Goal: Task Accomplishment & Management: Use online tool/utility

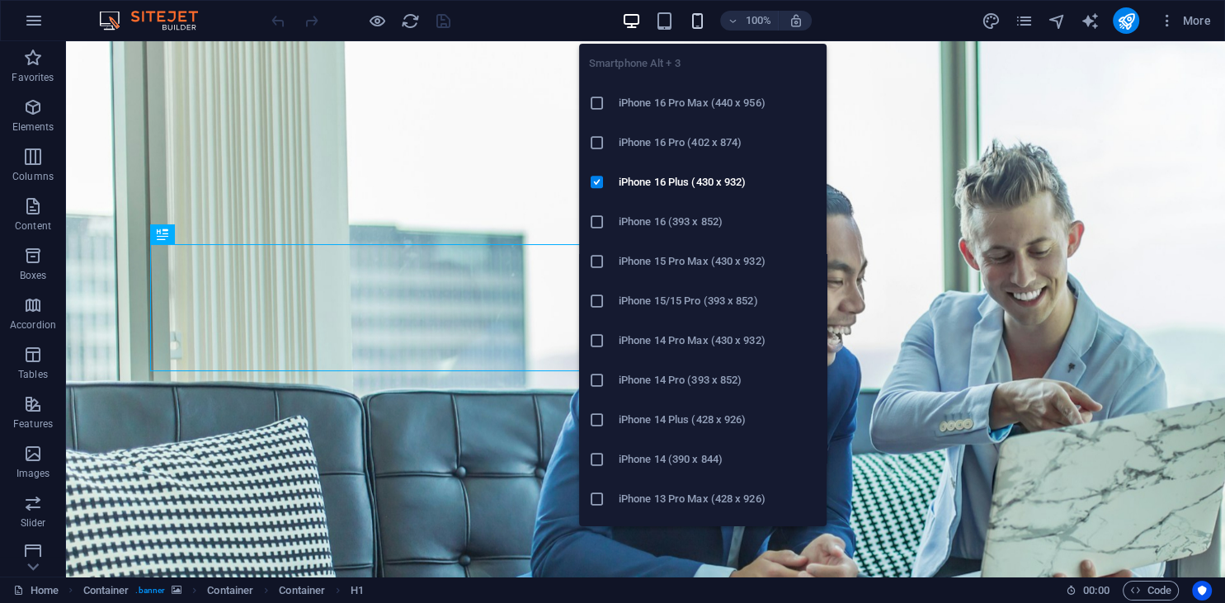
click at [702, 28] on icon "button" at bounding box center [697, 21] width 19 height 19
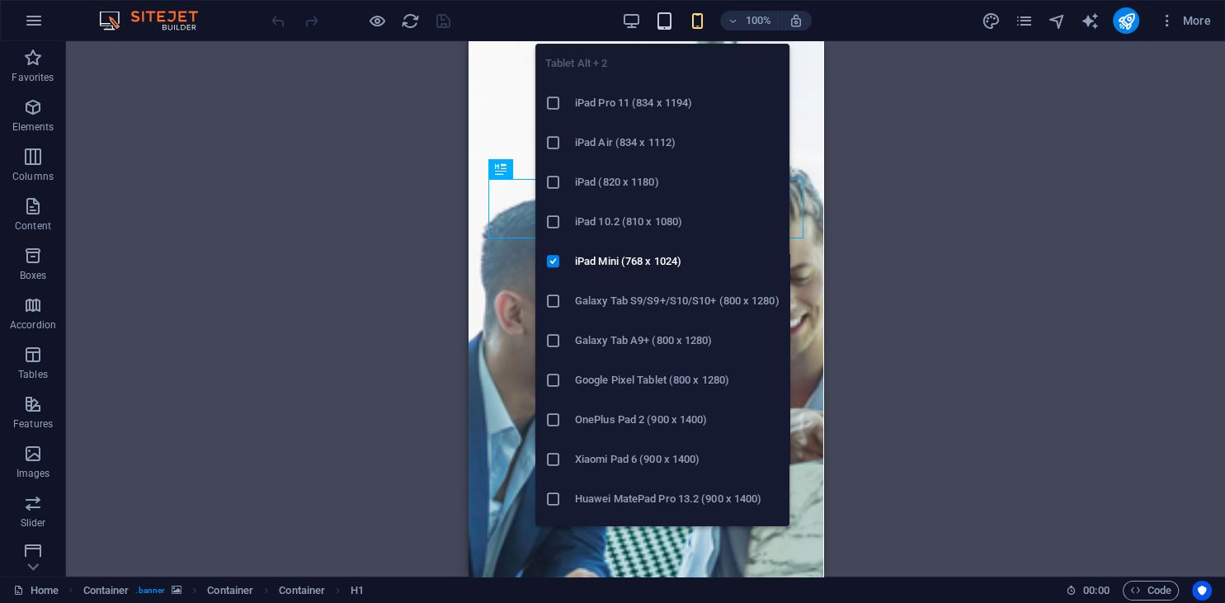
click at [658, 19] on icon "button" at bounding box center [664, 21] width 19 height 19
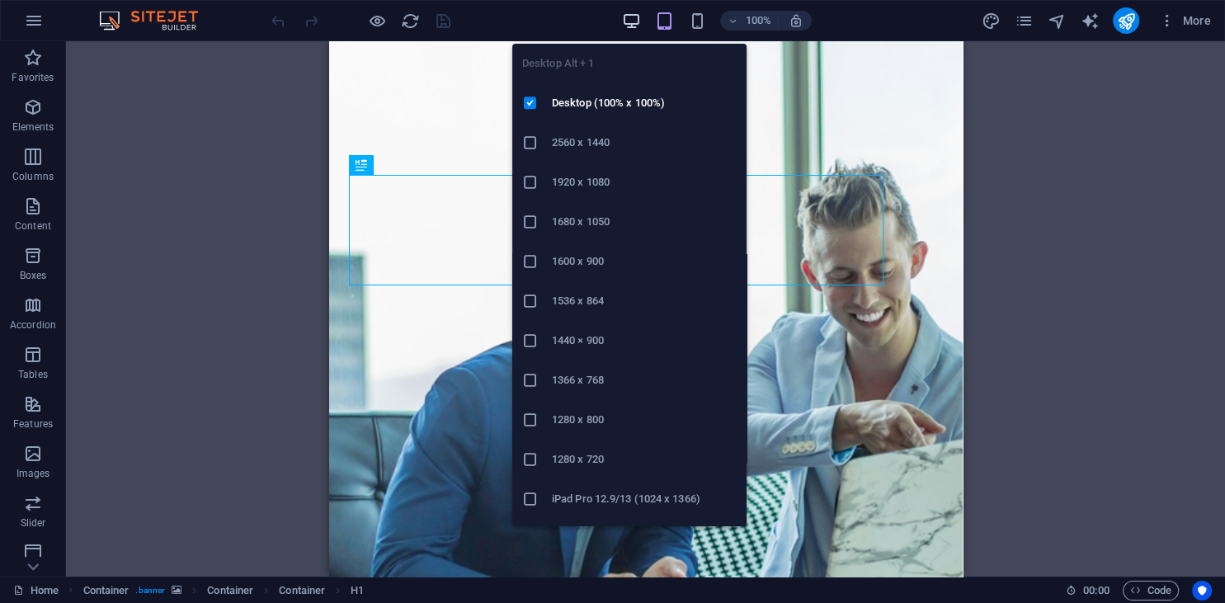
click at [630, 19] on icon "button" at bounding box center [631, 21] width 19 height 19
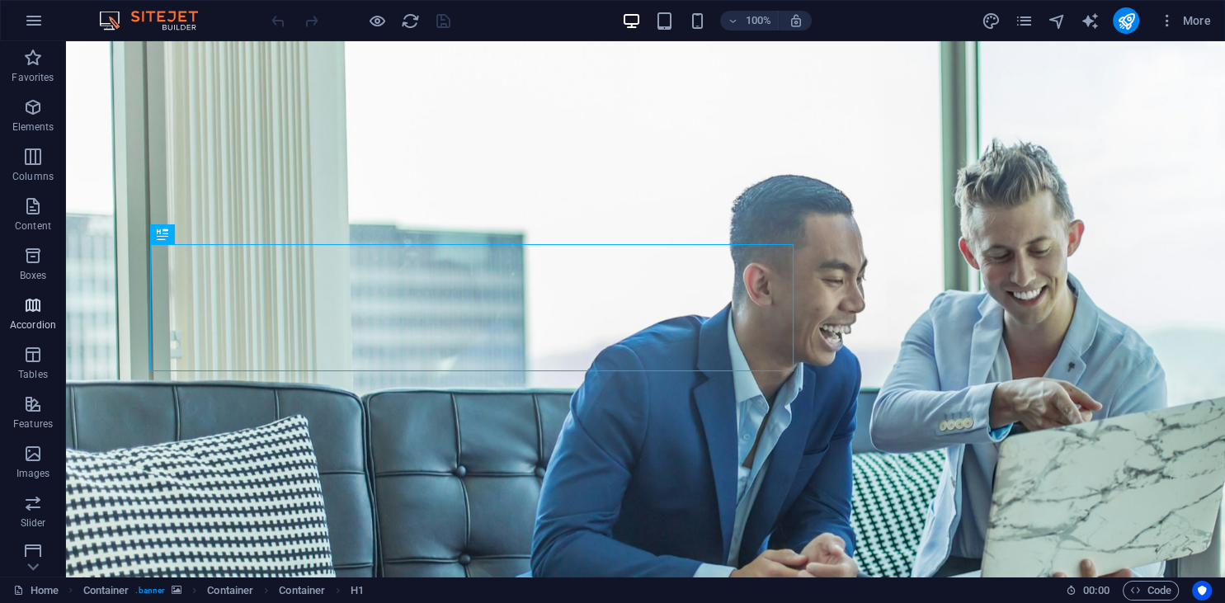
scroll to position [207, 0]
click at [22, 255] on span "Images" at bounding box center [33, 257] width 66 height 40
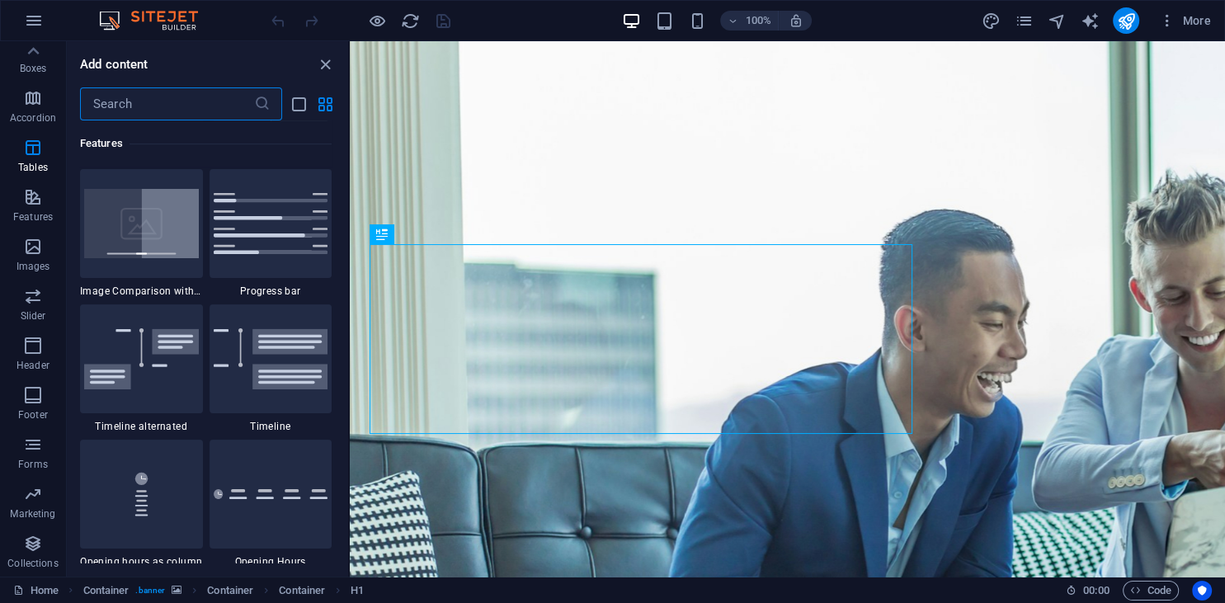
scroll to position [6531, 0]
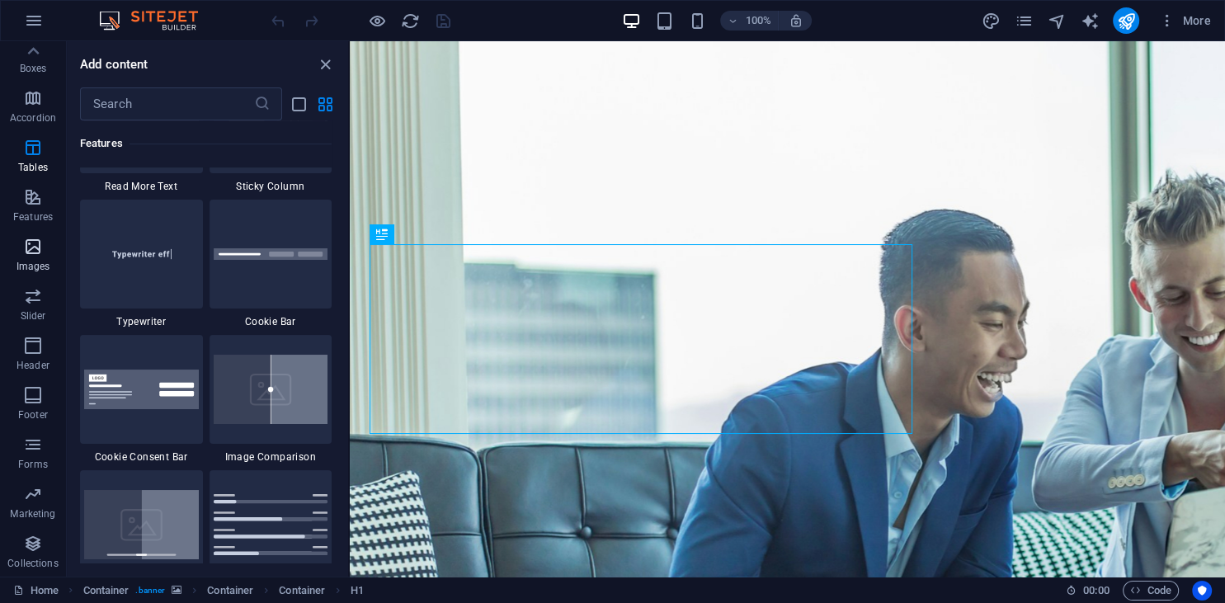
click at [30, 254] on icon "button" at bounding box center [33, 247] width 20 height 20
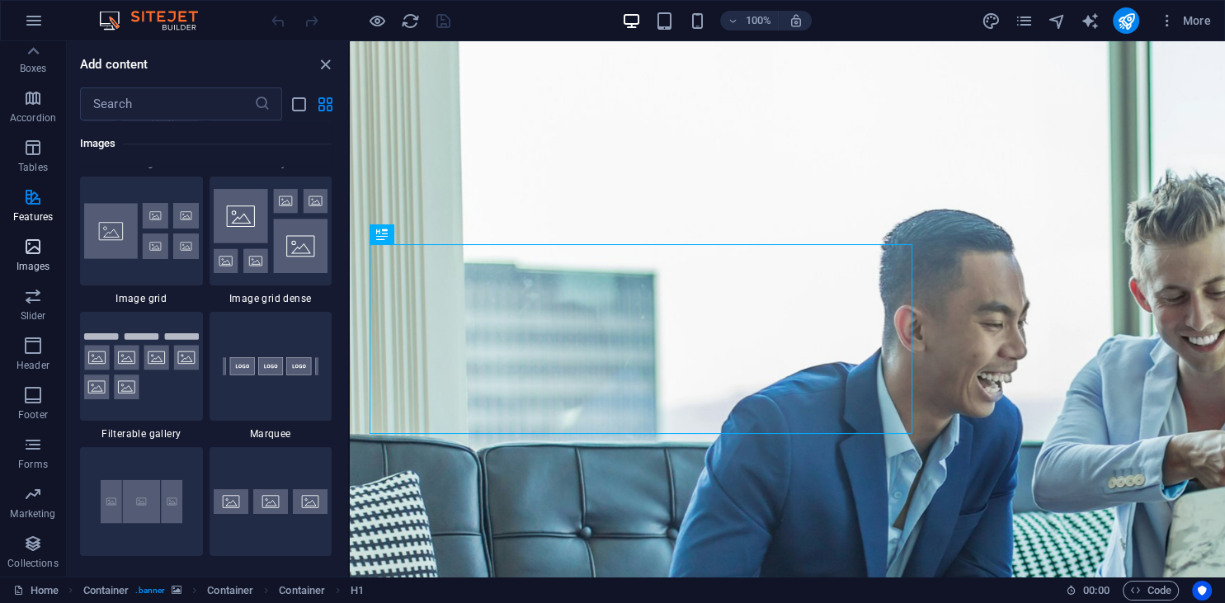
scroll to position [8712, 0]
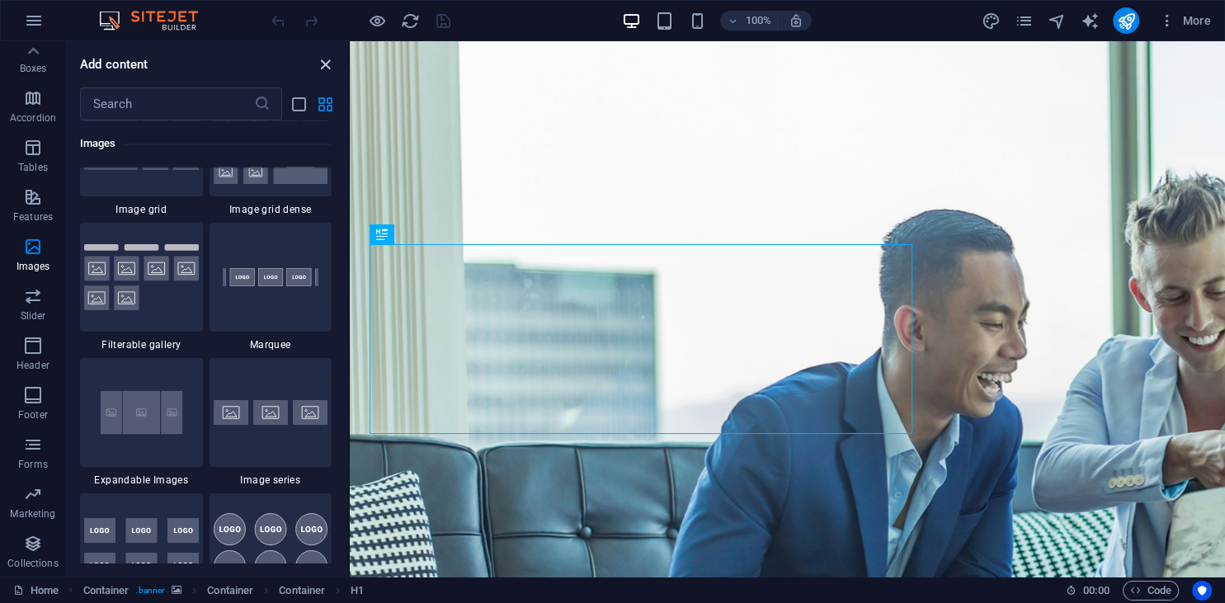
click at [327, 59] on icon "close panel" at bounding box center [325, 64] width 19 height 19
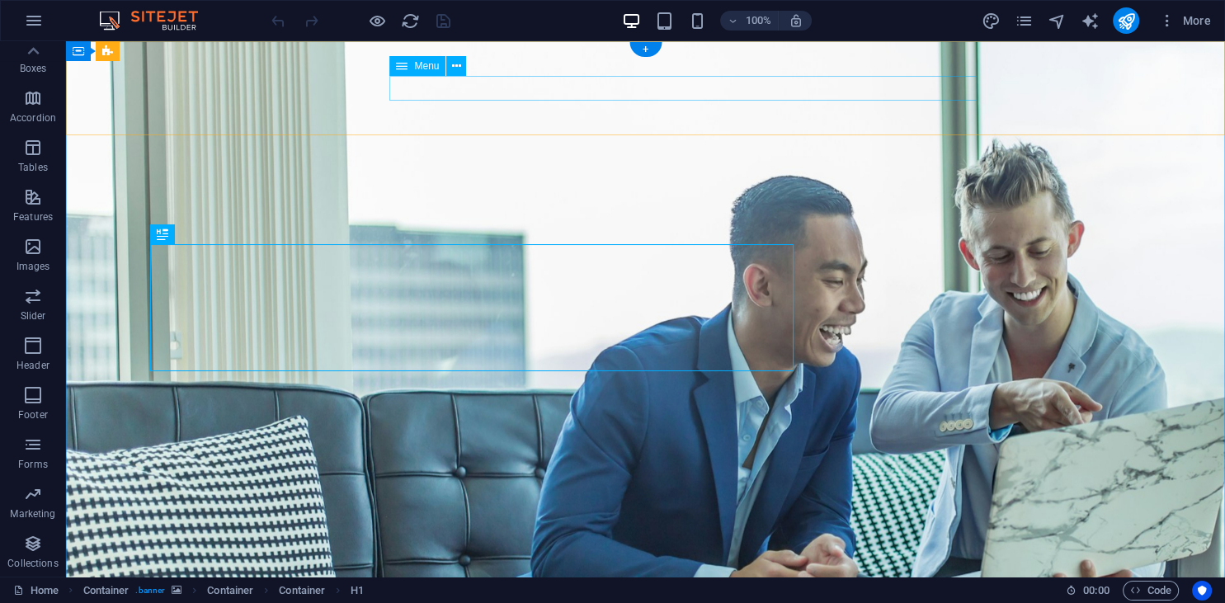
click at [402, 70] on icon at bounding box center [402, 66] width 12 height 20
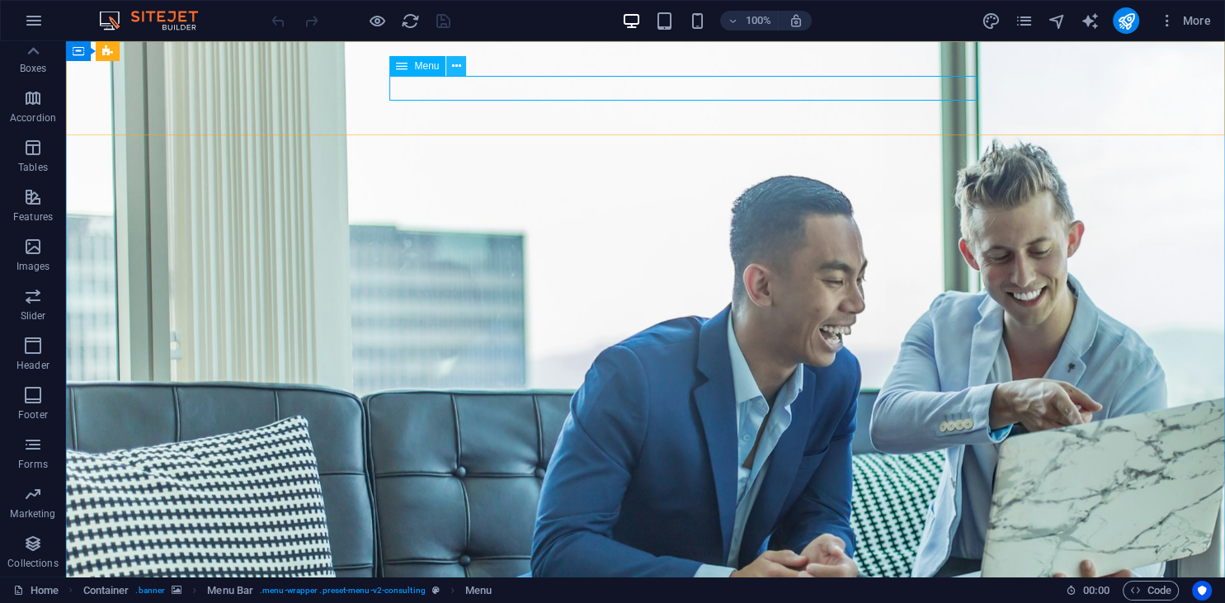
click at [452, 67] on button at bounding box center [456, 66] width 20 height 20
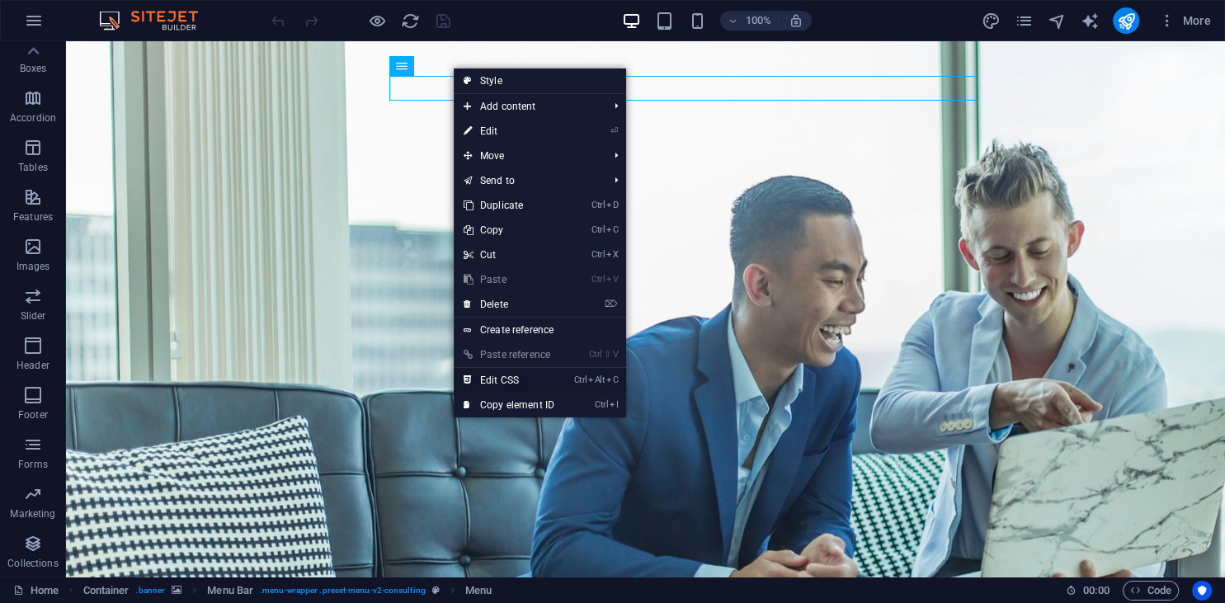
click at [524, 377] on link "Ctrl Alt C Edit CSS" at bounding box center [509, 380] width 110 height 25
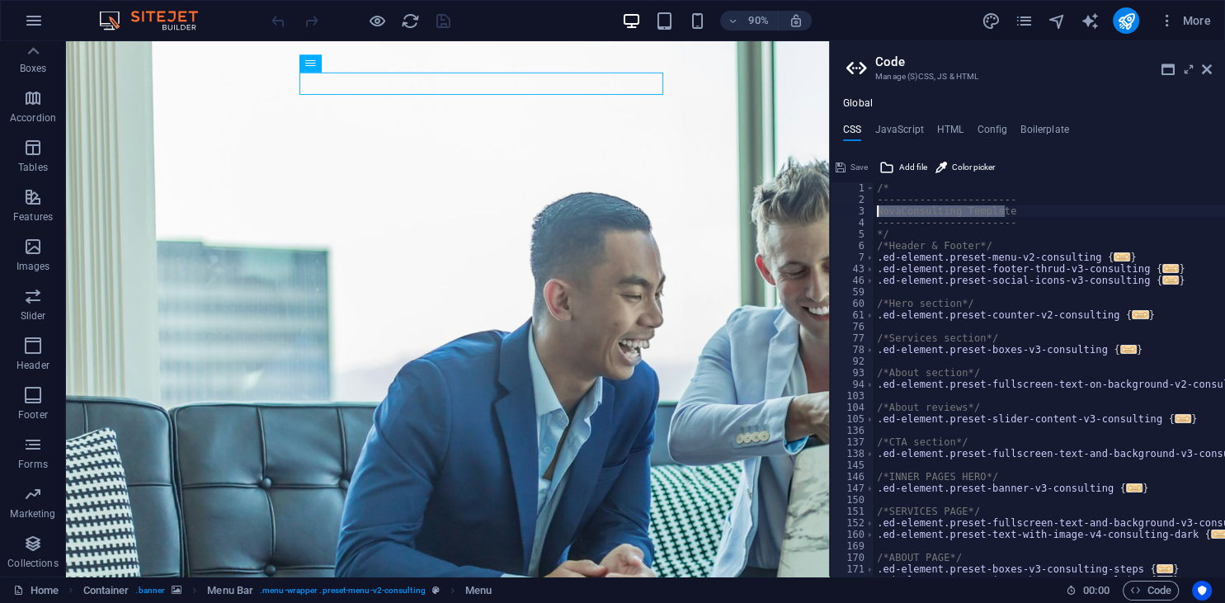
drag, startPoint x: 1006, startPoint y: 210, endPoint x: 879, endPoint y: 213, distance: 127.0
click at [879, 213] on div "/* ----------------------- NovaConsulting Template ----------------------- */ /…" at bounding box center [1073, 390] width 401 height 417
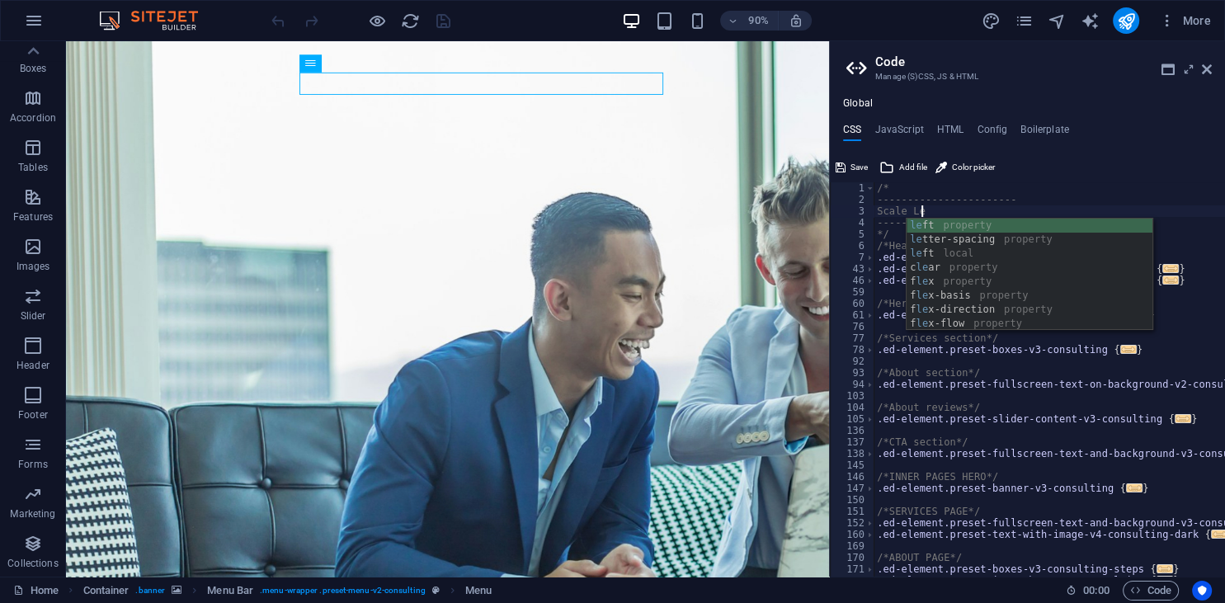
scroll to position [0, 3]
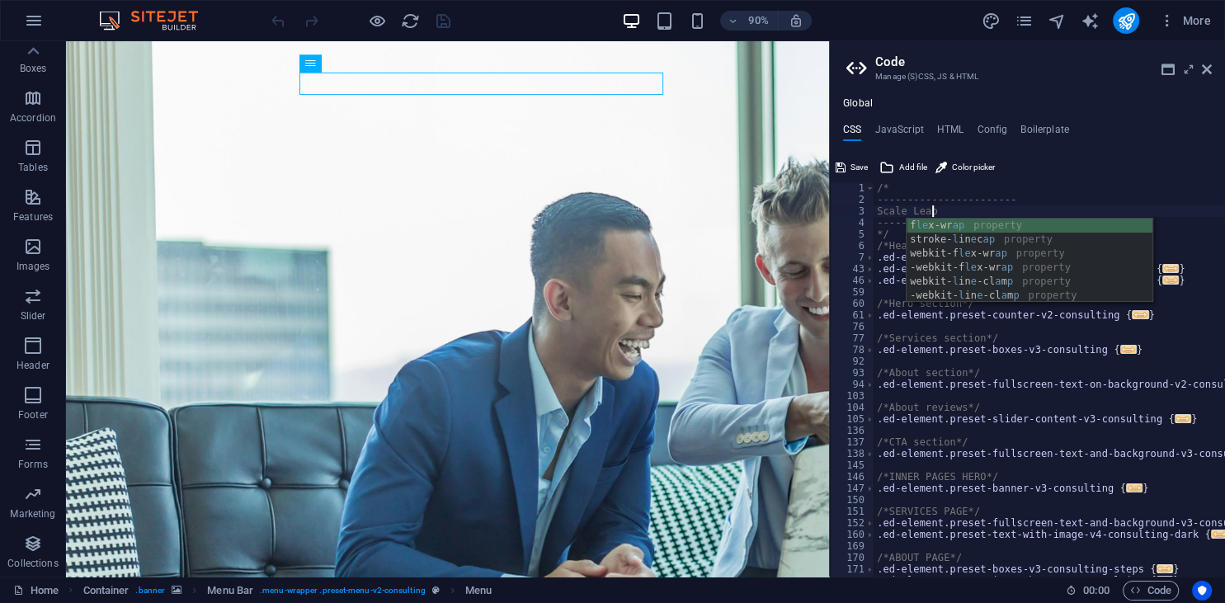
click at [899, 334] on div "/* ----------------------- Scale Leap ----------------------- */ /*Header & Foo…" at bounding box center [1073, 390] width 401 height 417
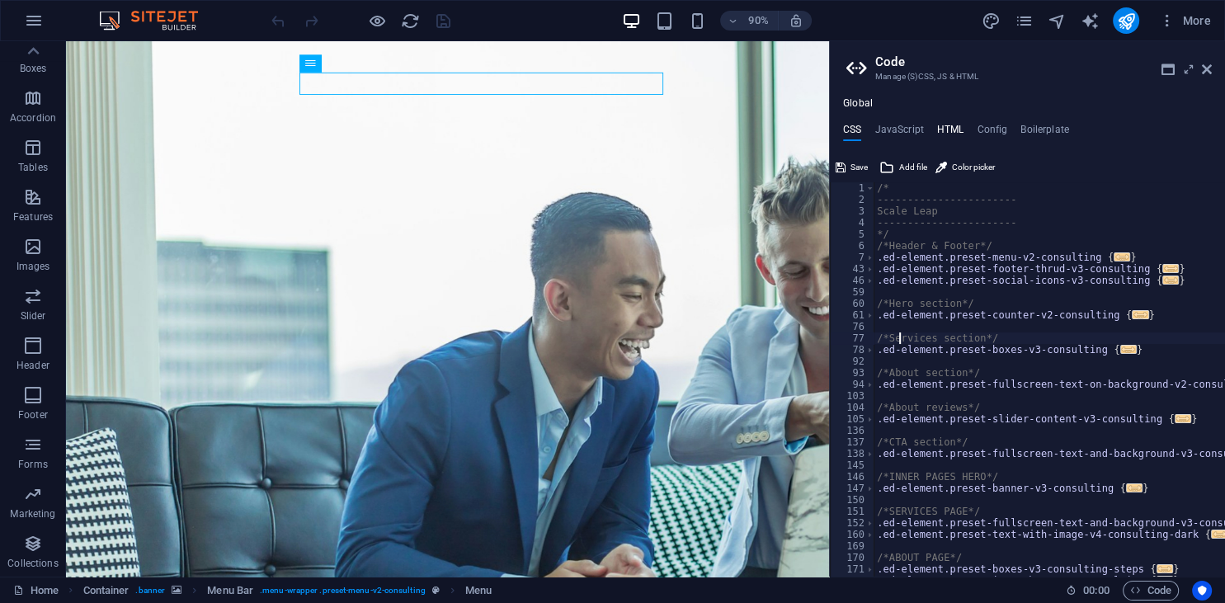
type textarea "/*Services section*/"
click at [952, 125] on h4 "HTML" at bounding box center [950, 133] width 27 height 18
type textarea "<a href="#main-content" class="wv-link-content button">Skip to main content</a>"
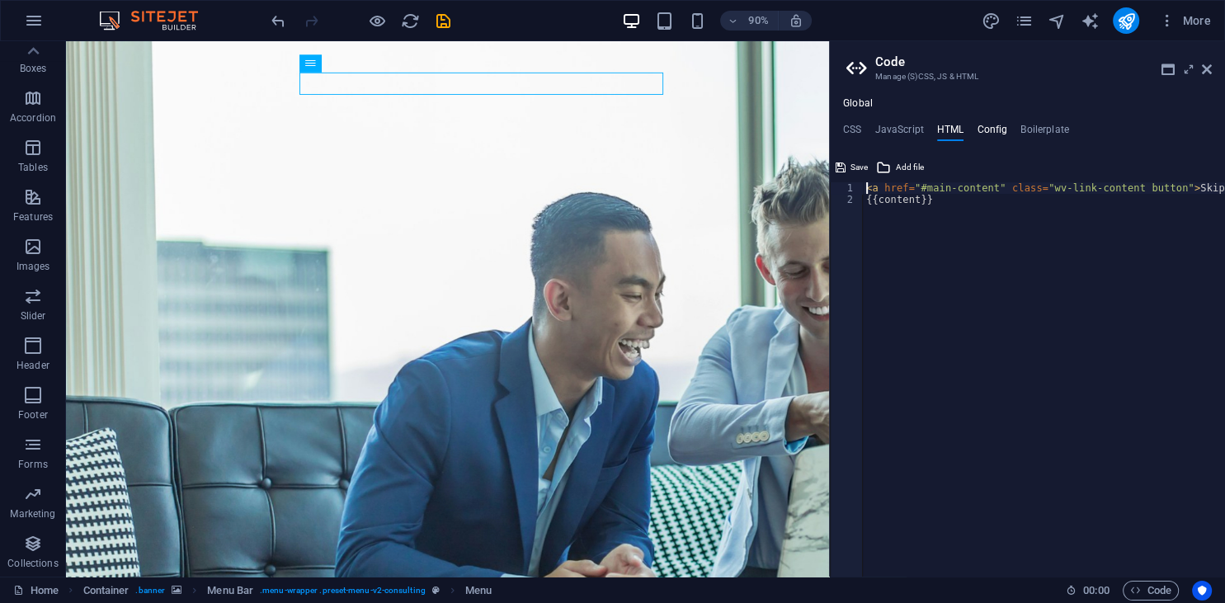
click at [981, 126] on h4 "Config" at bounding box center [991, 133] width 31 height 18
type textarea "$color-background: #ffffff;"
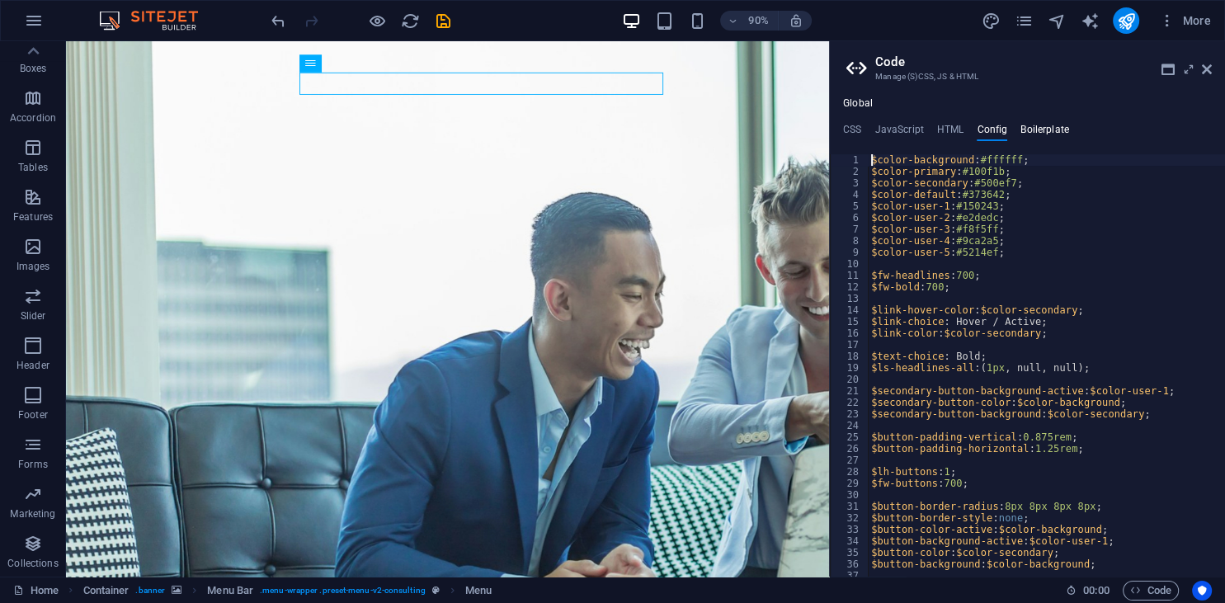
click at [1037, 125] on h4 "Boilerplate" at bounding box center [1044, 133] width 49 height 18
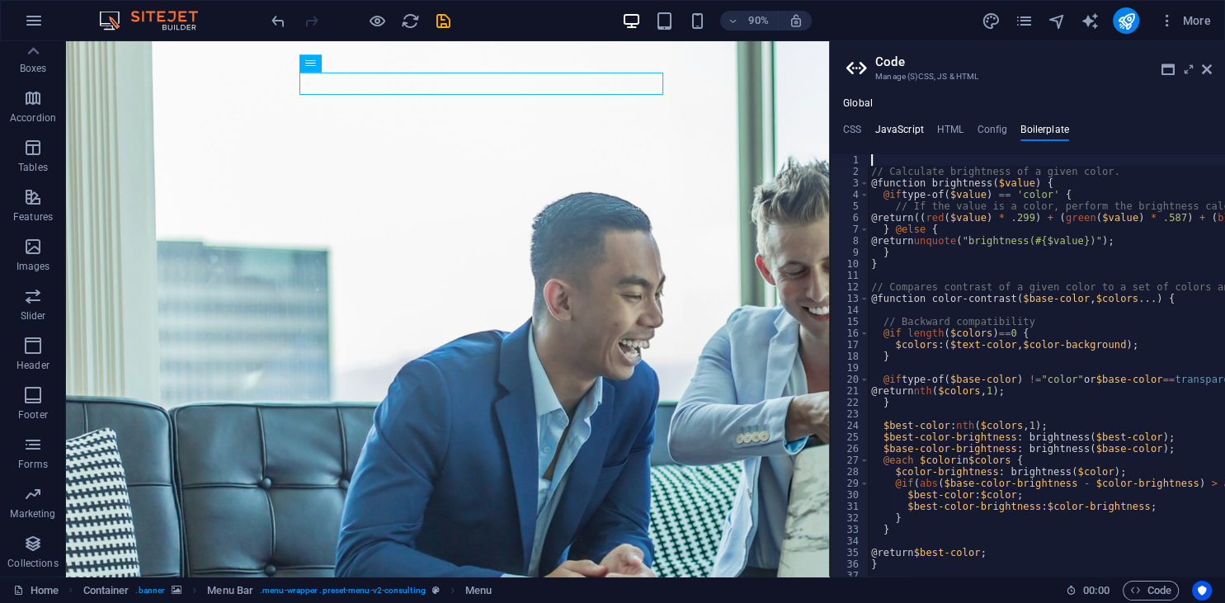
click at [904, 127] on h4 "JavaScript" at bounding box center [898, 133] width 49 height 18
type textarea "/* JS for preset "Counter V2" */"
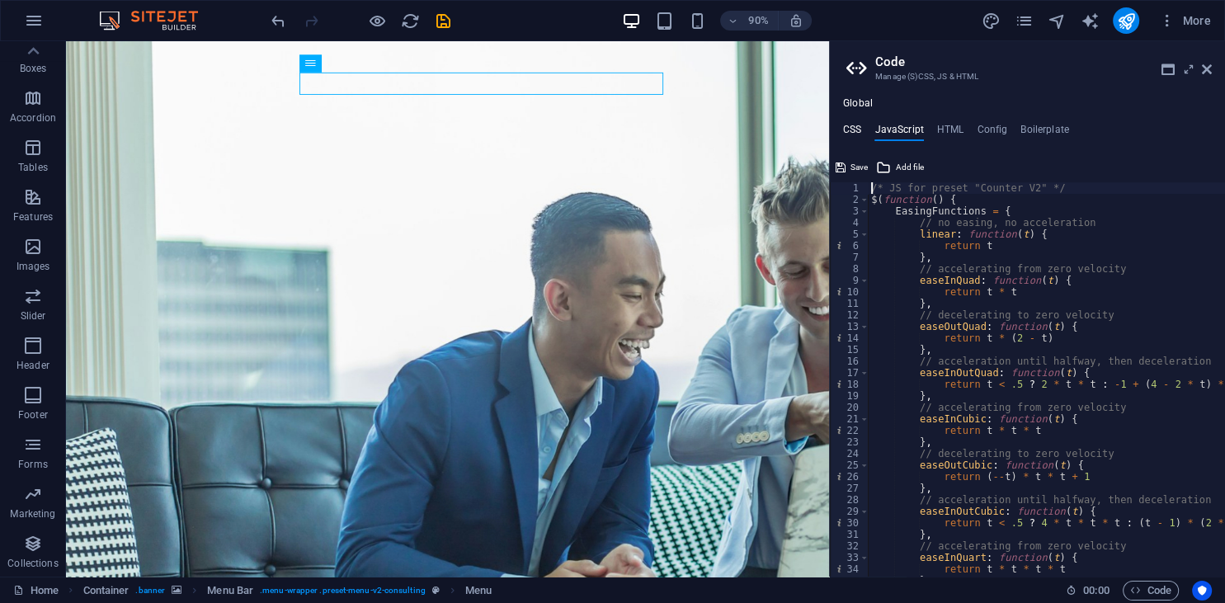
click at [860, 125] on h4 "CSS" at bounding box center [852, 133] width 18 height 18
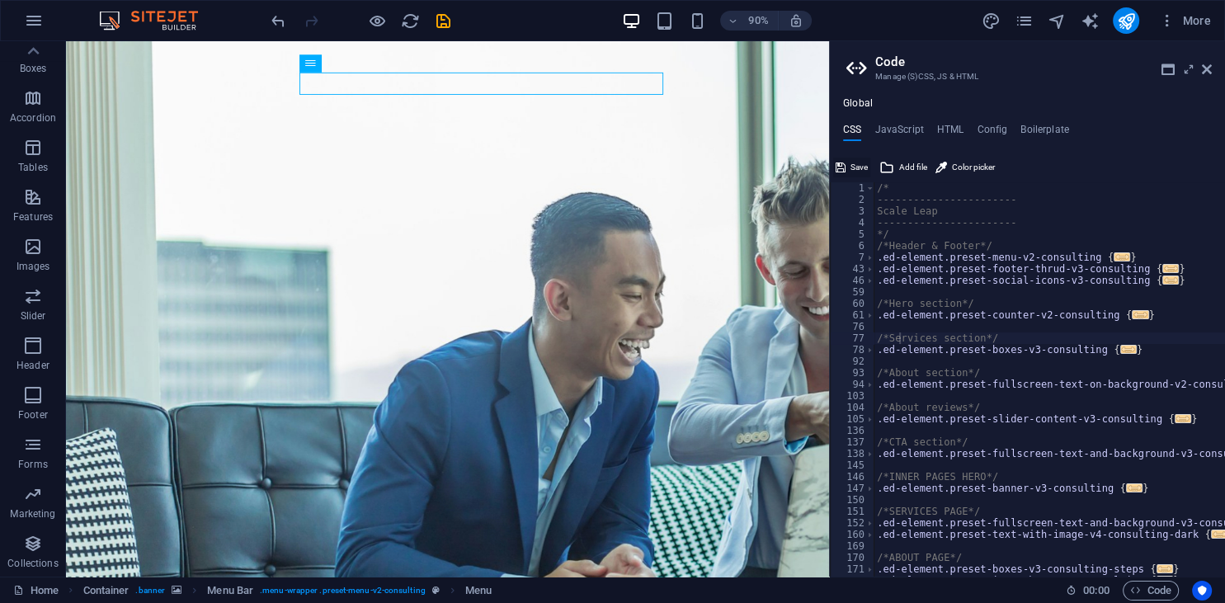
click at [853, 167] on span "Save" at bounding box center [858, 168] width 17 height 20
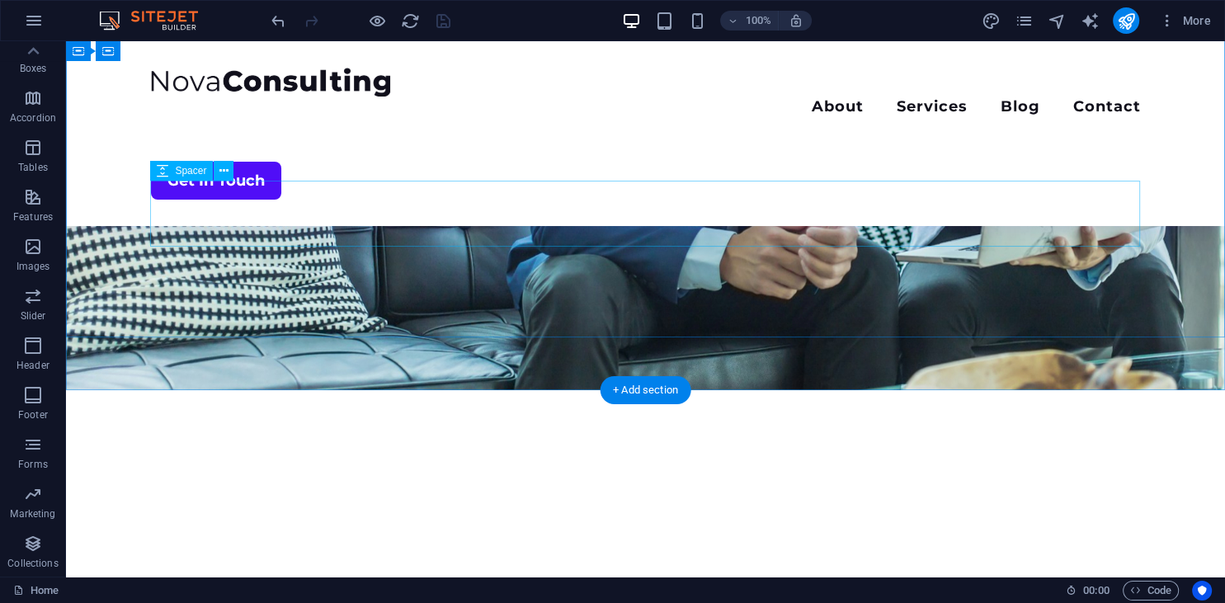
scroll to position [0, 0]
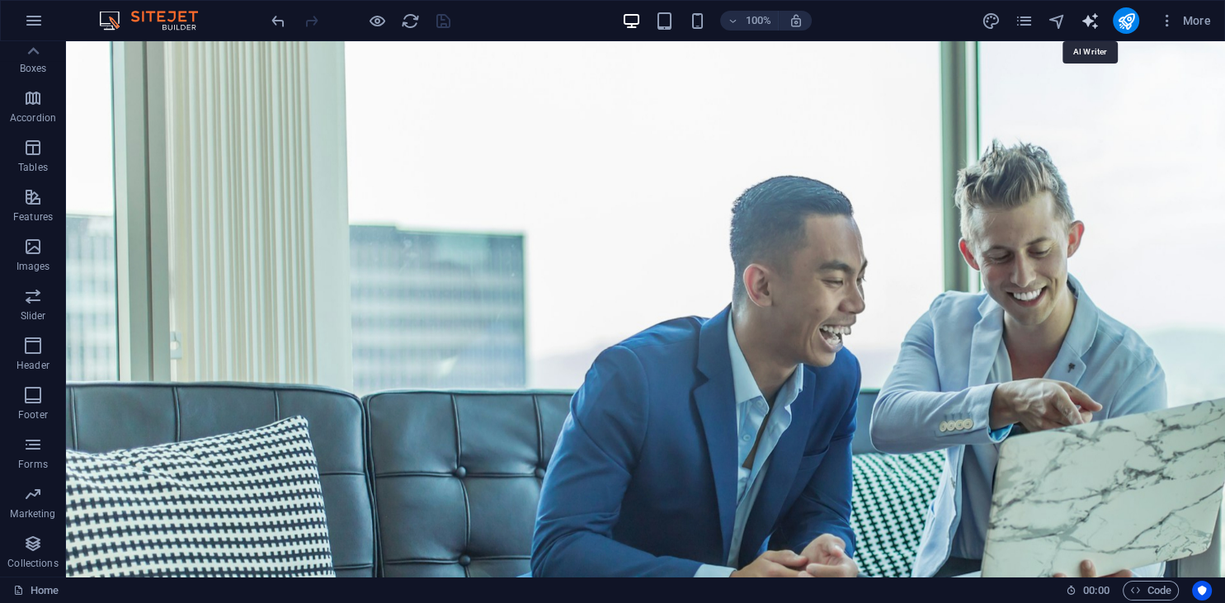
click at [1087, 16] on icon "text_generator" at bounding box center [1088, 21] width 19 height 19
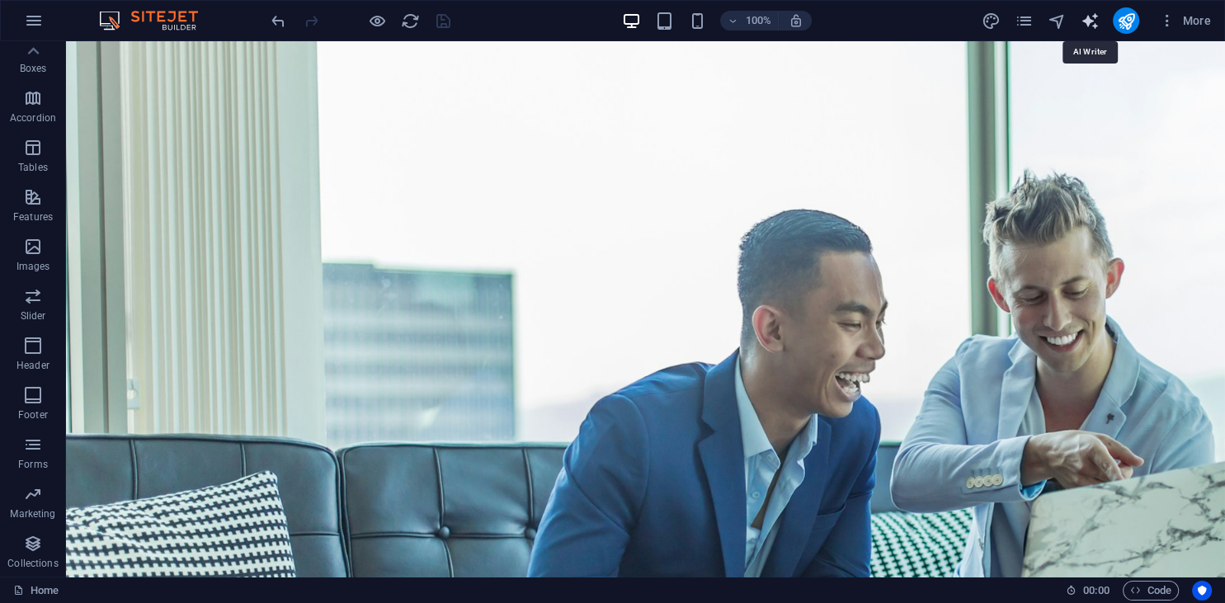
select select "English"
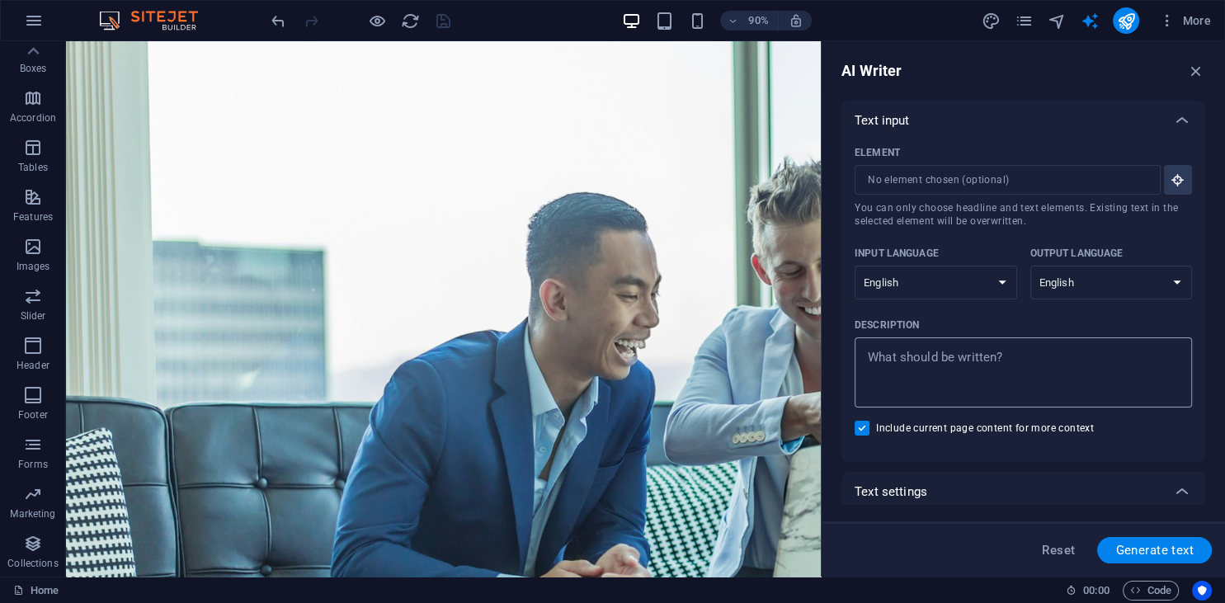
type textarea "x"
click at [994, 350] on textarea "Description x ​" at bounding box center [1023, 373] width 321 height 54
type textarea "C"
type textarea "x"
type textarea "Ch"
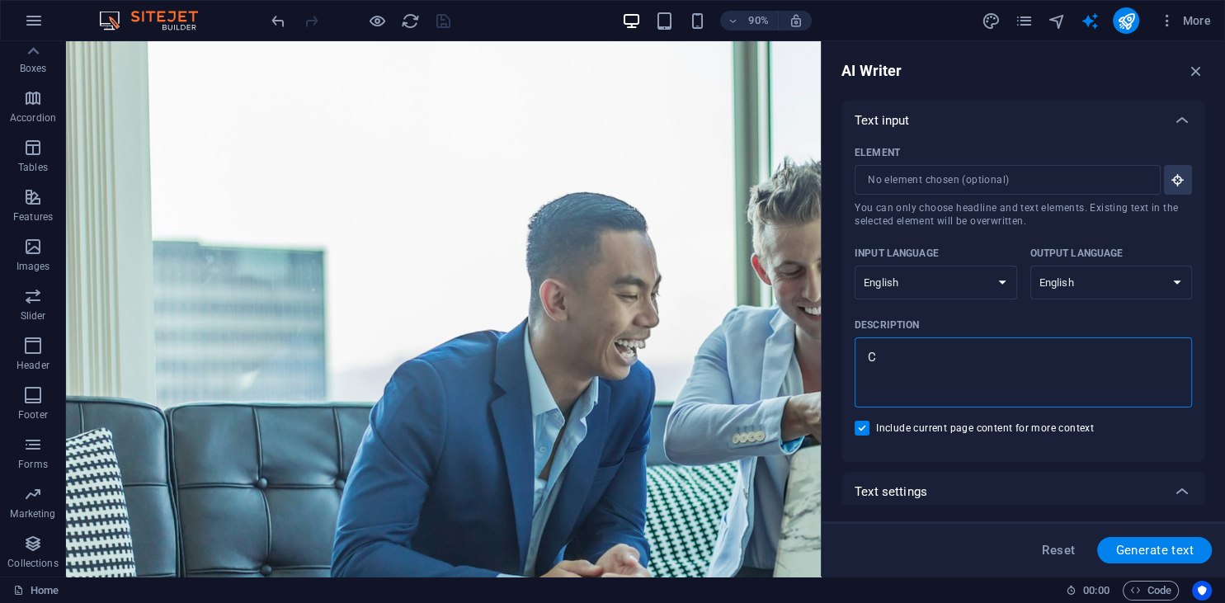
type textarea "x"
type textarea "Cha"
type textarea "x"
type textarea "[PERSON_NAME]"
type textarea "x"
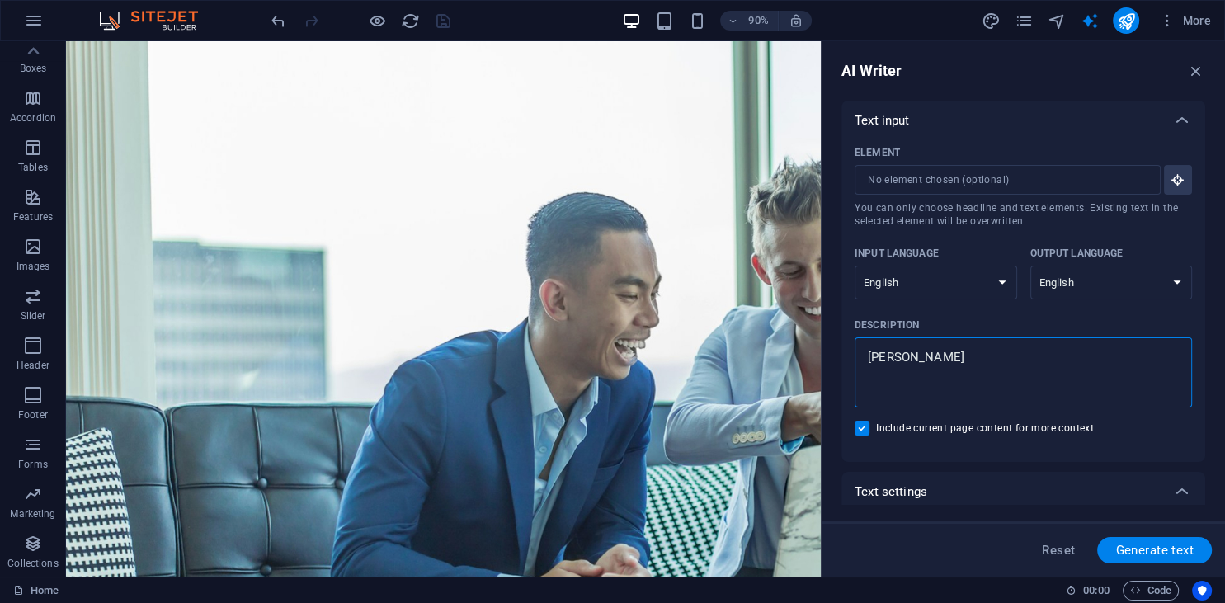
type textarea "[PERSON_NAME]"
type textarea "x"
type textarea "Change"
type textarea "x"
type textarea "Change"
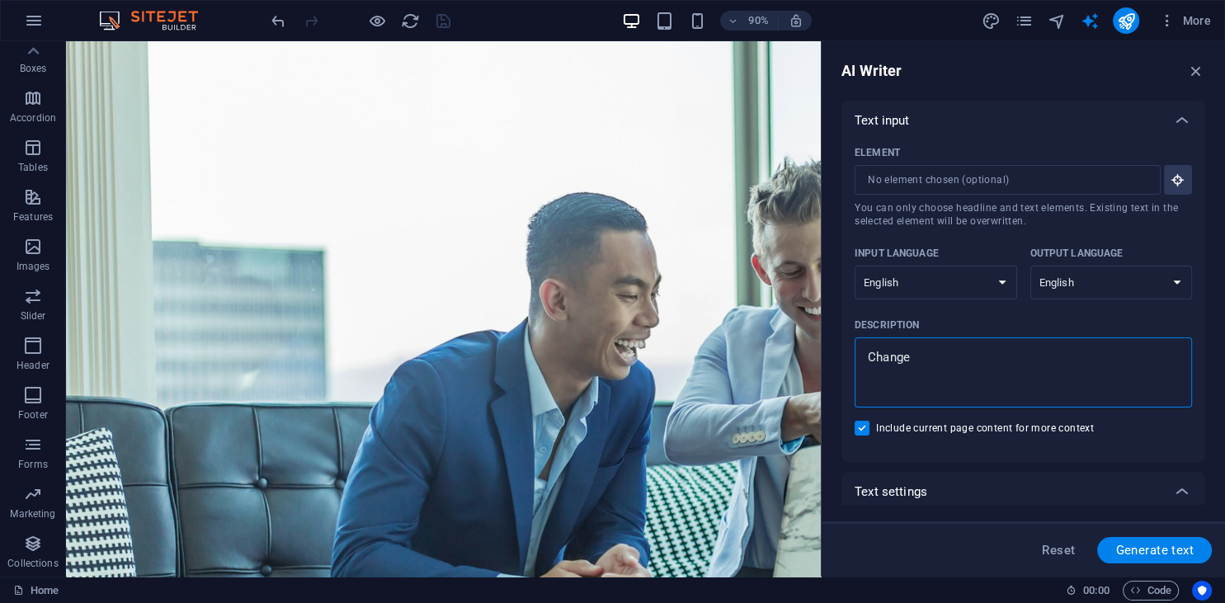
type textarea "x"
type textarea "Change a"
type textarea "x"
type textarea "Change al"
type textarea "x"
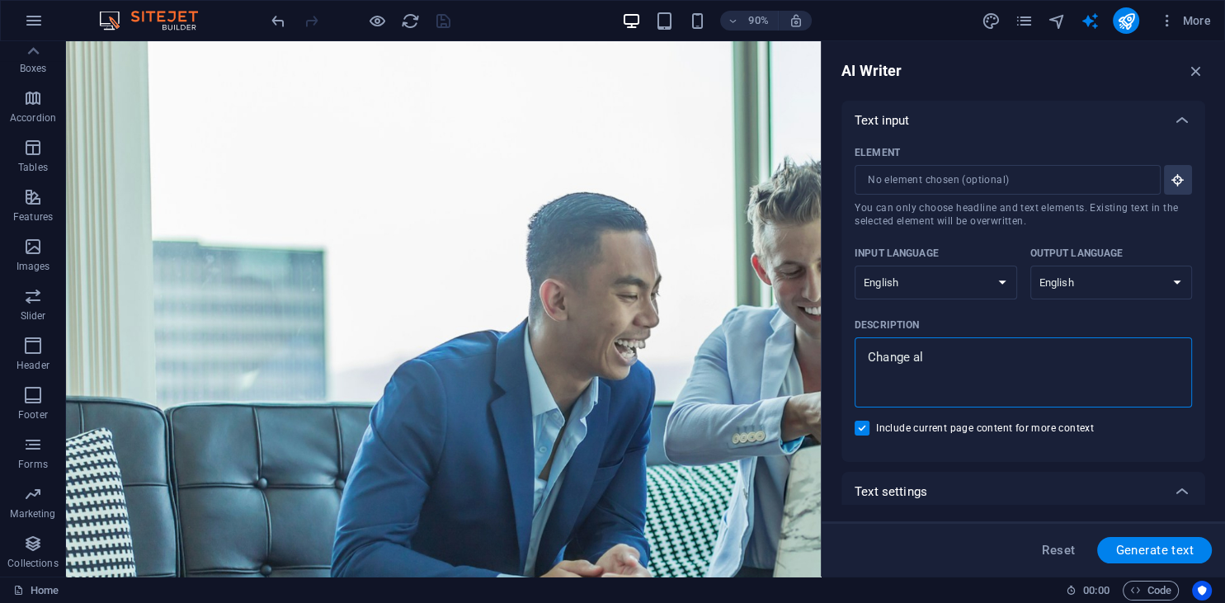
type textarea "Change all"
type textarea "x"
type textarea "Change all"
type textarea "x"
type textarea "Change all N"
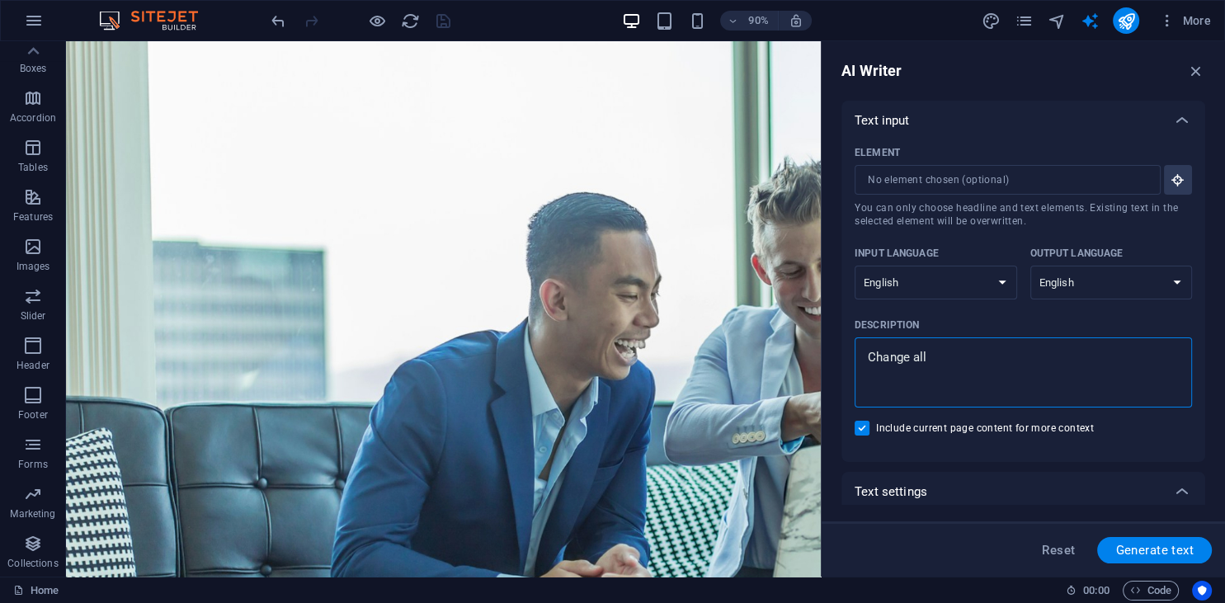
type textarea "x"
type textarea "Change all NO"
type textarea "x"
type textarea "Change all NOv"
type textarea "x"
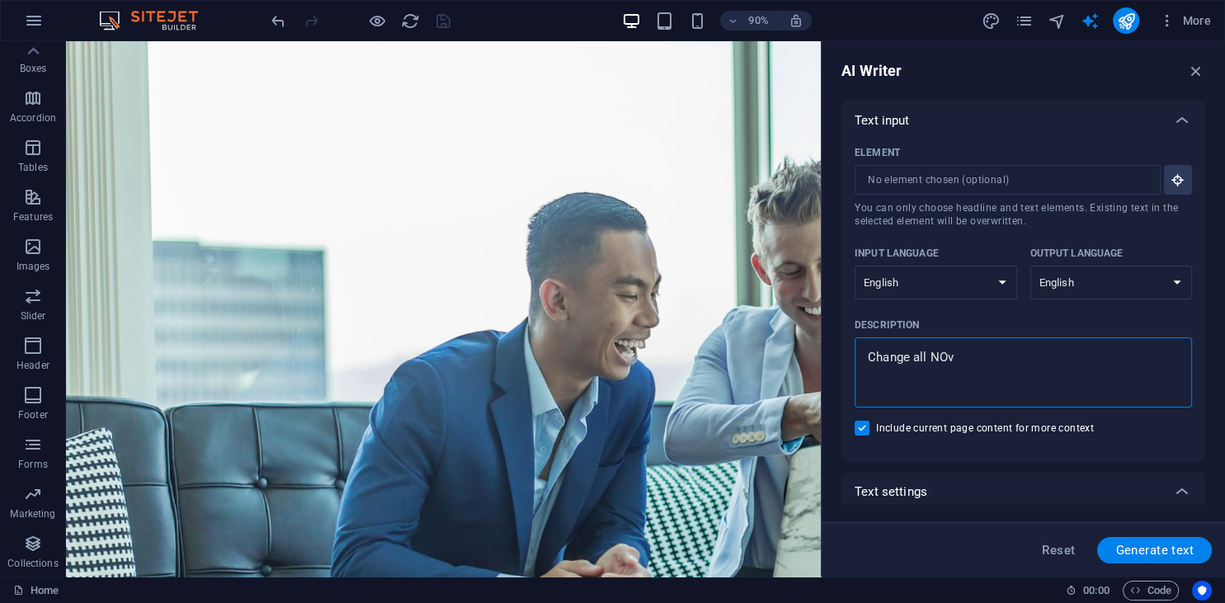
type textarea "Change all NOve"
type textarea "x"
type textarea "Change all NOv"
type textarea "x"
type textarea "Change all NO"
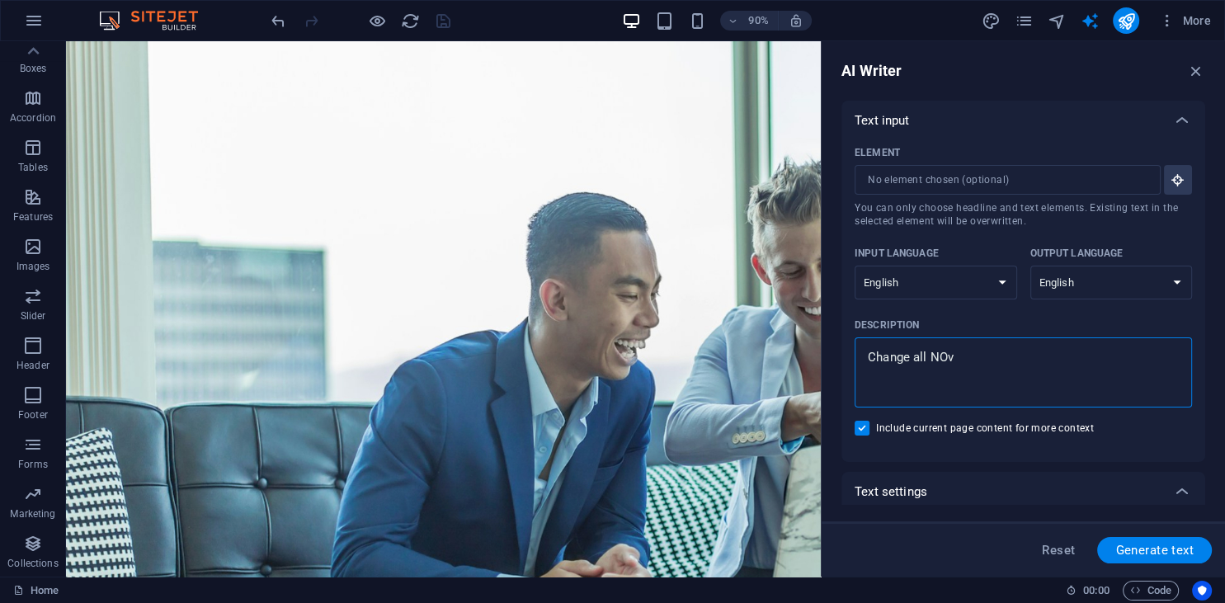
type textarea "x"
type textarea "Change all N"
type textarea "x"
type textarea "Change all No"
type textarea "x"
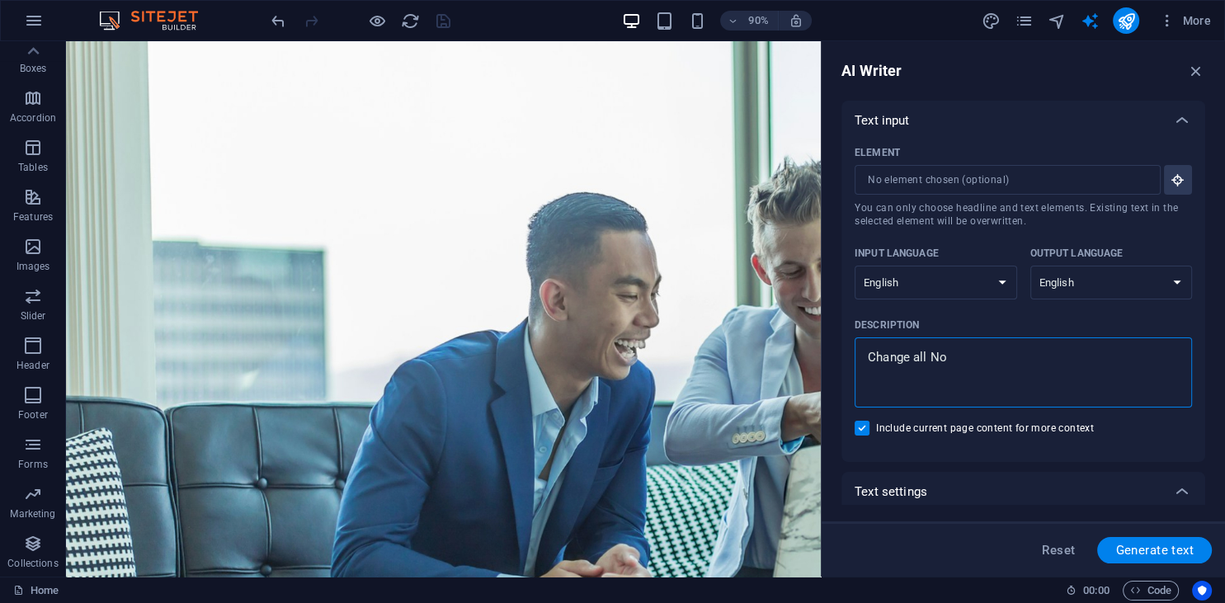
type textarea "Change all Nov"
type textarea "x"
type textarea "Change all Nova"
type textarea "x"
type textarea "Change all NovaC"
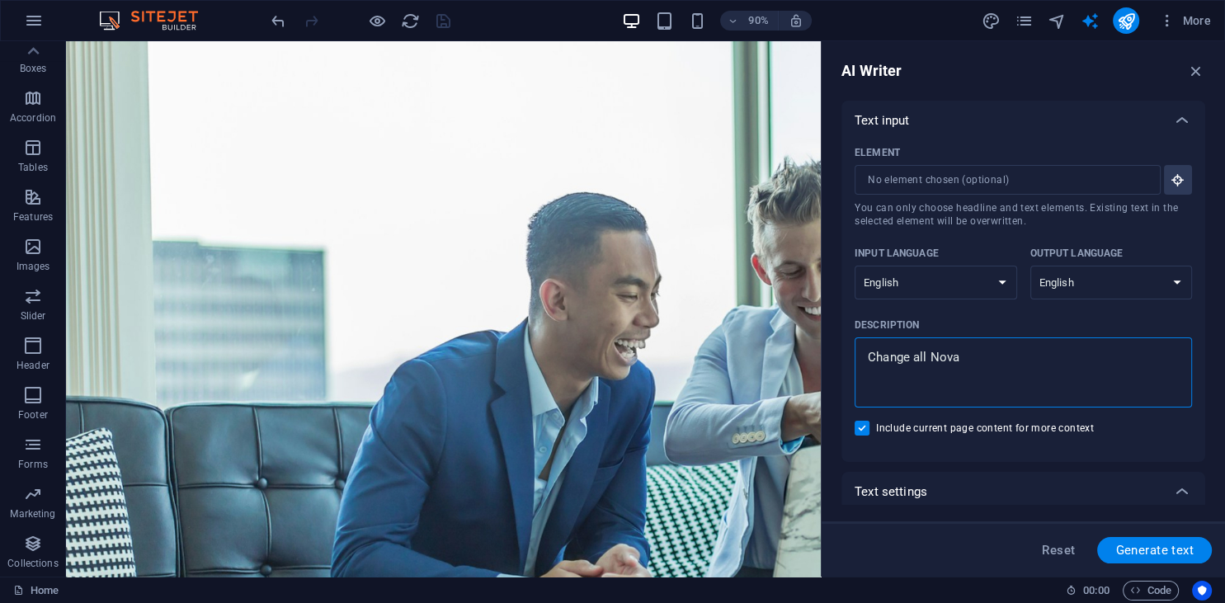
type textarea "x"
type textarea "Change all Nova"
type textarea "x"
type textarea "Change all Nova"
type textarea "x"
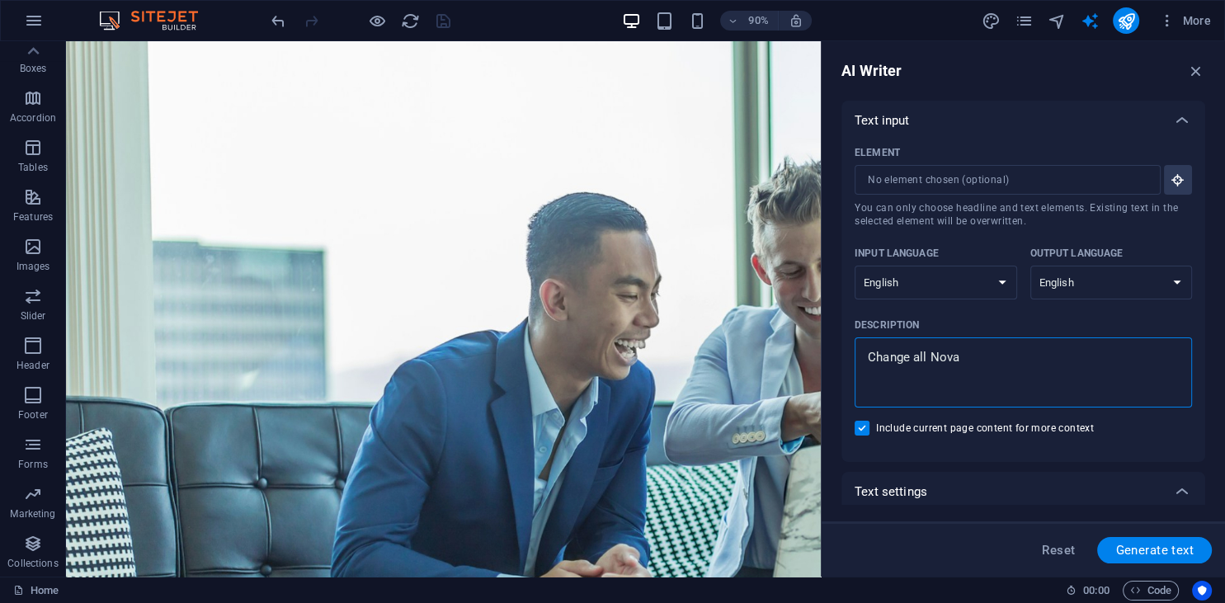
type textarea "Change all Nova C"
type textarea "x"
type textarea "Change all Nova Cu"
type textarea "x"
type textarea "Change all Nova C"
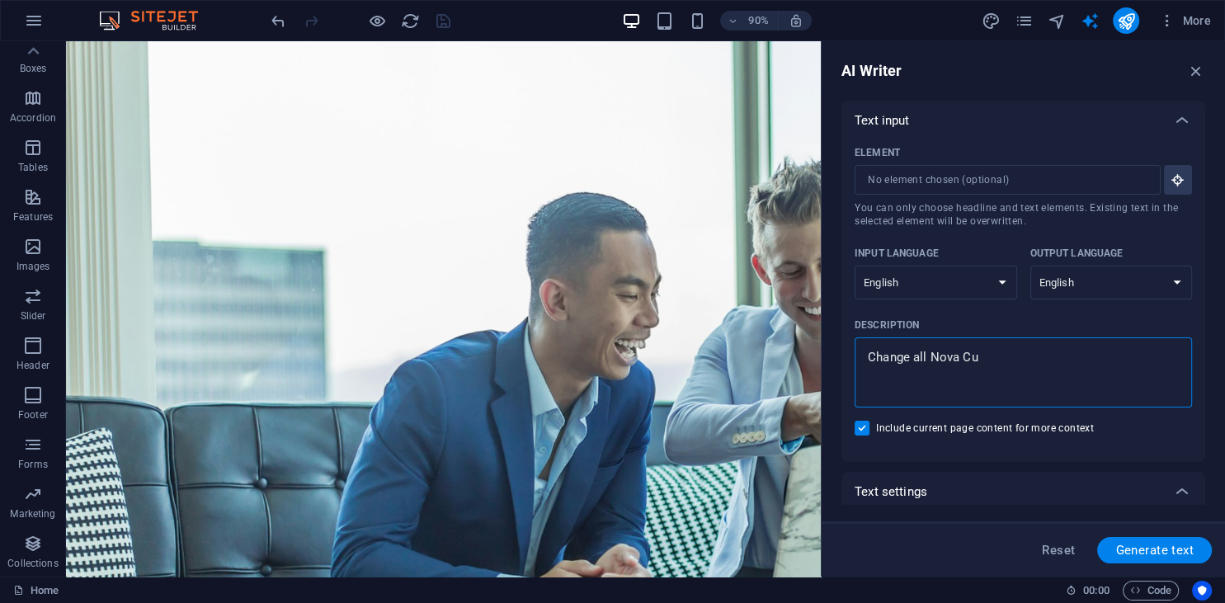
type textarea "x"
type textarea "Change all Nova Co"
type textarea "x"
type textarea "Change all Nova Con"
type textarea "x"
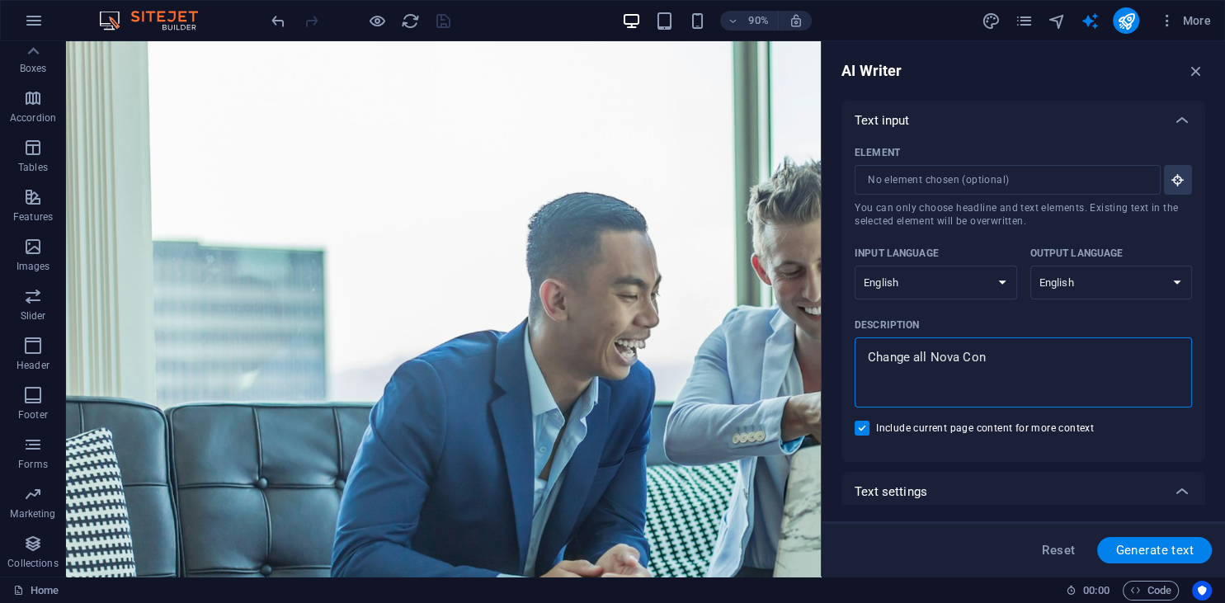
type textarea "Change all Nova Cons"
type textarea "x"
type textarea "Change all Nova Consu"
type textarea "x"
type textarea "Change all Nova Consul"
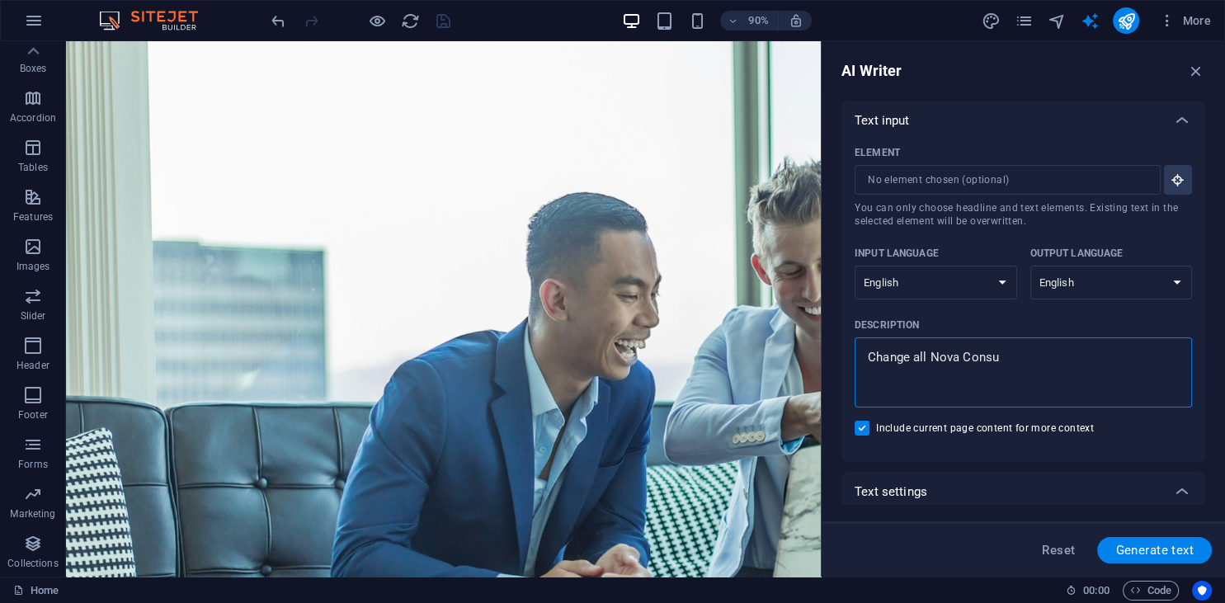
type textarea "x"
type textarea "Change all Nova Consult"
type textarea "x"
type textarea "Change all Nova Consulti"
type textarea "x"
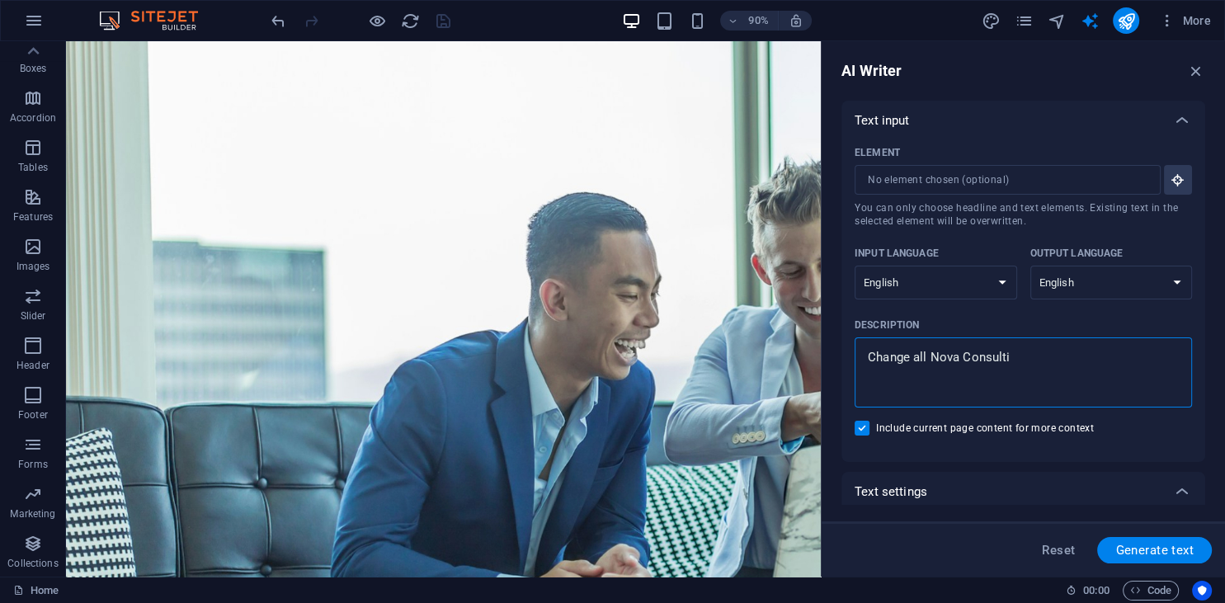
type textarea "Change all Nova Consultin"
type textarea "x"
type textarea "Change all Nova Consulting"
type textarea "x"
type textarea "Change all Nova Consulting"
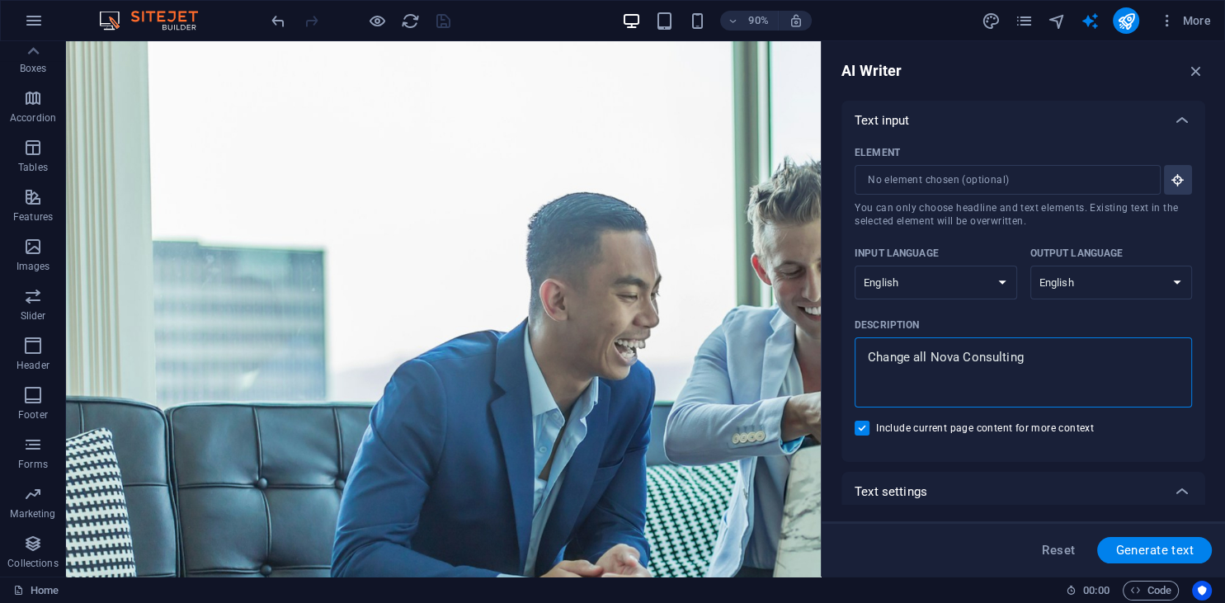
type textarea "x"
type textarea "Change all Nova Consulting t"
type textarea "x"
type textarea "Change all Nova Consulting to"
type textarea "x"
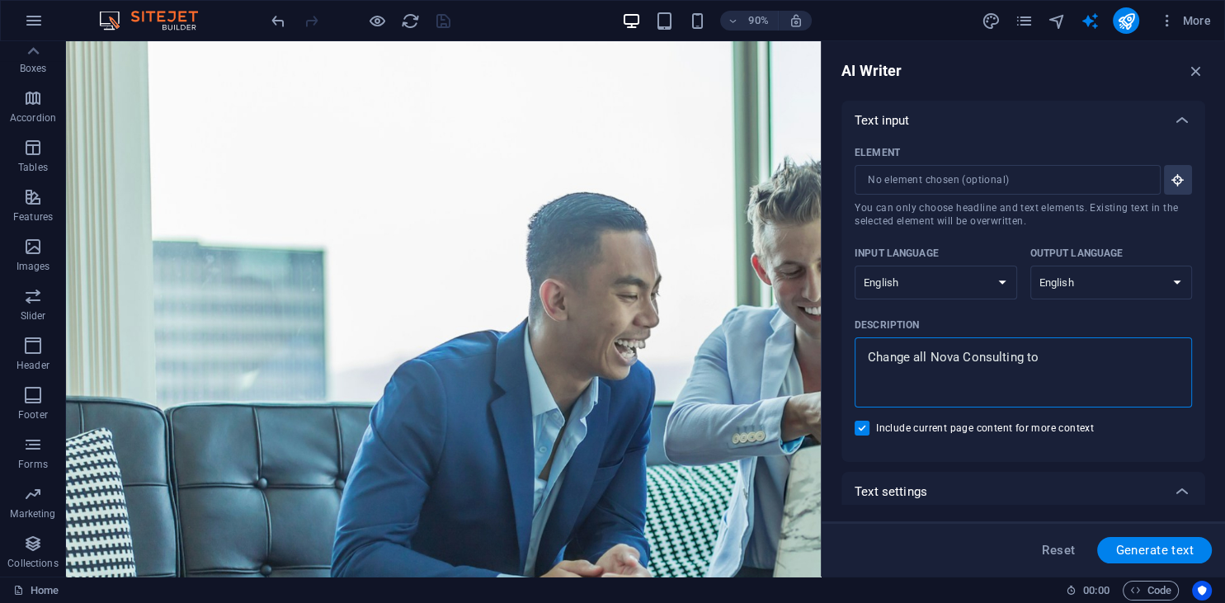
type textarea "Change all Nova Consulting to"
type textarea "x"
type textarea "Change all Nova Consulting to S"
type textarea "x"
type textarea "Change all Nova Consulting to Sc"
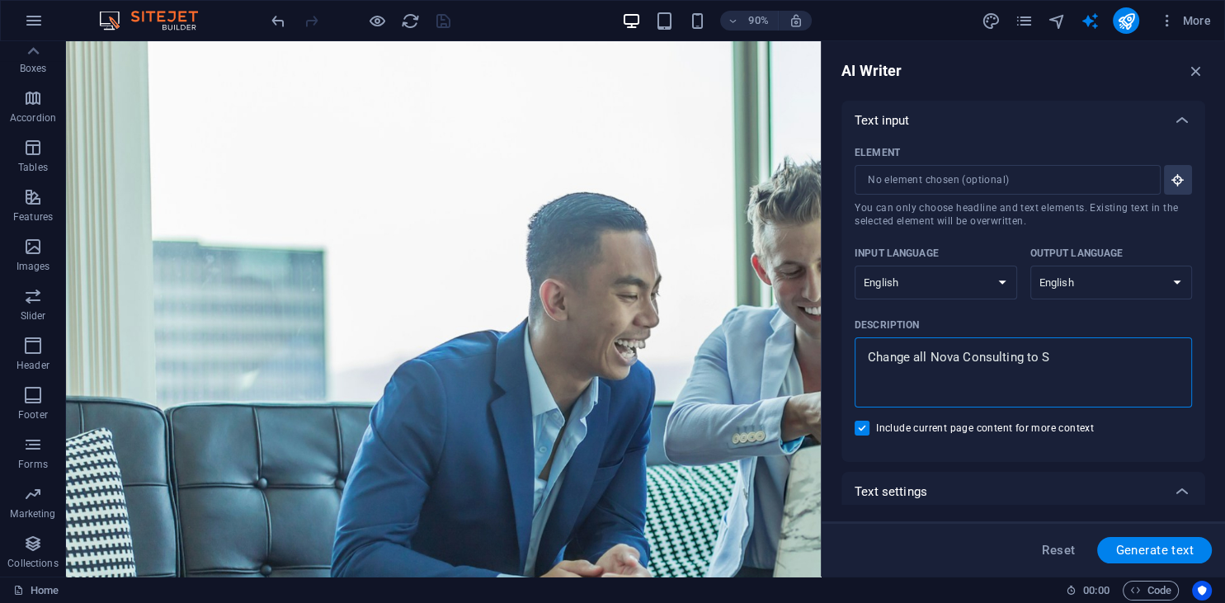
type textarea "x"
type textarea "Change all Nova Consulting to Sca"
type textarea "x"
type textarea "Change all Nova Consulting to Scal"
type textarea "x"
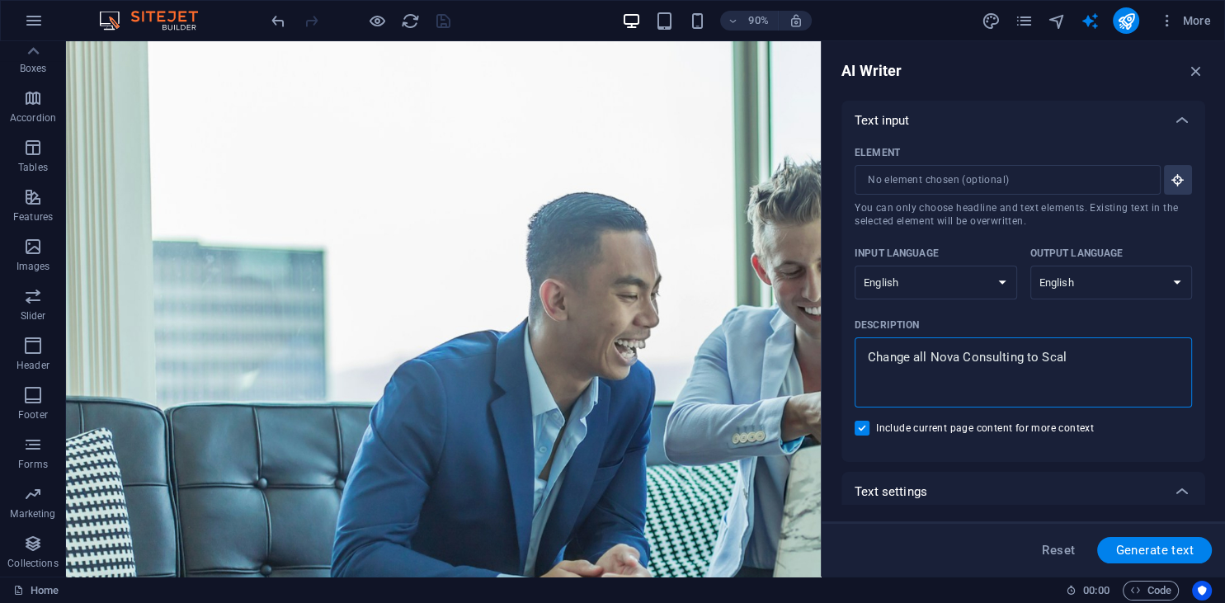
type textarea "Change all Nova Consulting to Scale"
type textarea "x"
type textarea "Change all Nova Consulting to Scale"
type textarea "x"
type textarea "Change all Nova Consulting to Scale L"
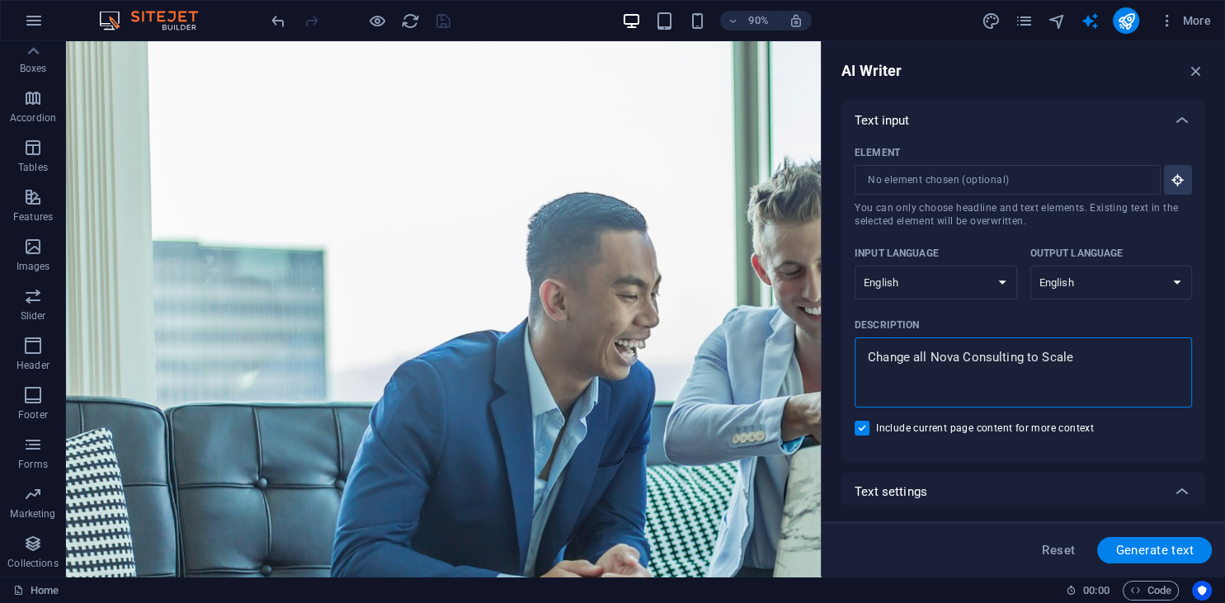
type textarea "x"
type textarea "Change all Nova Consulting to Scale Le"
type textarea "x"
type textarea "Change all Nova Consulting to Scale Lea"
type textarea "x"
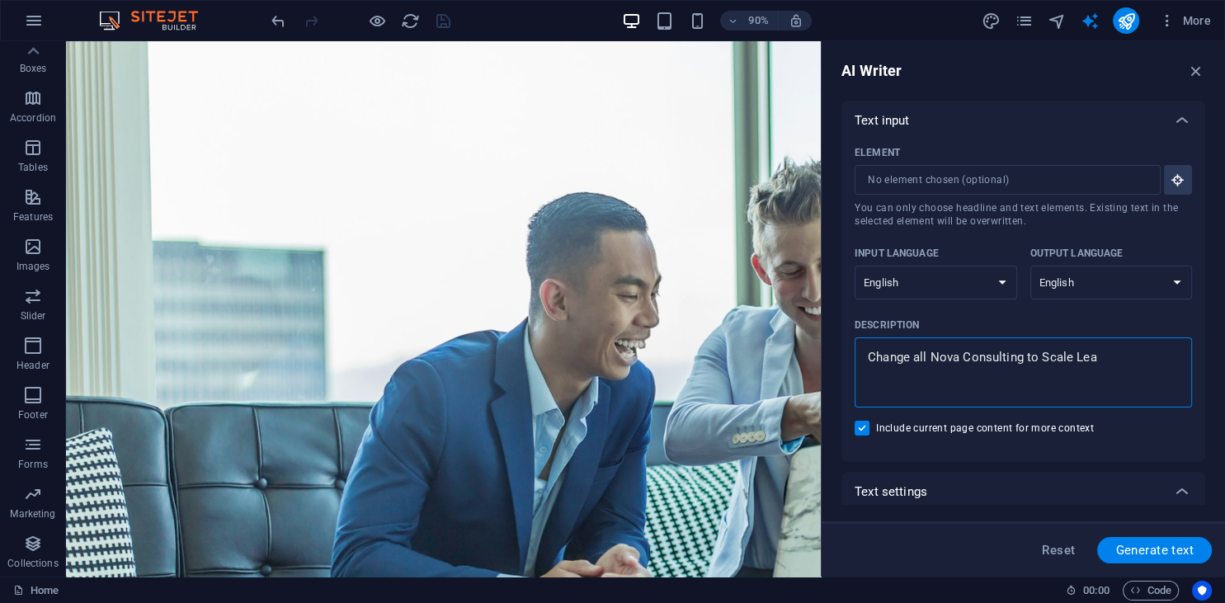
type textarea "Change all Nova Consulting to Scale Leap"
type textarea "x"
type textarea "Change all Nova Consulting to Scale Leap"
click at [969, 176] on input "Element ​ You can only choose headline and text elements. Existing text in the …" at bounding box center [1001, 180] width 294 height 30
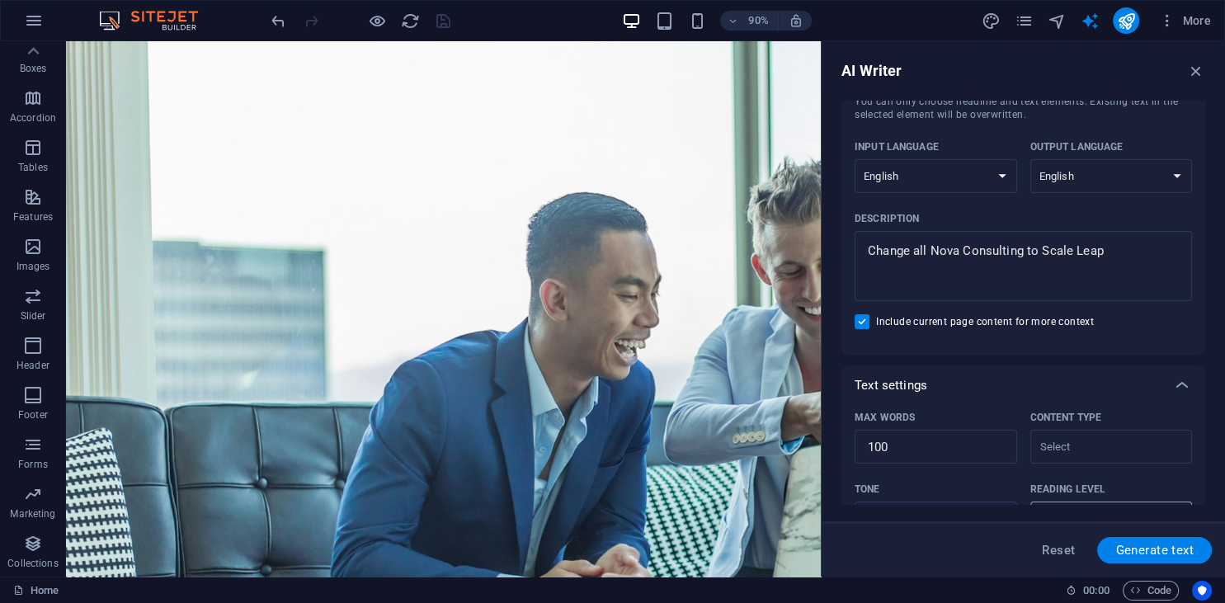
scroll to position [150, 0]
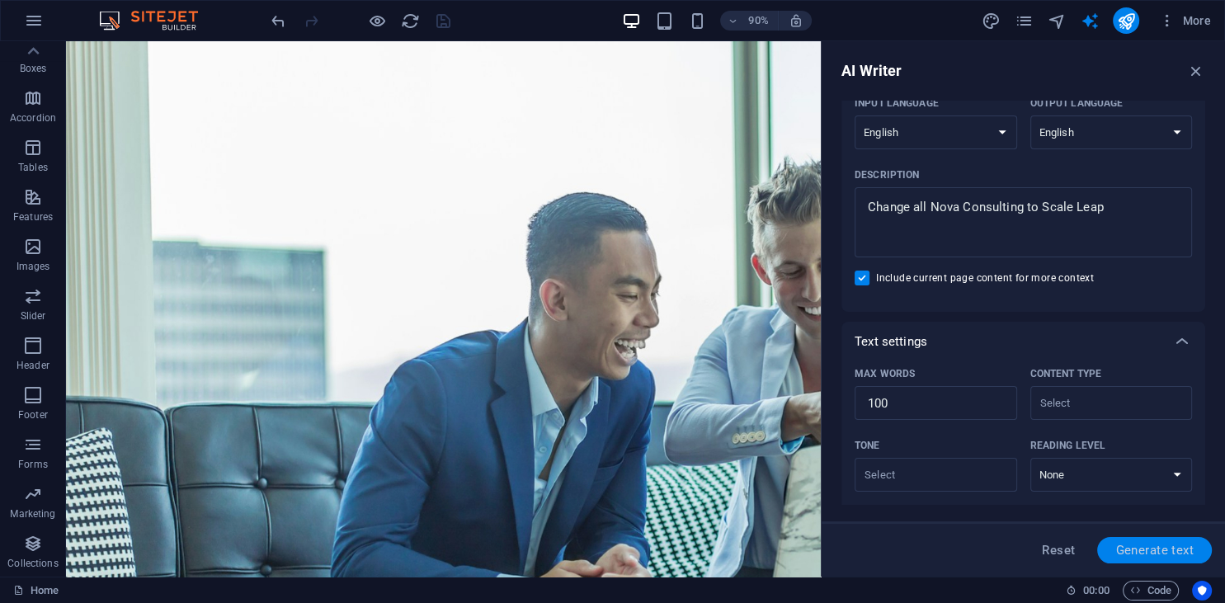
click at [1151, 552] on span "Generate text" at bounding box center [1154, 549] width 78 height 13
type textarea "x"
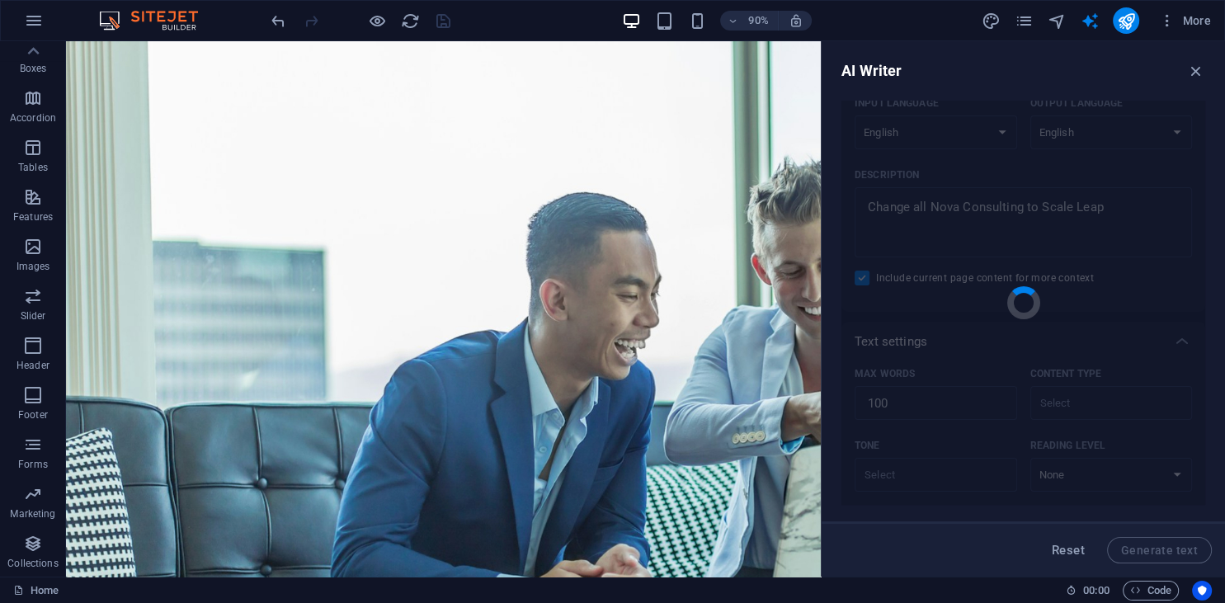
type textarea "x"
type textarea "Elevate your business with Scale [PERSON_NAME]’s tailored consulting services d…"
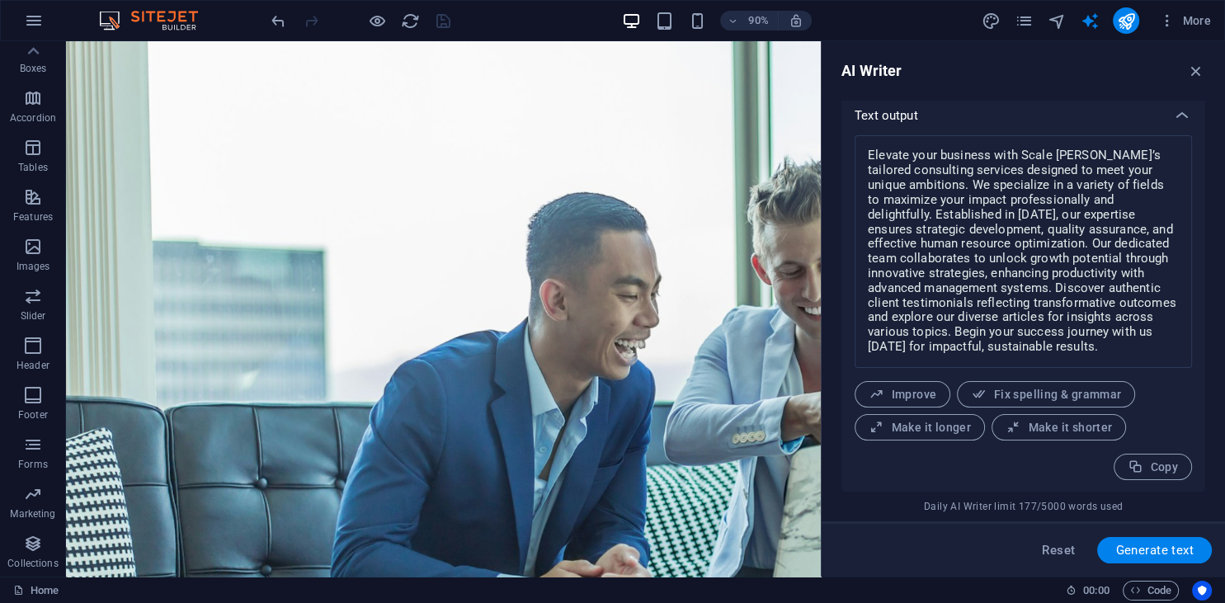
scroll to position [655, 0]
type textarea "x"
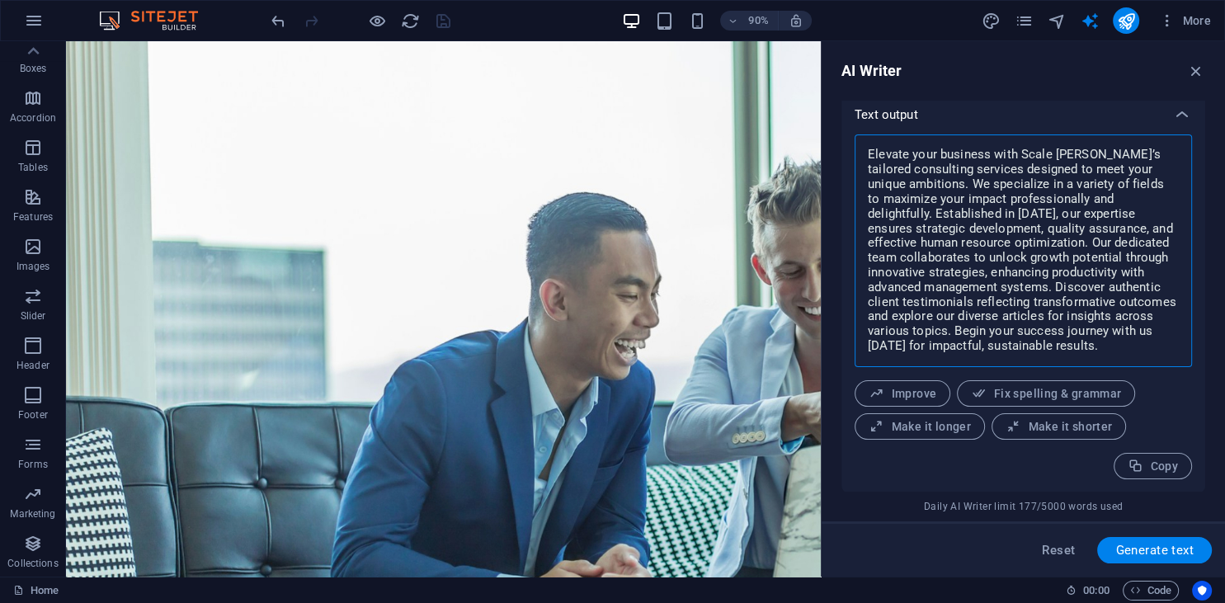
click at [975, 215] on textarea "Elevate your business with Scale [PERSON_NAME]’s tailored consulting services d…" at bounding box center [1023, 251] width 321 height 216
drag, startPoint x: 974, startPoint y: 209, endPoint x: 1021, endPoint y: 228, distance: 50.4
click at [974, 209] on textarea "Elevate your business with Scale [PERSON_NAME]’s tailored consulting services d…" at bounding box center [1023, 251] width 321 height 216
type textarea "Elevate your business with Scale [PERSON_NAME]’s tailored consulting services d…"
type textarea "x"
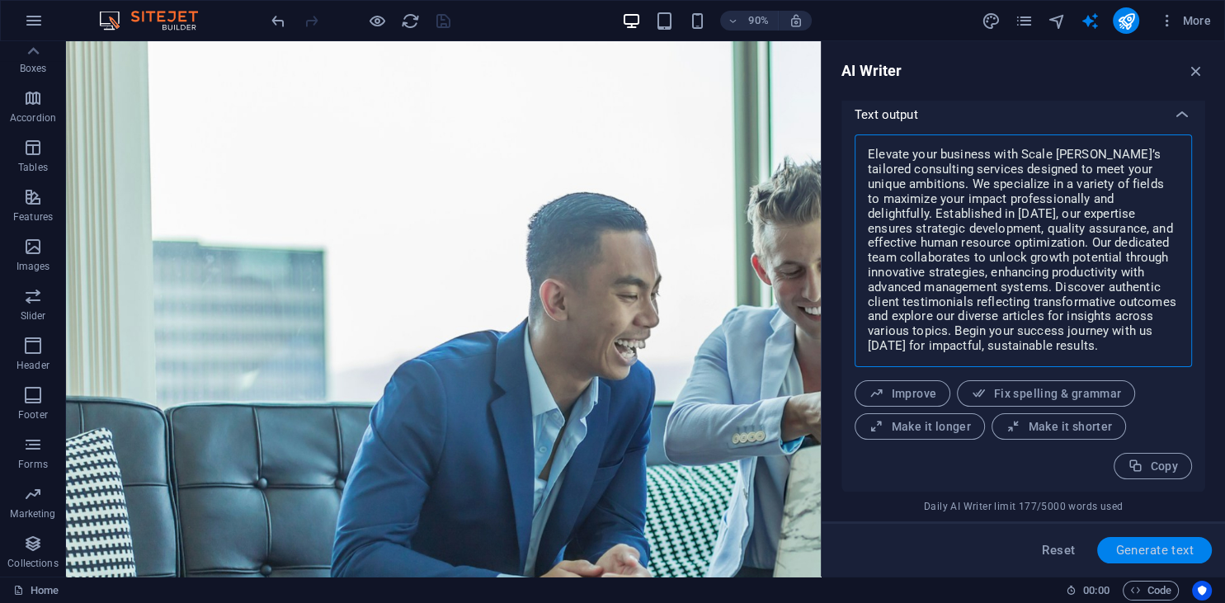
click at [1151, 552] on span "Generate text" at bounding box center [1154, 549] width 78 height 13
type textarea "x"
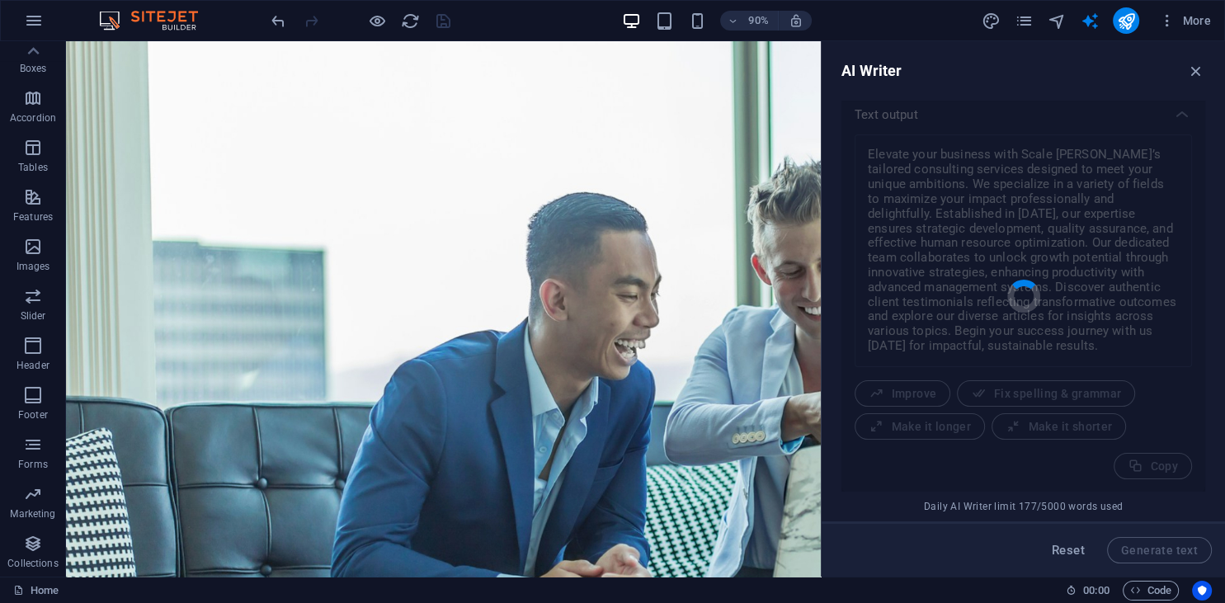
type textarea "x"
type textarea "Scale Leap: Elevate Your Business Success Experience transformative growth with…"
type textarea "x"
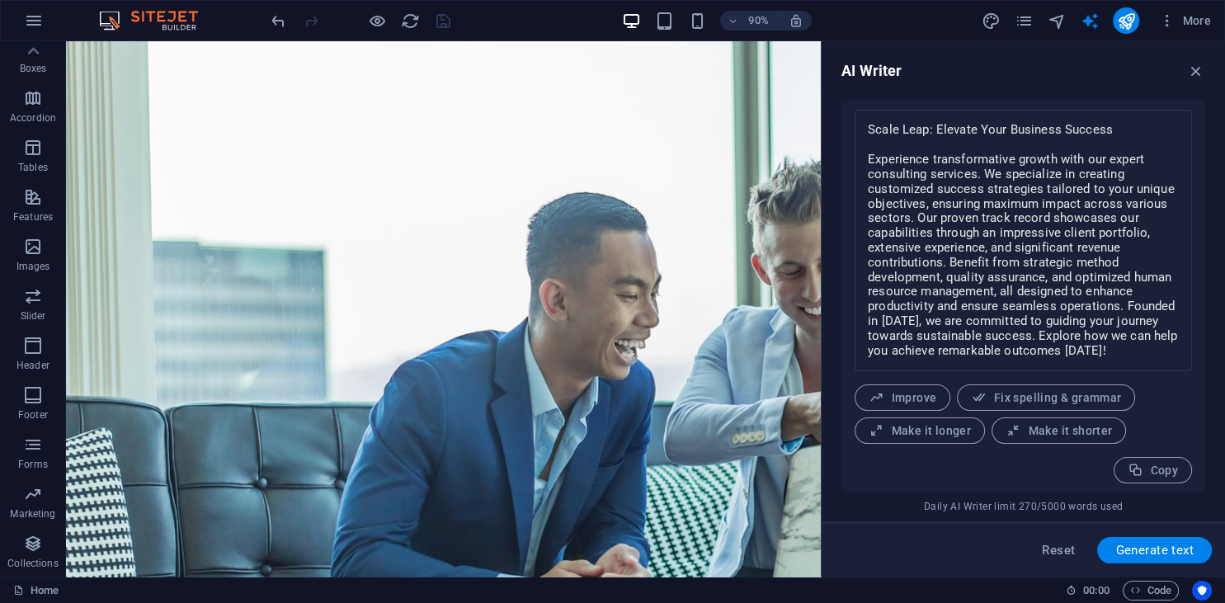
scroll to position [684, 0]
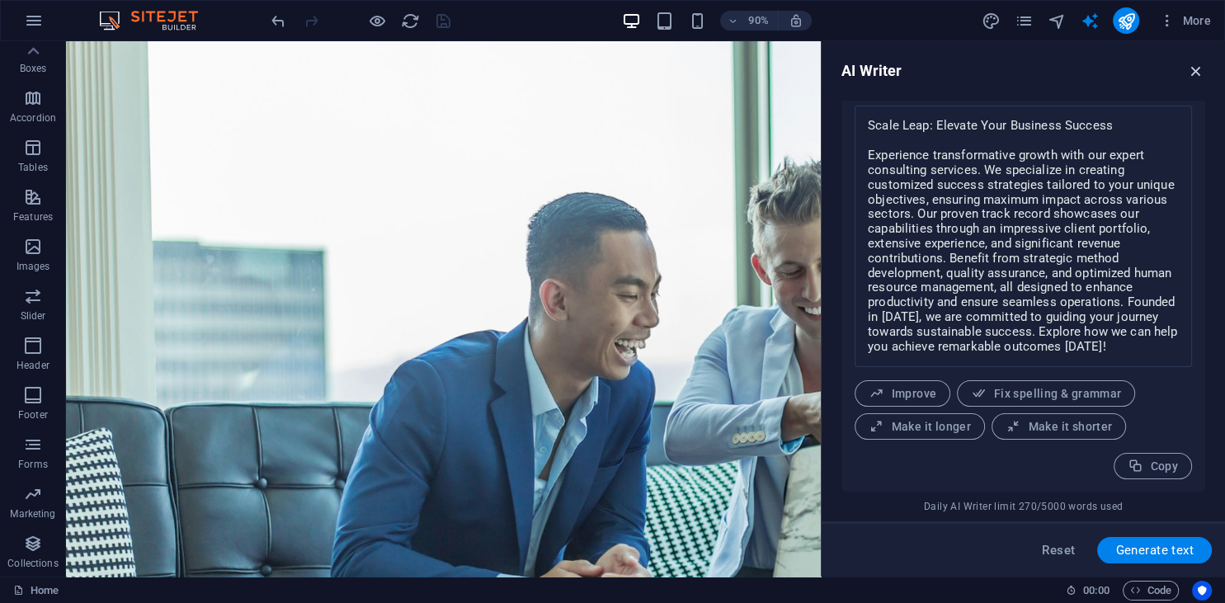
click at [1195, 68] on icon "button" at bounding box center [1196, 71] width 18 height 18
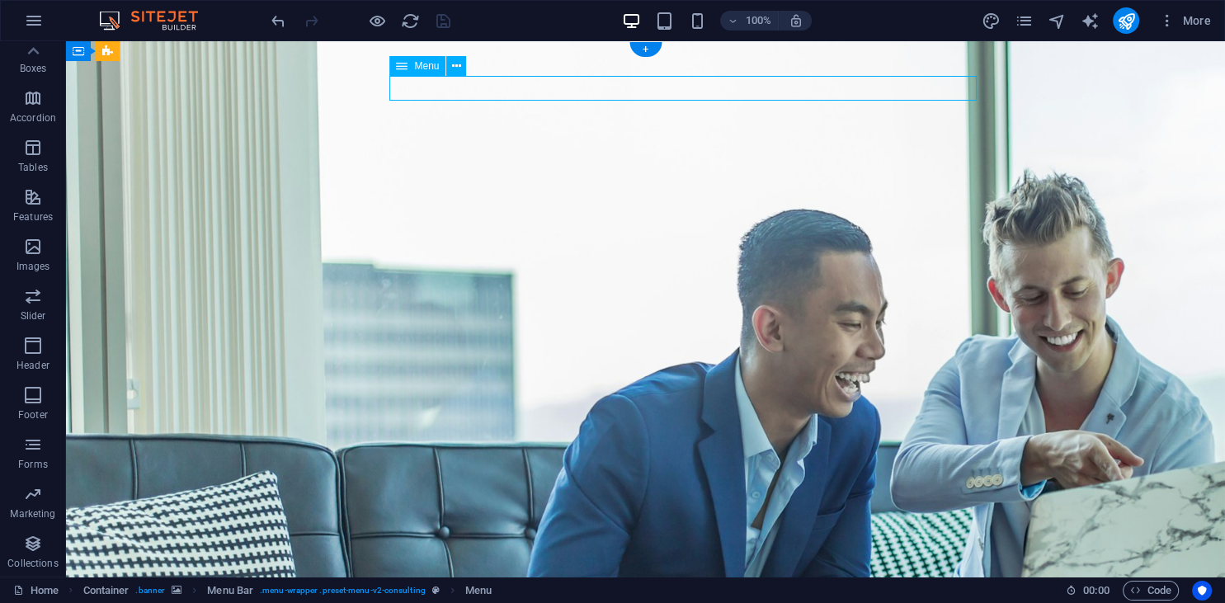
select select "1"
select select
select select "2"
select select
select select "3"
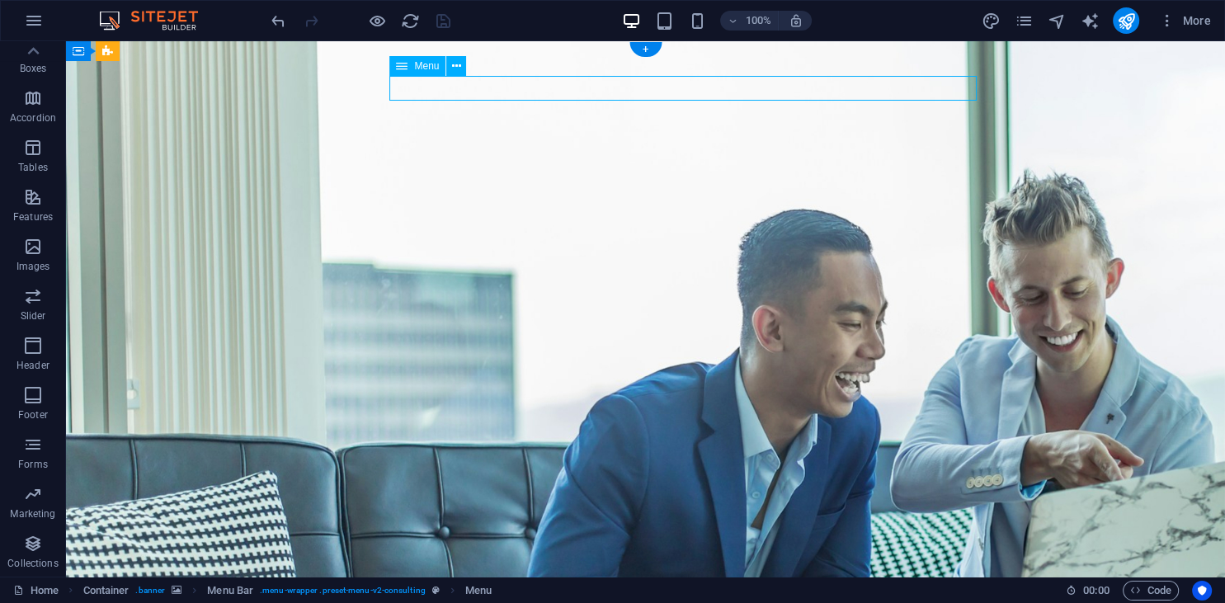
select select
select select "4"
select select
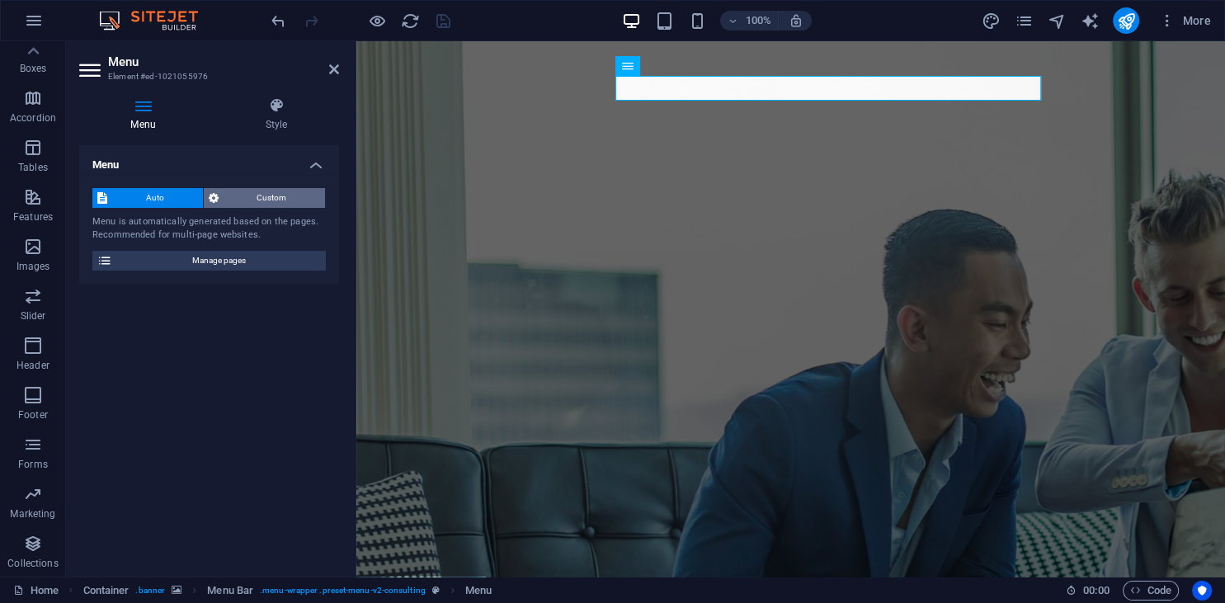
click at [246, 200] on span "Custom" at bounding box center [271, 198] width 97 height 20
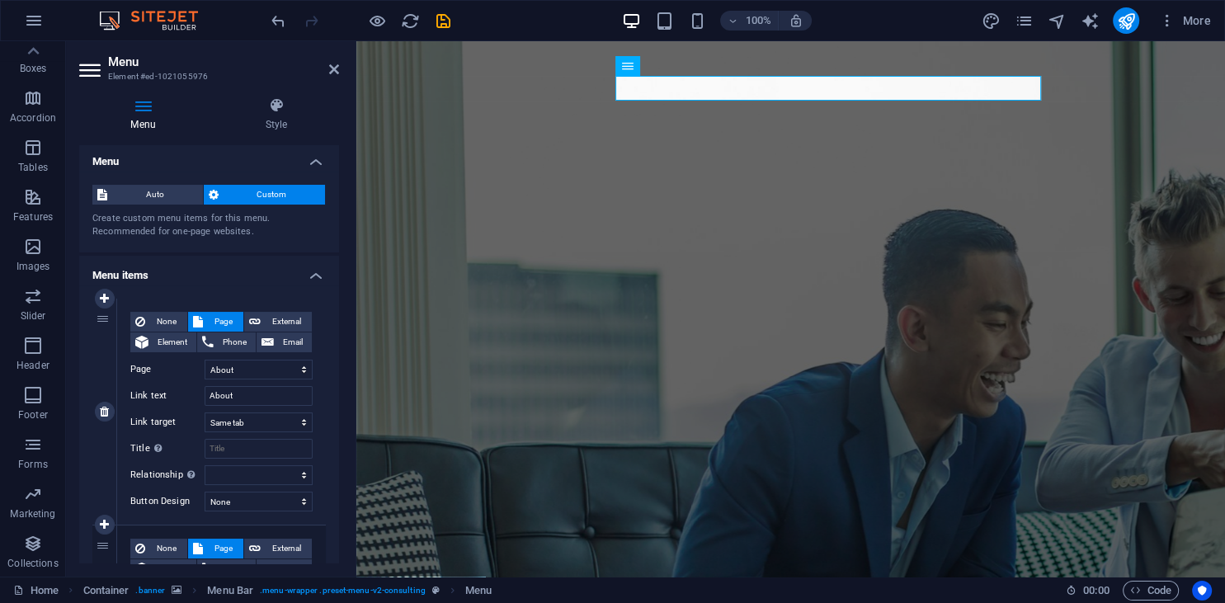
scroll to position [0, 0]
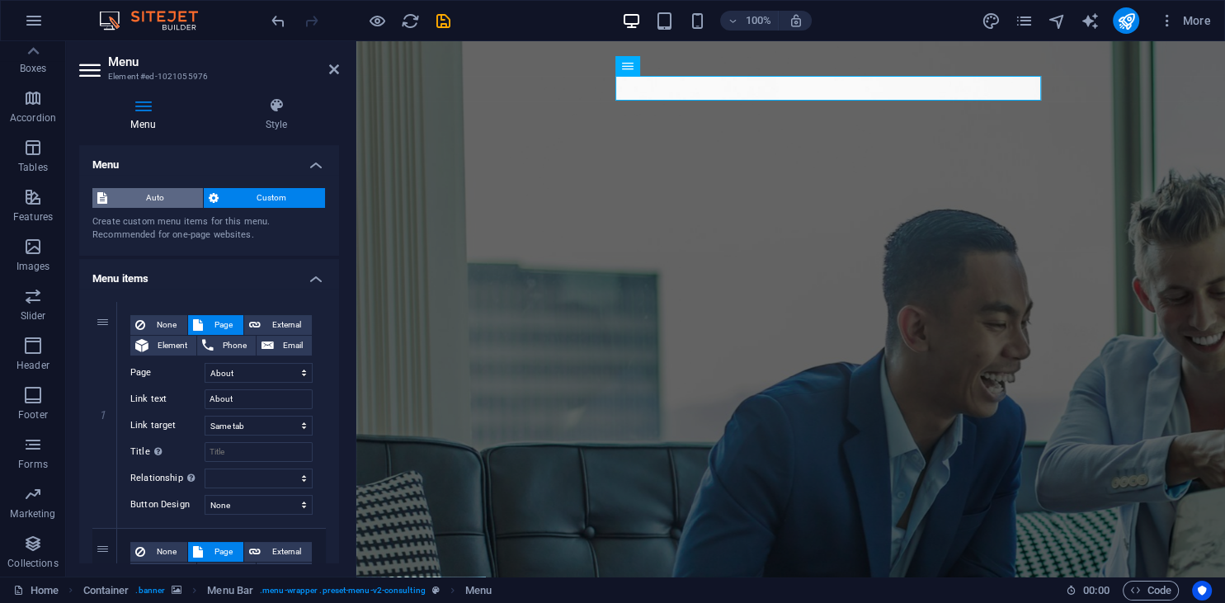
click at [138, 200] on span "Auto" at bounding box center [155, 198] width 86 height 20
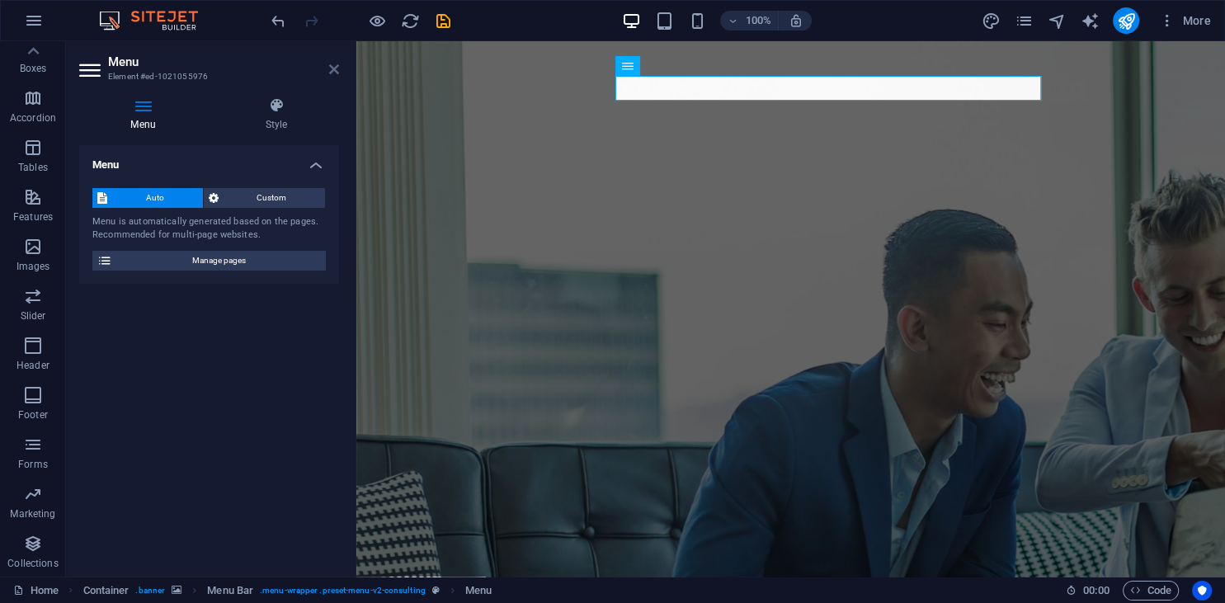
click at [331, 69] on icon at bounding box center [334, 69] width 10 height 13
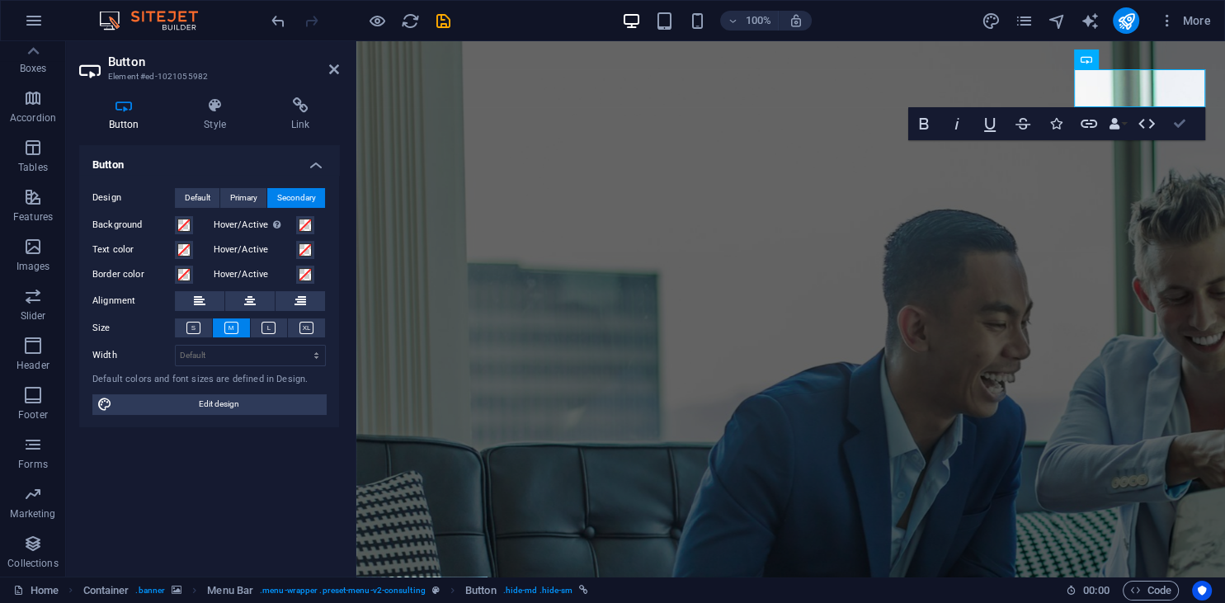
drag, startPoint x: 1177, startPoint y: 120, endPoint x: 1018, endPoint y: 96, distance: 161.1
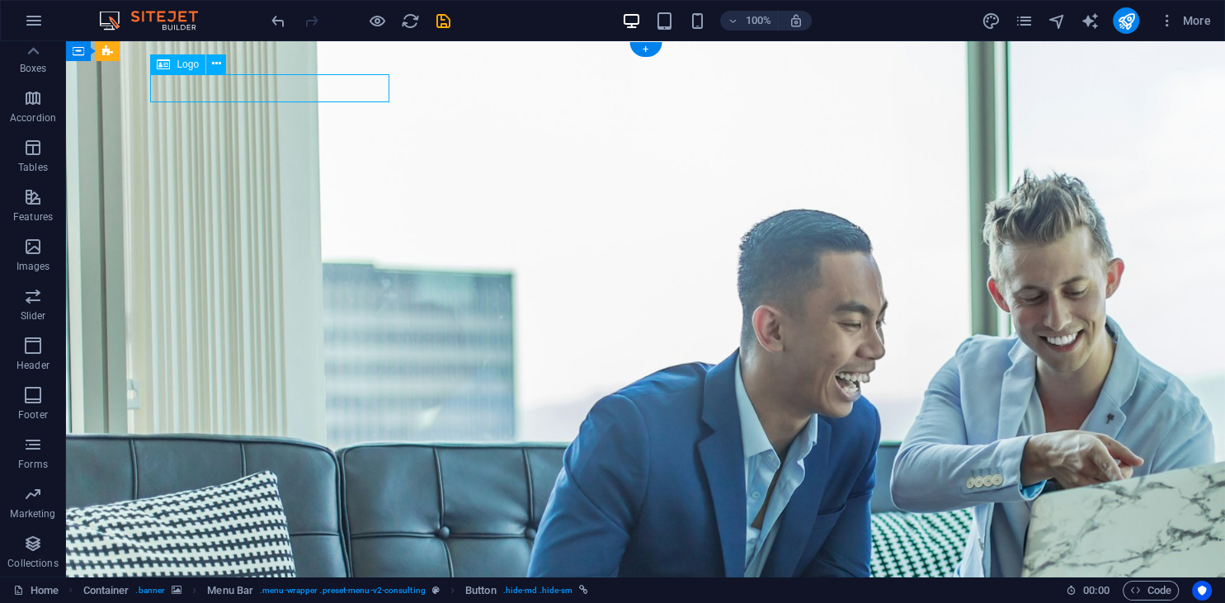
select select "px"
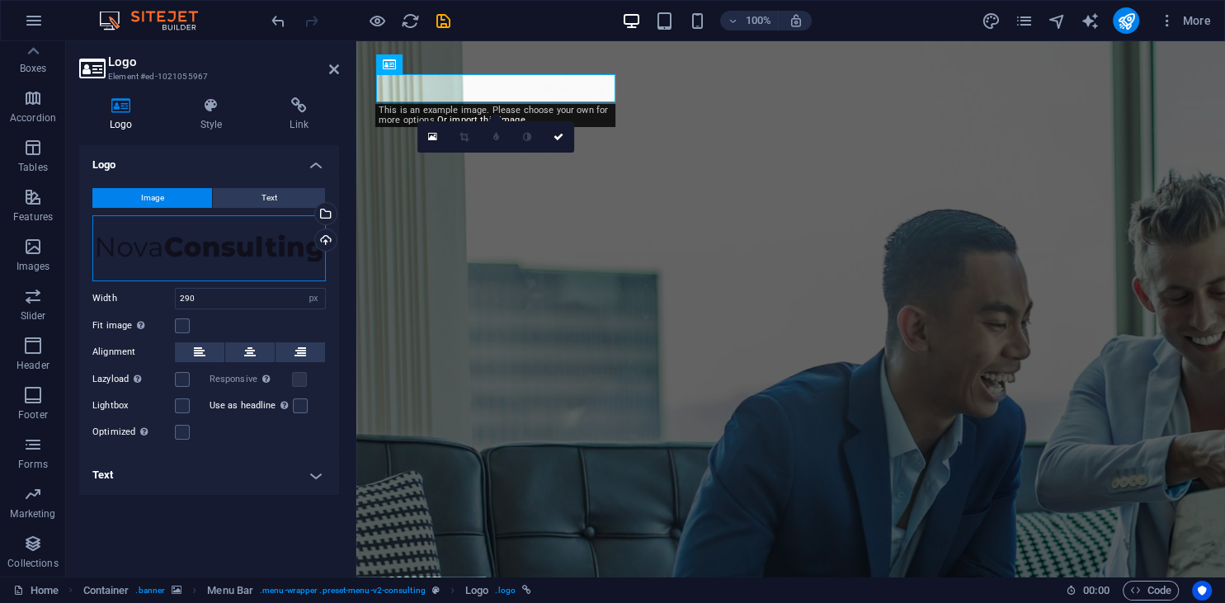
click at [207, 259] on div "Drag files here, click to choose files or select files from Files or our free s…" at bounding box center [208, 248] width 233 height 66
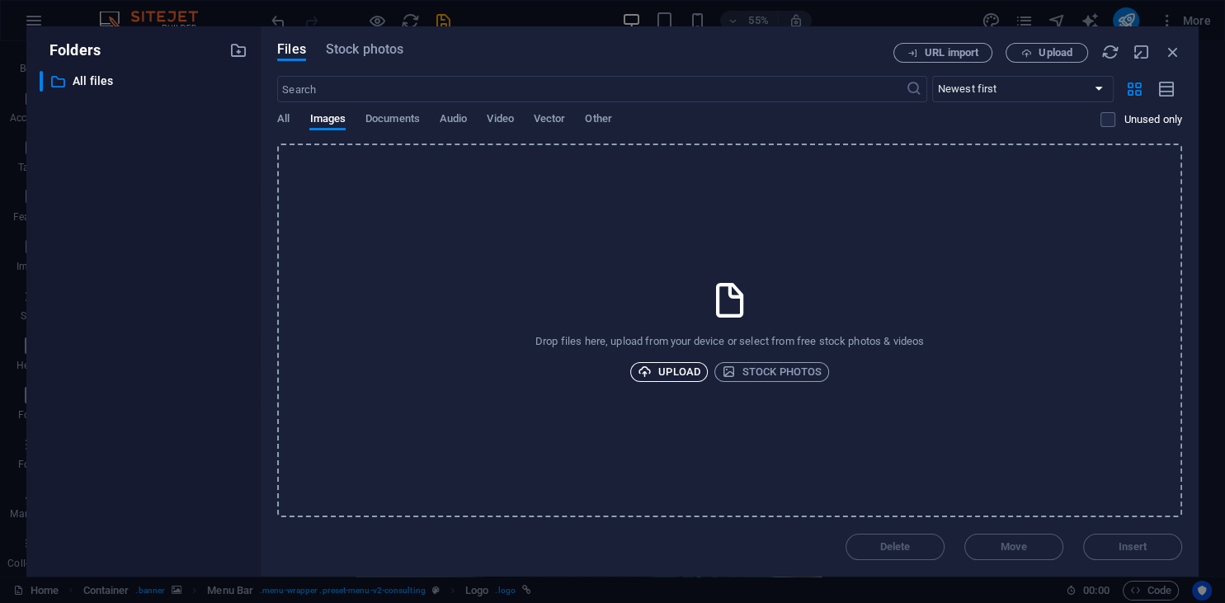
click at [675, 374] on span "Upload" at bounding box center [668, 372] width 63 height 20
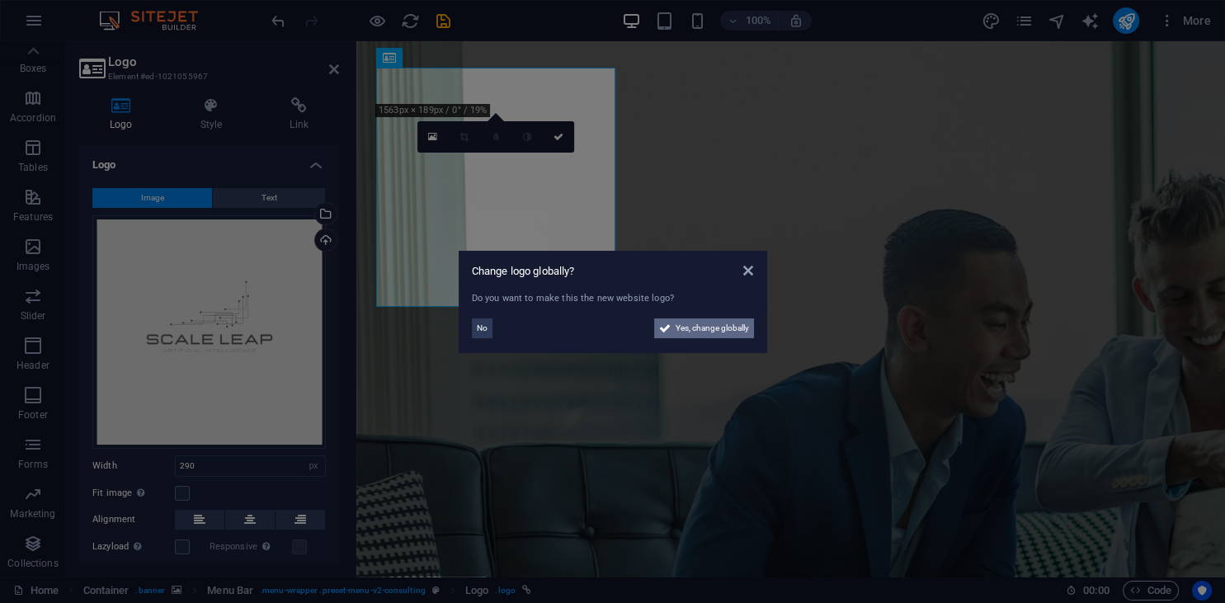
click at [709, 331] on span "Yes, change globally" at bounding box center [711, 328] width 73 height 20
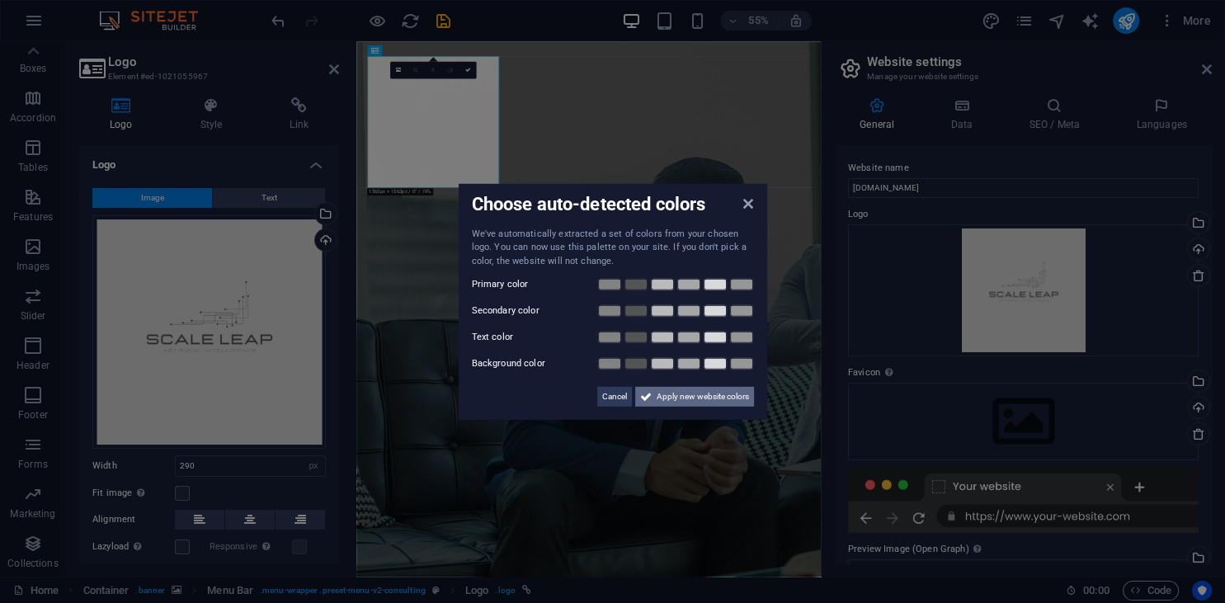
click at [667, 399] on span "Apply new website colors" at bounding box center [702, 397] width 92 height 20
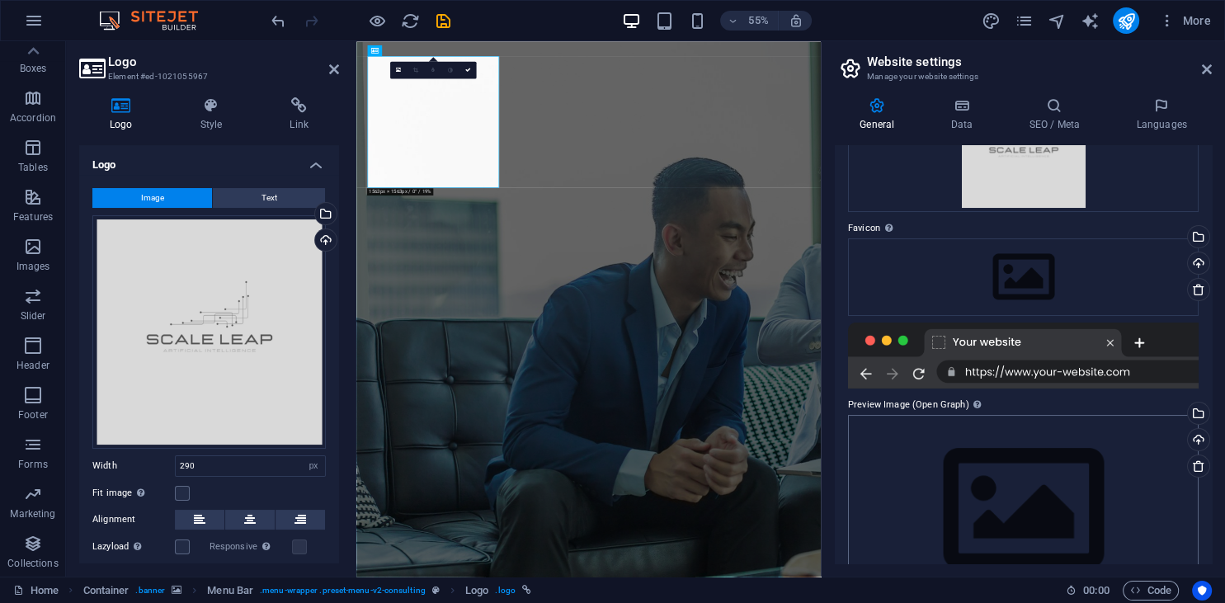
scroll to position [198, 0]
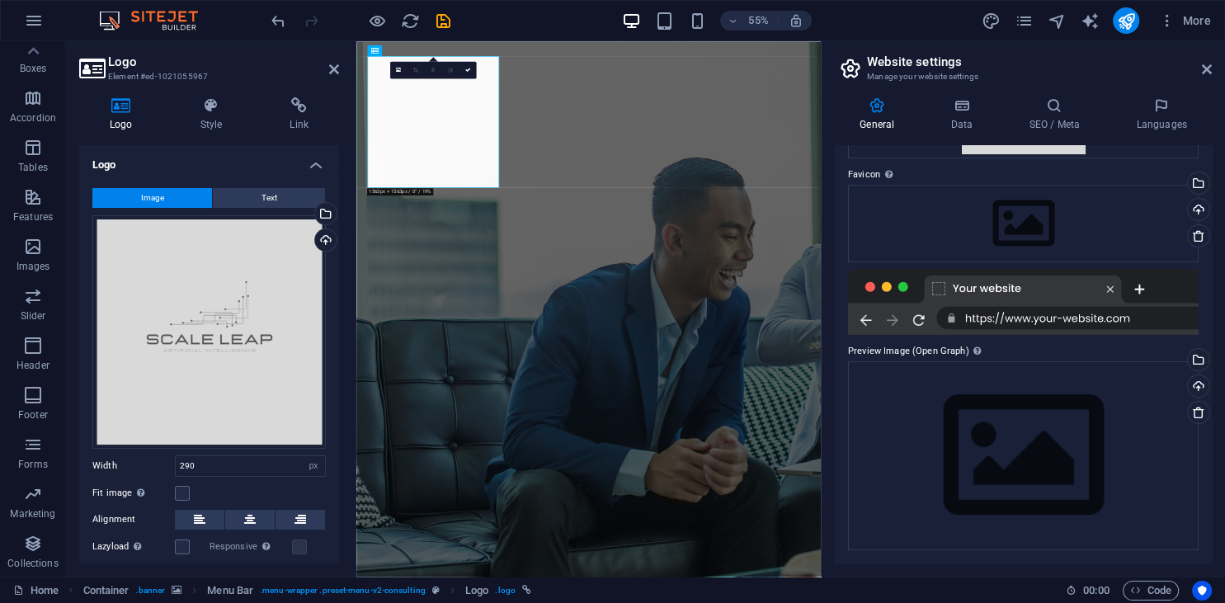
click at [1138, 321] on div at bounding box center [1023, 302] width 350 height 66
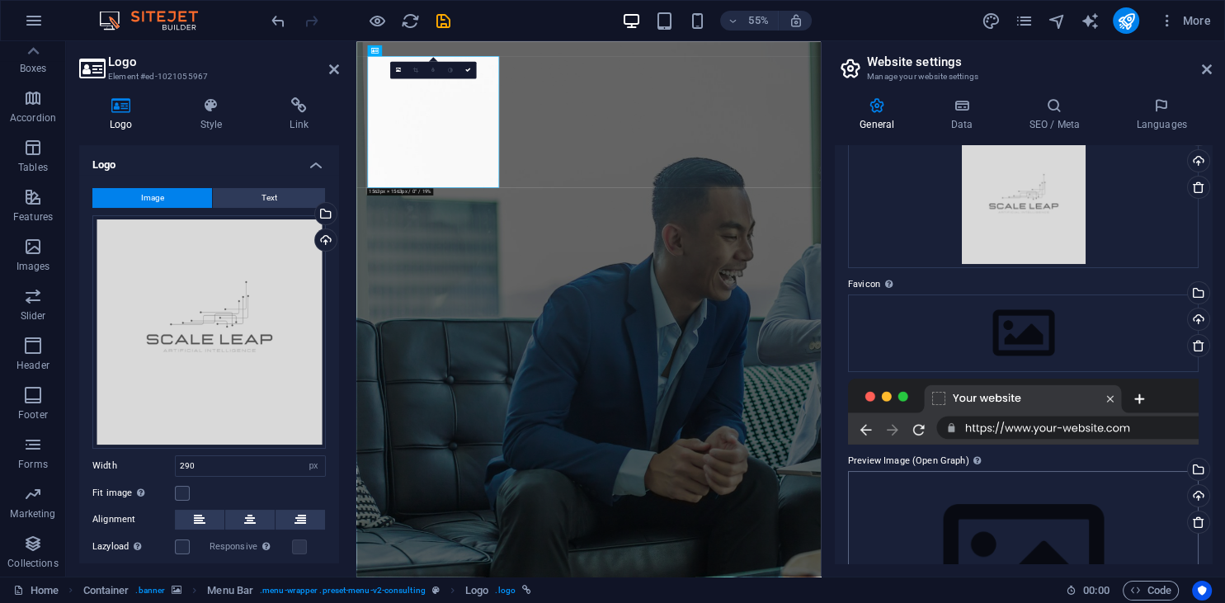
scroll to position [0, 0]
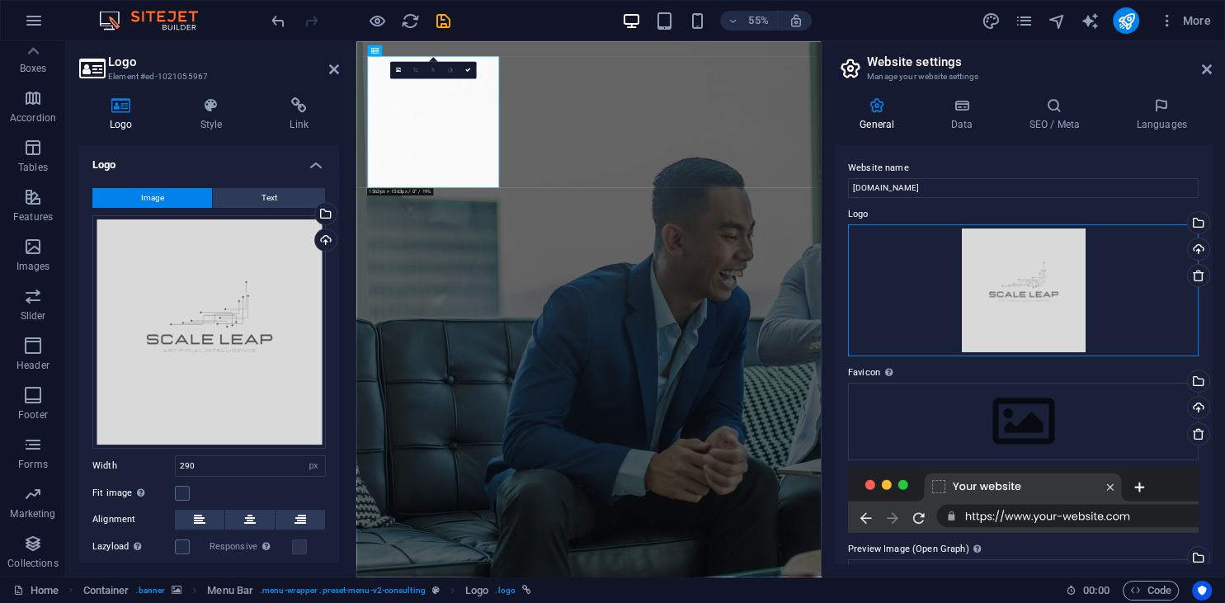
click at [1014, 302] on div "Drag files here, click to choose files or select files from Files or our free s…" at bounding box center [1023, 290] width 350 height 132
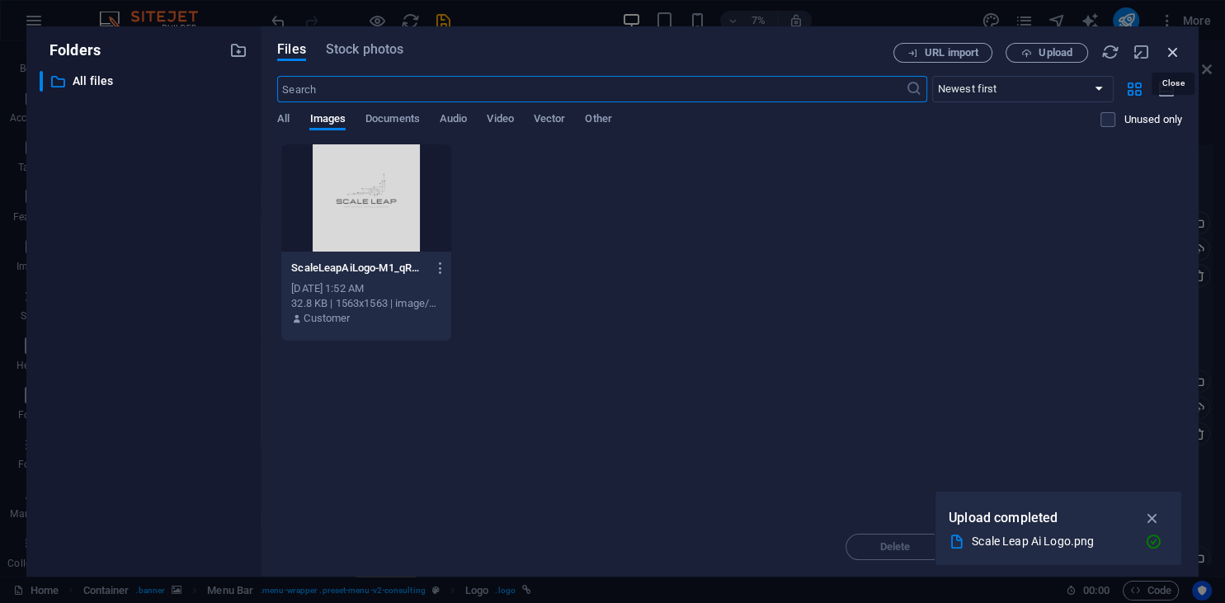
click at [1176, 52] on icon "button" at bounding box center [1173, 52] width 18 height 18
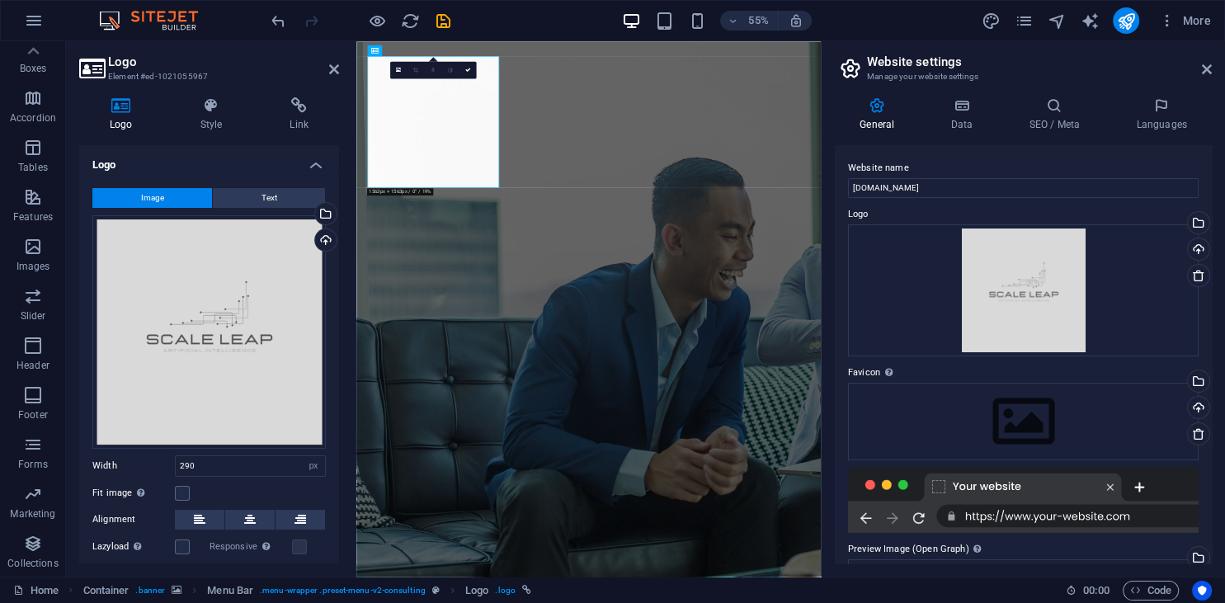
drag, startPoint x: 327, startPoint y: 68, endPoint x: 2, endPoint y: 51, distance: 324.5
click at [327, 68] on h2 "Logo" at bounding box center [223, 61] width 231 height 15
click at [1212, 71] on aside "Website settings Manage your website settings General Data SEO / Meta Languages…" at bounding box center [1022, 308] width 404 height 535
click at [1205, 68] on icon at bounding box center [1206, 69] width 10 height 13
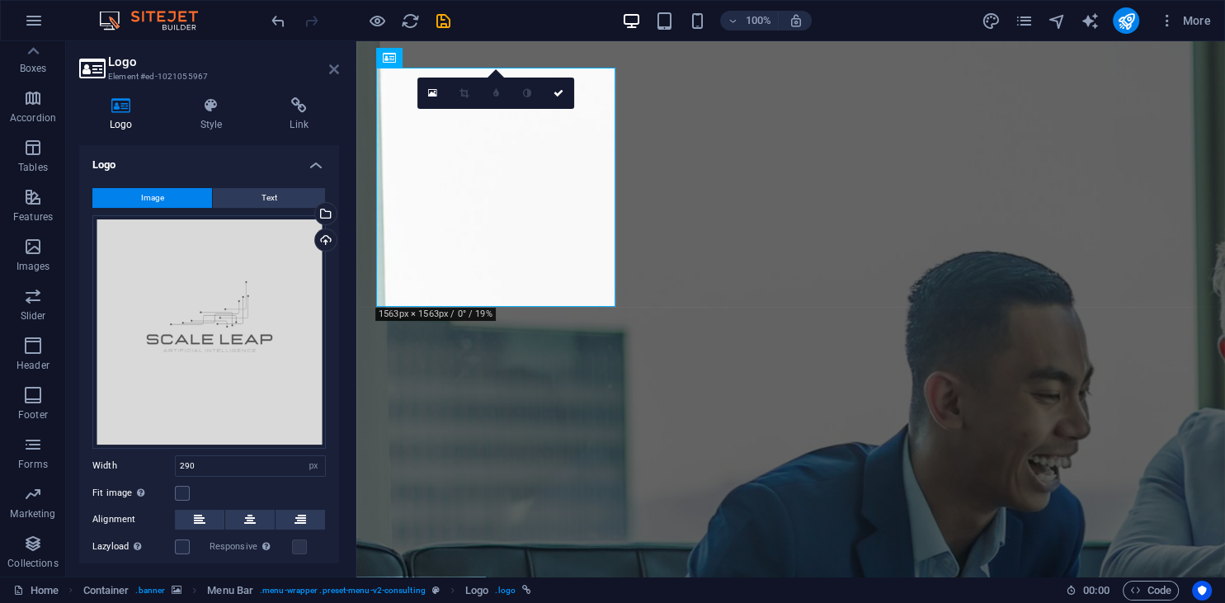
click at [332, 74] on icon at bounding box center [334, 69] width 10 height 13
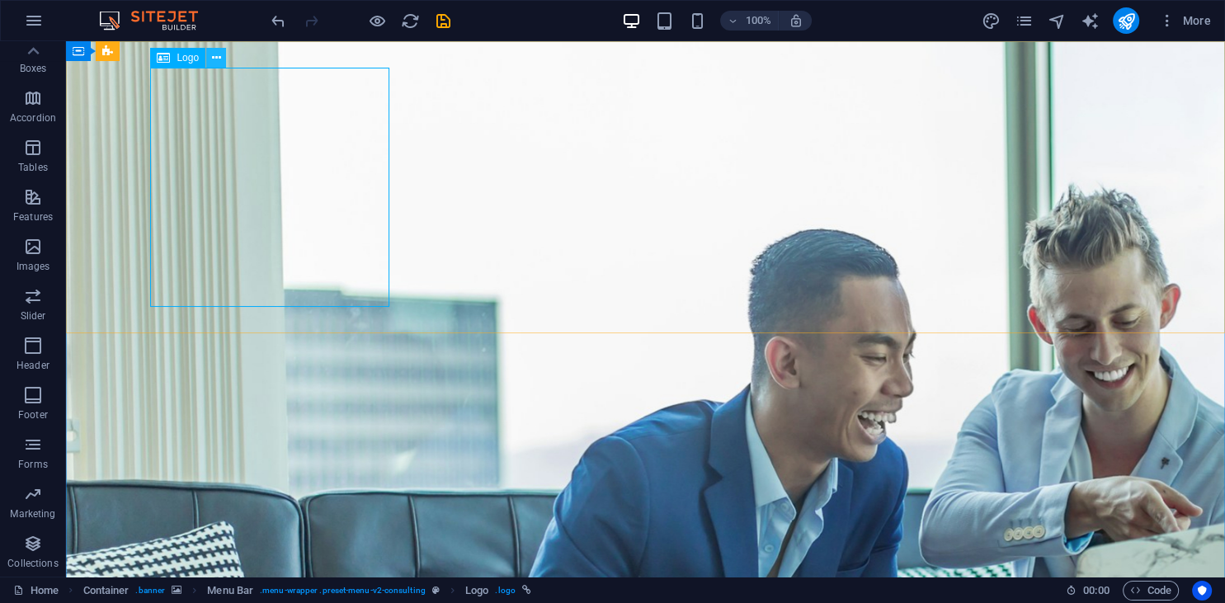
click at [214, 59] on icon at bounding box center [216, 57] width 9 height 17
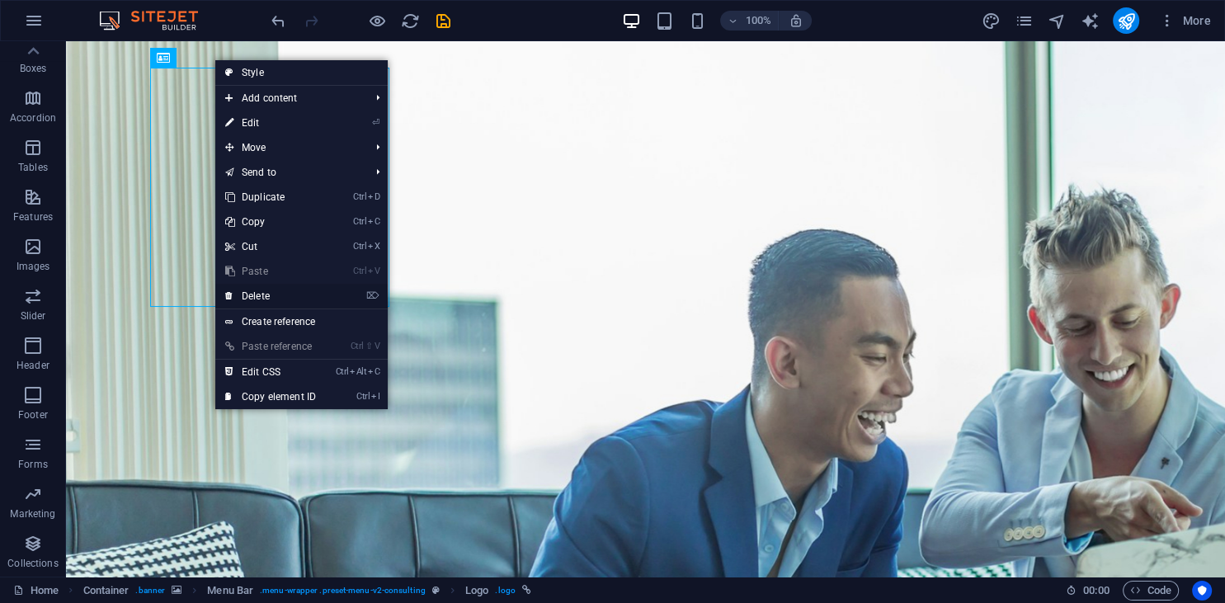
click at [311, 300] on link "⌦ Delete" at bounding box center [270, 296] width 110 height 25
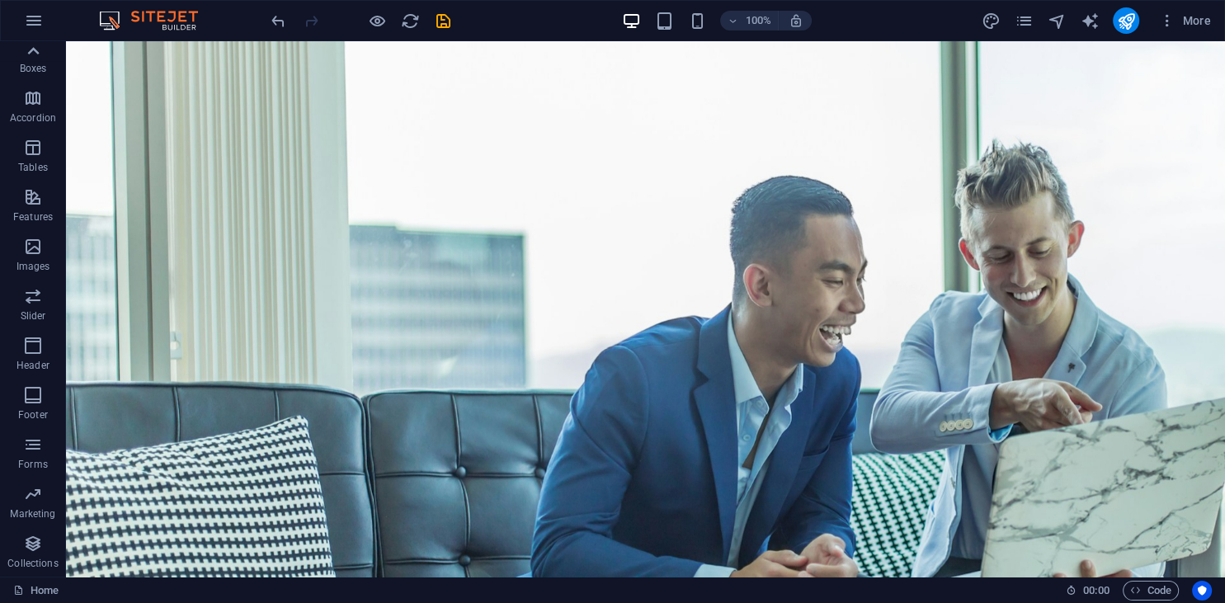
click at [29, 56] on icon at bounding box center [32, 51] width 23 height 23
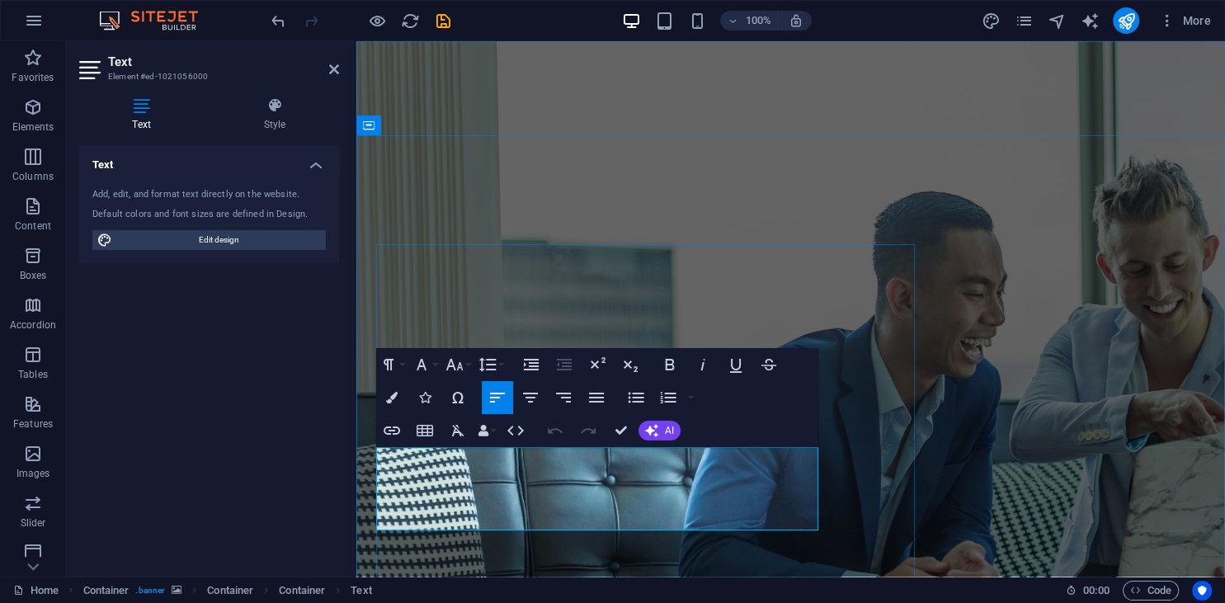
drag, startPoint x: 612, startPoint y: 523, endPoint x: 370, endPoint y: 453, distance: 251.6
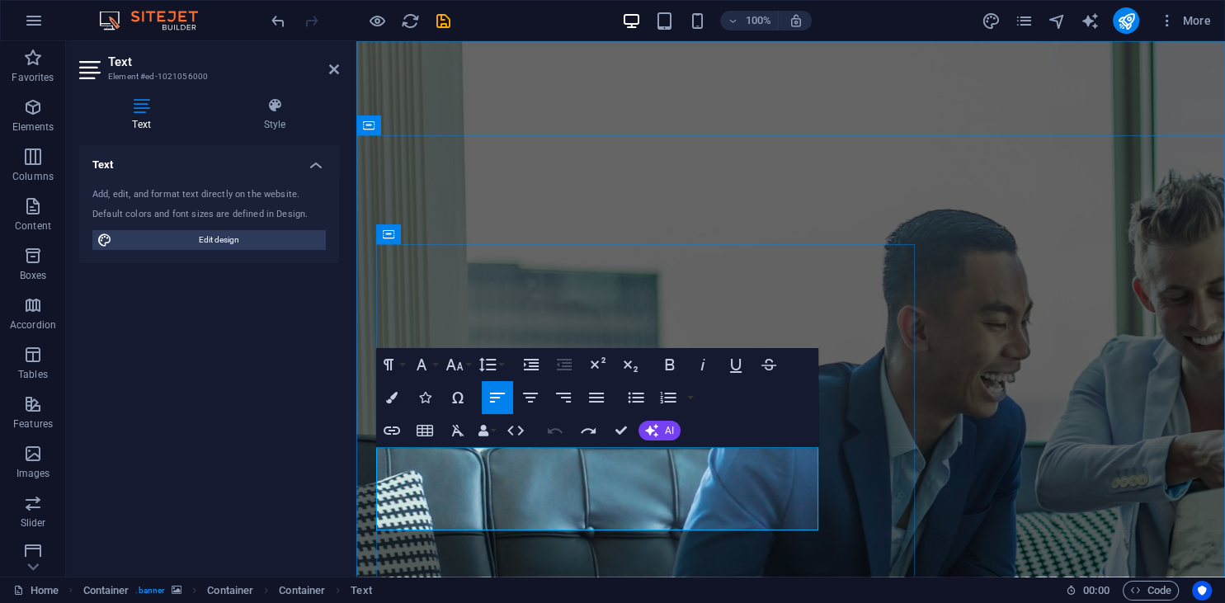
drag, startPoint x: 624, startPoint y: 523, endPoint x: 388, endPoint y: 451, distance: 247.3
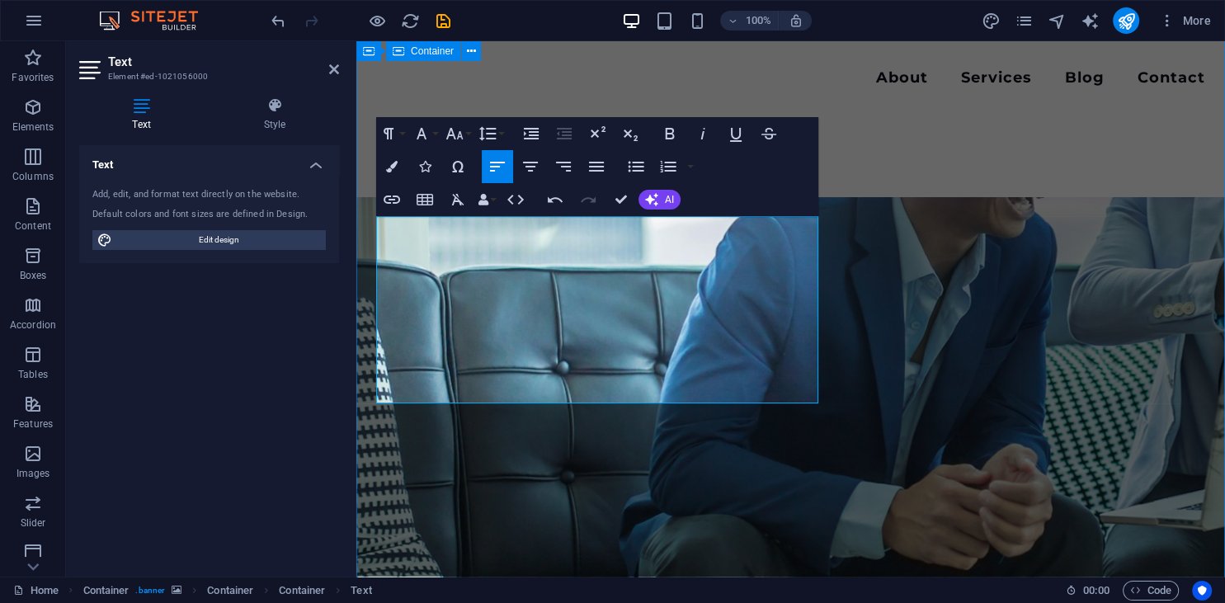
scroll to position [231, 0]
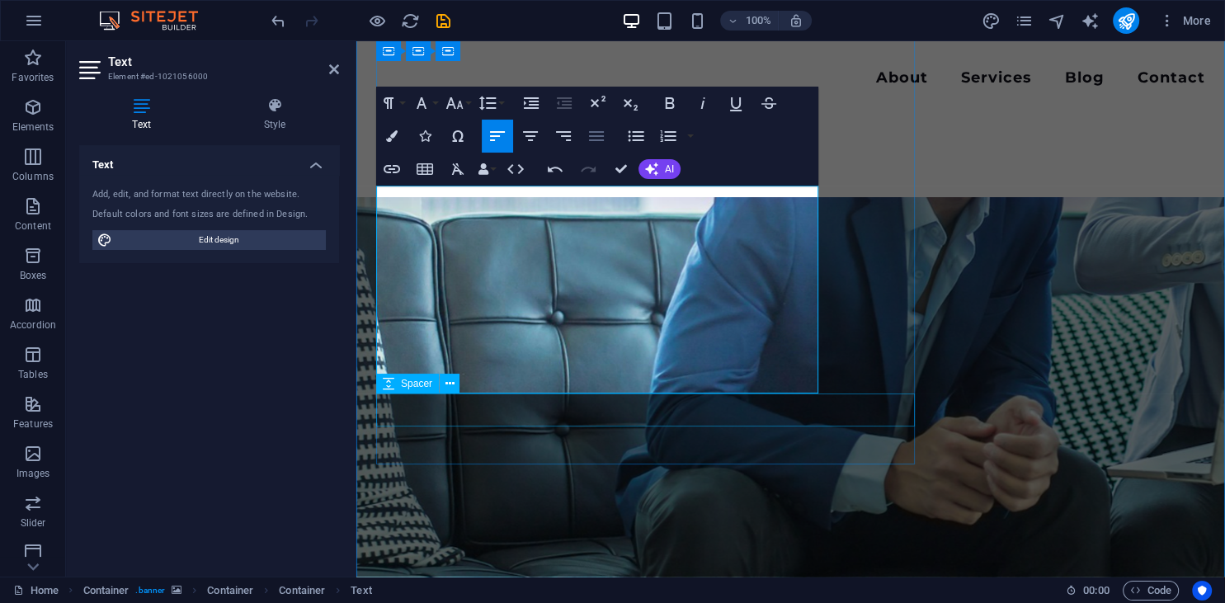
scroll to position [317, 0]
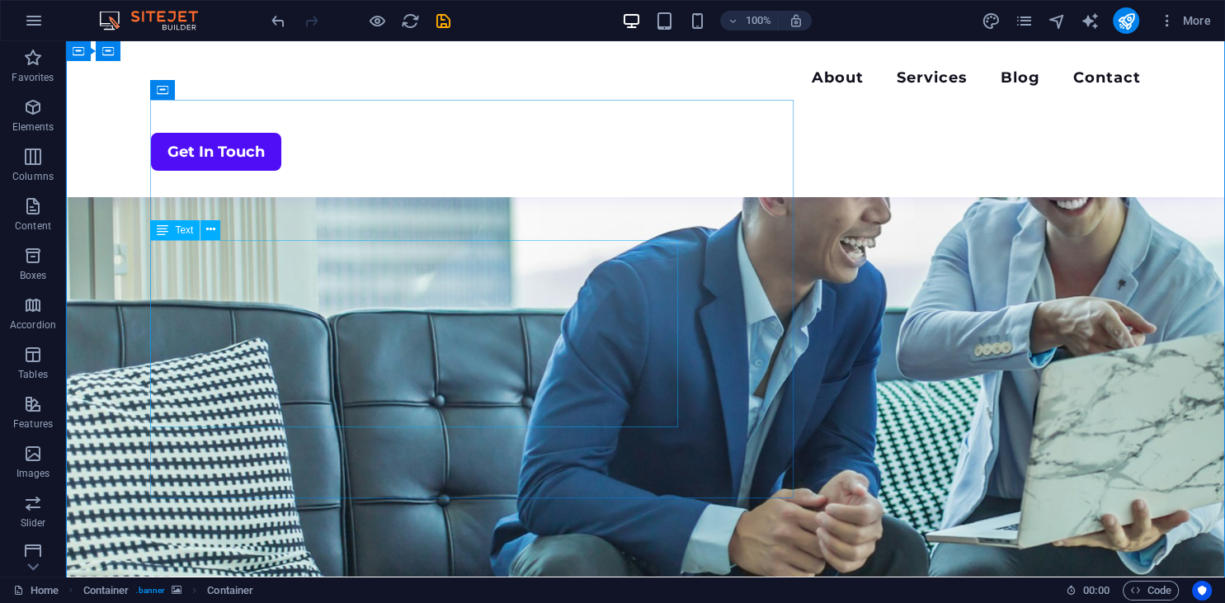
scroll to position [56, 0]
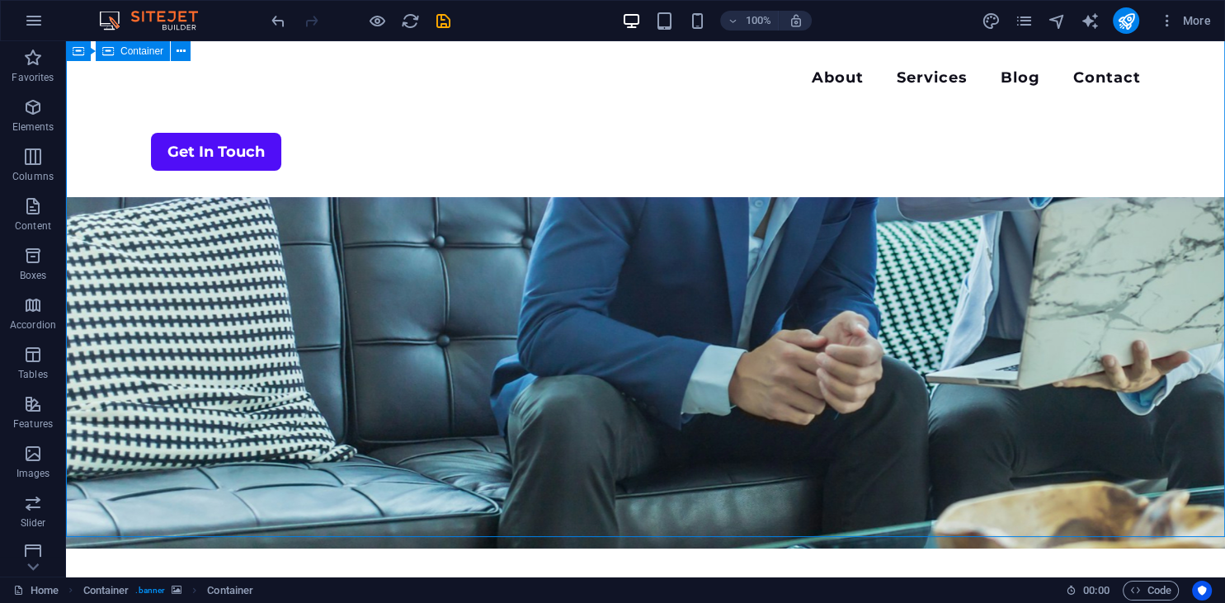
scroll to position [348, 0]
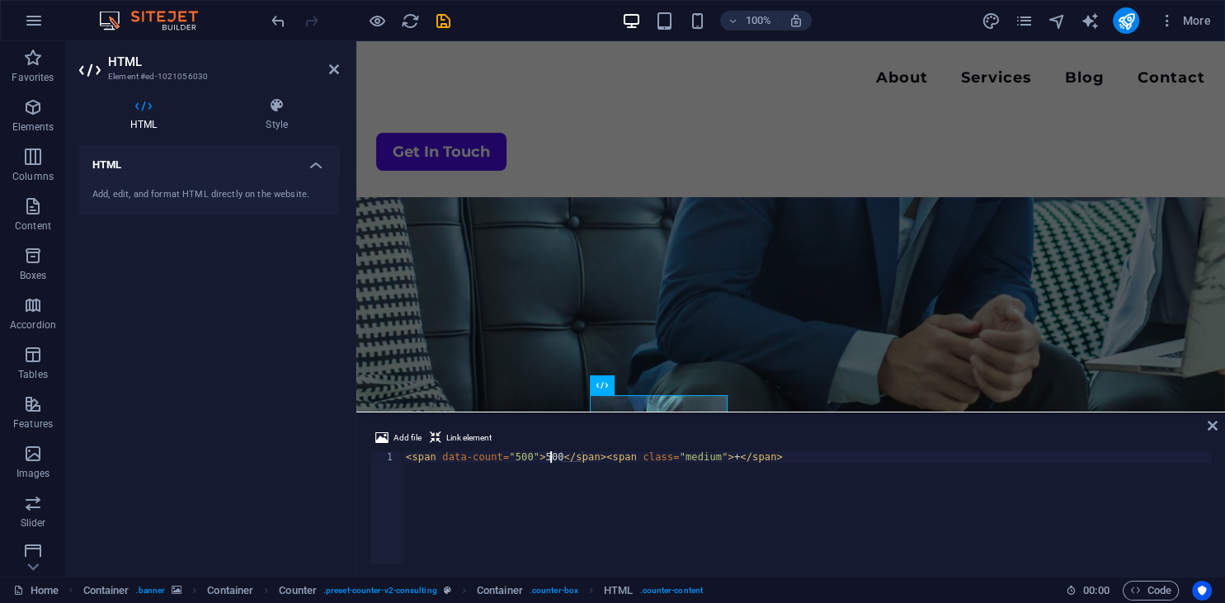
click at [549, 457] on div "< span data-count = "500" > 500 </ span > < span class = "medium" > + </ span >" at bounding box center [806, 518] width 809 height 135
click at [520, 455] on div "< span data-count = "500" > 20 </ span > < span class = "medium" > + </ span >" at bounding box center [806, 518] width 809 height 135
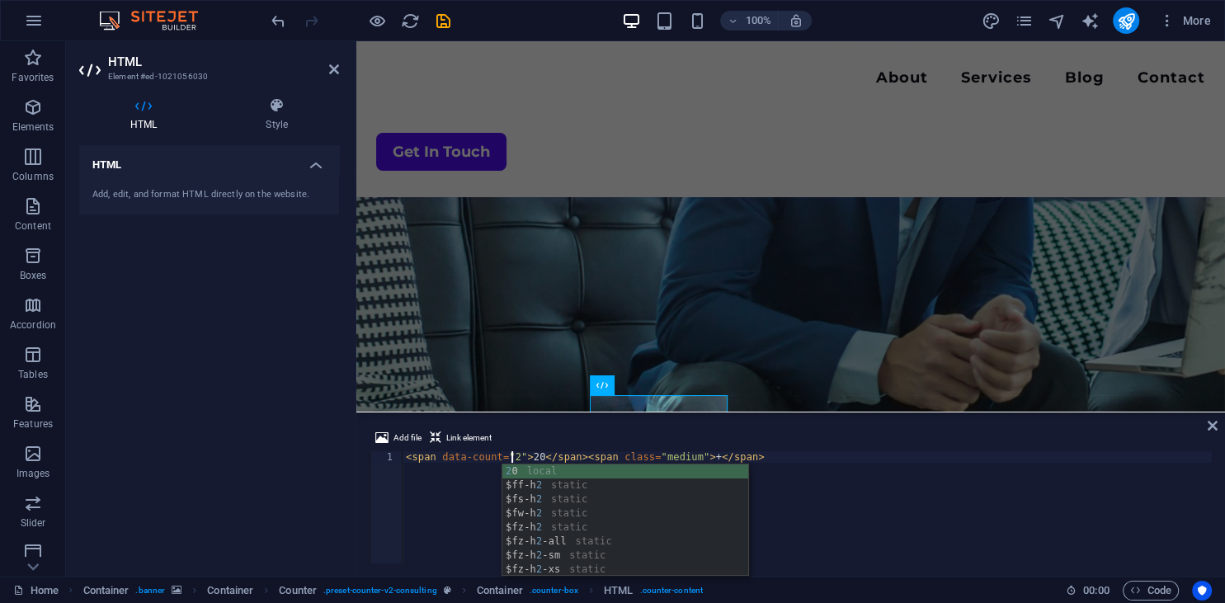
scroll to position [0, 8]
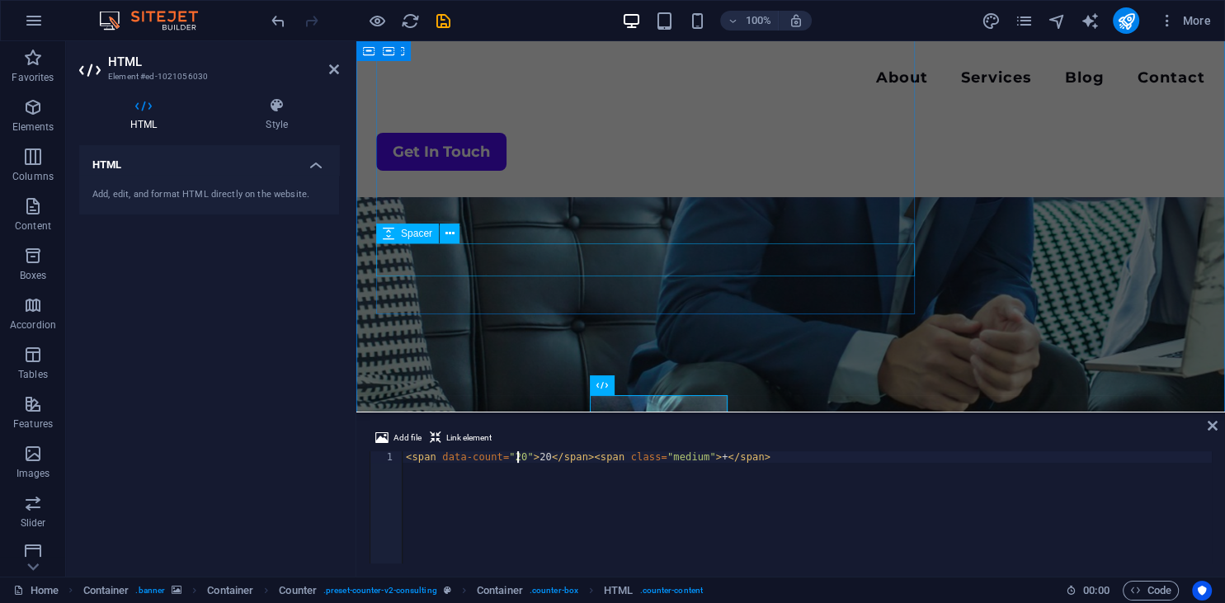
type textarea "<span data-count="20">20</span><span class="medium">+</span>"
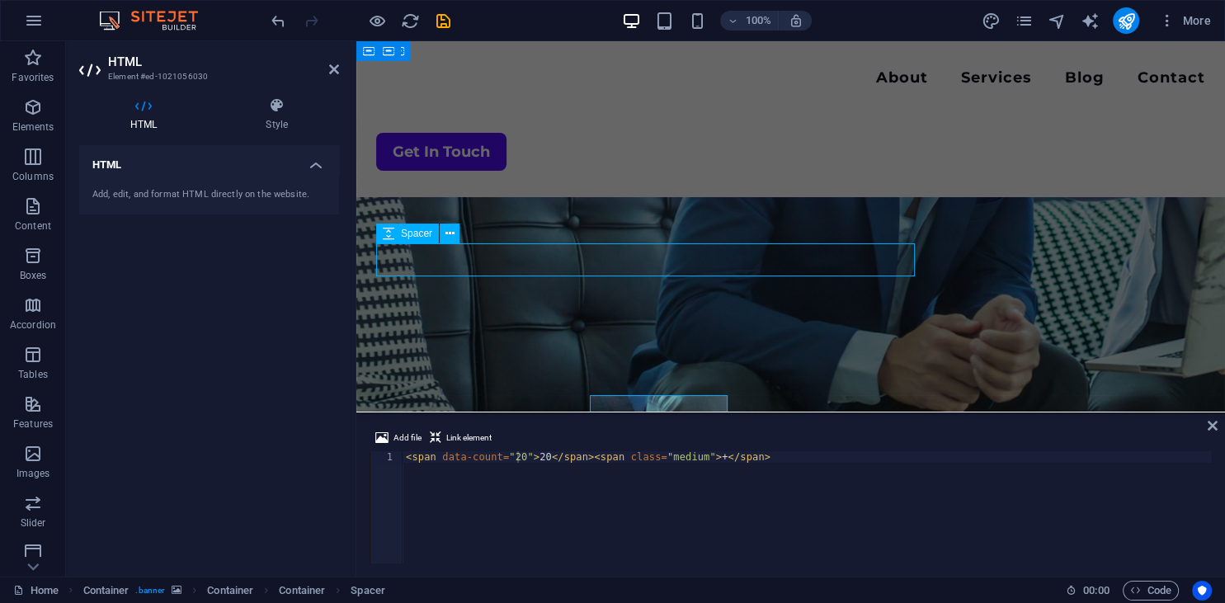
select select "px"
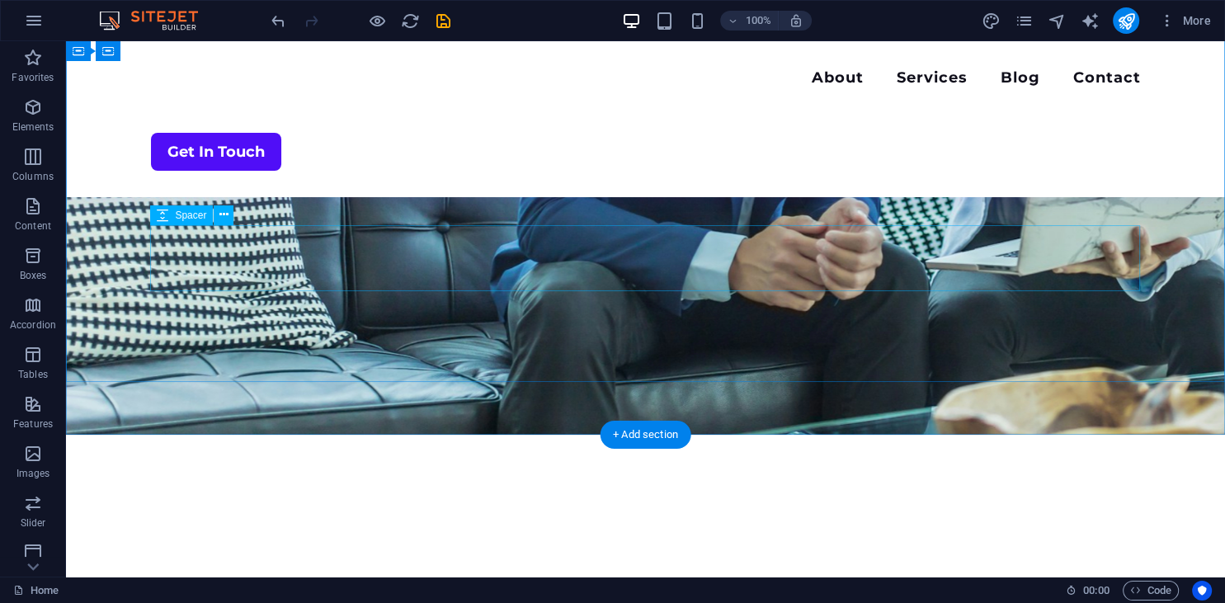
scroll to position [435, 0]
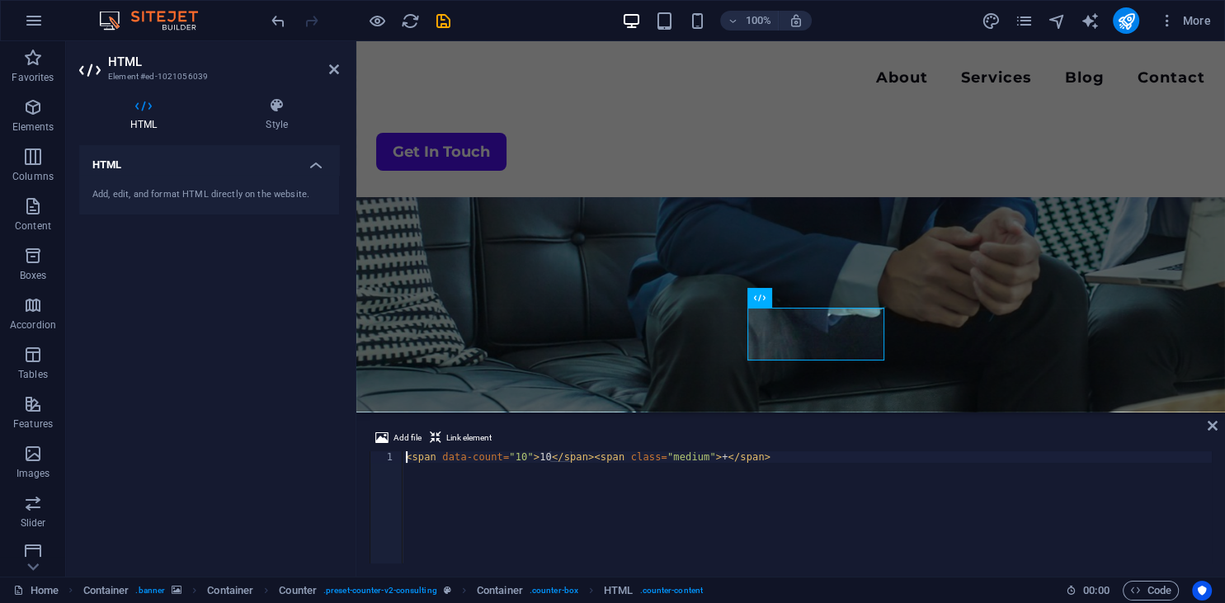
click at [516, 454] on div "< span data-count = "10" > 10 </ span > < span class = "medium" > + </ span >" at bounding box center [806, 518] width 809 height 135
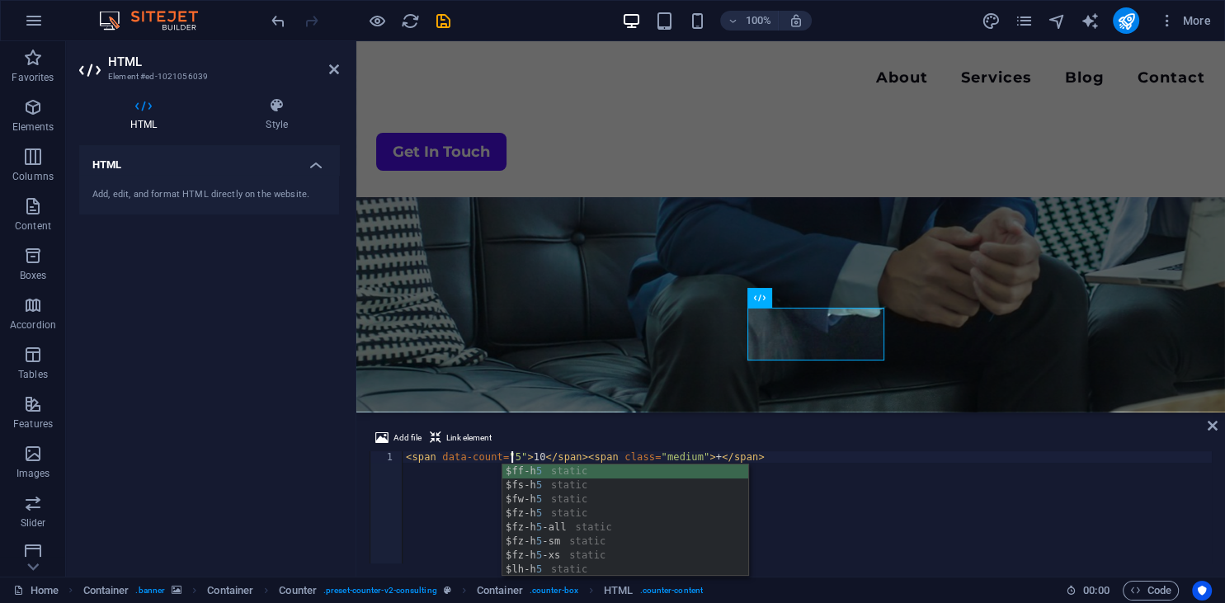
click at [535, 457] on div "< span data-count = "5" > 10 </ span > < span class = "medium" > + </ span >" at bounding box center [806, 518] width 809 height 135
type textarea "<span data-count="5">5</span><span class="medium">+</span>"
click at [806, 110] on div "Menu About Services Blog Contact Get In Touch" at bounding box center [790, 119] width 868 height 156
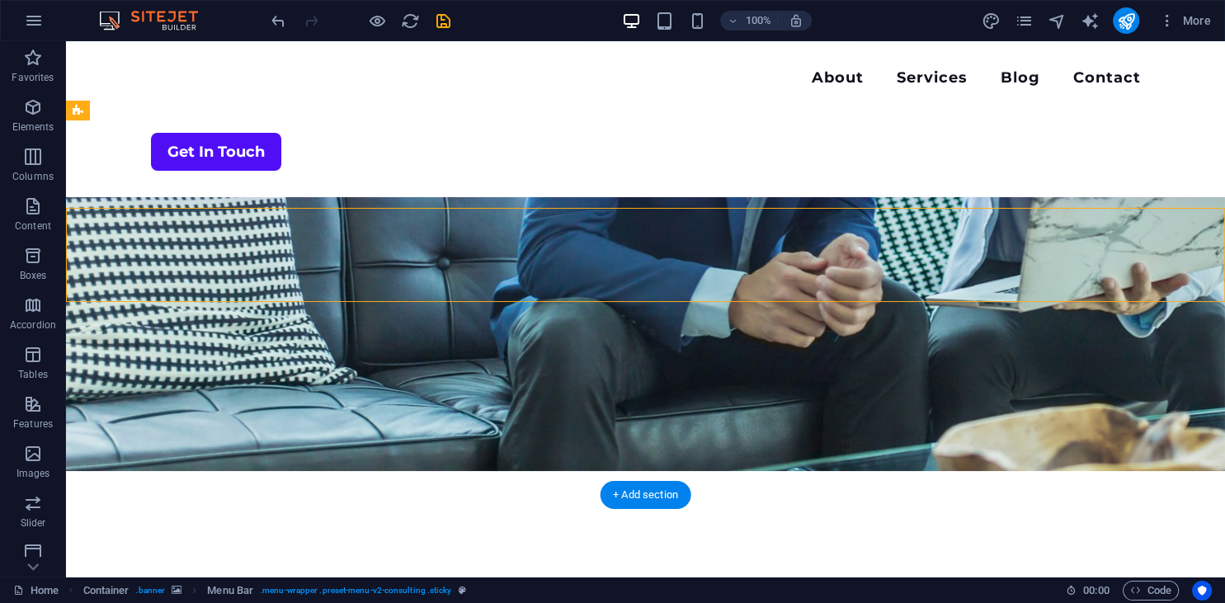
scroll to position [348, 0]
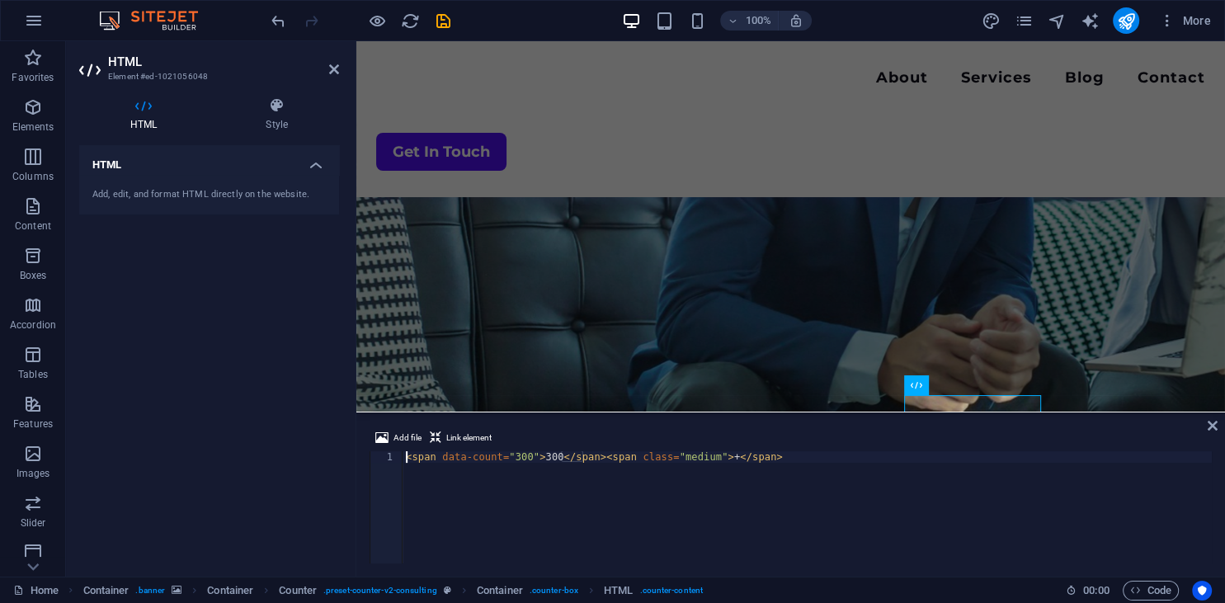
click at [522, 454] on div "< span data-count = "300" > 300 </ span > < span class = "medium" > + </ span >" at bounding box center [806, 518] width 809 height 135
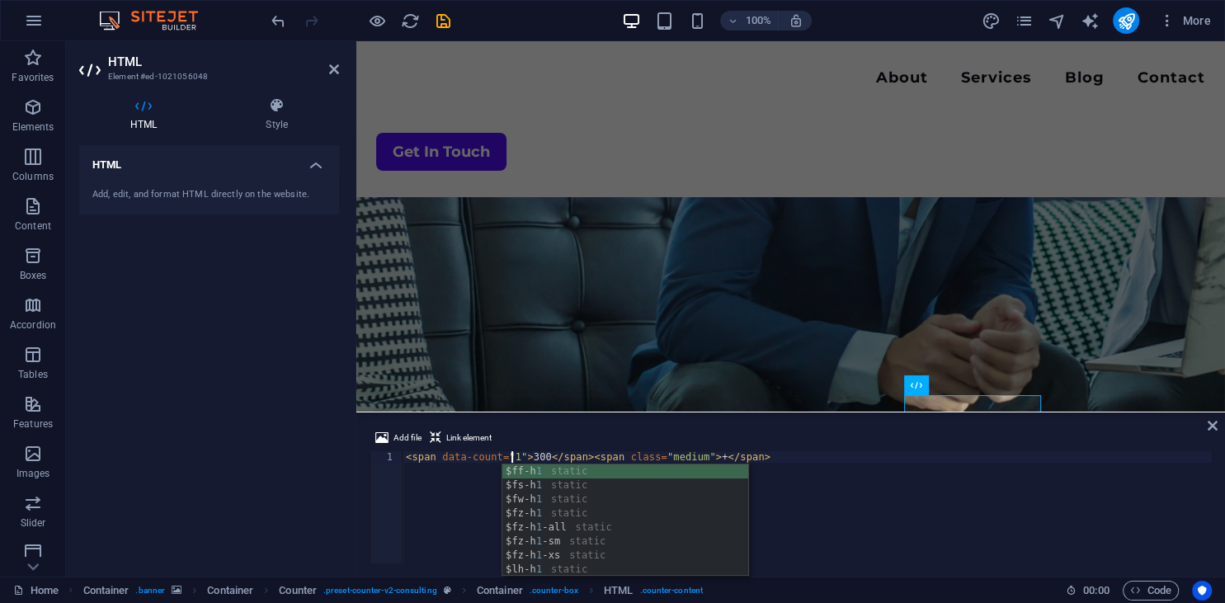
scroll to position [0, 8]
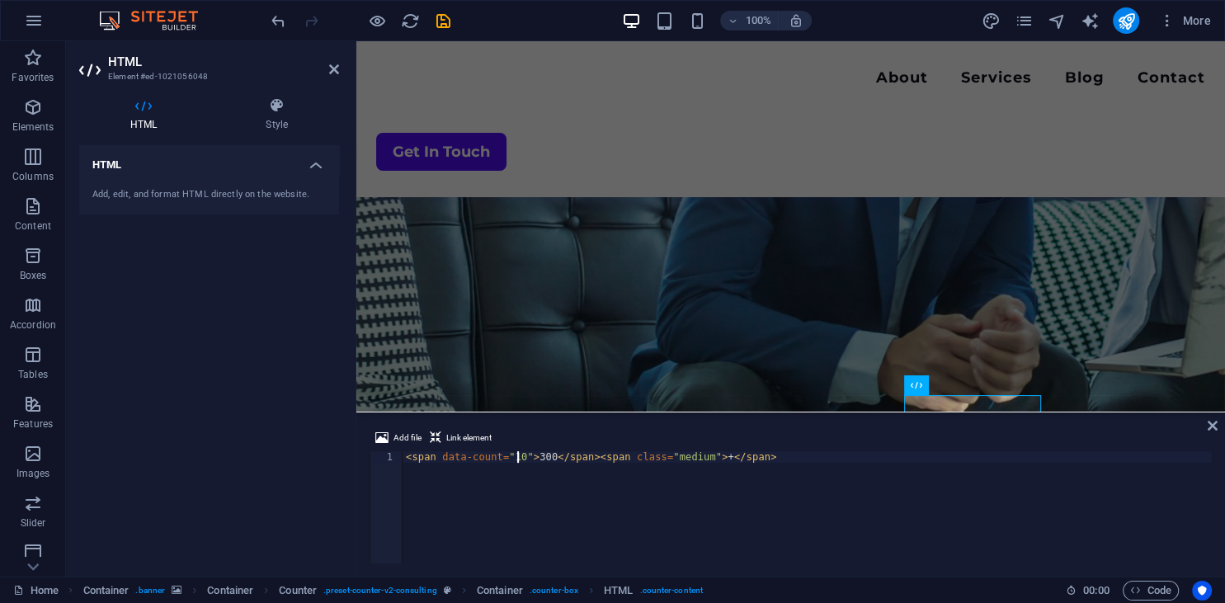
click at [542, 455] on div "< span data-count = "10" > 300 </ span > < span class = "medium" > + </ span >" at bounding box center [806, 518] width 809 height 135
click at [517, 455] on div "< span data-count = "10" > 25 </ span > < span class = "medium" > + </ span >" at bounding box center [806, 518] width 809 height 135
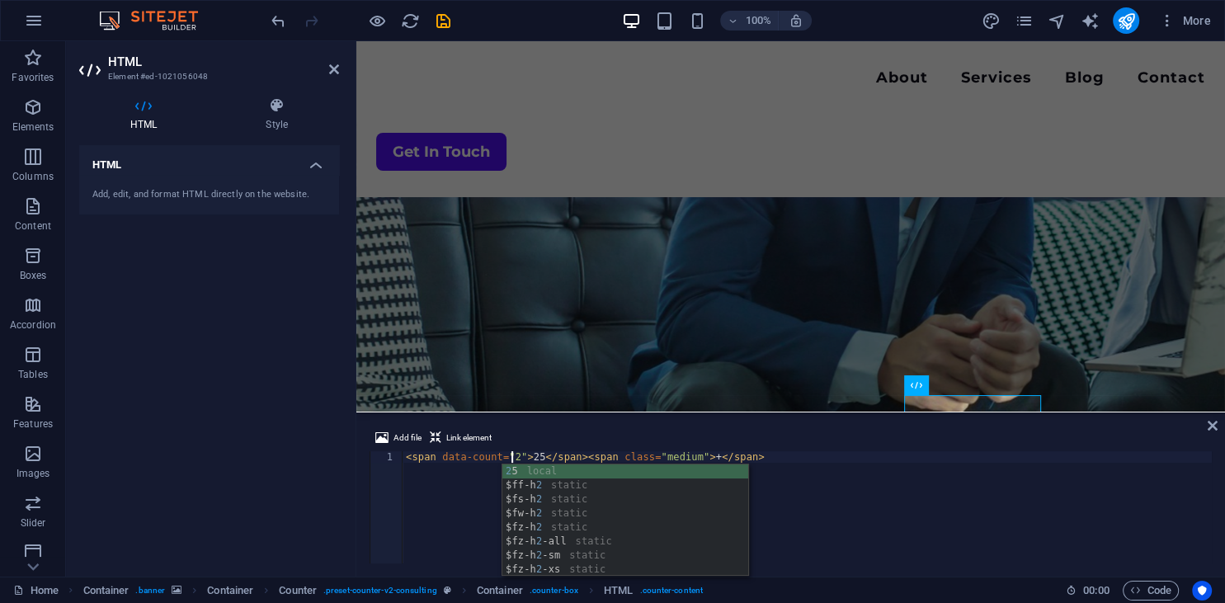
scroll to position [0, 8]
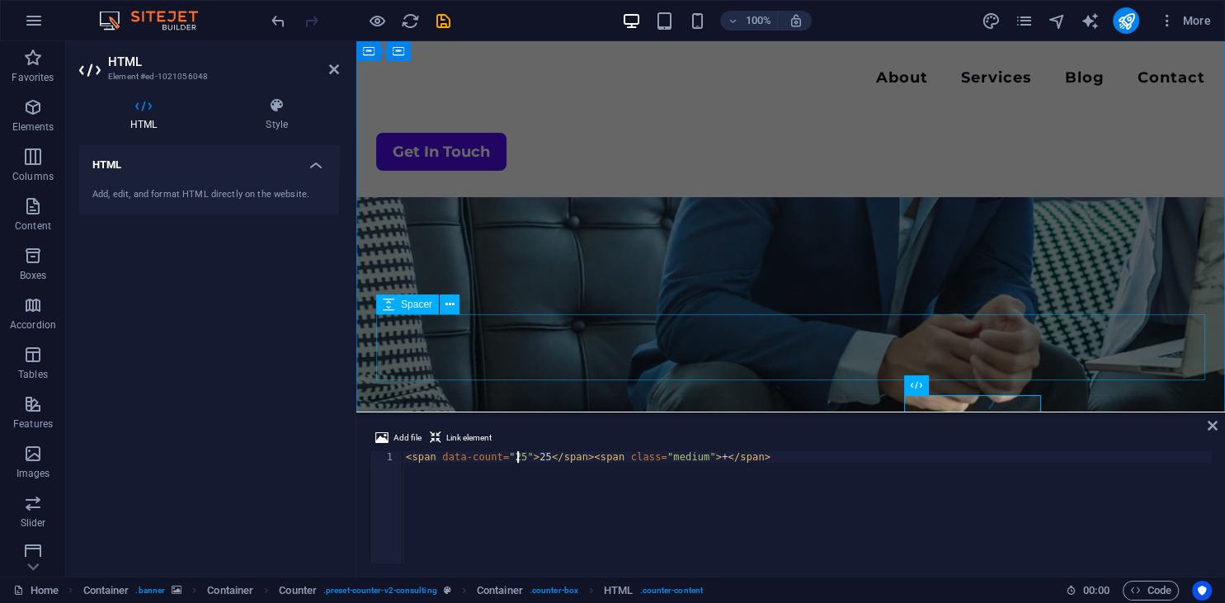
type textarea "<span data-count="25">25</span><span class="medium">+</span>"
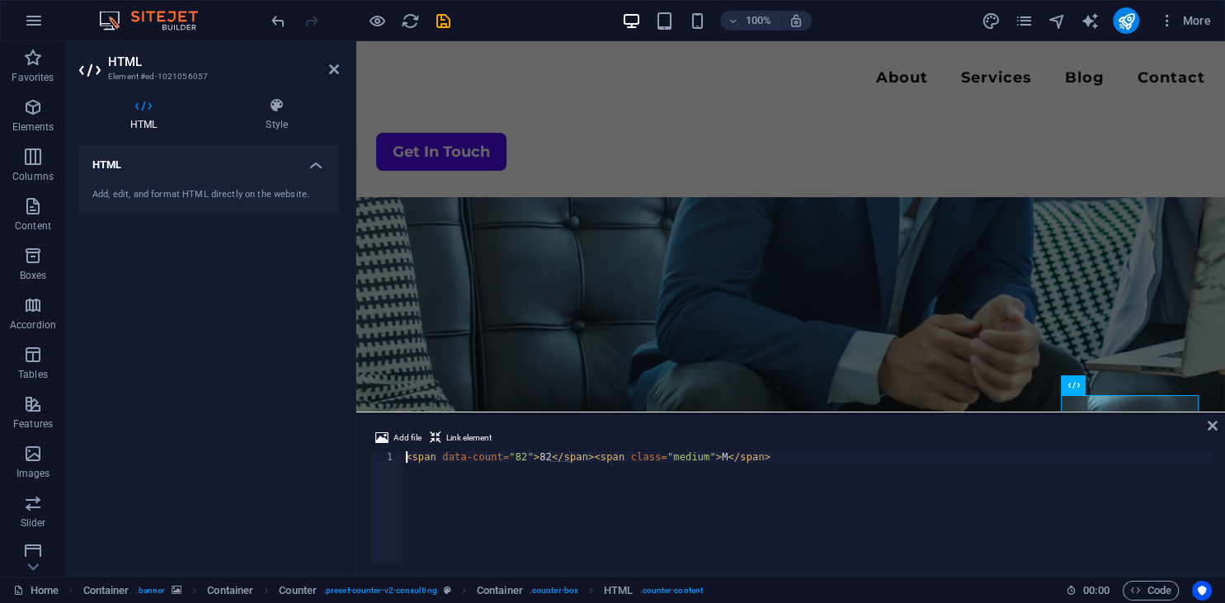
click at [537, 454] on div "< span data-count = "82" > 82 </ span > < span class = "medium" > M </ span >" at bounding box center [806, 518] width 809 height 135
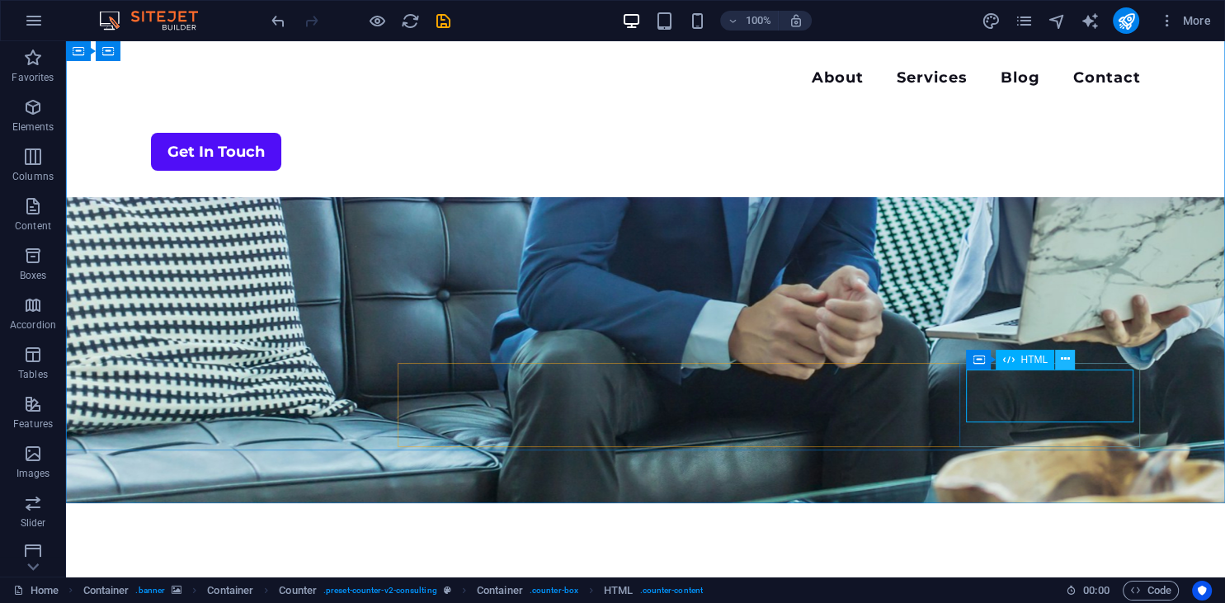
click at [1064, 361] on icon at bounding box center [1064, 358] width 9 height 17
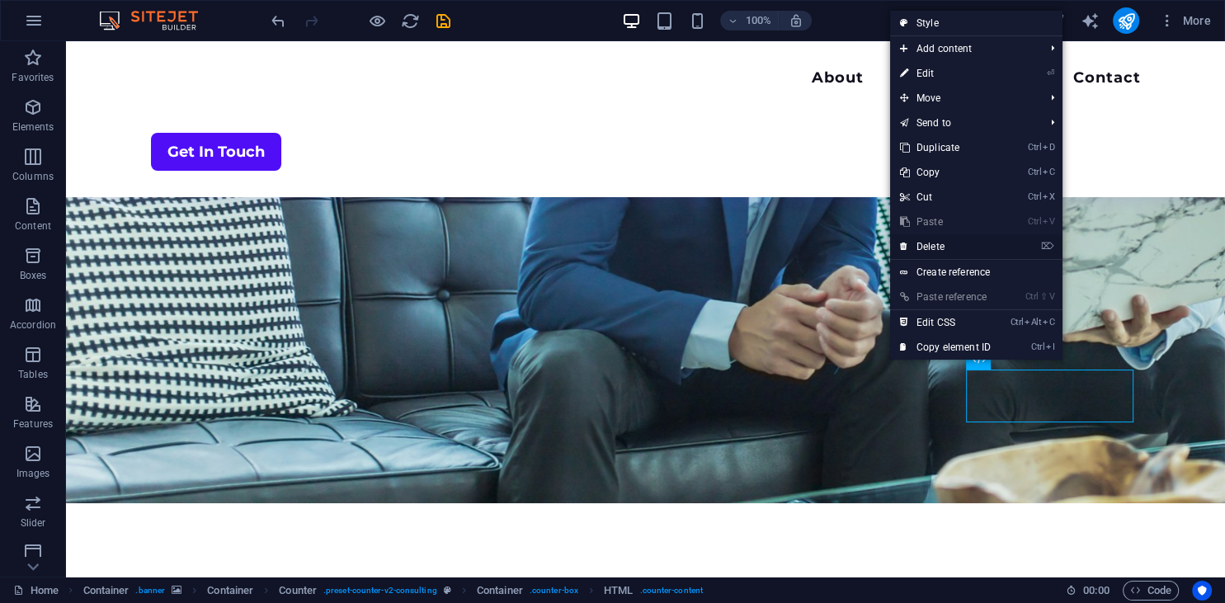
click at [965, 241] on link "⌦ Delete" at bounding box center [945, 246] width 110 height 25
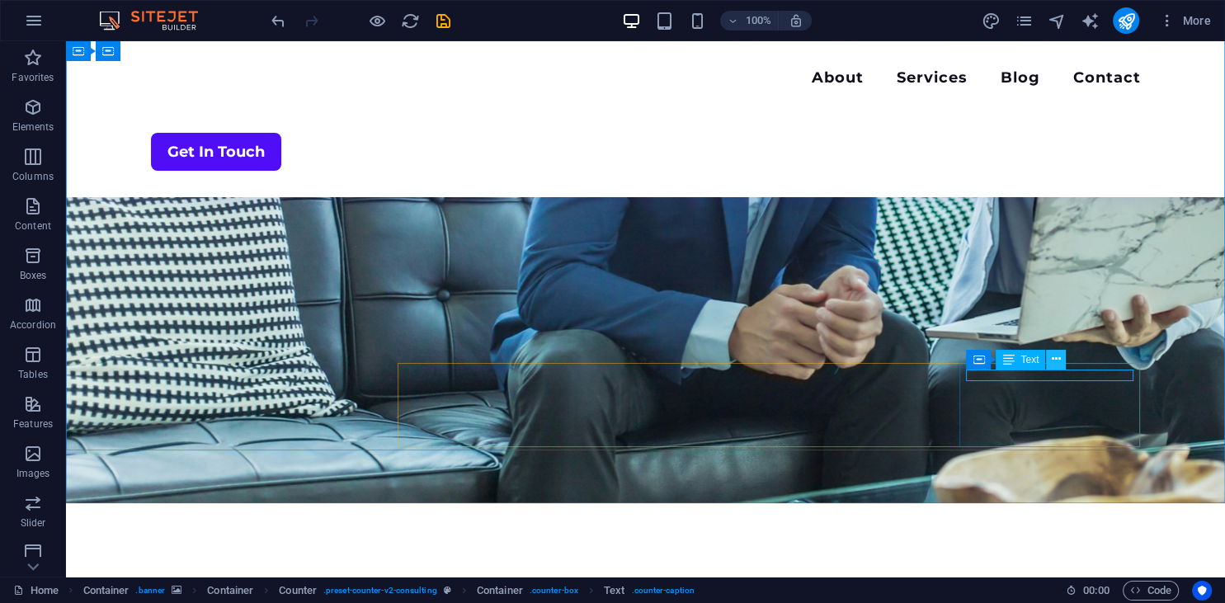
click at [1059, 358] on icon at bounding box center [1055, 358] width 9 height 17
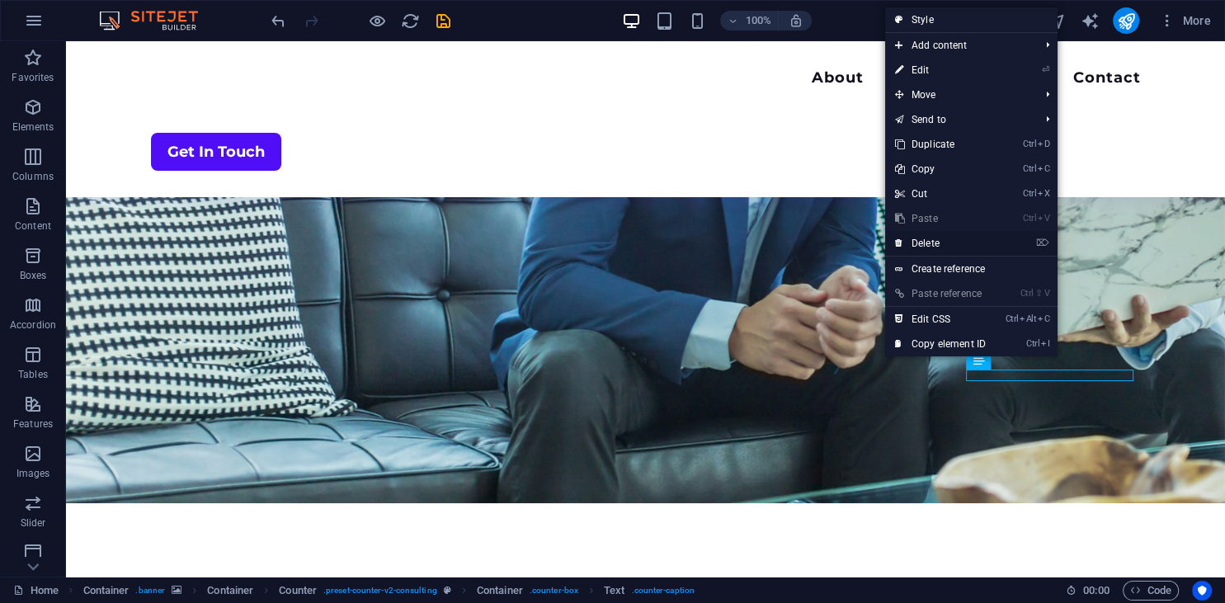
click at [936, 238] on link "⌦ Delete" at bounding box center [940, 243] width 110 height 25
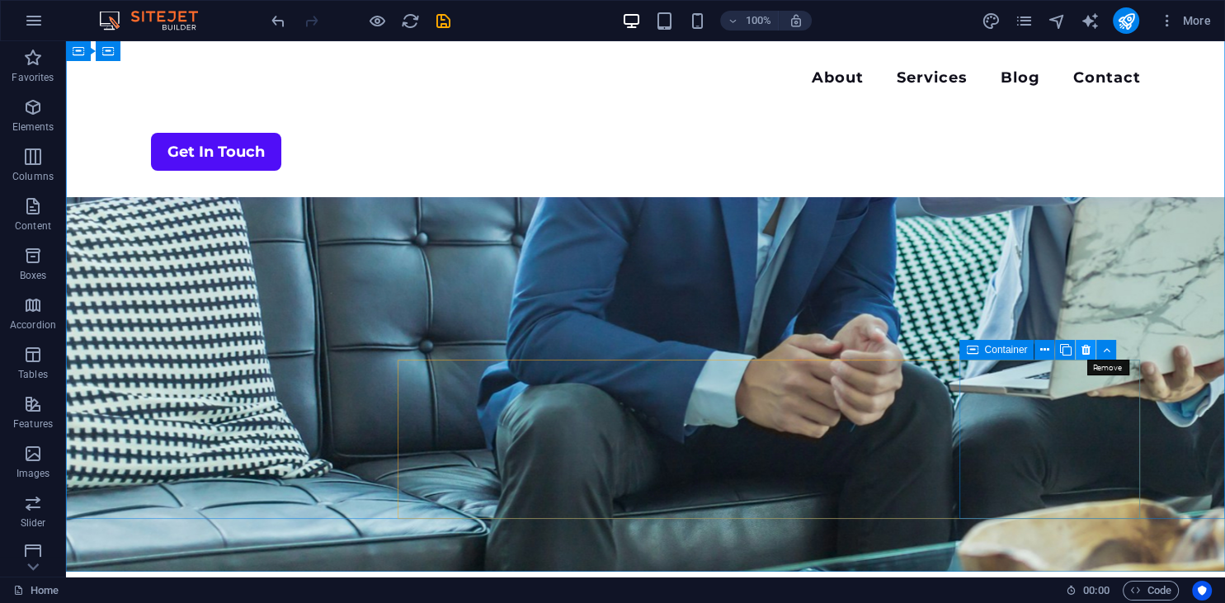
drag, startPoint x: 1086, startPoint y: 348, endPoint x: 1020, endPoint y: 307, distance: 77.8
click at [1086, 348] on icon at bounding box center [1085, 349] width 9 height 17
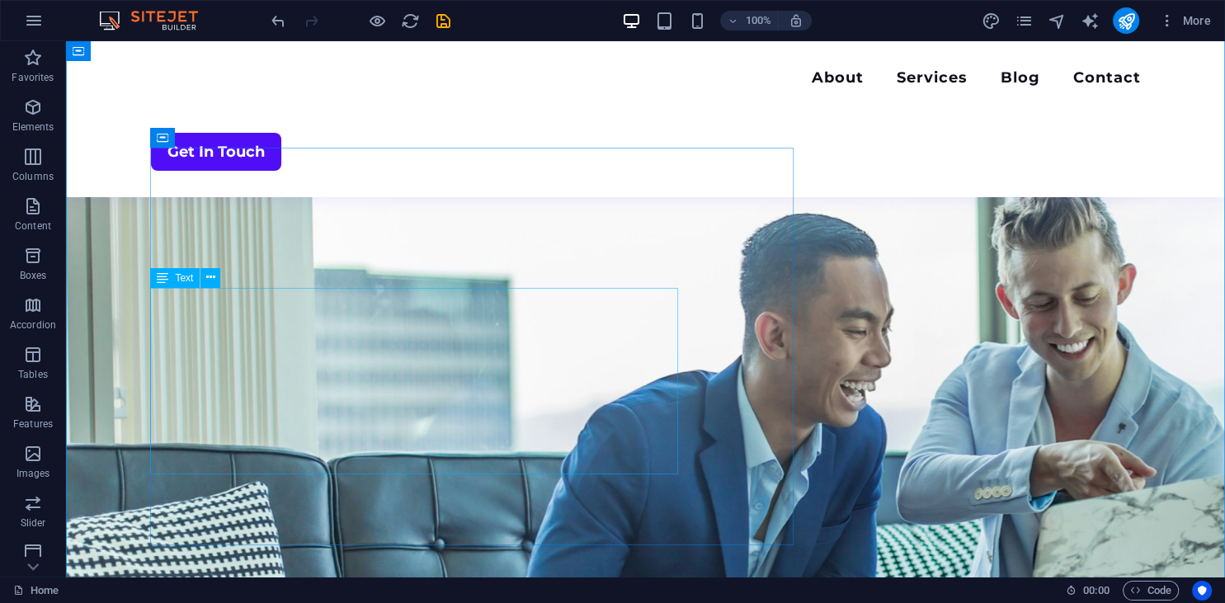
scroll to position [348, 0]
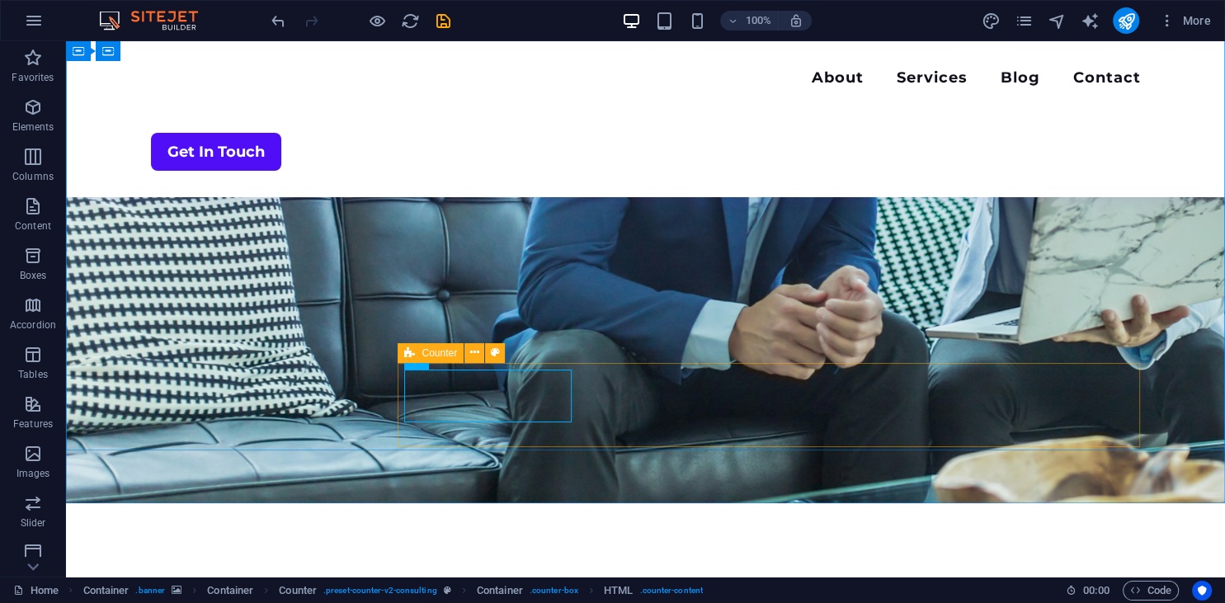
click at [416, 355] on div "Counter" at bounding box center [430, 353] width 66 height 20
click at [404, 350] on icon at bounding box center [409, 353] width 11 height 20
click at [439, 353] on span "Counter" at bounding box center [438, 353] width 35 height 10
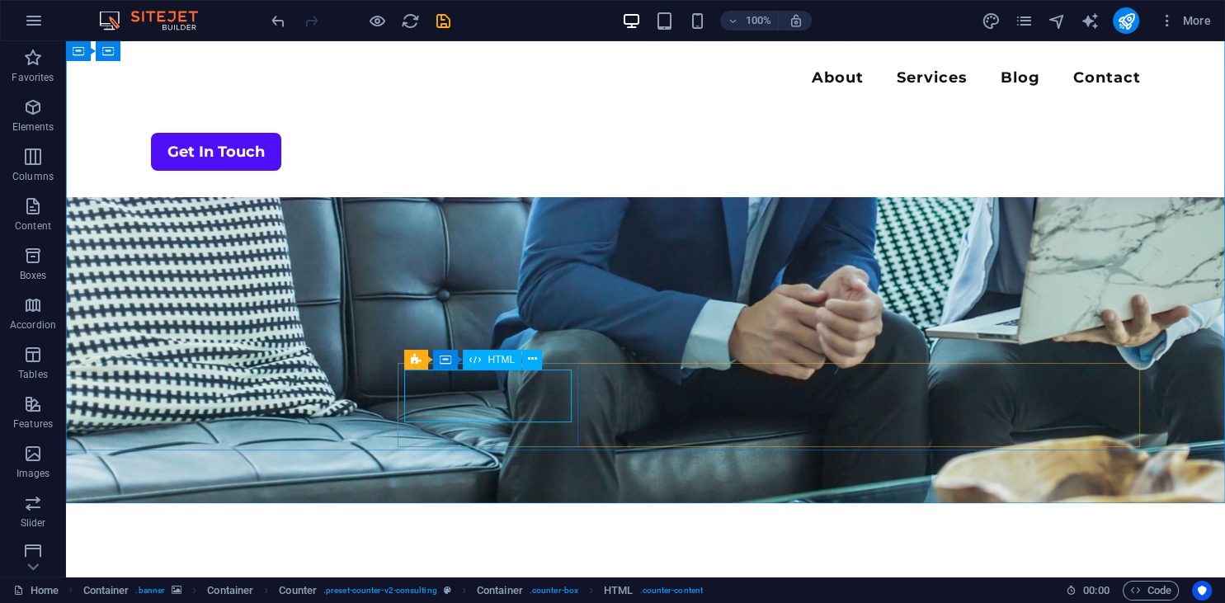
click at [494, 361] on span "HTML" at bounding box center [500, 360] width 27 height 10
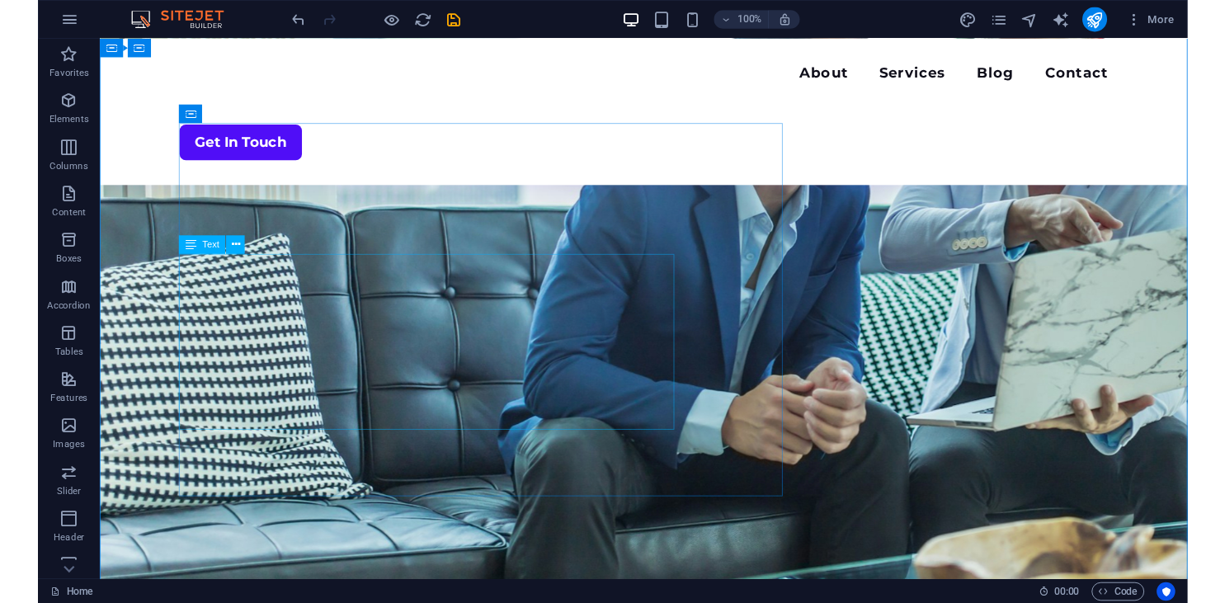
scroll to position [0, 0]
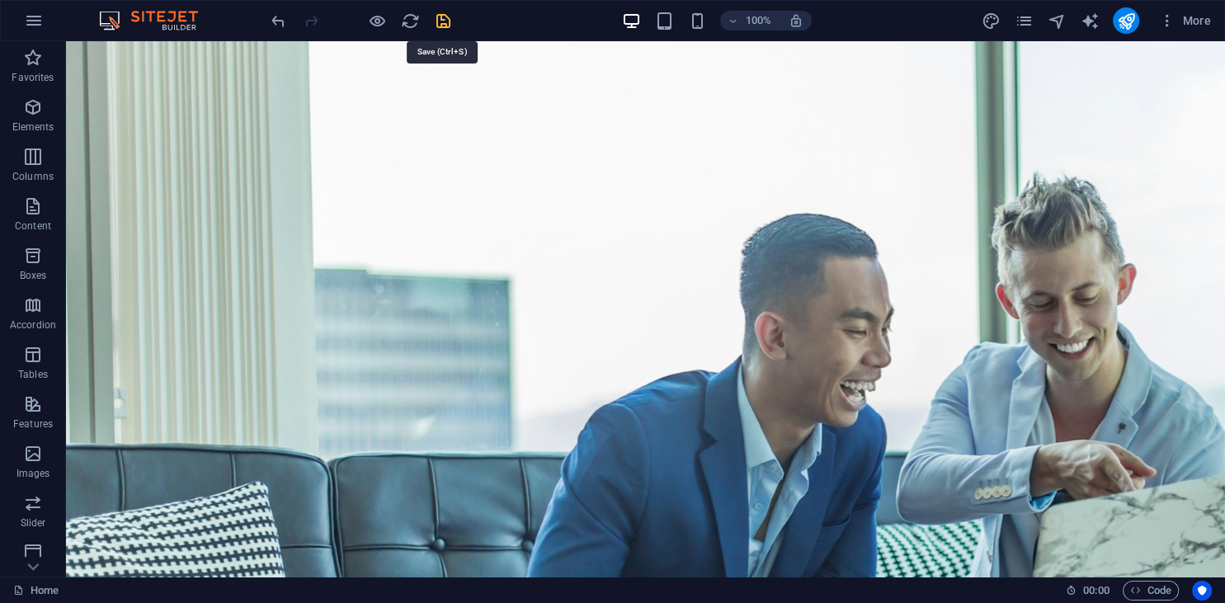
click at [441, 25] on icon "save" at bounding box center [443, 21] width 19 height 19
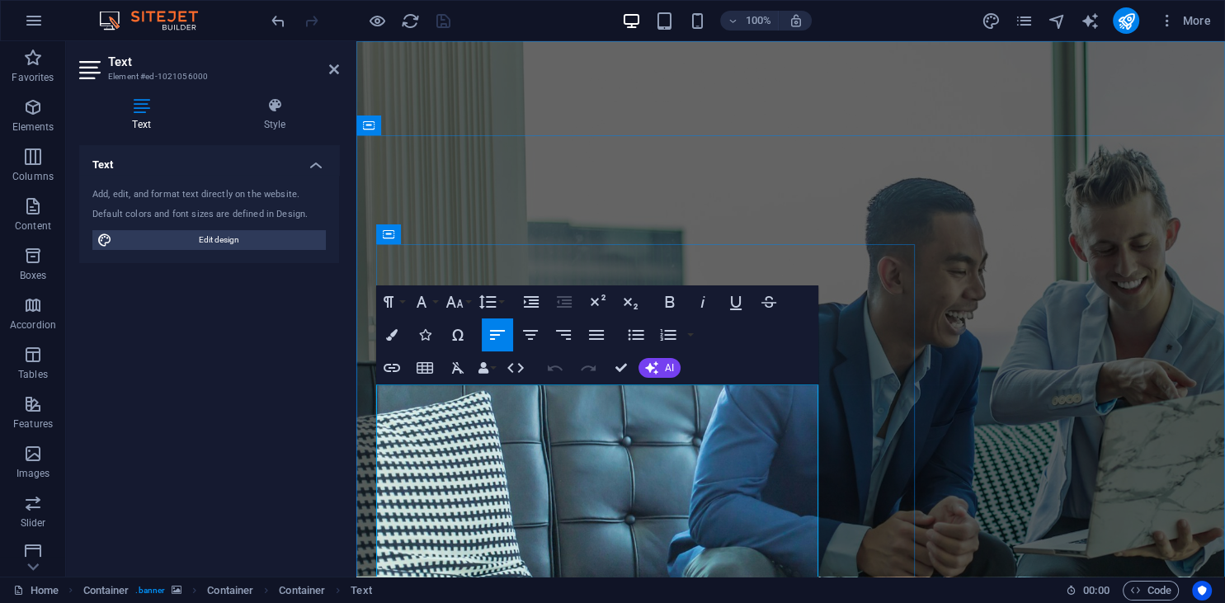
drag, startPoint x: 376, startPoint y: 426, endPoint x: 369, endPoint y: 390, distance: 36.9
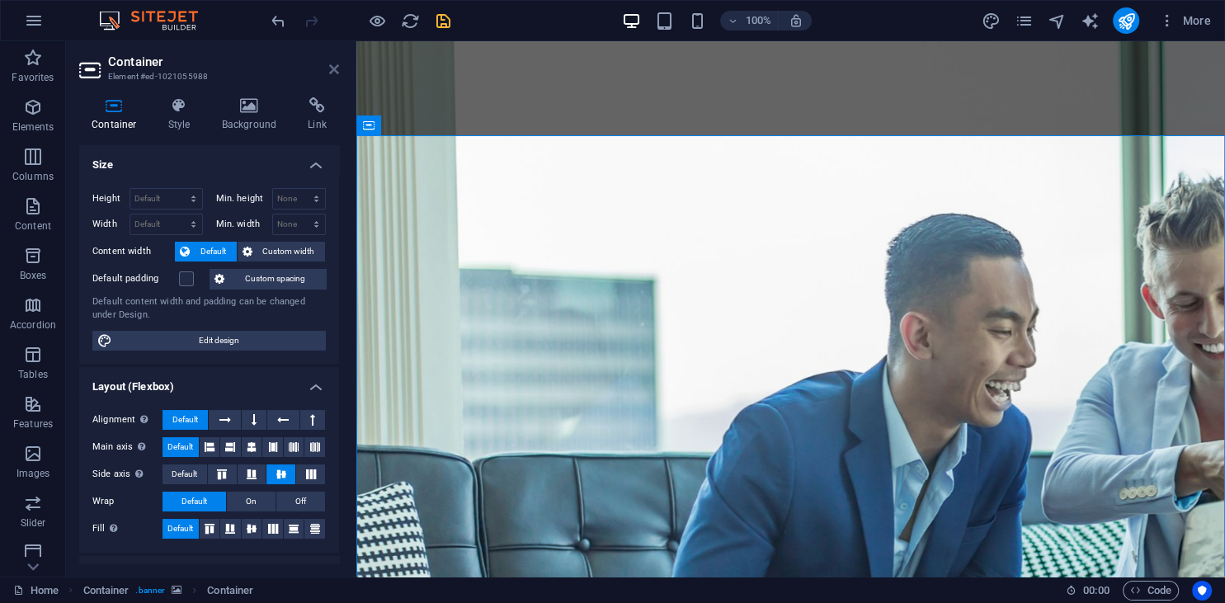
drag, startPoint x: 331, startPoint y: 64, endPoint x: 266, endPoint y: 23, distance: 77.8
click at [331, 64] on icon at bounding box center [334, 69] width 10 height 13
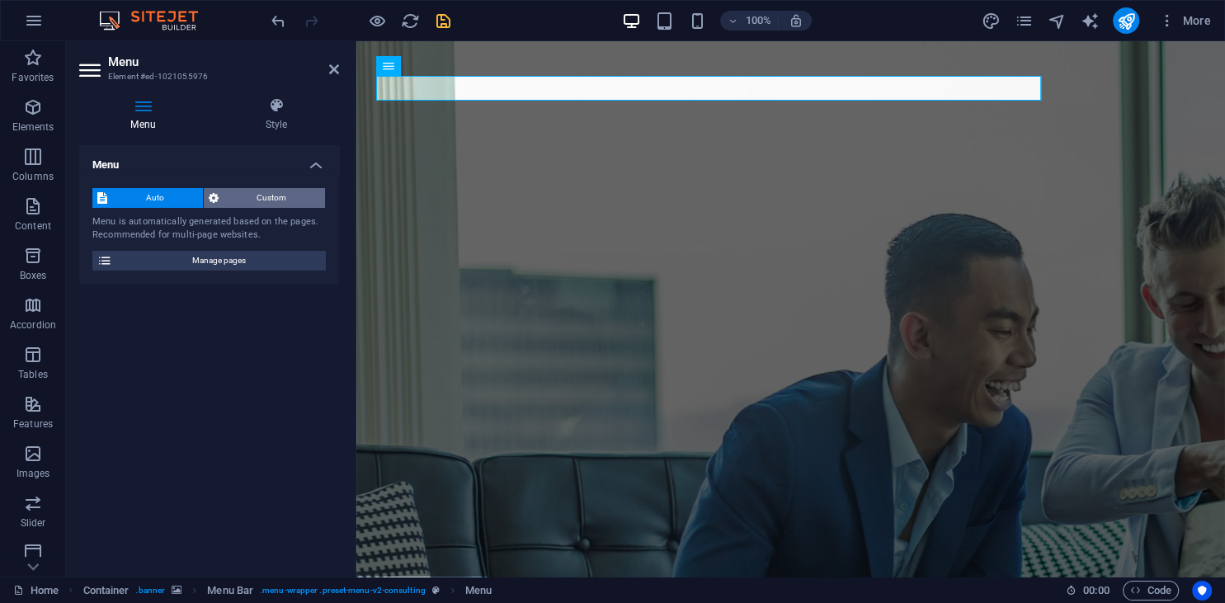
click at [265, 194] on span "Custom" at bounding box center [271, 198] width 97 height 20
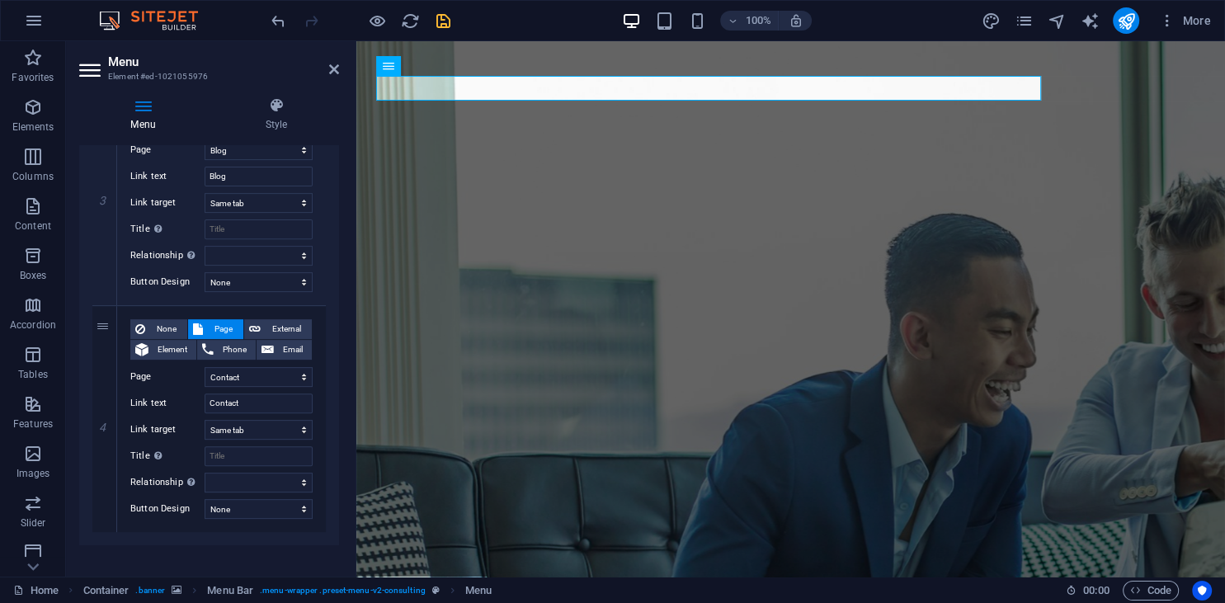
scroll to position [690, 0]
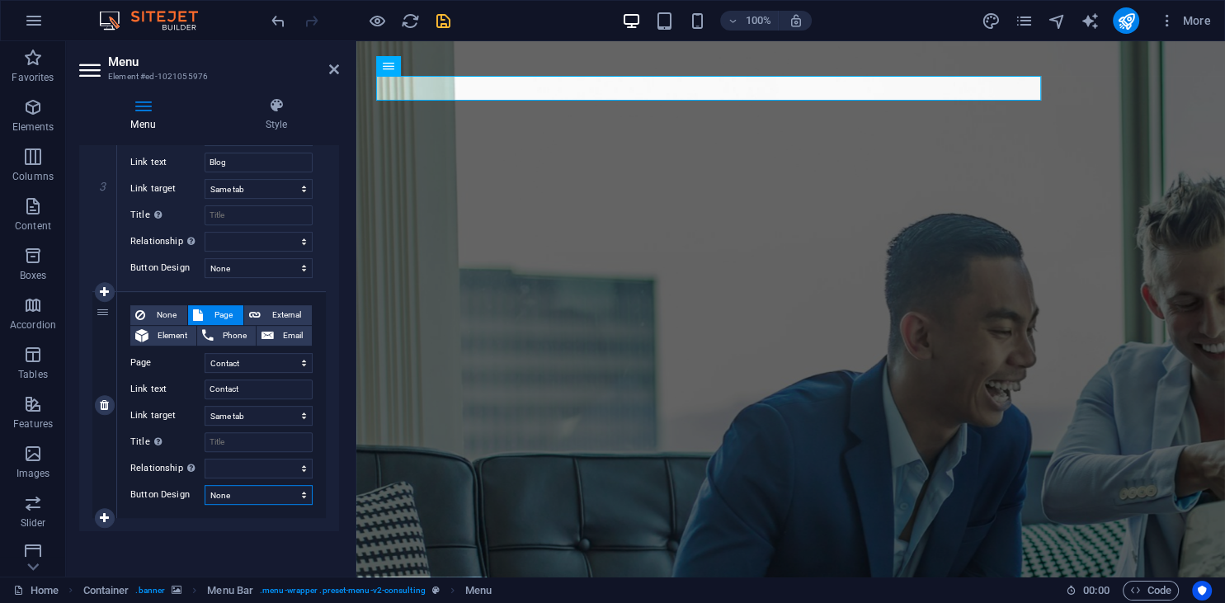
click at [205, 485] on select "None Default Primary Secondary" at bounding box center [259, 495] width 108 height 20
click at [303, 493] on select "None Default Primary Secondary" at bounding box center [259, 495] width 108 height 20
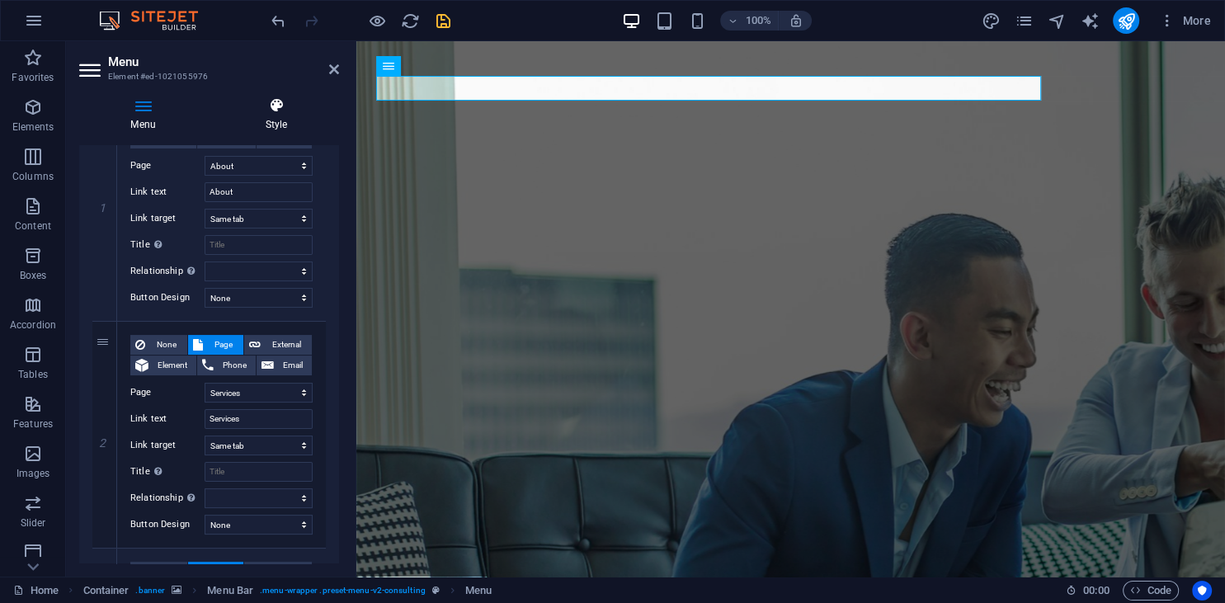
scroll to position [164, 0]
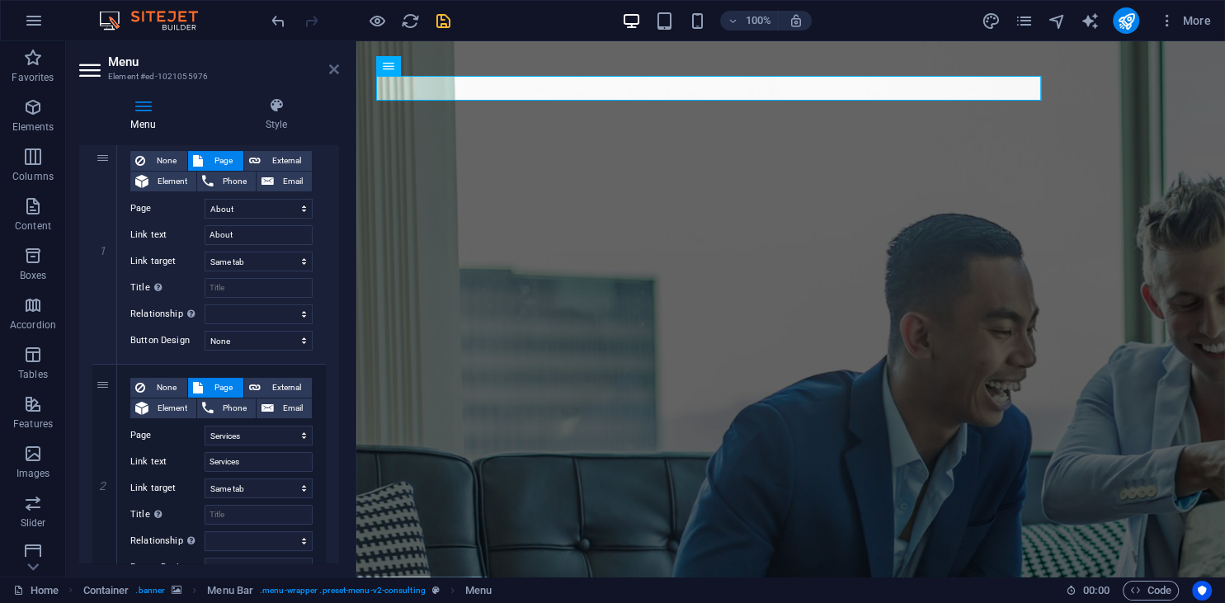
click at [335, 69] on icon at bounding box center [334, 69] width 10 height 13
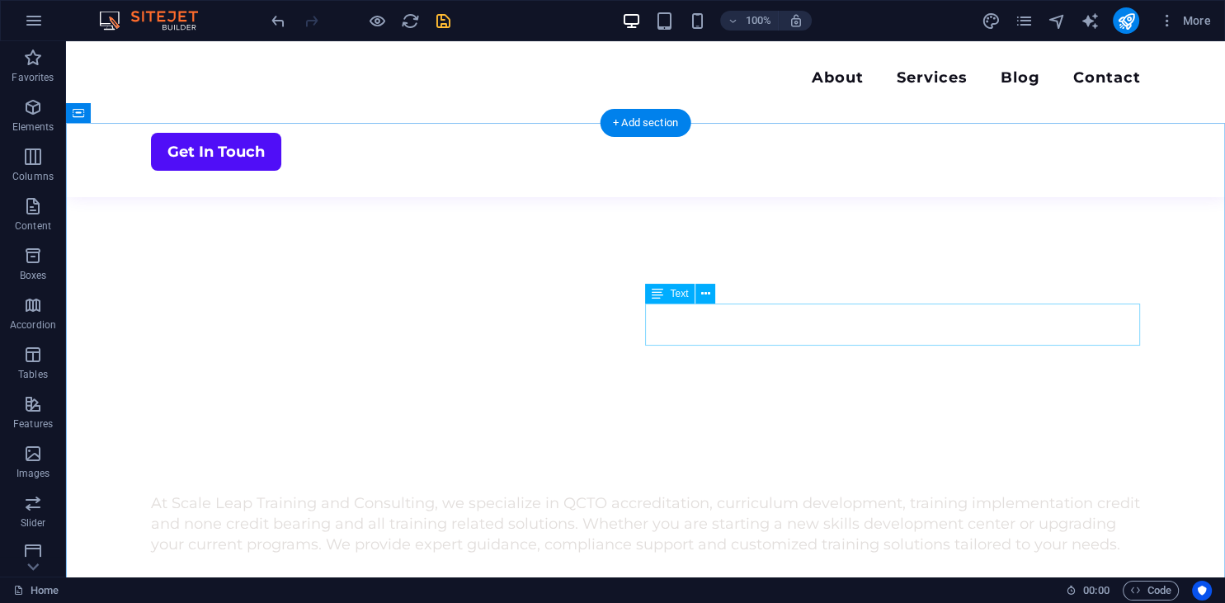
scroll to position [696, 0]
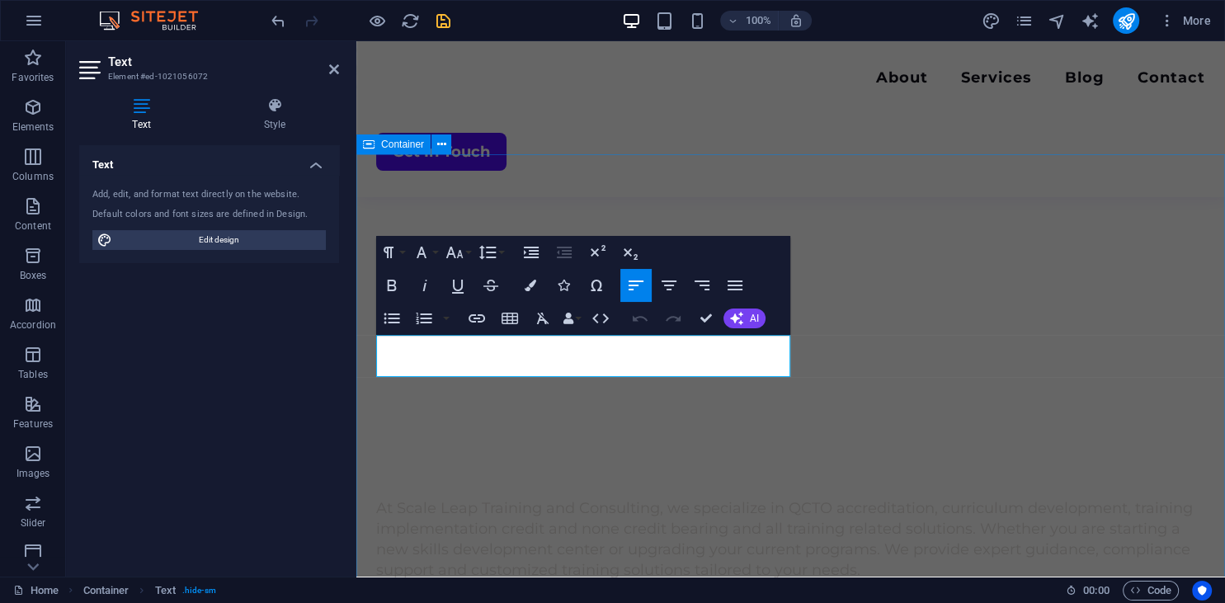
drag, startPoint x: 724, startPoint y: 367, endPoint x: 341, endPoint y: 329, distance: 384.5
drag, startPoint x: 724, startPoint y: 364, endPoint x: 396, endPoint y: 335, distance: 329.5
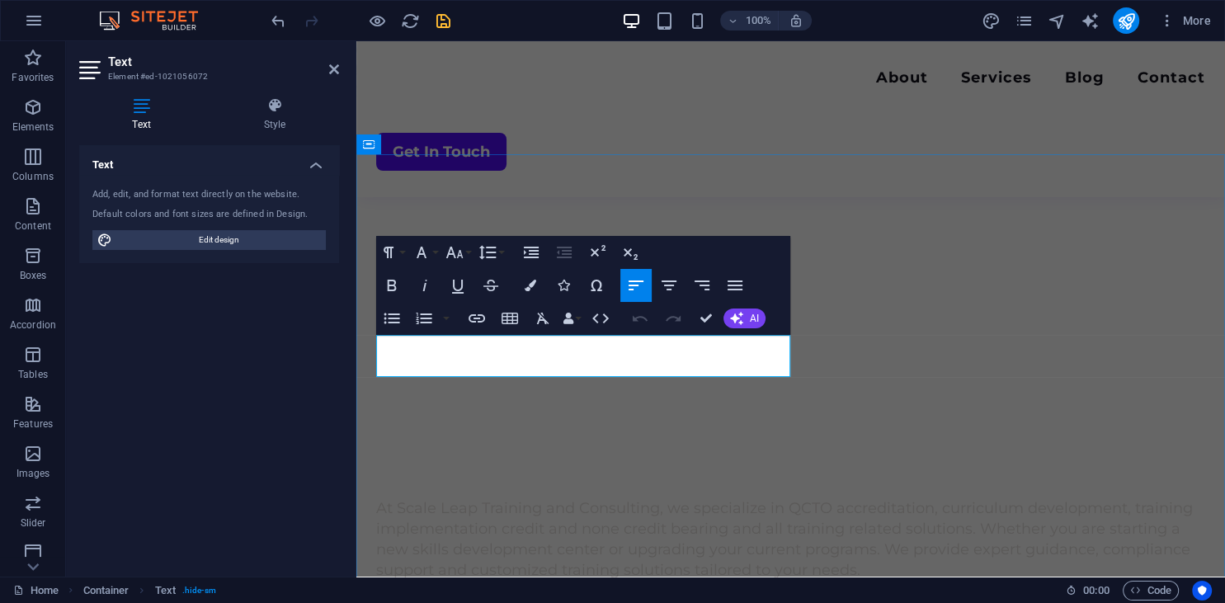
drag, startPoint x: 708, startPoint y: 366, endPoint x: 381, endPoint y: 336, distance: 328.0
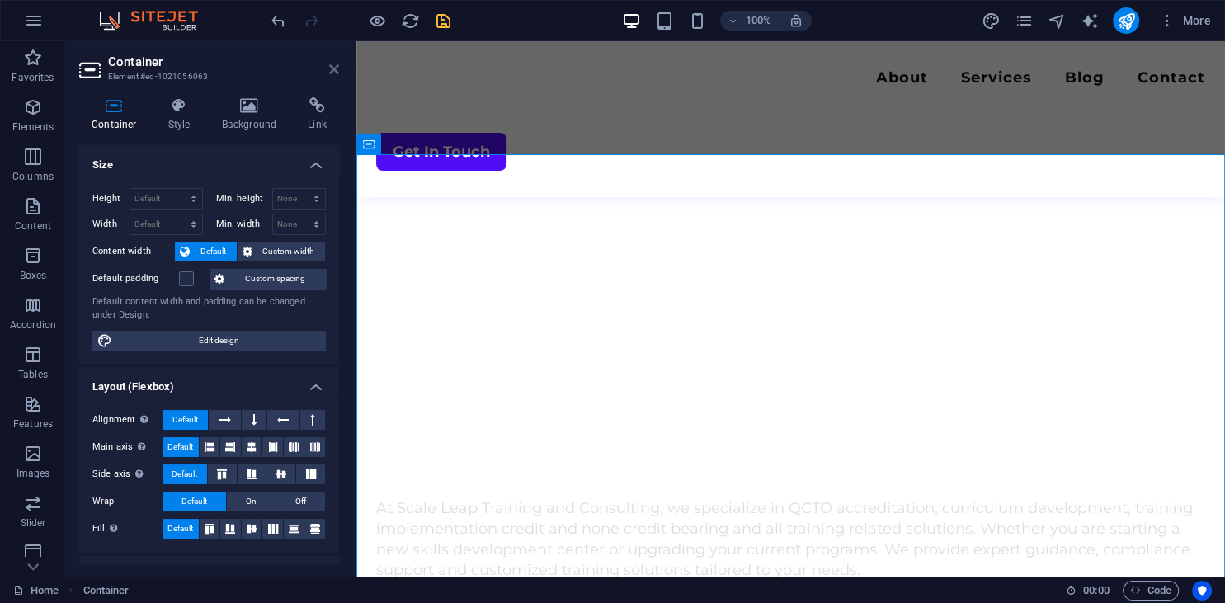
click at [331, 67] on icon at bounding box center [334, 69] width 10 height 13
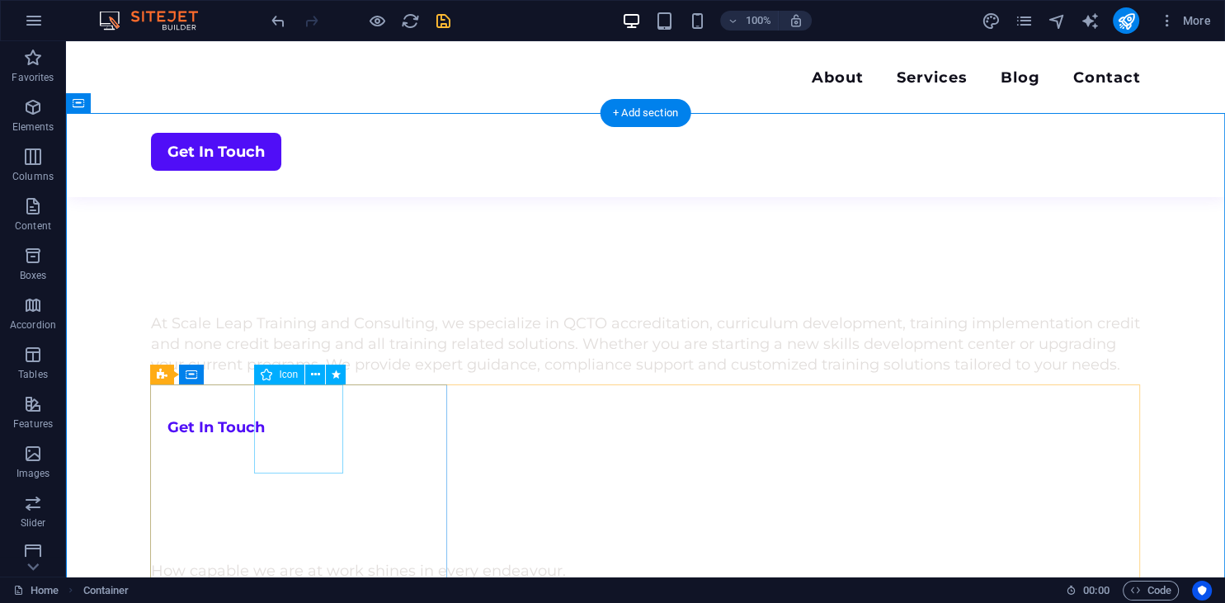
scroll to position [871, 0]
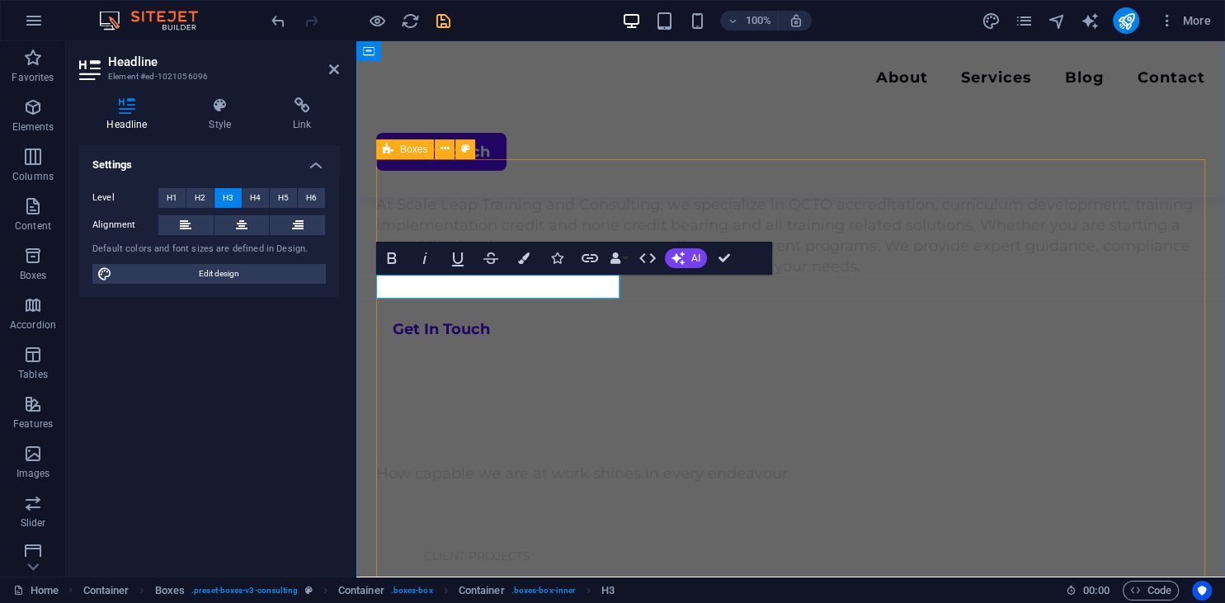
scroll to position [912, 0]
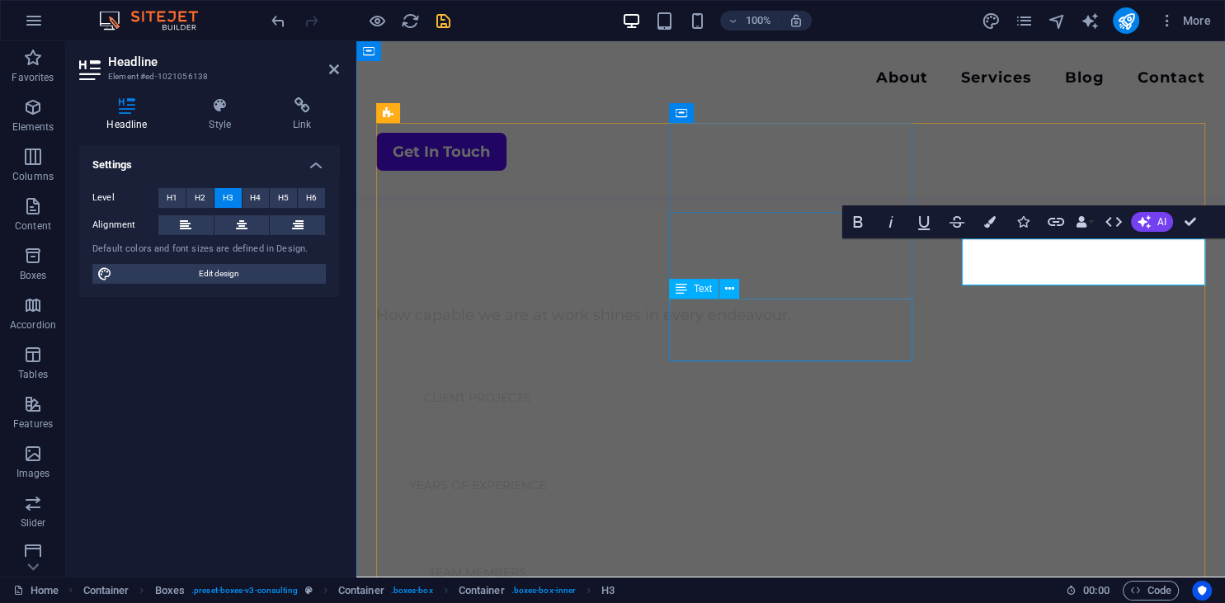
scroll to position [1260, 0]
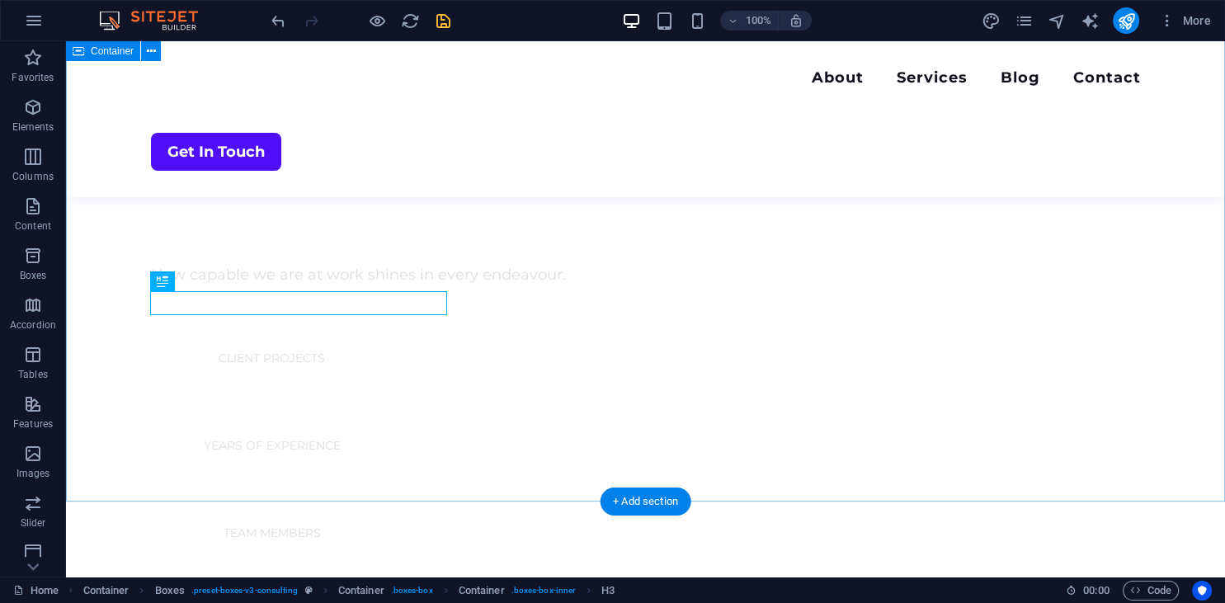
scroll to position [1173, 0]
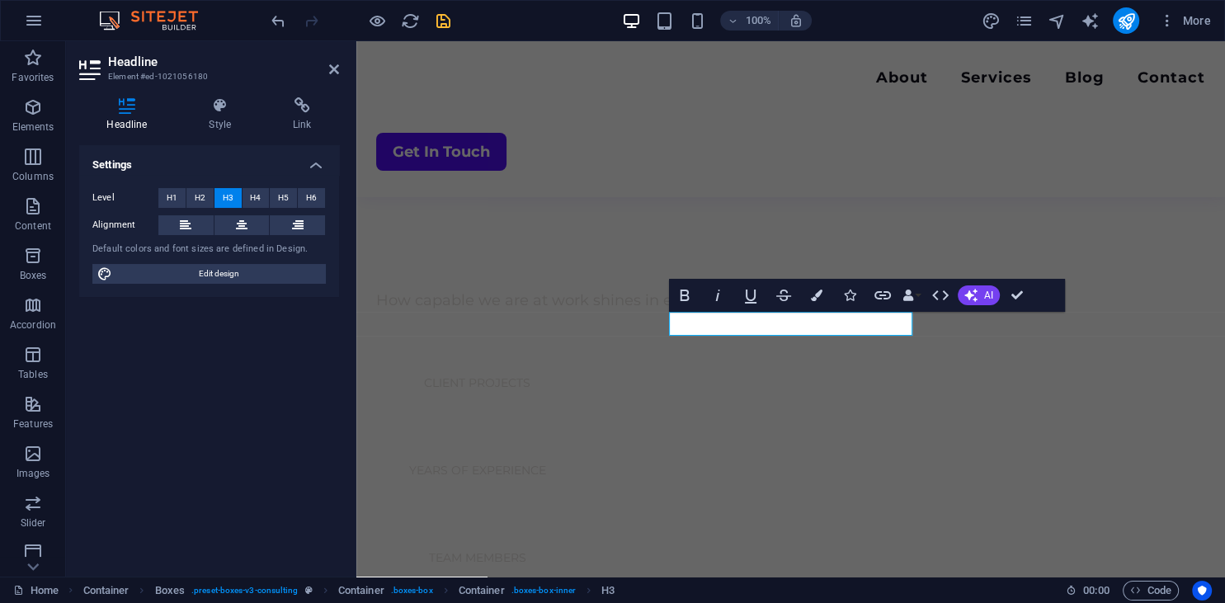
scroll to position [1214, 0]
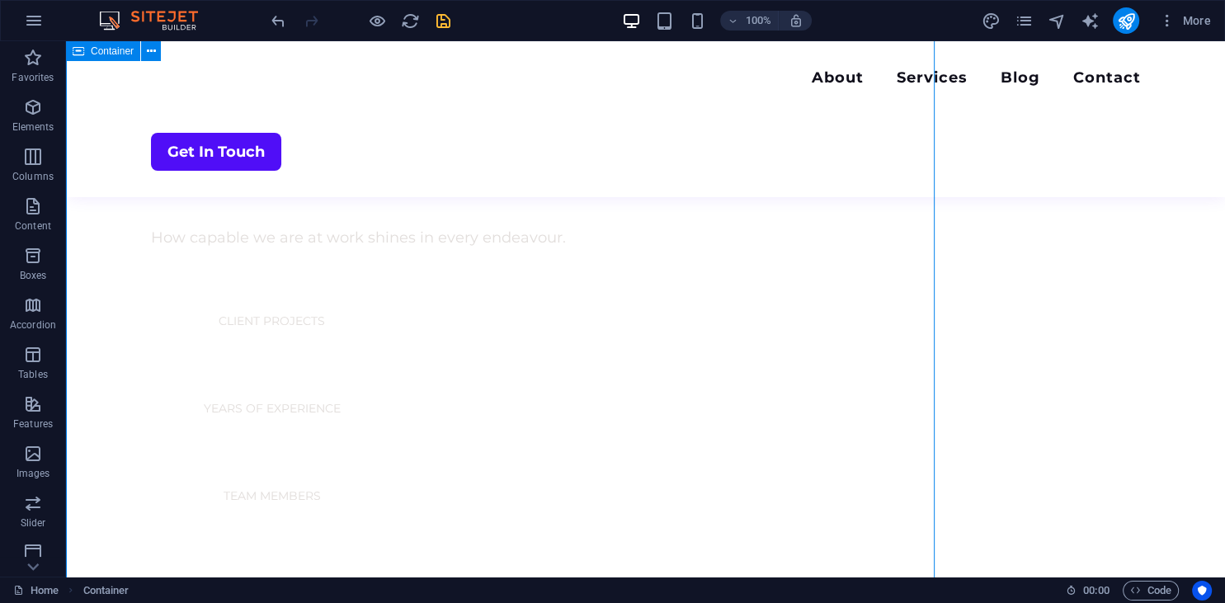
scroll to position [1173, 0]
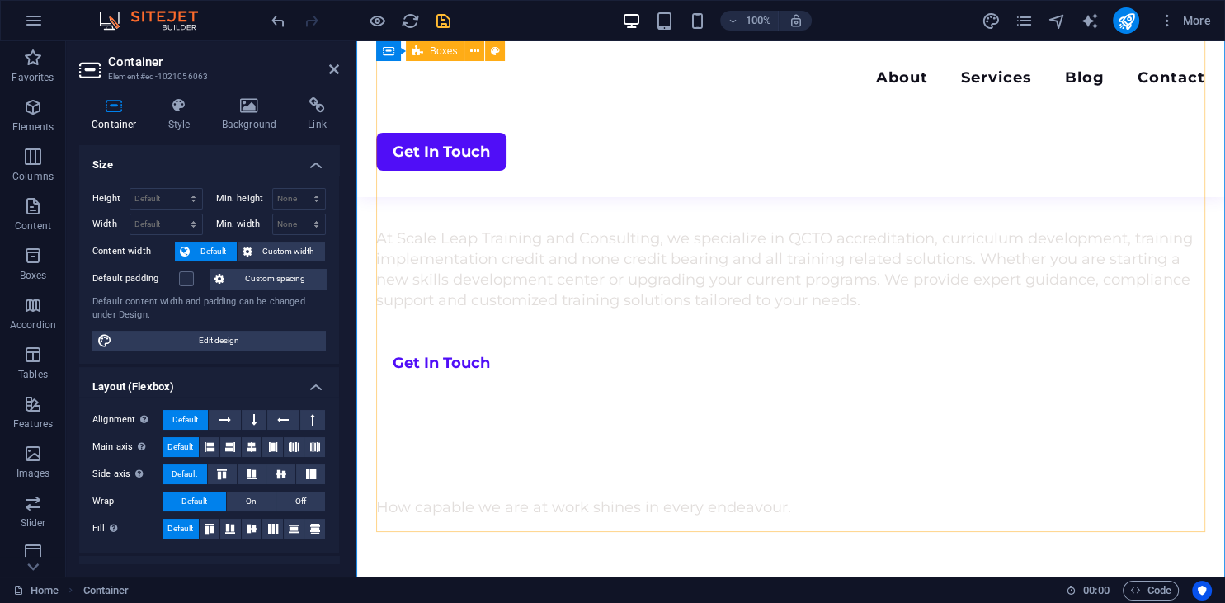
scroll to position [953, 0]
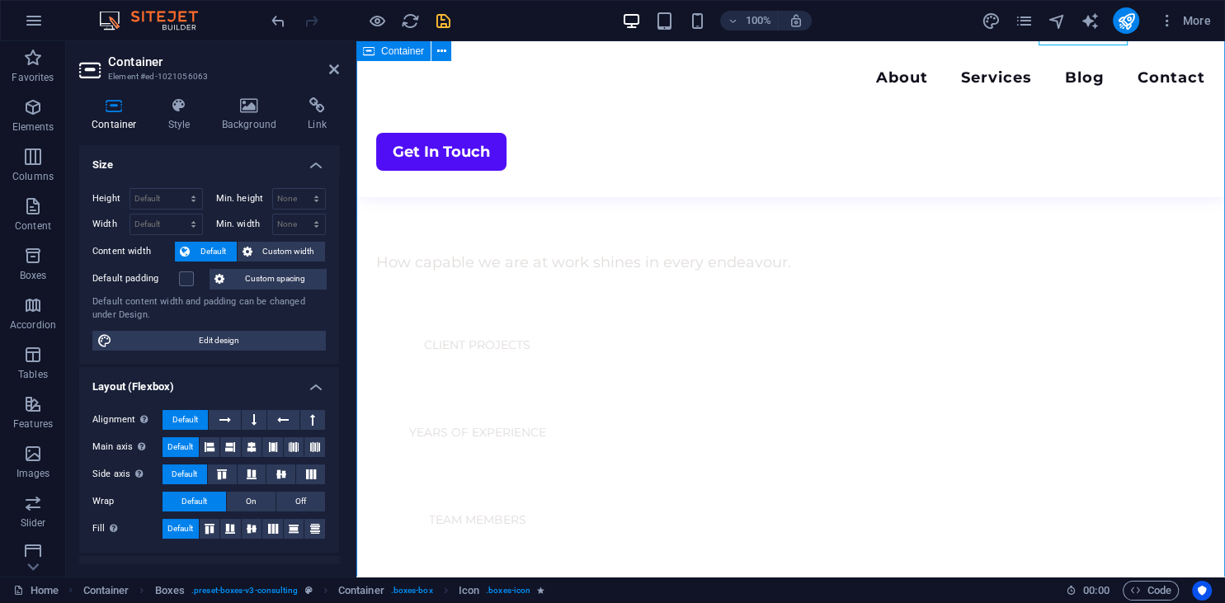
scroll to position [1301, 0]
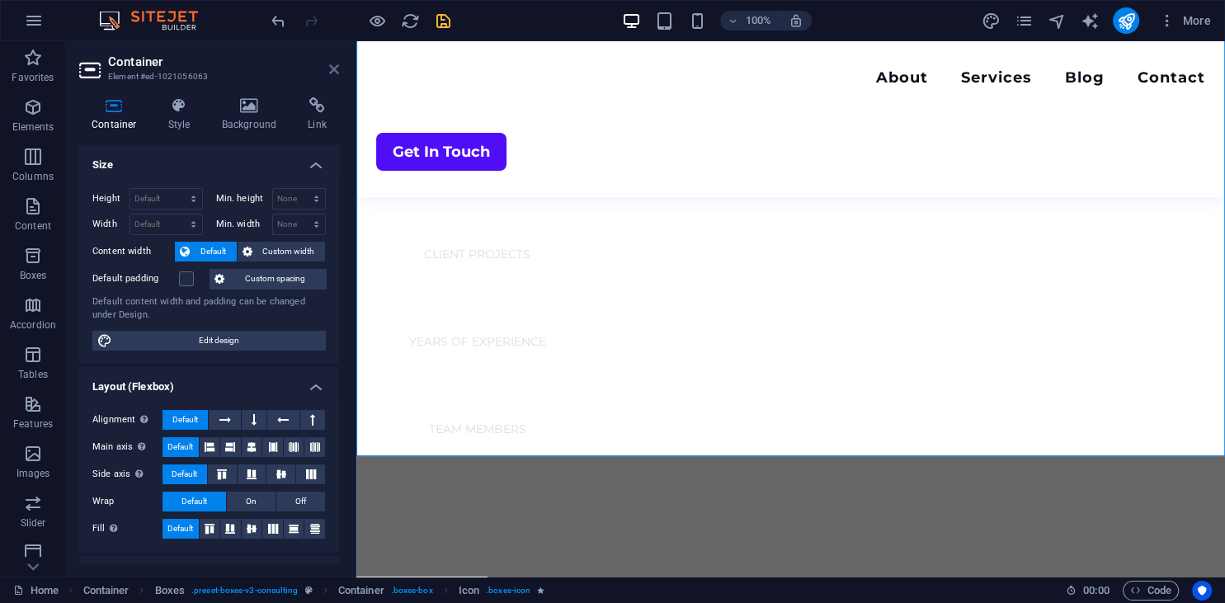
click at [331, 67] on icon at bounding box center [334, 69] width 10 height 13
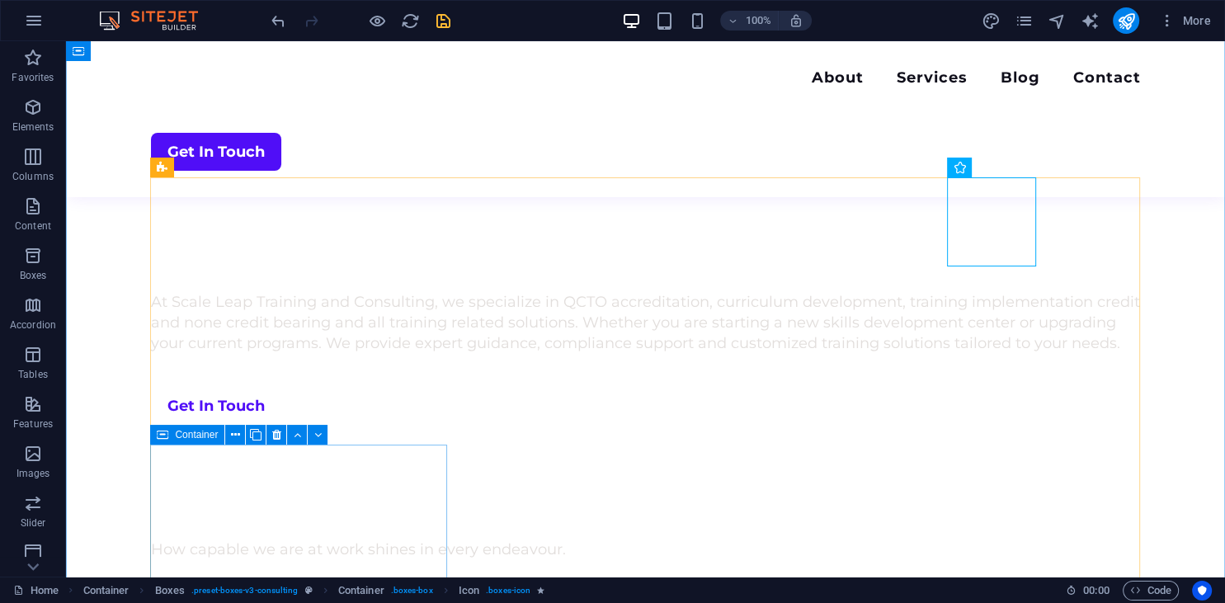
scroll to position [904, 0]
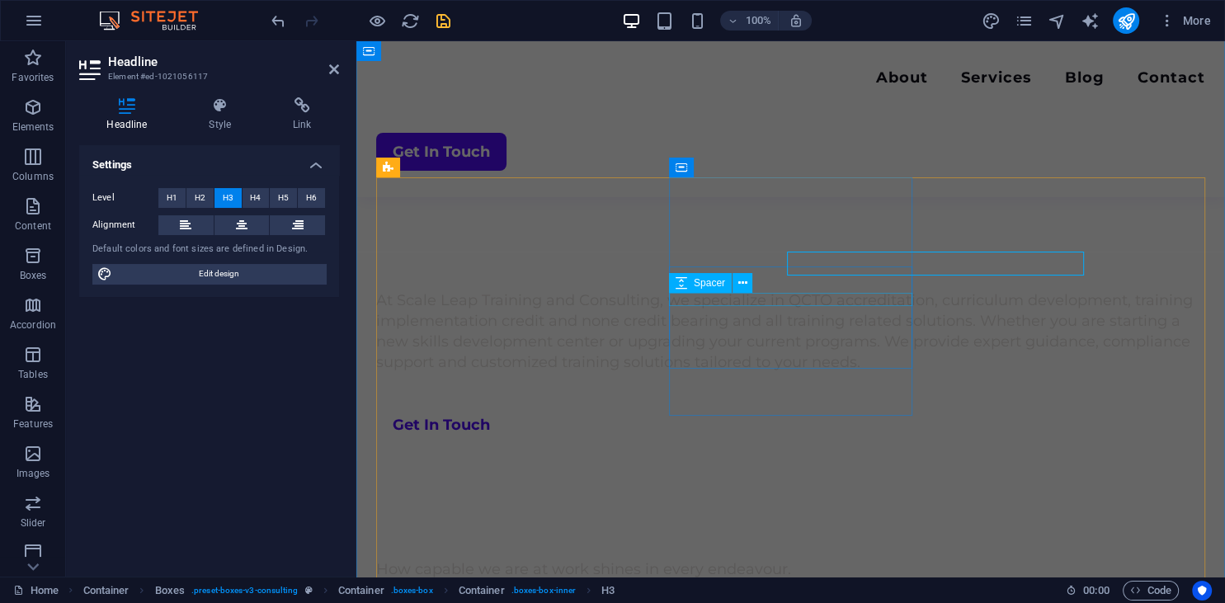
scroll to position [945, 0]
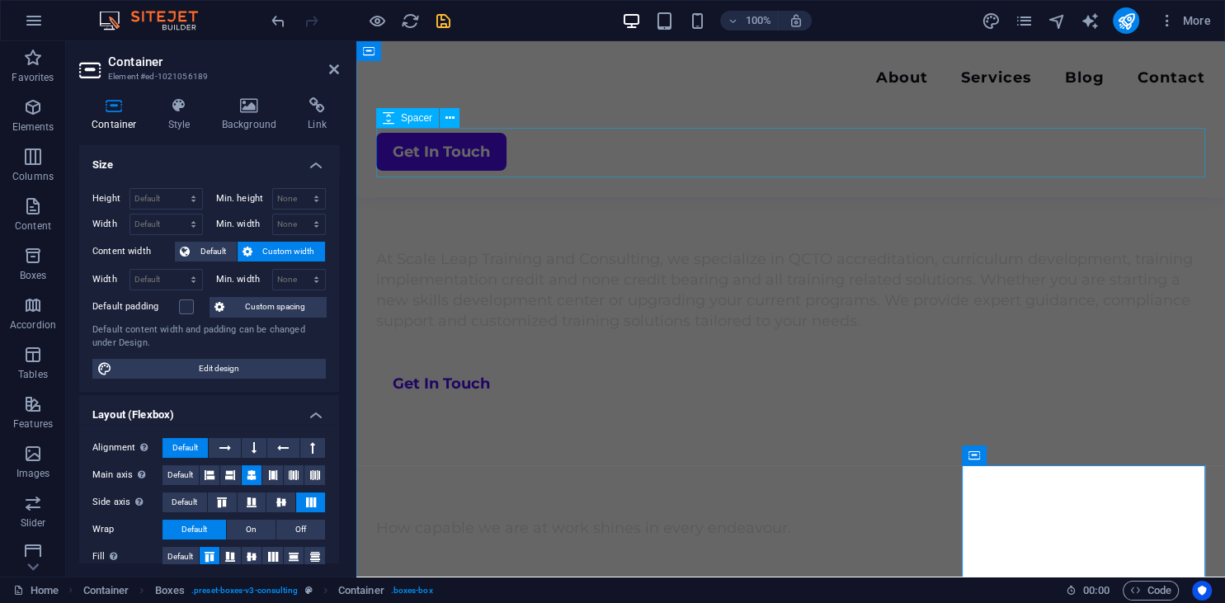
select select "px"
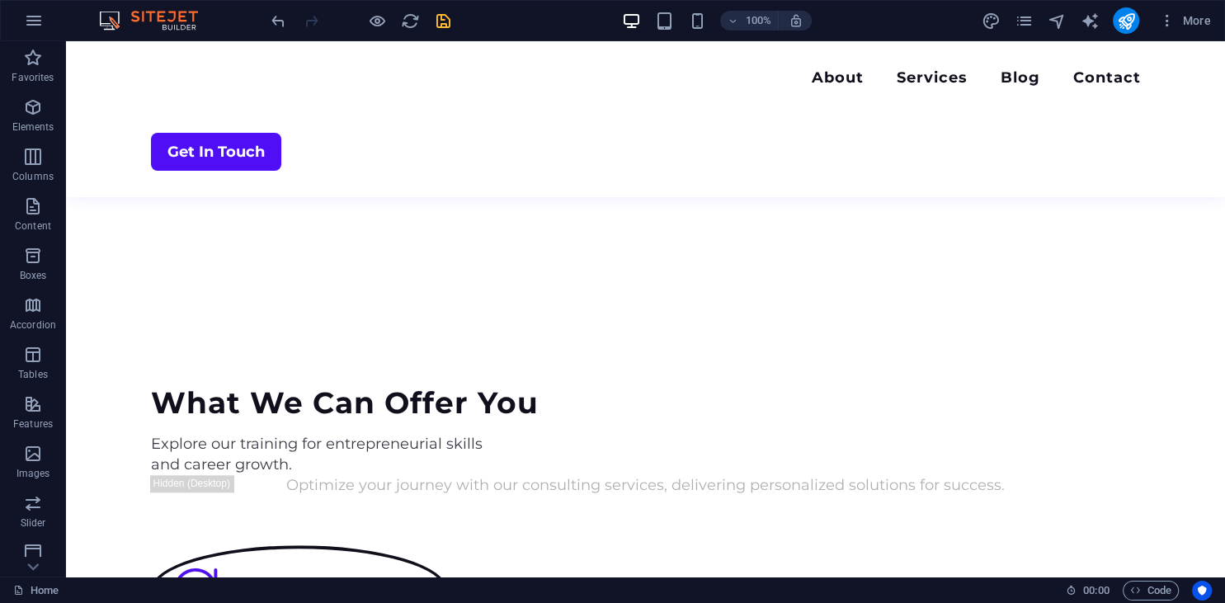
scroll to position [1567, 0]
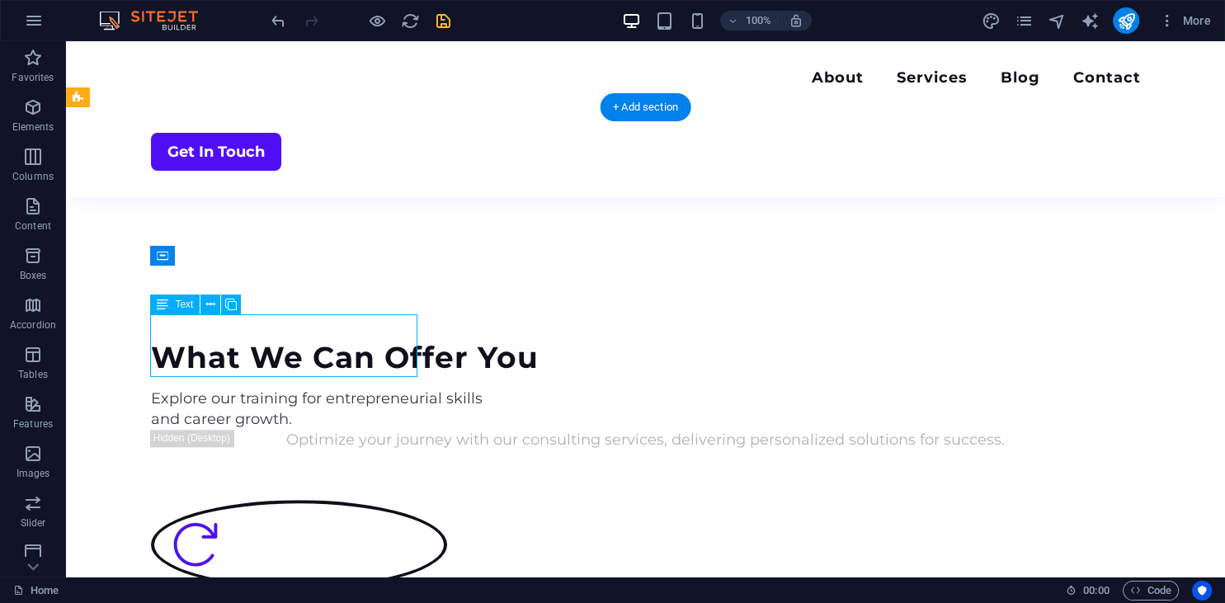
scroll to position [1609, 0]
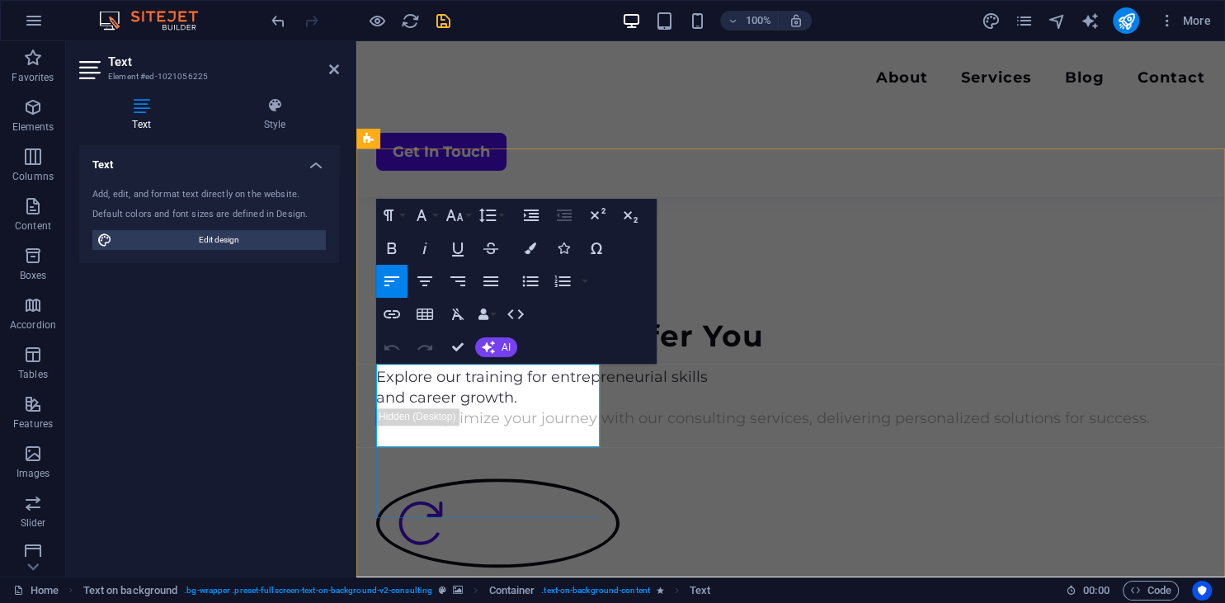
drag, startPoint x: 454, startPoint y: 395, endPoint x: 512, endPoint y: 376, distance: 61.5
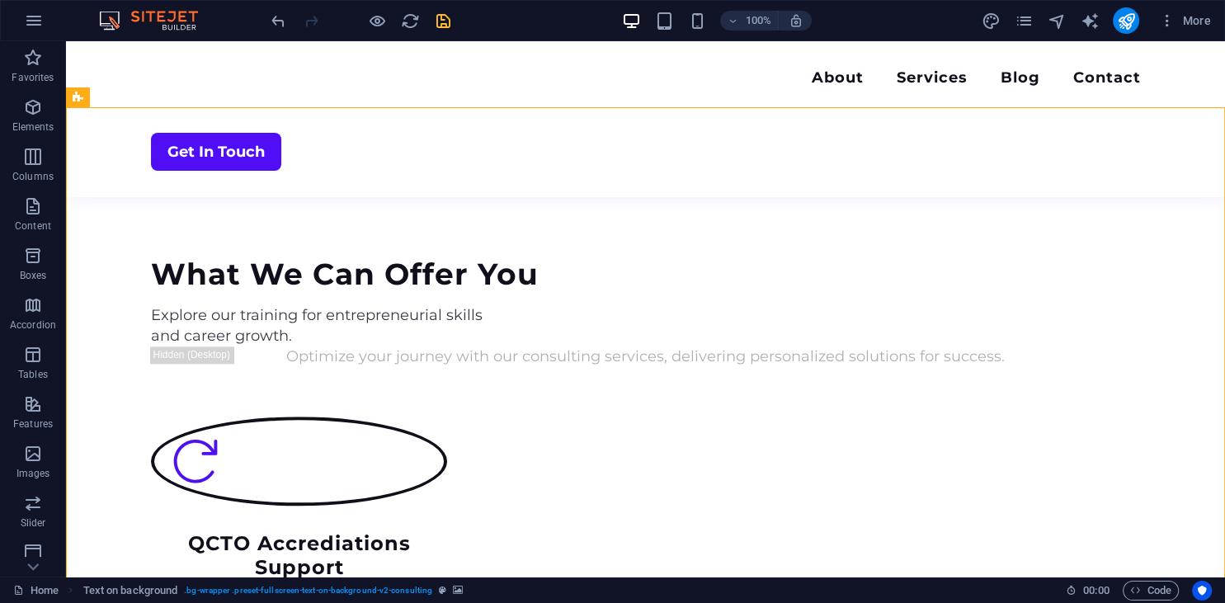
scroll to position [1567, 0]
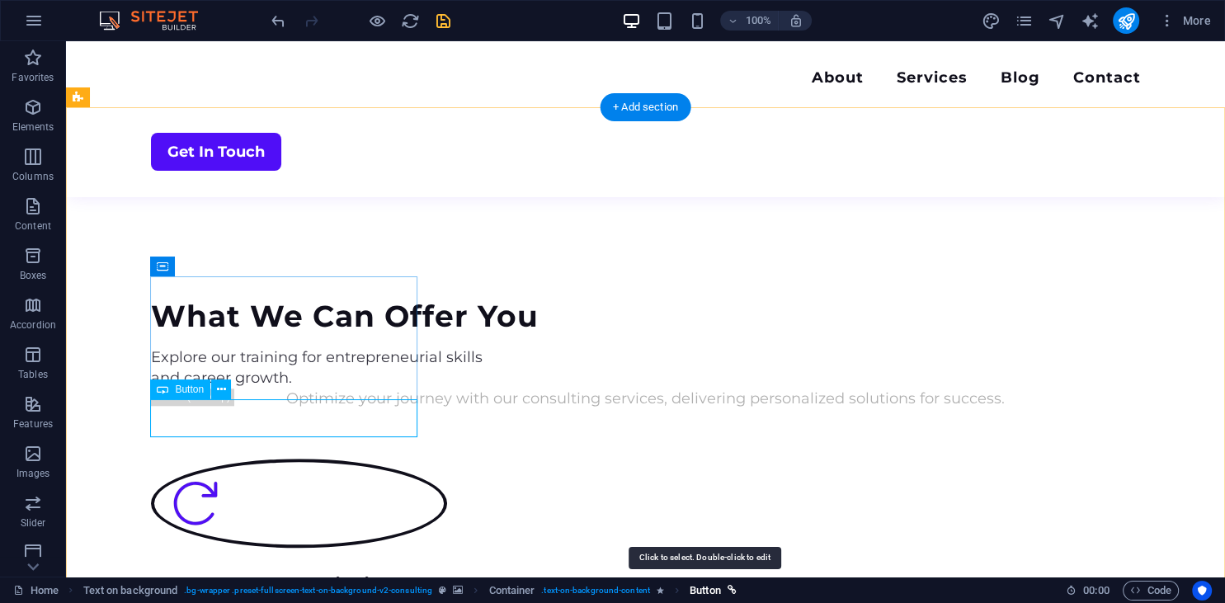
click at [706, 587] on span "Button" at bounding box center [704, 591] width 31 height 20
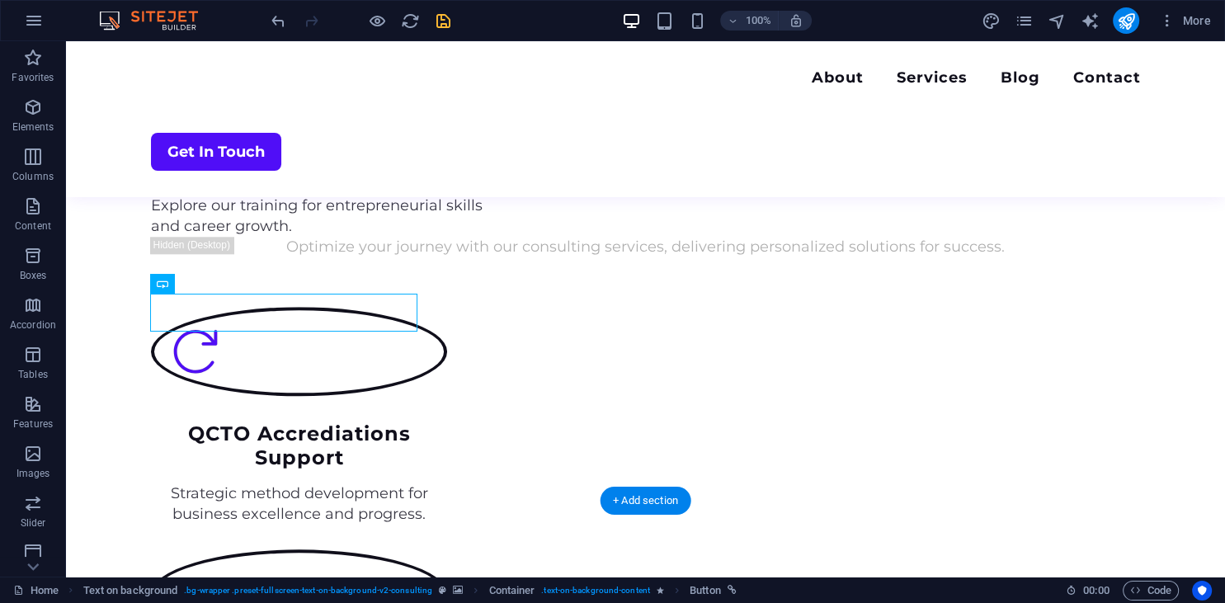
scroll to position [1742, 0]
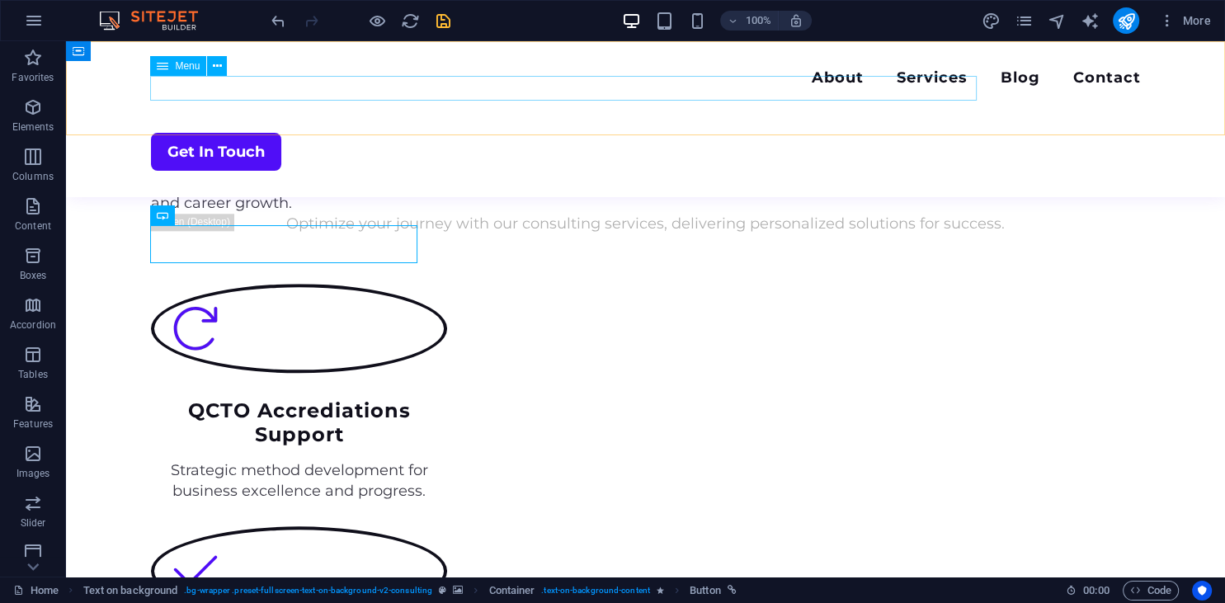
click at [665, 84] on nav "About Services Blog Contact" at bounding box center [646, 80] width 990 height 24
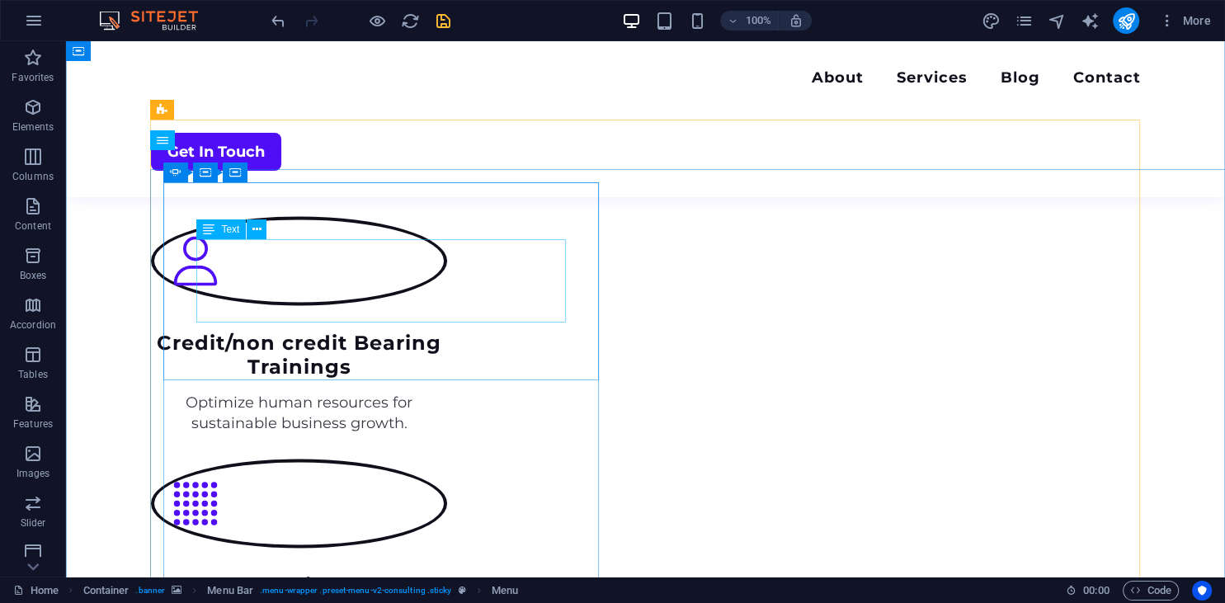
scroll to position [2264, 0]
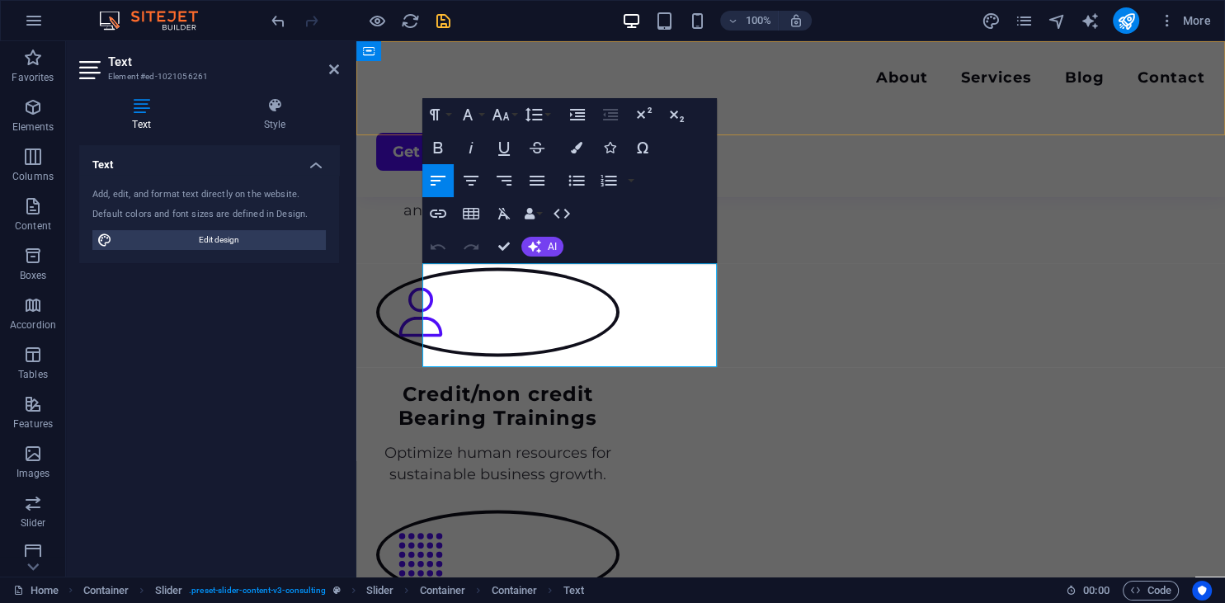
click at [476, 74] on div "Menu About Services Blog Contact Get In Touch" at bounding box center [790, 119] width 868 height 156
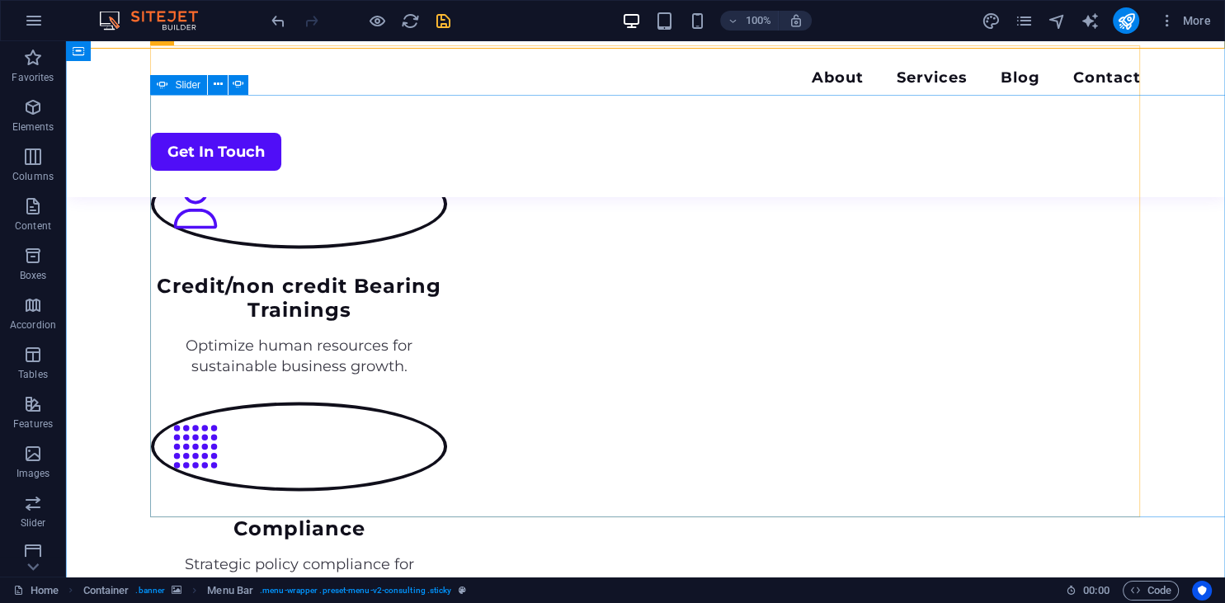
scroll to position [2264, 0]
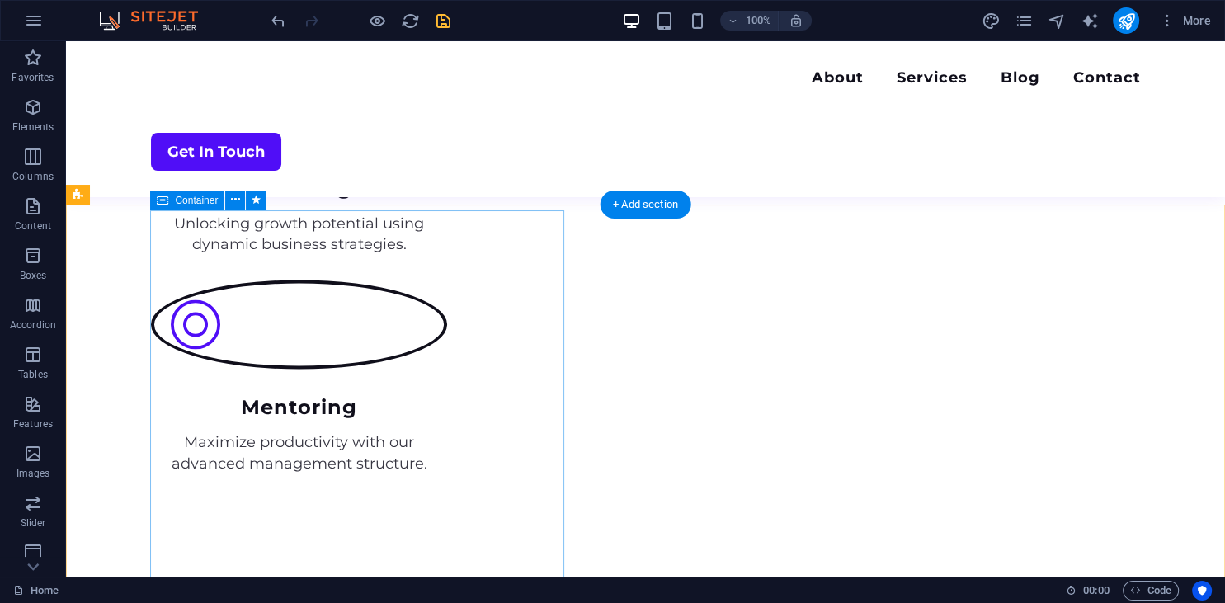
scroll to position [2960, 0]
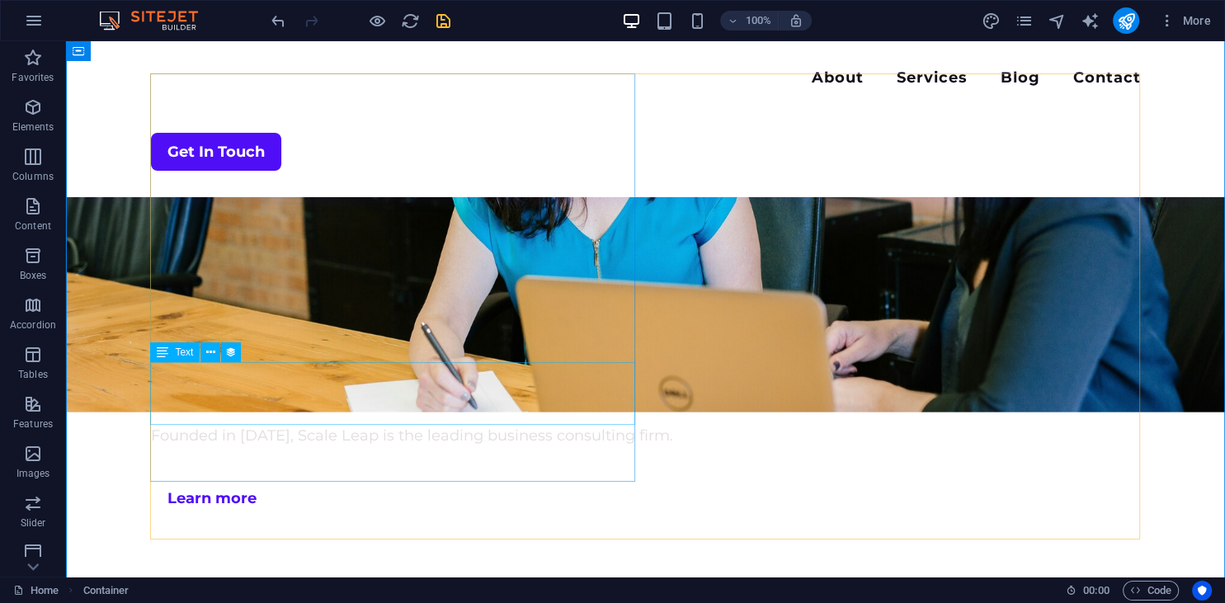
scroll to position [3657, 0]
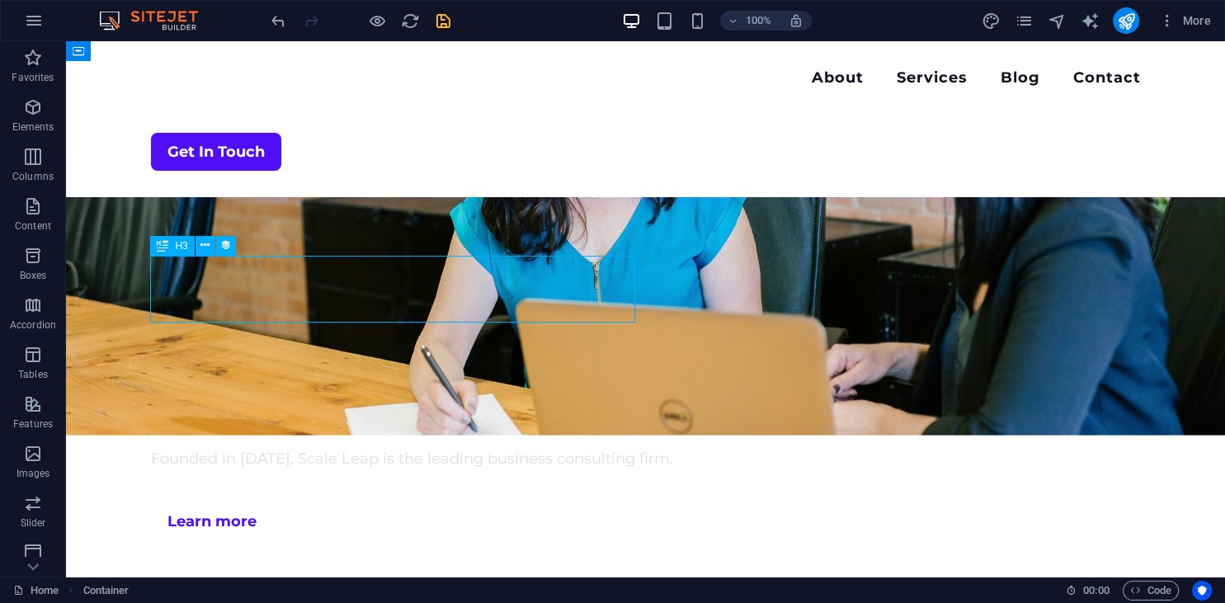
scroll to position [3838, 0]
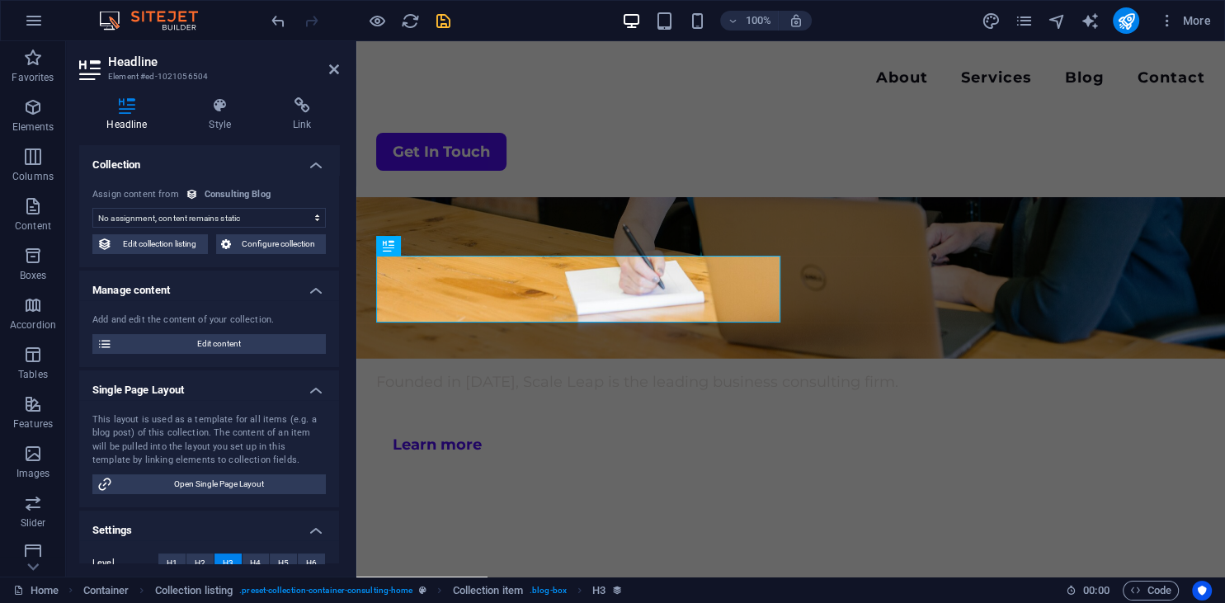
select select "name"
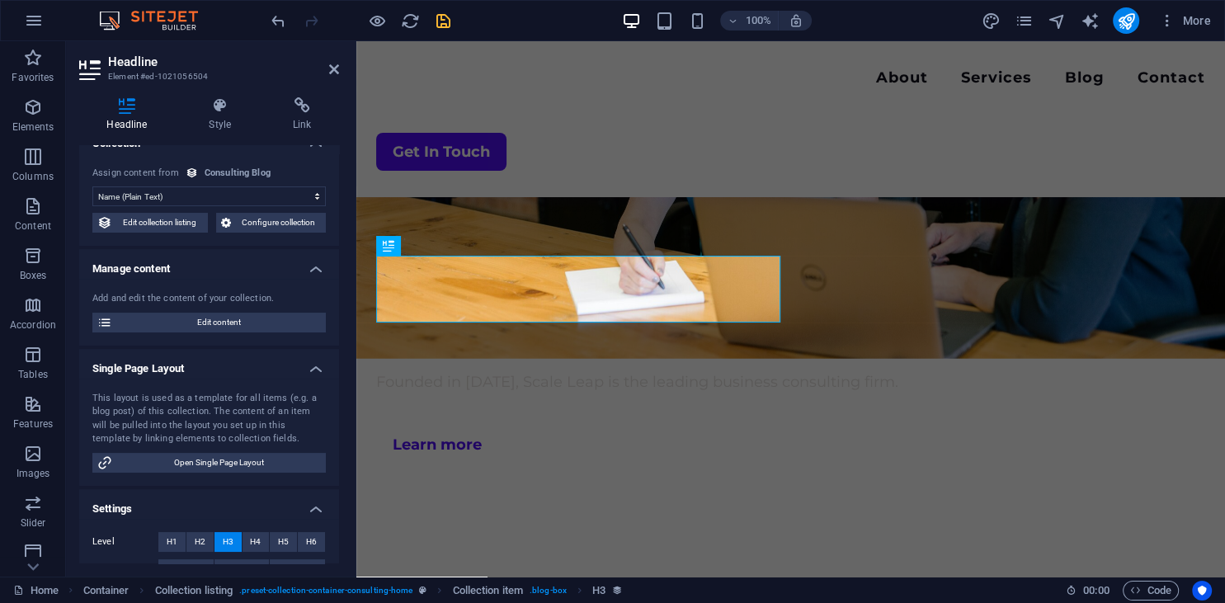
scroll to position [0, 0]
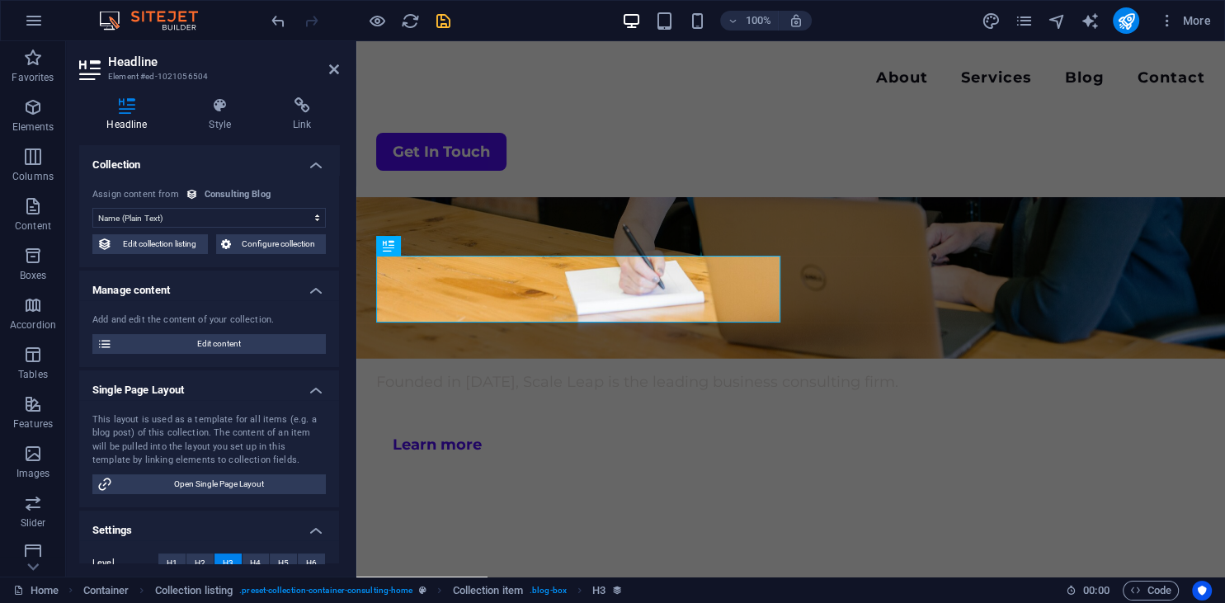
click at [92, 208] on select "No assignment, content remains static Created at (Date) Updated at (Date) Blog …" at bounding box center [208, 218] width 233 height 20
click at [198, 221] on select "No assignment, content remains static Created at (Date) Updated at (Date) Blog …" at bounding box center [208, 218] width 233 height 20
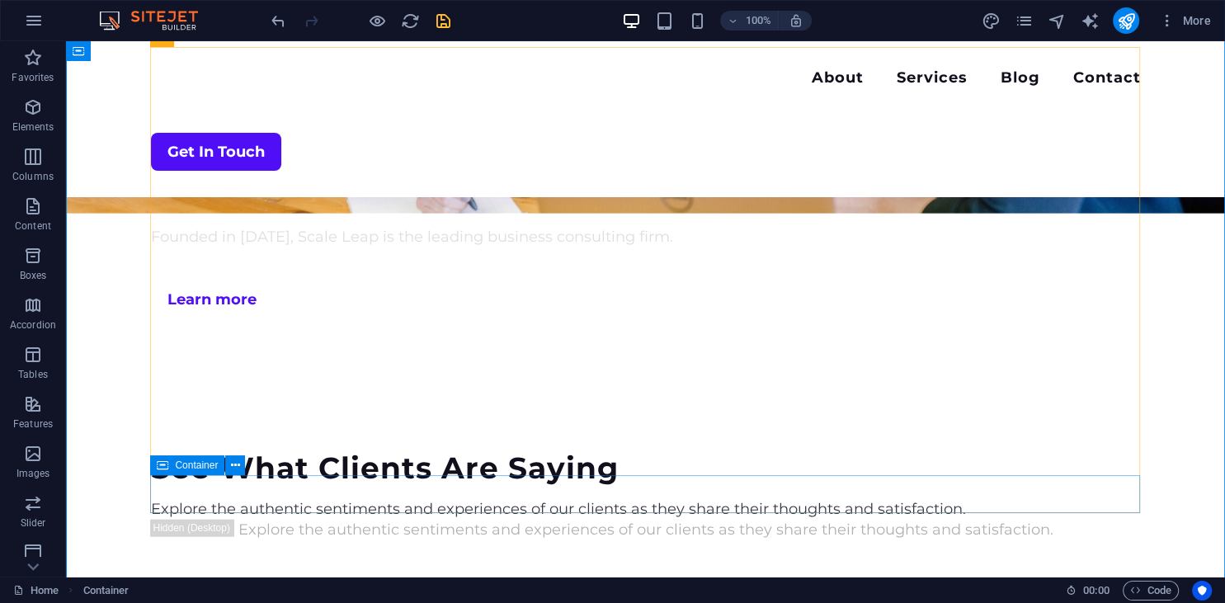
scroll to position [3657, 0]
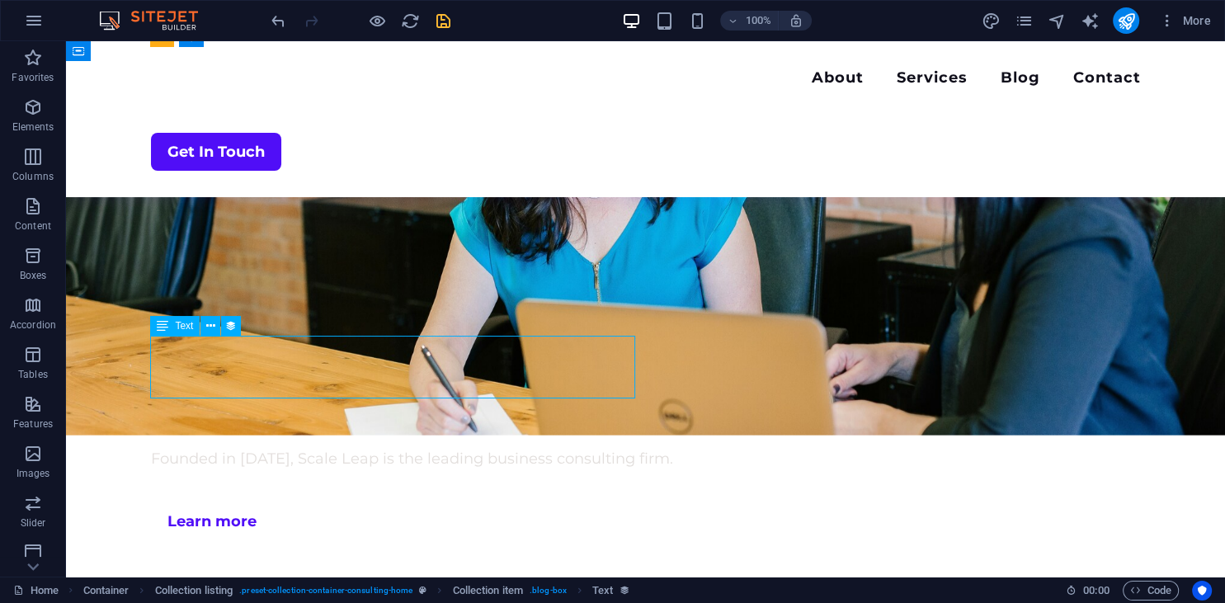
select select "blog-short-intro"
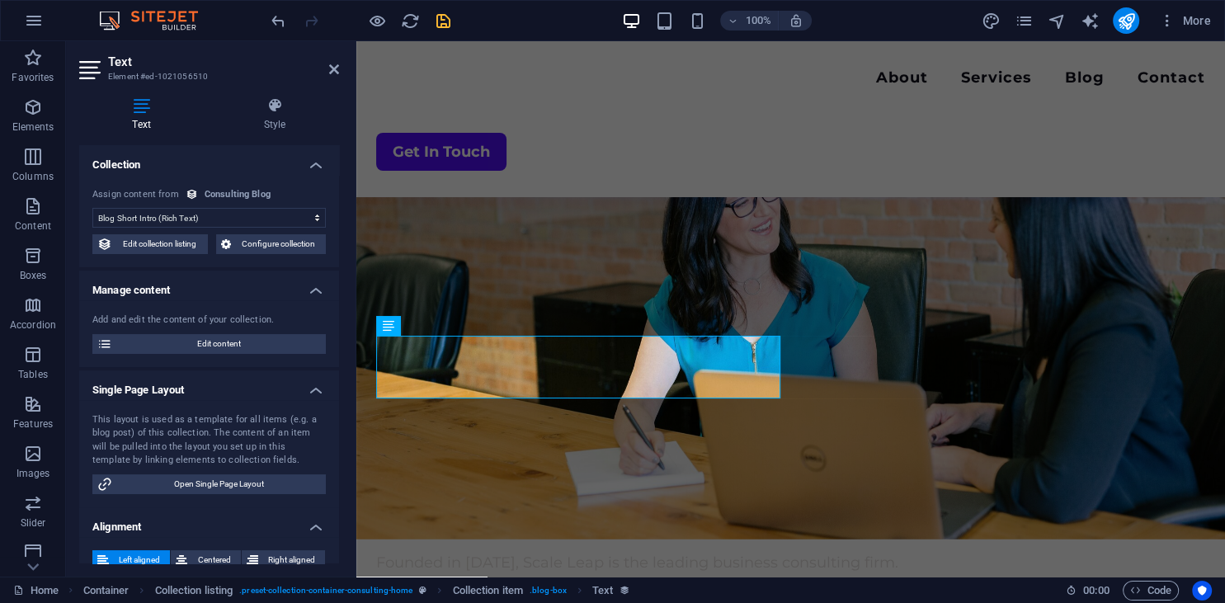
scroll to position [3838, 0]
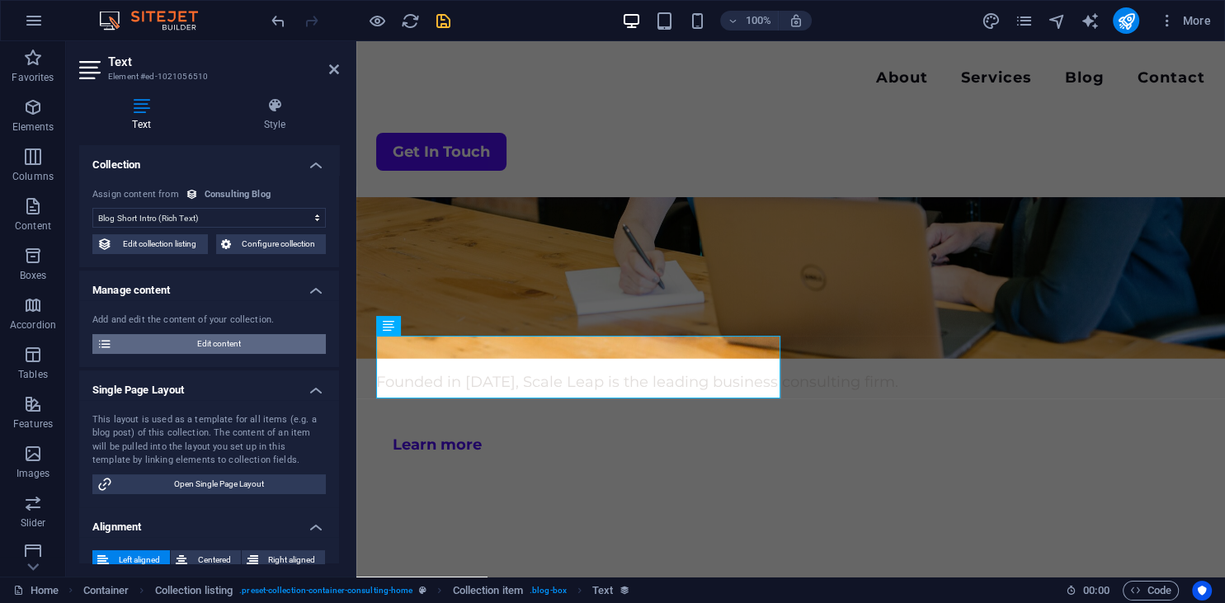
click at [247, 345] on span "Edit content" at bounding box center [219, 344] width 204 height 20
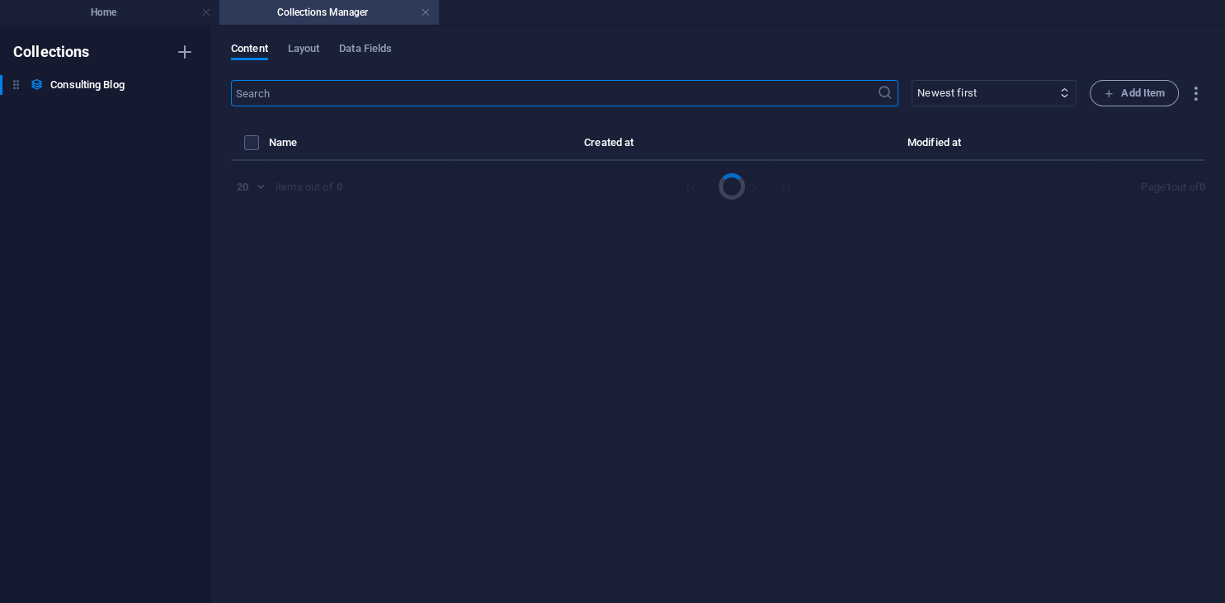
select select "Modern Marketing"
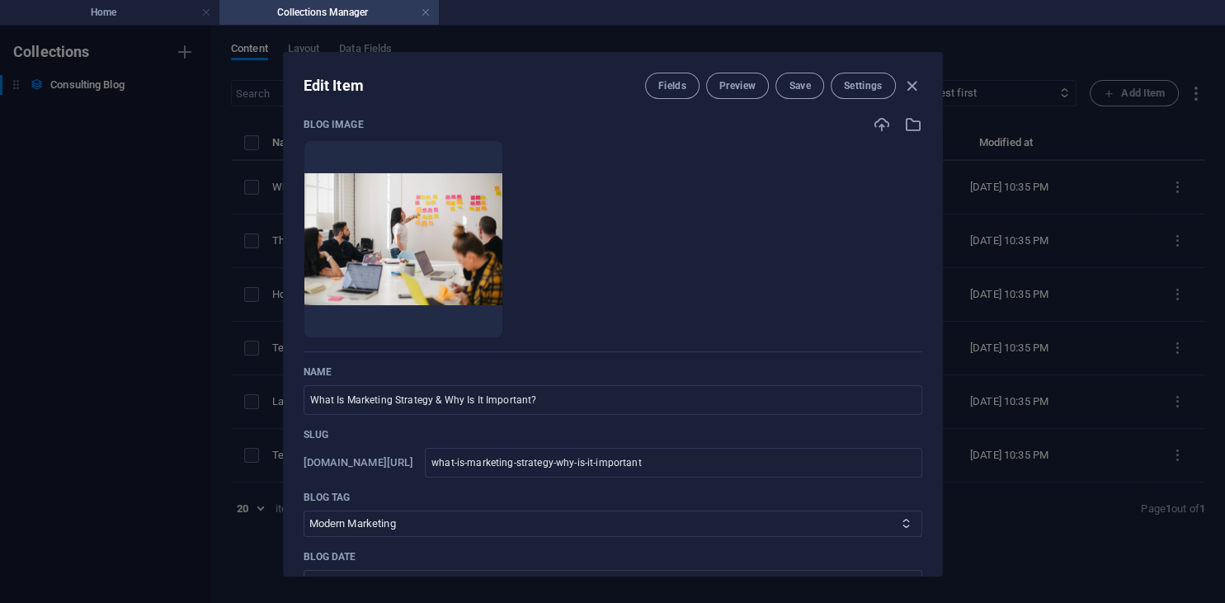
scroll to position [0, 0]
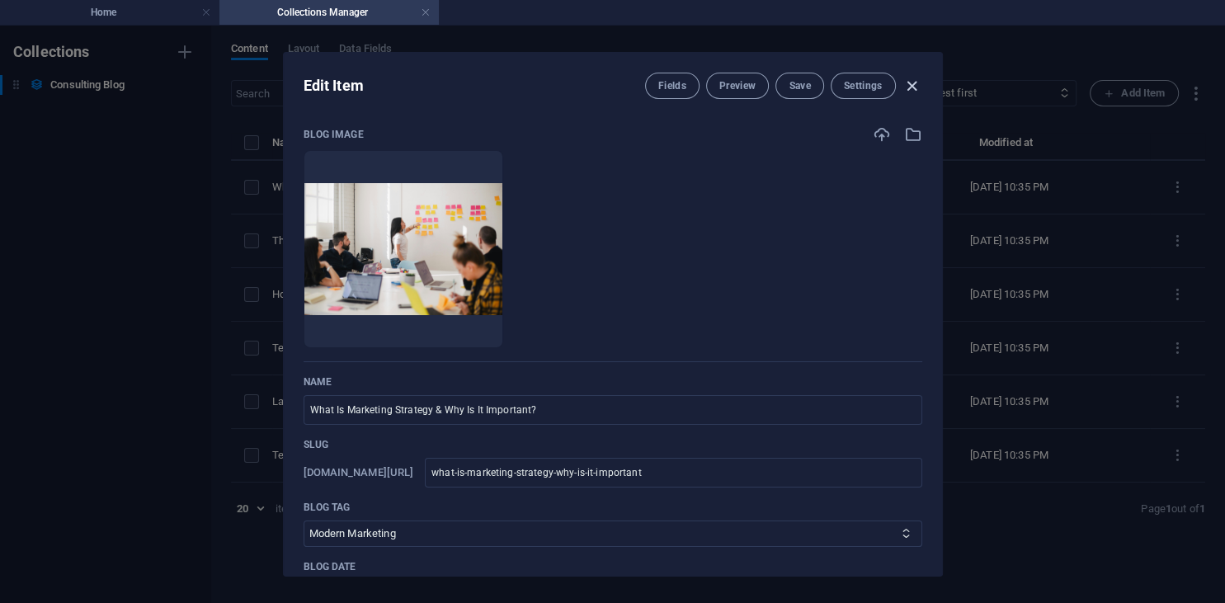
click at [911, 85] on icon "button" at bounding box center [911, 86] width 19 height 19
type input "[DATE]"
type input "what-is-marketing-strategy-why-is-it-important"
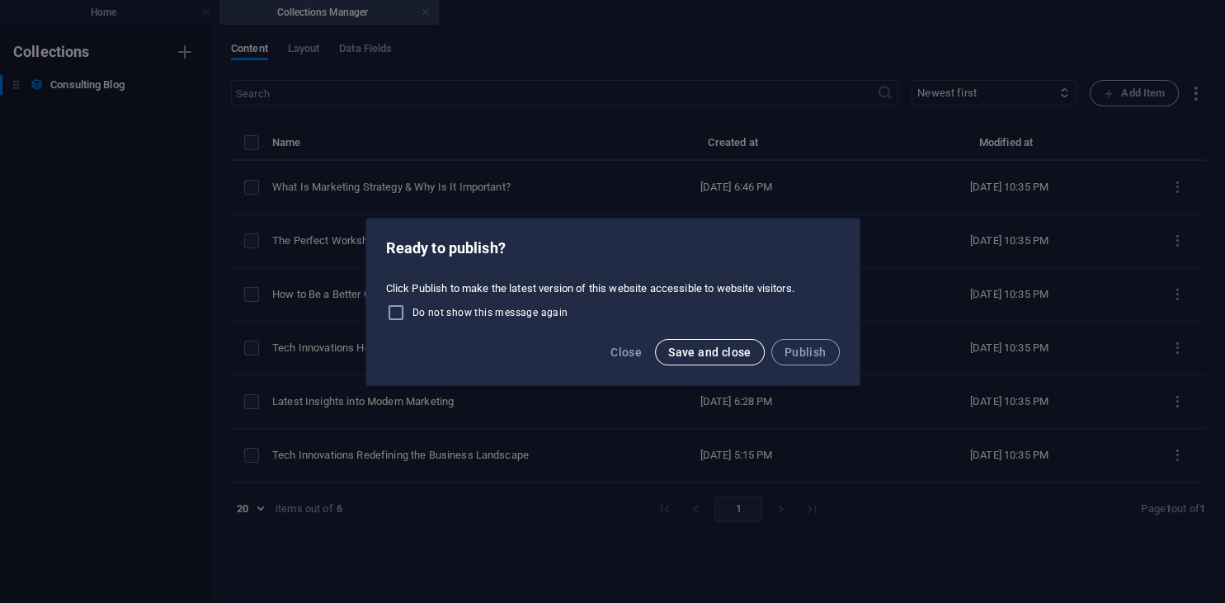
click at [679, 351] on span "Save and close" at bounding box center [709, 352] width 83 height 13
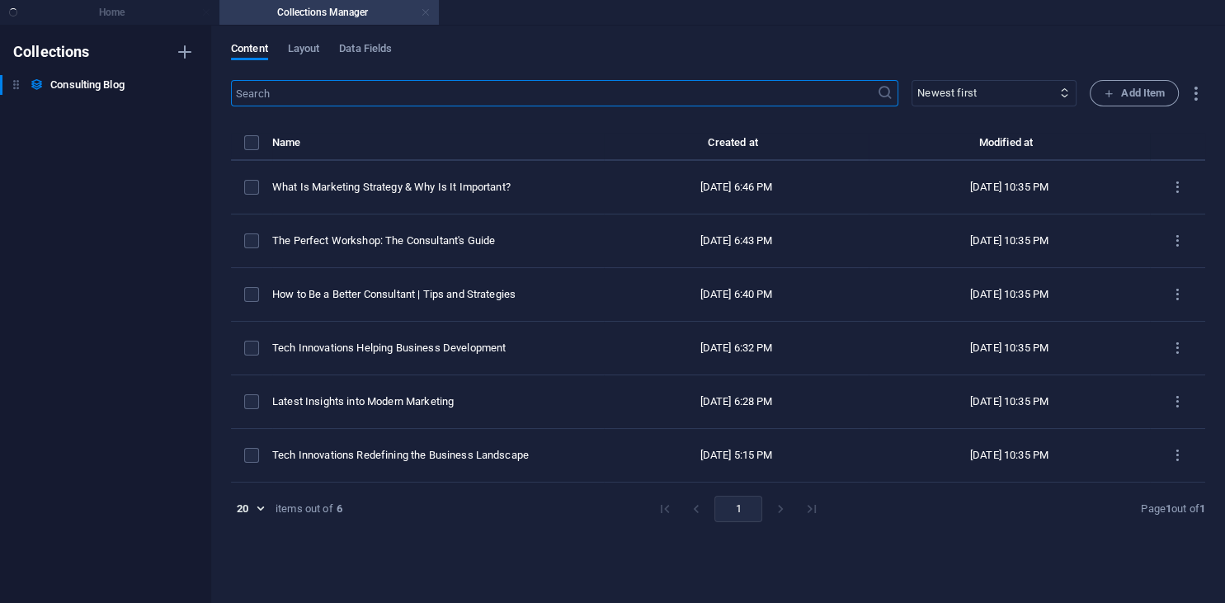
click at [423, 12] on link at bounding box center [426, 13] width 10 height 16
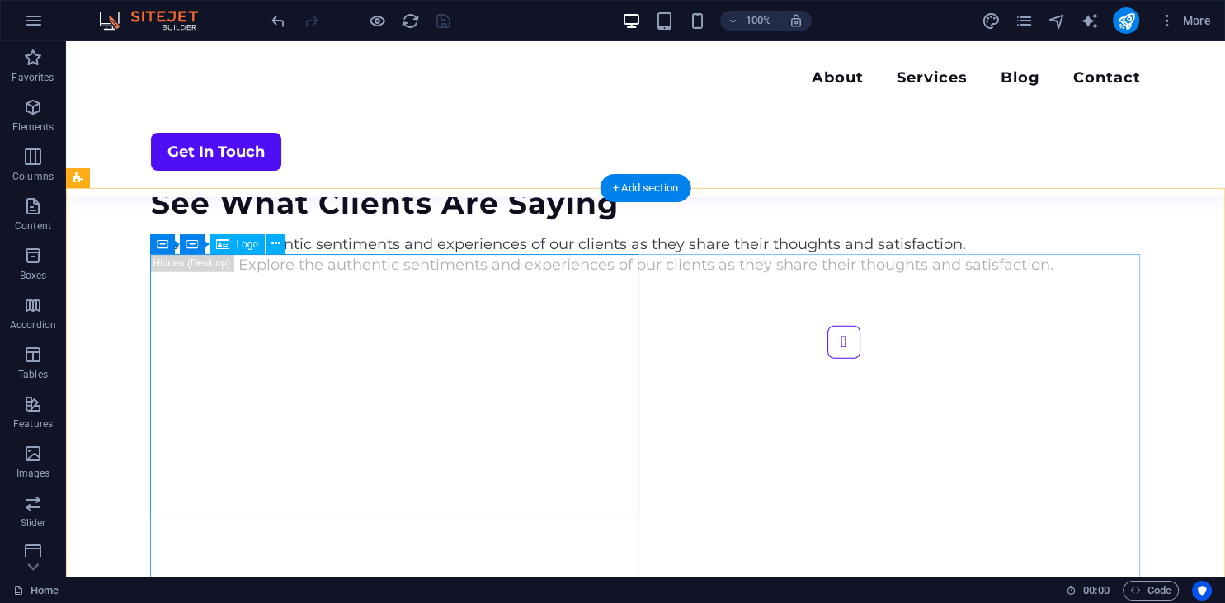
scroll to position [4190, 0]
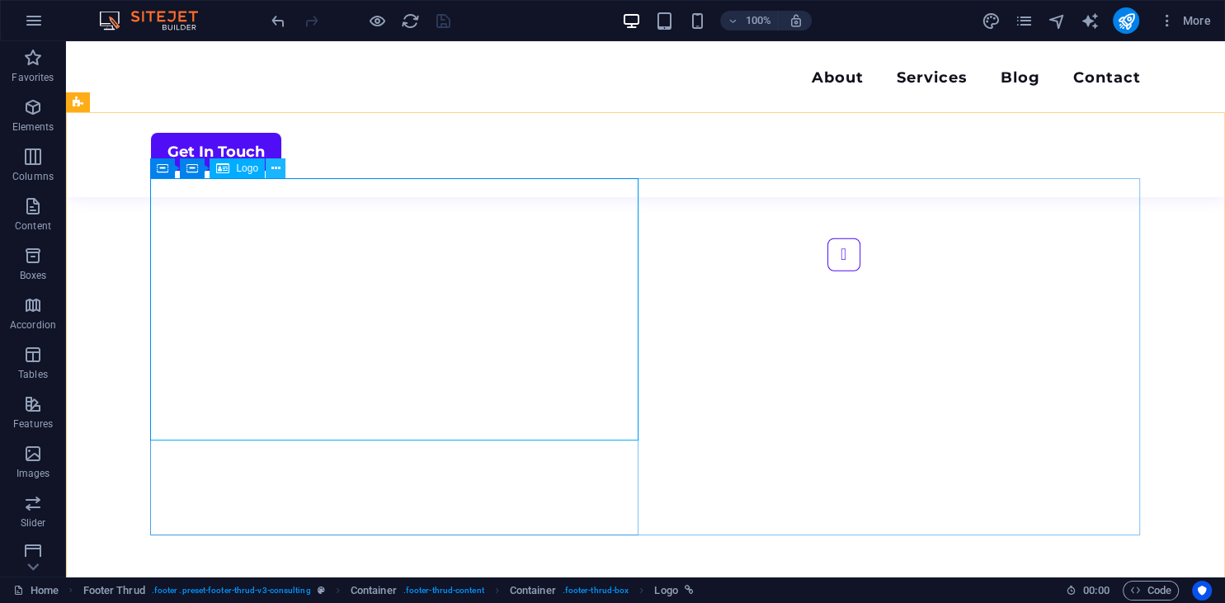
click at [273, 170] on icon at bounding box center [275, 168] width 9 height 17
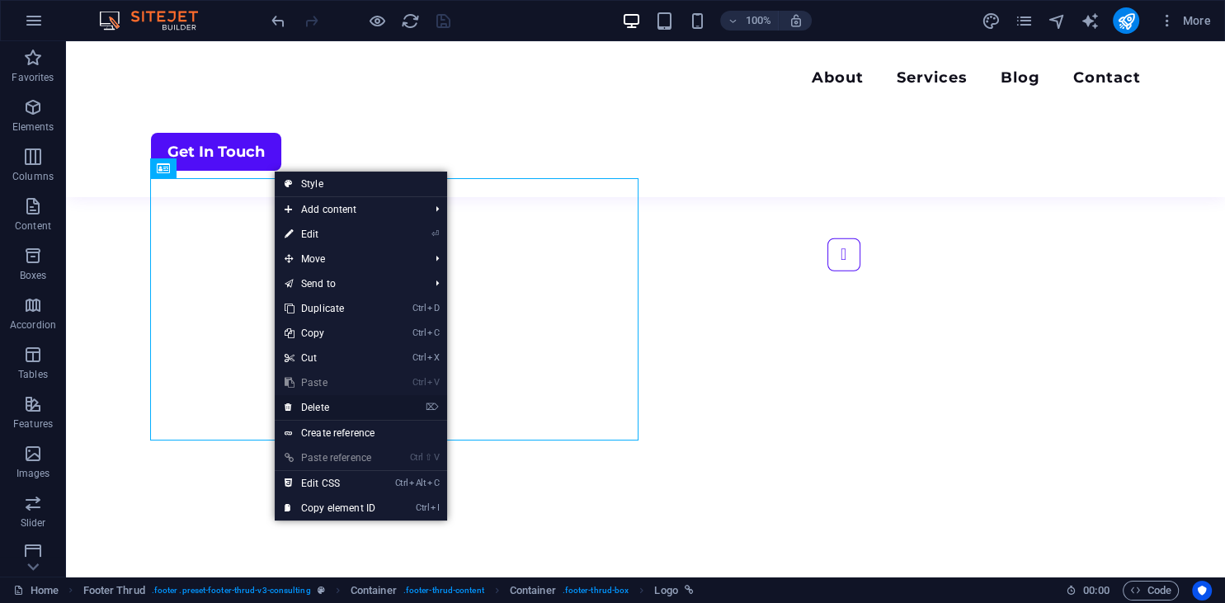
click at [345, 407] on link "⌦ Delete" at bounding box center [330, 407] width 110 height 25
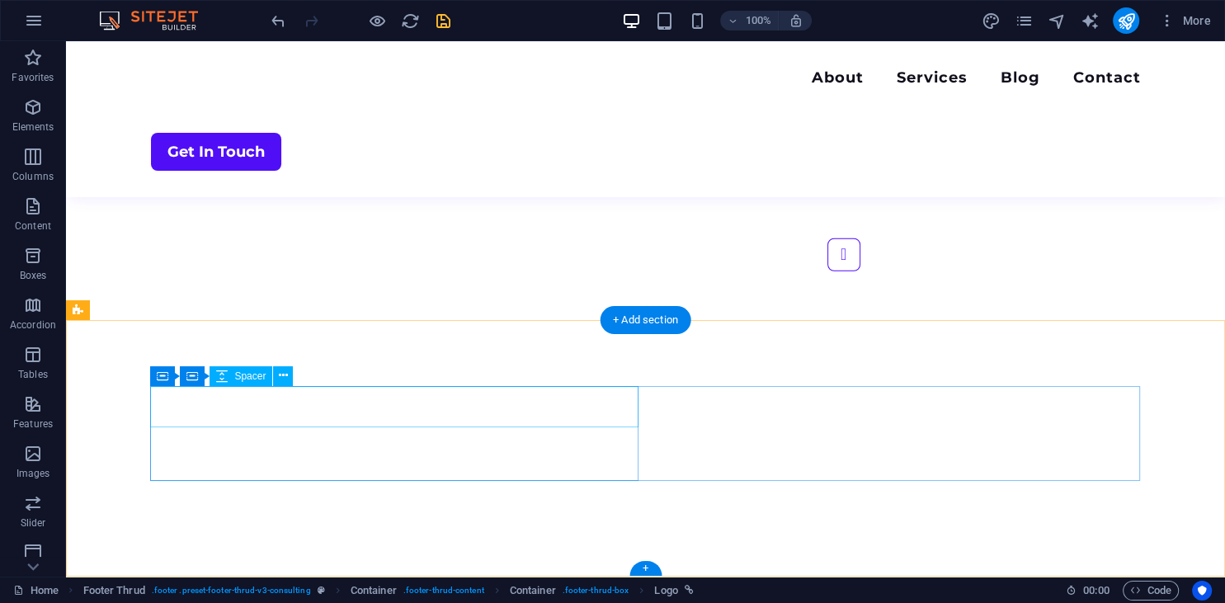
scroll to position [3982, 0]
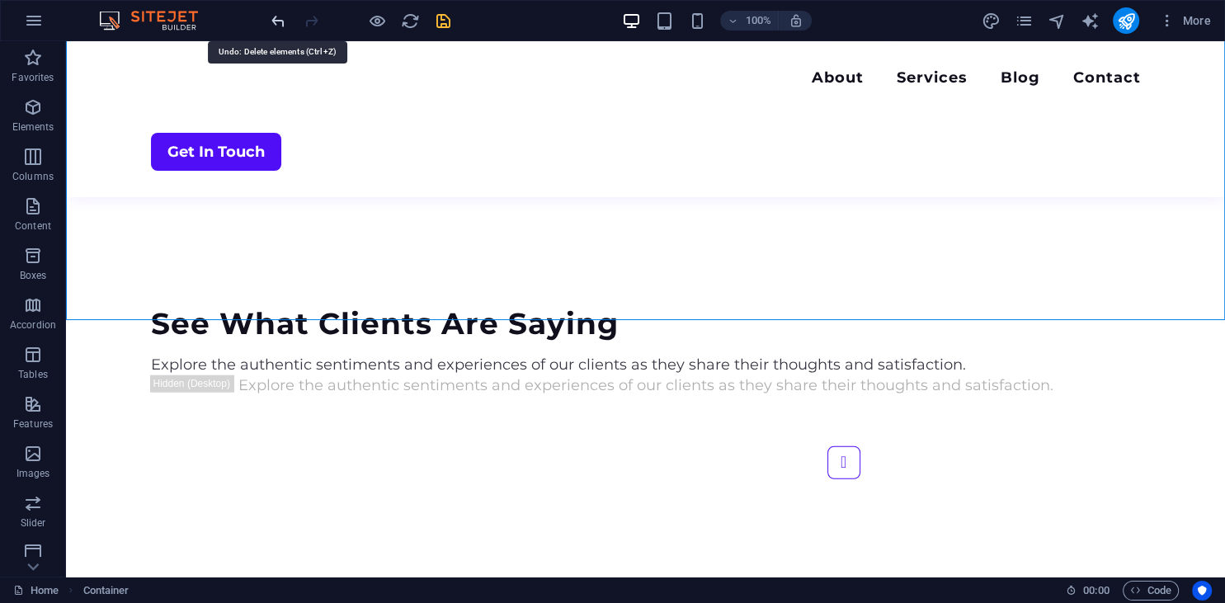
click at [279, 26] on icon "undo" at bounding box center [278, 21] width 19 height 19
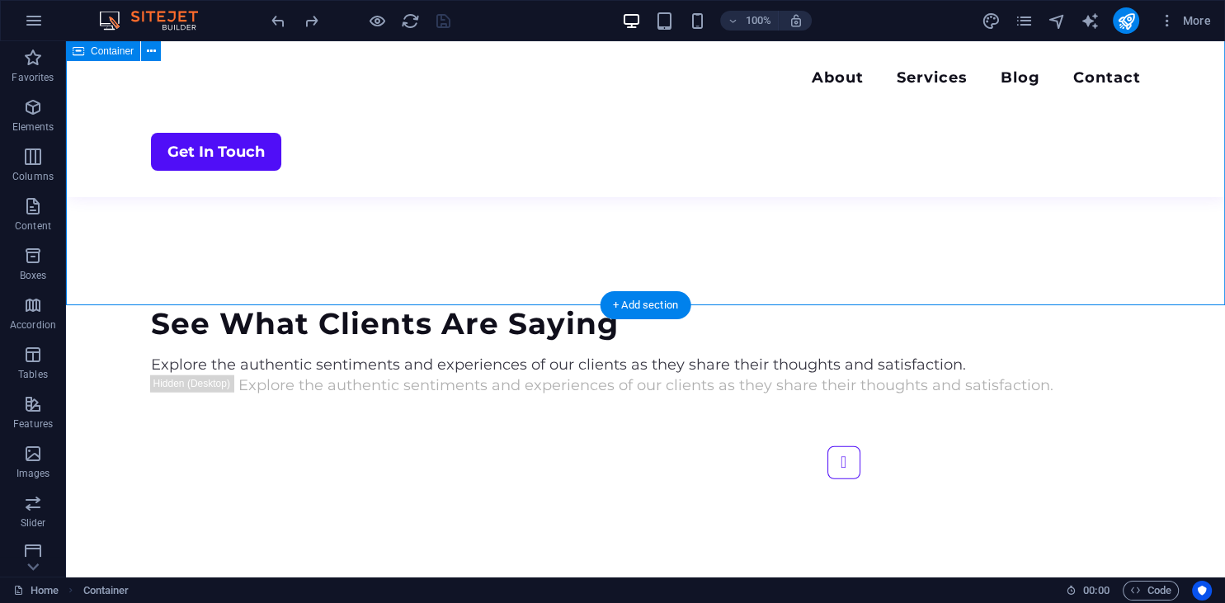
scroll to position [4156, 0]
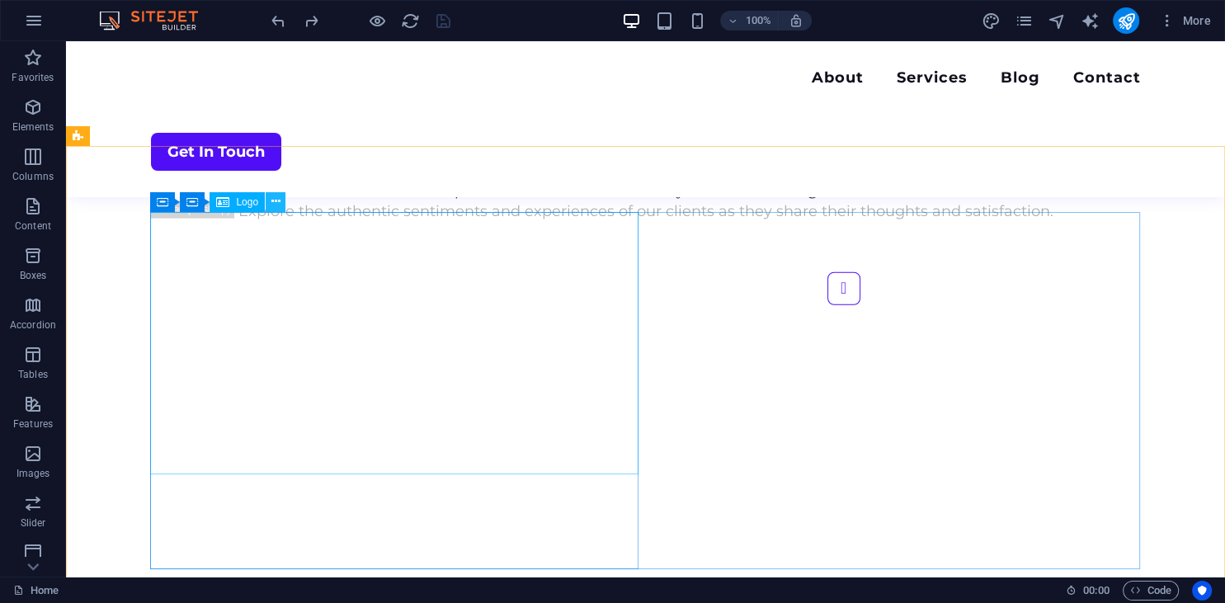
click at [276, 203] on icon at bounding box center [275, 201] width 9 height 17
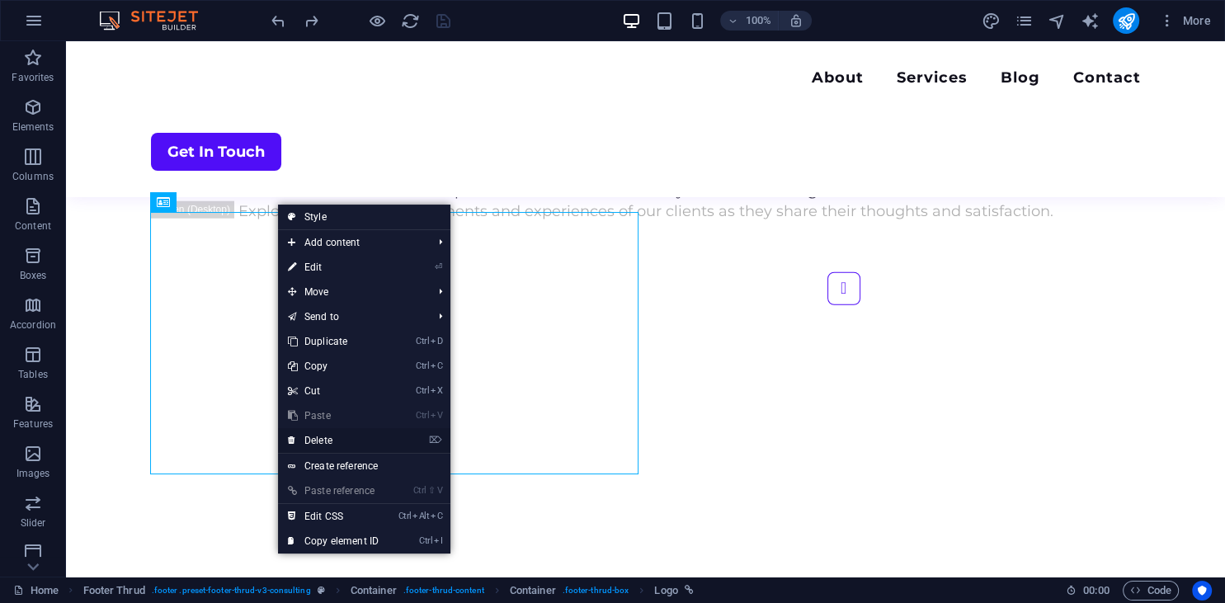
click at [342, 444] on link "⌦ Delete" at bounding box center [333, 440] width 110 height 25
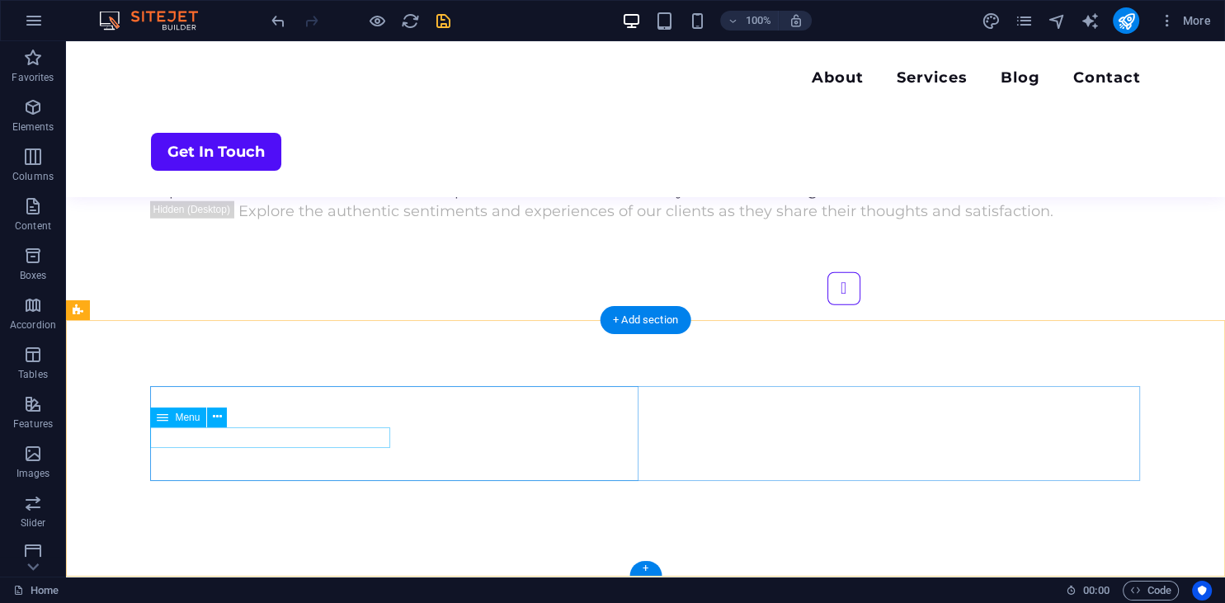
scroll to position [3982, 0]
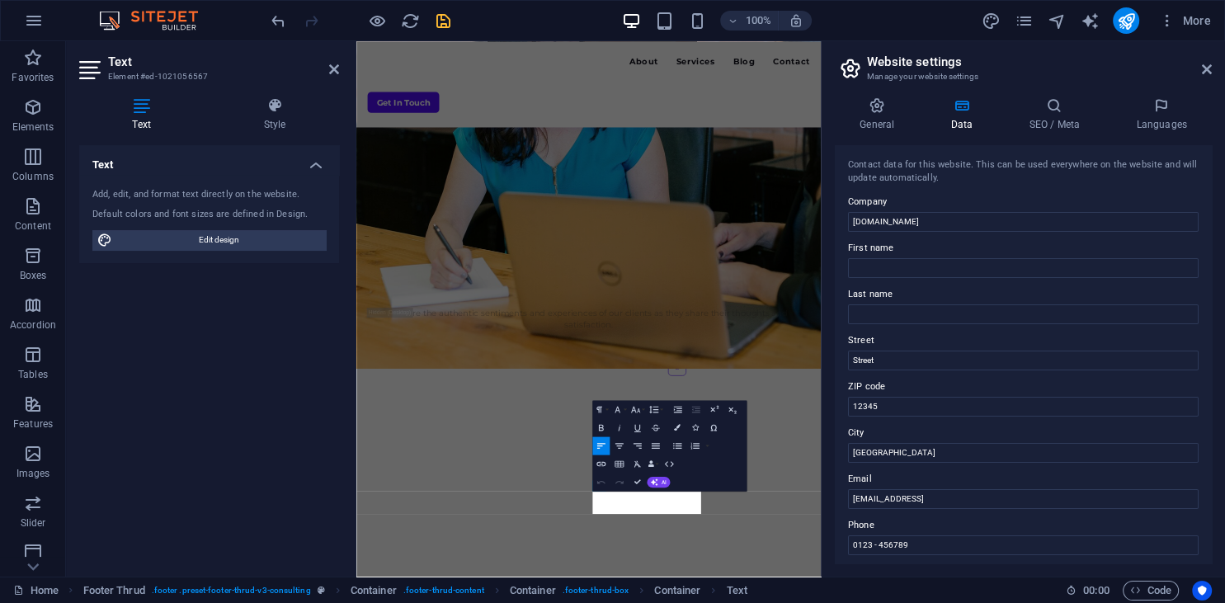
scroll to position [3889, 0]
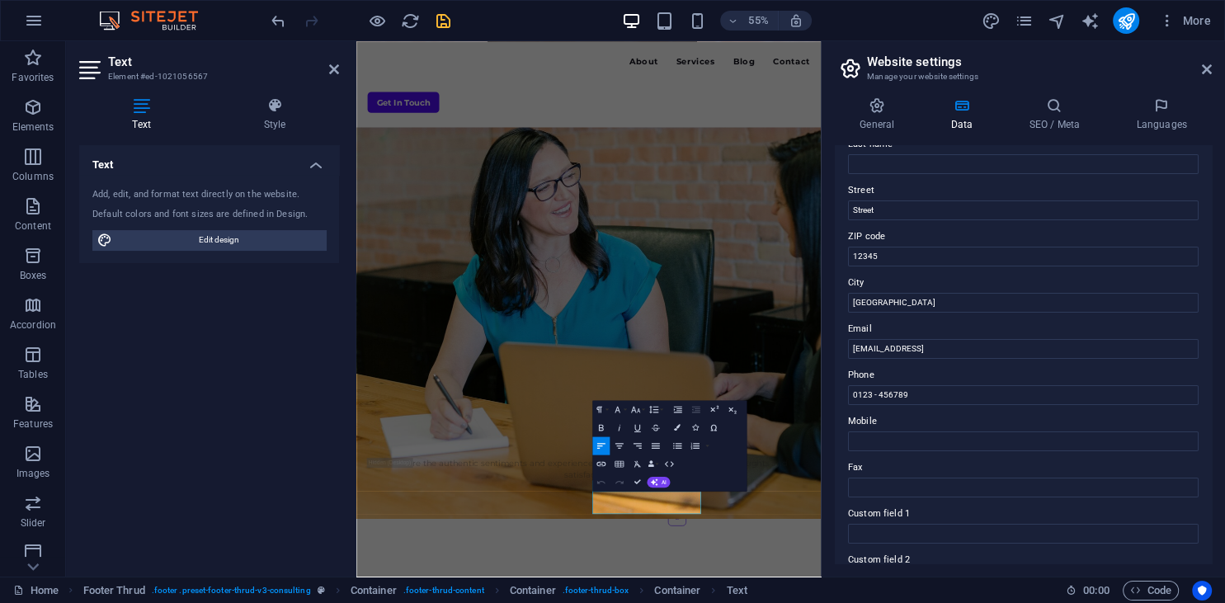
scroll to position [225, 0]
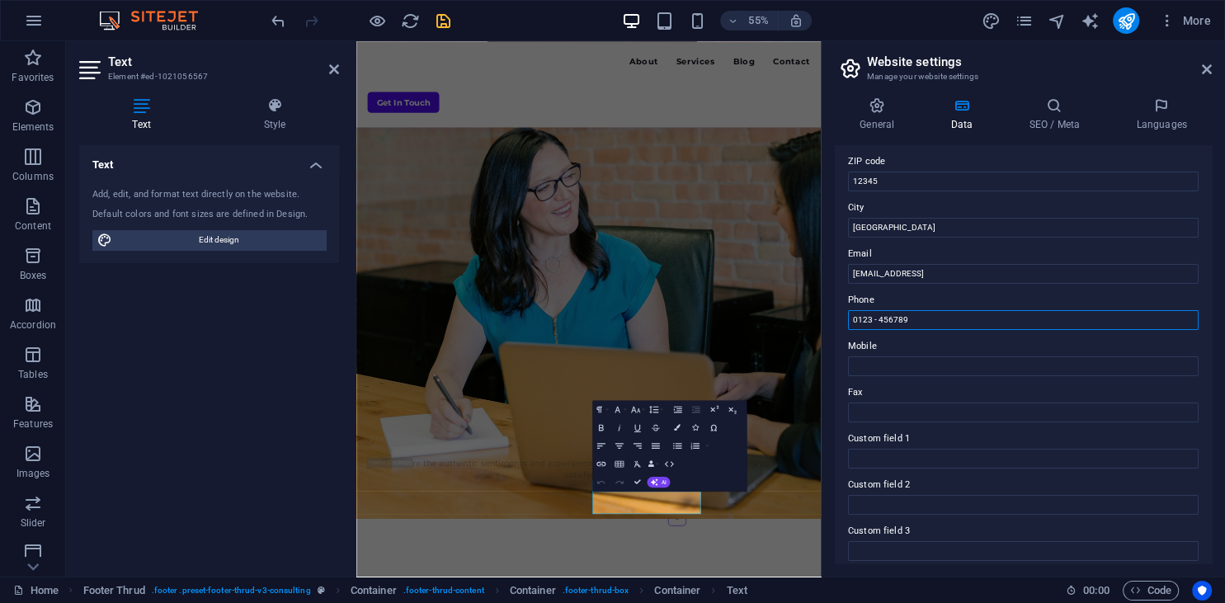
drag, startPoint x: 915, startPoint y: 322, endPoint x: 759, endPoint y: 349, distance: 158.9
click at [848, 330] on input "0123 - 456789" at bounding box center [1023, 320] width 350 height 20
type input "[PHONE_NUMBER]"
drag, startPoint x: 1084, startPoint y: 275, endPoint x: 717, endPoint y: 272, distance: 366.1
click at [848, 272] on input "[EMAIL_ADDRESS]" at bounding box center [1023, 274] width 350 height 20
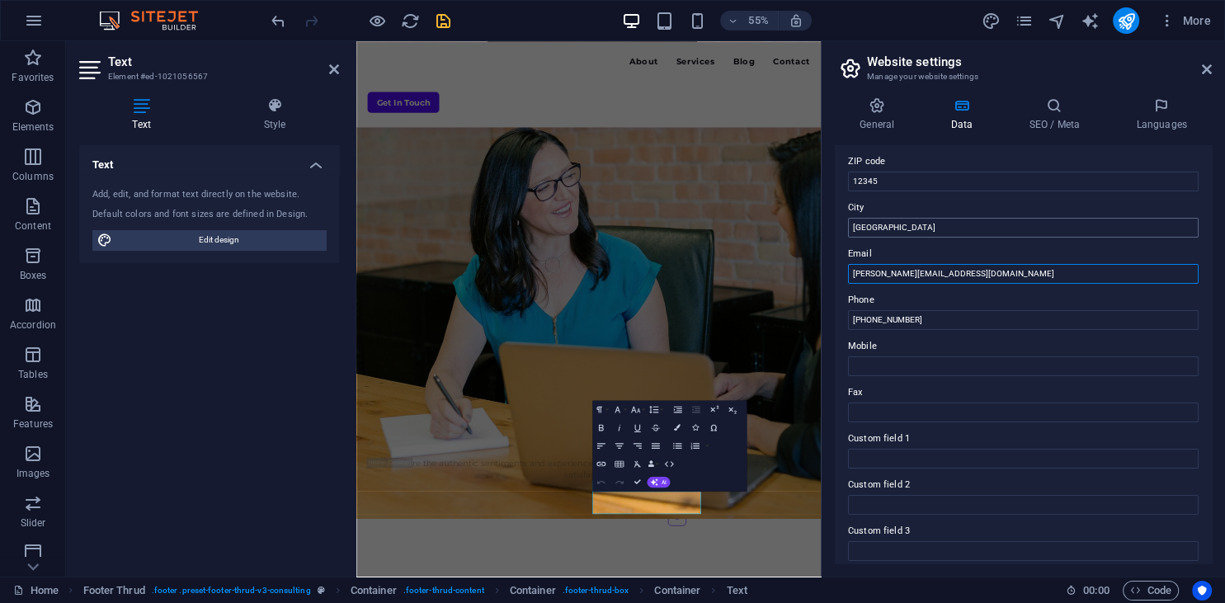
type input "[PERSON_NAME][EMAIL_ADDRESS][DOMAIN_NAME]"
drag, startPoint x: 892, startPoint y: 227, endPoint x: 704, endPoint y: 334, distance: 216.4
click at [848, 226] on input "[GEOGRAPHIC_DATA]" at bounding box center [1023, 228] width 350 height 20
type input "[GEOGRAPHIC_DATA]"
drag, startPoint x: 884, startPoint y: 184, endPoint x: 701, endPoint y: 183, distance: 183.1
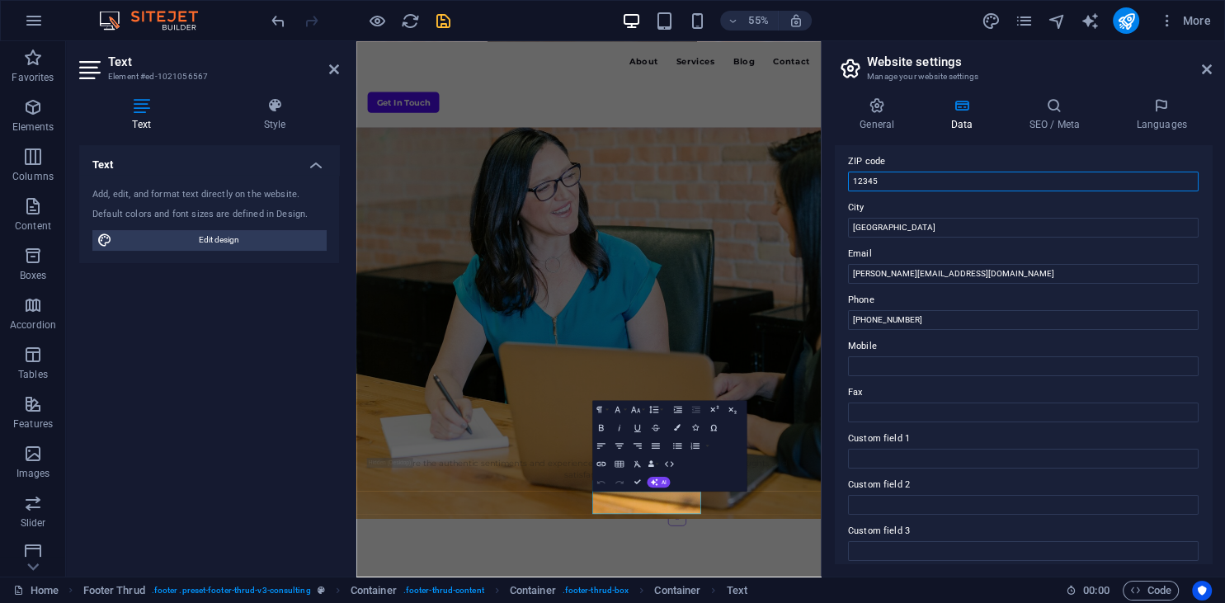
click at [848, 183] on input "12345" at bounding box center [1023, 182] width 350 height 20
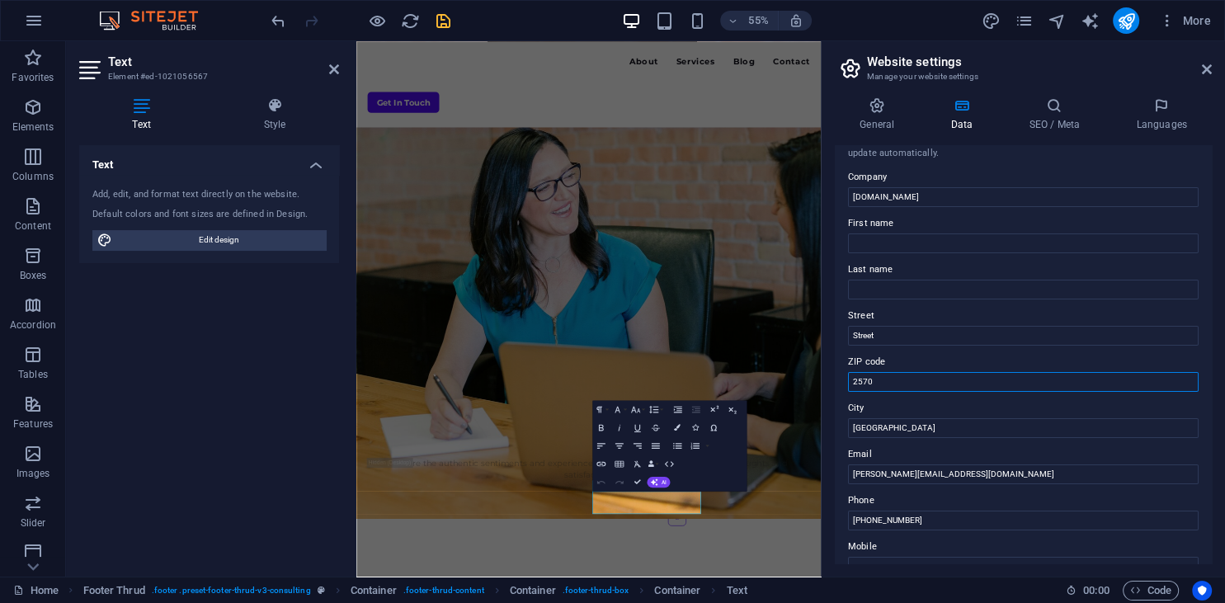
scroll to position [0, 0]
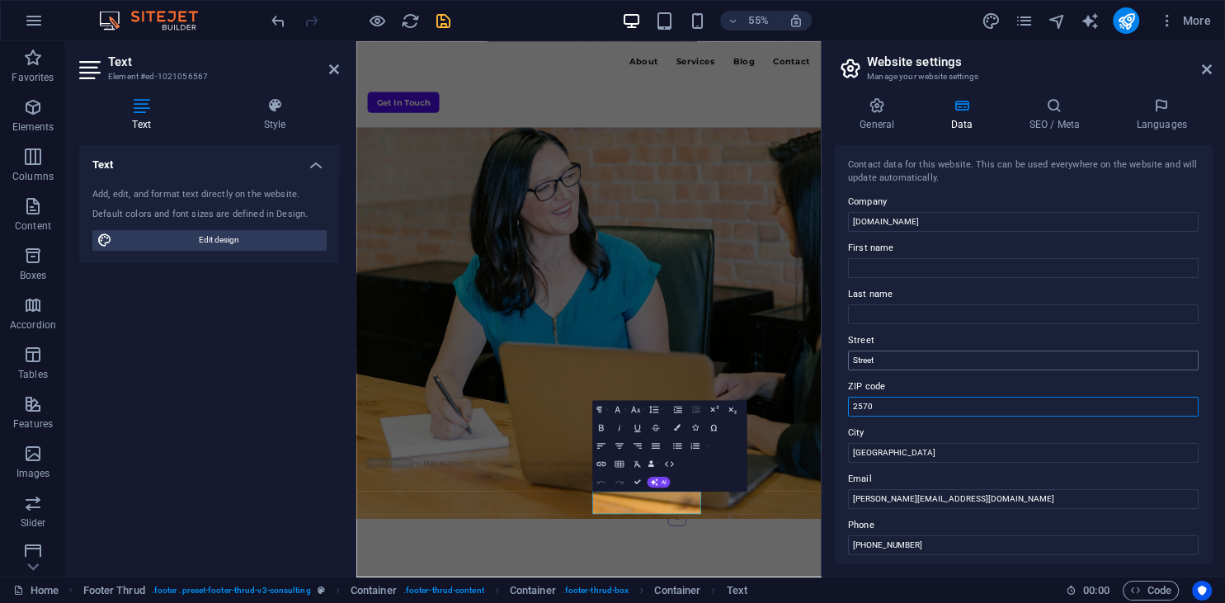
type input "2570"
click at [851, 360] on input "Street" at bounding box center [1023, 360] width 350 height 20
type input "[STREET_ADDRESS][PERSON_NAME]"
click at [1061, 106] on icon at bounding box center [1054, 105] width 101 height 16
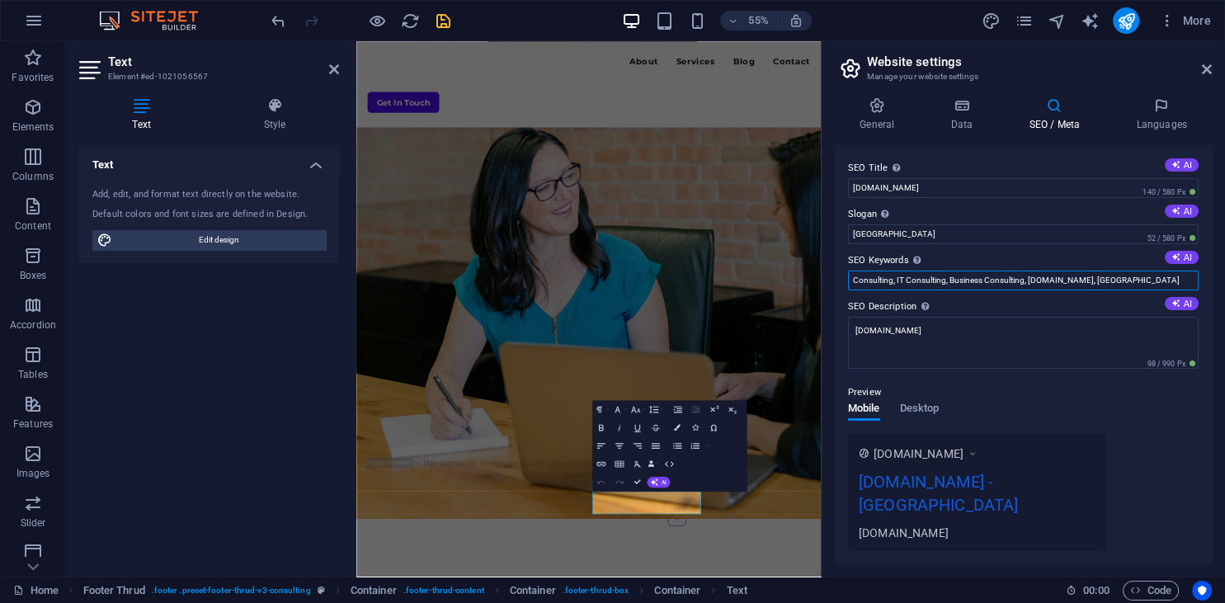
click at [1120, 284] on input "Consulting, IT Consulting, Business Consulting, [DOMAIN_NAME], [GEOGRAPHIC_DATA]" at bounding box center [1023, 280] width 350 height 20
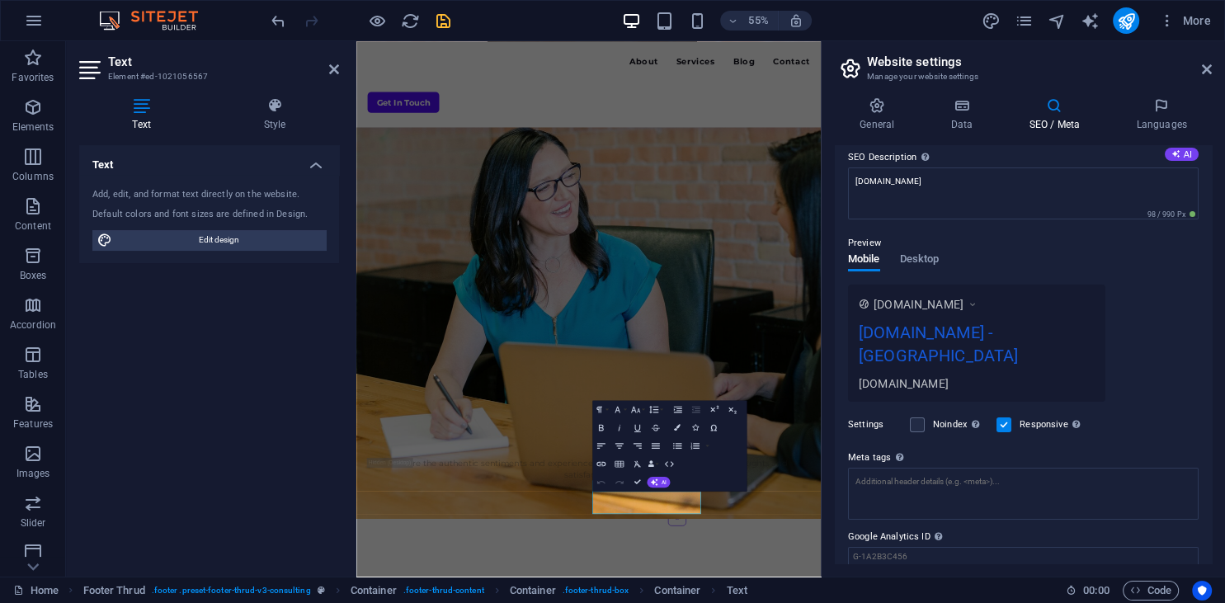
scroll to position [150, 0]
type input "Consulting, IT Consulting, Business Consulting, [DOMAIN_NAME], [GEOGRAPHIC_DATA]"
click at [978, 305] on icon at bounding box center [972, 303] width 12 height 16
click at [978, 303] on icon at bounding box center [972, 303] width 12 height 16
click at [1042, 332] on div "[DOMAIN_NAME] - [GEOGRAPHIC_DATA]" at bounding box center [976, 346] width 236 height 55
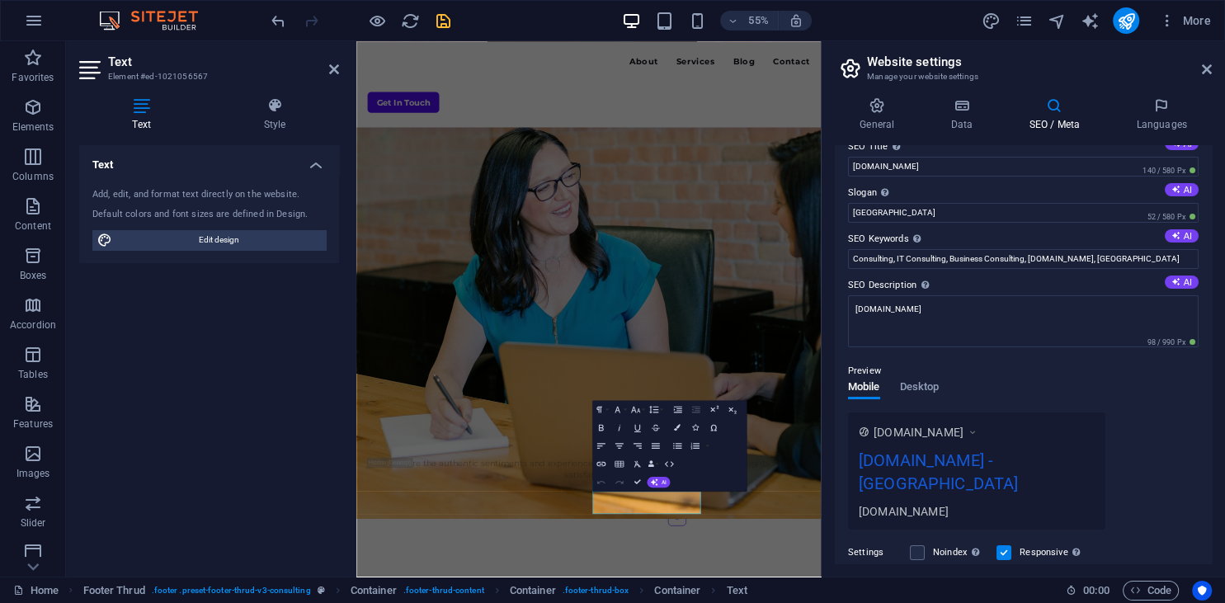
scroll to position [0, 0]
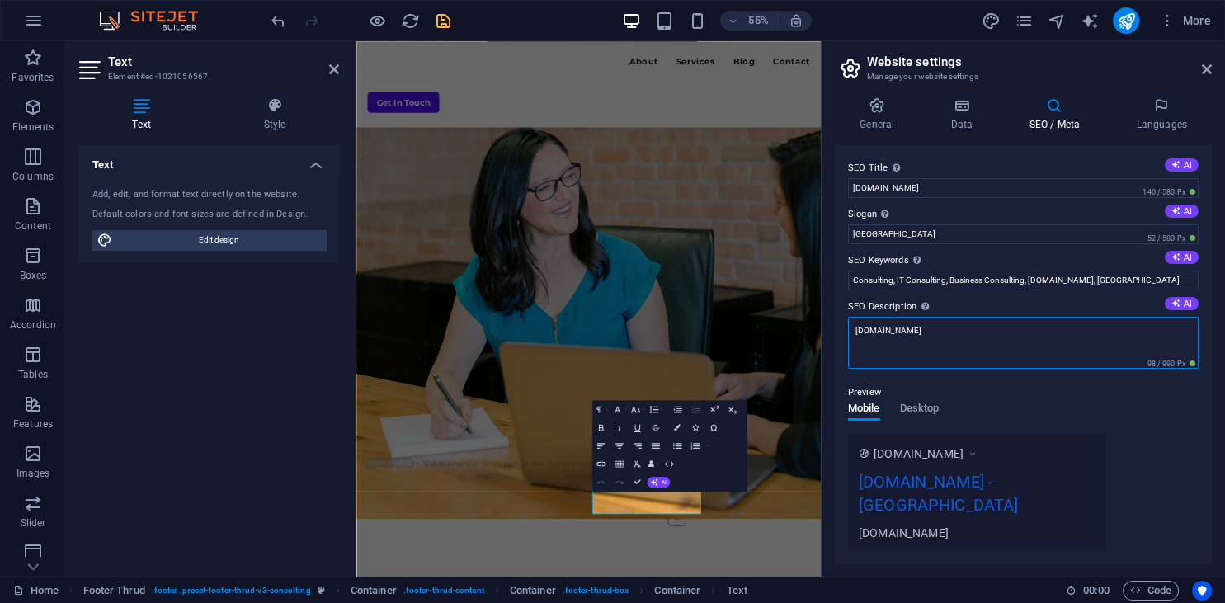
click at [930, 330] on textarea "[DOMAIN_NAME]" at bounding box center [1023, 343] width 350 height 52
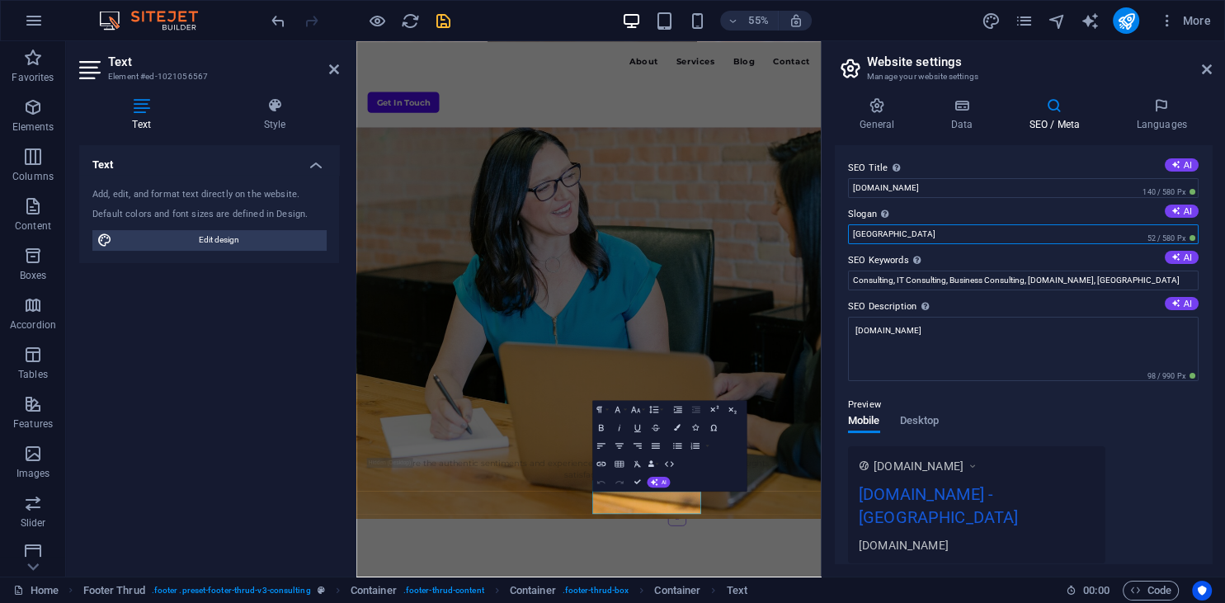
click at [902, 235] on input "[GEOGRAPHIC_DATA]" at bounding box center [1023, 234] width 350 height 20
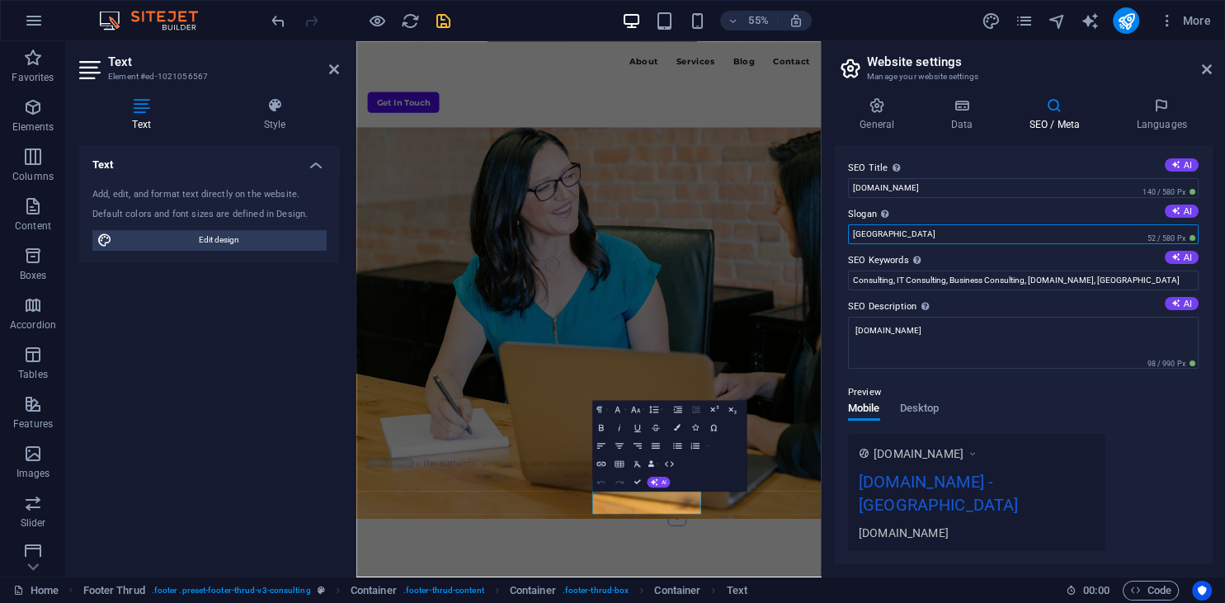
drag, startPoint x: 891, startPoint y: 234, endPoint x: 685, endPoint y: 231, distance: 206.2
click at [848, 231] on input "[GEOGRAPHIC_DATA]" at bounding box center [1023, 234] width 350 height 20
click at [1180, 209] on button "AI" at bounding box center [1181, 211] width 34 height 13
type input "Empowering Growth Through Tailored Training Solutions"
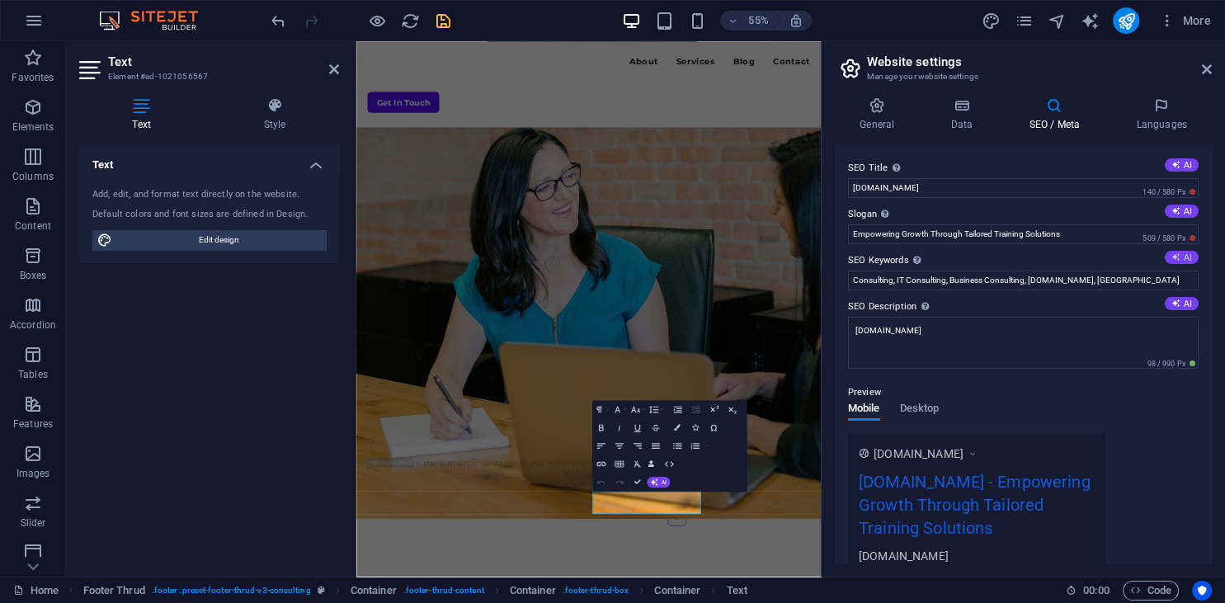
click at [1187, 261] on button "AI" at bounding box center [1181, 257] width 34 height 13
type input "QCTO accreditation, training solutions, curriculum development, skills developm…"
click at [1176, 168] on icon at bounding box center [1175, 164] width 9 height 9
type input "QCTO Training Solutions Experts"
click at [1182, 307] on button "AI" at bounding box center [1181, 303] width 34 height 13
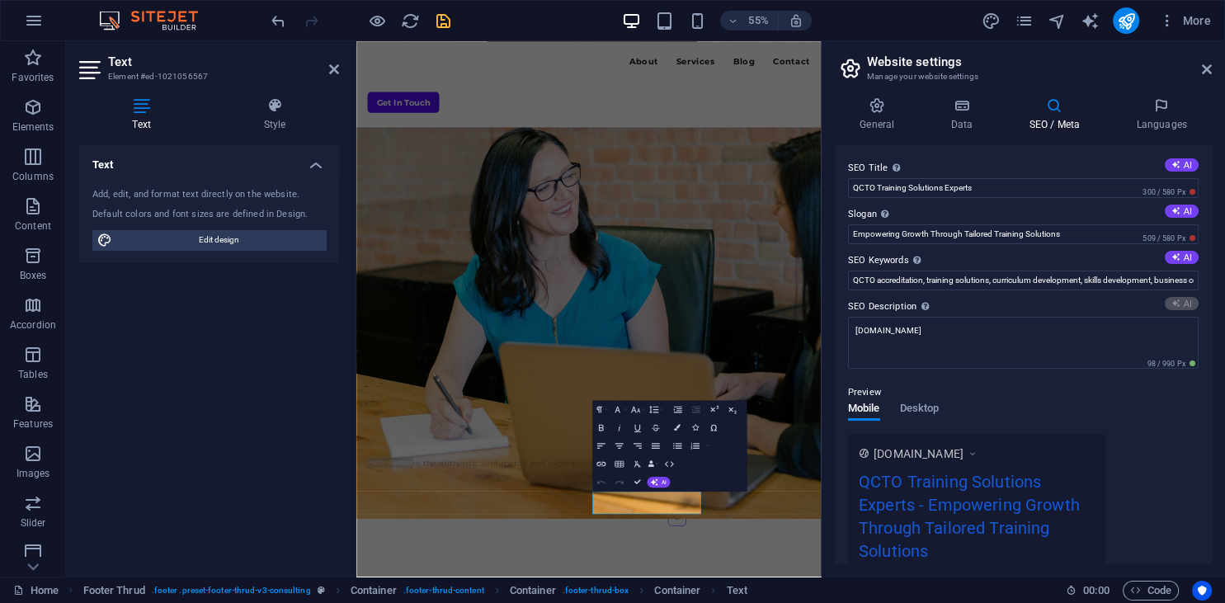
type textarea "Unlock your potential with QCTO accredited training solutions for skills develo…"
click at [872, 125] on h4 "General" at bounding box center [880, 114] width 91 height 35
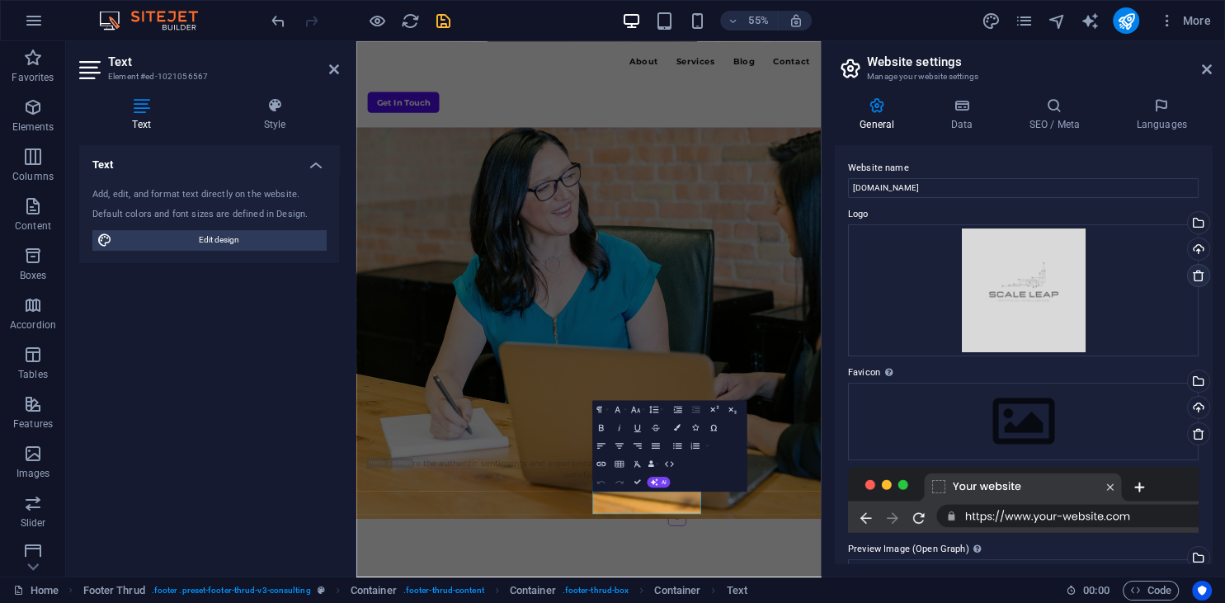
click at [1193, 275] on icon at bounding box center [1198, 275] width 13 height 13
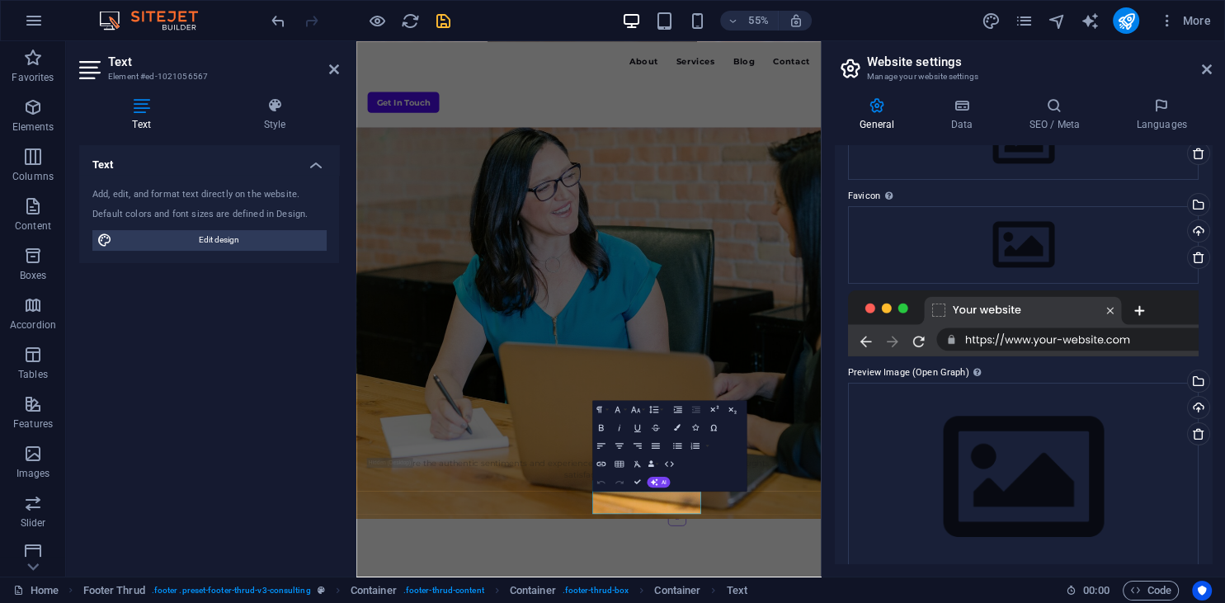
scroll to position [143, 0]
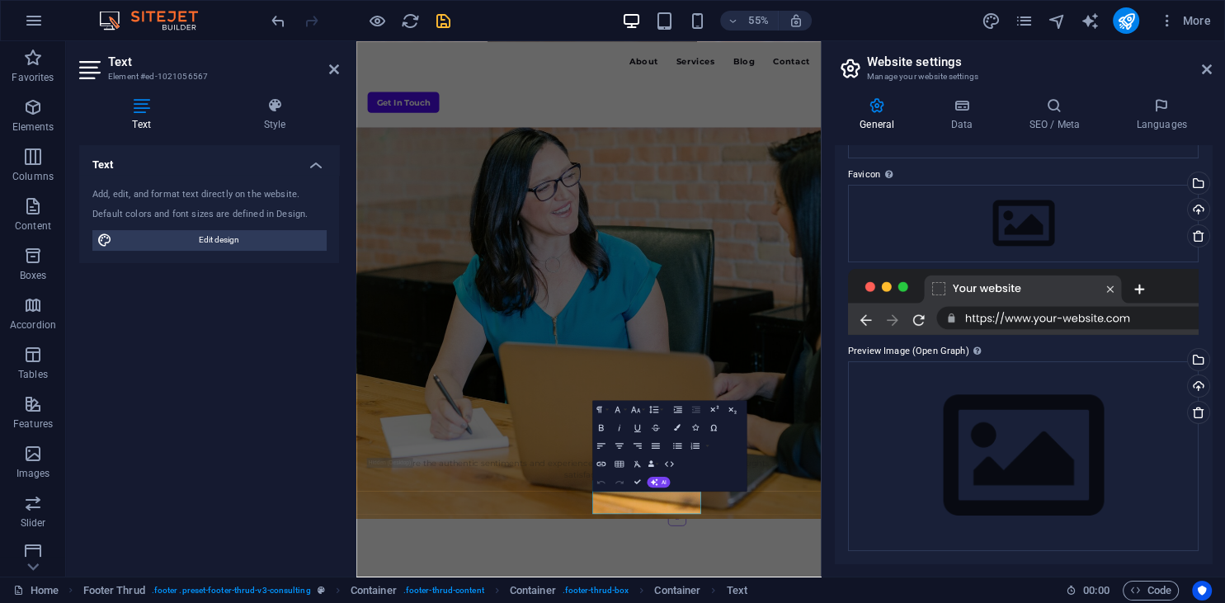
click at [1059, 322] on div at bounding box center [1023, 302] width 350 height 66
click at [1063, 315] on div at bounding box center [1023, 302] width 350 height 66
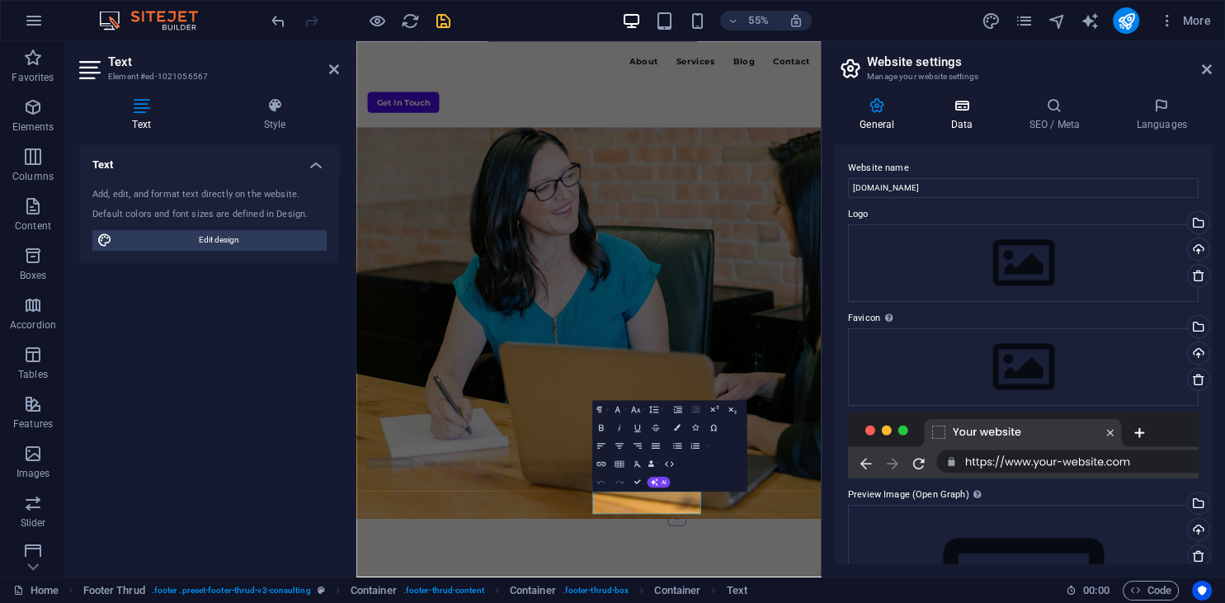
click at [955, 126] on h4 "Data" at bounding box center [964, 114] width 78 height 35
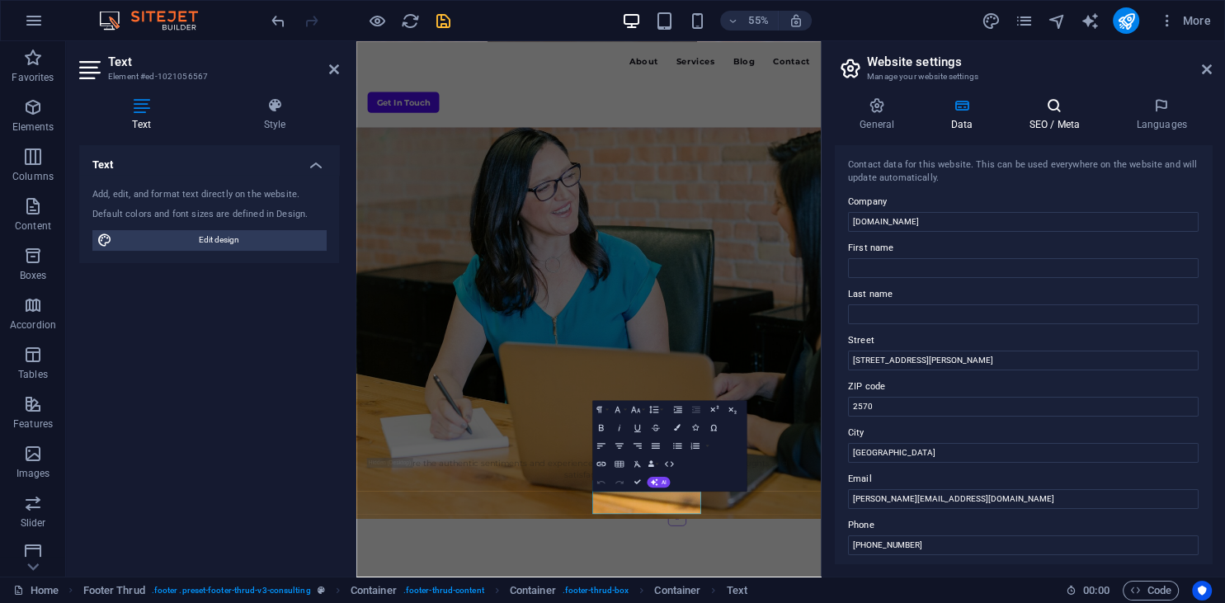
click at [1051, 118] on h4 "SEO / Meta" at bounding box center [1057, 114] width 107 height 35
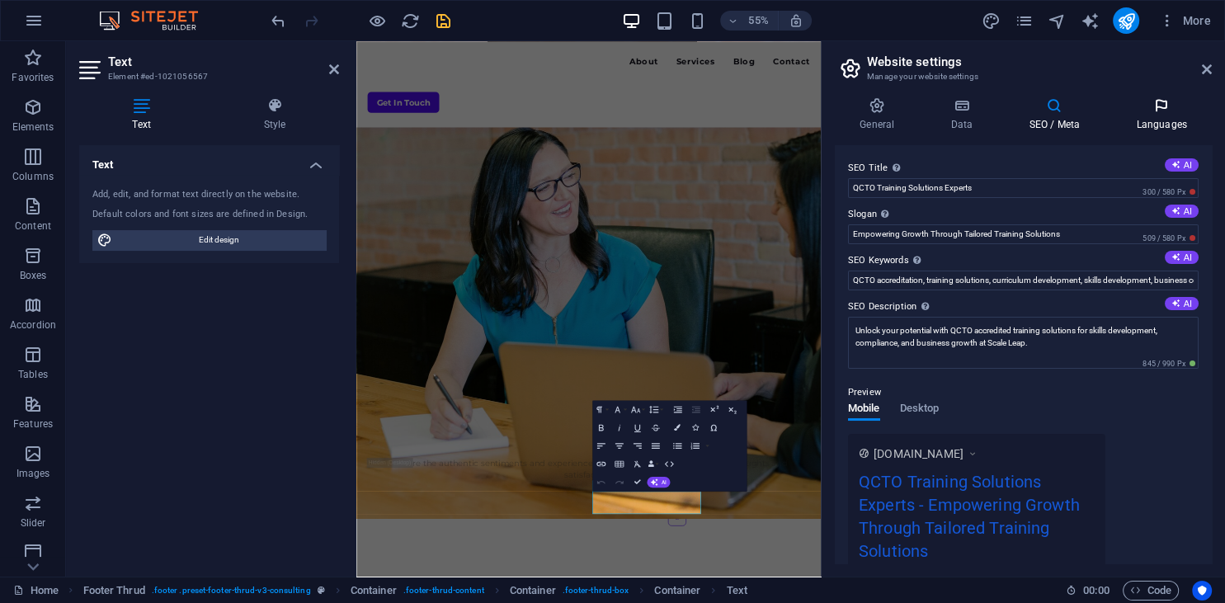
click at [1167, 110] on icon at bounding box center [1161, 105] width 101 height 16
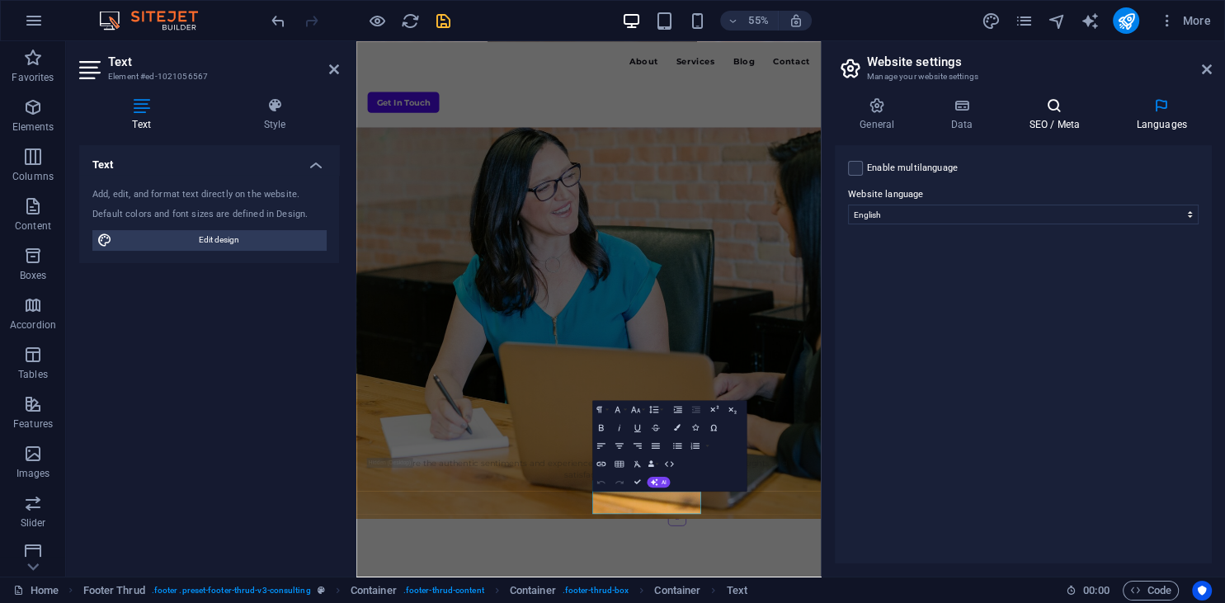
click at [1060, 116] on h4 "SEO / Meta" at bounding box center [1057, 114] width 107 height 35
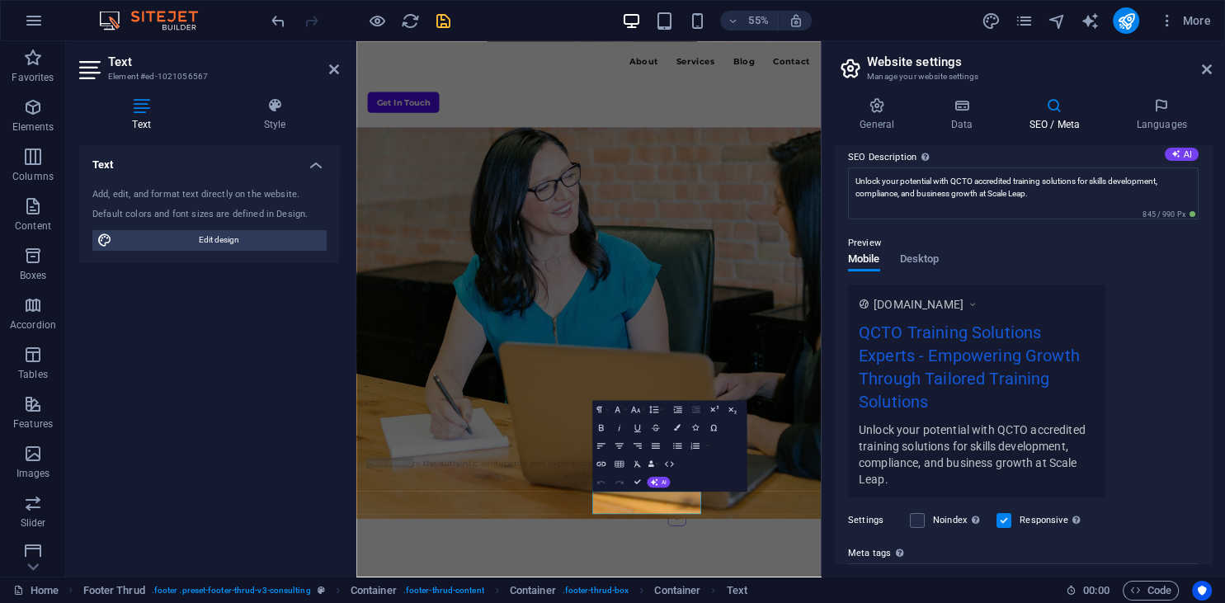
scroll to position [150, 0]
click at [976, 308] on icon at bounding box center [972, 303] width 12 height 16
click at [978, 303] on icon at bounding box center [972, 303] width 12 height 16
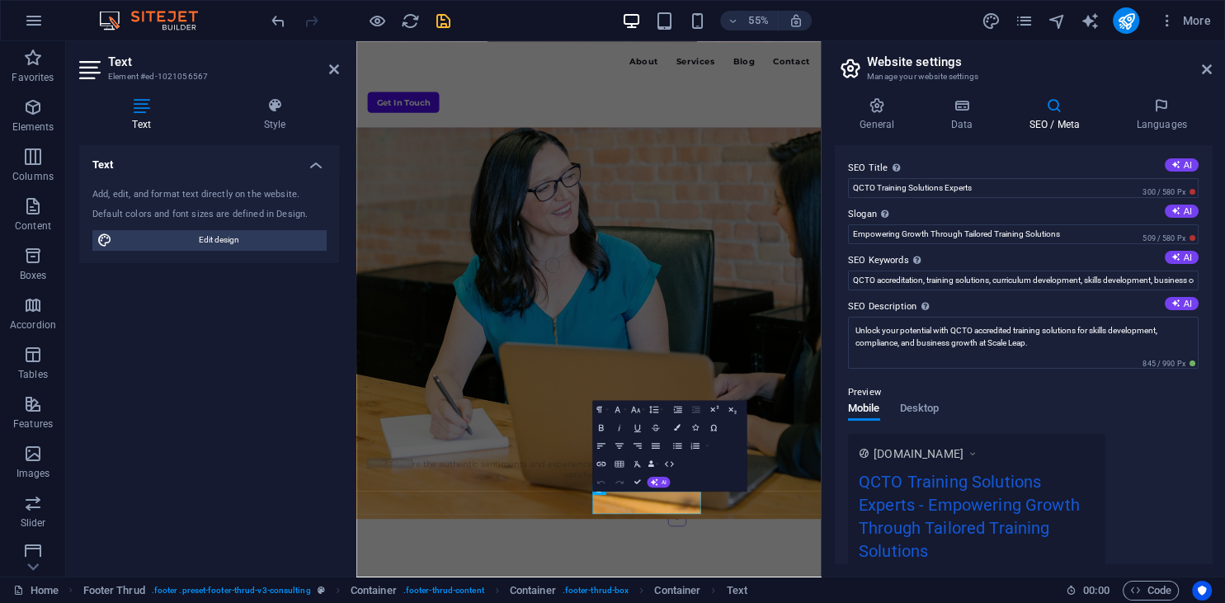
scroll to position [3889, 0]
click at [1206, 70] on icon at bounding box center [1206, 69] width 10 height 13
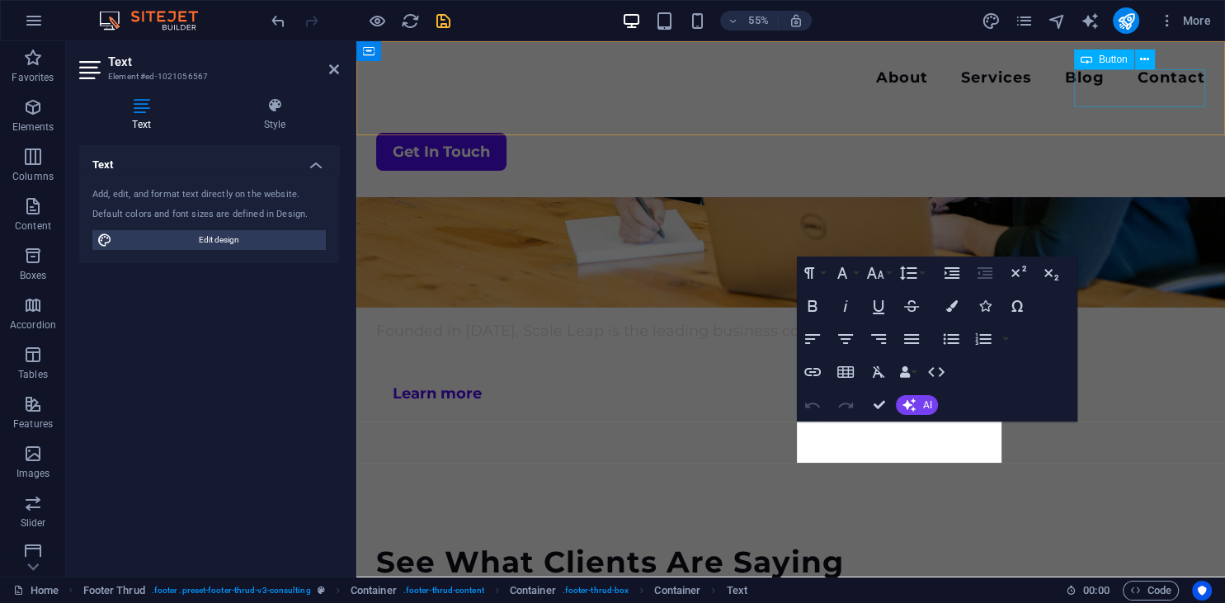
scroll to position [4163, 0]
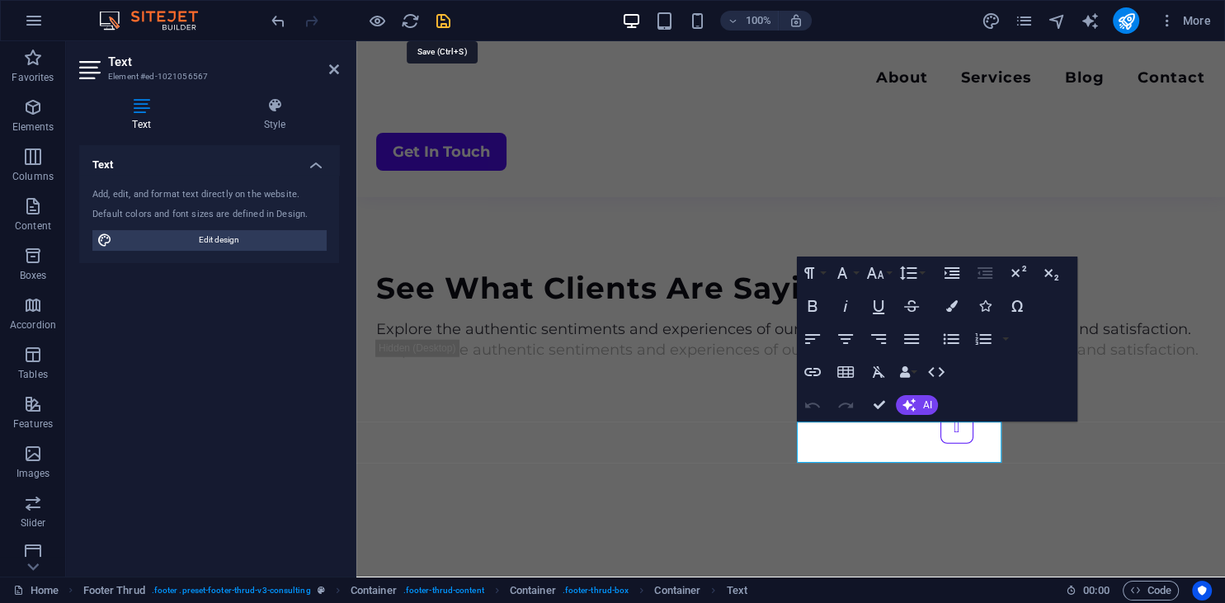
click at [437, 17] on icon "save" at bounding box center [443, 21] width 19 height 19
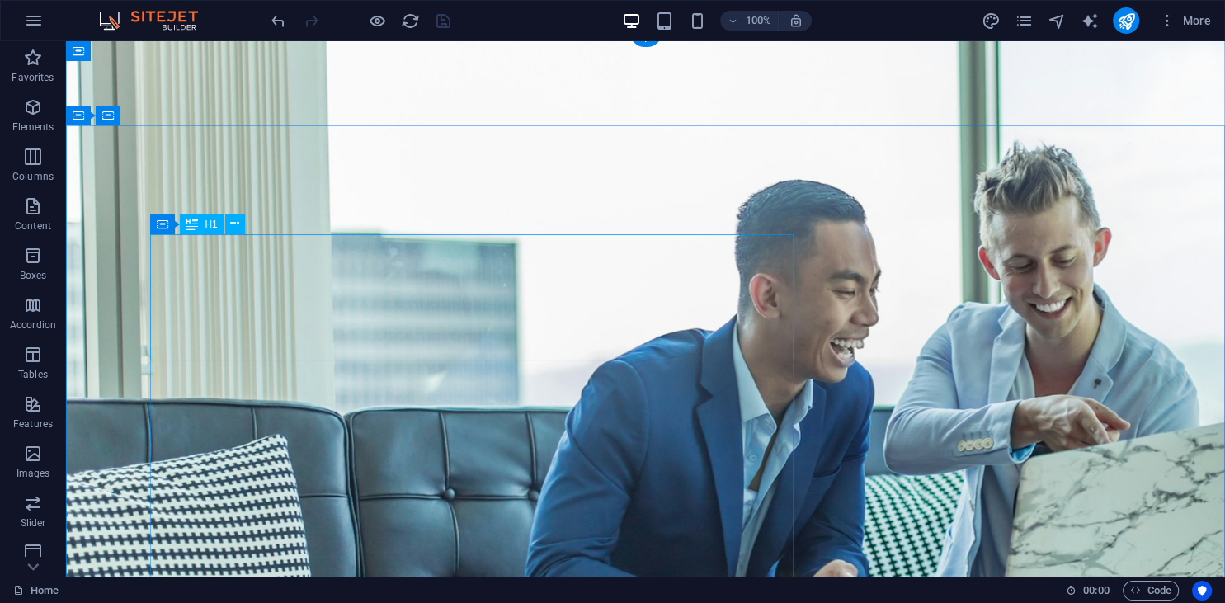
scroll to position [0, 0]
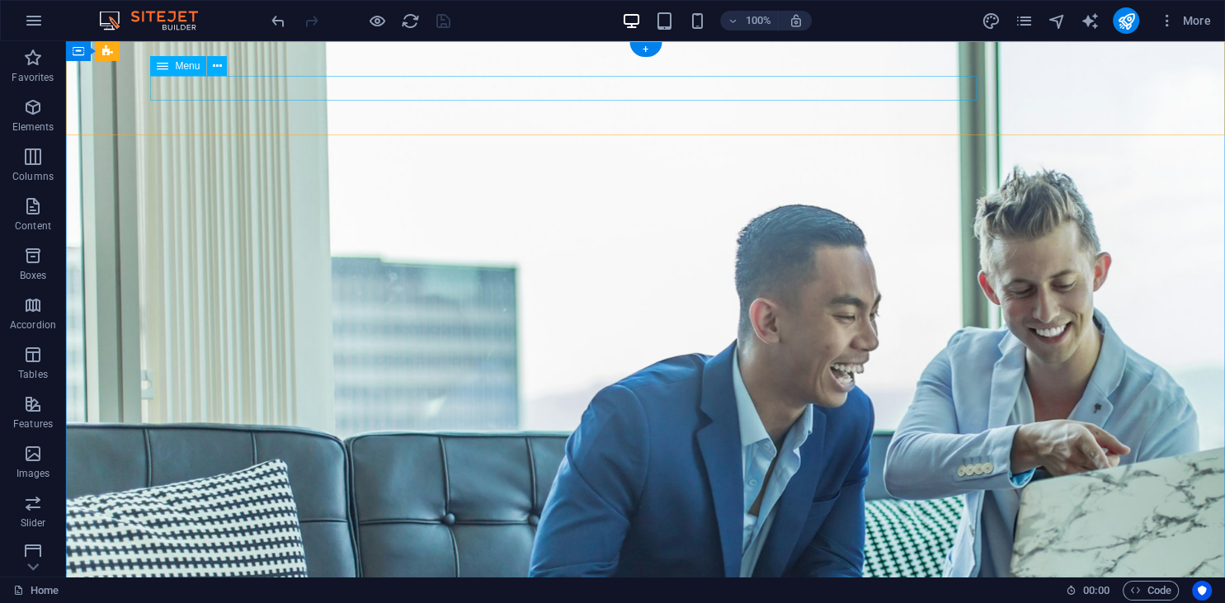
click at [162, 69] on icon at bounding box center [163, 66] width 12 height 20
click at [224, 72] on button at bounding box center [217, 66] width 20 height 20
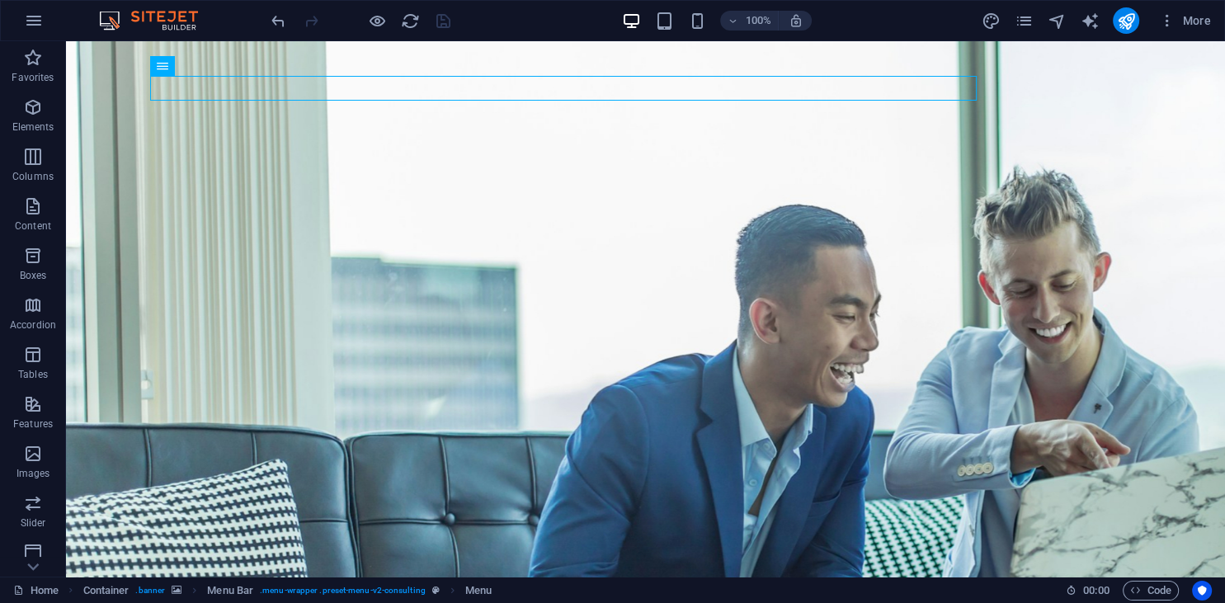
click at [675, 23] on div "100%" at bounding box center [716, 20] width 190 height 26
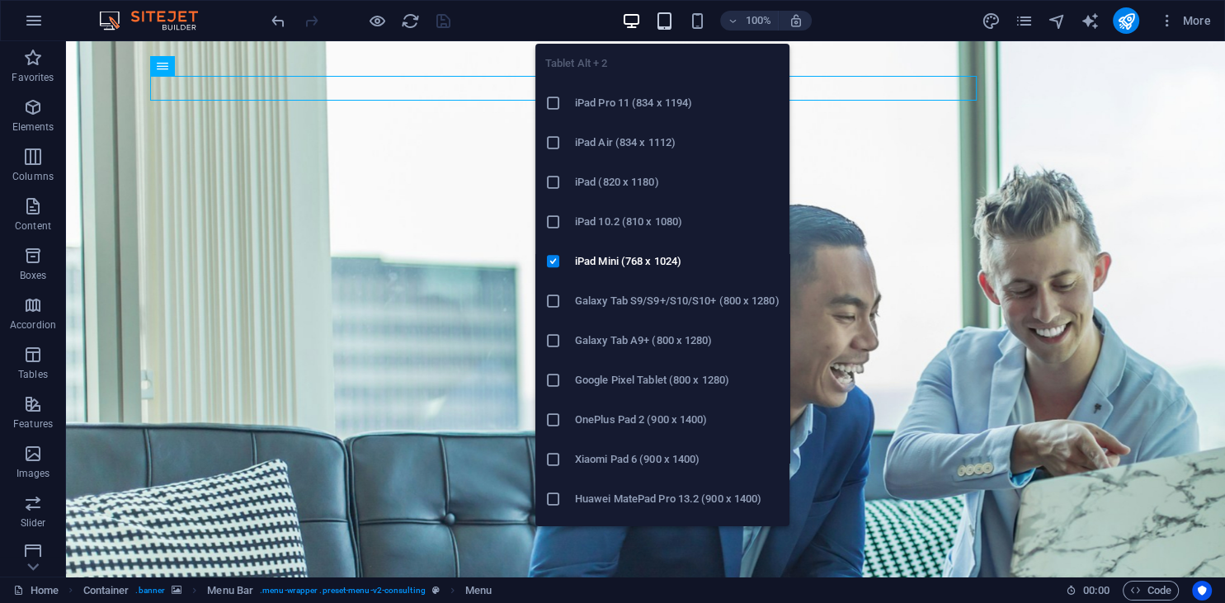
click at [671, 23] on icon "button" at bounding box center [664, 21] width 19 height 19
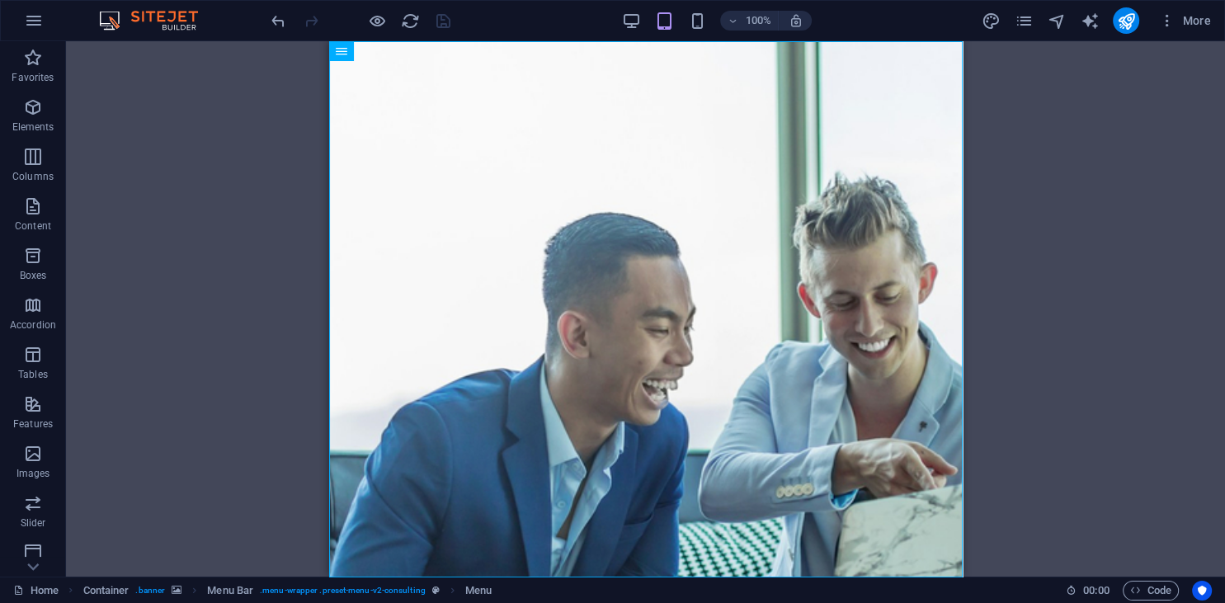
click at [688, 23] on div "100%" at bounding box center [716, 20] width 190 height 26
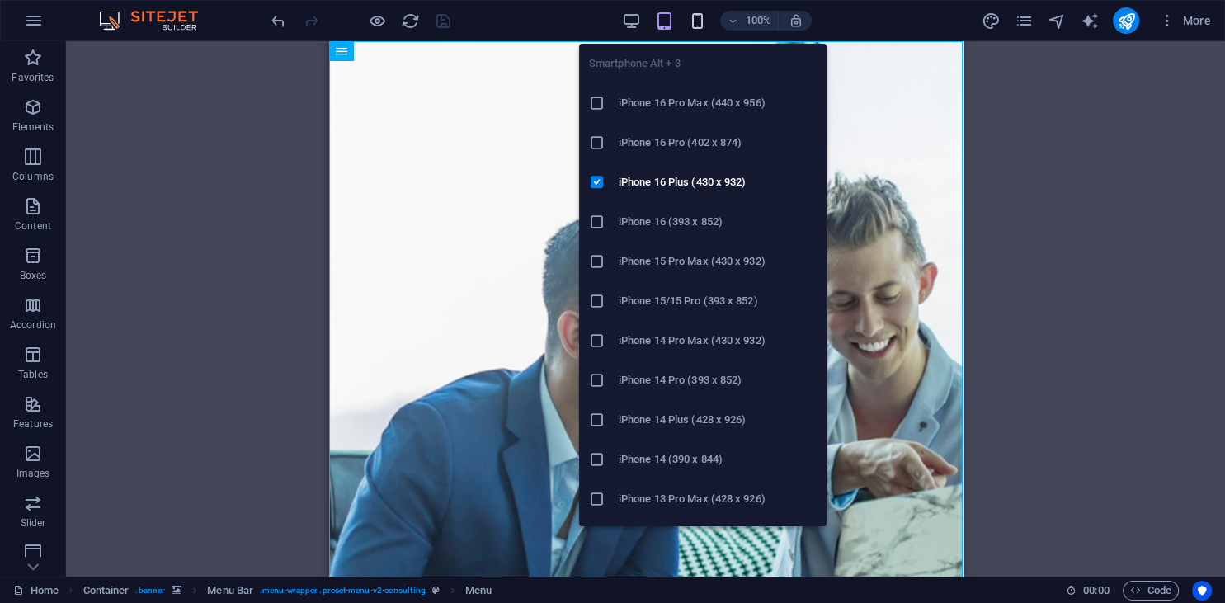
click at [694, 22] on icon "button" at bounding box center [697, 21] width 19 height 19
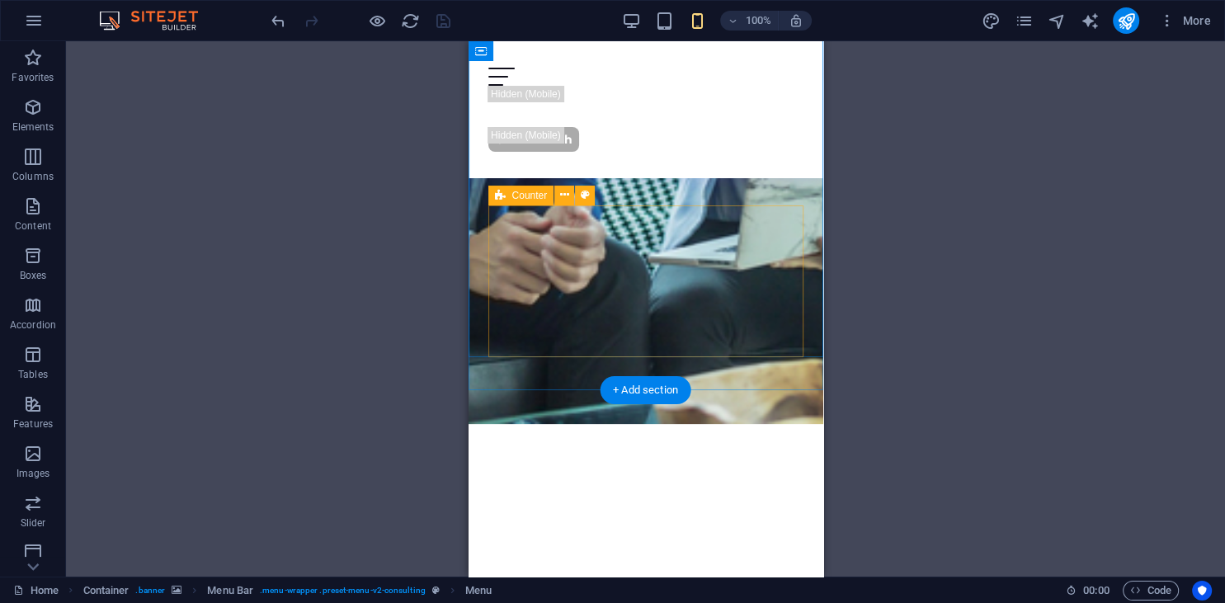
scroll to position [87, 0]
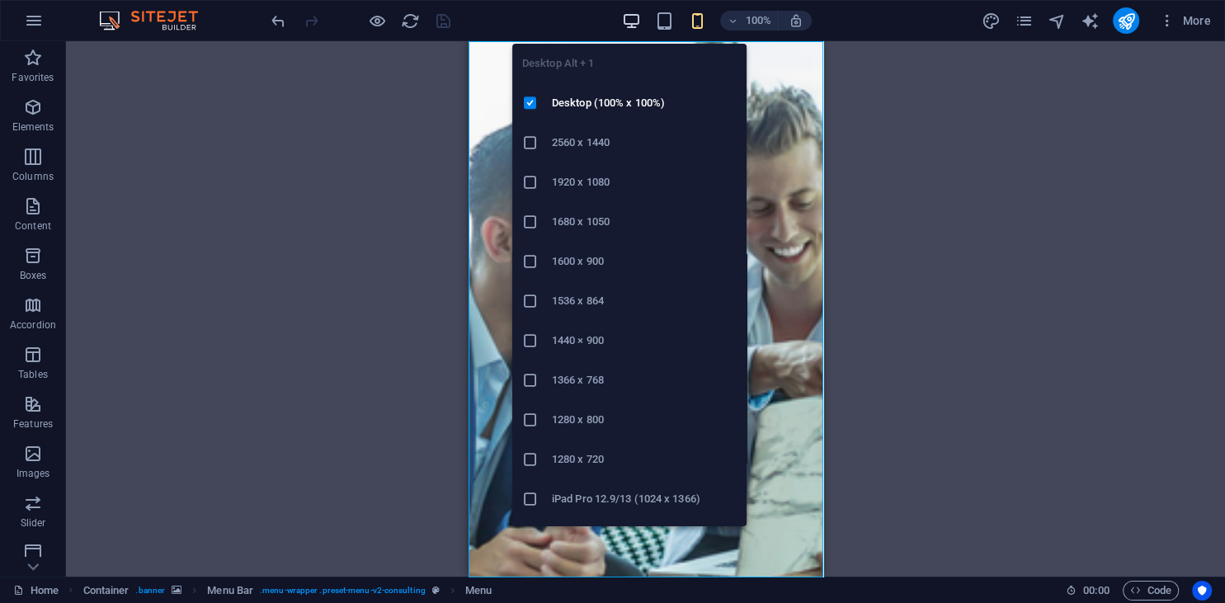
click at [632, 17] on icon "button" at bounding box center [631, 21] width 19 height 19
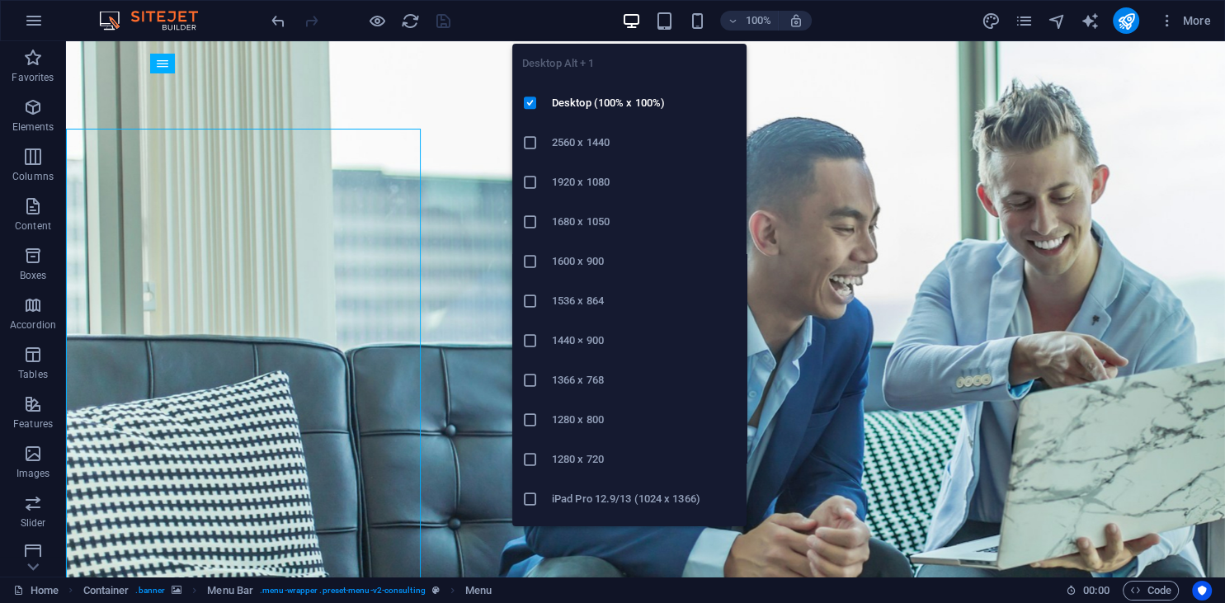
scroll to position [0, 0]
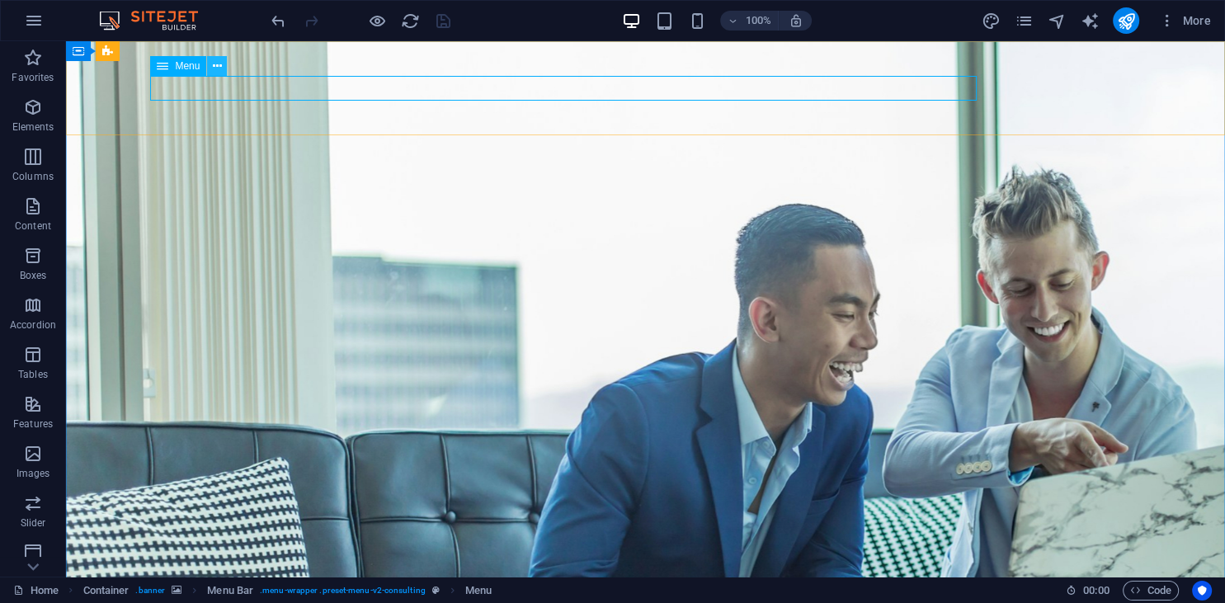
click at [214, 68] on icon at bounding box center [217, 66] width 9 height 17
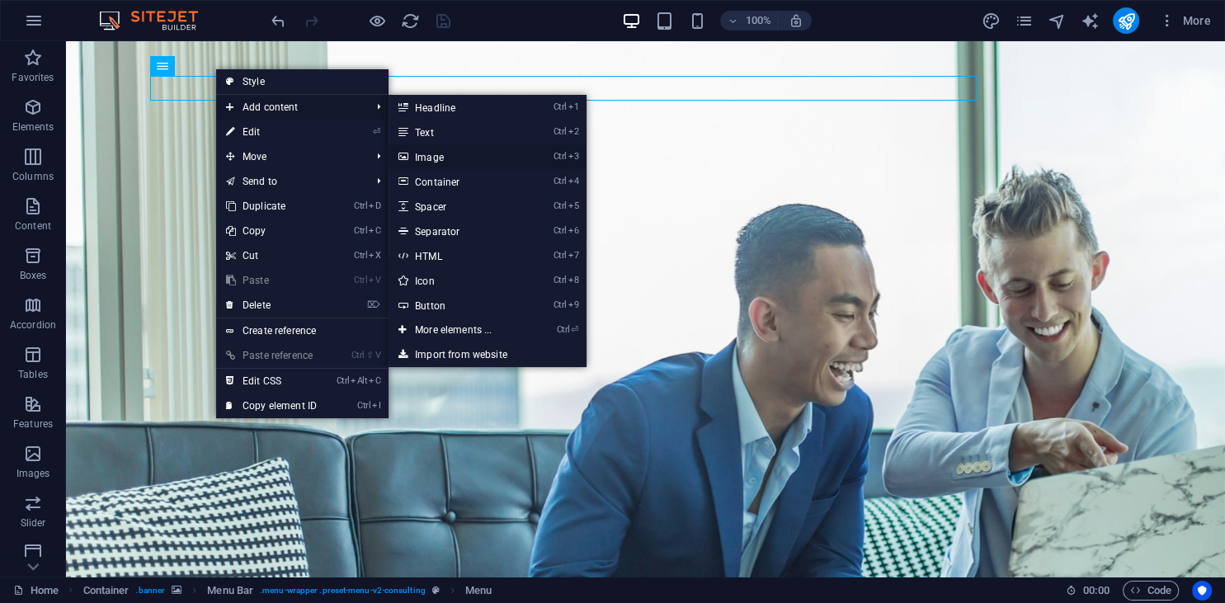
click at [438, 157] on link "Ctrl 3 Image" at bounding box center [456, 156] width 136 height 25
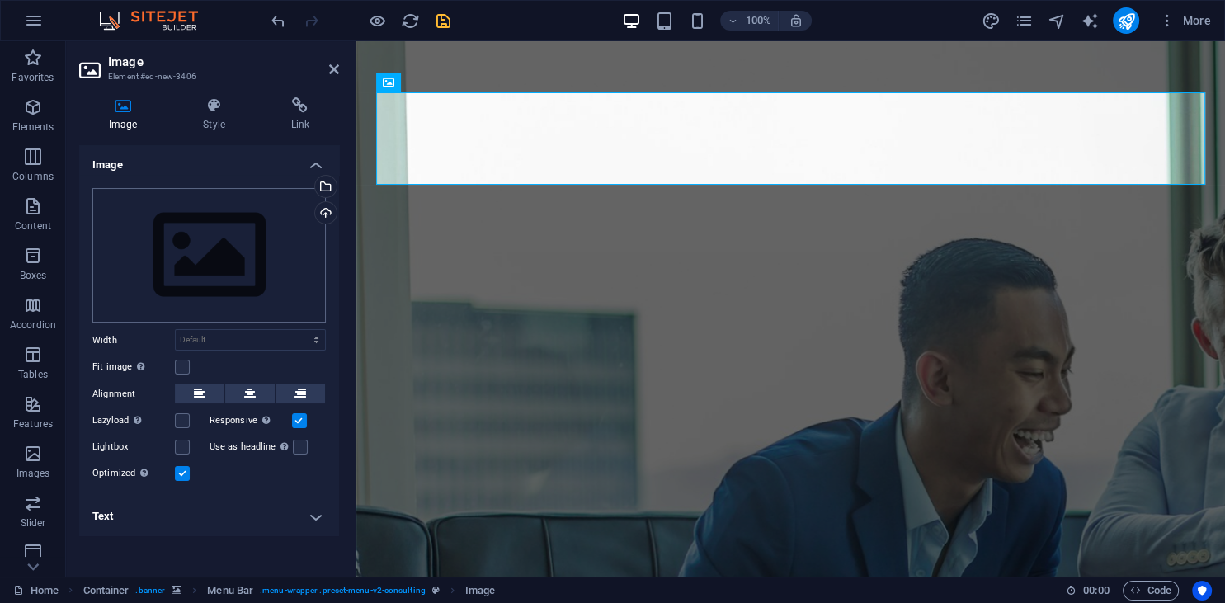
click at [214, 215] on div "Drag files here, click to choose files or select files from Files or our free s…" at bounding box center [208, 255] width 233 height 135
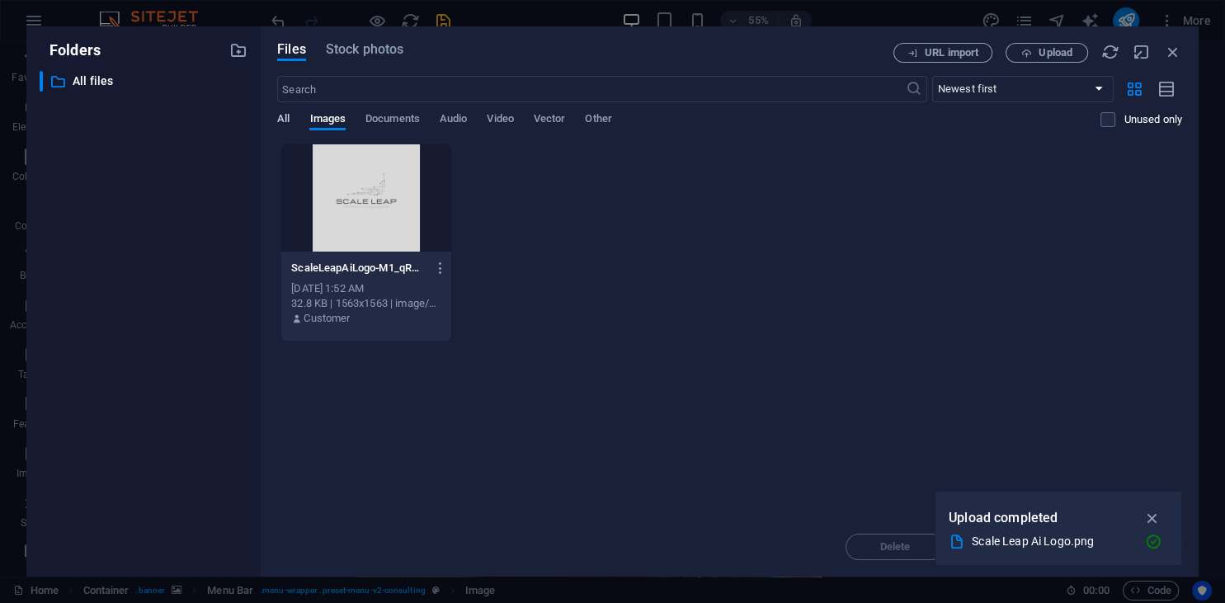
click at [284, 119] on span "All" at bounding box center [283, 120] width 12 height 23
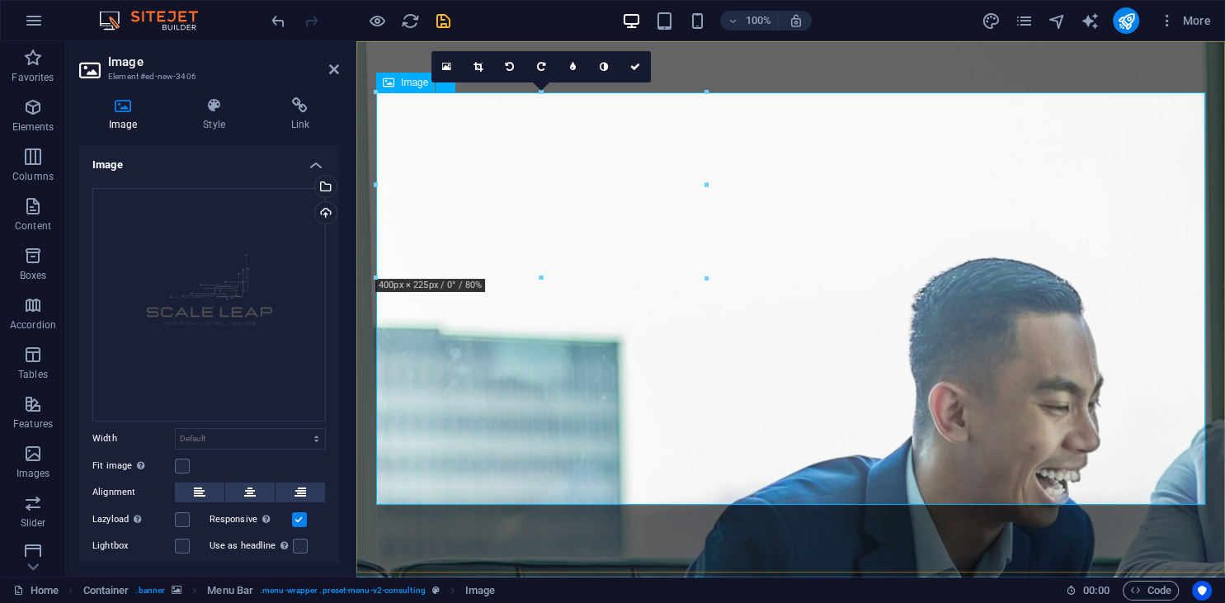
drag, startPoint x: 331, startPoint y: 68, endPoint x: 264, endPoint y: 26, distance: 78.5
click at [331, 68] on icon at bounding box center [334, 69] width 10 height 13
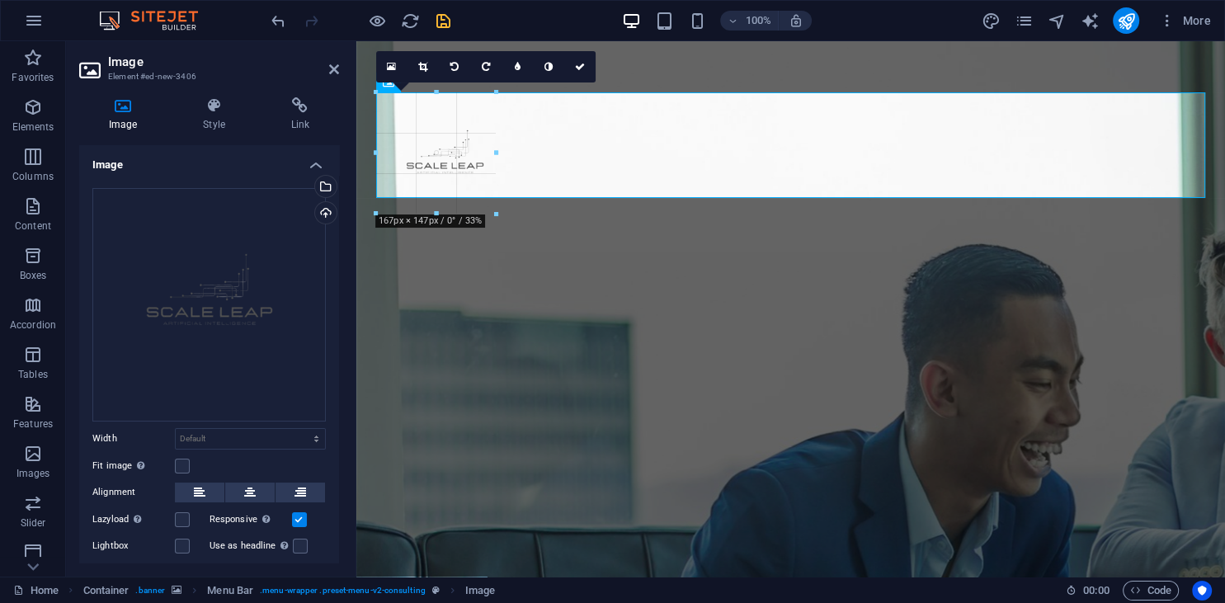
drag, startPoint x: 791, startPoint y: 506, endPoint x: 345, endPoint y: 200, distance: 541.4
click at [345, 200] on div "Image Element #ed-new-3406 Image Style Link Image Drag files here, click to cho…" at bounding box center [645, 308] width 1159 height 535
type input "145"
select select "px"
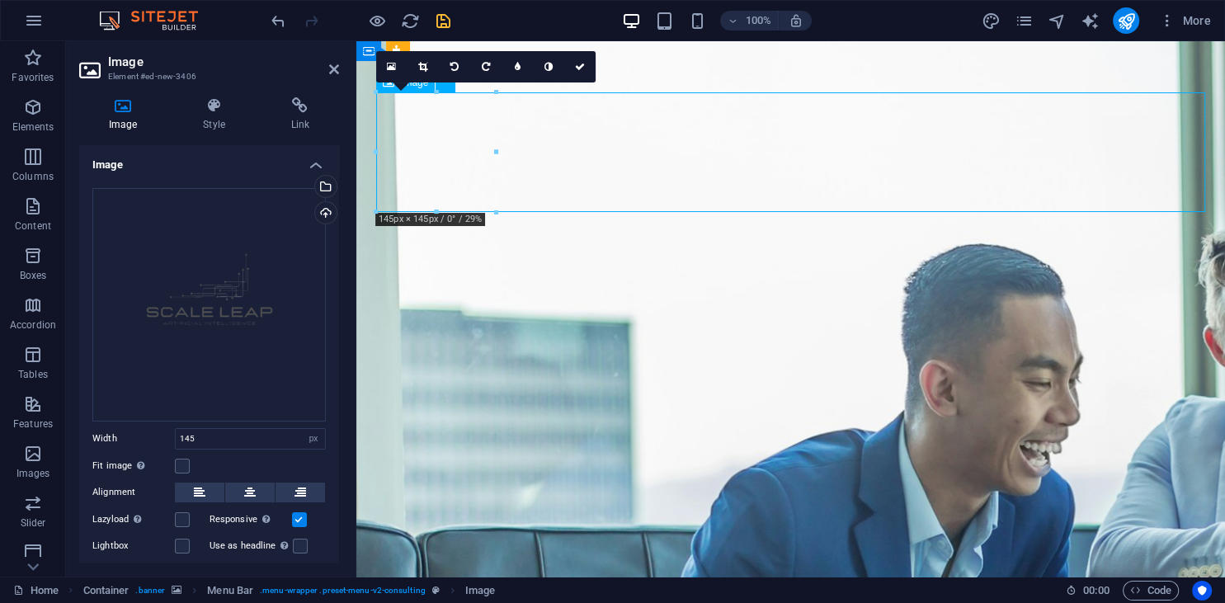
drag, startPoint x: 529, startPoint y: 209, endPoint x: 529, endPoint y: 169, distance: 39.6
drag, startPoint x: 515, startPoint y: 196, endPoint x: 604, endPoint y: 200, distance: 89.9
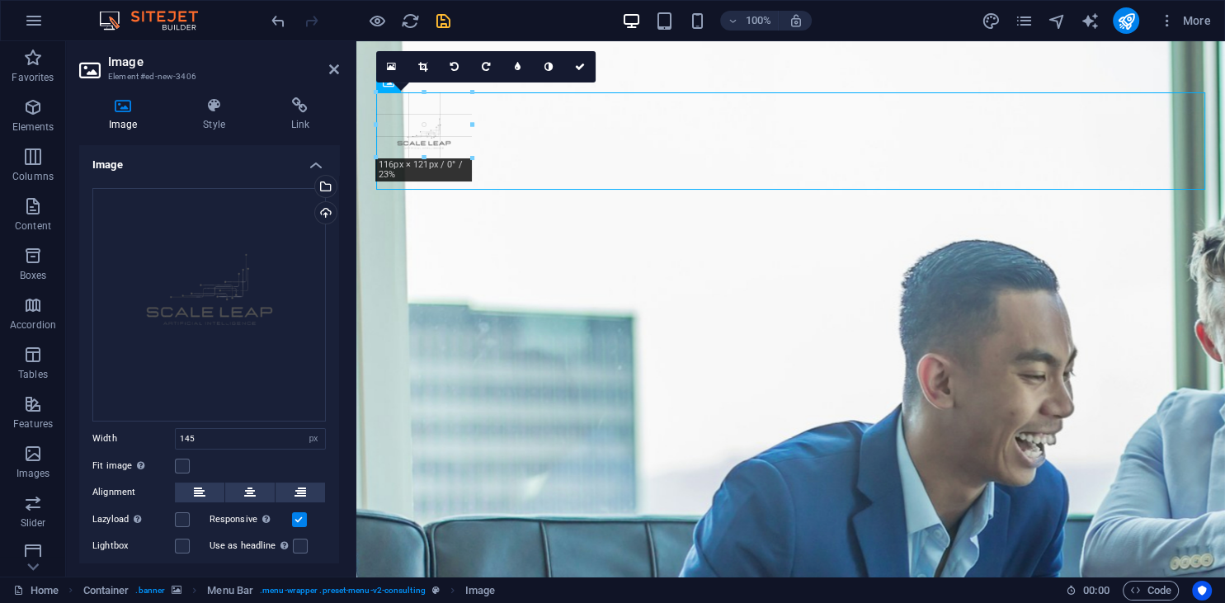
drag, startPoint x: 494, startPoint y: 212, endPoint x: 438, endPoint y: 127, distance: 101.8
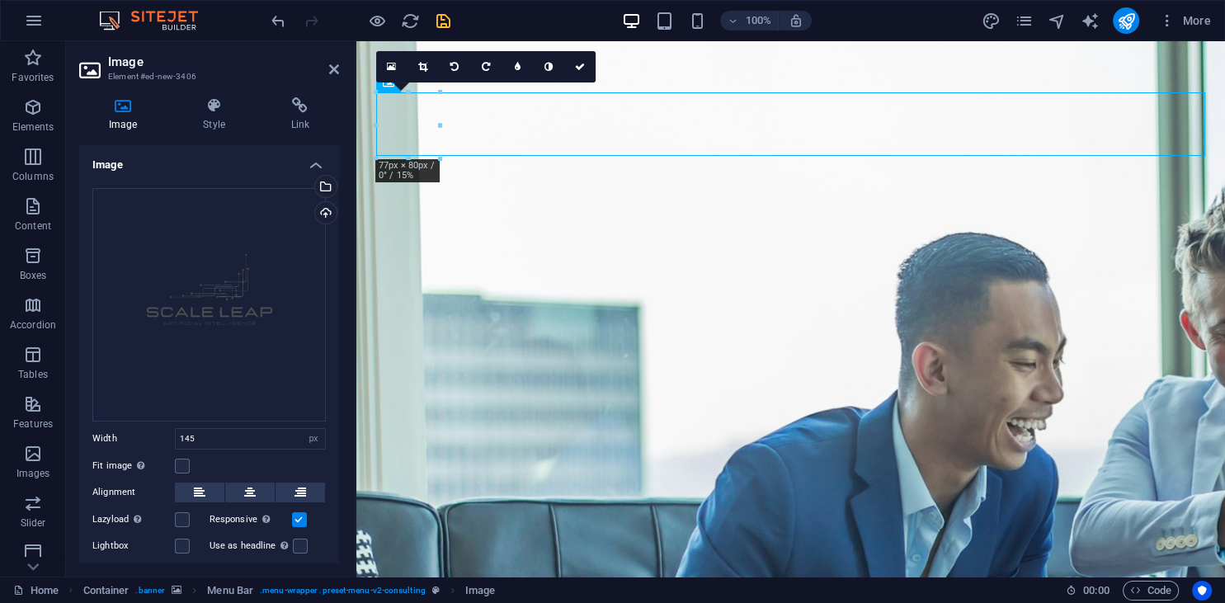
type input "77"
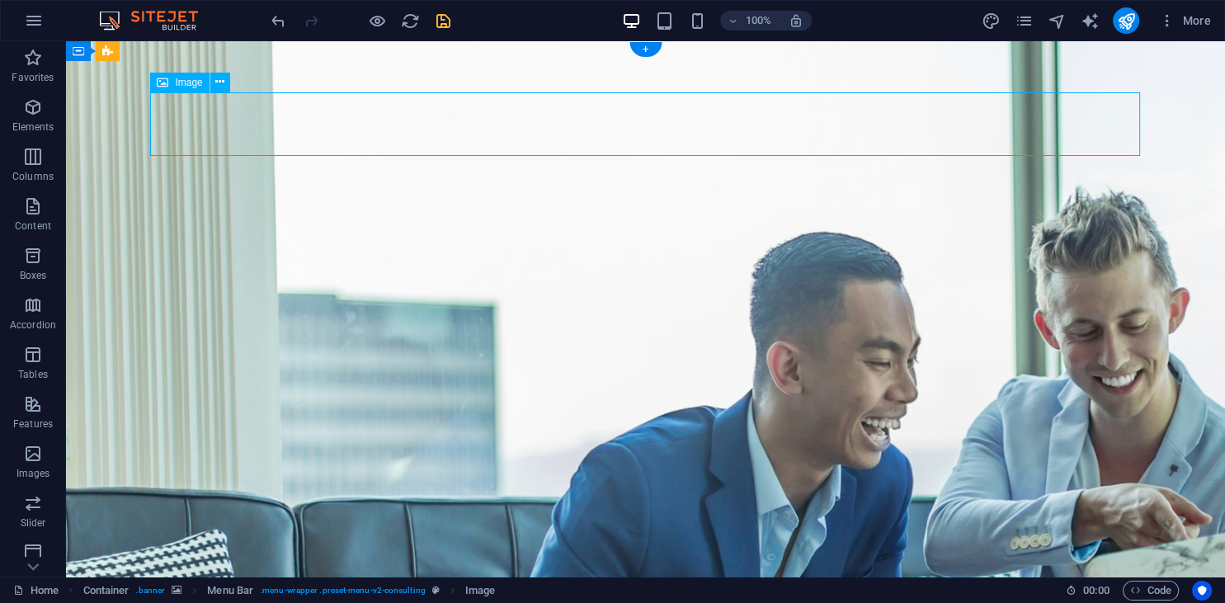
select select "px"
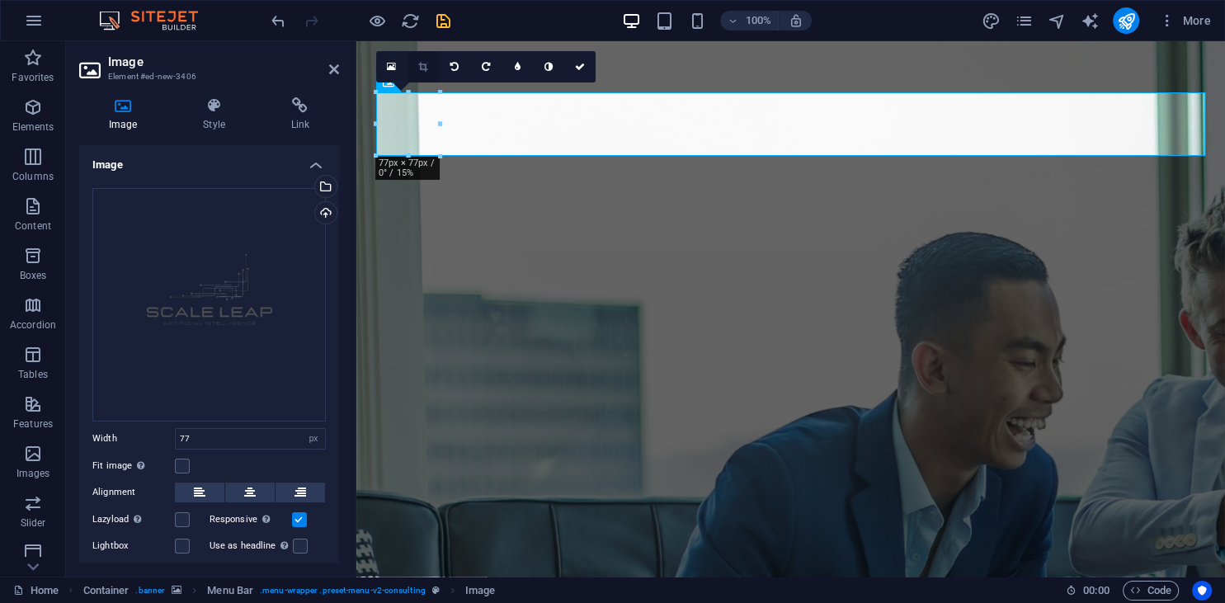
click at [423, 68] on icon at bounding box center [422, 67] width 9 height 10
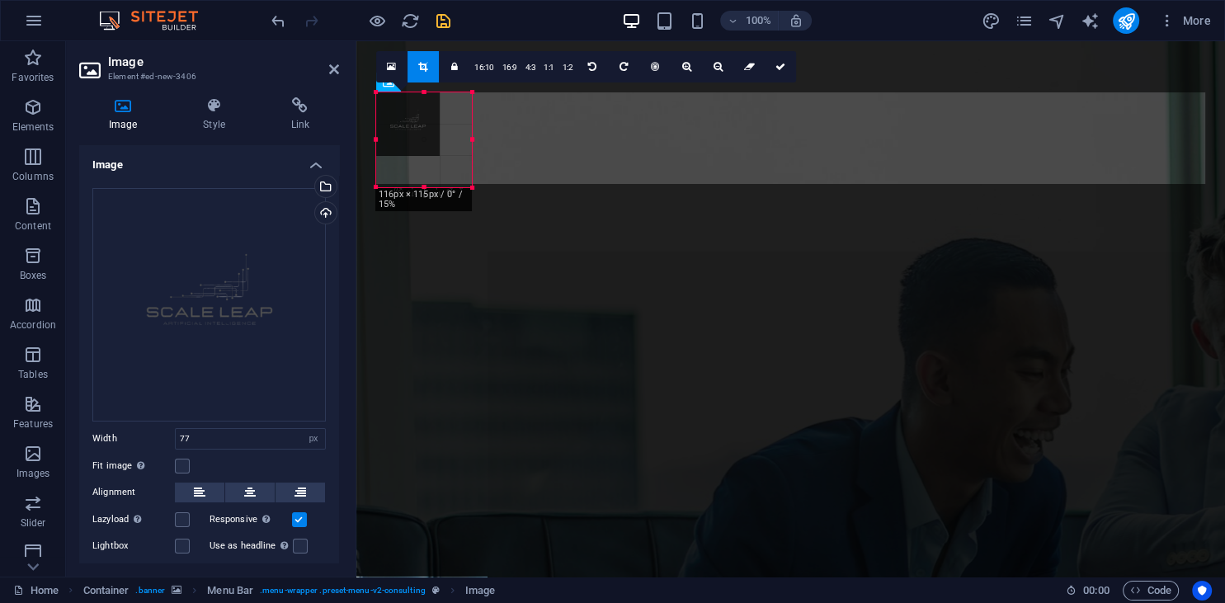
drag, startPoint x: 441, startPoint y: 161, endPoint x: 474, endPoint y: 192, distance: 45.5
click at [474, 192] on div at bounding box center [473, 188] width 10 height 10
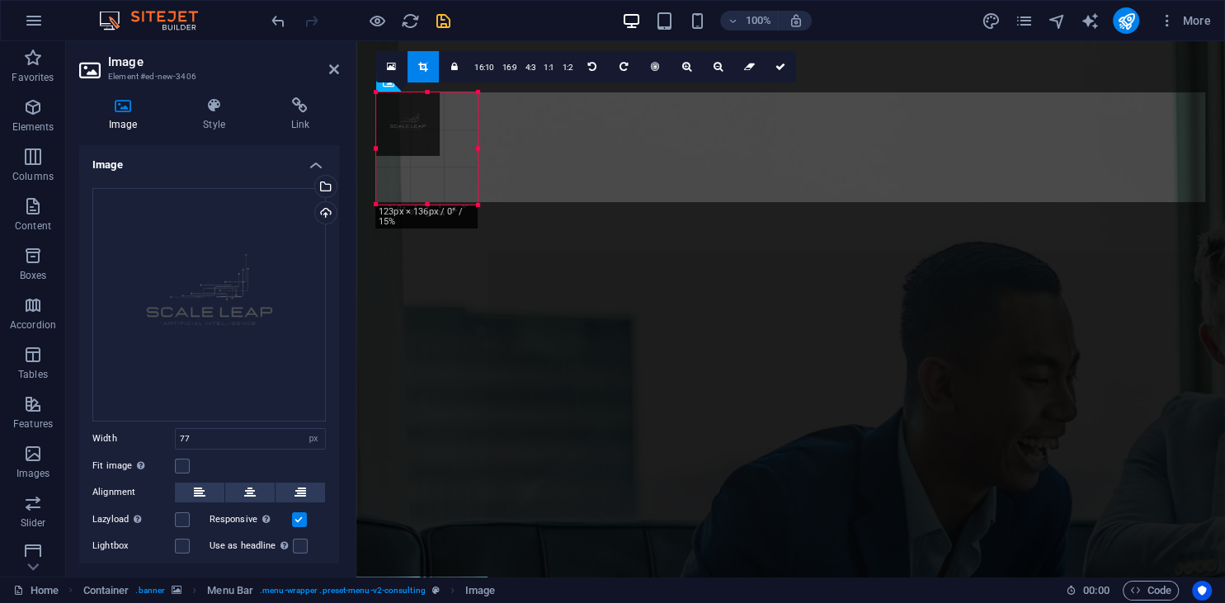
drag, startPoint x: 440, startPoint y: 157, endPoint x: 477, endPoint y: 205, distance: 61.7
click at [477, 205] on div at bounding box center [478, 205] width 10 height 10
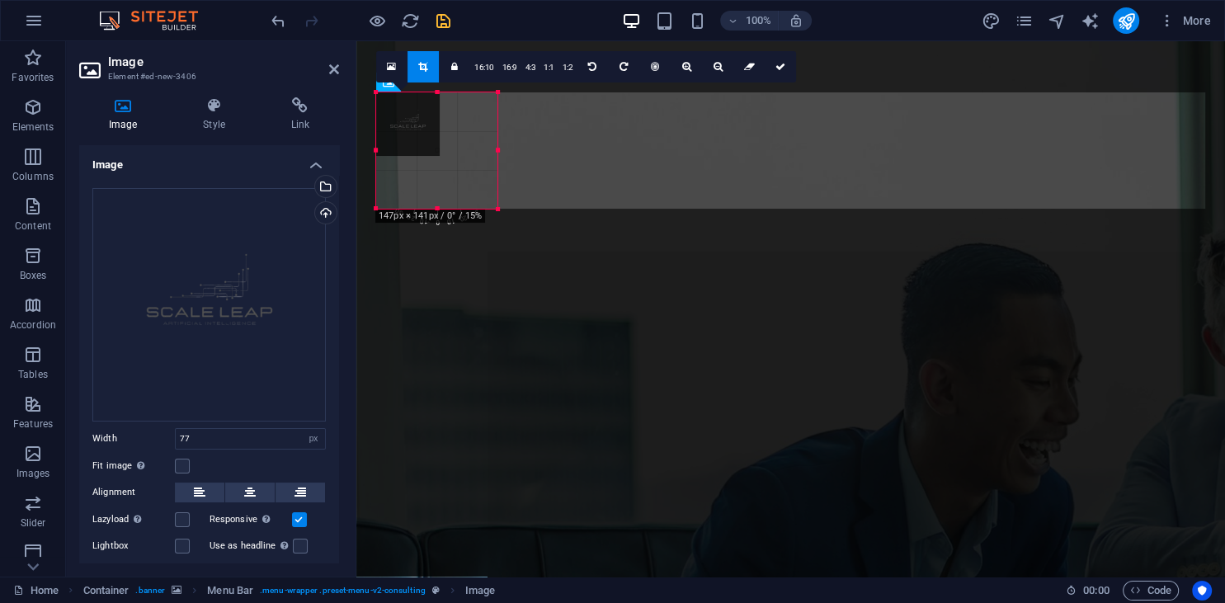
drag, startPoint x: 437, startPoint y: 157, endPoint x: 495, endPoint y: 209, distance: 78.2
click at [495, 209] on div at bounding box center [498, 210] width 10 height 10
click at [684, 63] on icon at bounding box center [685, 67] width 9 height 10
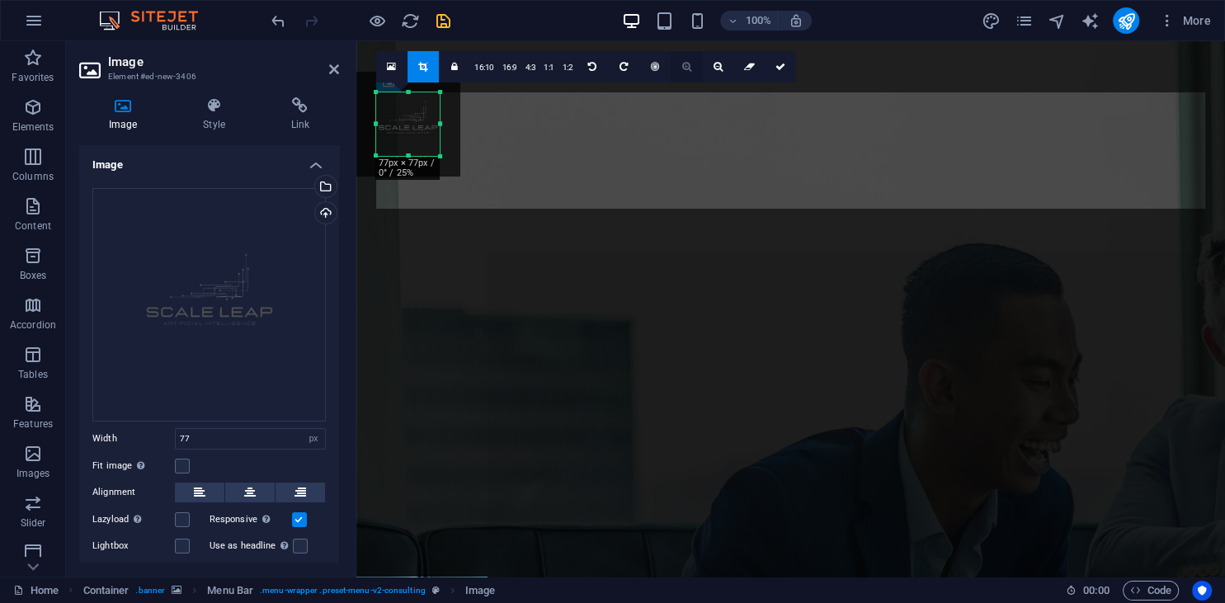
click at [684, 63] on icon at bounding box center [685, 67] width 9 height 10
click at [426, 56] on link at bounding box center [422, 66] width 31 height 31
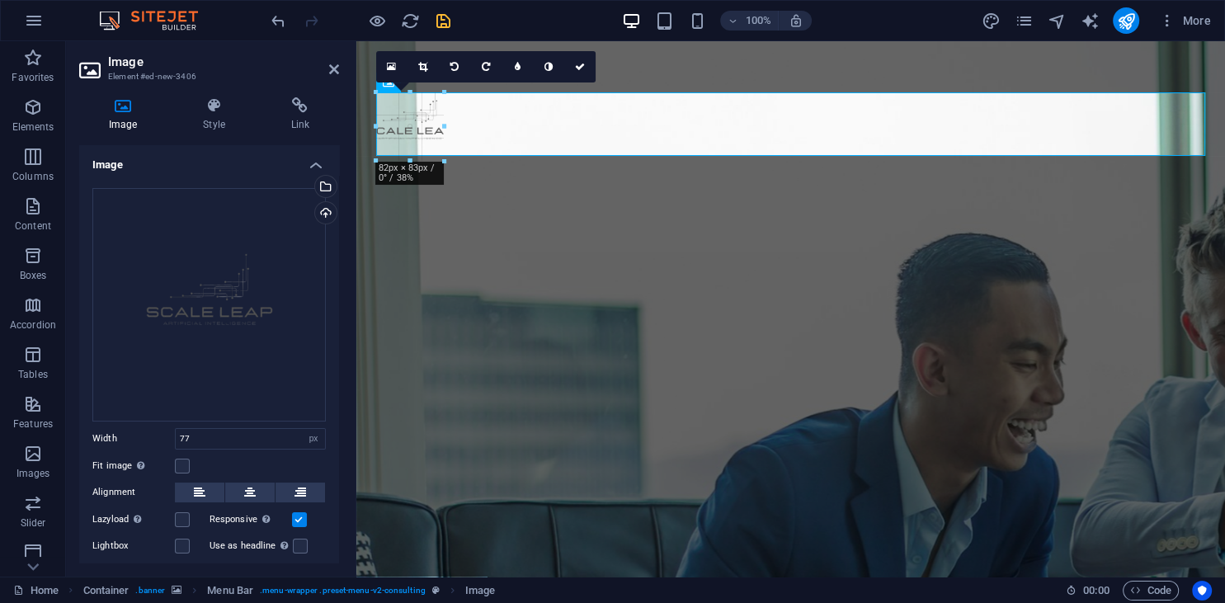
drag, startPoint x: 441, startPoint y: 156, endPoint x: 479, endPoint y: 194, distance: 53.6
click at [479, 194] on div "Container H1 Container Container Container Spacer Container Menu Bar Container …" at bounding box center [790, 308] width 868 height 535
type input "86"
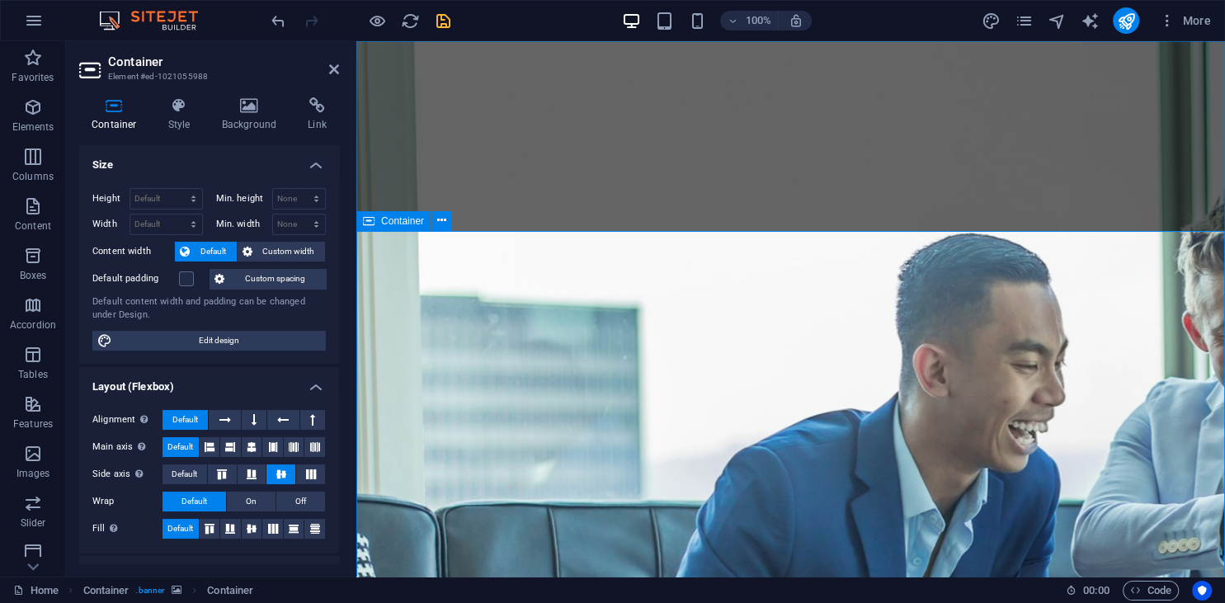
drag, startPoint x: 338, startPoint y: 68, endPoint x: 380, endPoint y: 183, distance: 122.1
click at [338, 68] on icon at bounding box center [334, 69] width 10 height 13
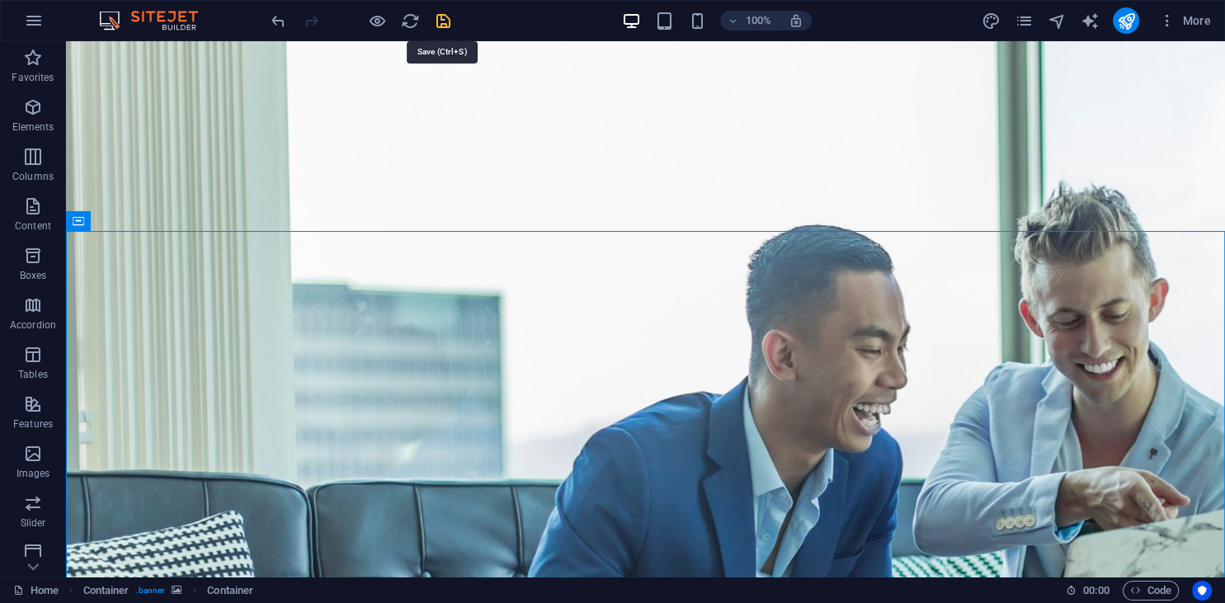
drag, startPoint x: 440, startPoint y: 18, endPoint x: 418, endPoint y: 1, distance: 28.2
click at [440, 18] on icon "save" at bounding box center [443, 21] width 19 height 19
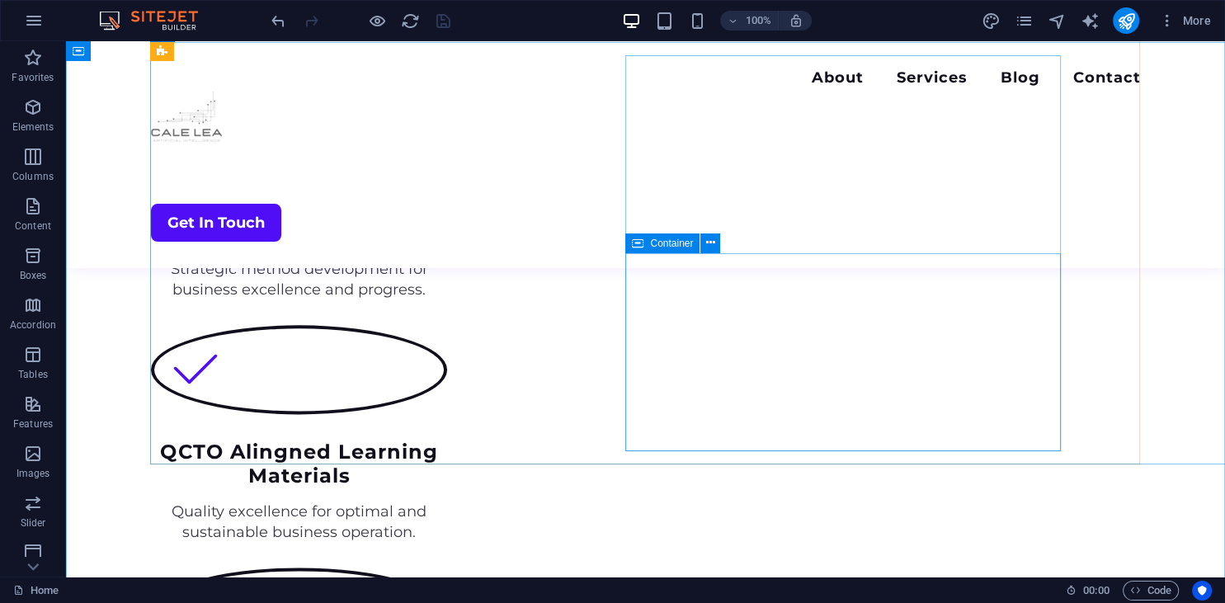
scroll to position [2438, 0]
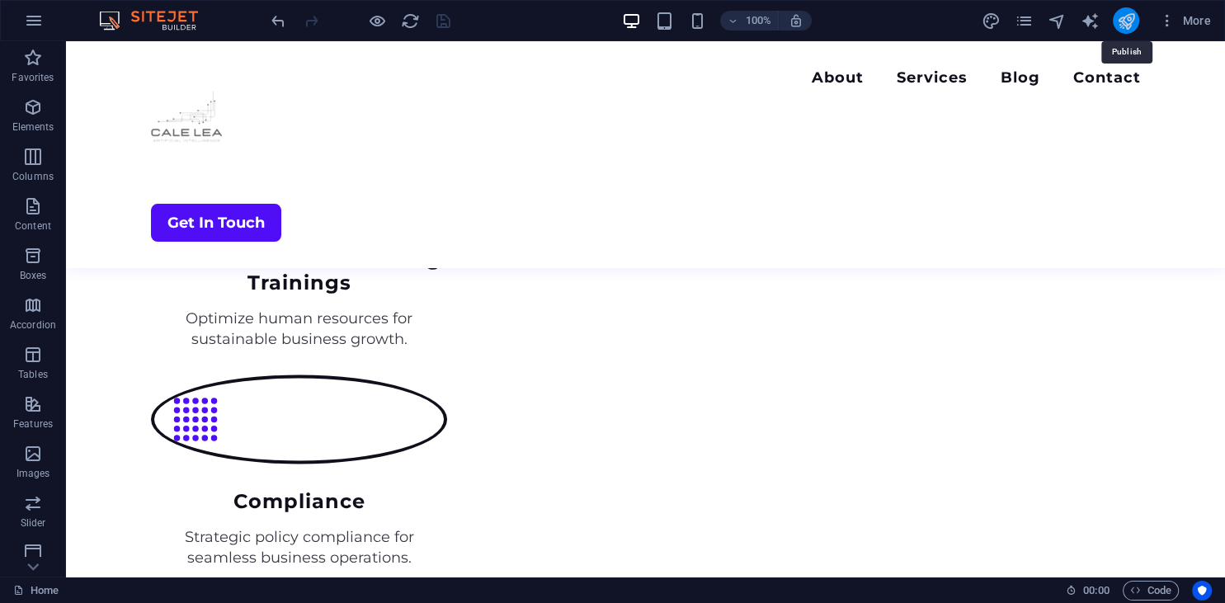
click at [1131, 21] on icon "publish" at bounding box center [1125, 21] width 19 height 19
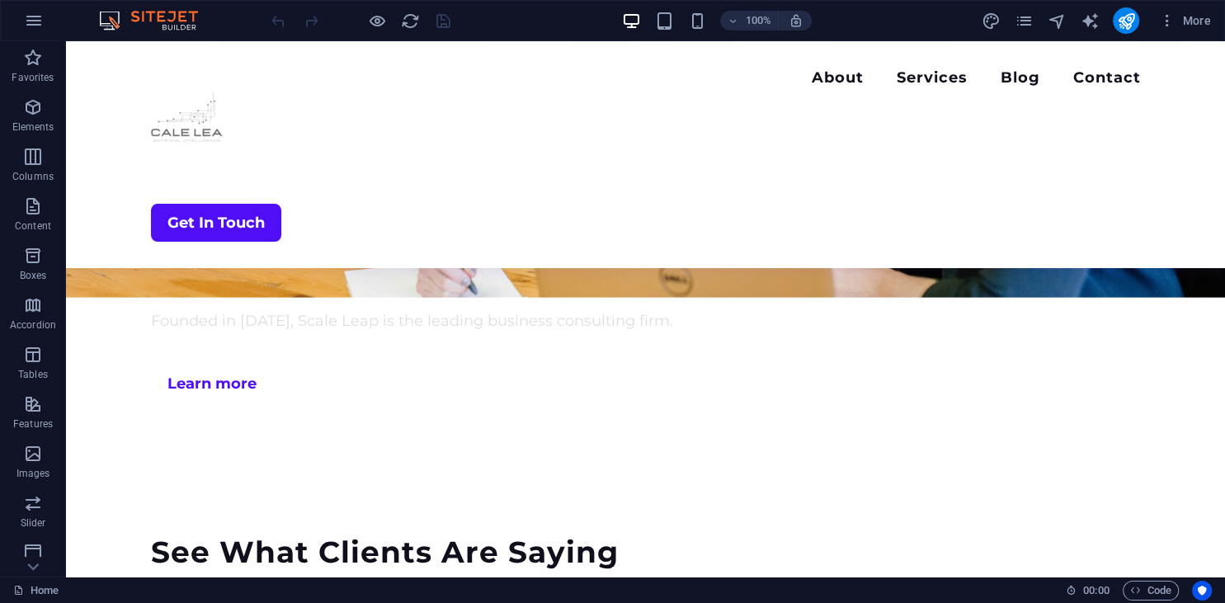
scroll to position [3820, 0]
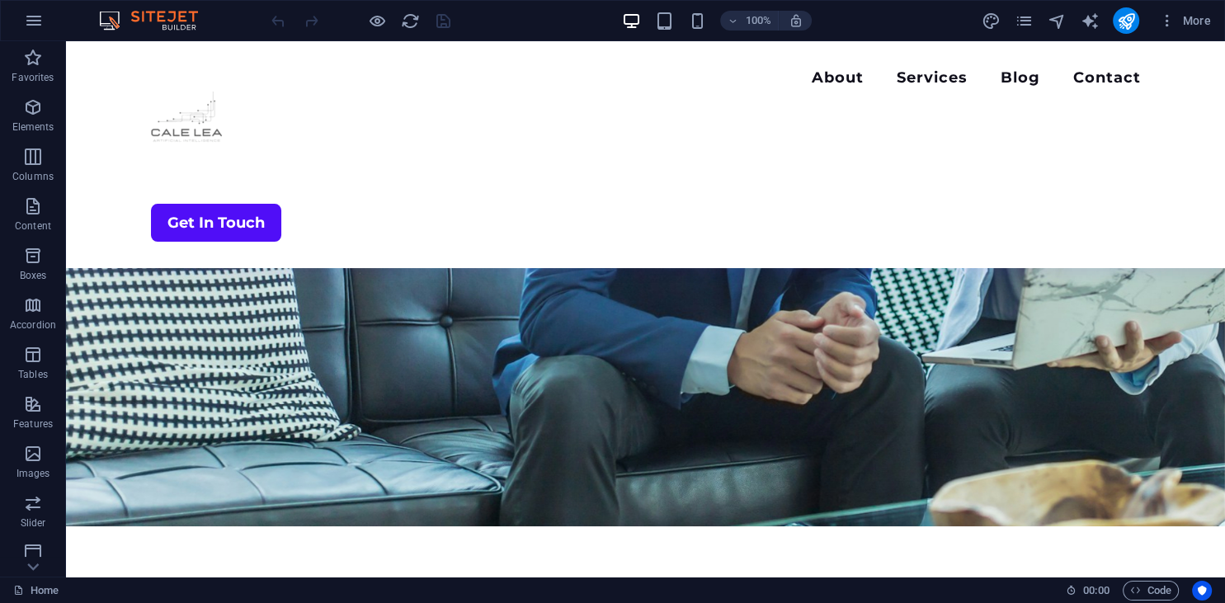
scroll to position [336, 0]
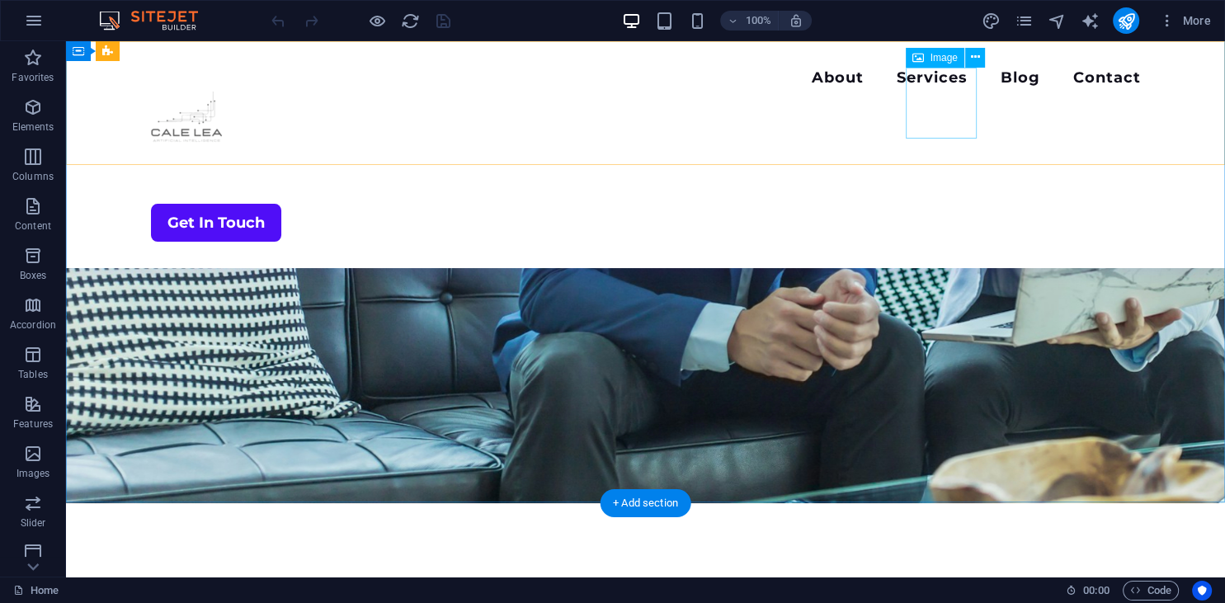
click at [938, 101] on figure at bounding box center [646, 127] width 990 height 71
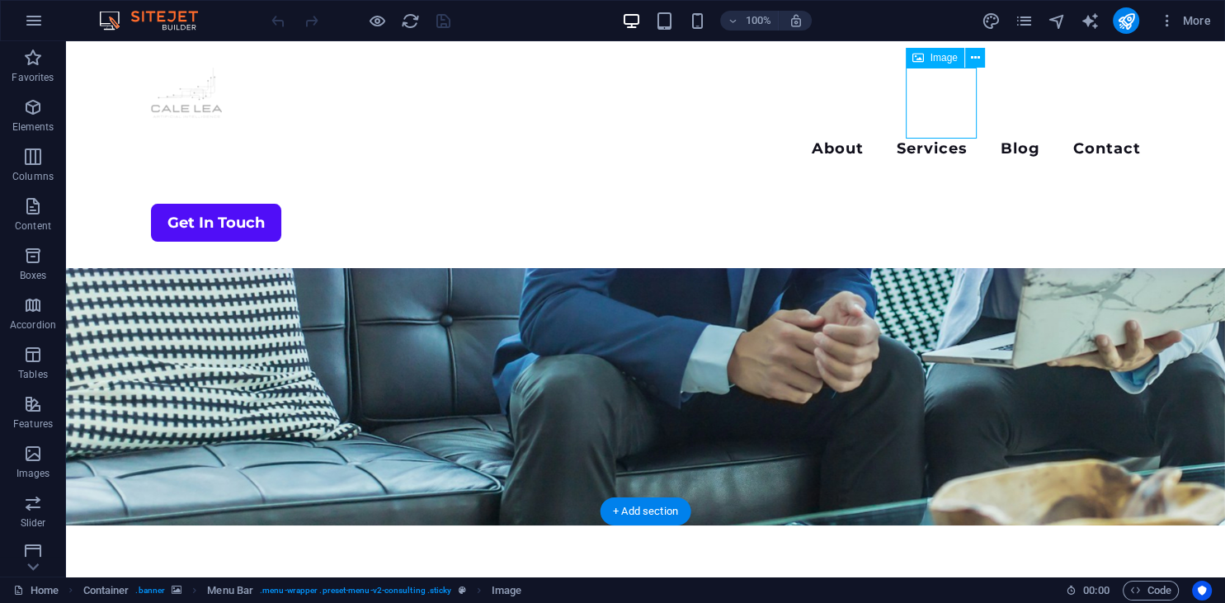
drag, startPoint x: 939, startPoint y: 100, endPoint x: 867, endPoint y: 106, distance: 72.9
click at [867, 106] on div "Menu About Services Blog Contact Get In Touch" at bounding box center [645, 154] width 1029 height 227
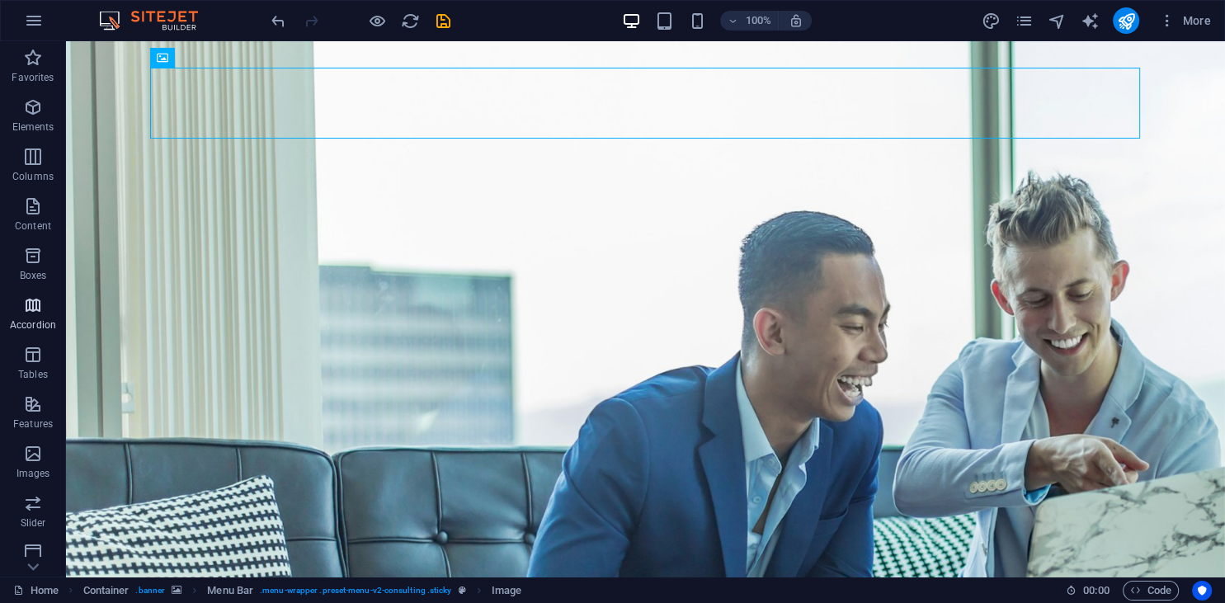
scroll to position [207, 0]
click at [52, 508] on p "Marketing" at bounding box center [32, 513] width 45 height 13
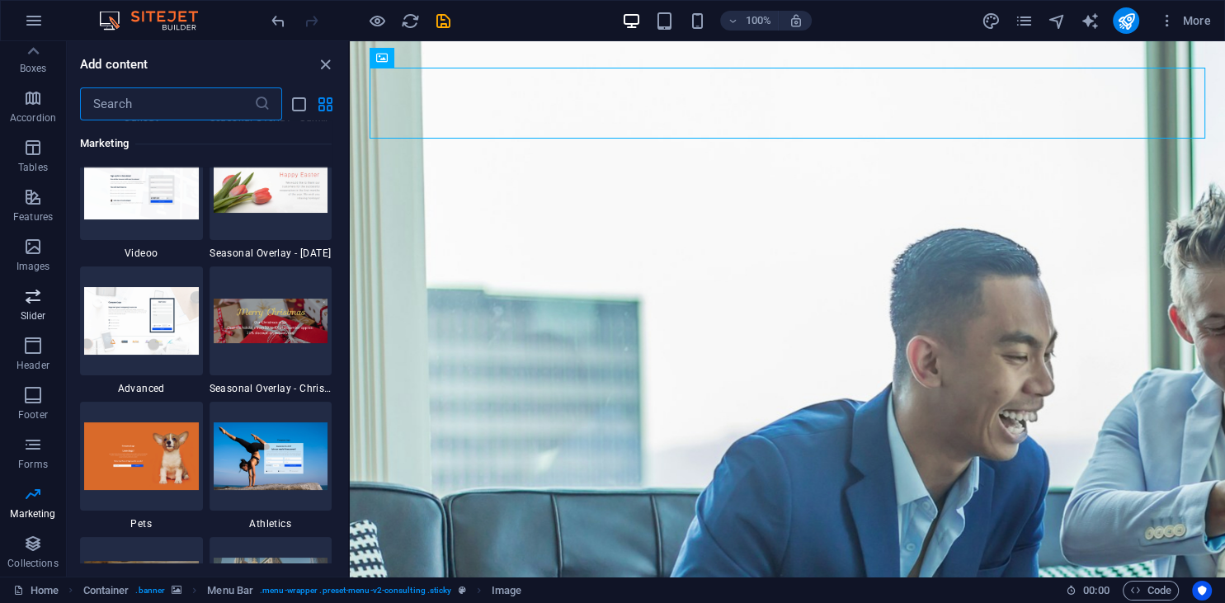
scroll to position [13905, 0]
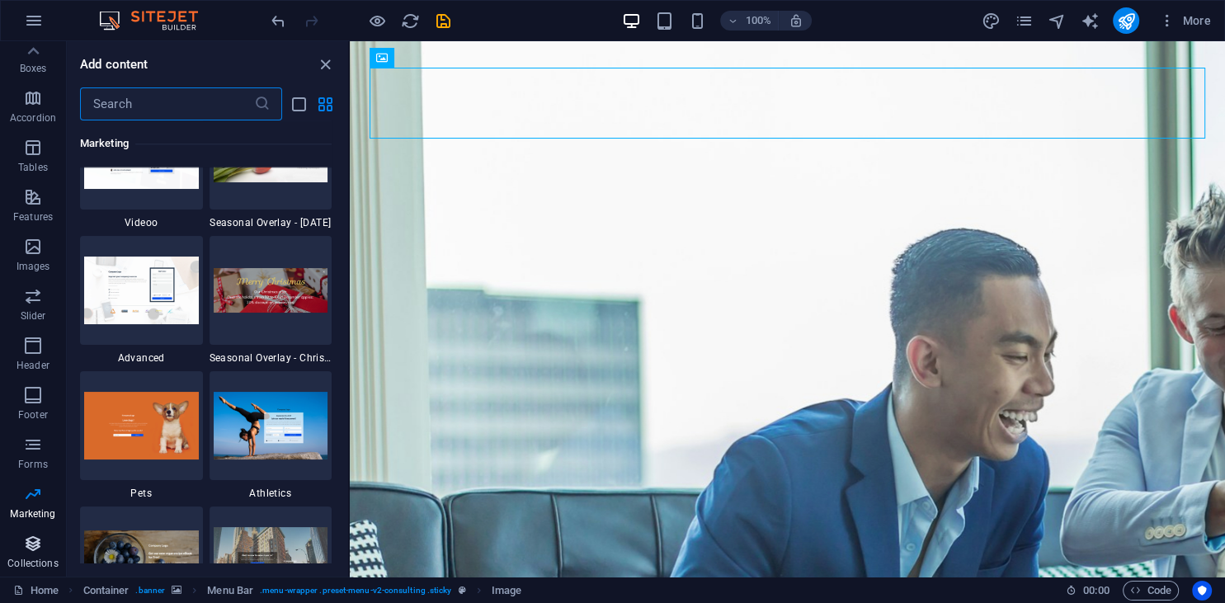
click at [45, 552] on span "Collections" at bounding box center [33, 554] width 66 height 40
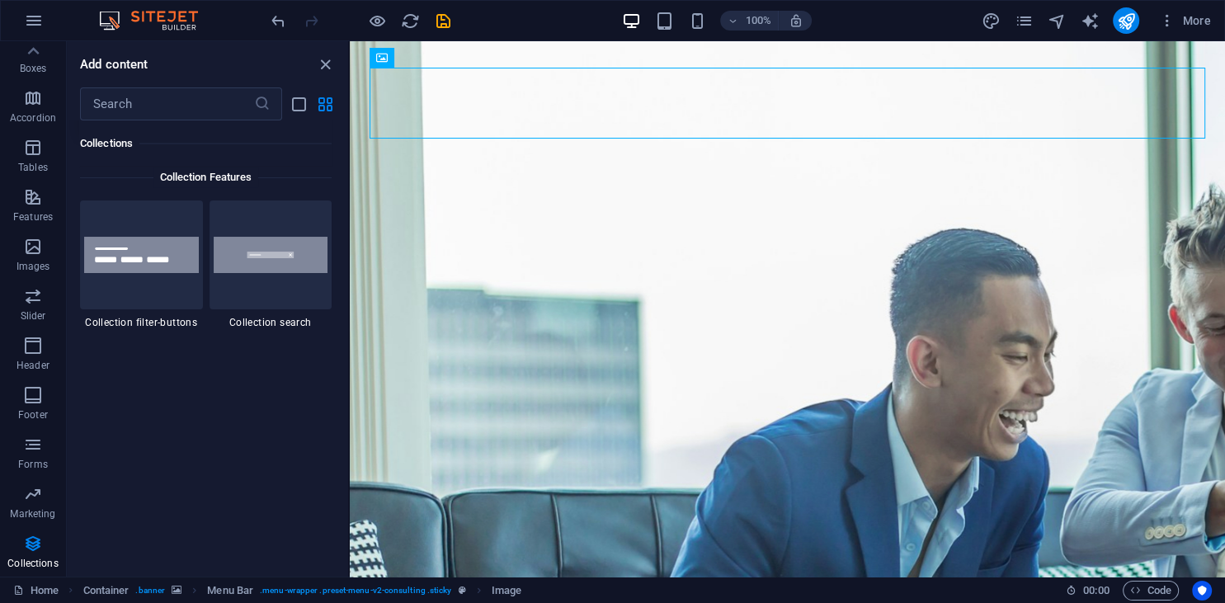
scroll to position [15809, 0]
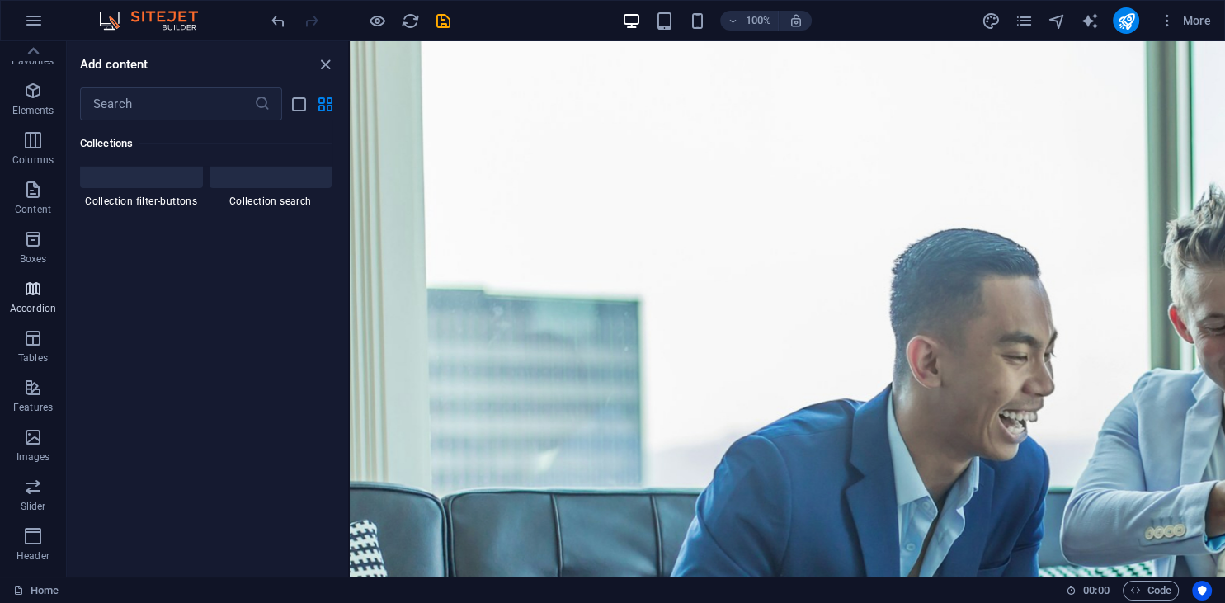
scroll to position [0, 0]
click at [30, 25] on icon "button" at bounding box center [34, 21] width 20 height 20
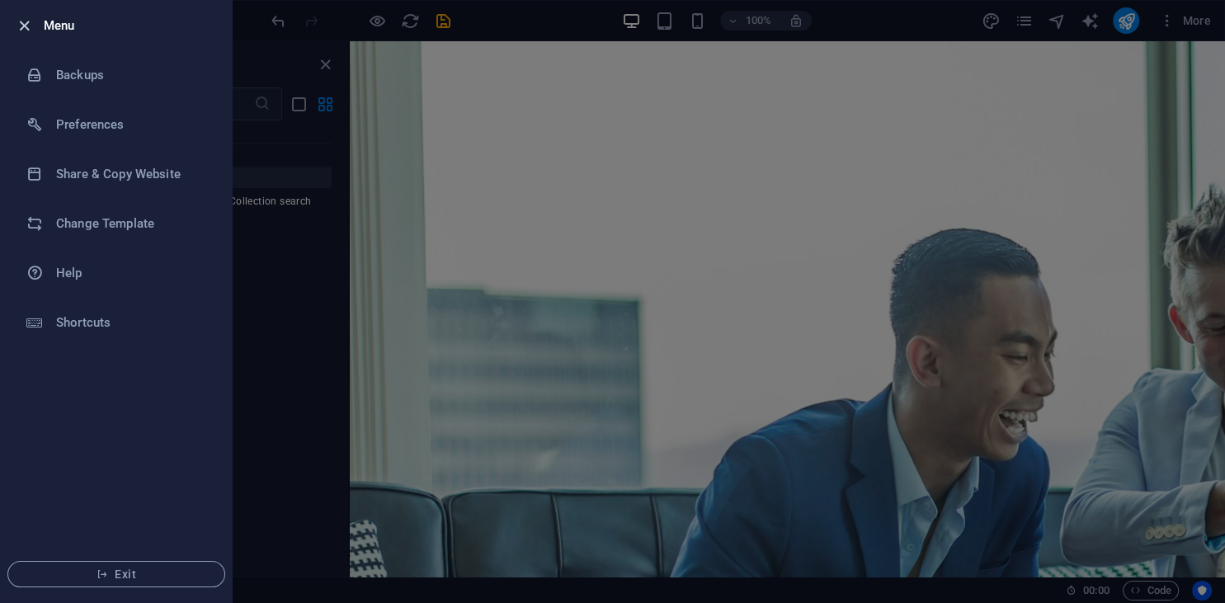
click at [23, 22] on icon "button" at bounding box center [24, 25] width 19 height 19
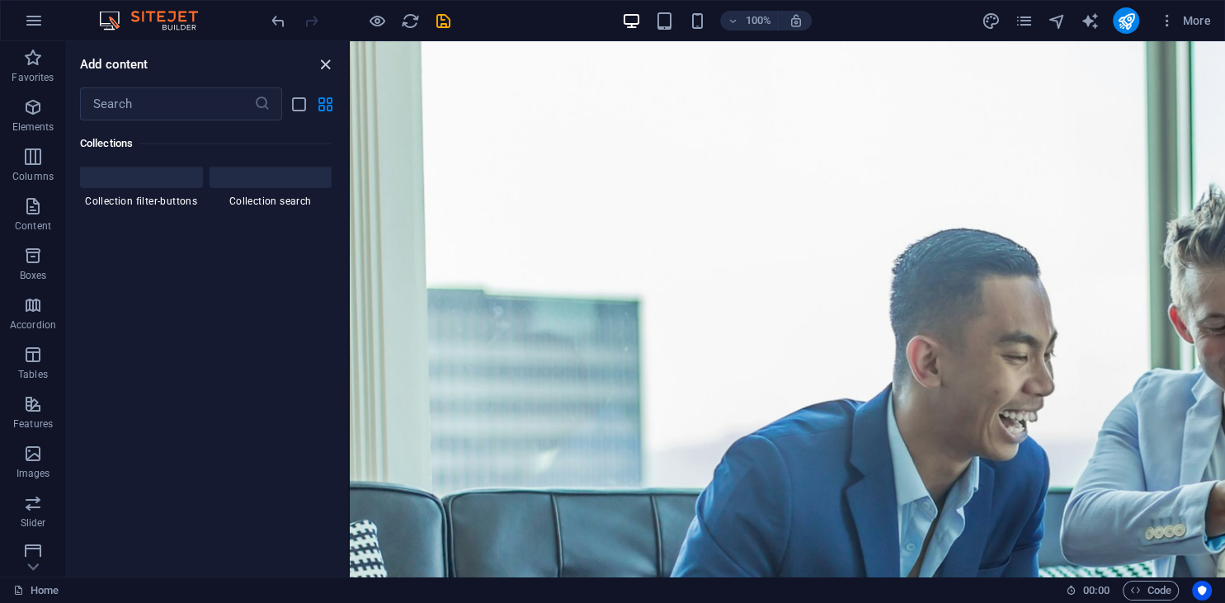
click at [323, 62] on icon "close panel" at bounding box center [325, 64] width 19 height 19
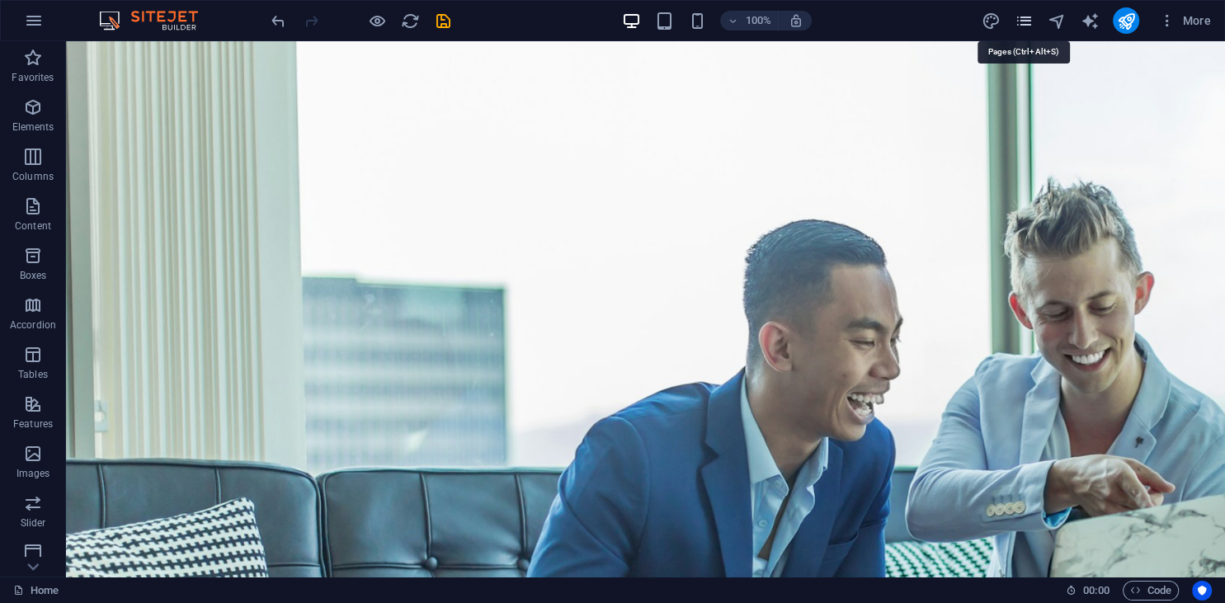
click at [1025, 25] on icon "pages" at bounding box center [1022, 21] width 19 height 19
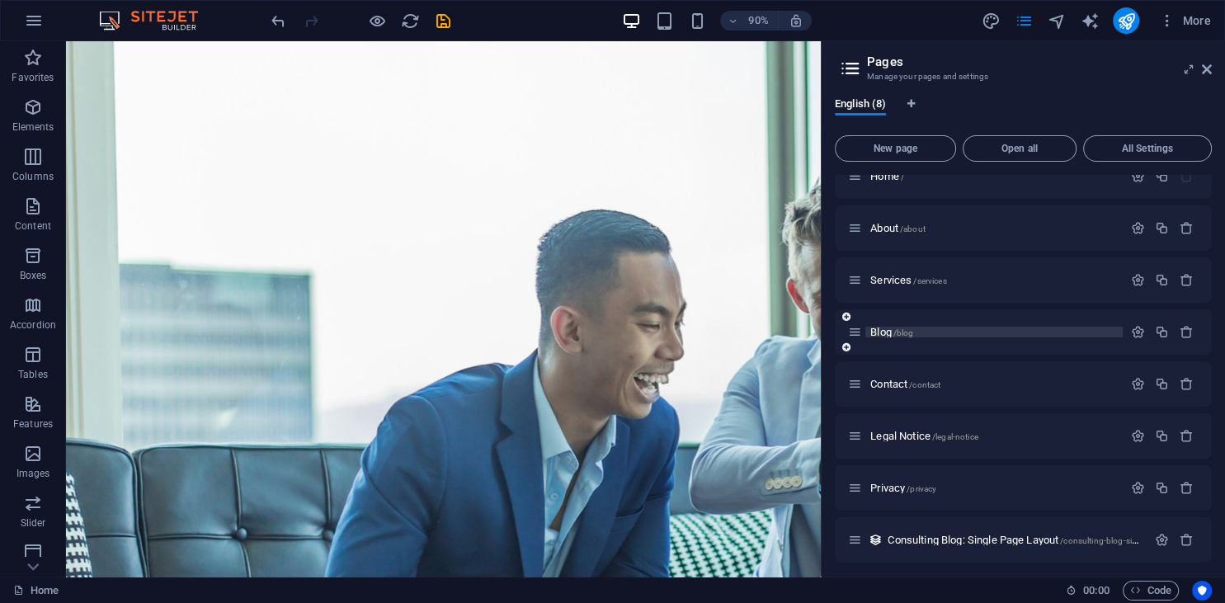
scroll to position [26, 0]
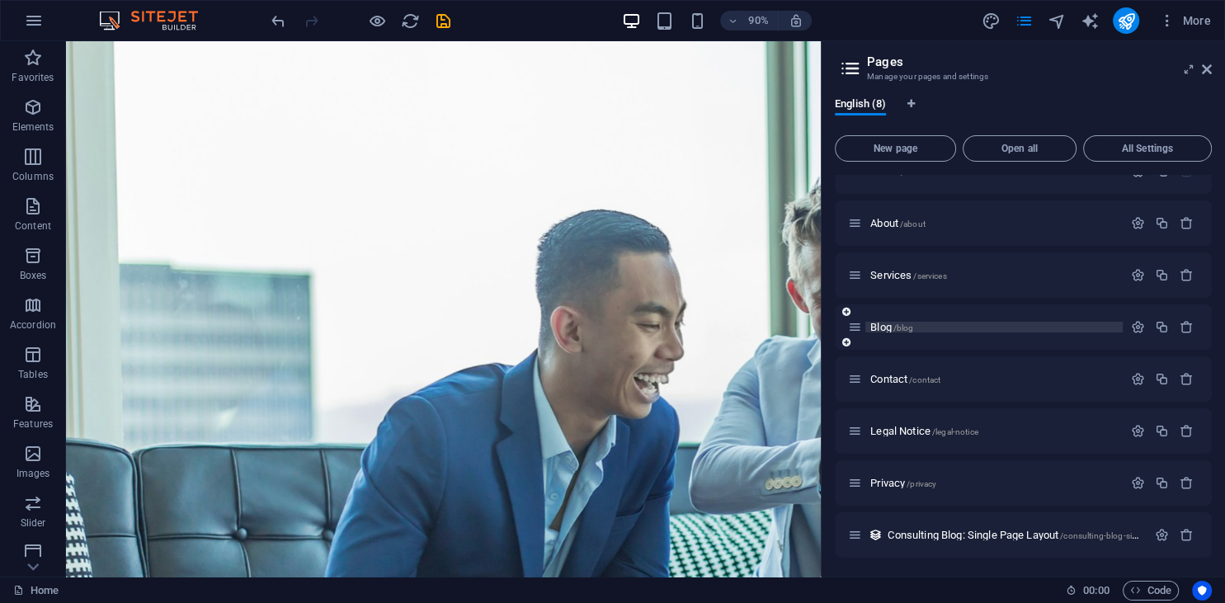
click at [1001, 331] on p "Blog /blog" at bounding box center [993, 327] width 247 height 11
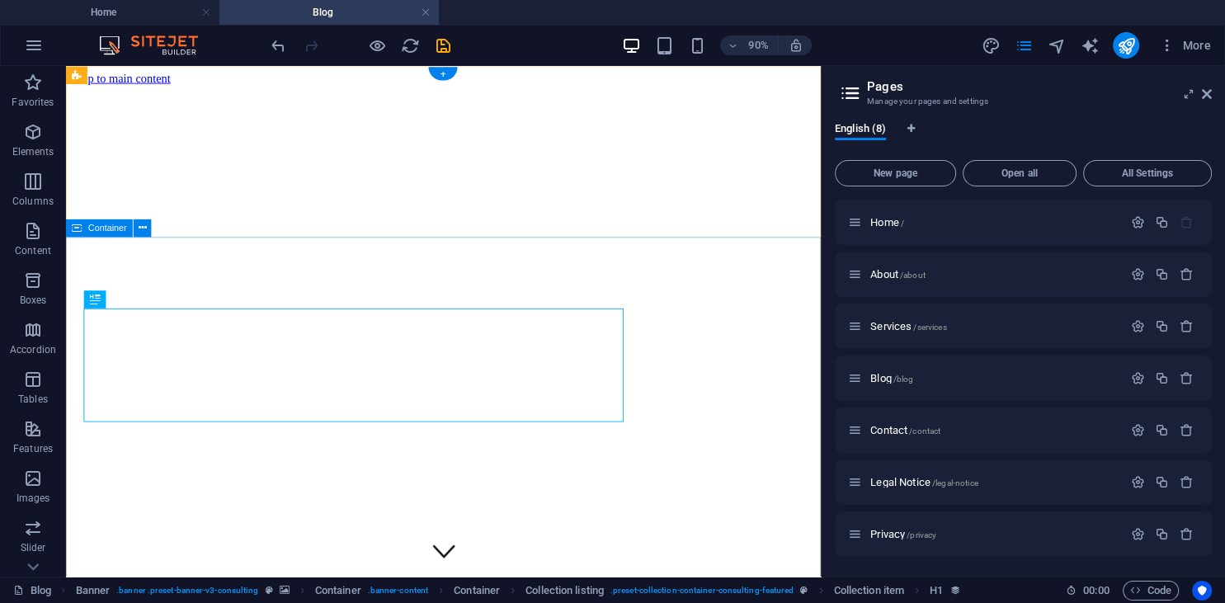
scroll to position [0, 0]
click at [1190, 374] on icon "button" at bounding box center [1186, 378] width 14 height 14
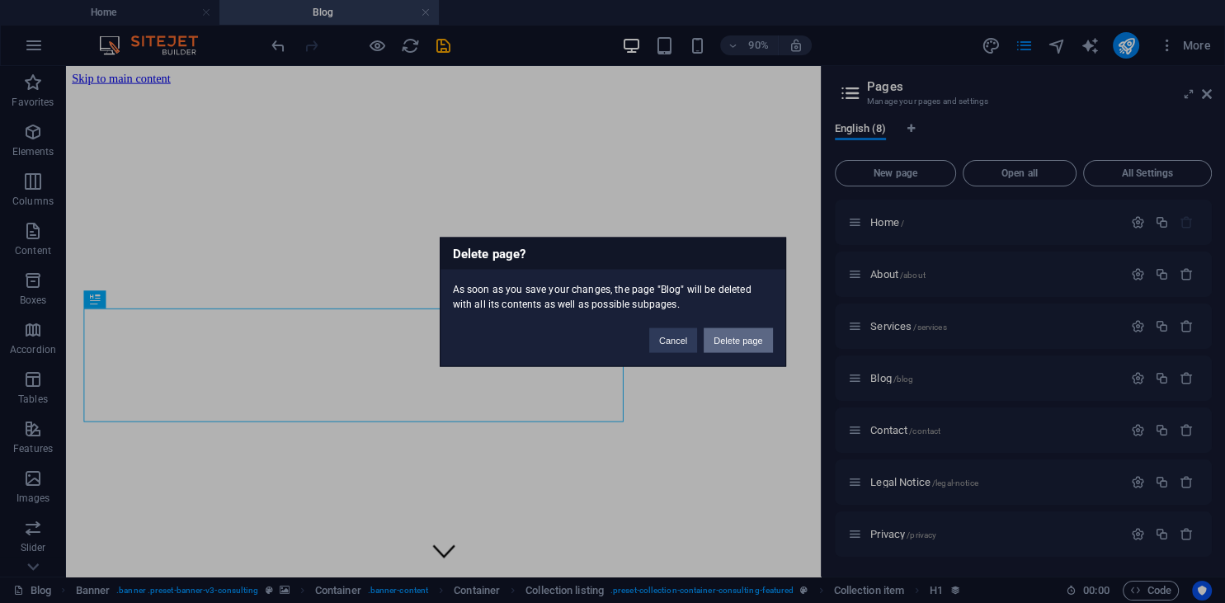
click at [750, 340] on button "Delete page" at bounding box center [737, 339] width 68 height 25
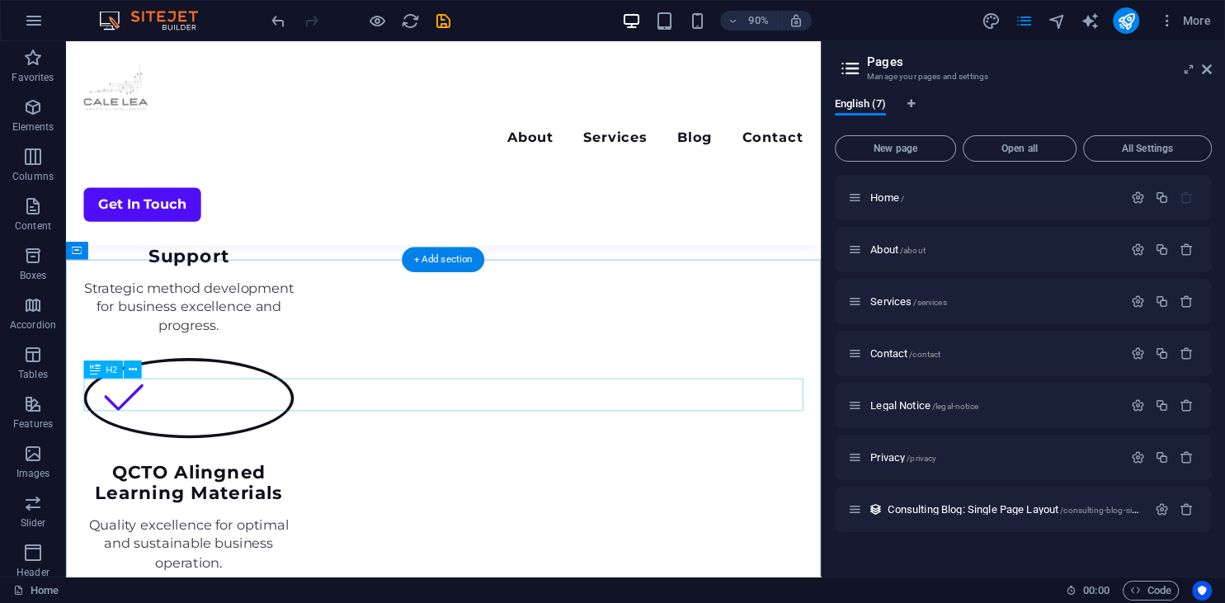
scroll to position [2090, 0]
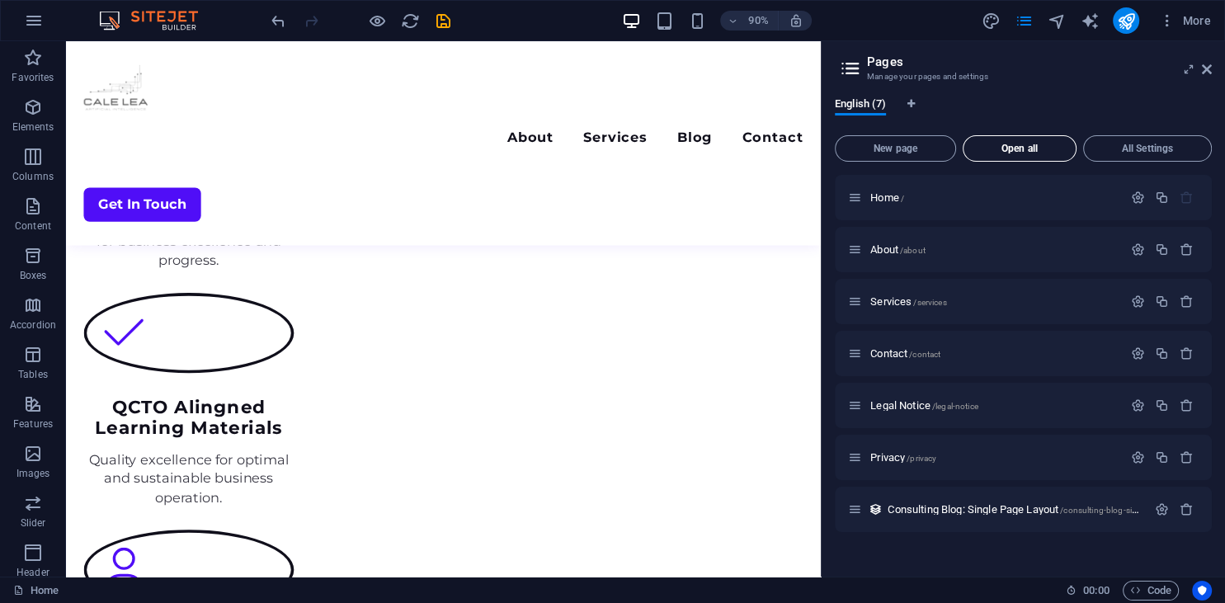
click at [1051, 150] on span "Open all" at bounding box center [1019, 148] width 99 height 10
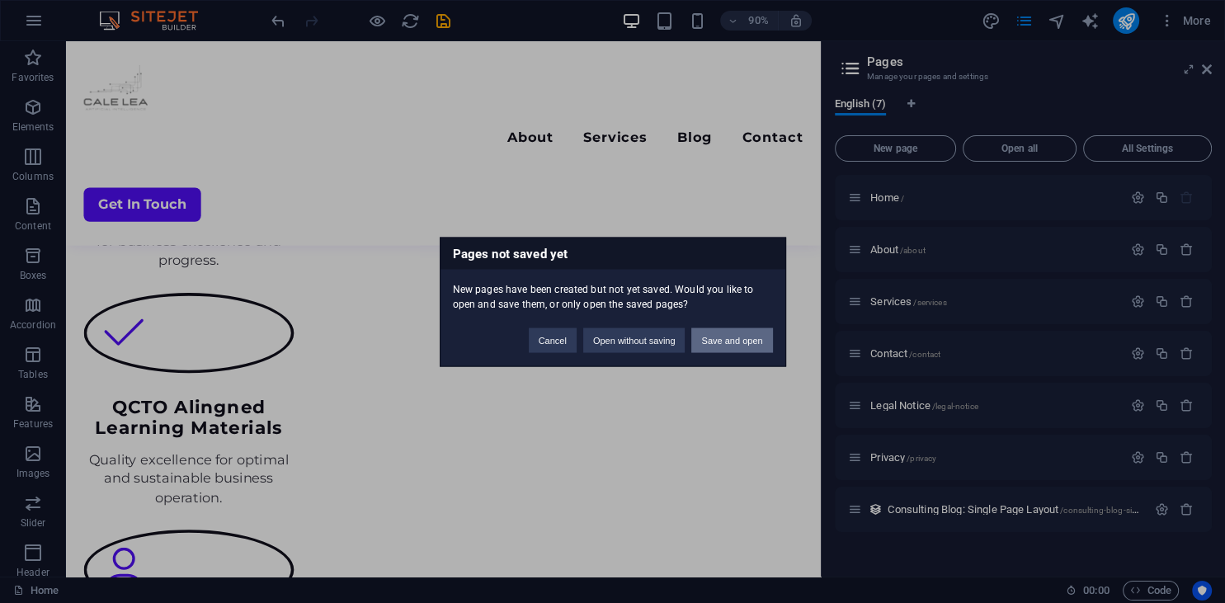
click at [714, 343] on button "Save and open" at bounding box center [731, 339] width 81 height 25
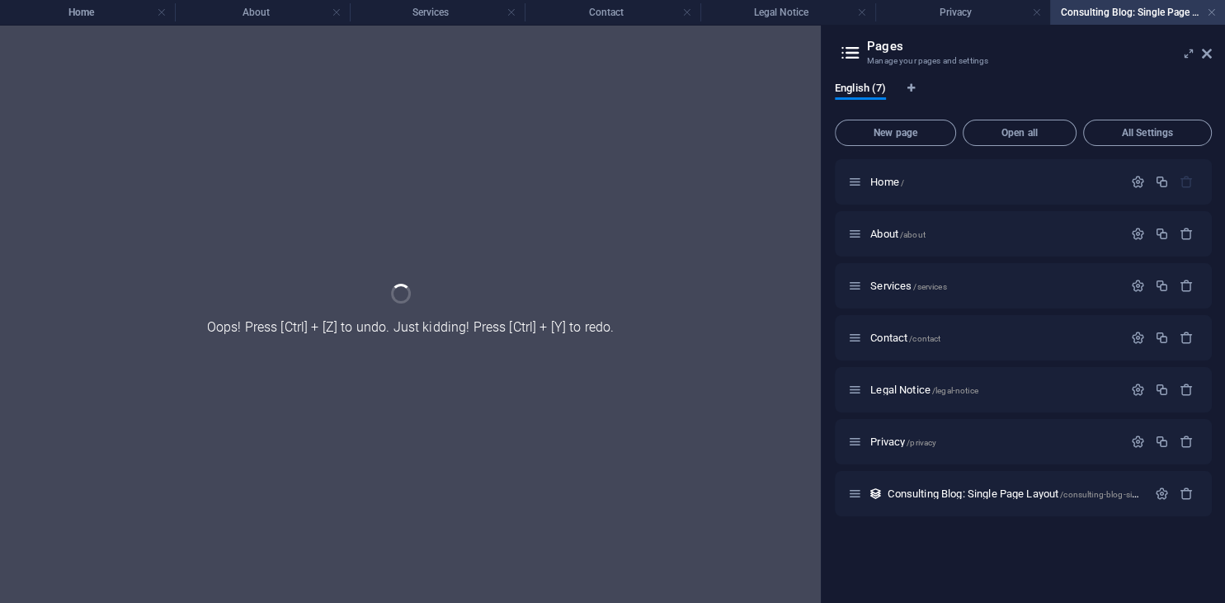
click at [1166, 148] on div "New page Open all All Settings Home / About /about Services /services Contact /…" at bounding box center [1023, 351] width 377 height 477
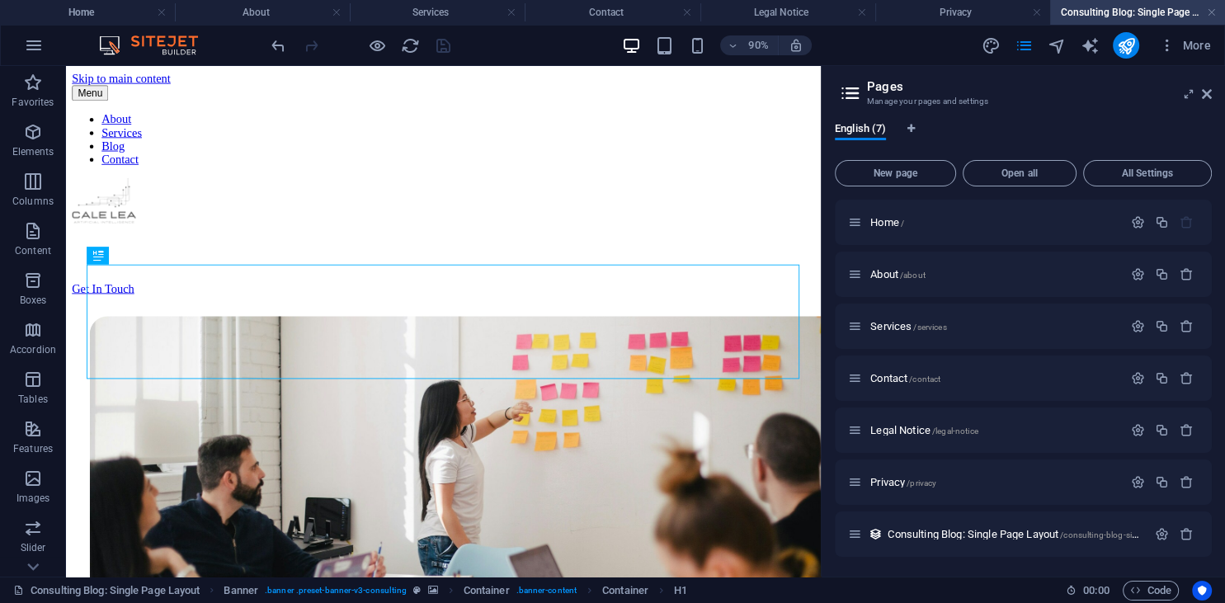
scroll to position [379, 0]
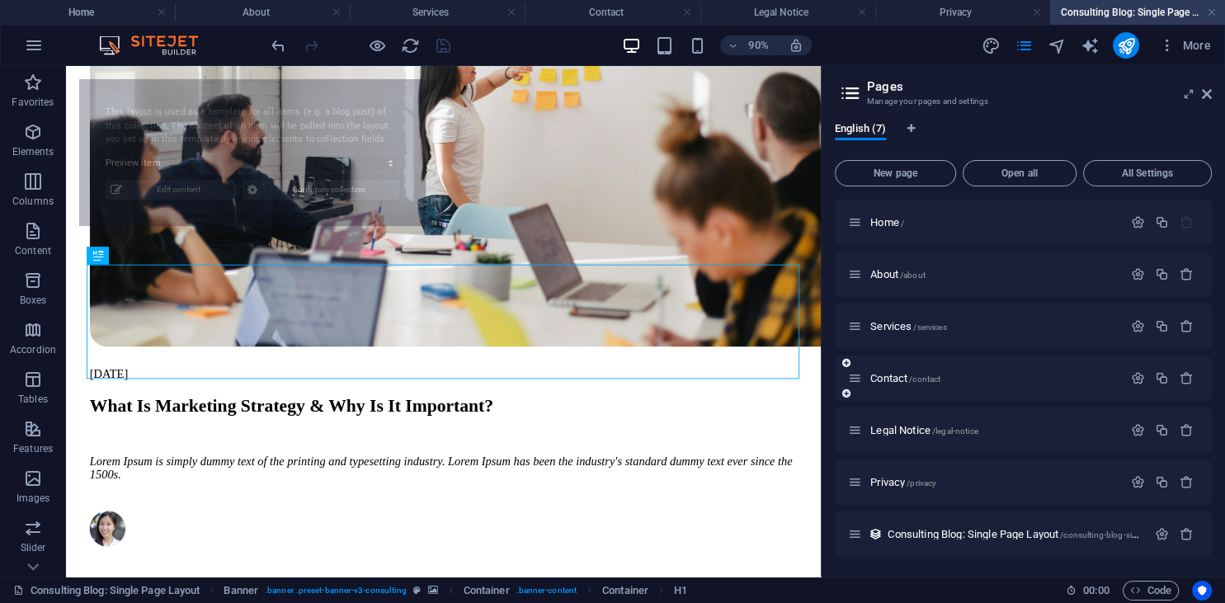
select select "68e42823bdeaccad0505d9dd"
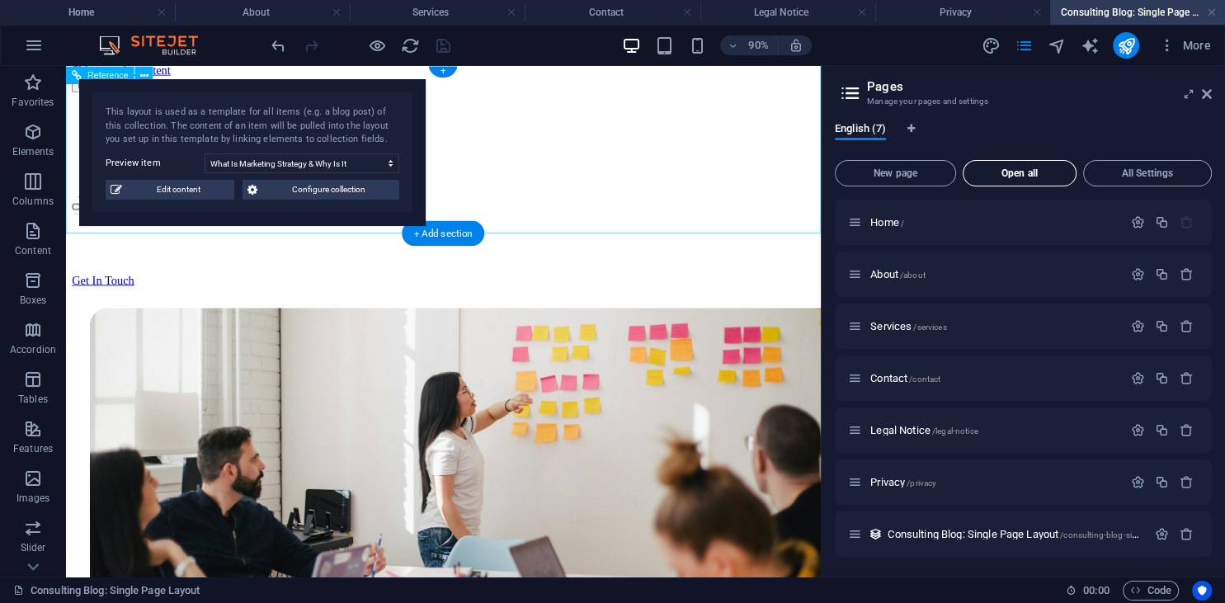
scroll to position [0, 0]
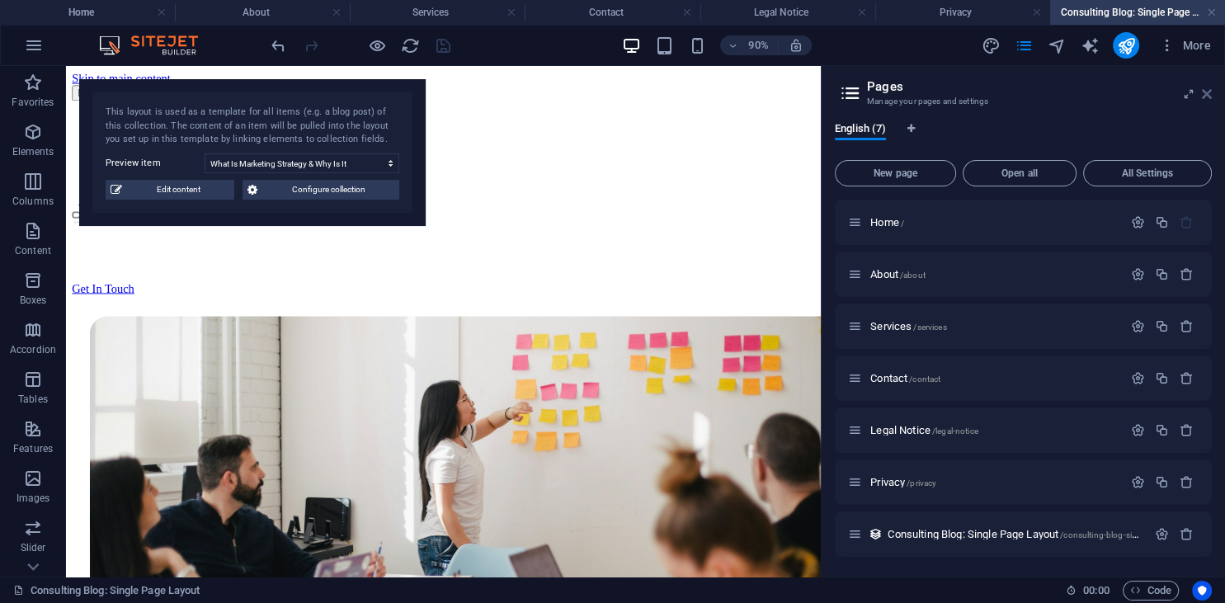
drag, startPoint x: 1209, startPoint y: 94, endPoint x: 1014, endPoint y: 68, distance: 196.4
click at [1209, 94] on icon at bounding box center [1206, 93] width 10 height 13
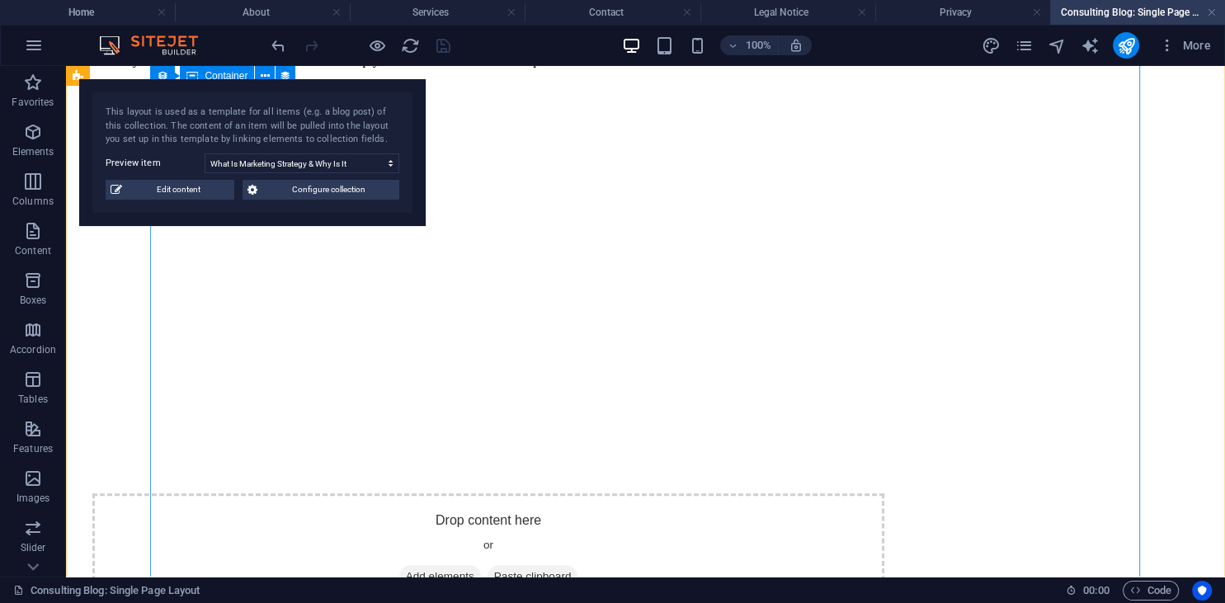
scroll to position [1502, 0]
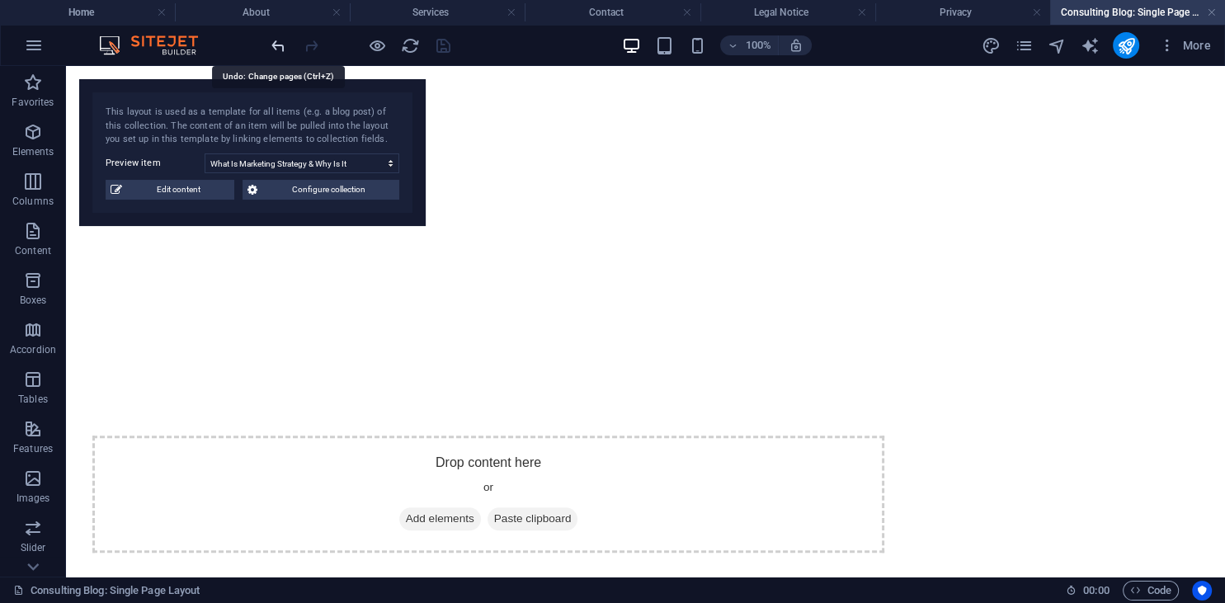
click at [277, 46] on icon "undo" at bounding box center [278, 45] width 19 height 19
click at [463, 16] on h4 "Services" at bounding box center [437, 12] width 175 height 18
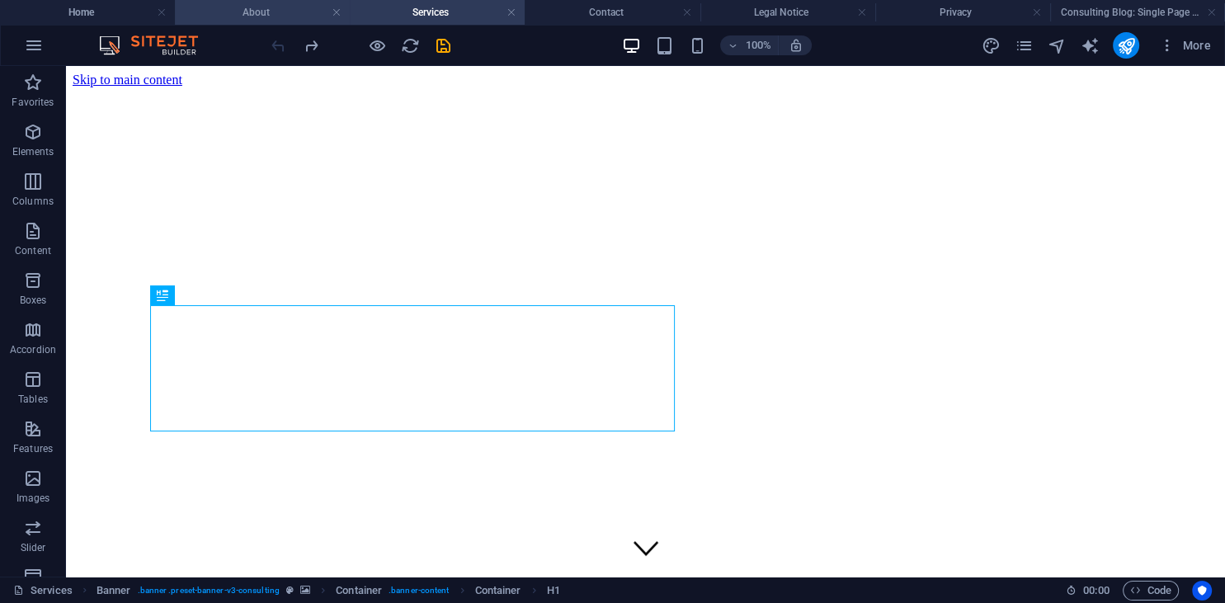
click at [280, 14] on h4 "About" at bounding box center [262, 12] width 175 height 18
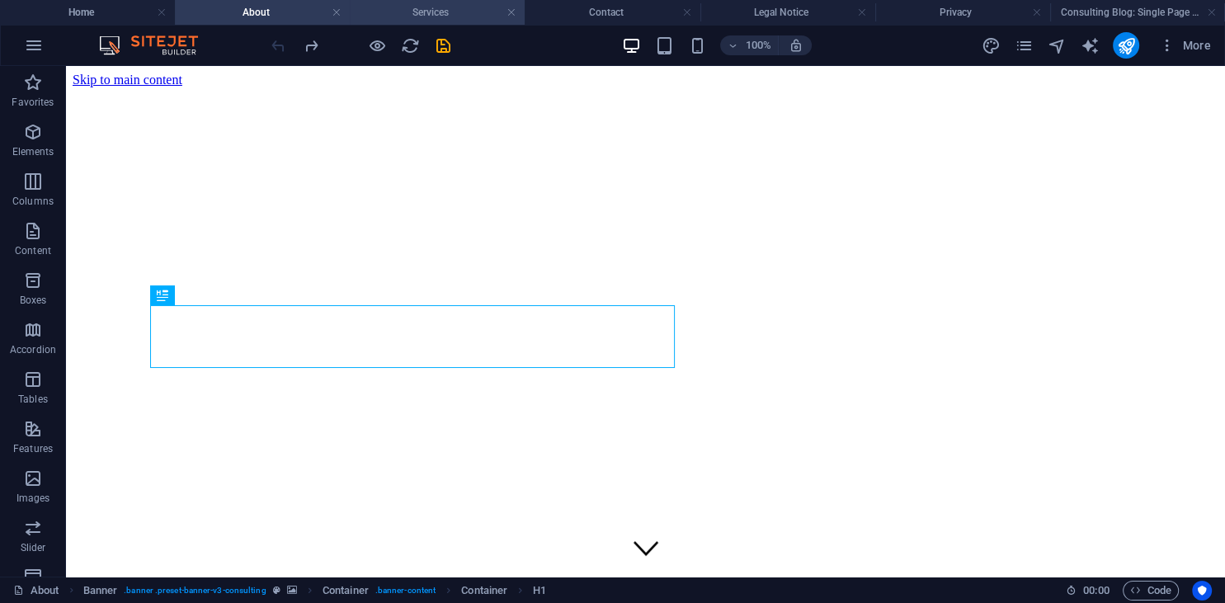
click at [436, 12] on h4 "Services" at bounding box center [437, 12] width 175 height 18
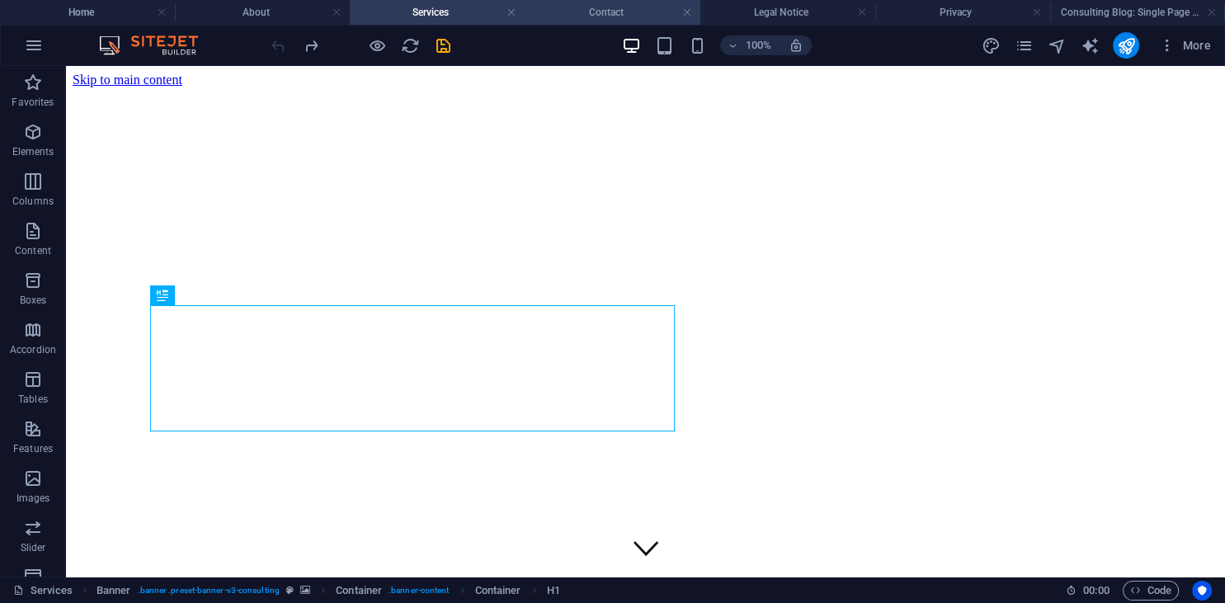
click at [651, 15] on h4 "Contact" at bounding box center [611, 12] width 175 height 18
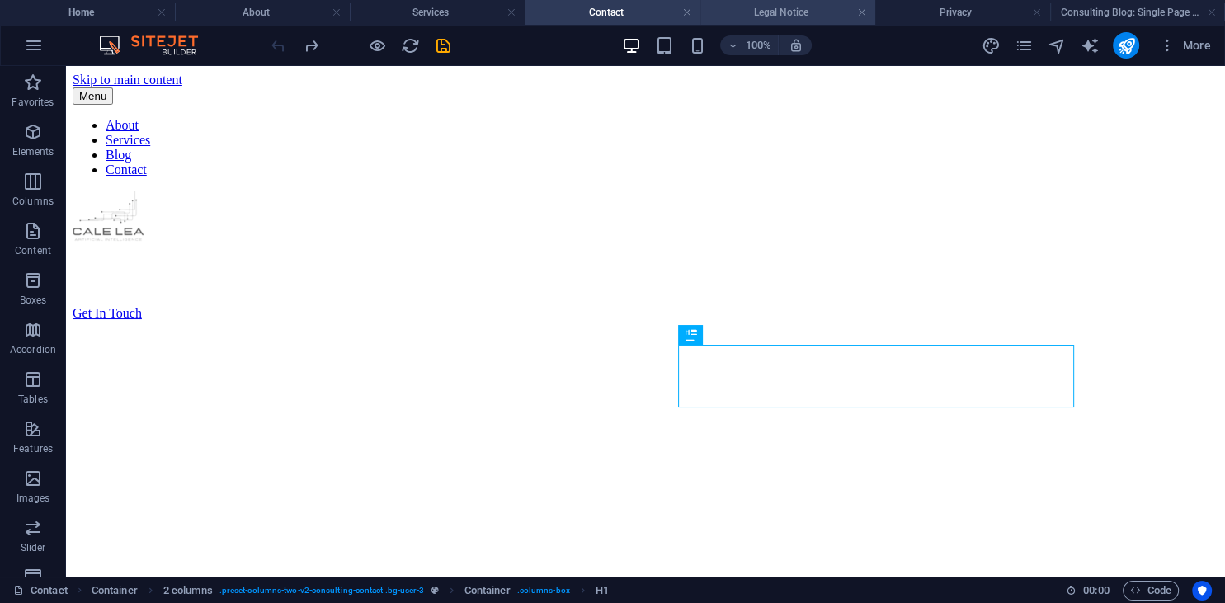
click at [784, 12] on h4 "Legal Notice" at bounding box center [787, 12] width 175 height 18
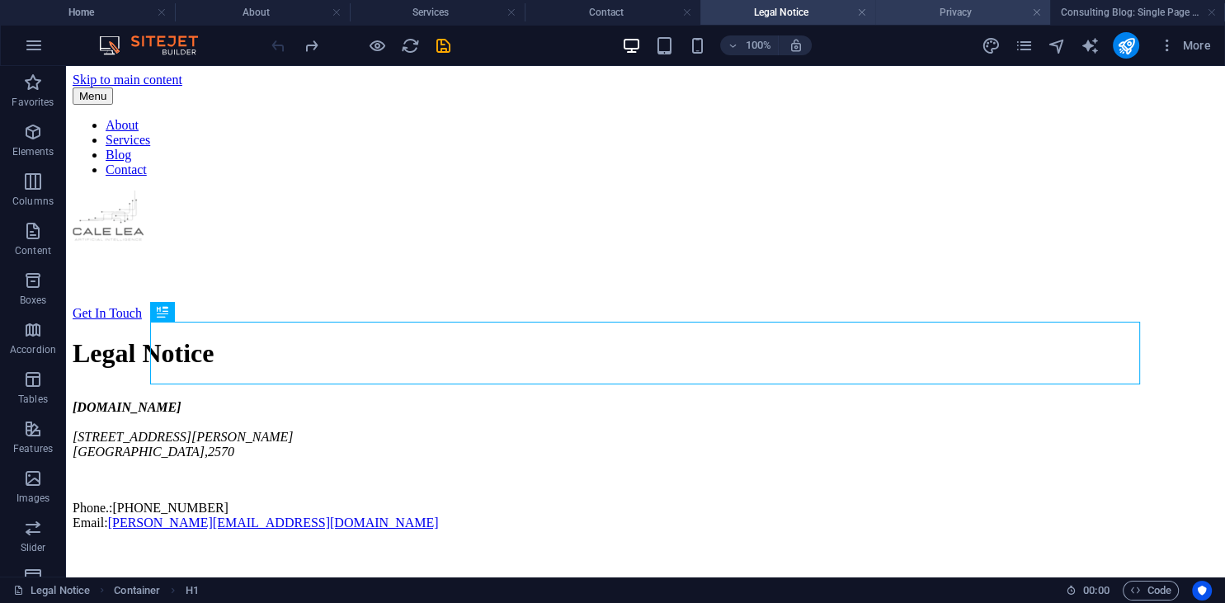
click at [934, 16] on h4 "Privacy" at bounding box center [962, 12] width 175 height 18
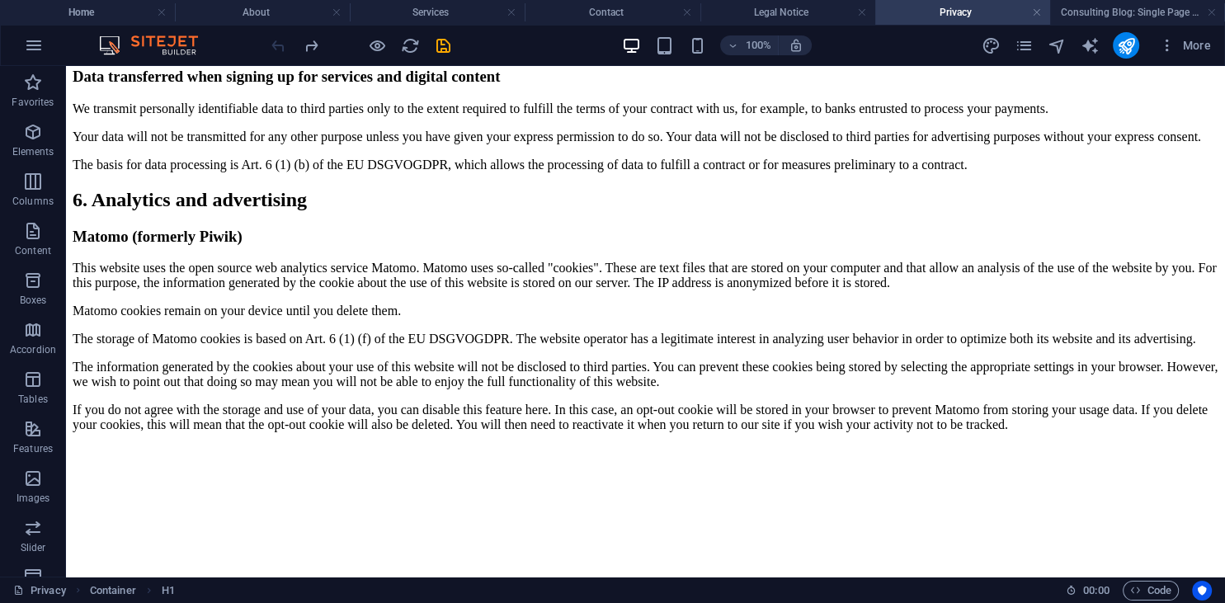
scroll to position [2546, 0]
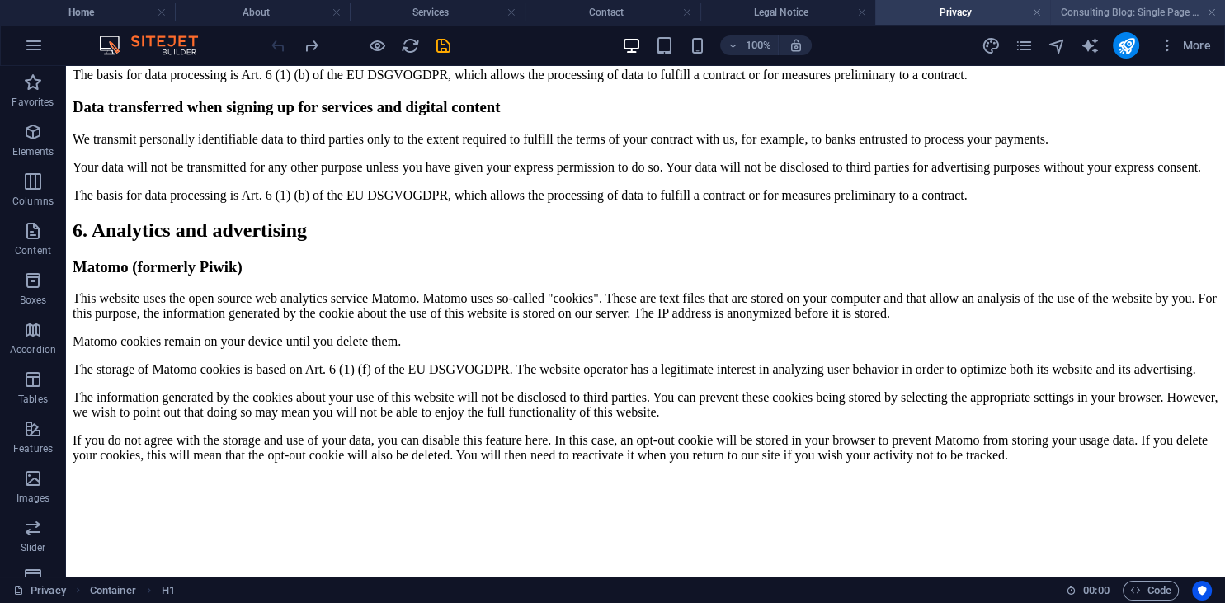
click at [1088, 11] on h4 "Consulting Blog: Single Page Layout" at bounding box center [1137, 12] width 175 height 18
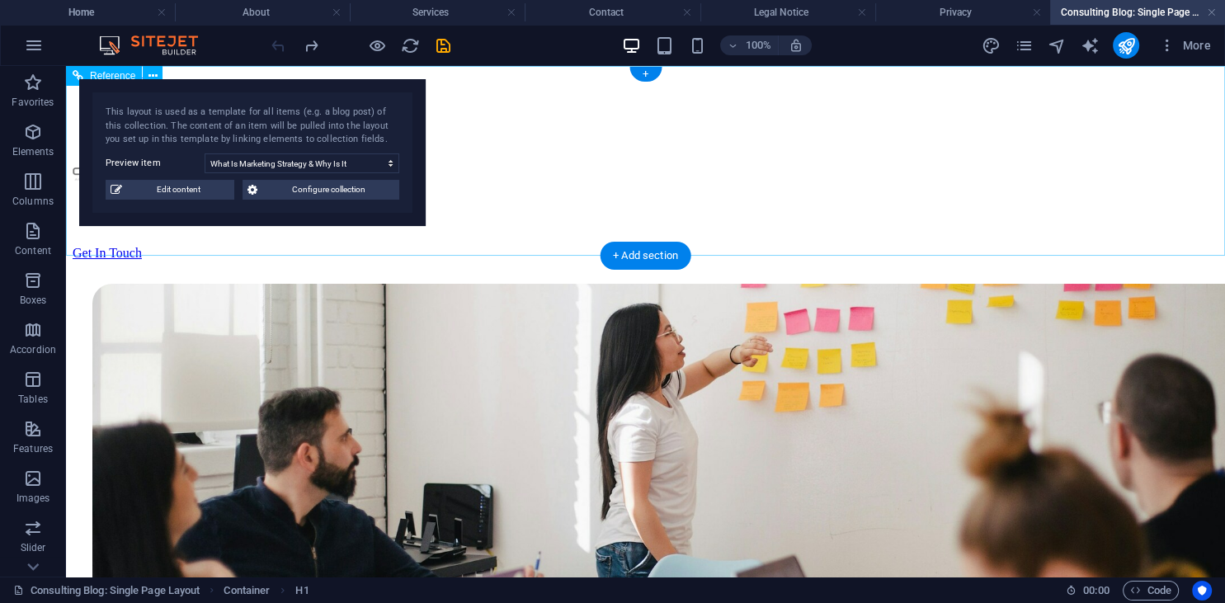
scroll to position [0, 0]
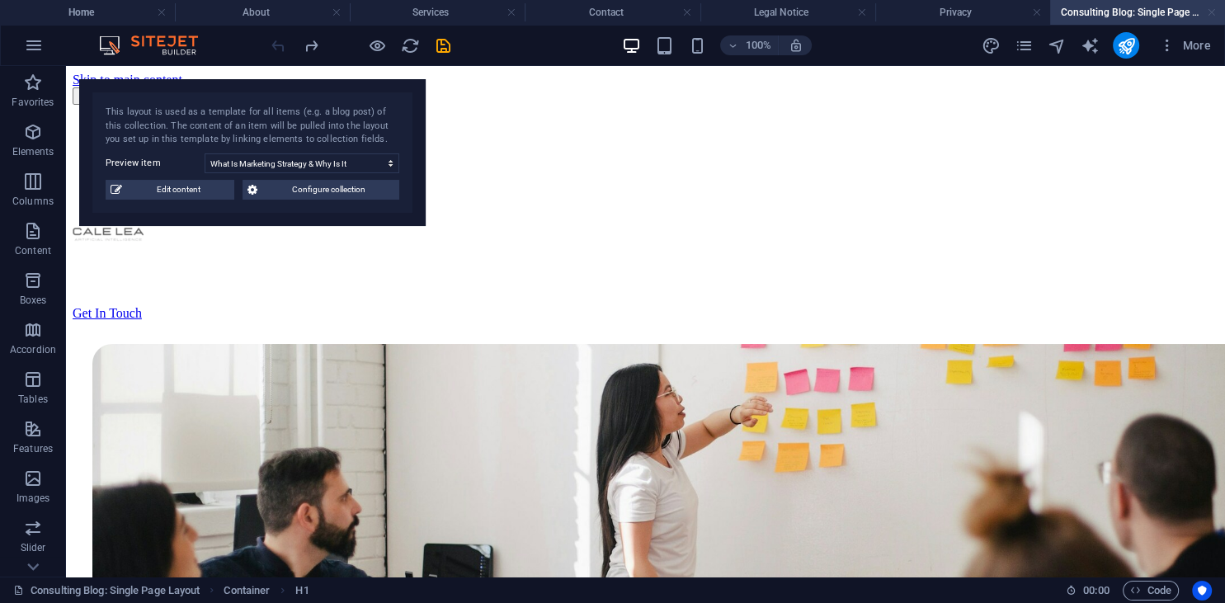
click at [1212, 8] on link at bounding box center [1211, 13] width 10 height 16
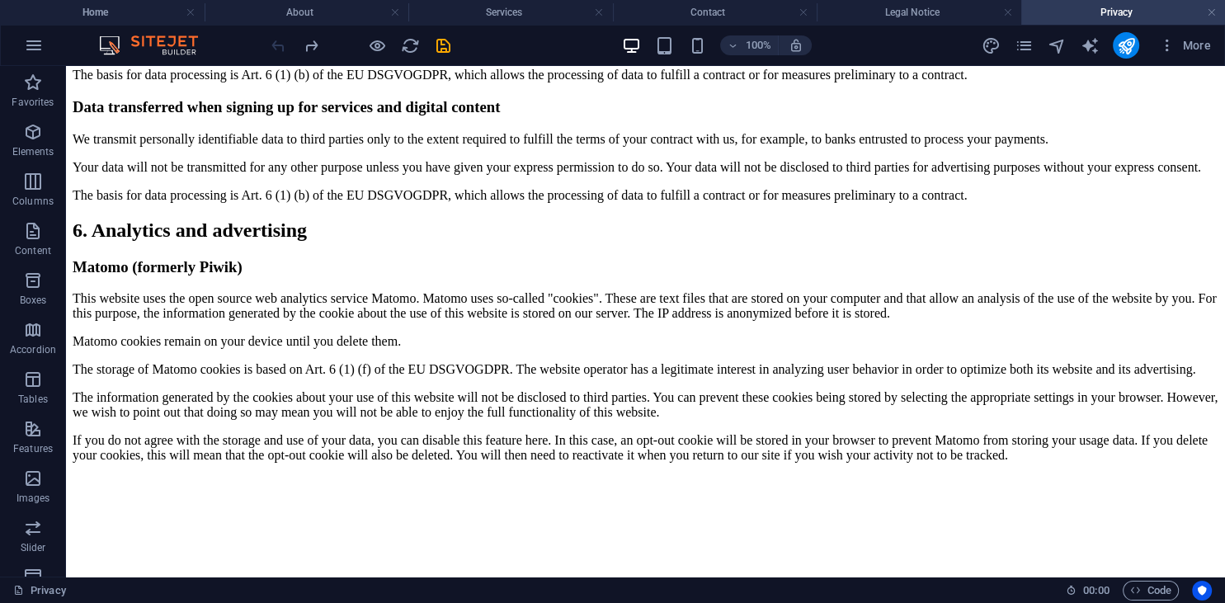
click at [1222, 14] on h4 "Privacy" at bounding box center [1123, 12] width 205 height 18
click at [1212, 10] on link at bounding box center [1211, 13] width 10 height 16
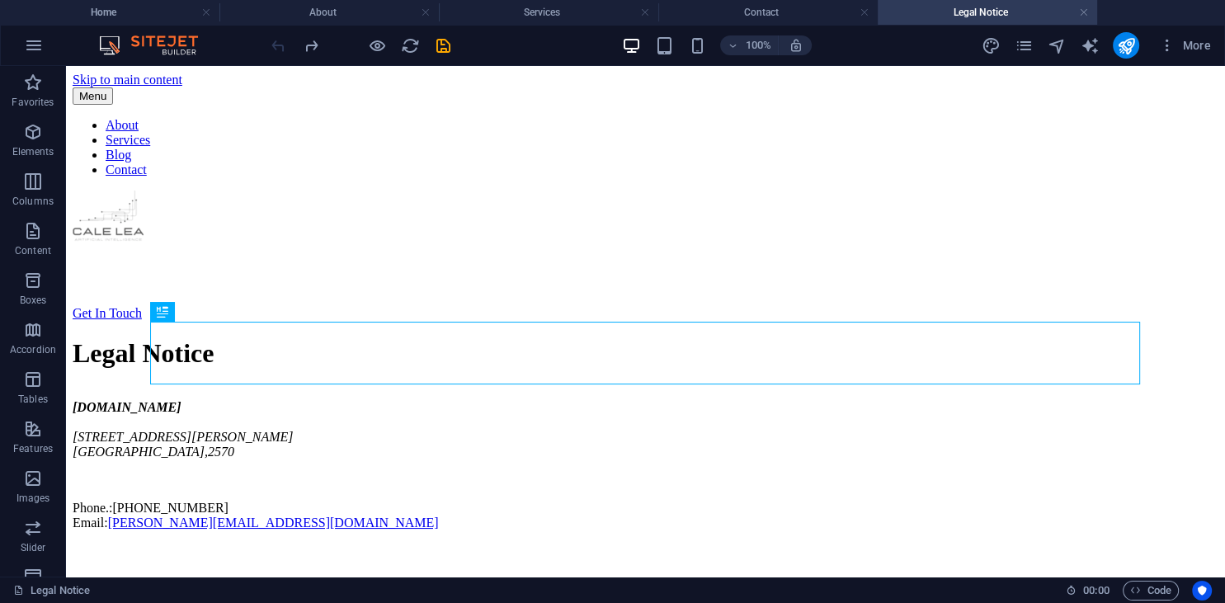
click at [1027, 7] on h4 "Legal Notice" at bounding box center [986, 12] width 219 height 18
click at [820, 12] on h4 "Contact" at bounding box center [767, 12] width 219 height 18
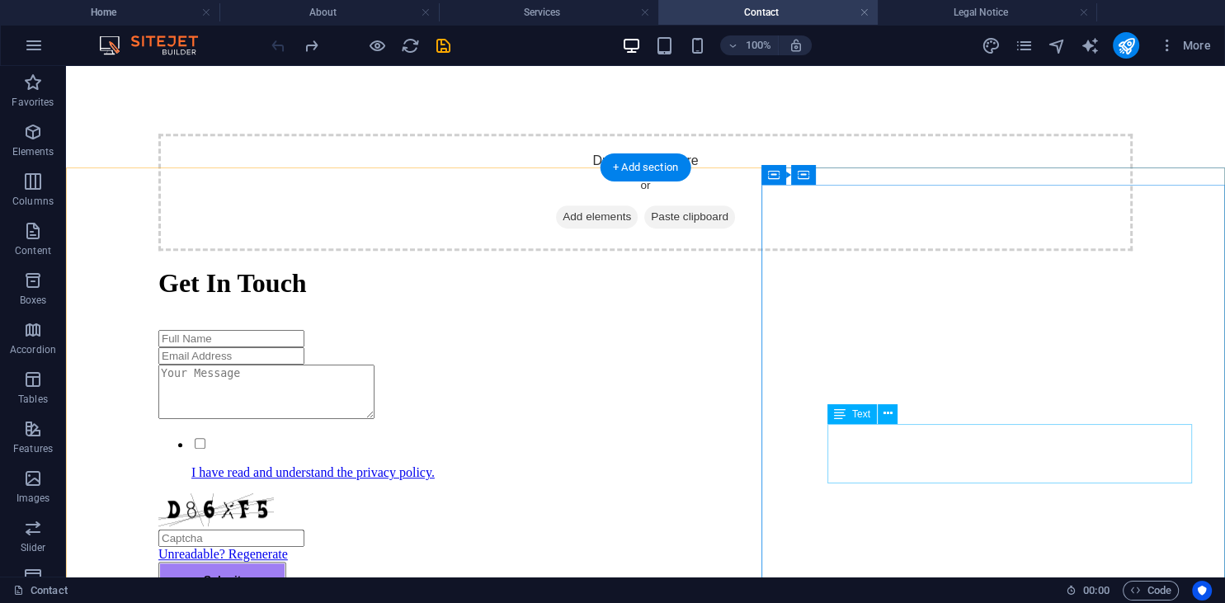
scroll to position [805, 0]
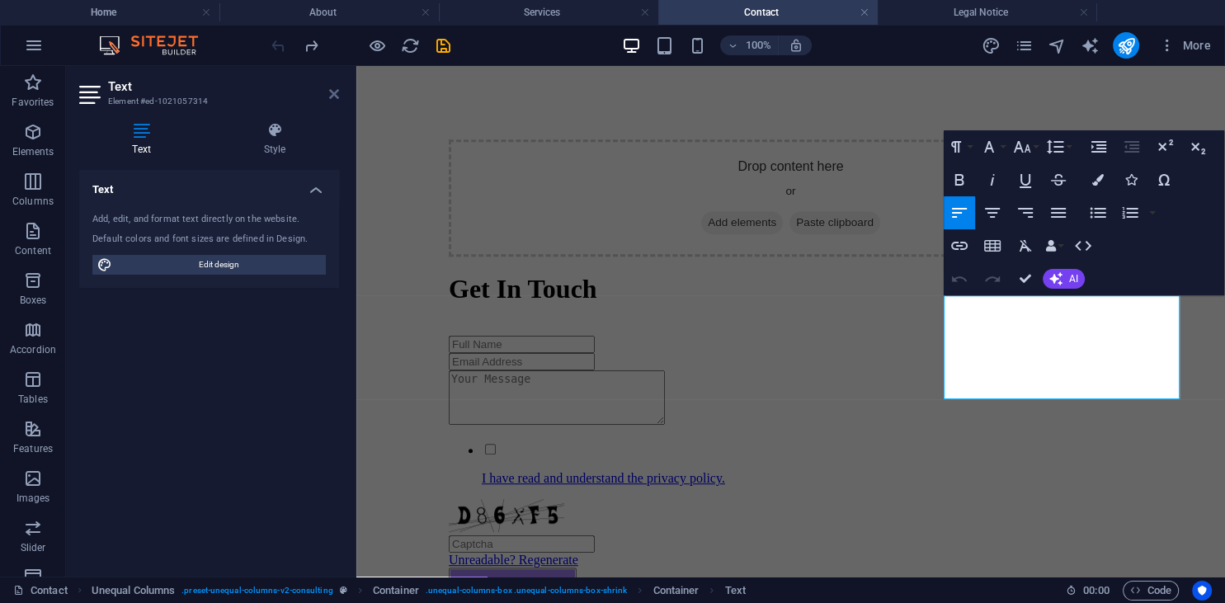
click at [338, 91] on icon at bounding box center [334, 93] width 10 height 13
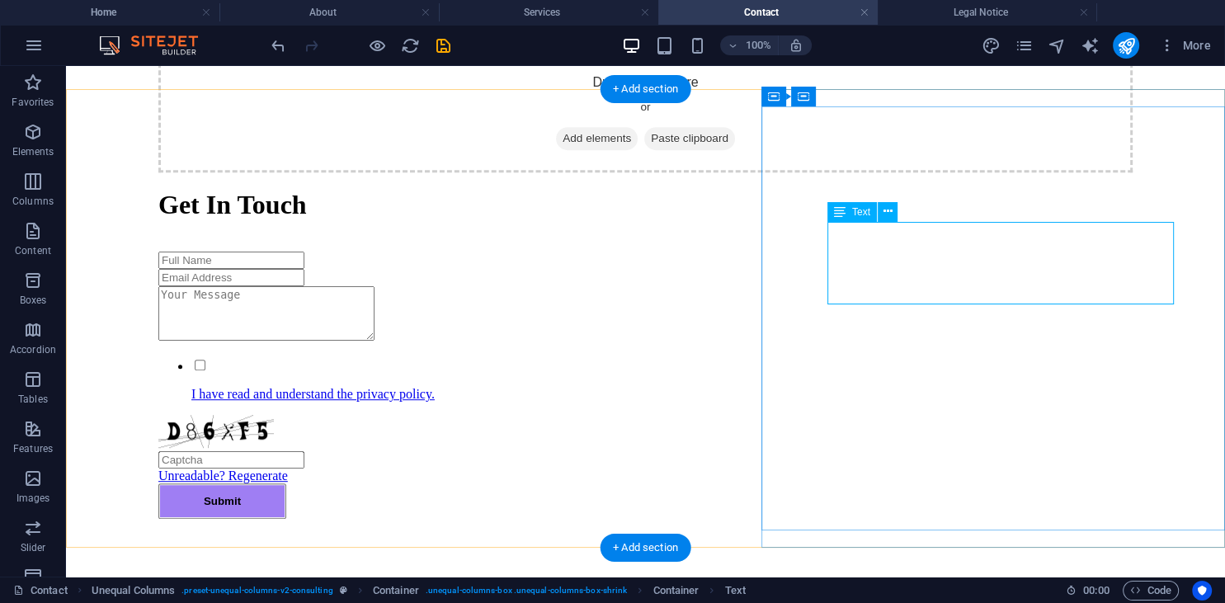
click at [886, 209] on icon at bounding box center [886, 211] width 9 height 17
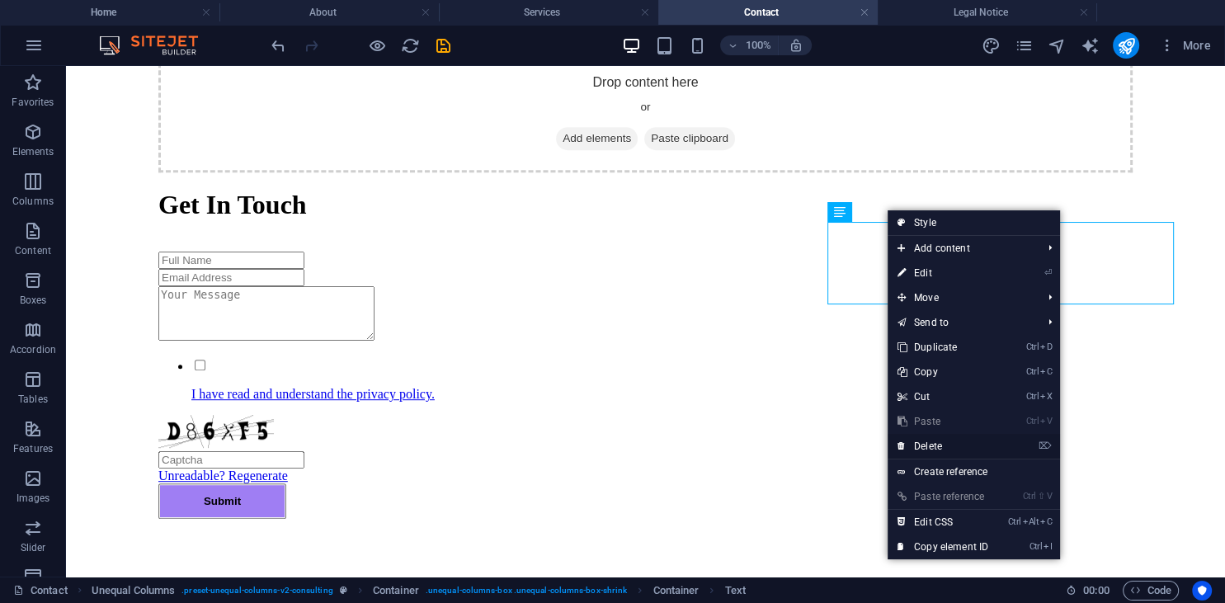
click at [947, 440] on link "⌦ Delete" at bounding box center [942, 446] width 110 height 25
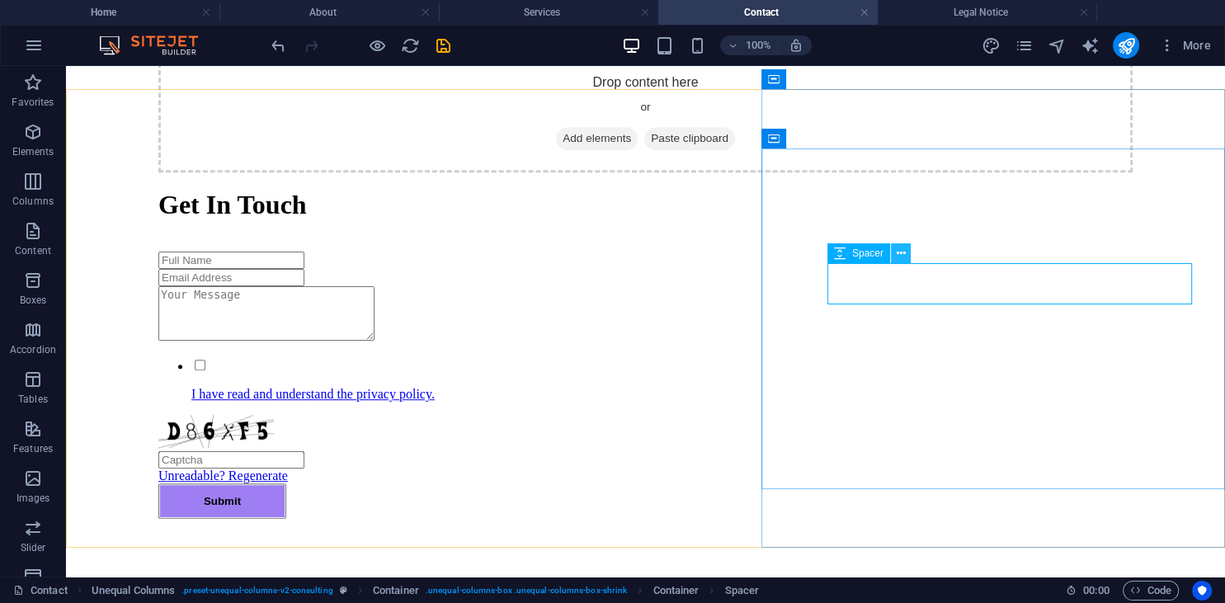
click at [896, 253] on button at bounding box center [901, 253] width 20 height 20
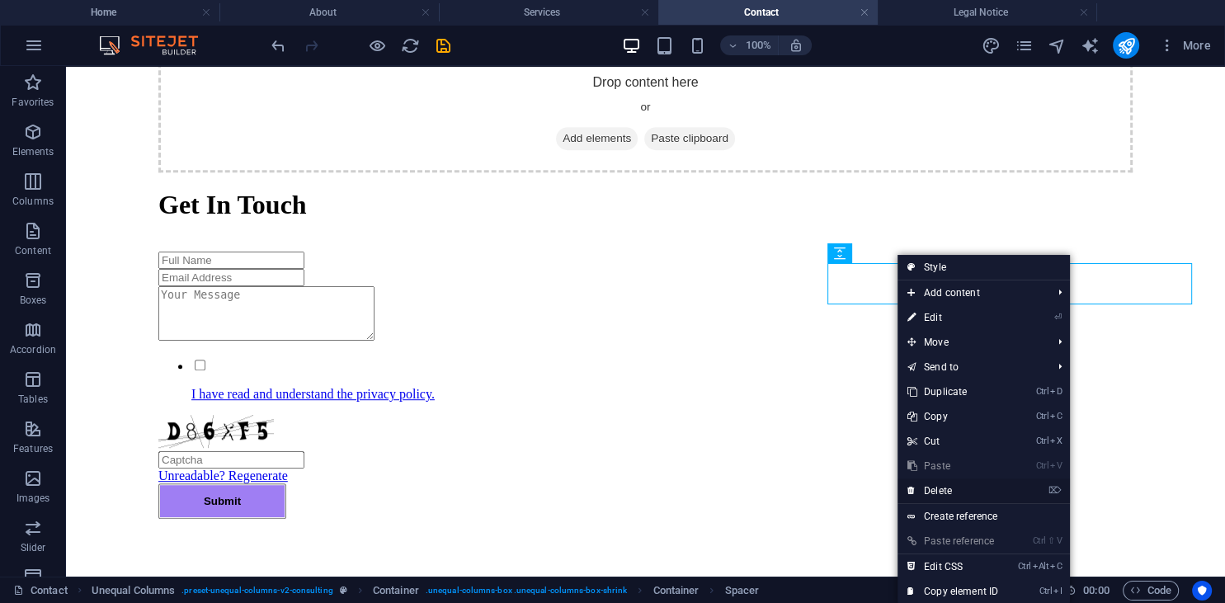
click at [953, 490] on link "⌦ Delete" at bounding box center [952, 490] width 110 height 25
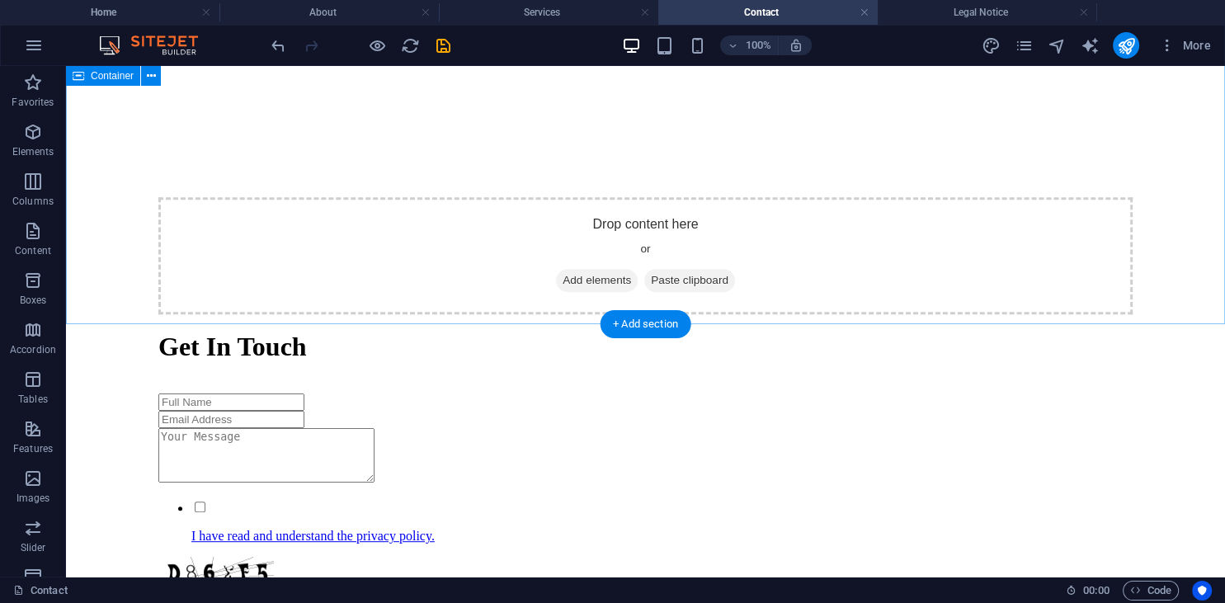
scroll to position [543, 0]
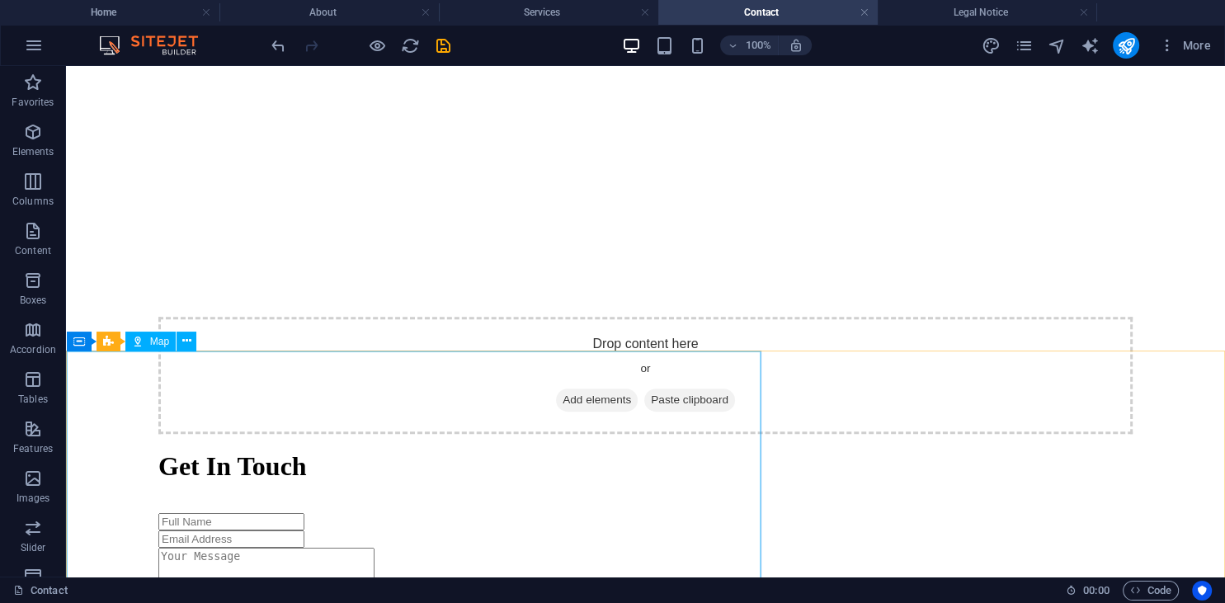
click at [150, 342] on span "Map" at bounding box center [159, 341] width 19 height 10
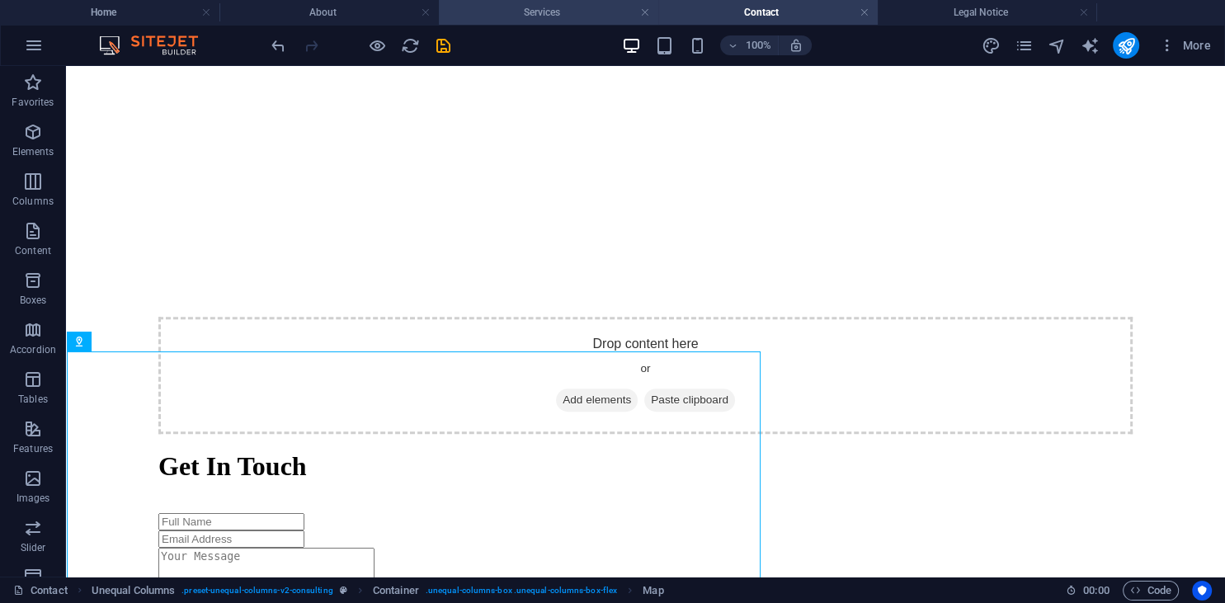
click at [590, 11] on h4 "Services" at bounding box center [548, 12] width 219 height 18
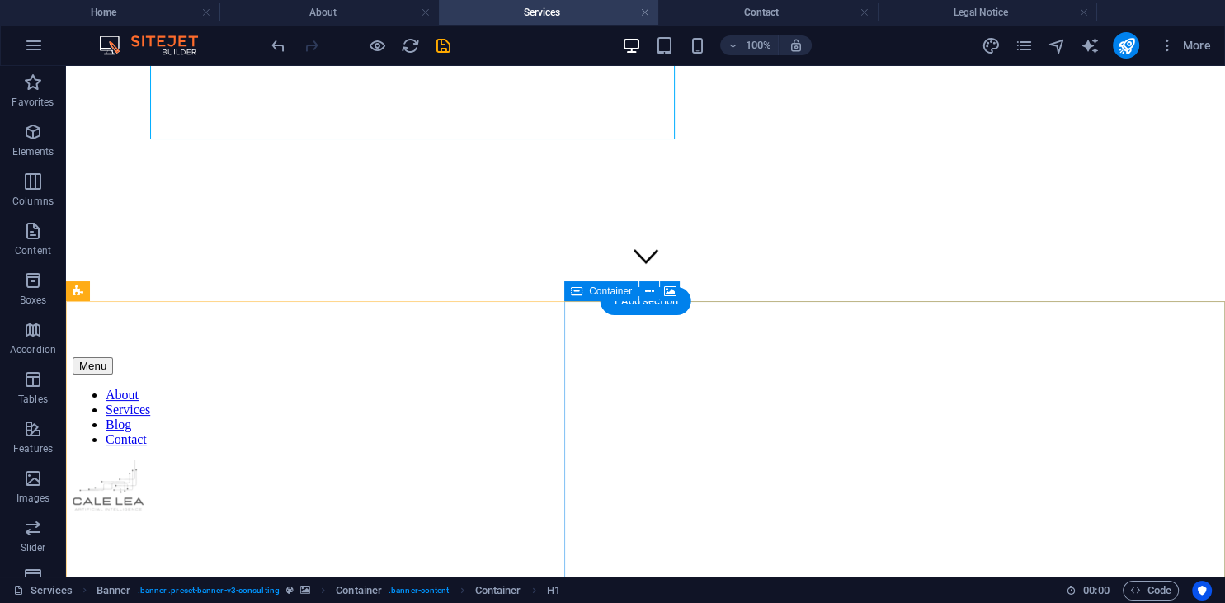
scroll to position [348, 0]
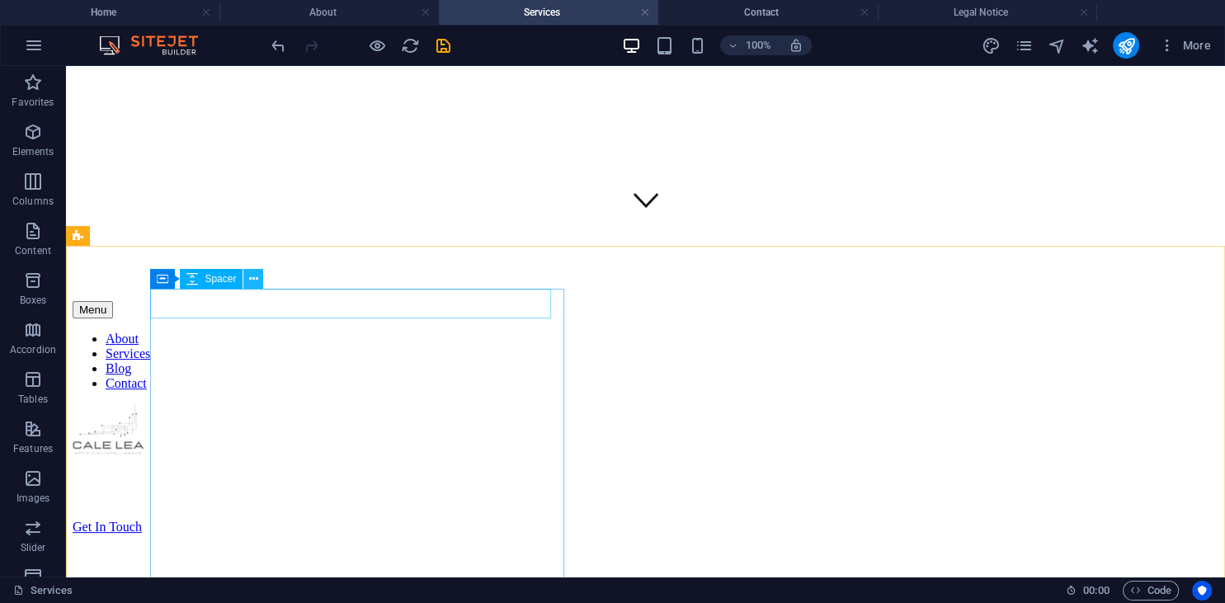
click at [251, 280] on icon at bounding box center [253, 278] width 9 height 17
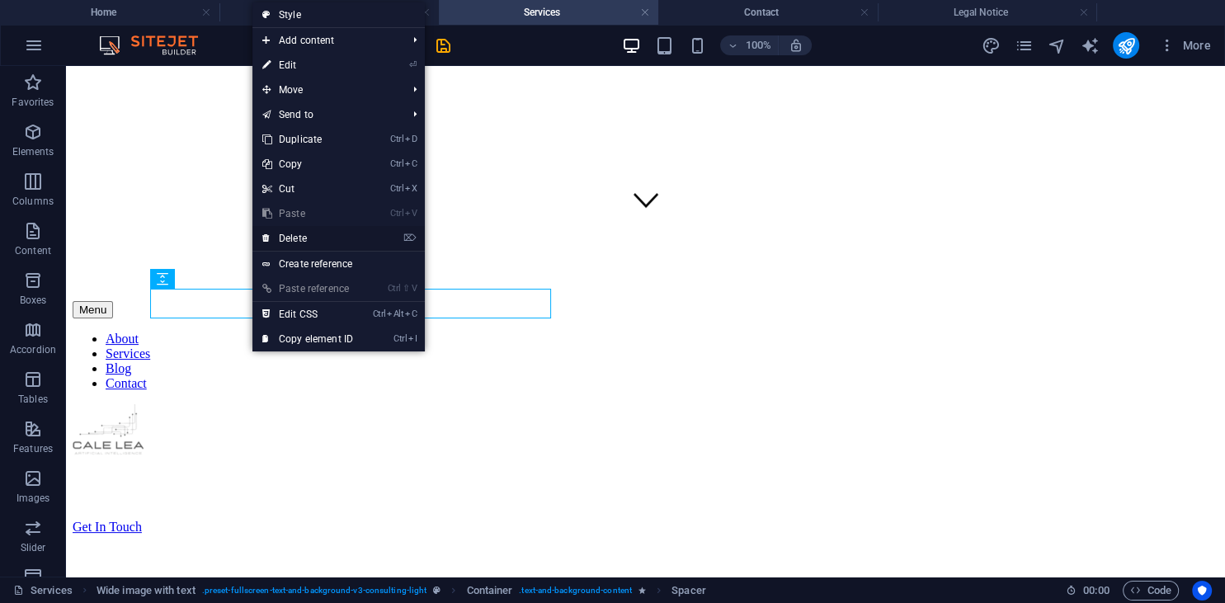
click at [285, 242] on link "⌦ Delete" at bounding box center [307, 238] width 110 height 25
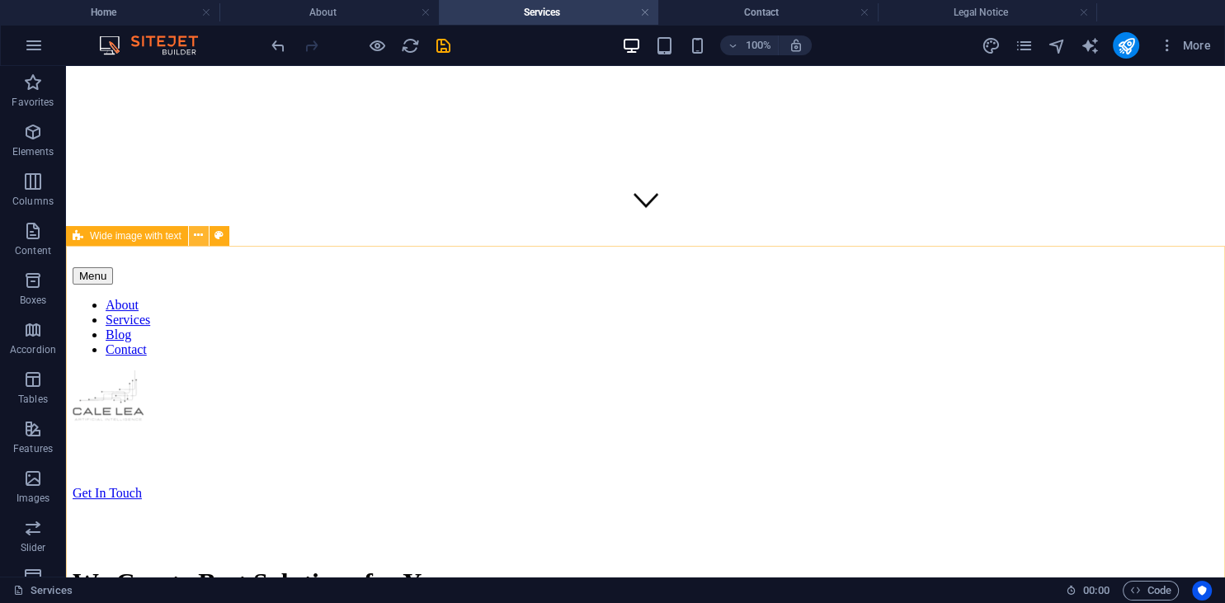
click at [193, 235] on button at bounding box center [199, 236] width 20 height 20
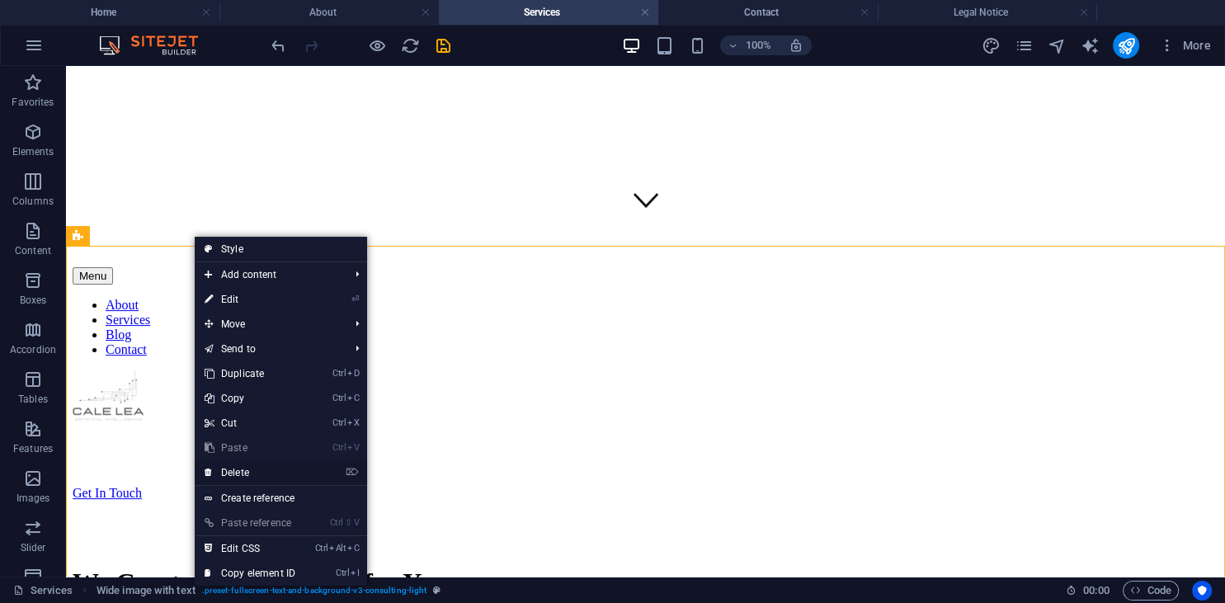
click at [268, 473] on link "⌦ Delete" at bounding box center [250, 472] width 110 height 25
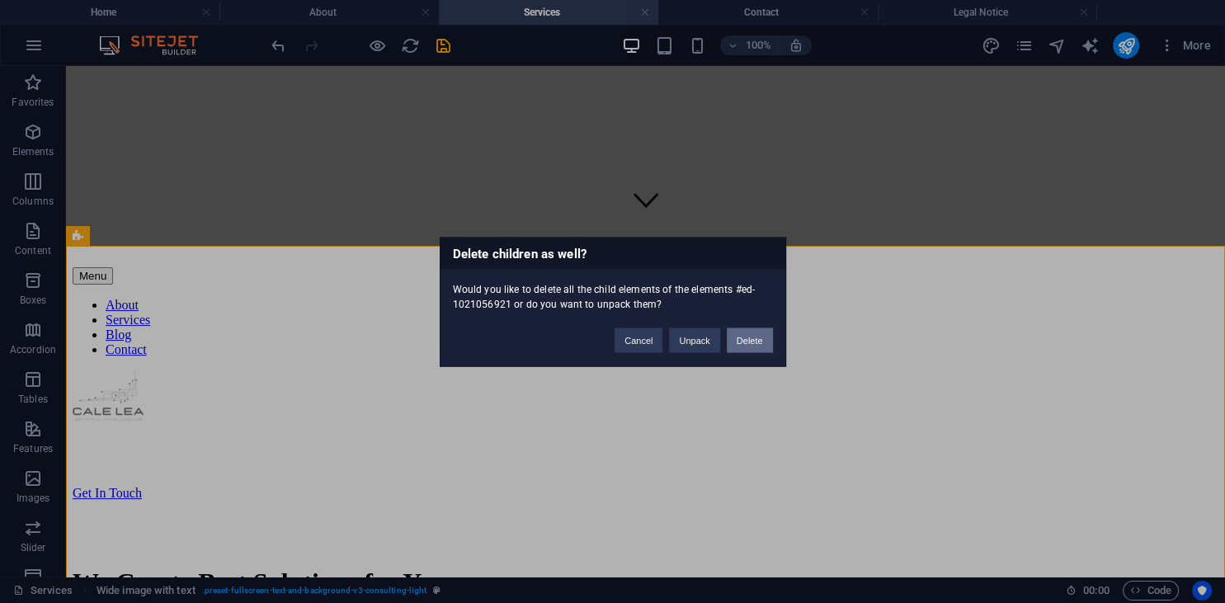
click at [757, 334] on button "Delete" at bounding box center [749, 339] width 46 height 25
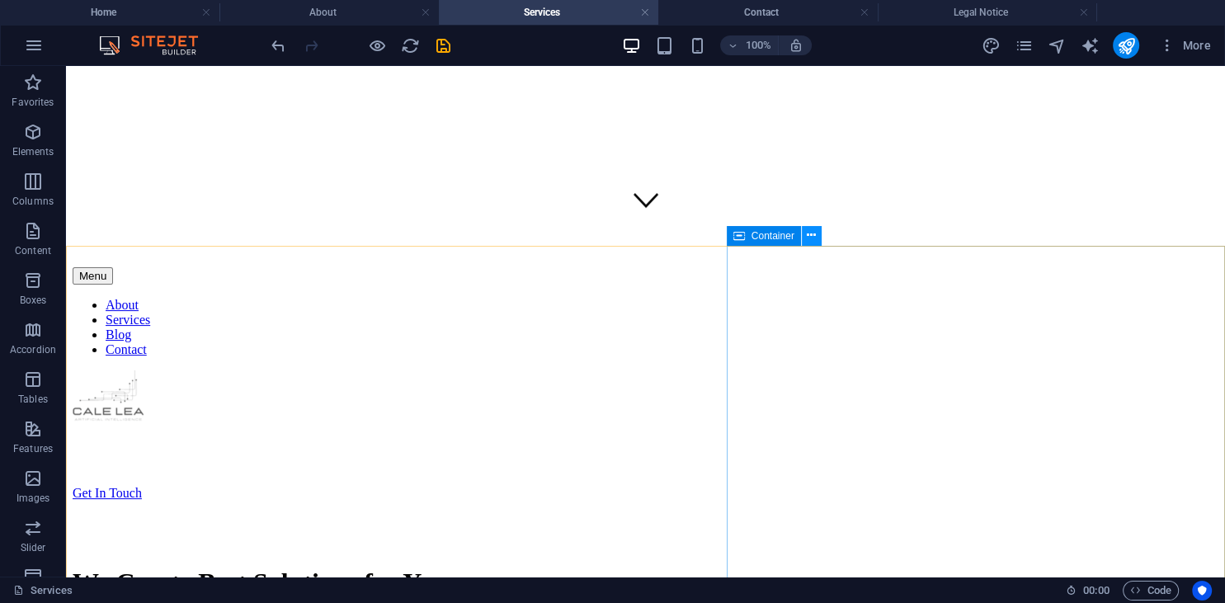
click at [813, 237] on icon at bounding box center [810, 235] width 9 height 17
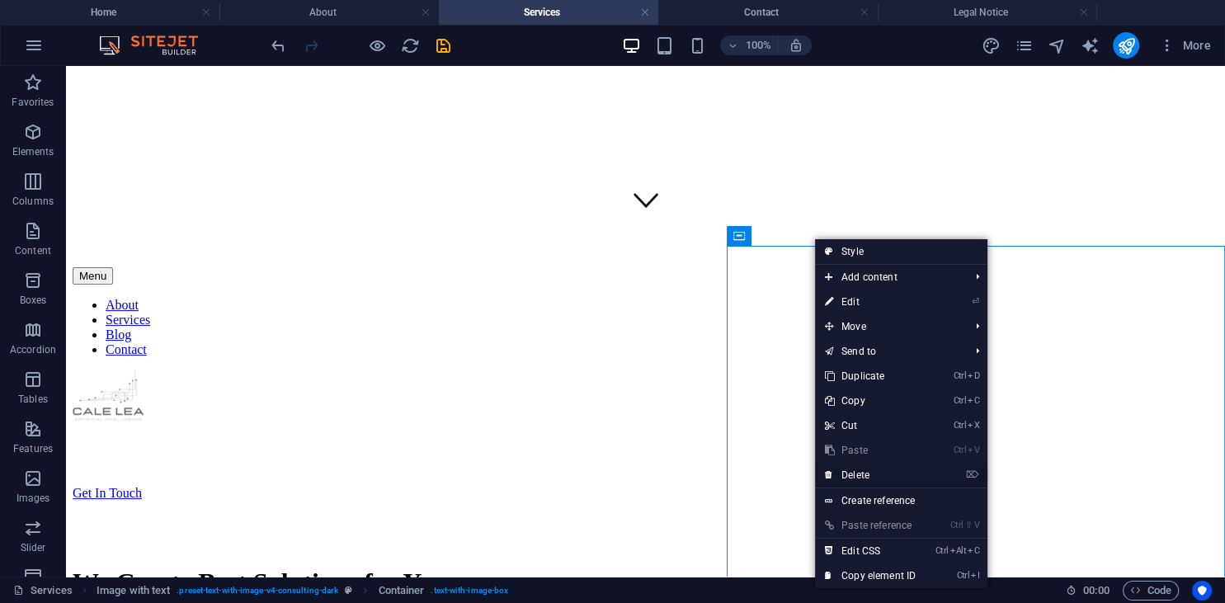
click at [882, 475] on link "⌦ Delete" at bounding box center [870, 475] width 110 height 25
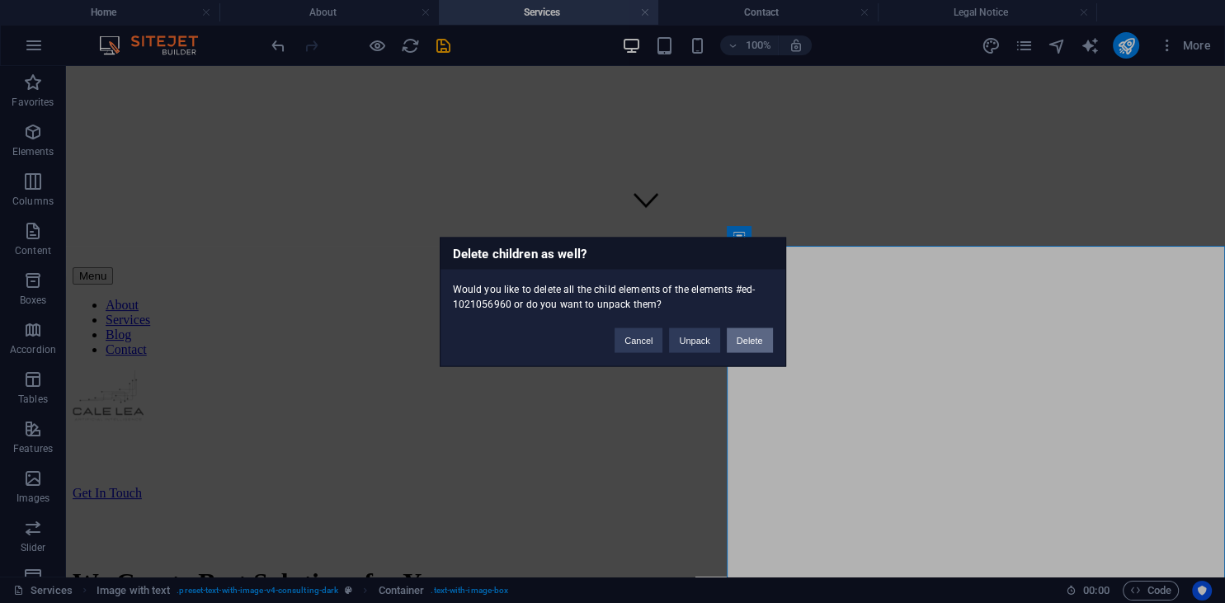
click at [754, 339] on button "Delete" at bounding box center [749, 339] width 46 height 25
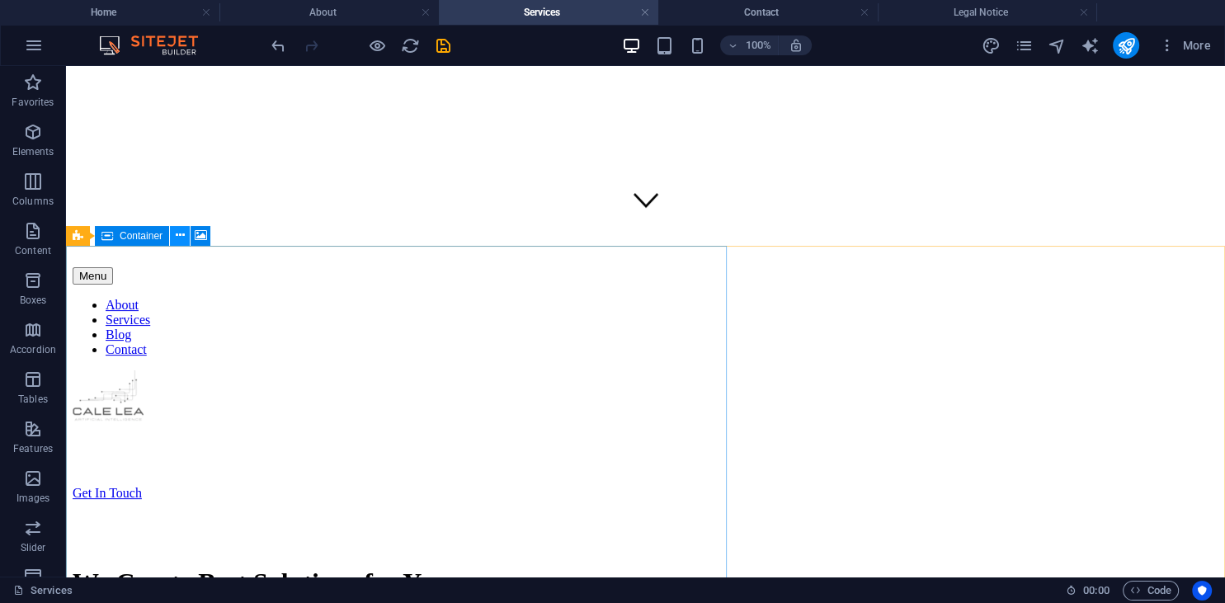
click at [180, 236] on icon at bounding box center [180, 235] width 9 height 17
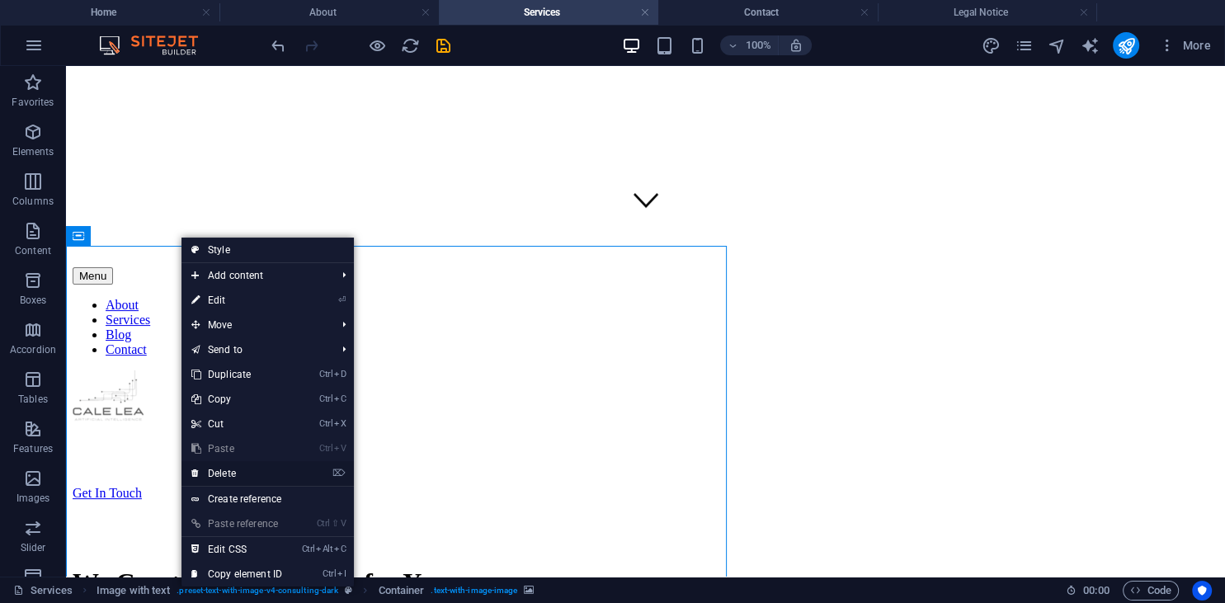
click at [245, 468] on link "⌦ Delete" at bounding box center [236, 473] width 110 height 25
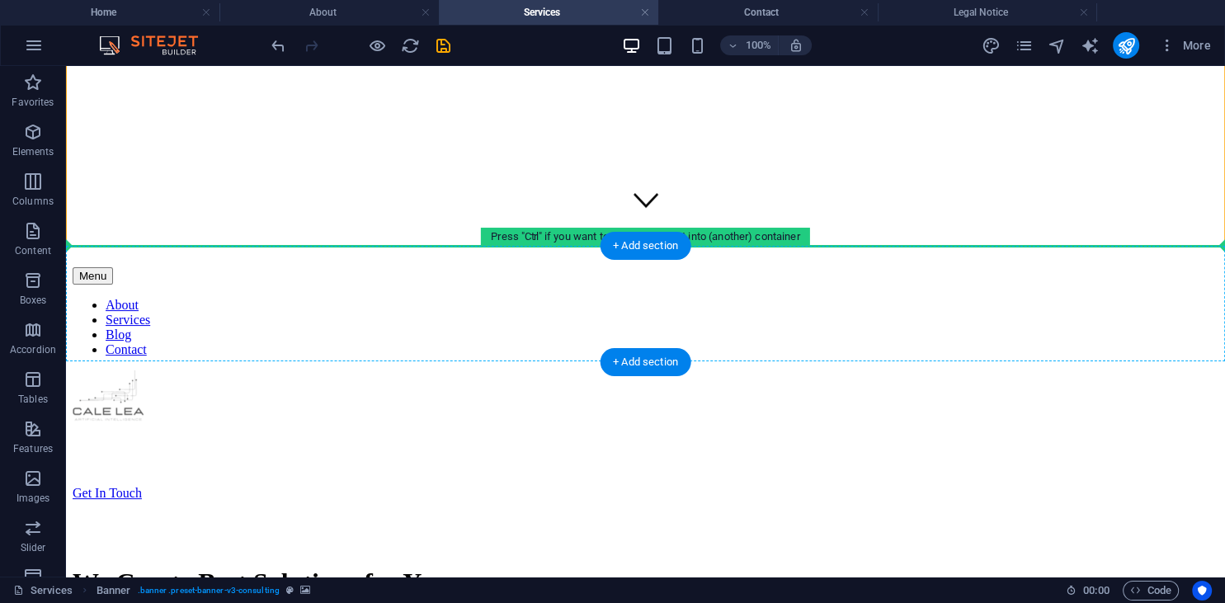
drag, startPoint x: 575, startPoint y: 243, endPoint x: 559, endPoint y: 282, distance: 41.8
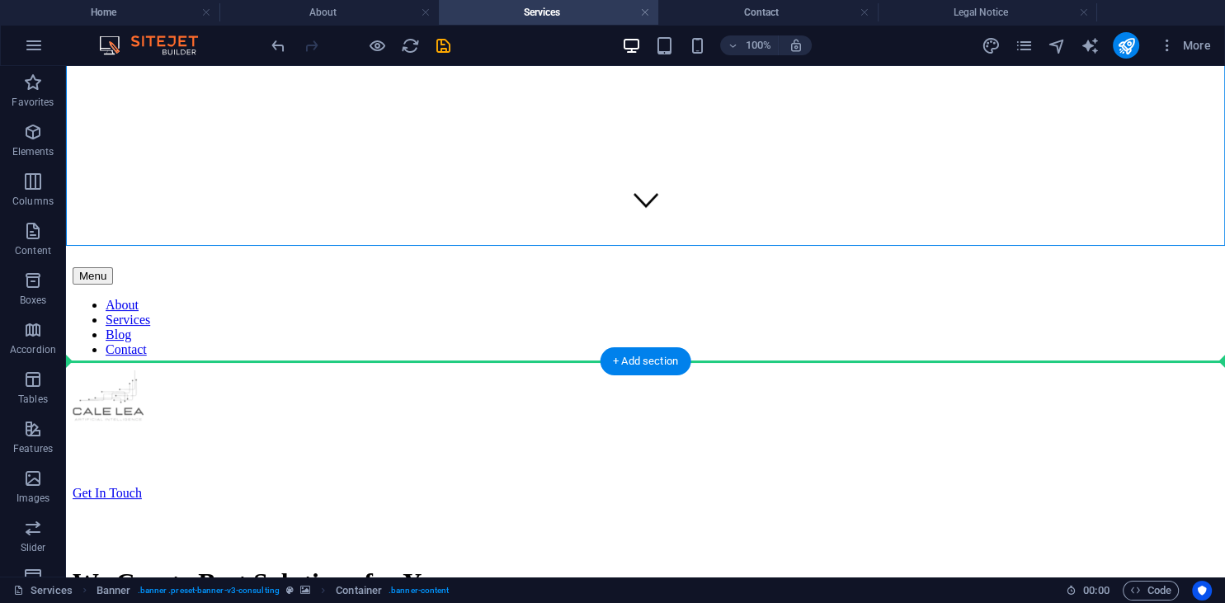
drag, startPoint x: 564, startPoint y: 239, endPoint x: 546, endPoint y: 364, distance: 126.6
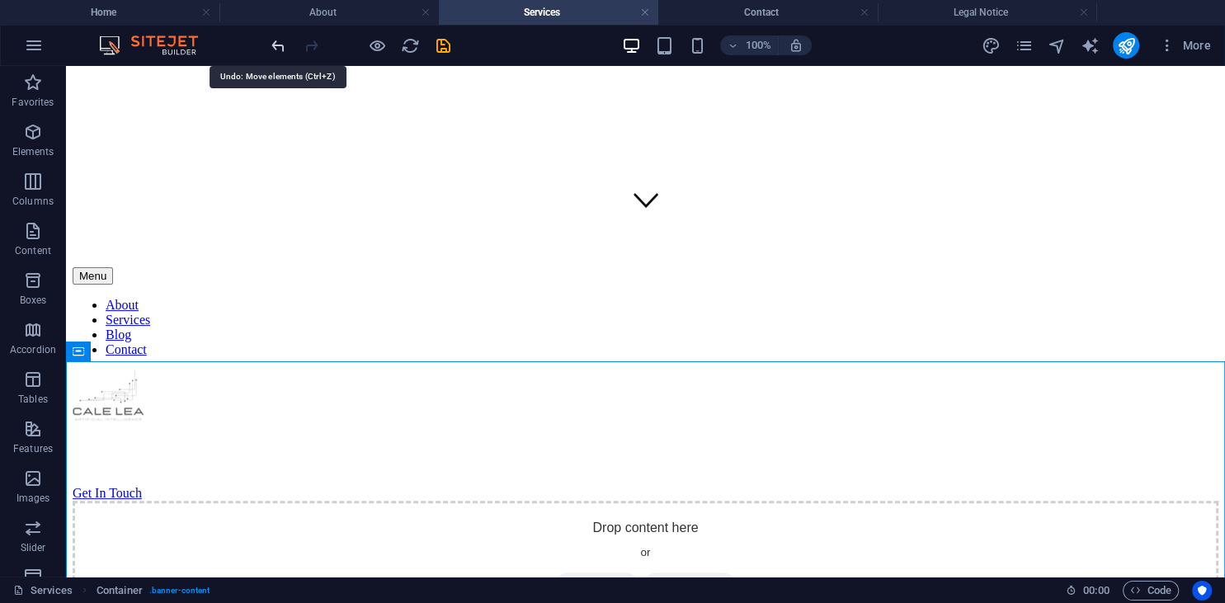
click at [279, 47] on icon "undo" at bounding box center [278, 45] width 19 height 19
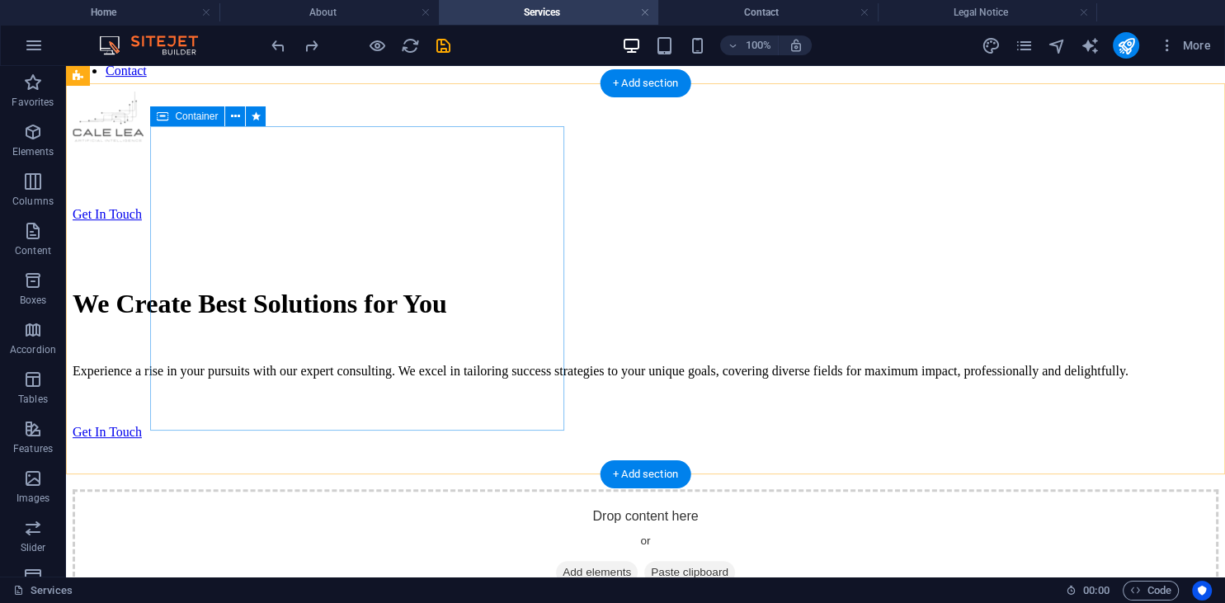
scroll to position [609, 0]
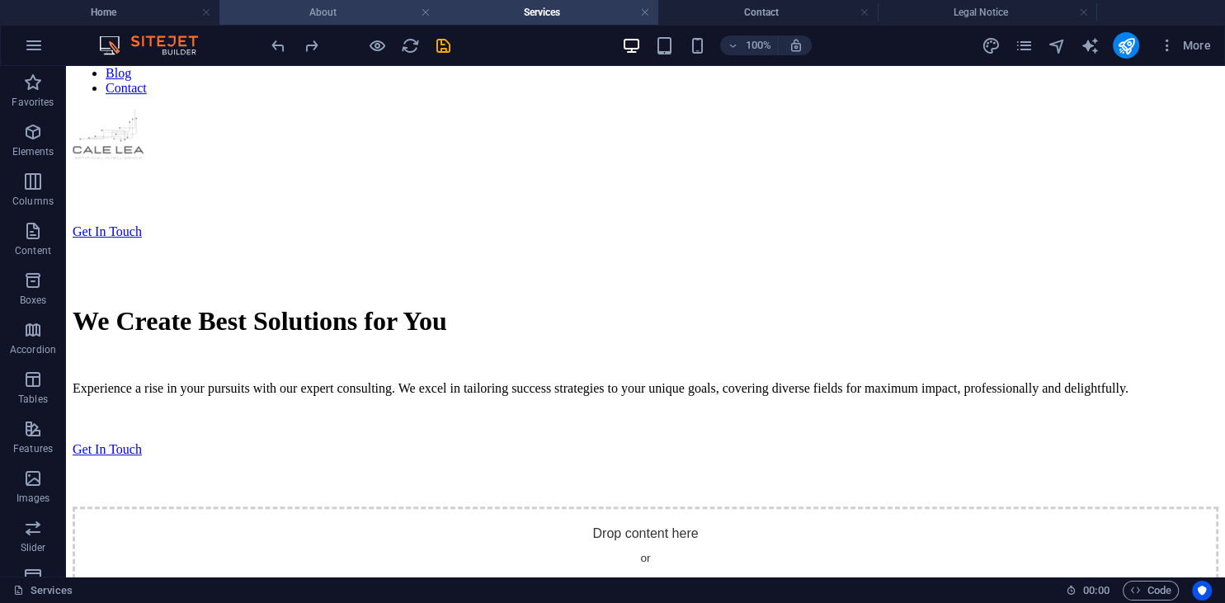
click at [381, 15] on h4 "About" at bounding box center [328, 12] width 219 height 18
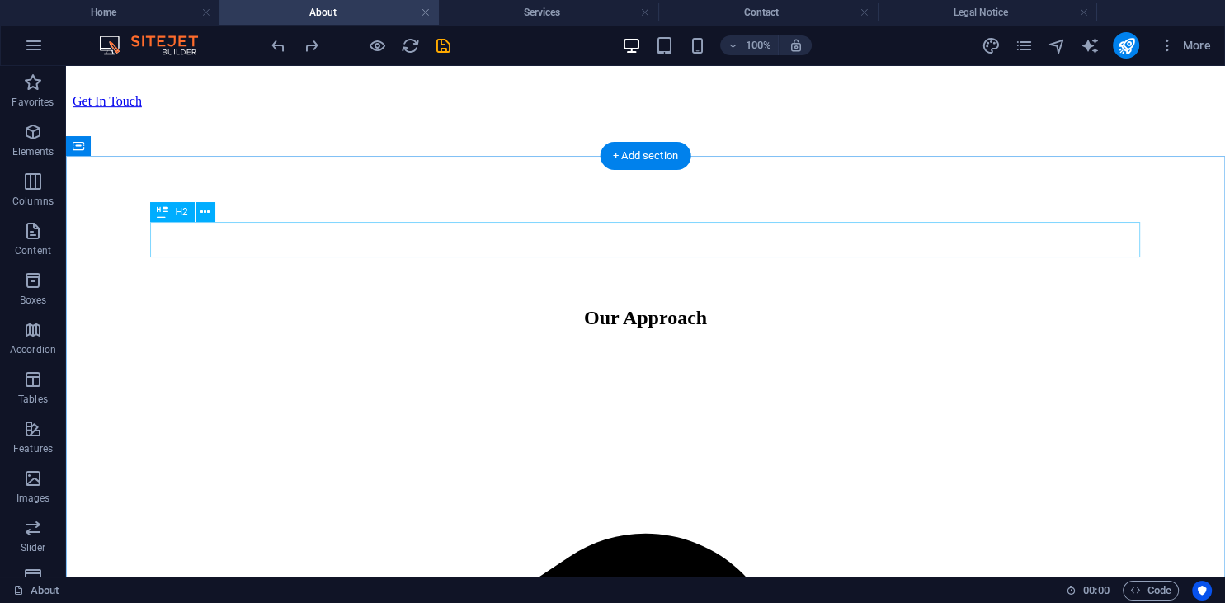
scroll to position [871, 0]
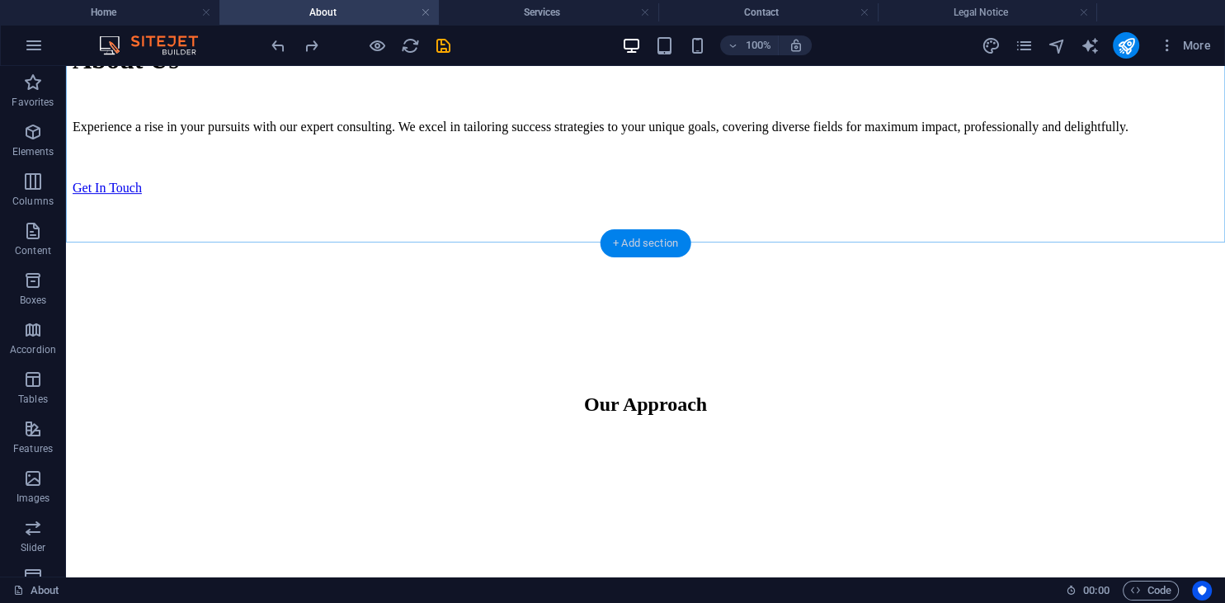
click at [650, 243] on div "+ Add section" at bounding box center [645, 243] width 92 height 28
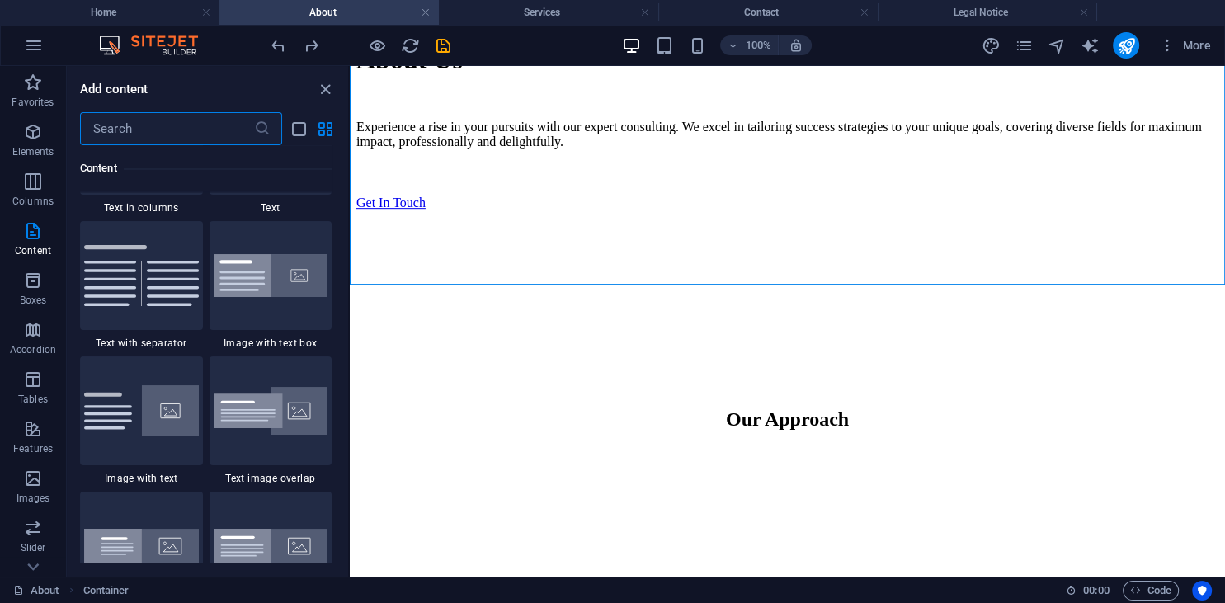
scroll to position [3007, 0]
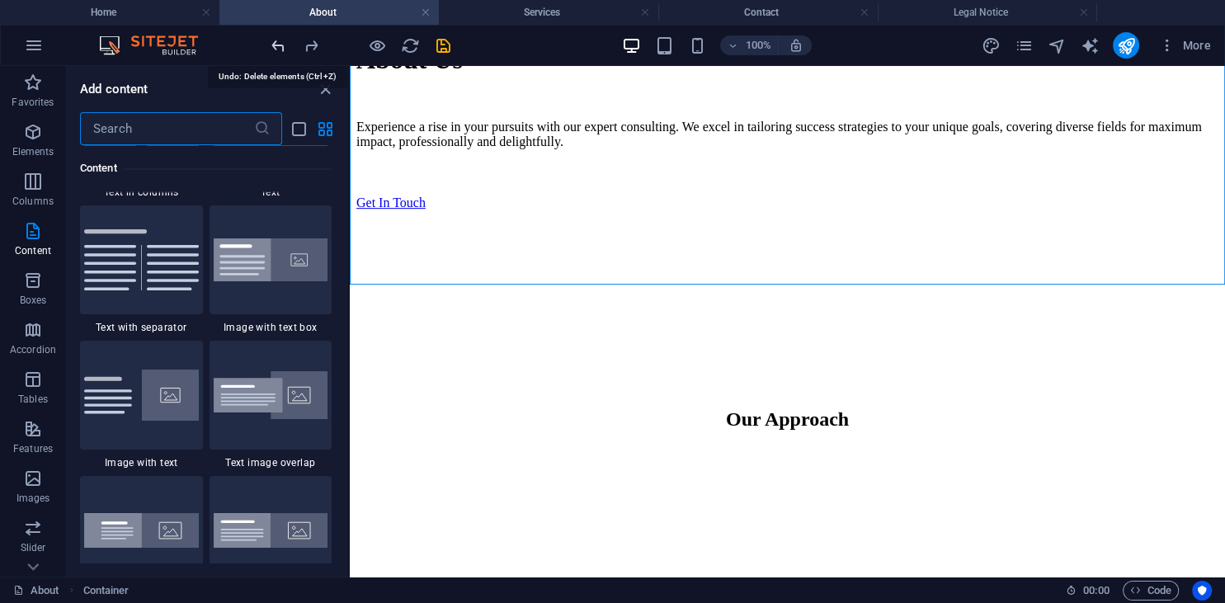
click at [274, 48] on icon "undo" at bounding box center [278, 45] width 19 height 19
click at [330, 93] on icon "close panel" at bounding box center [325, 89] width 19 height 19
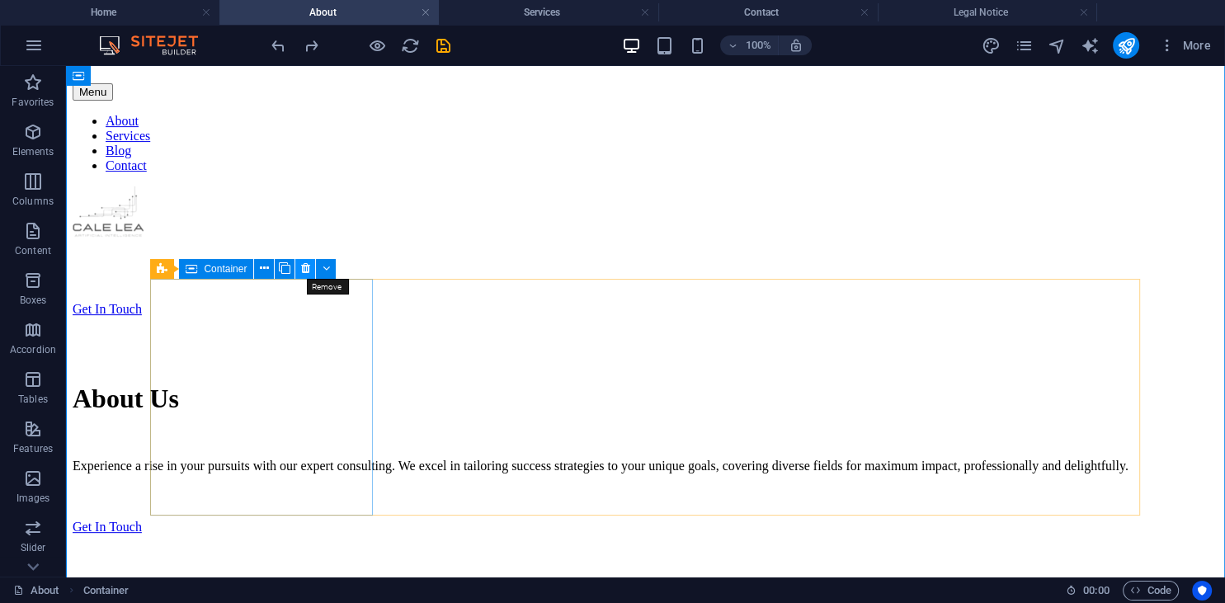
click at [305, 272] on icon at bounding box center [305, 268] width 9 height 17
click at [308, 269] on icon at bounding box center [305, 268] width 9 height 17
click at [305, 270] on icon at bounding box center [305, 268] width 9 height 17
click at [261, 267] on icon at bounding box center [264, 268] width 9 height 17
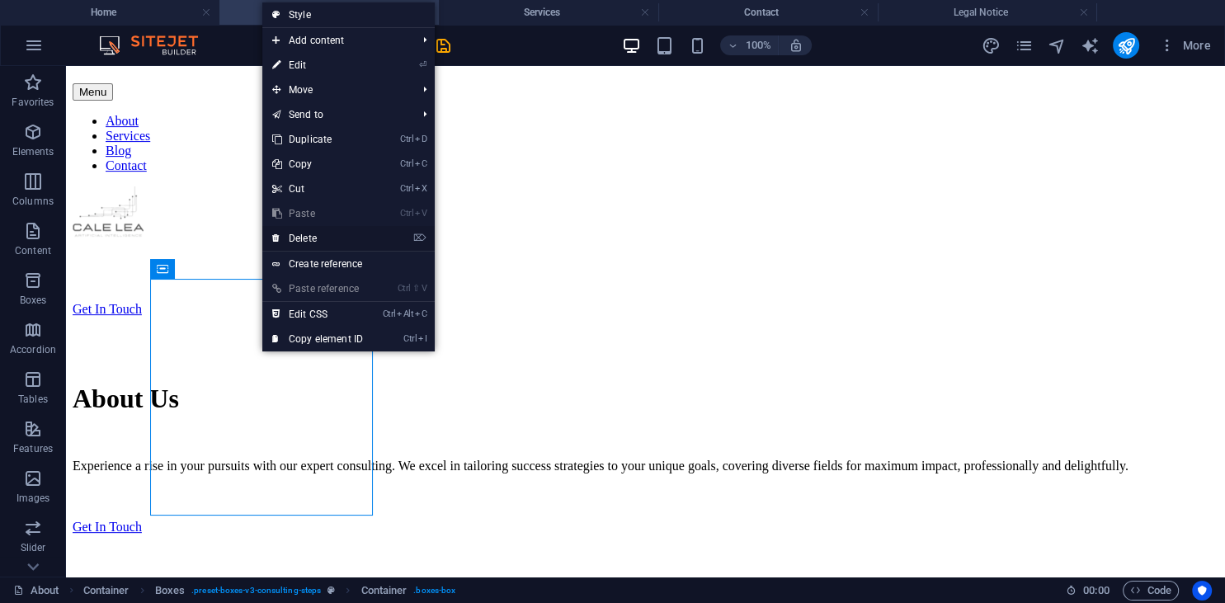
click at [302, 239] on link "⌦ Delete" at bounding box center [317, 238] width 110 height 25
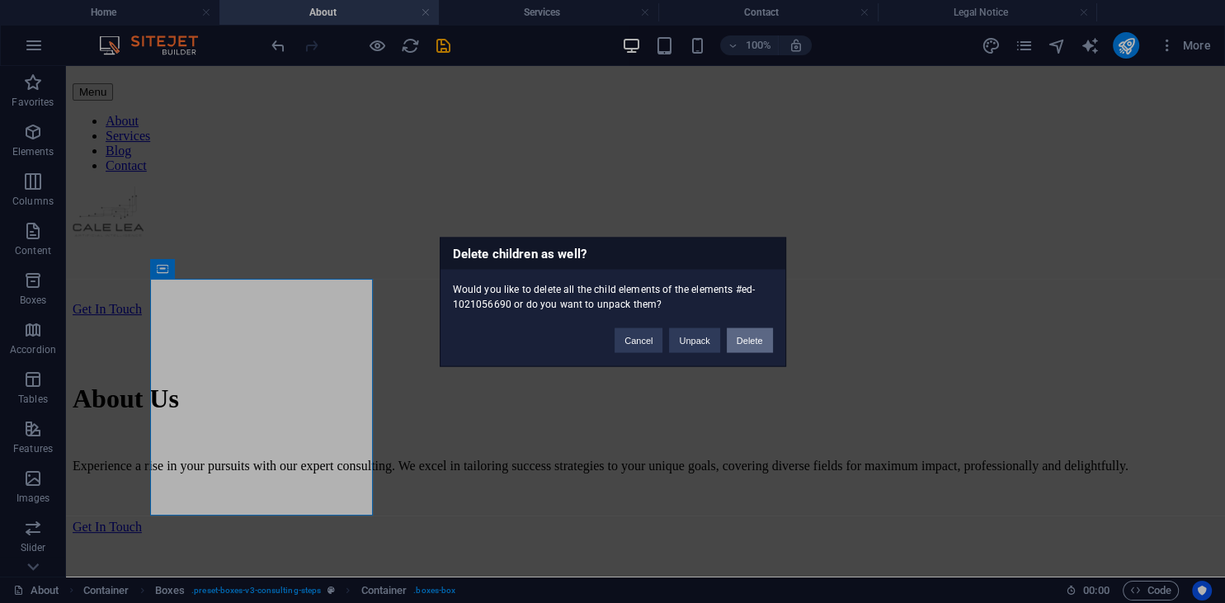
click at [742, 337] on button "Delete" at bounding box center [749, 339] width 46 height 25
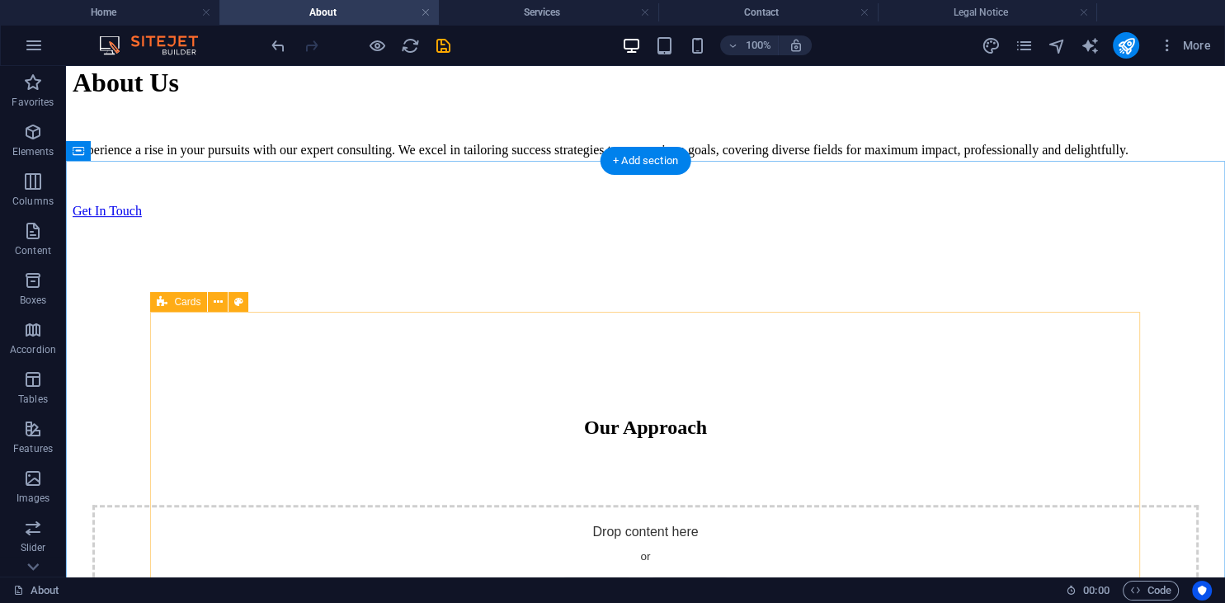
scroll to position [881, 0]
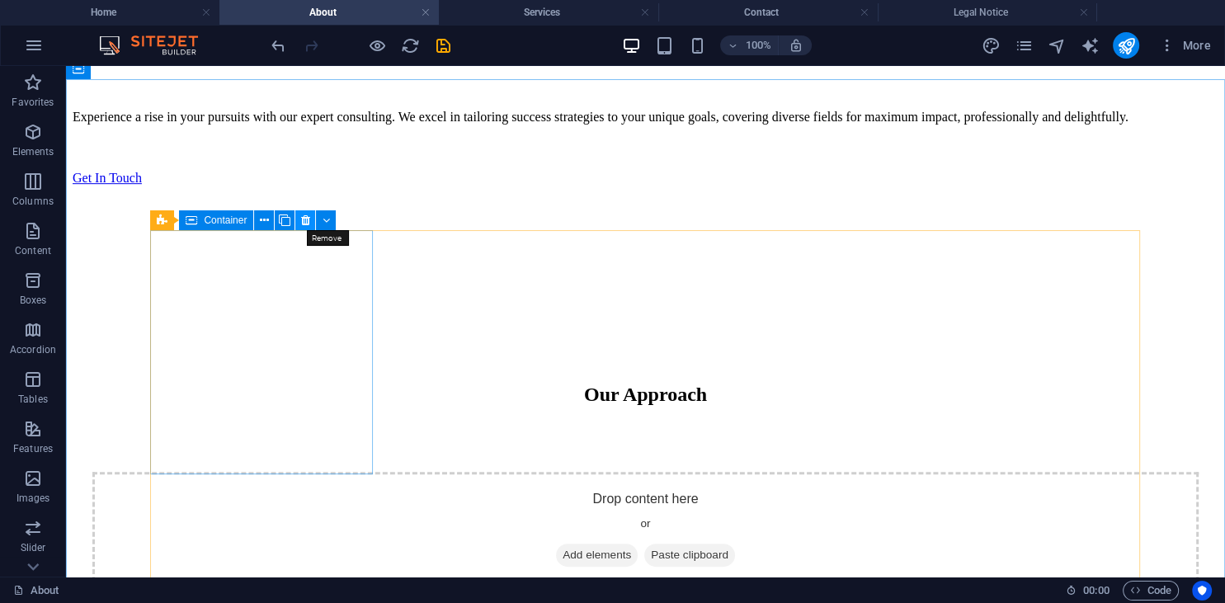
click at [303, 223] on icon at bounding box center [305, 220] width 9 height 17
click at [308, 223] on icon at bounding box center [305, 220] width 9 height 17
click at [304, 223] on icon at bounding box center [305, 220] width 9 height 17
click at [305, 223] on icon at bounding box center [305, 220] width 9 height 17
drag, startPoint x: 305, startPoint y: 224, endPoint x: 239, endPoint y: 160, distance: 92.1
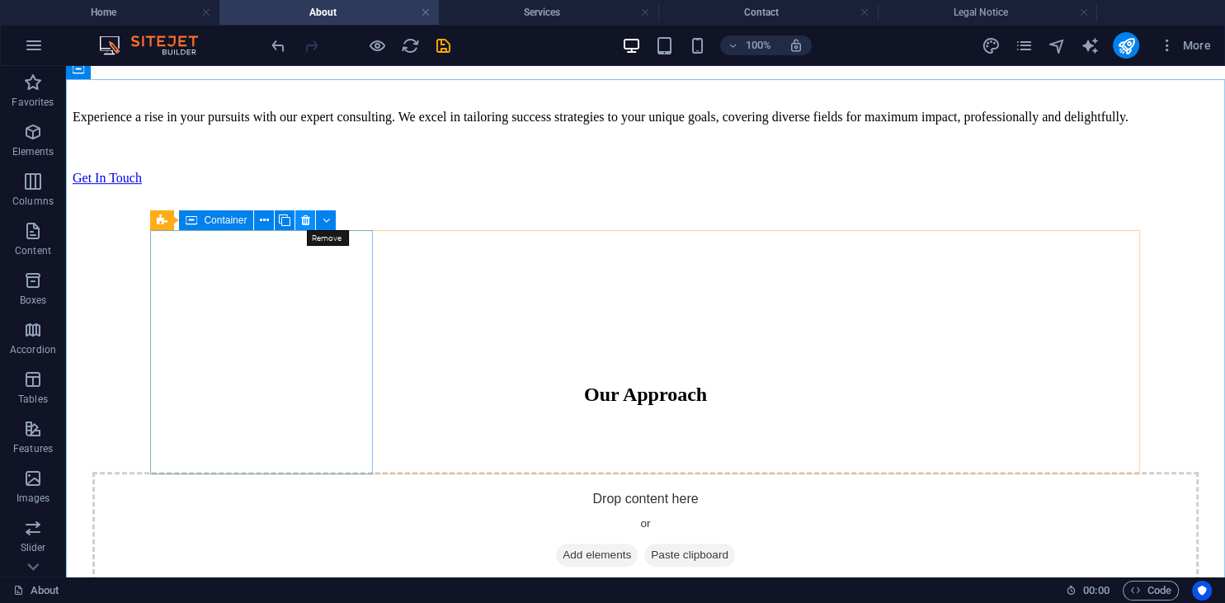
click at [305, 224] on icon at bounding box center [305, 220] width 9 height 17
click at [306, 223] on icon at bounding box center [305, 220] width 9 height 17
click at [305, 223] on icon at bounding box center [305, 220] width 9 height 17
click at [259, 219] on button at bounding box center [264, 220] width 20 height 20
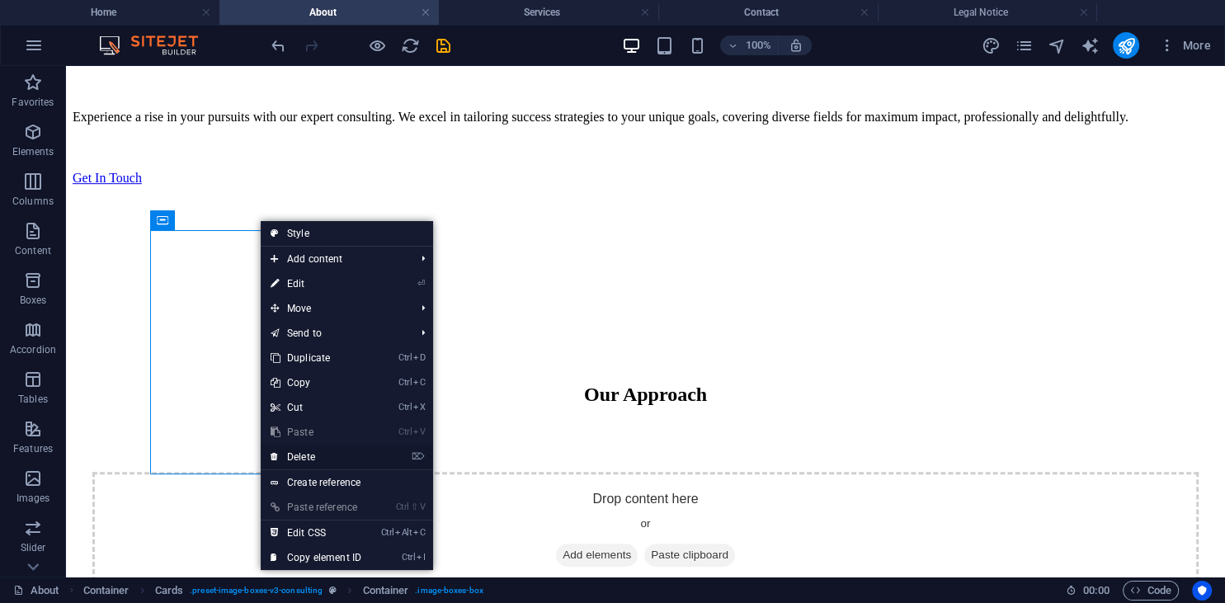
click at [320, 450] on link "⌦ Delete" at bounding box center [316, 456] width 110 height 25
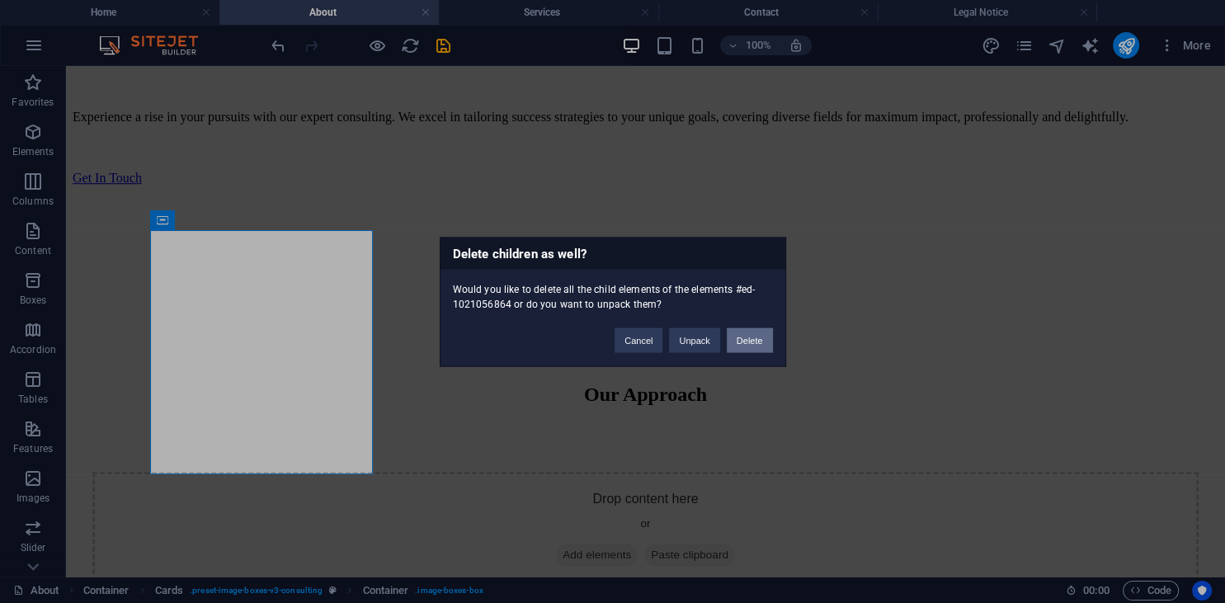
drag, startPoint x: 747, startPoint y: 338, endPoint x: 625, endPoint y: 296, distance: 129.1
click at [747, 338] on button "Delete" at bounding box center [749, 339] width 46 height 25
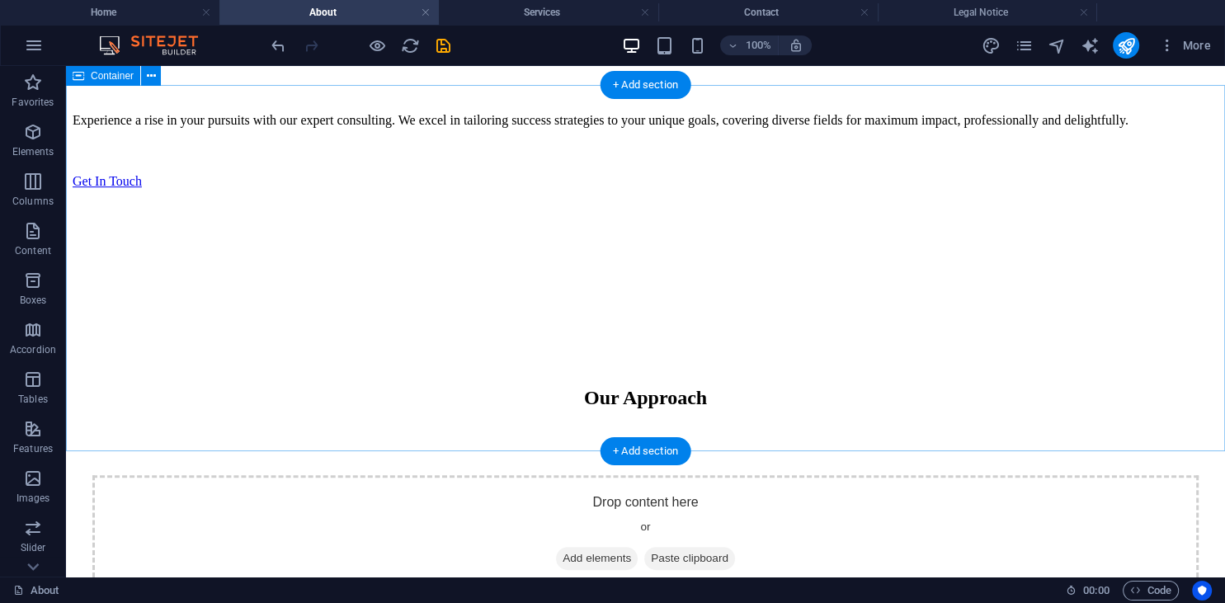
scroll to position [874, 0]
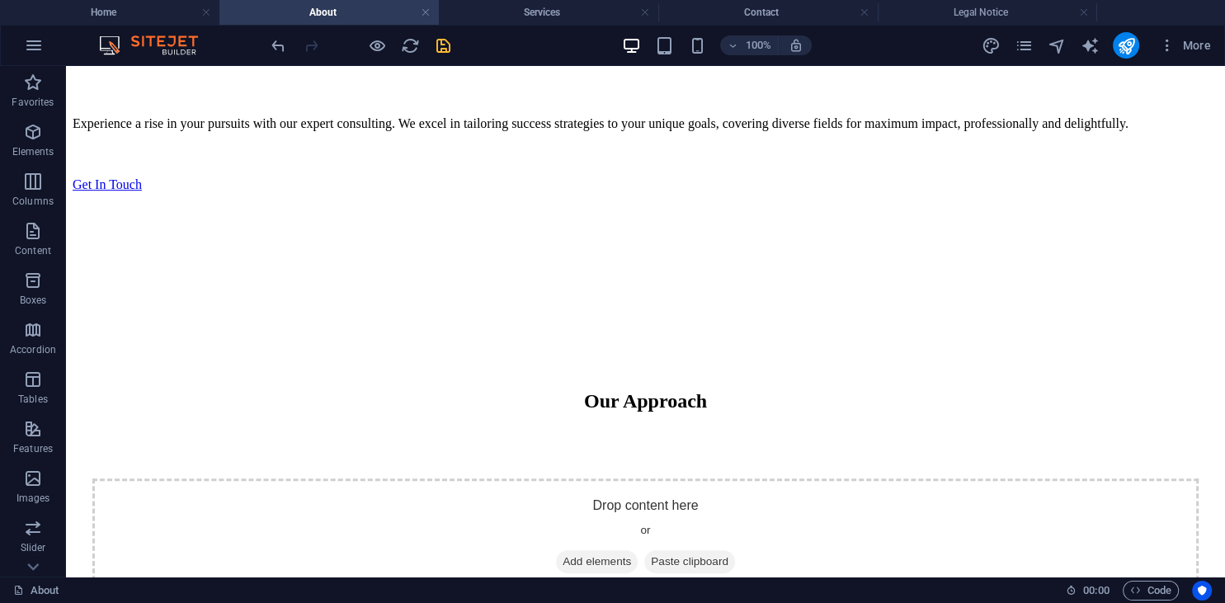
click at [443, 45] on icon "save" at bounding box center [443, 45] width 19 height 19
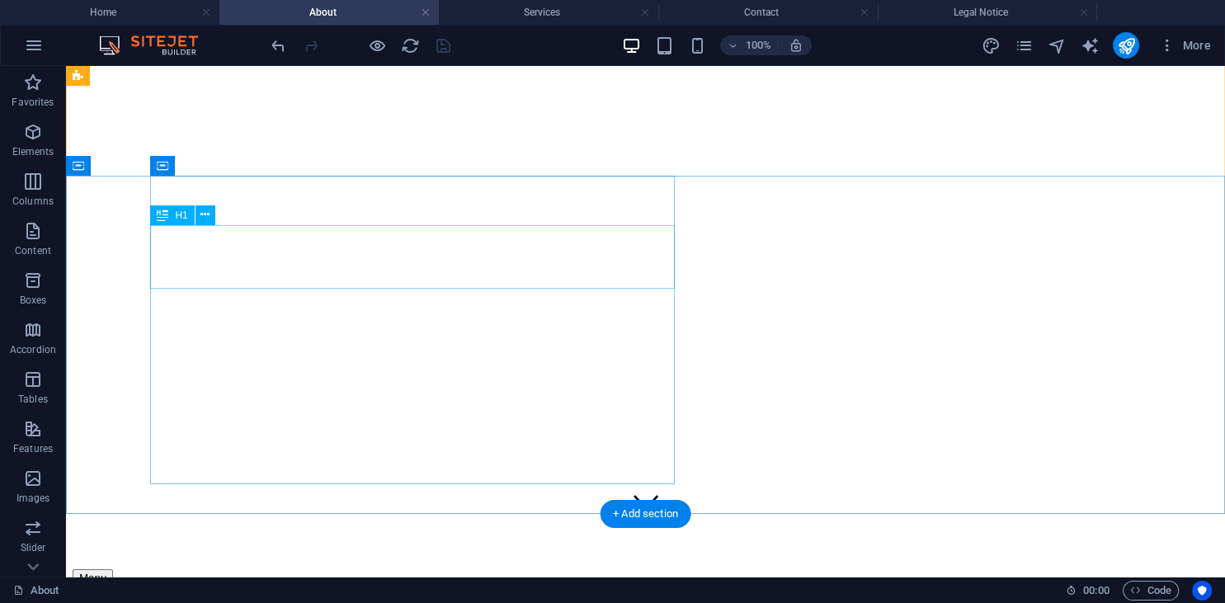
scroll to position [0, 0]
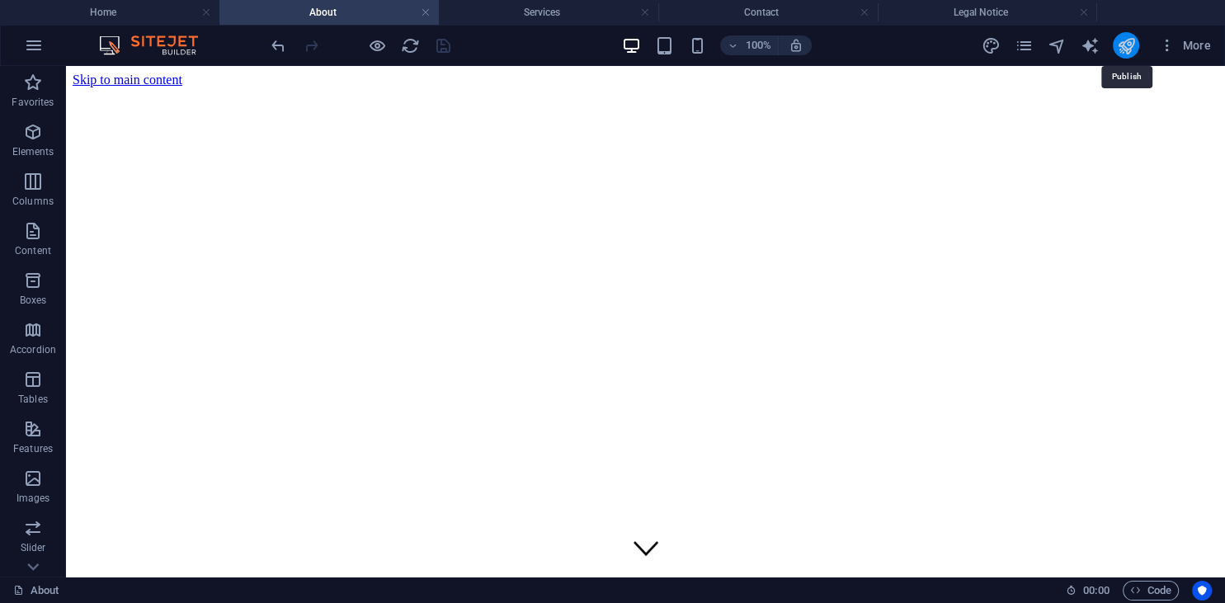
click at [1120, 49] on icon "publish" at bounding box center [1125, 45] width 19 height 19
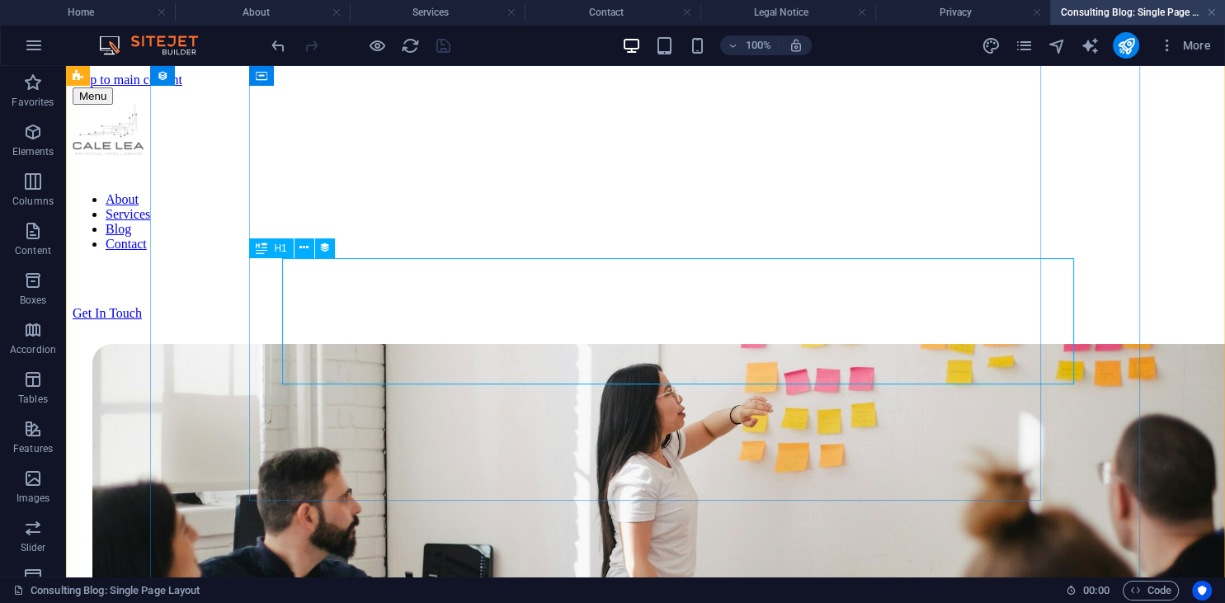
scroll to position [329, 0]
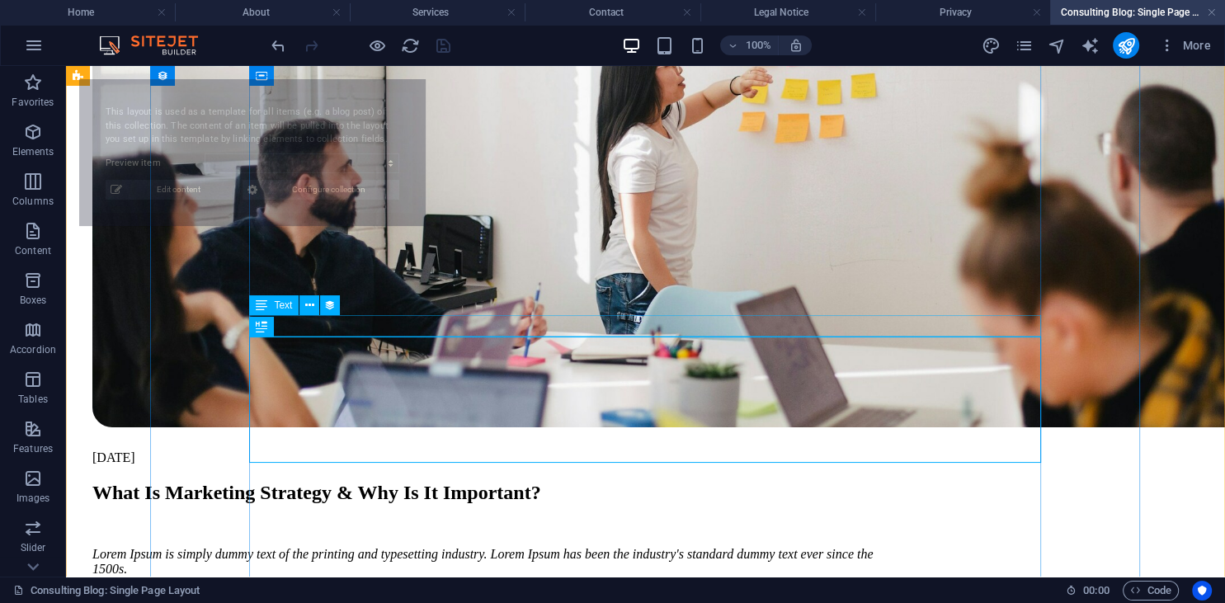
select select "68e42823bdeaccad0505d9dd"
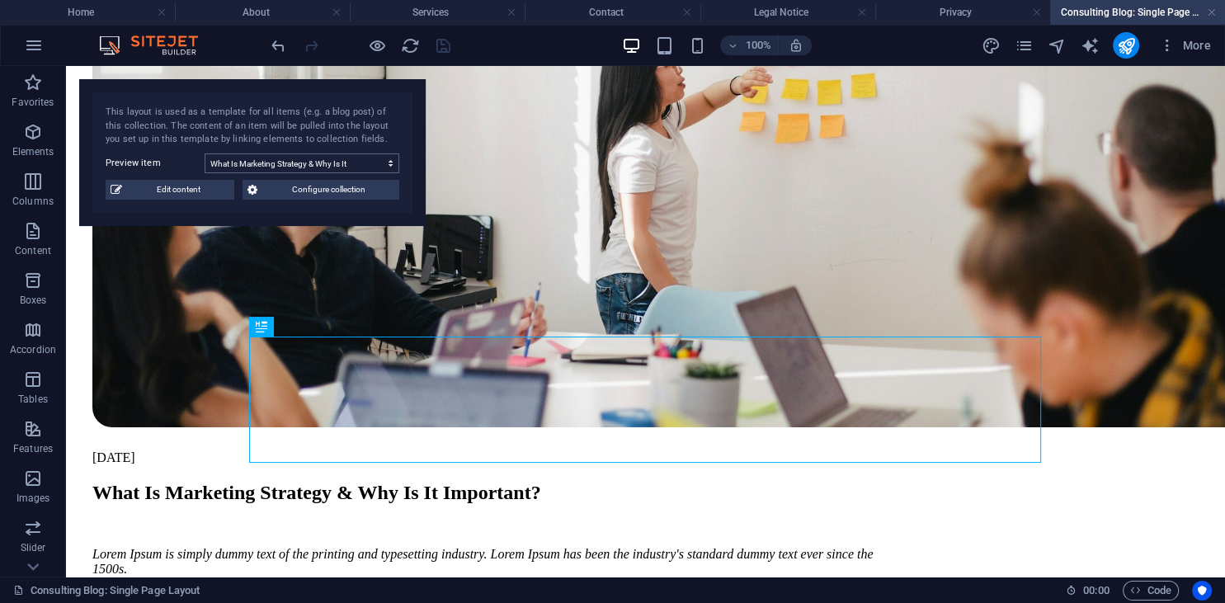
click at [205, 153] on select "What Is Marketing Strategy & Why Is It Important? The Perfect Workshop: The Con…" at bounding box center [302, 163] width 195 height 20
click at [150, 181] on span "Edit content" at bounding box center [178, 190] width 102 height 20
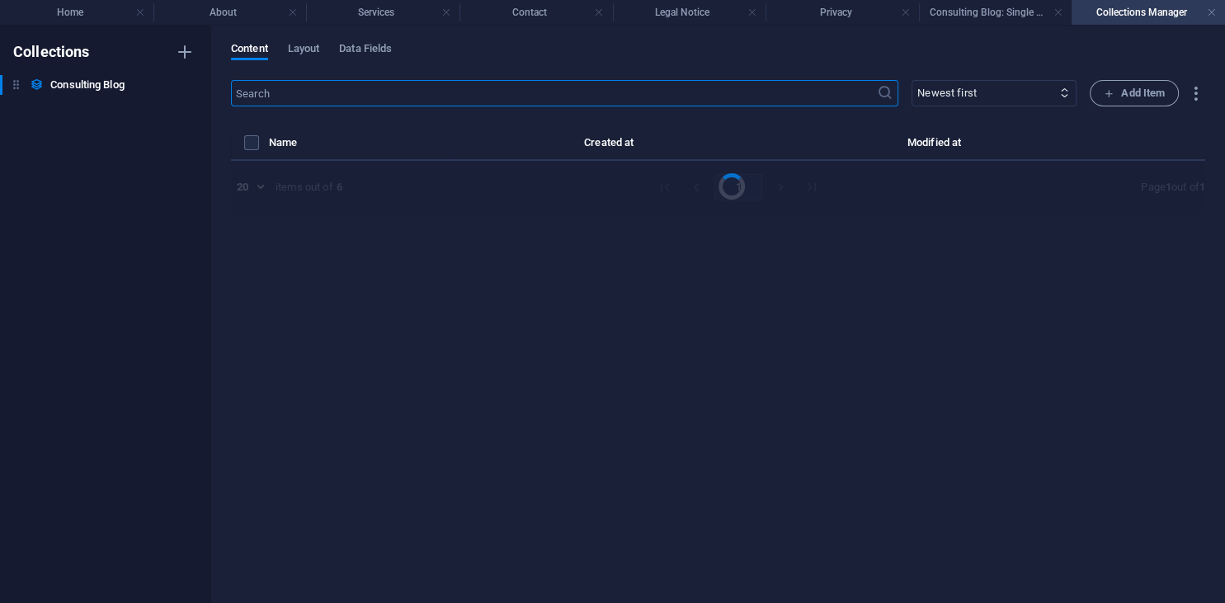
select select "Modern Marketing"
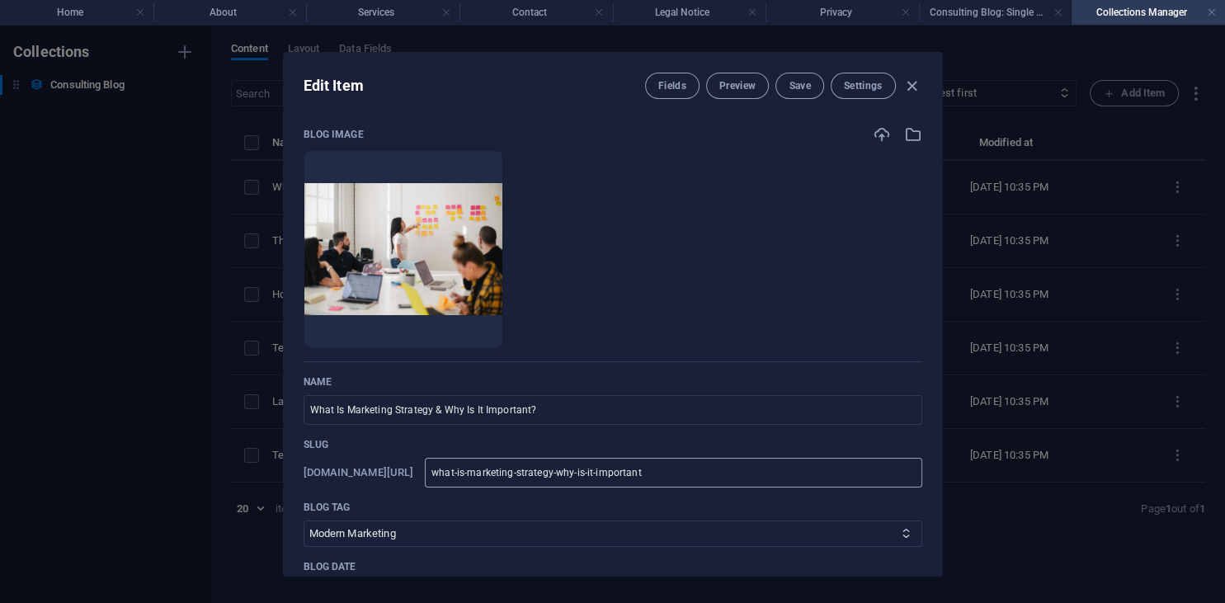
click at [823, 479] on input "what-is-marketing-strategy-why-is-it-important" at bounding box center [673, 473] width 496 height 30
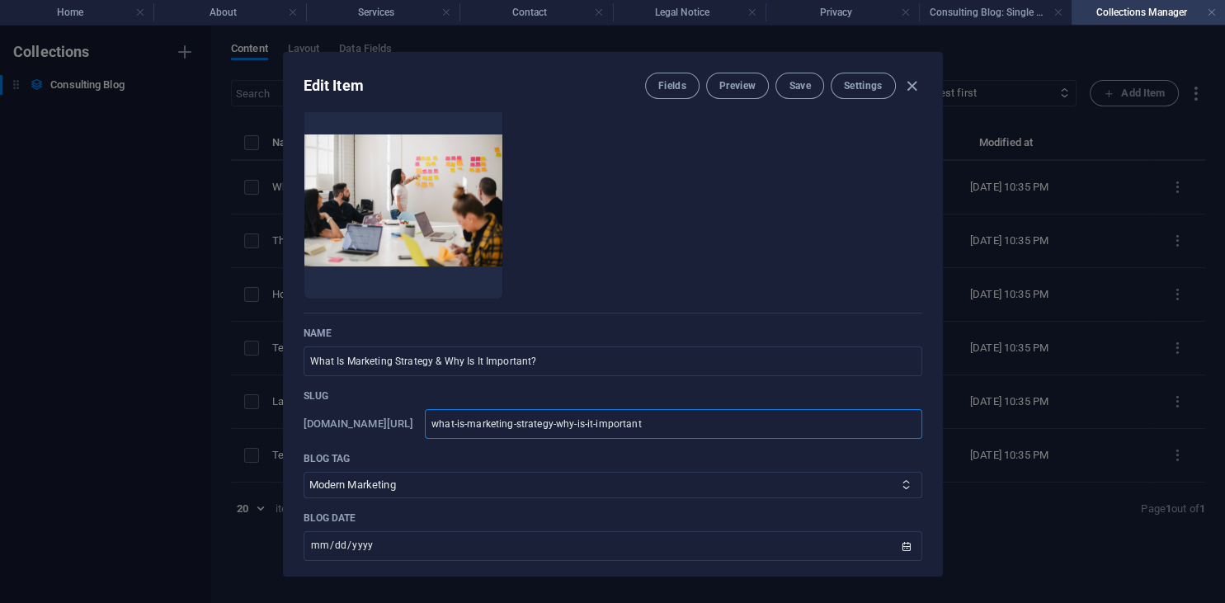
scroll to position [0, 0]
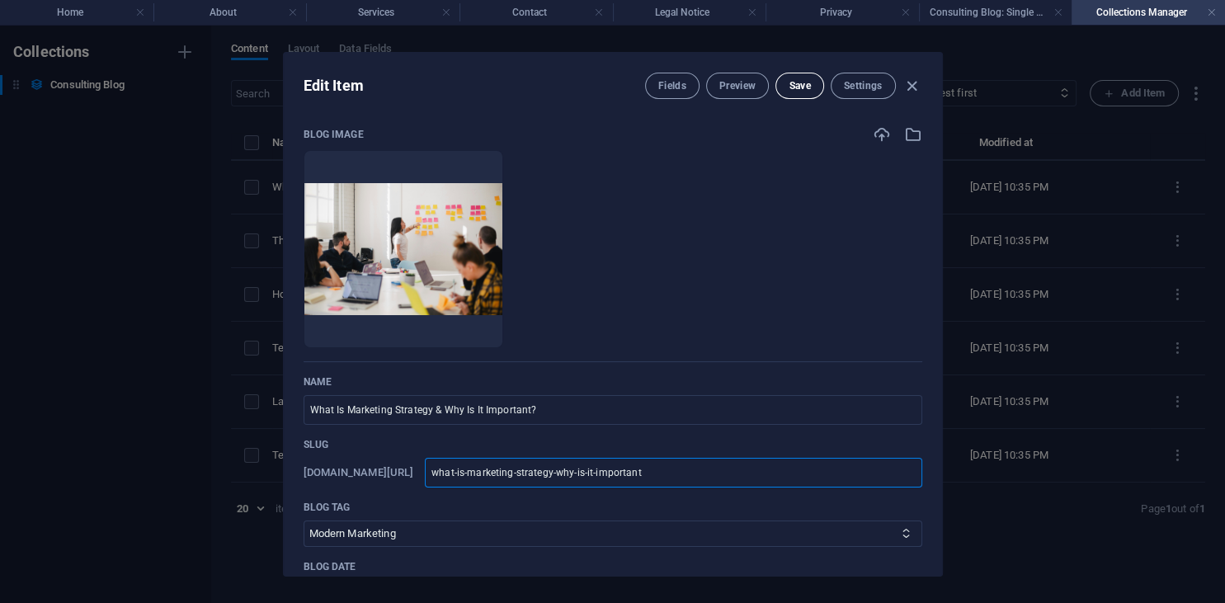
click at [811, 82] on button "Save" at bounding box center [799, 86] width 48 height 26
click at [909, 85] on icon "button" at bounding box center [911, 86] width 19 height 19
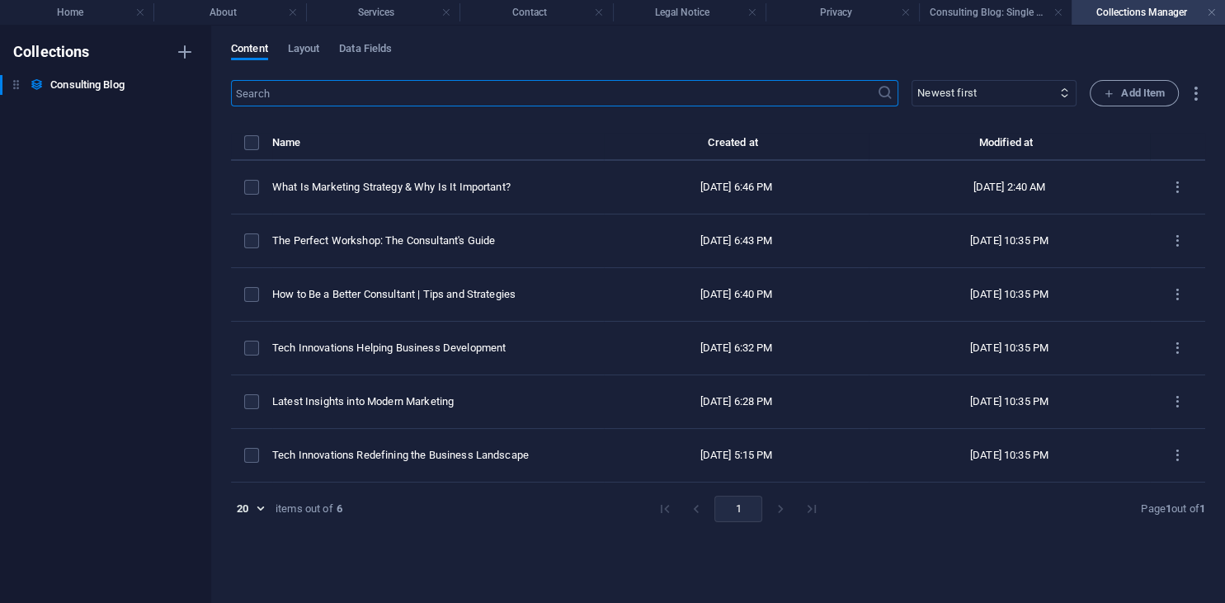
type input "[DATE]"
type input "what-is-marketing-strategy-why-is-it-important"
click at [1213, 8] on link at bounding box center [1211, 13] width 10 height 16
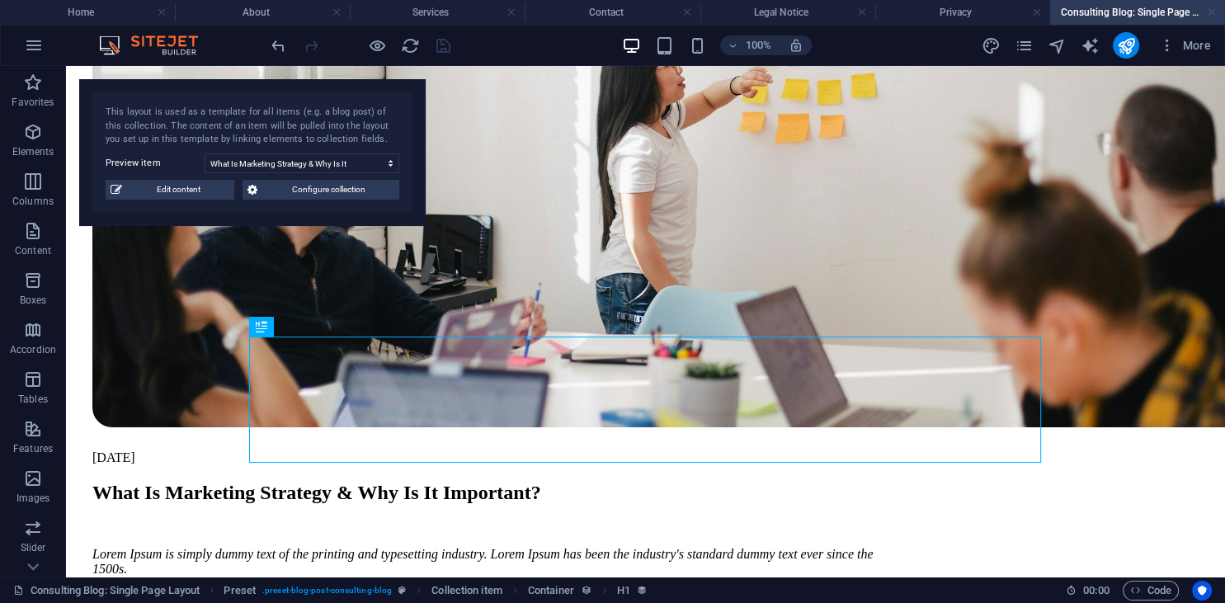
click at [1210, 9] on link at bounding box center [1211, 13] width 10 height 16
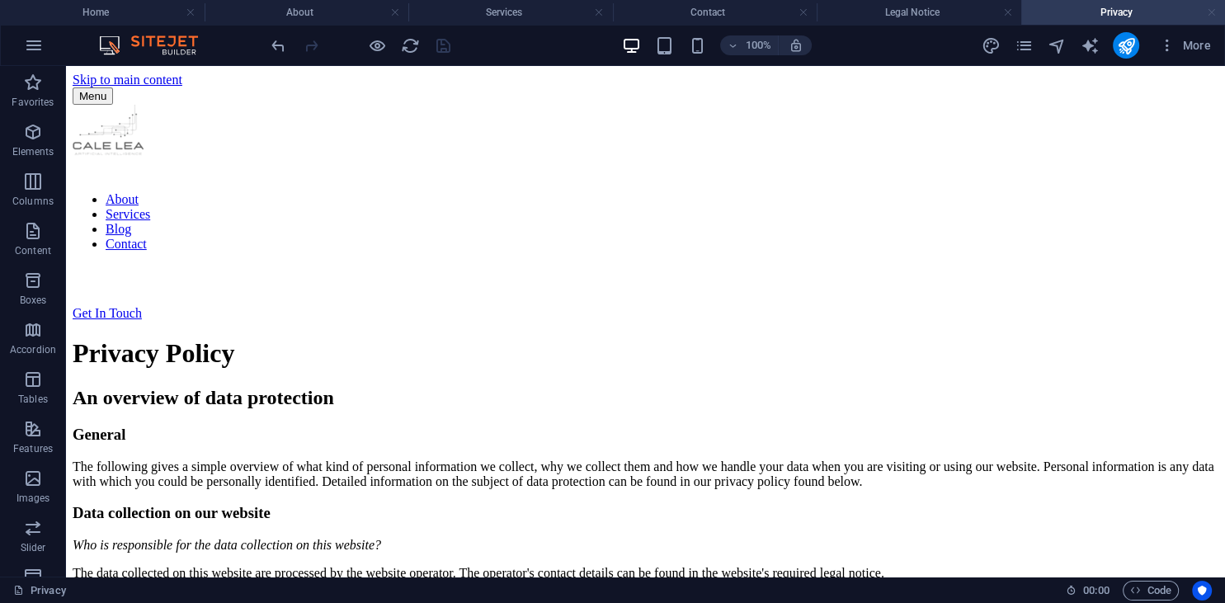
click at [1209, 12] on link at bounding box center [1211, 13] width 10 height 16
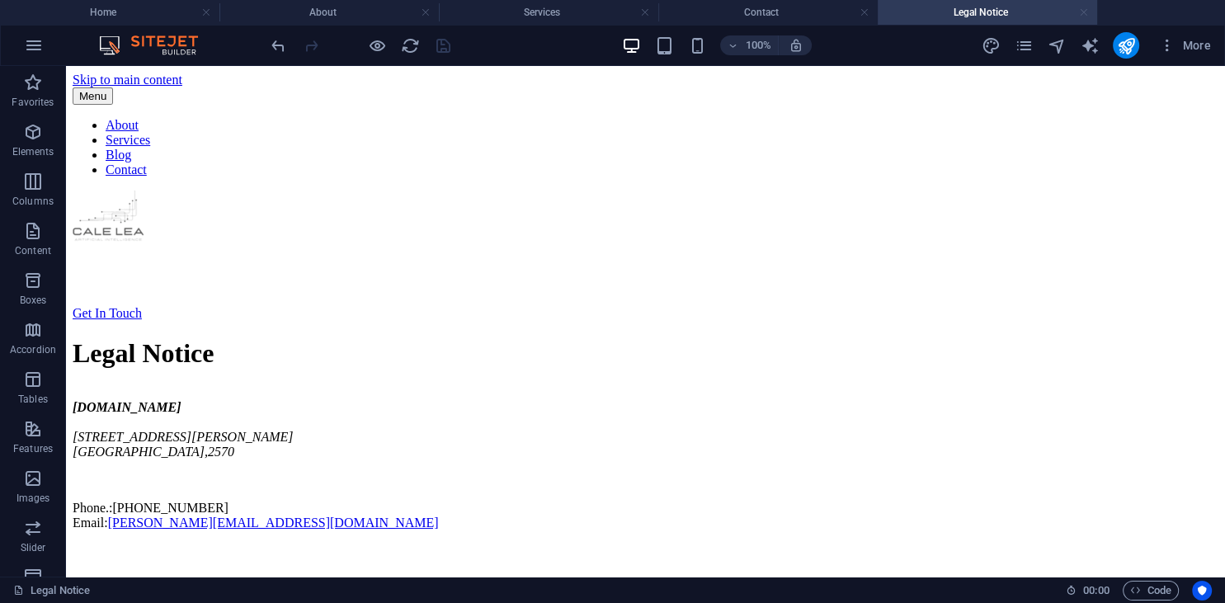
click at [1086, 10] on link at bounding box center [1084, 13] width 10 height 16
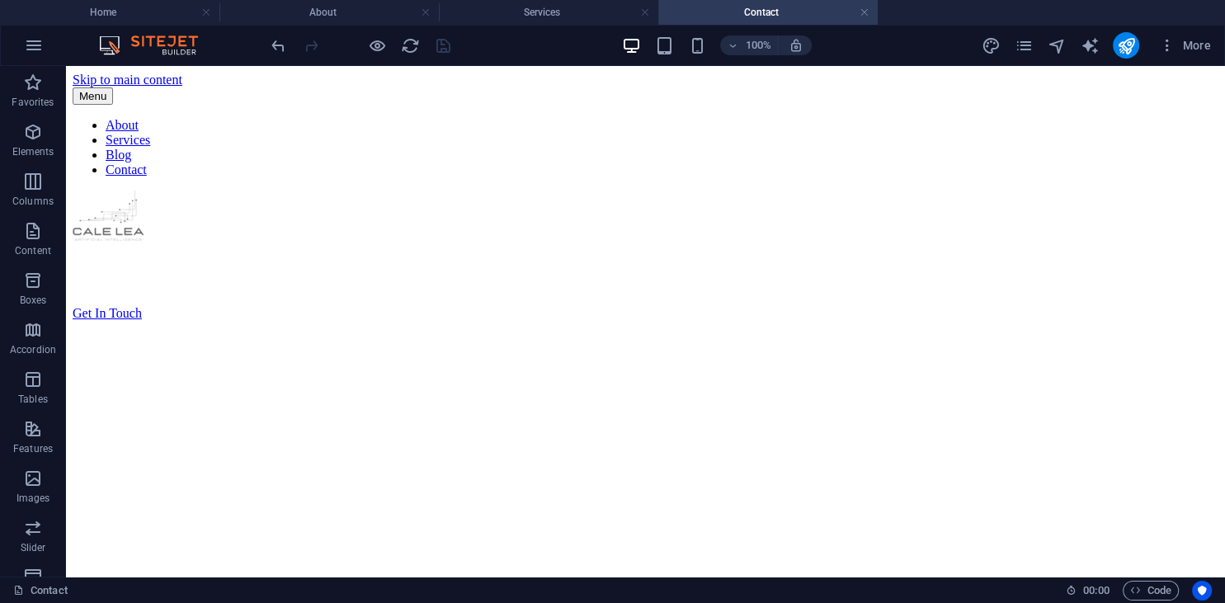
drag, startPoint x: 861, startPoint y: 11, endPoint x: 812, endPoint y: 16, distance: 49.0
click at [861, 10] on link at bounding box center [864, 13] width 10 height 16
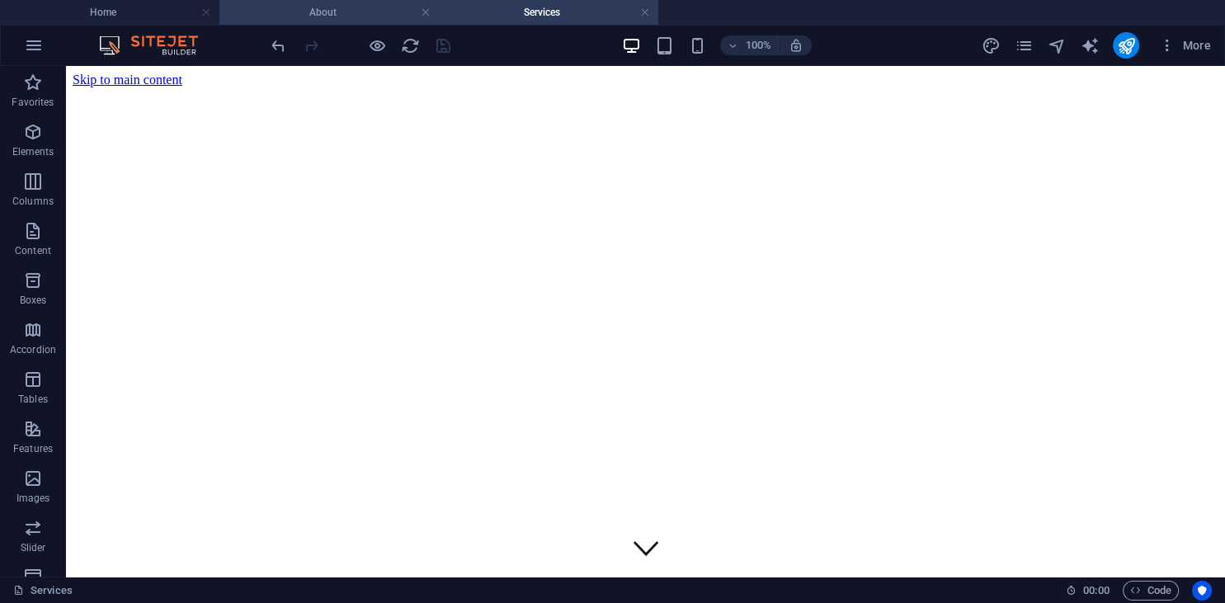
click at [380, 7] on h4 "About" at bounding box center [328, 12] width 219 height 18
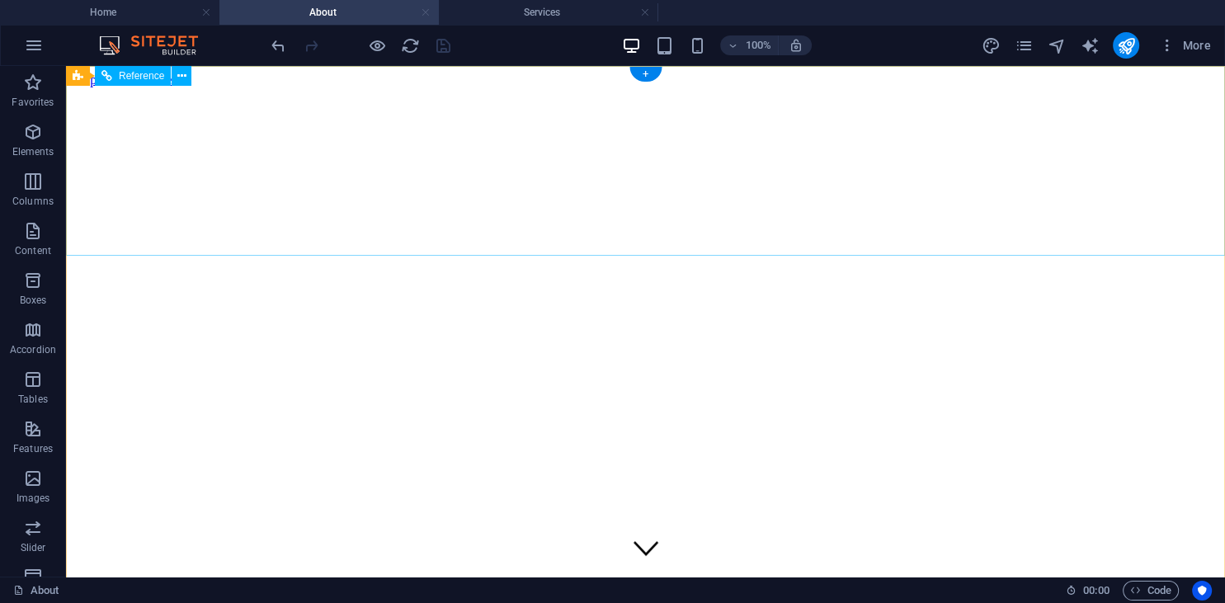
click at [425, 9] on link at bounding box center [426, 13] width 10 height 16
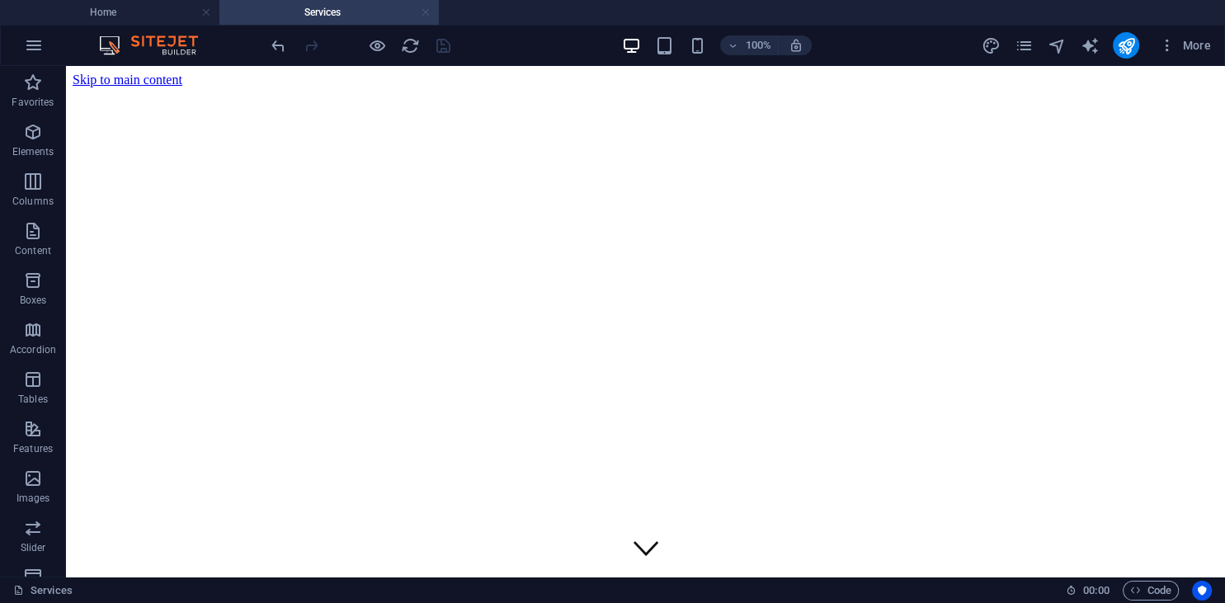
click at [425, 10] on link at bounding box center [426, 13] width 10 height 16
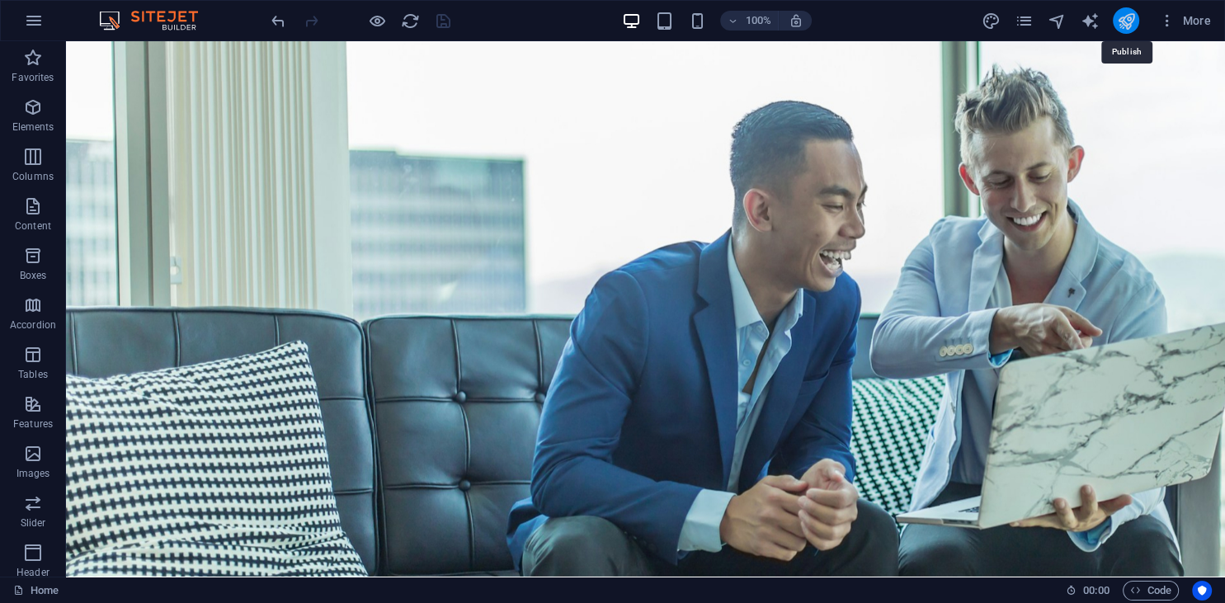
click at [1117, 24] on icon "publish" at bounding box center [1125, 21] width 19 height 19
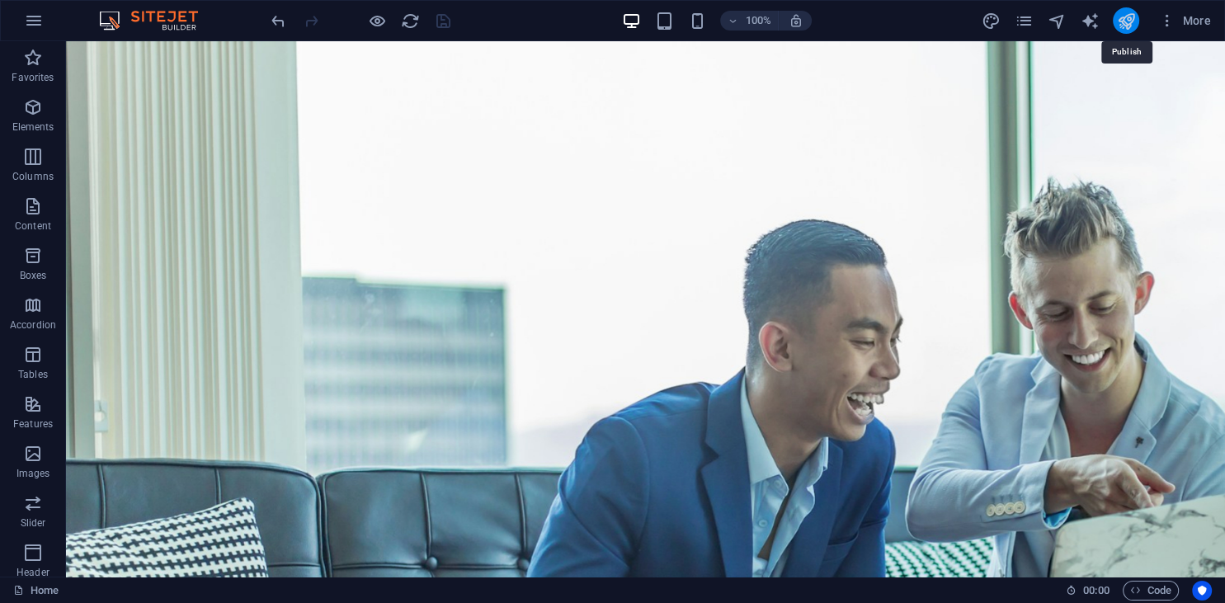
click at [1128, 22] on icon "publish" at bounding box center [1125, 21] width 19 height 19
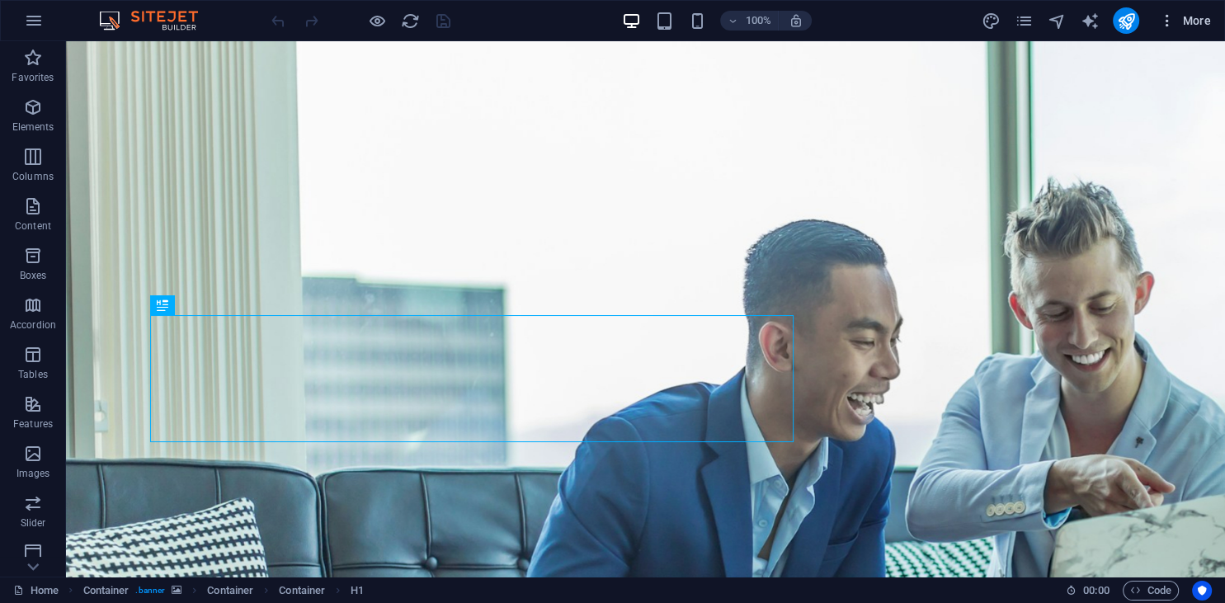
click at [1186, 21] on span "More" at bounding box center [1185, 20] width 52 height 16
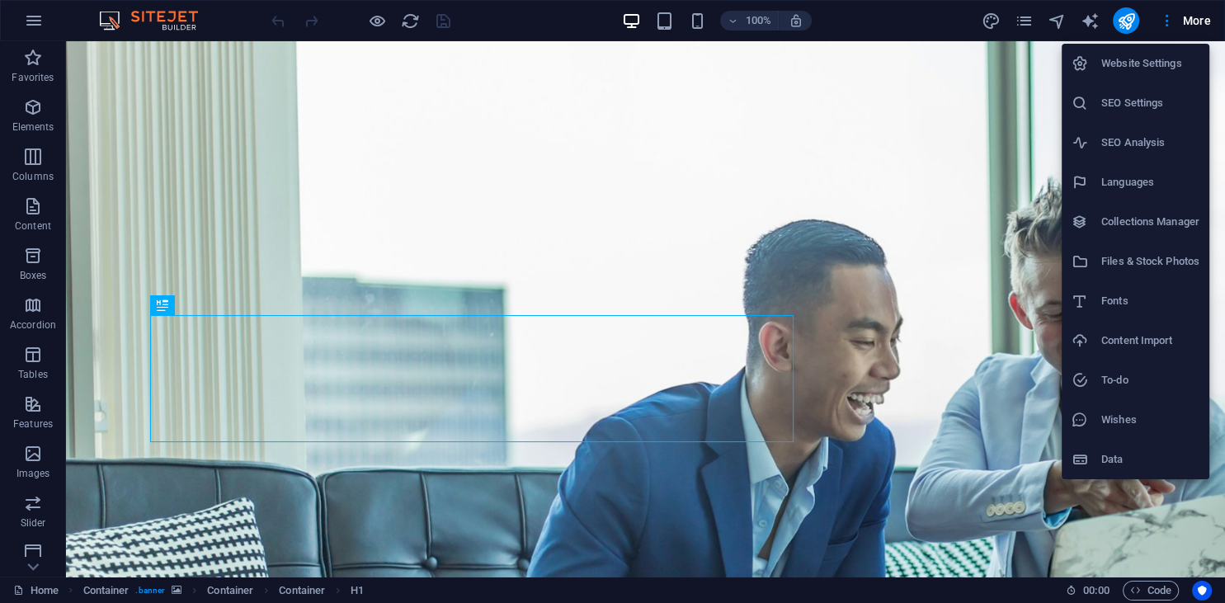
click at [1146, 63] on h6 "Website Settings" at bounding box center [1150, 64] width 98 height 20
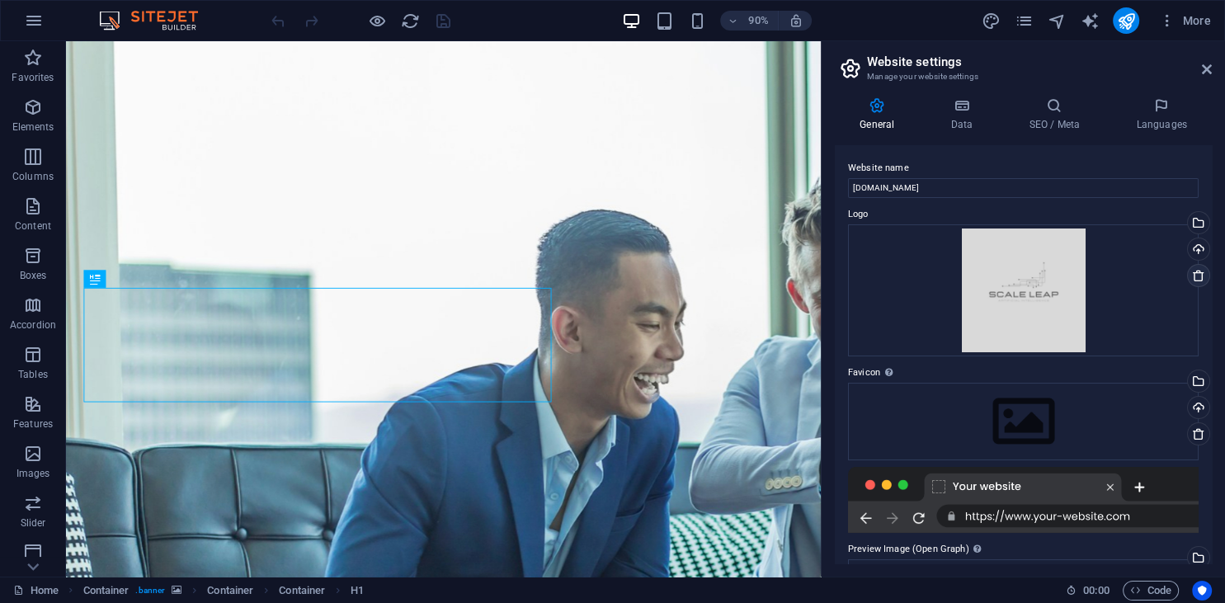
click at [1198, 276] on icon at bounding box center [1198, 275] width 13 height 13
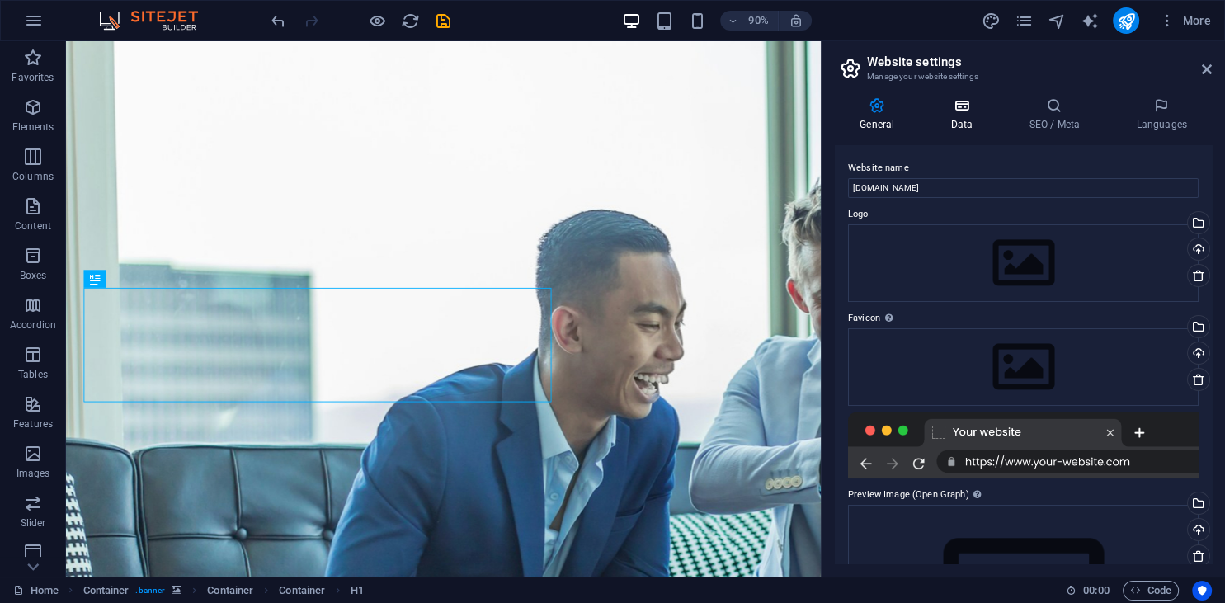
click at [962, 115] on h4 "Data" at bounding box center [964, 114] width 78 height 35
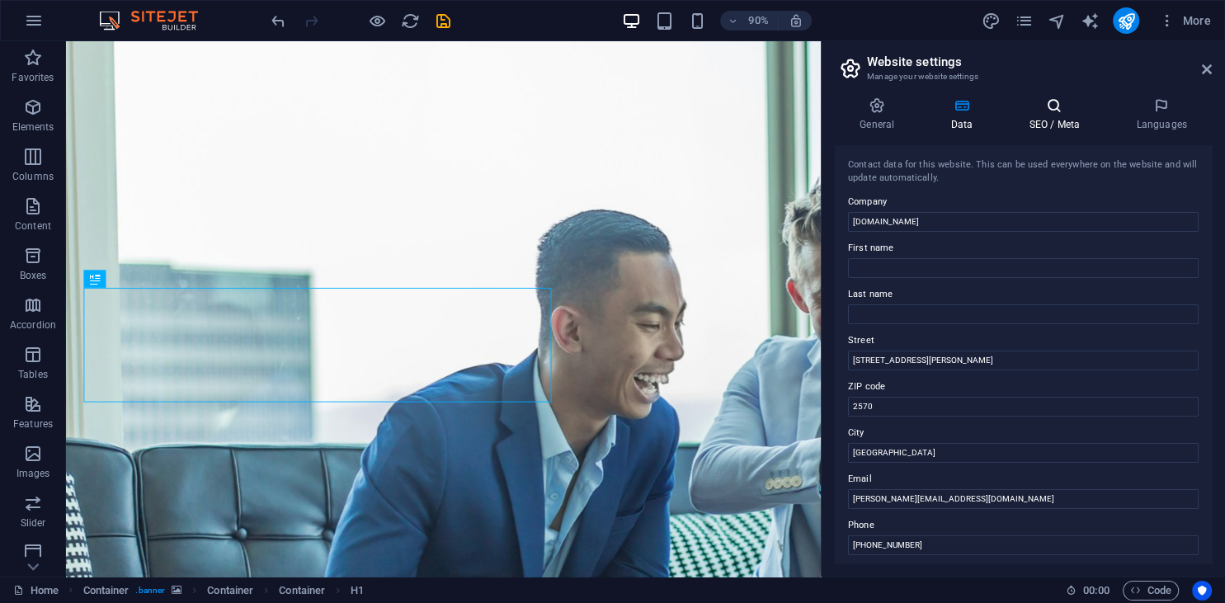
click at [1051, 115] on h4 "SEO / Meta" at bounding box center [1057, 114] width 107 height 35
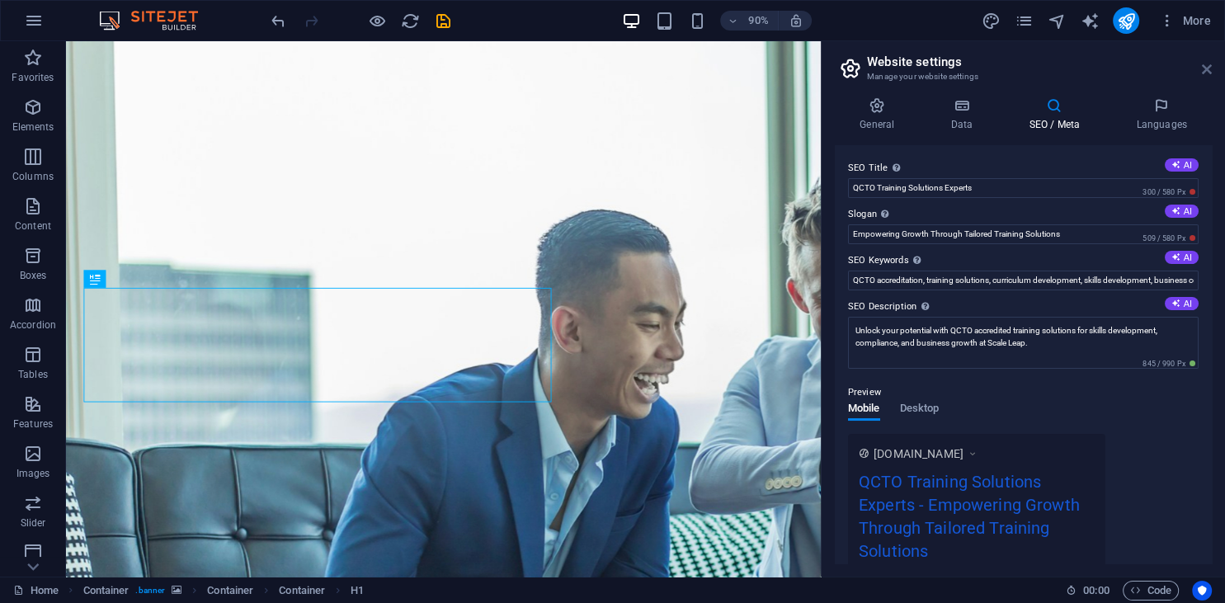
click at [1206, 71] on icon at bounding box center [1206, 69] width 10 height 13
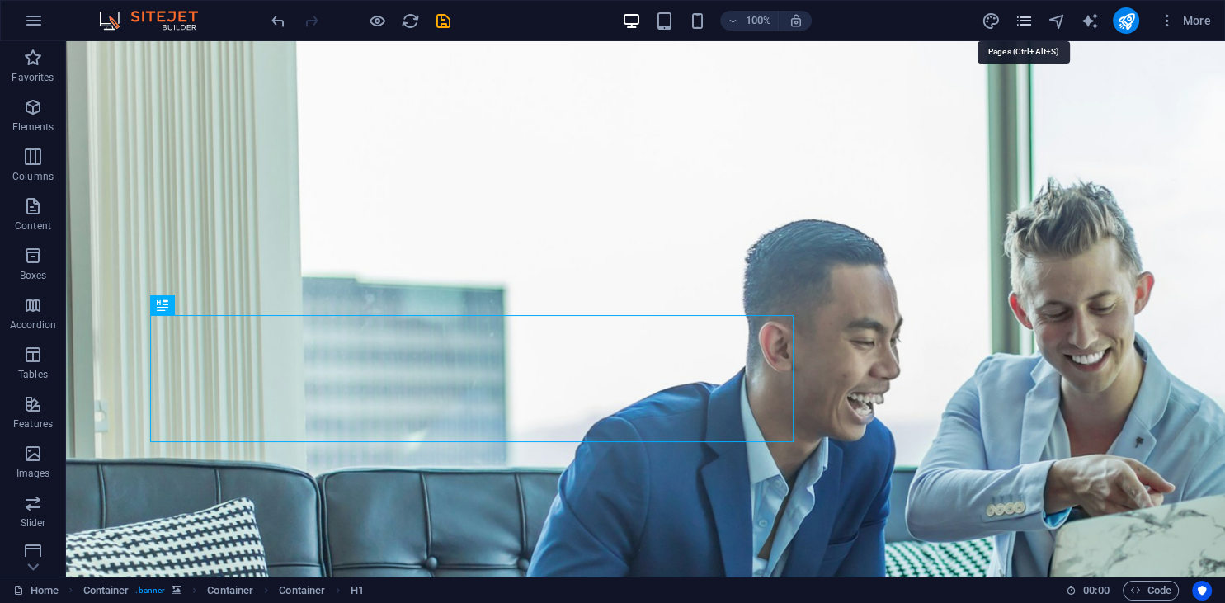
click at [1023, 19] on icon "pages" at bounding box center [1022, 21] width 19 height 19
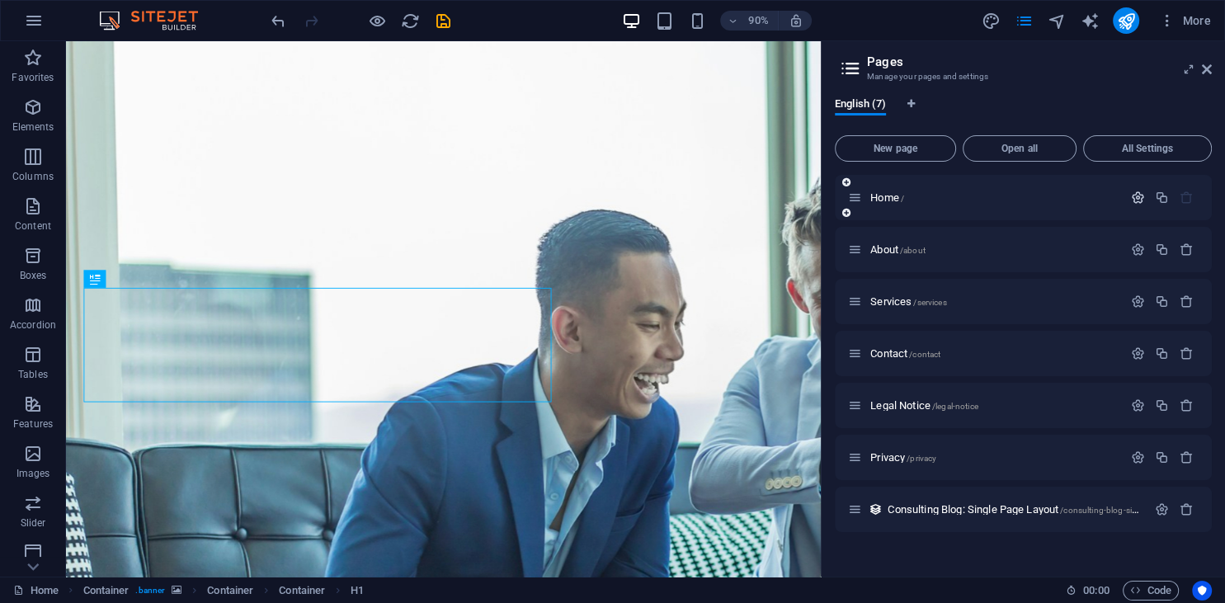
click at [1137, 200] on icon "button" at bounding box center [1138, 197] width 14 height 14
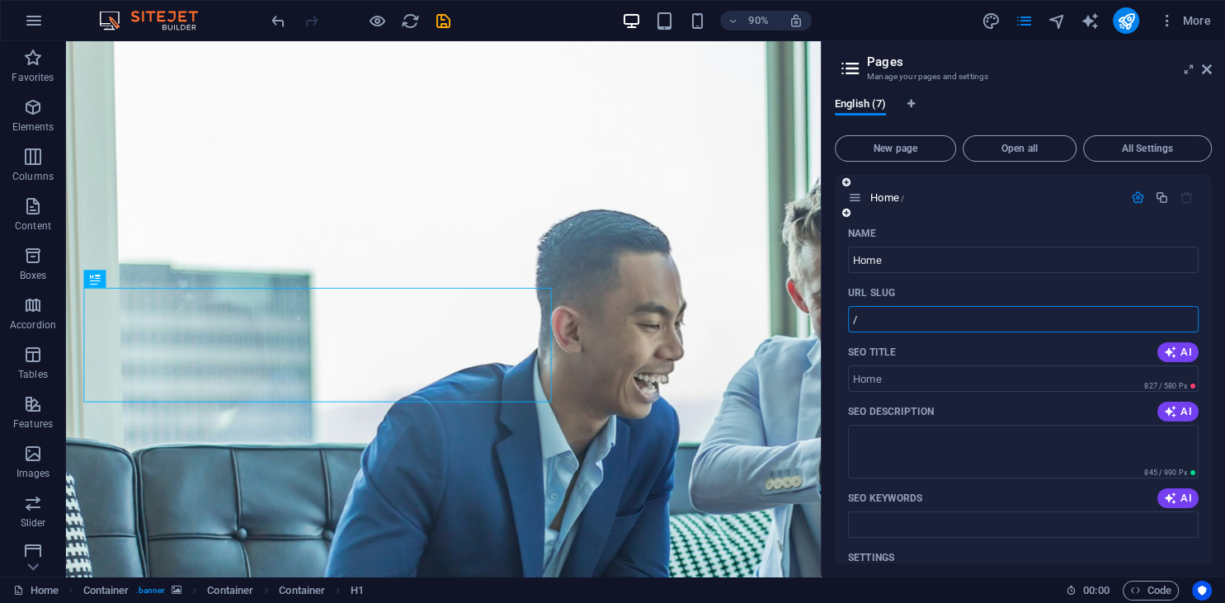
click at [998, 323] on input "/" at bounding box center [1023, 319] width 350 height 26
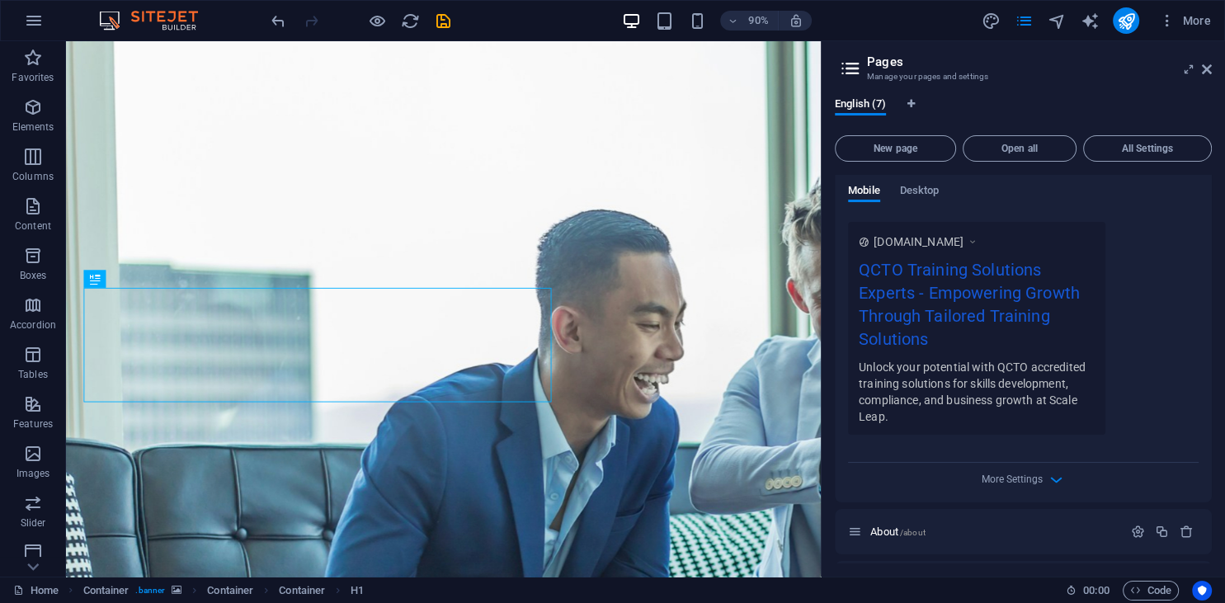
scroll to position [676, 0]
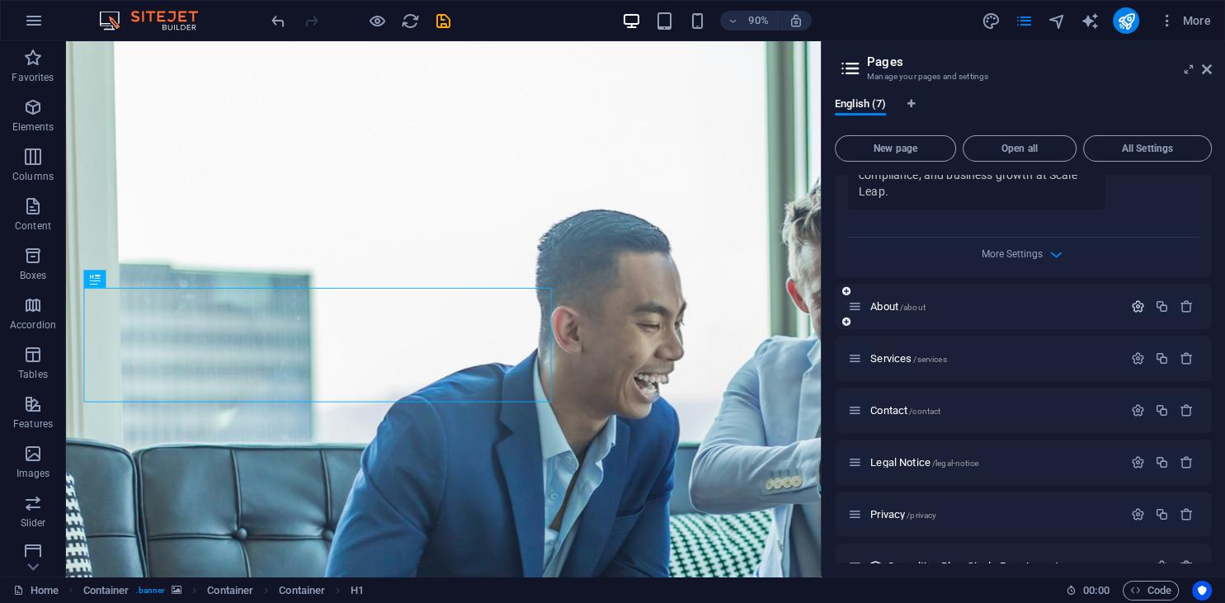
click at [1138, 308] on icon "button" at bounding box center [1138, 306] width 14 height 14
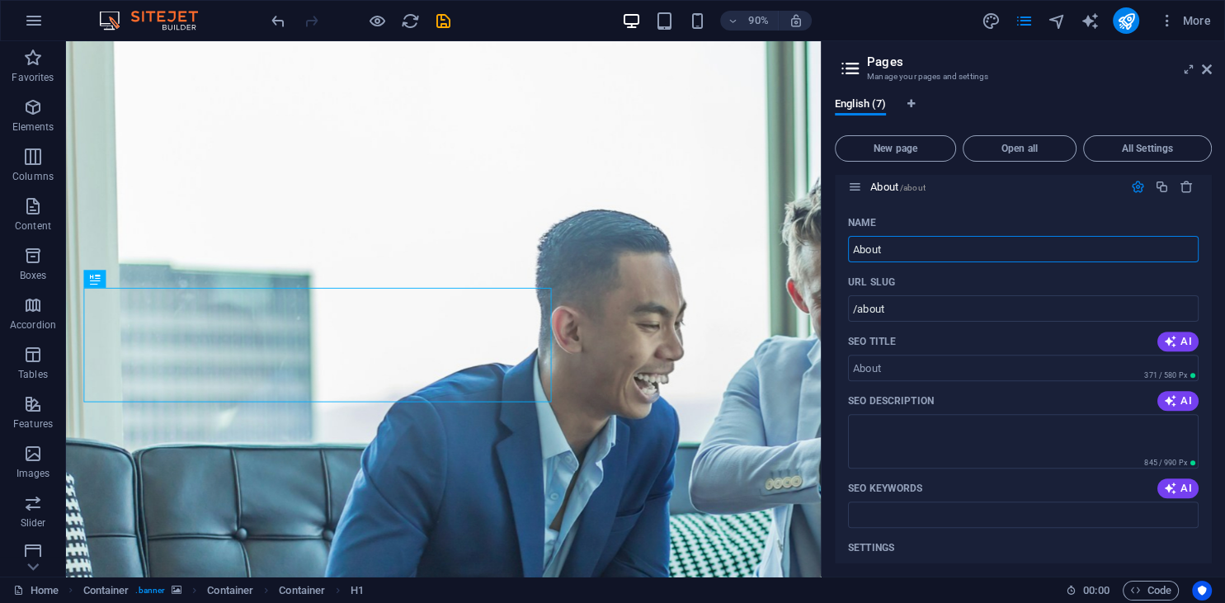
scroll to position [752, 0]
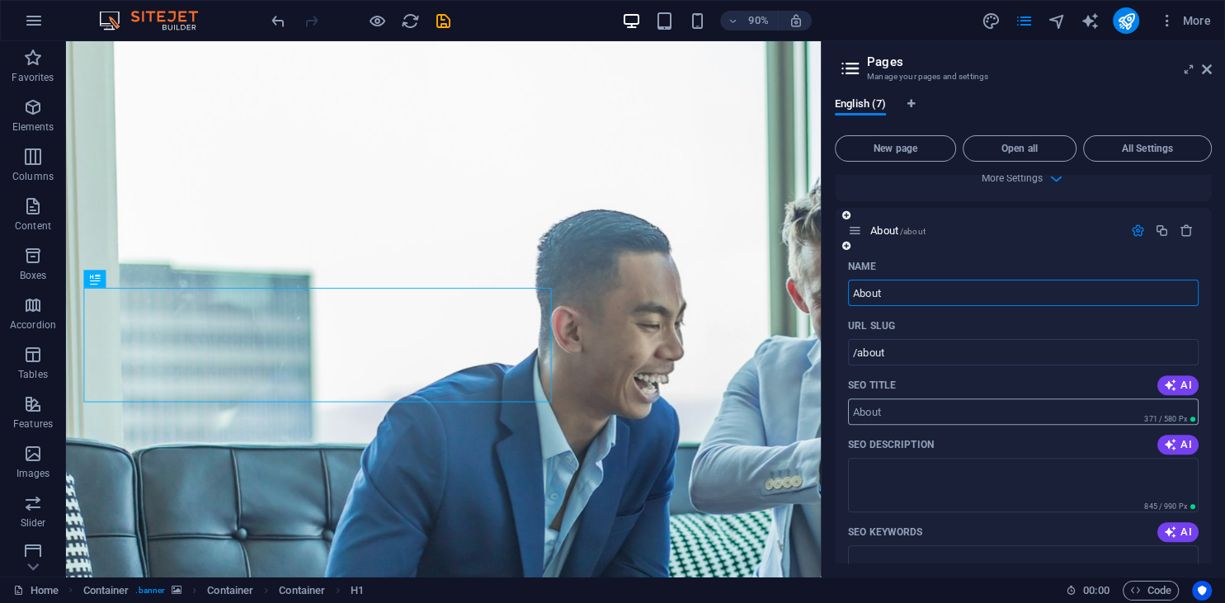
click at [913, 411] on input "SEO Title" at bounding box center [1023, 411] width 350 height 26
click at [1174, 382] on icon "button" at bounding box center [1170, 385] width 13 height 13
type input "Expert Consulting for Your Success"
click at [1176, 445] on icon "button" at bounding box center [1170, 444] width 13 height 13
type textarea "Transform your goals with our expert consulting services. Tailored strategies f…"
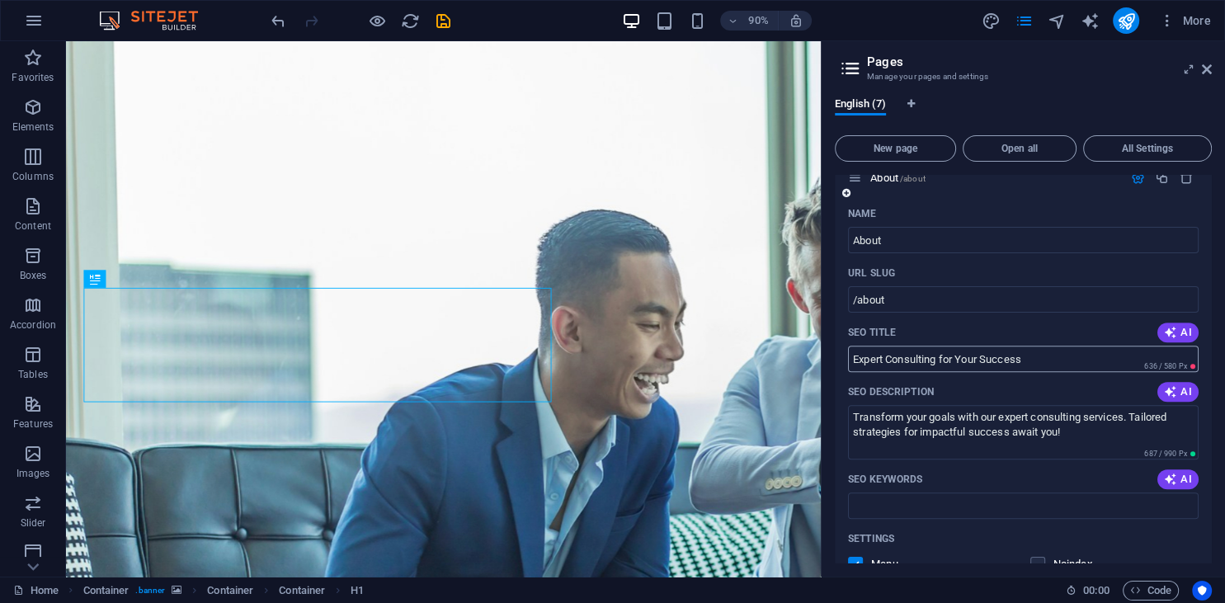
scroll to position [827, 0]
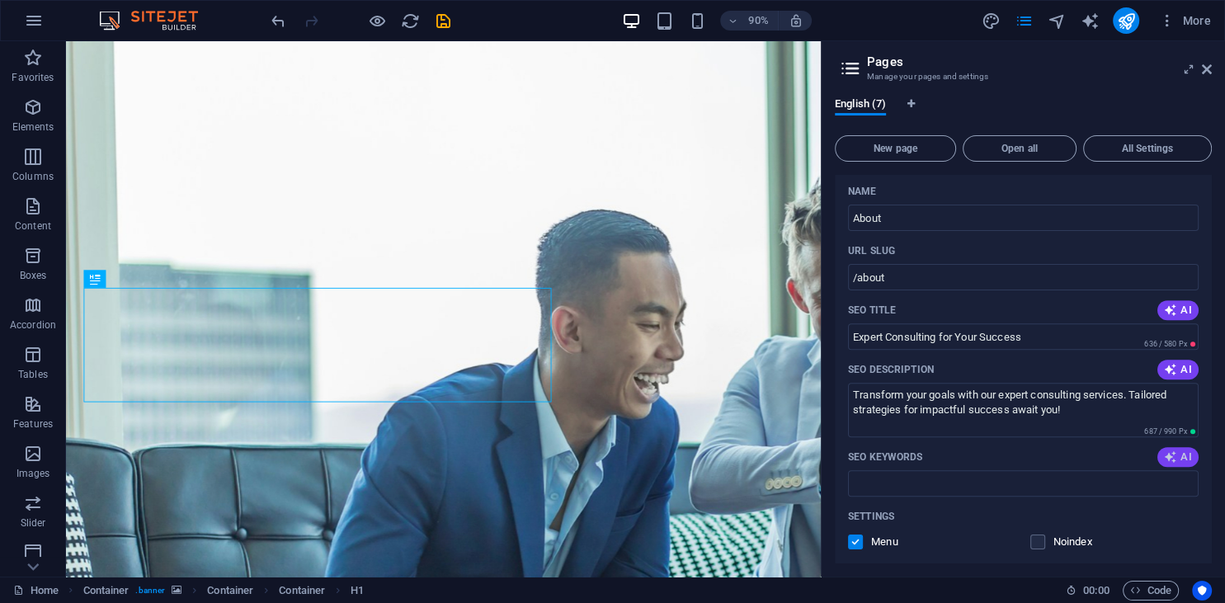
click at [1172, 455] on icon "button" at bounding box center [1170, 456] width 13 height 13
type input "expert consulting, success strategies, transformative results, consulting solut…"
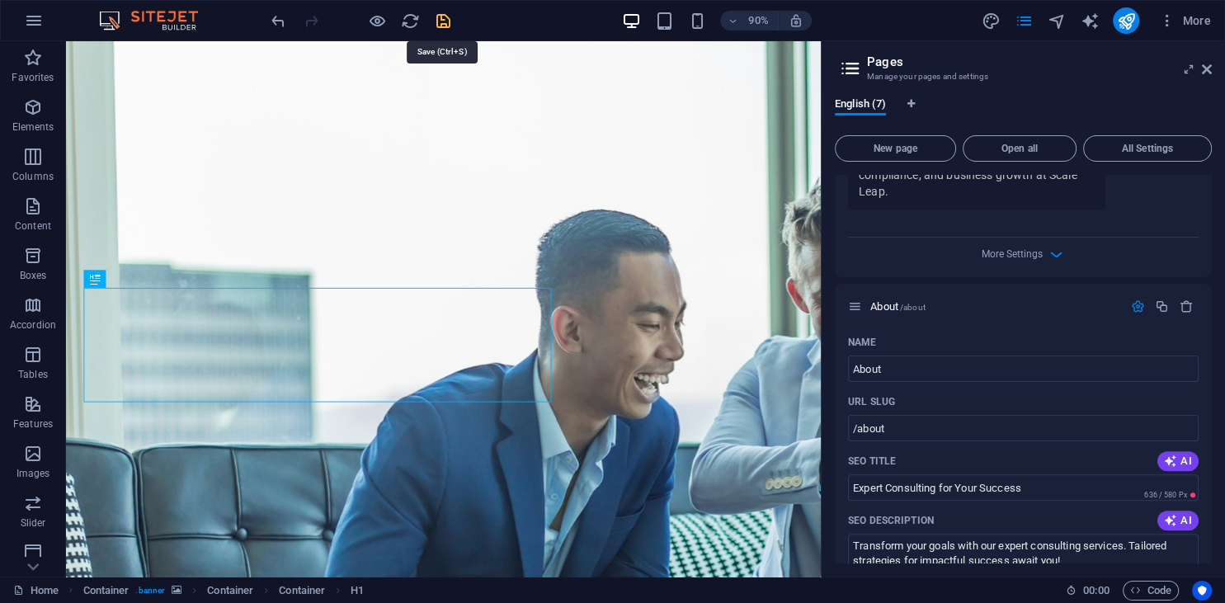
click at [437, 28] on icon "save" at bounding box center [443, 21] width 19 height 19
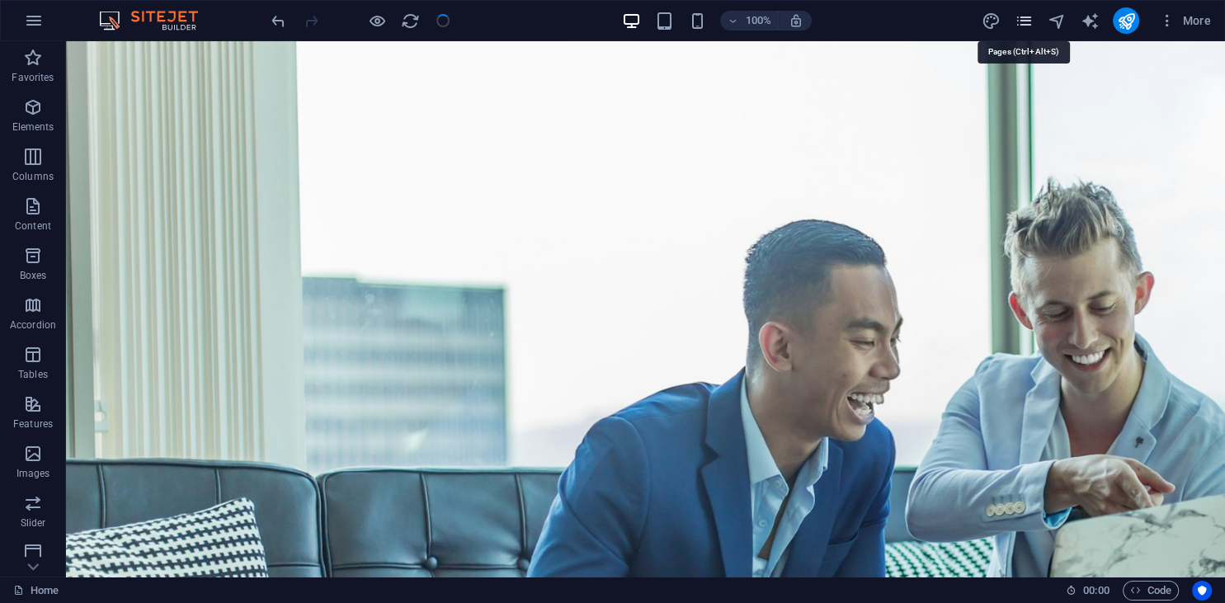
click at [1020, 19] on icon "pages" at bounding box center [1022, 21] width 19 height 19
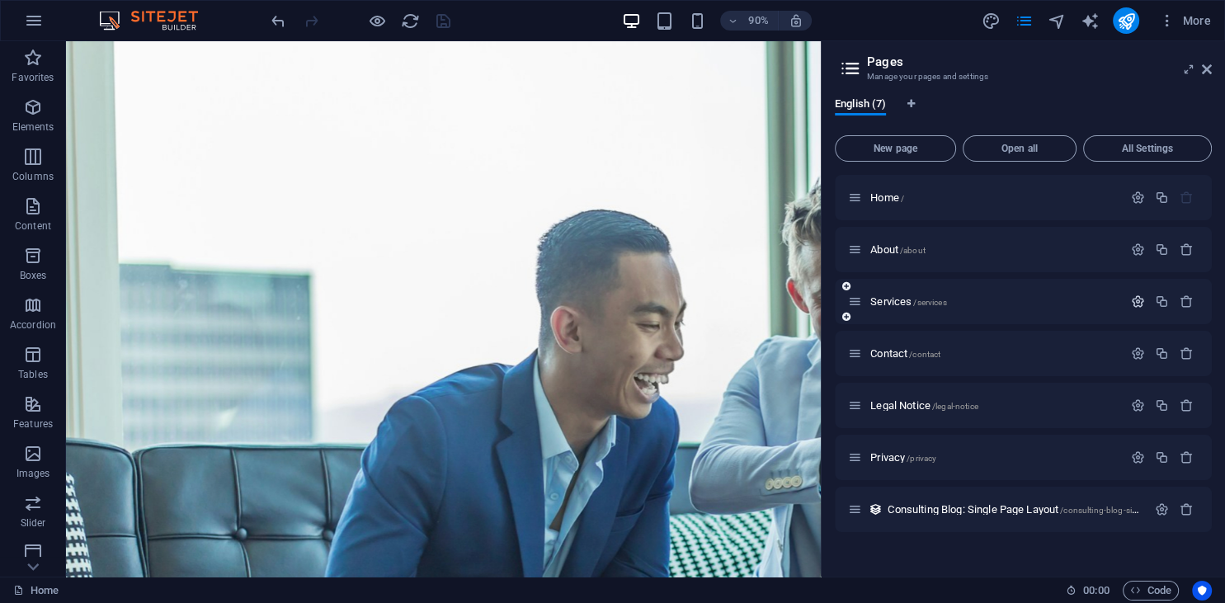
click at [1136, 299] on icon "button" at bounding box center [1138, 301] width 14 height 14
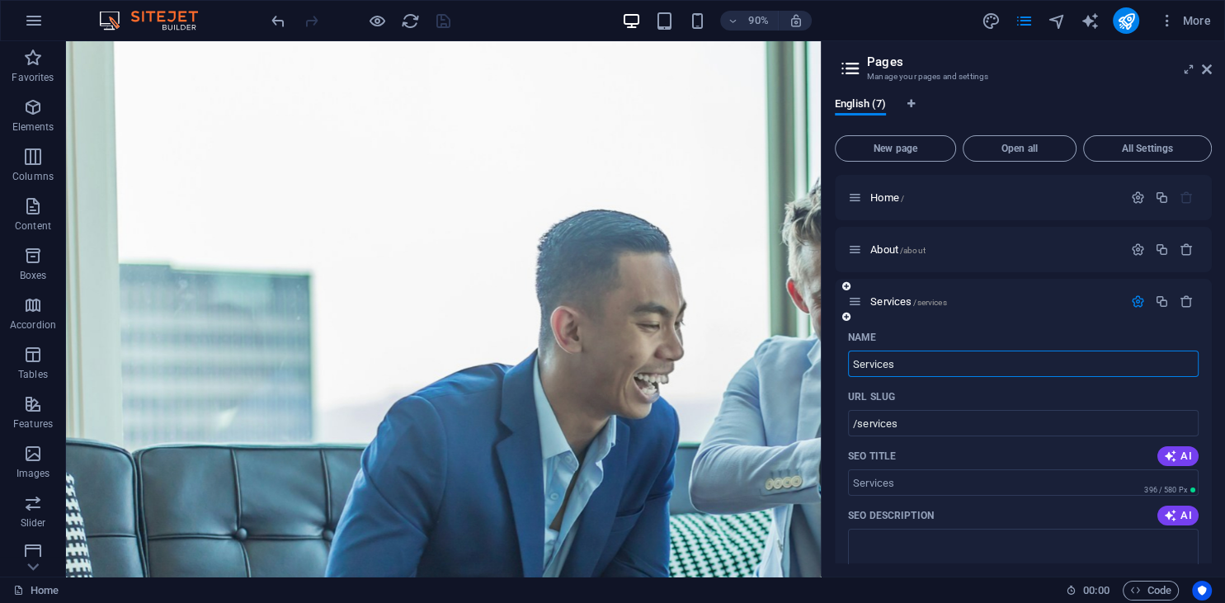
scroll to position [75, 0]
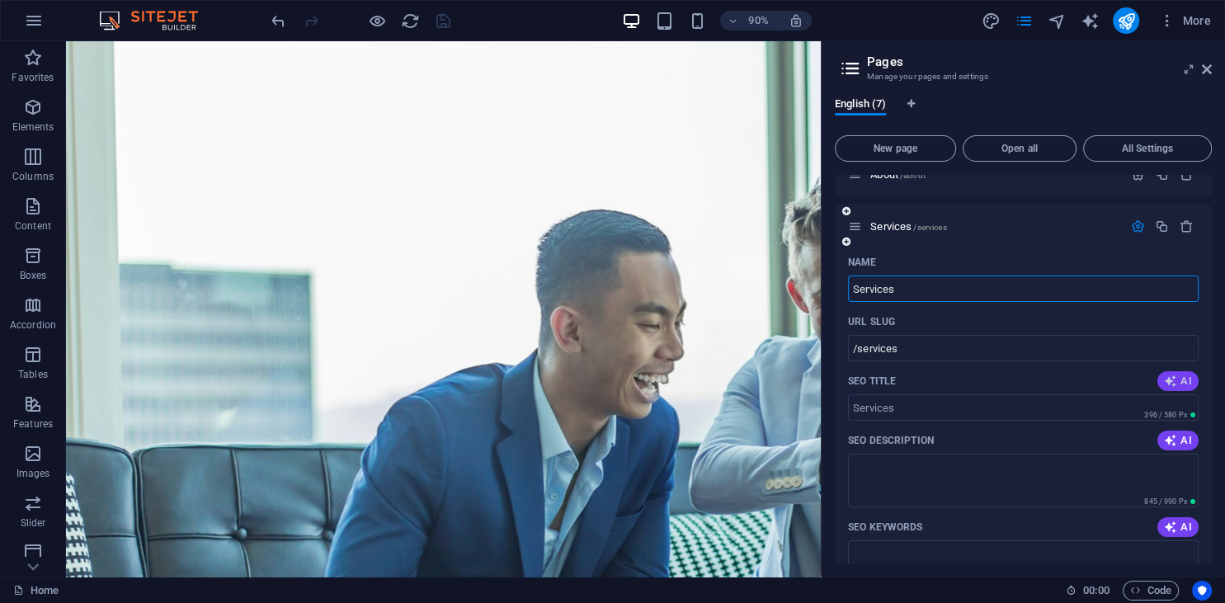
click at [1176, 381] on icon "button" at bounding box center [1170, 380] width 13 height 13
type input "Expert Consulting for Growth"
click at [1167, 440] on icon "button" at bounding box center [1170, 440] width 13 height 13
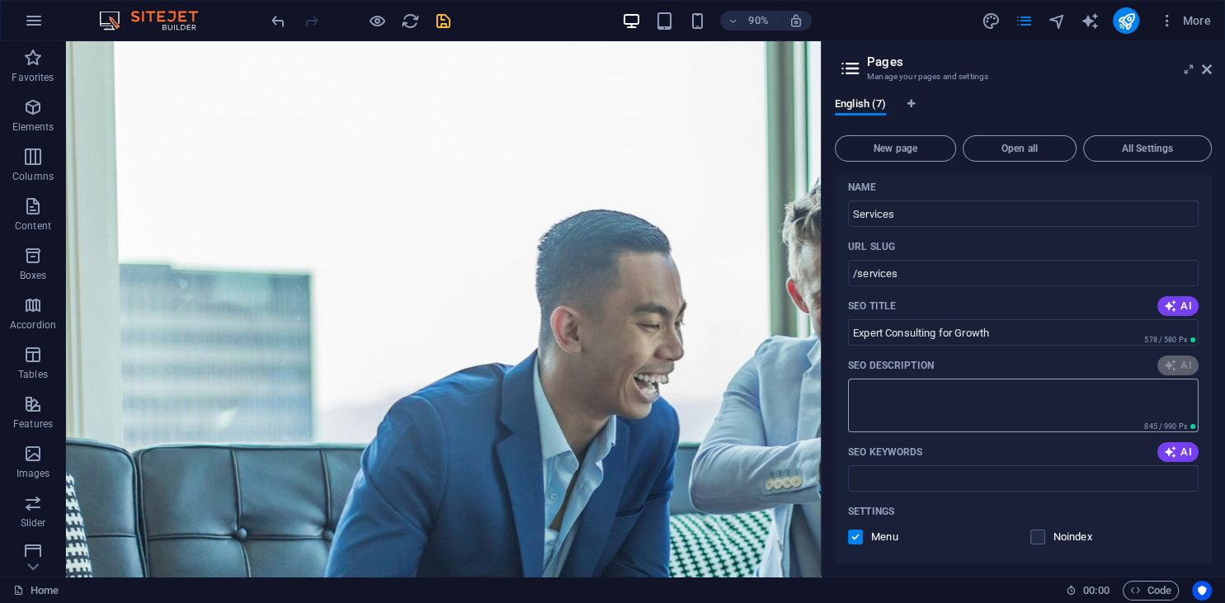
scroll to position [225, 0]
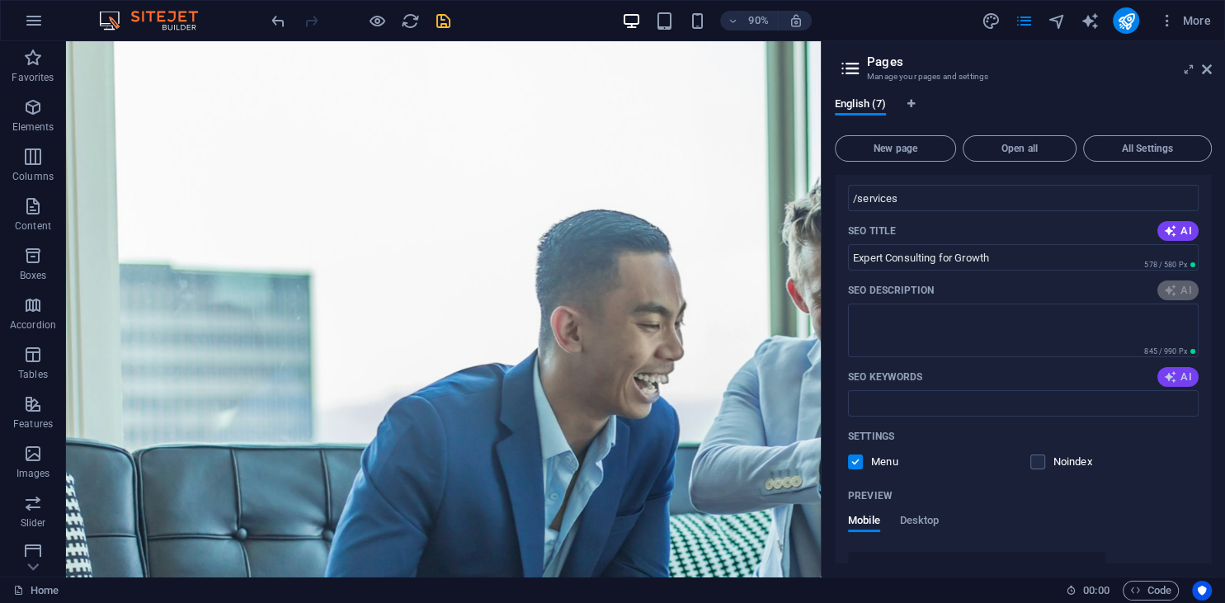
type textarea "Elevate your success with tailored consulting solutions in HR, compliance, and …"
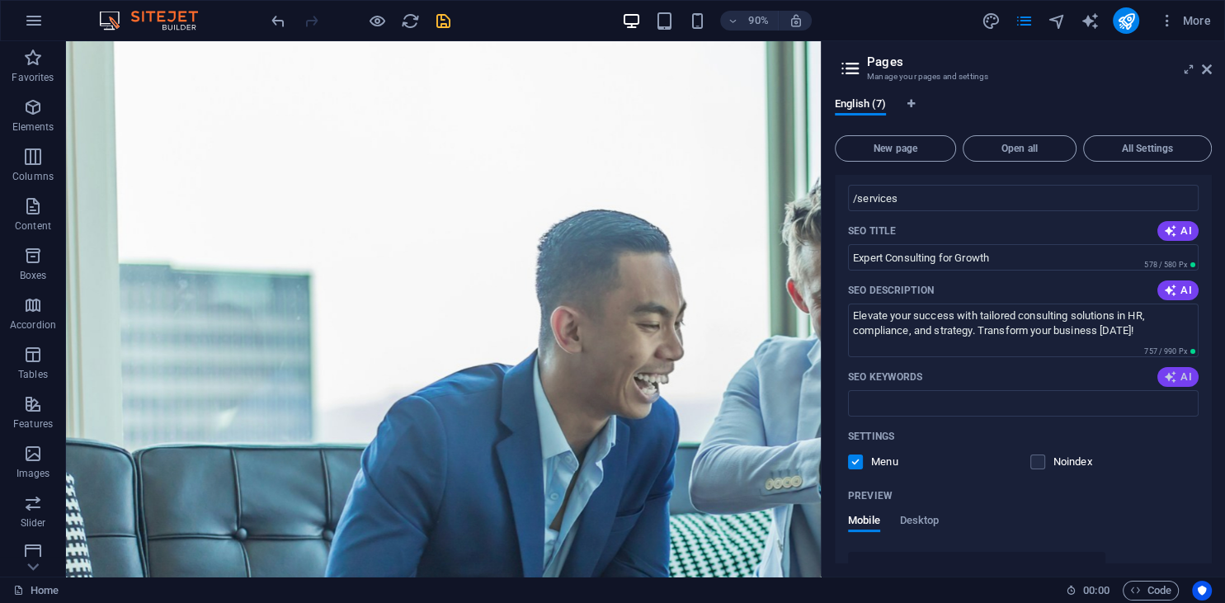
click at [1171, 378] on icon "button" at bounding box center [1170, 376] width 13 height 13
type input "consulting solutions, business strategies, human resources optimization, policy…"
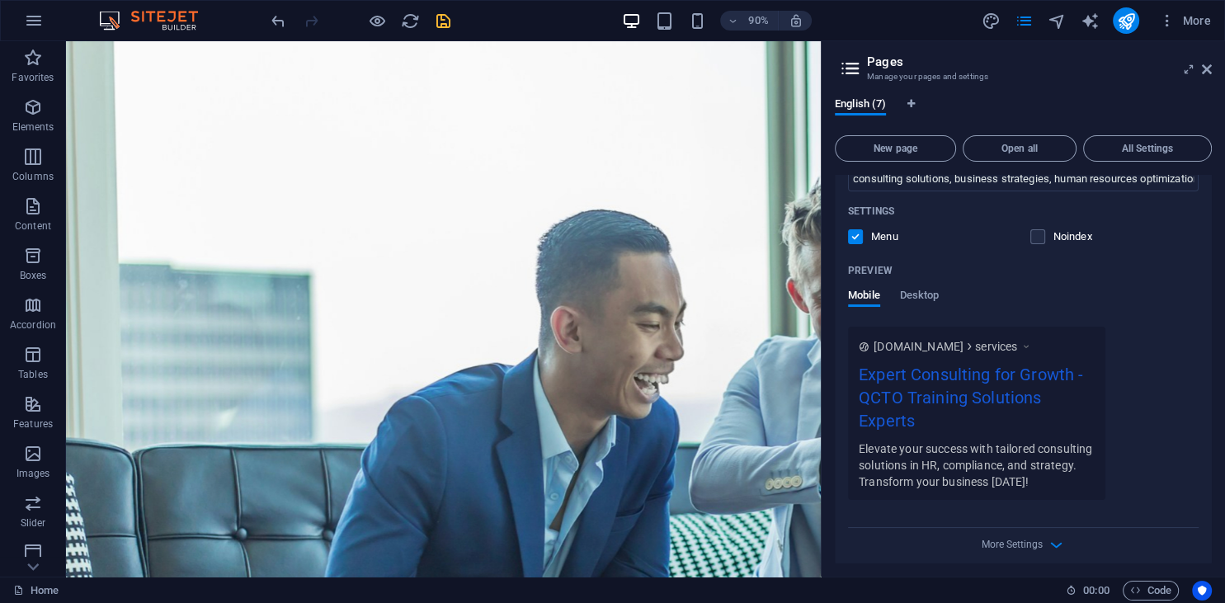
scroll to position [451, 0]
click at [915, 294] on span "Desktop" at bounding box center [920, 295] width 40 height 23
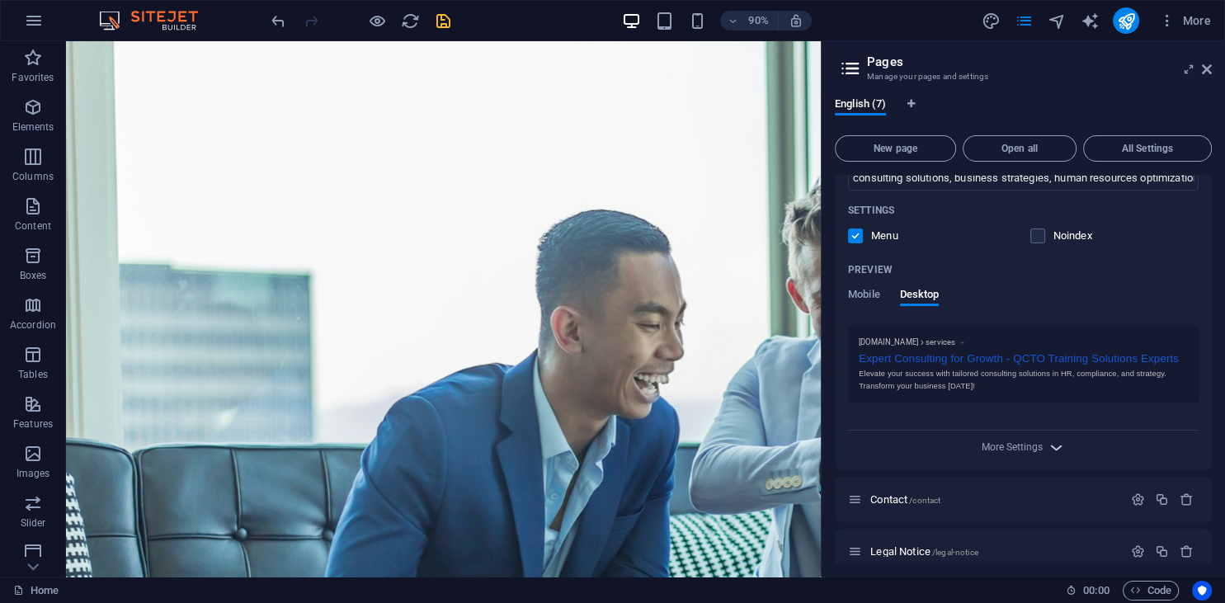
click at [1047, 456] on div "More Settings" at bounding box center [1023, 443] width 350 height 26
click at [1049, 450] on icon "button" at bounding box center [1055, 447] width 19 height 19
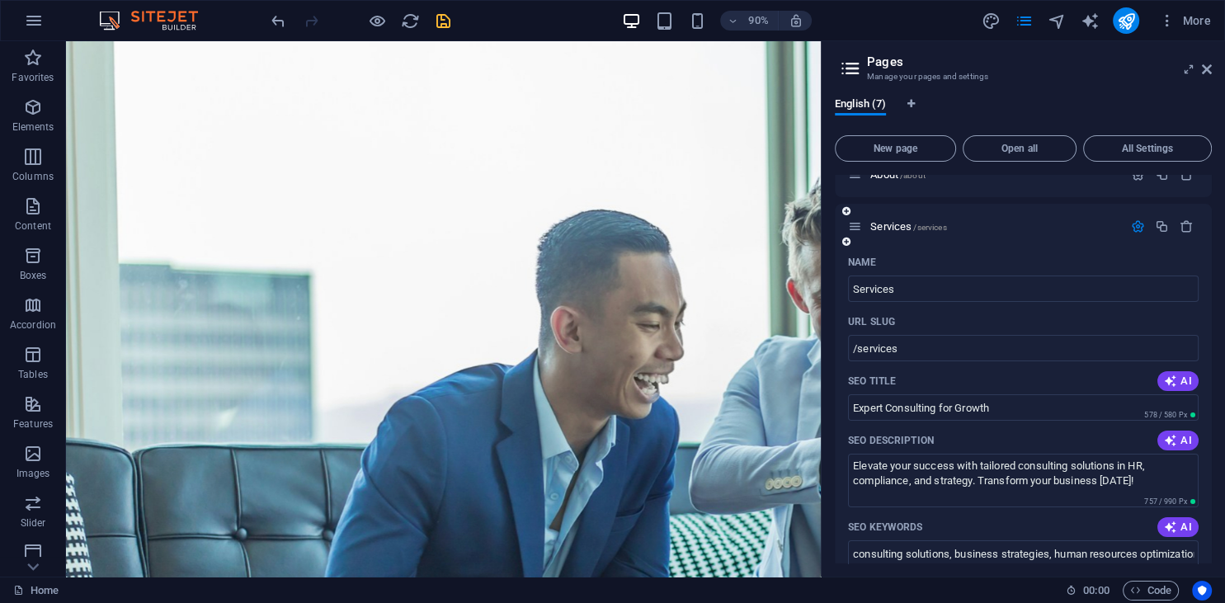
scroll to position [0, 0]
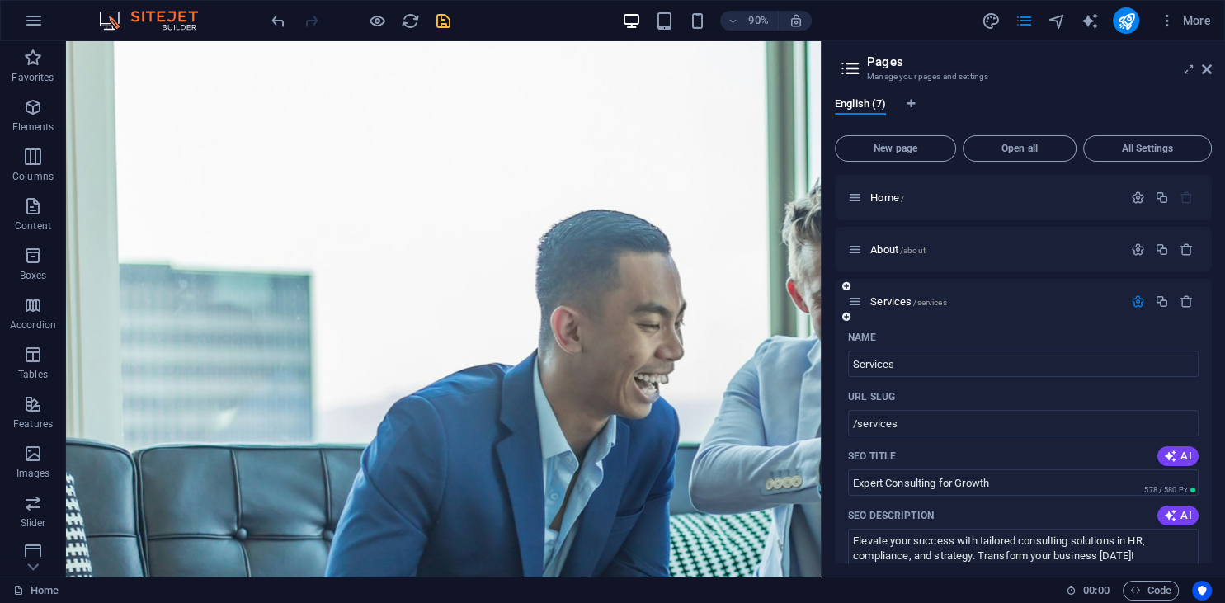
click at [1136, 300] on icon "button" at bounding box center [1138, 301] width 14 height 14
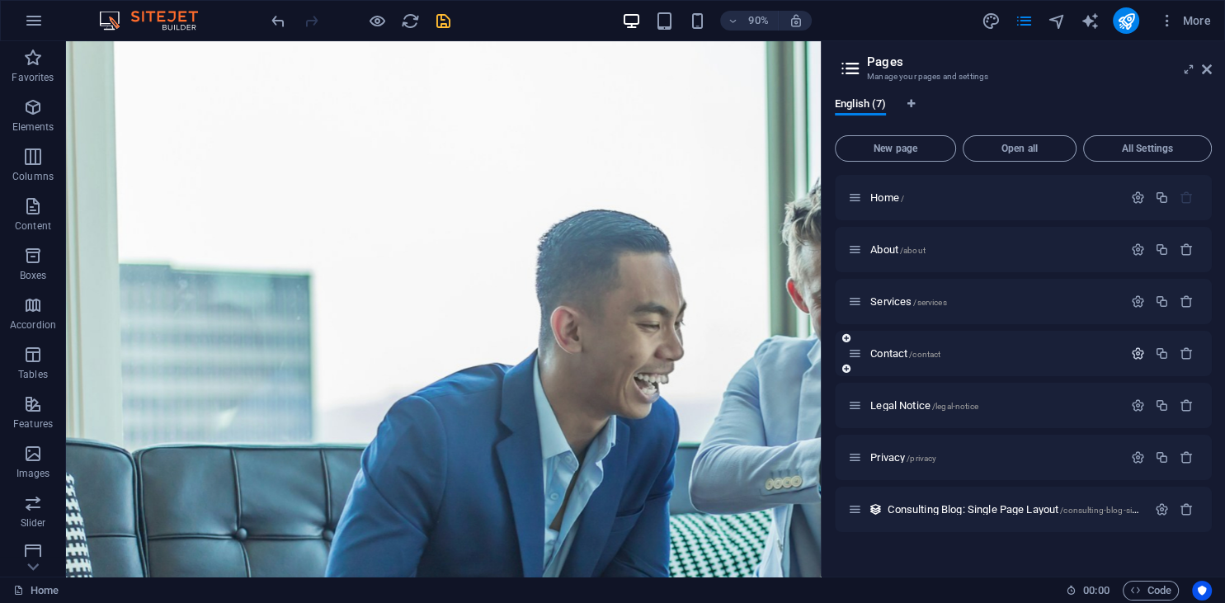
click at [1140, 355] on icon "button" at bounding box center [1138, 353] width 14 height 14
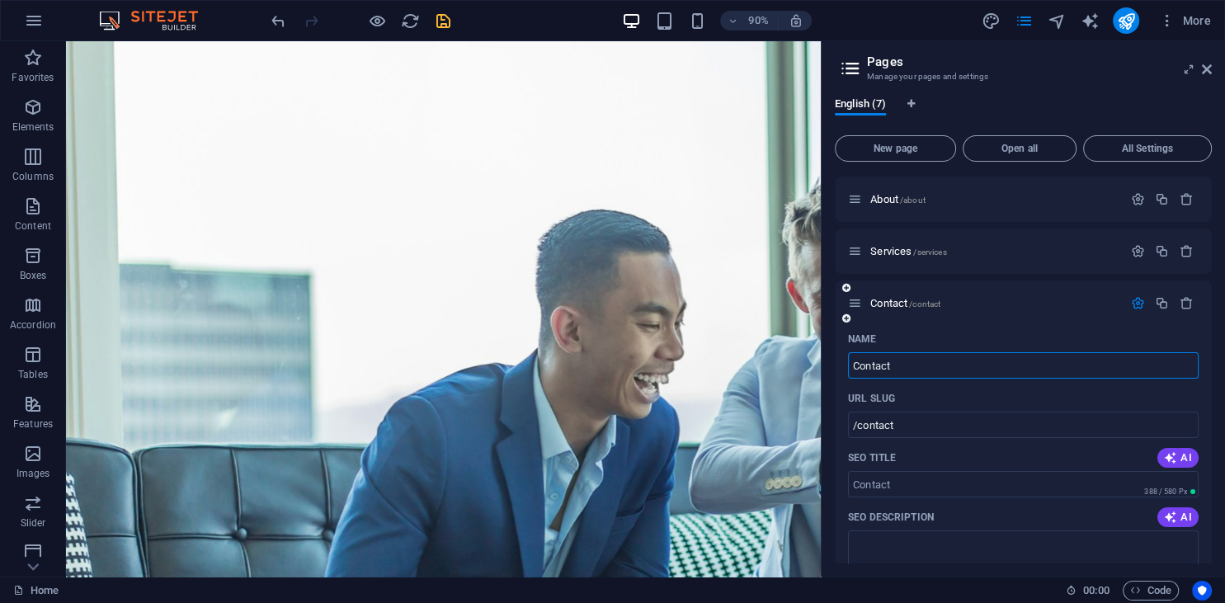
scroll to position [75, 0]
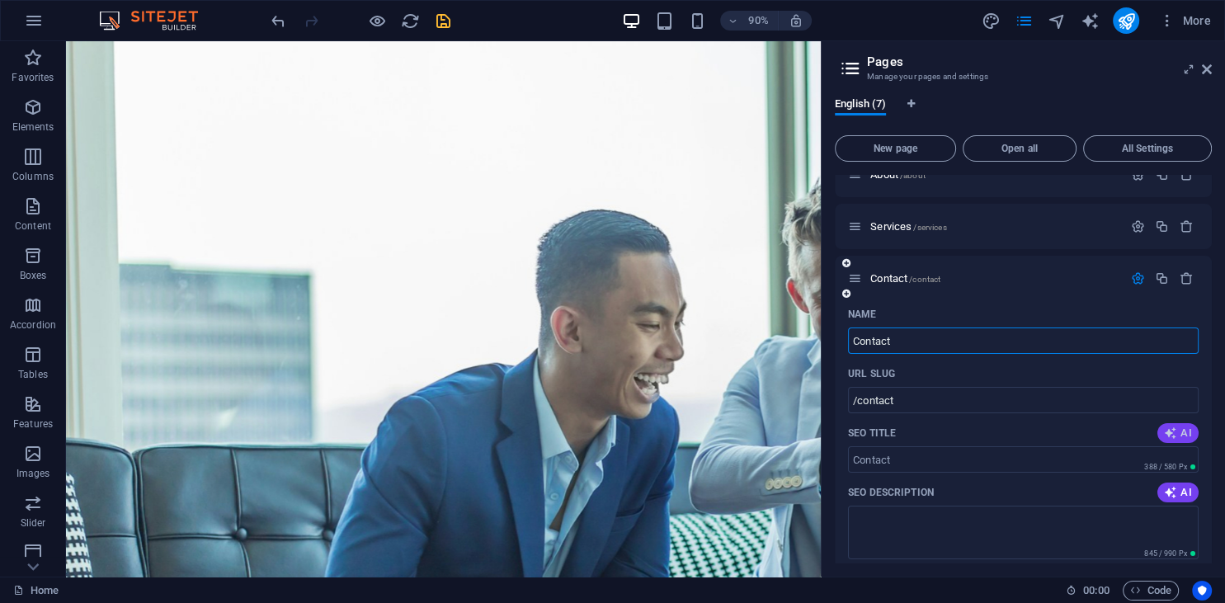
click at [1178, 429] on span "AI" at bounding box center [1178, 432] width 28 height 13
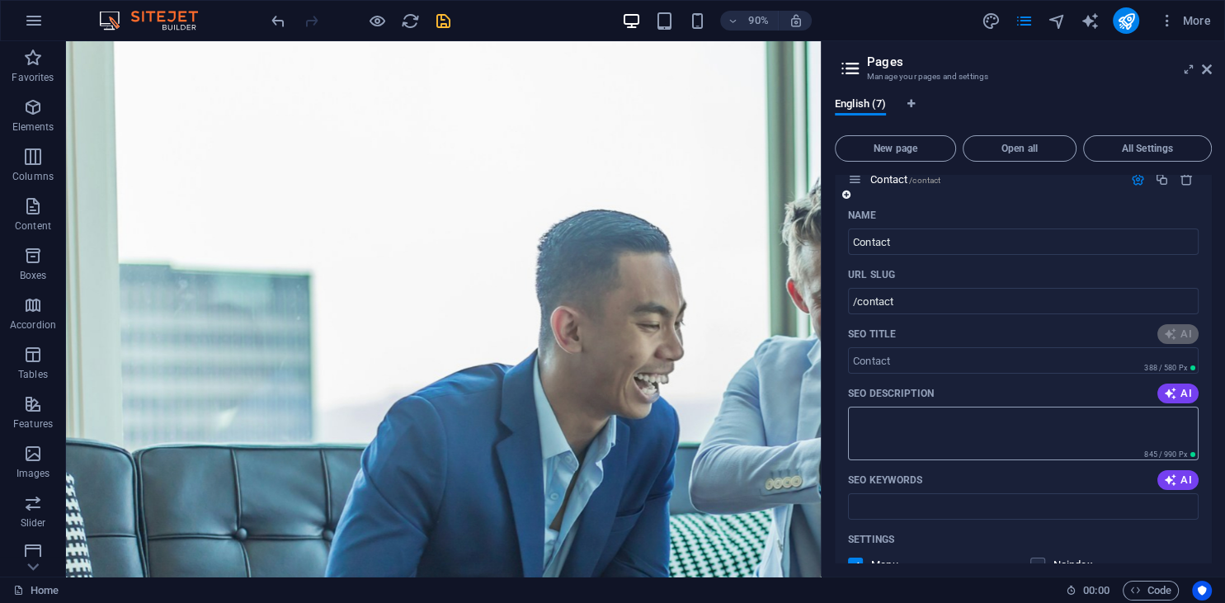
scroll to position [225, 0]
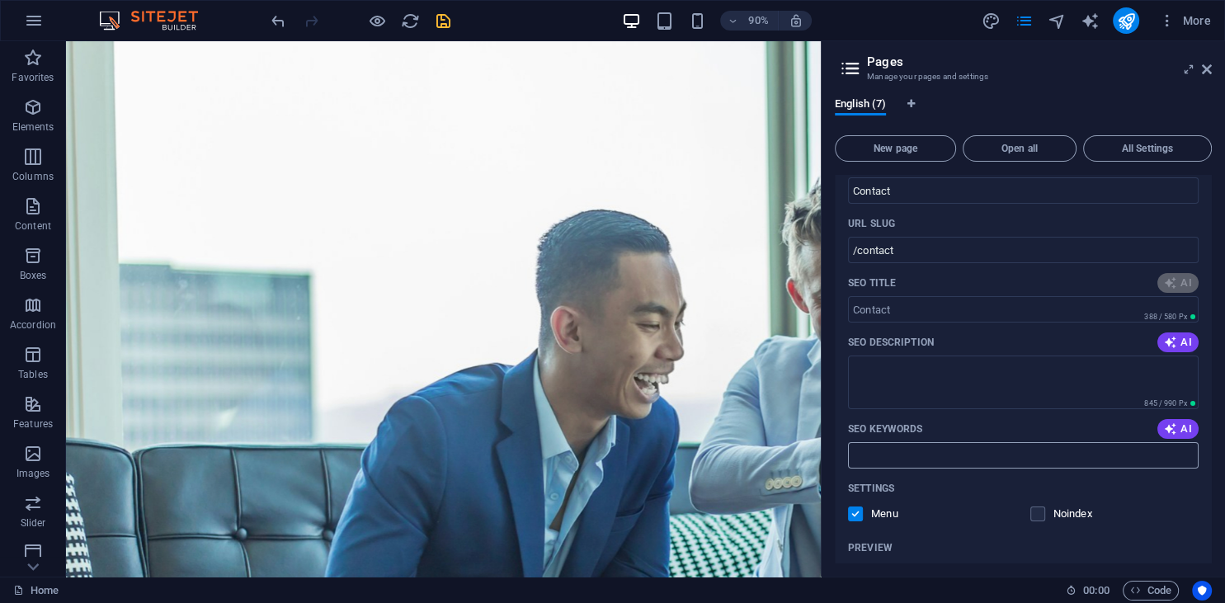
type input "Contact Scale Leap Today!"
click at [1172, 335] on button "AI" at bounding box center [1177, 342] width 41 height 20
type textarea "Contact Scale Leap for expert support! Call us at +27 65 998 2212 or visit our …"
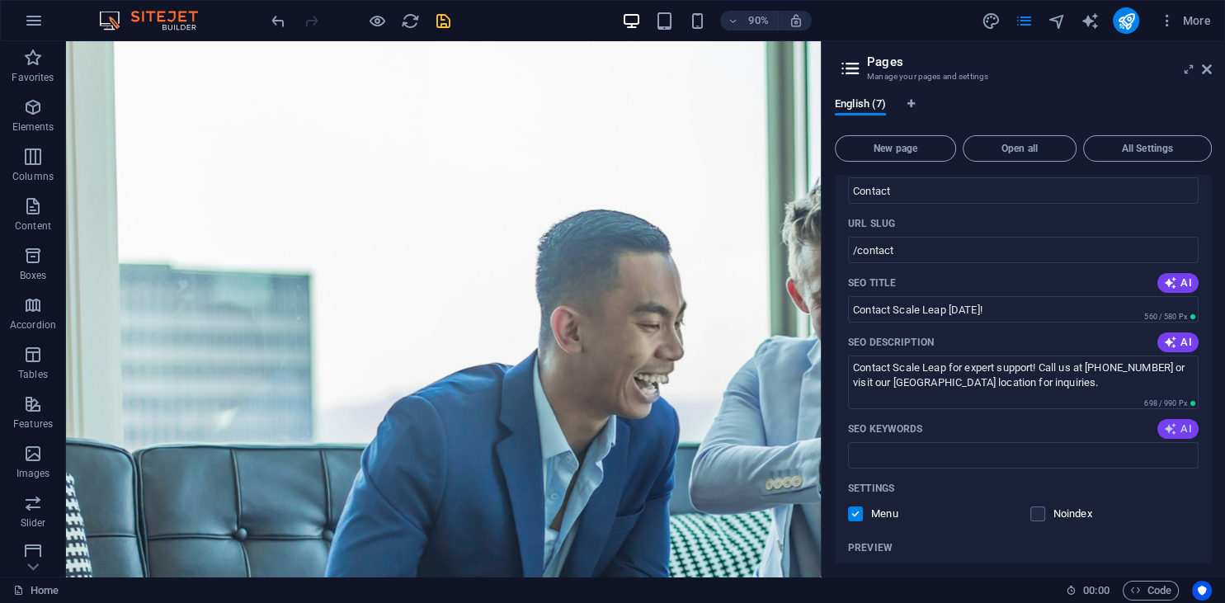
click at [1182, 429] on span "AI" at bounding box center [1178, 428] width 28 height 13
type input "contact scale leap, visit scale leap, Klerksdorp business, legal notice scale l…"
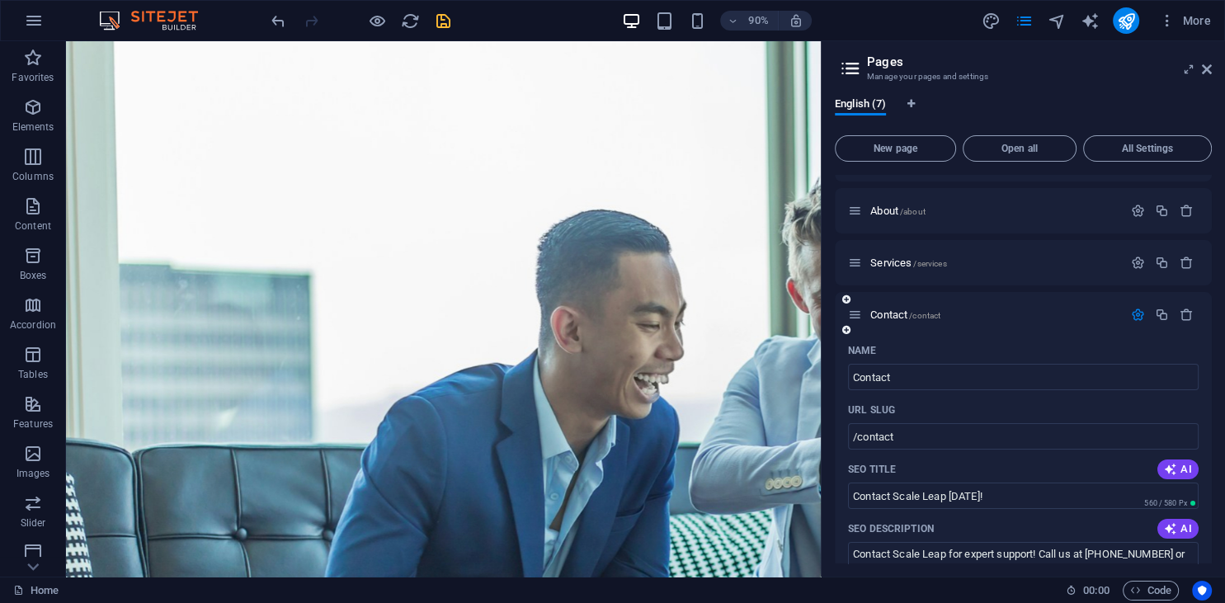
scroll to position [0, 0]
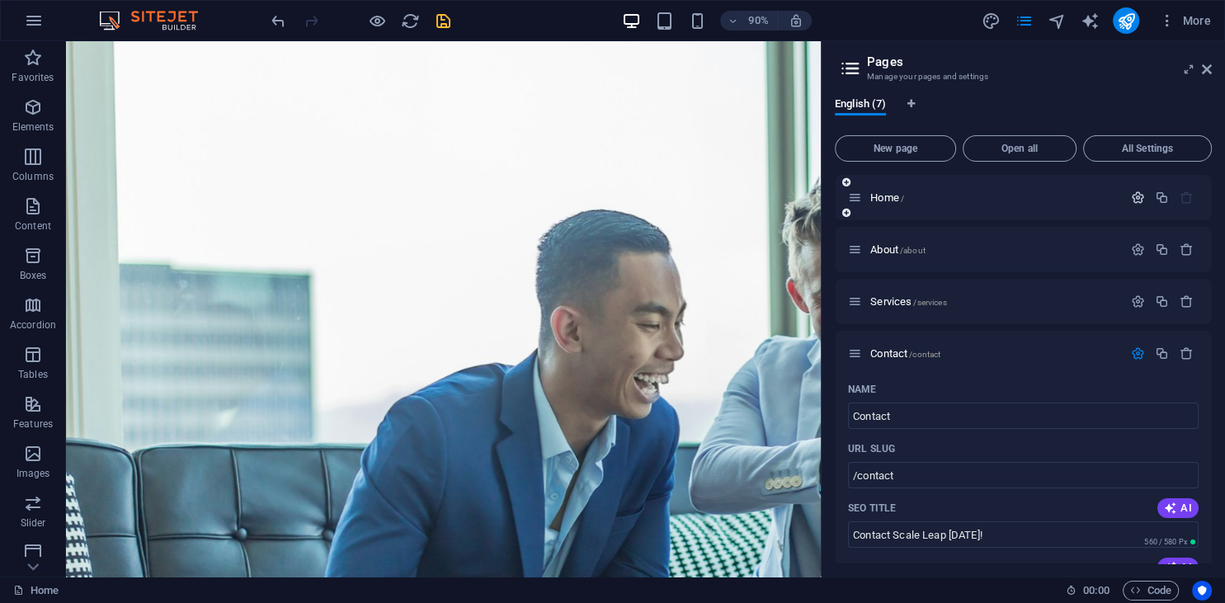
click at [1133, 195] on icon "button" at bounding box center [1138, 197] width 14 height 14
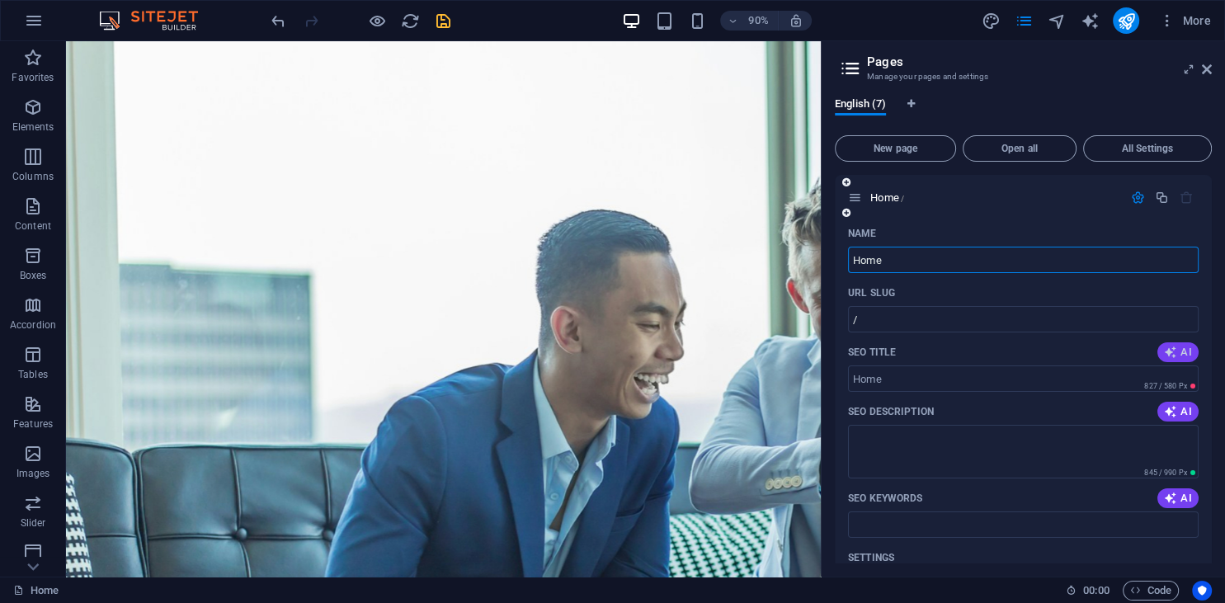
click at [1180, 356] on span "AI" at bounding box center [1178, 352] width 28 height 13
type input "QCTO Accredited Training Solutions"
click at [1178, 411] on span "AI" at bounding box center [1178, 411] width 28 height 13
type textarea "Discover QCTO-accredited training and consulting solutions with Scale Leap. Tai…"
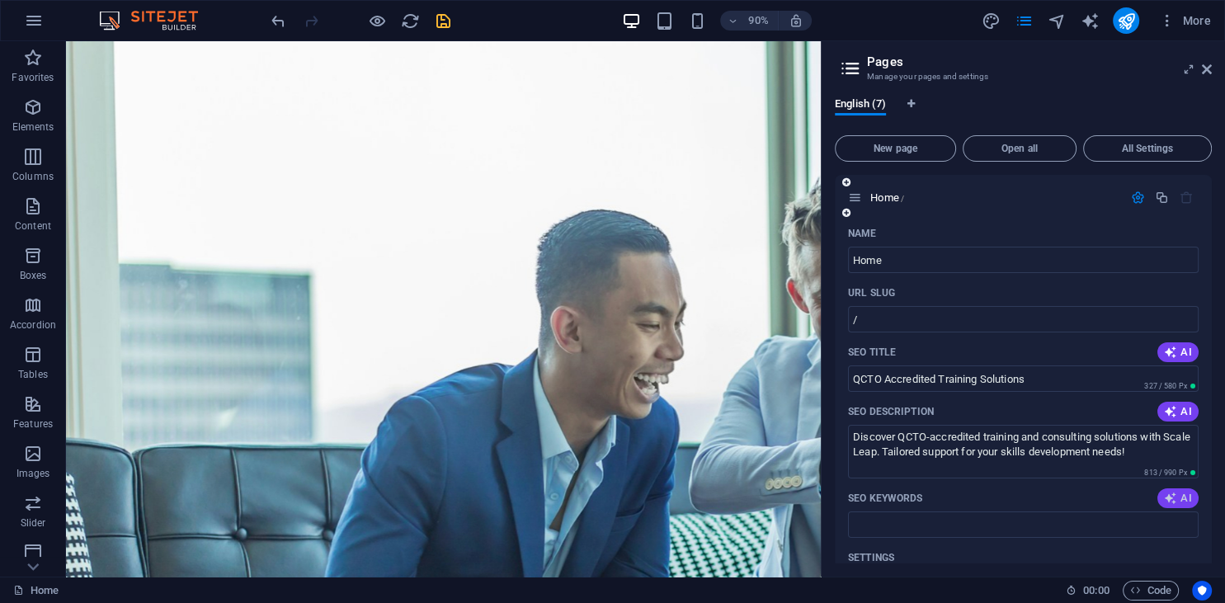
click at [1169, 494] on icon "button" at bounding box center [1170, 497] width 13 height 13
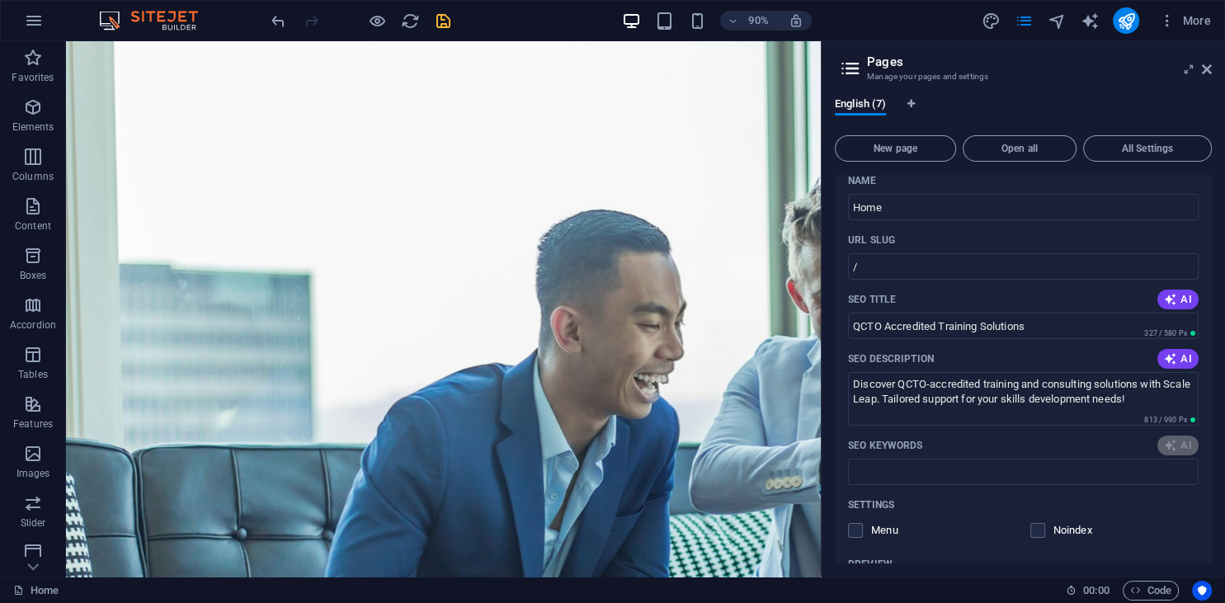
scroll to position [75, 0]
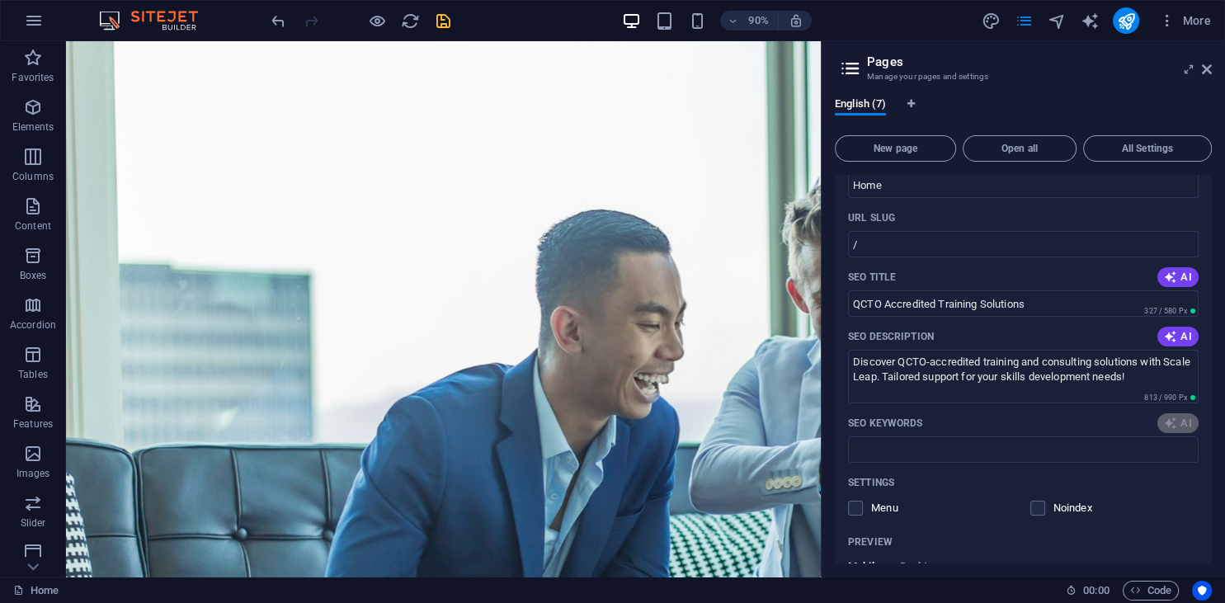
type input "QCTO accreditation, training solutions, curriculum development, skills developm…"
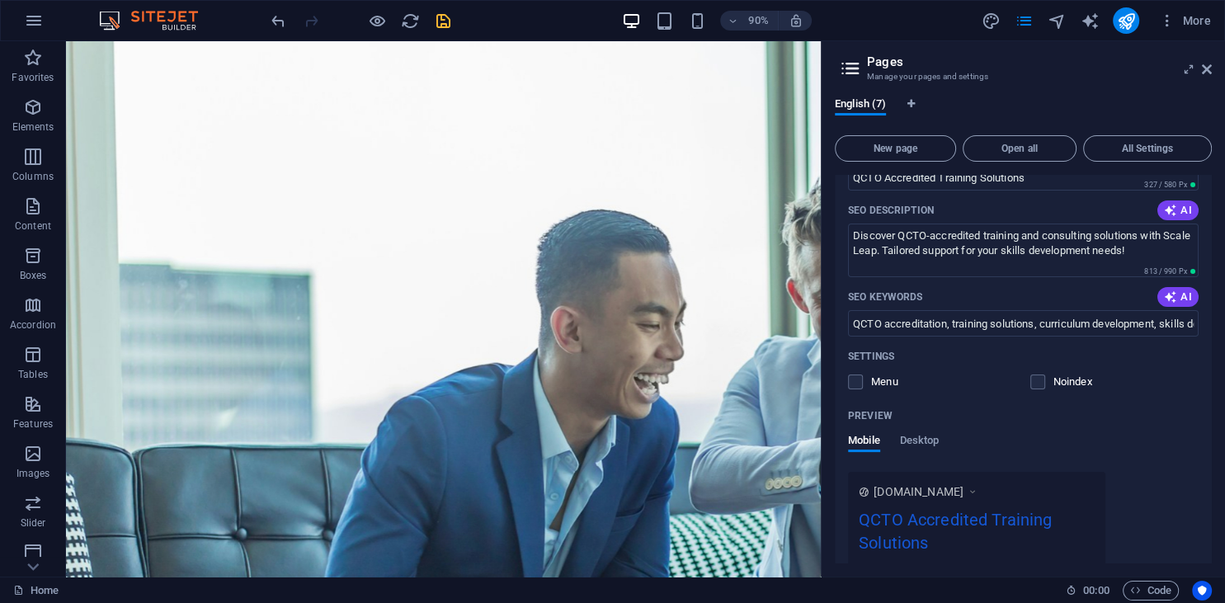
scroll to position [225, 0]
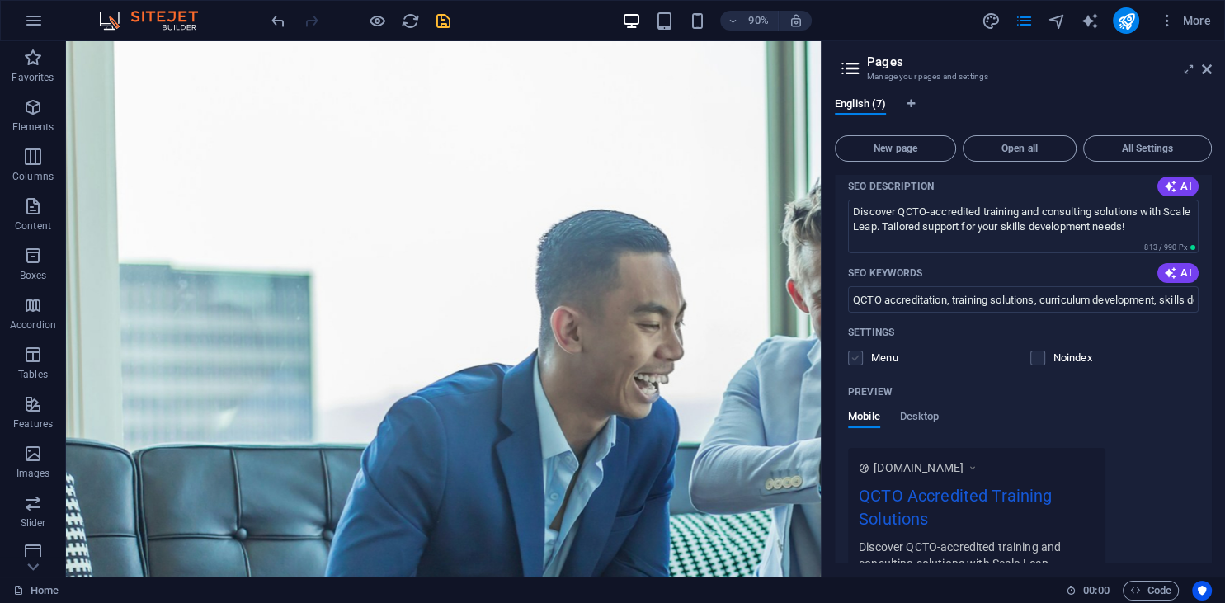
click at [857, 357] on label at bounding box center [855, 357] width 15 height 15
click at [0, 0] on input "checkbox" at bounding box center [0, 0] width 0 height 0
click at [859, 361] on label at bounding box center [855, 357] width 15 height 15
click at [0, 0] on input "checkbox" at bounding box center [0, 0] width 0 height 0
click at [908, 416] on span "Desktop" at bounding box center [920, 418] width 40 height 23
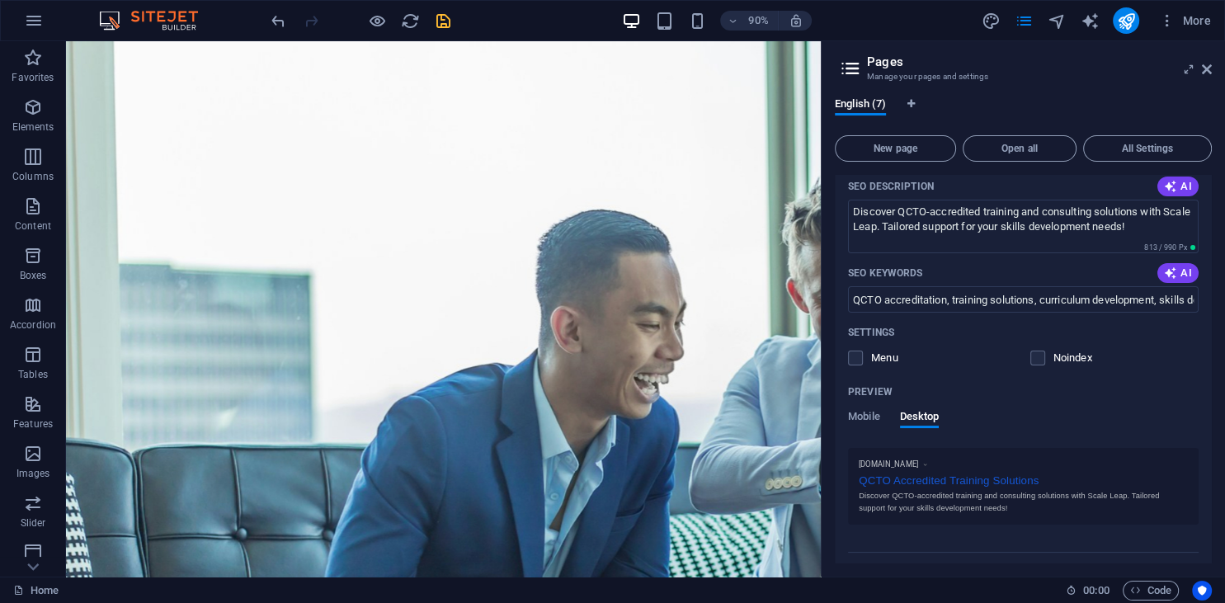
click at [437, 26] on icon "save" at bounding box center [443, 21] width 19 height 19
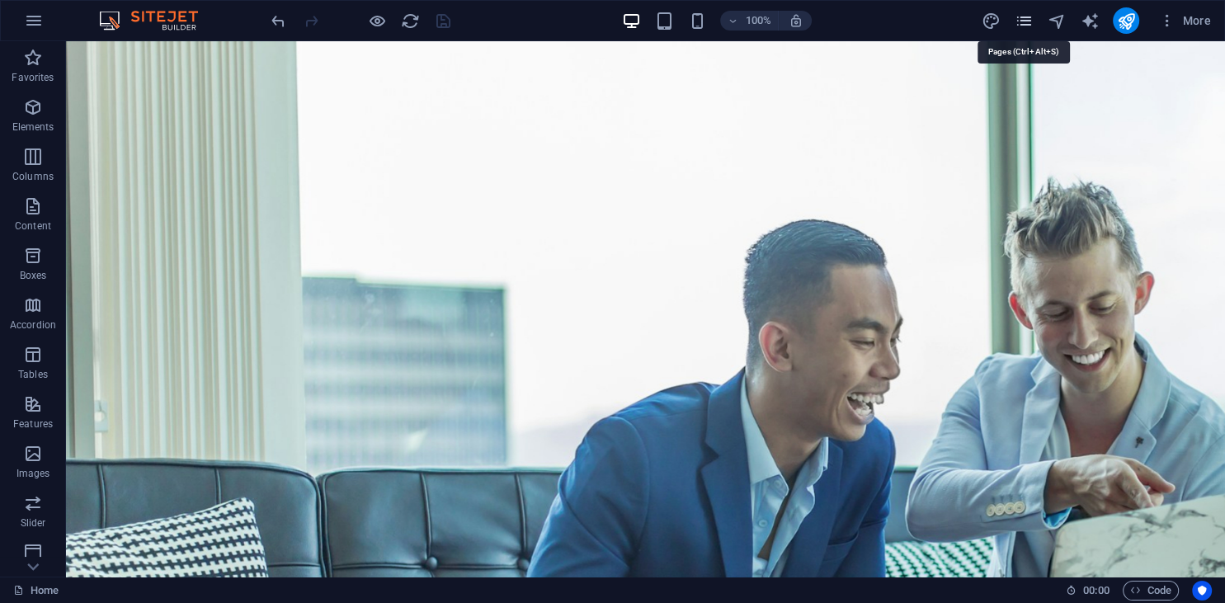
click at [1025, 17] on icon "pages" at bounding box center [1022, 21] width 19 height 19
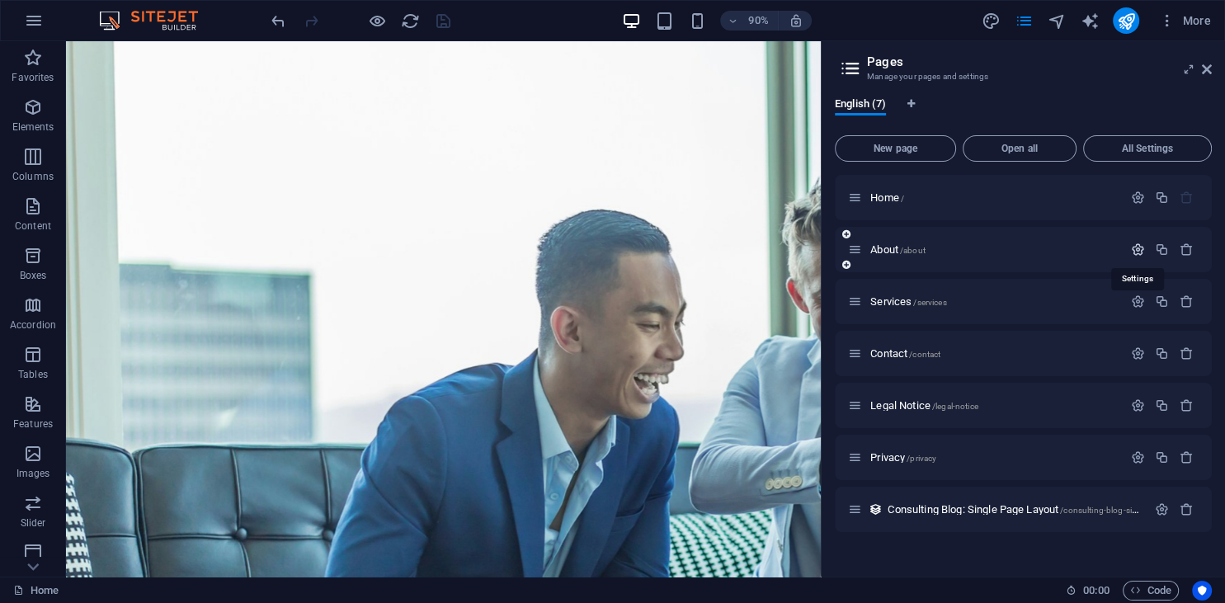
click at [1137, 248] on icon "button" at bounding box center [1138, 249] width 14 height 14
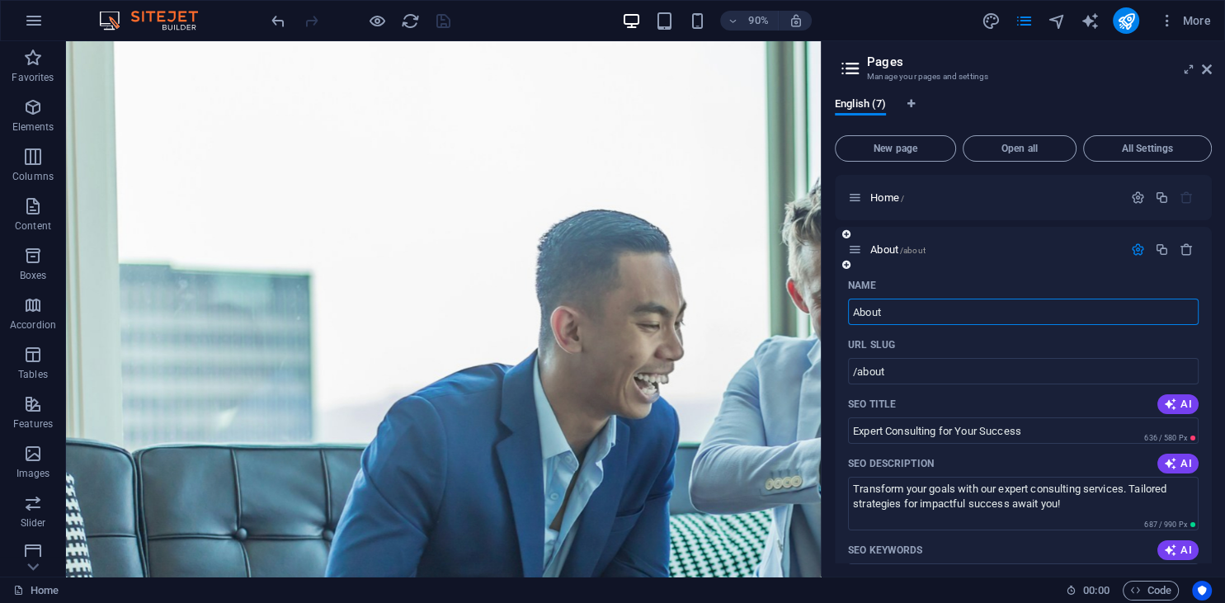
click at [1136, 247] on icon "button" at bounding box center [1138, 249] width 14 height 14
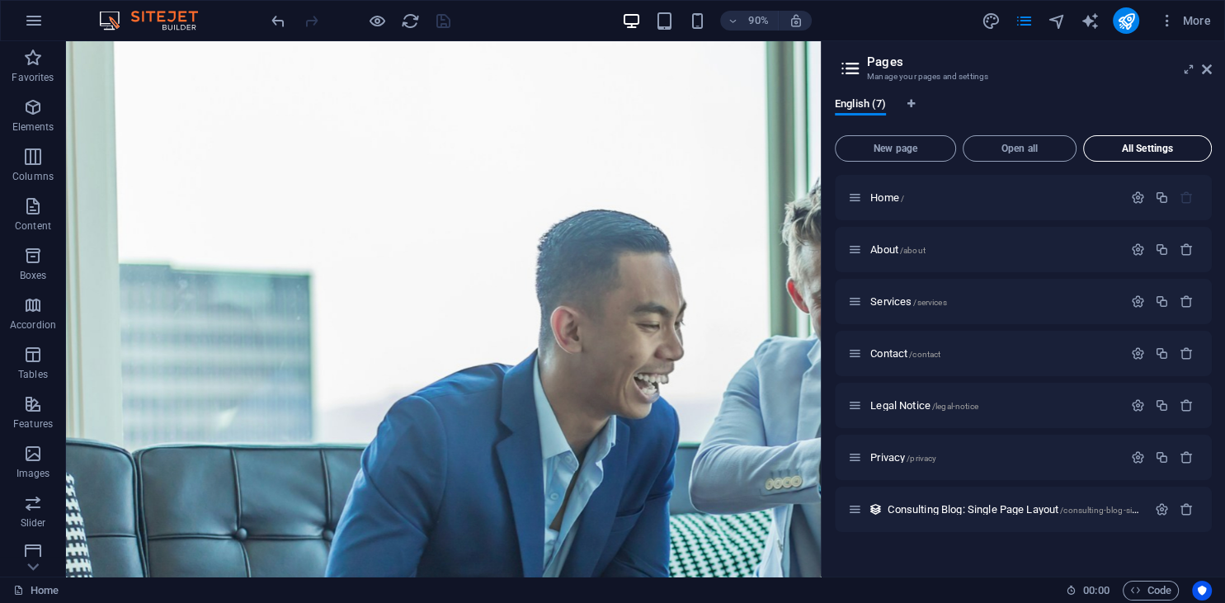
click at [1143, 148] on span "All Settings" at bounding box center [1147, 148] width 114 height 10
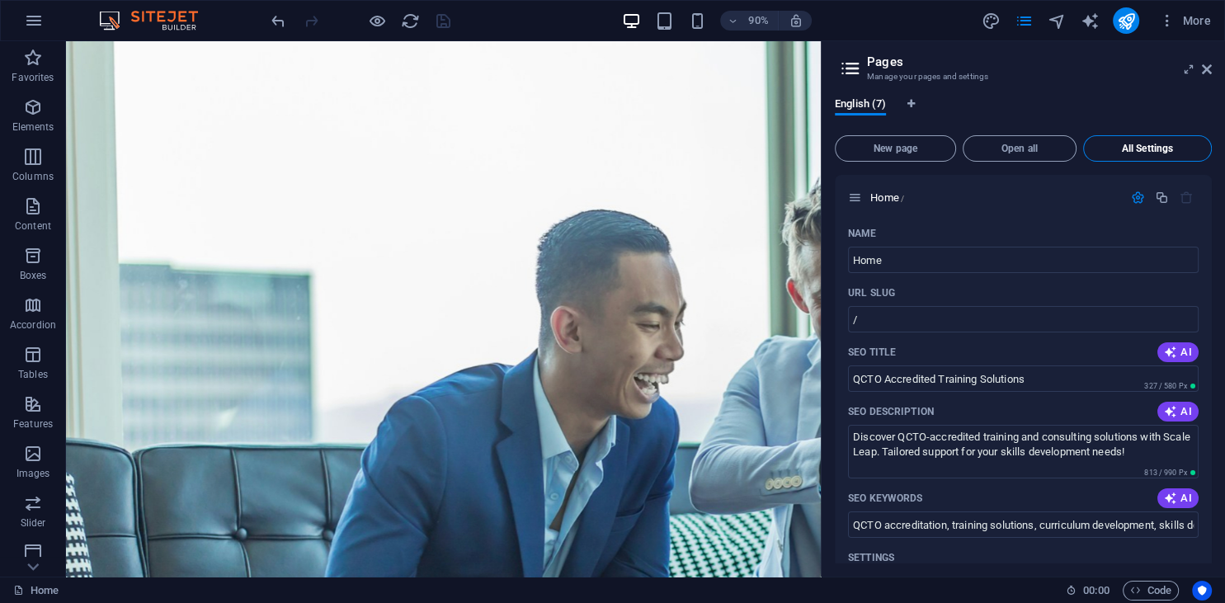
scroll to position [4229, 0]
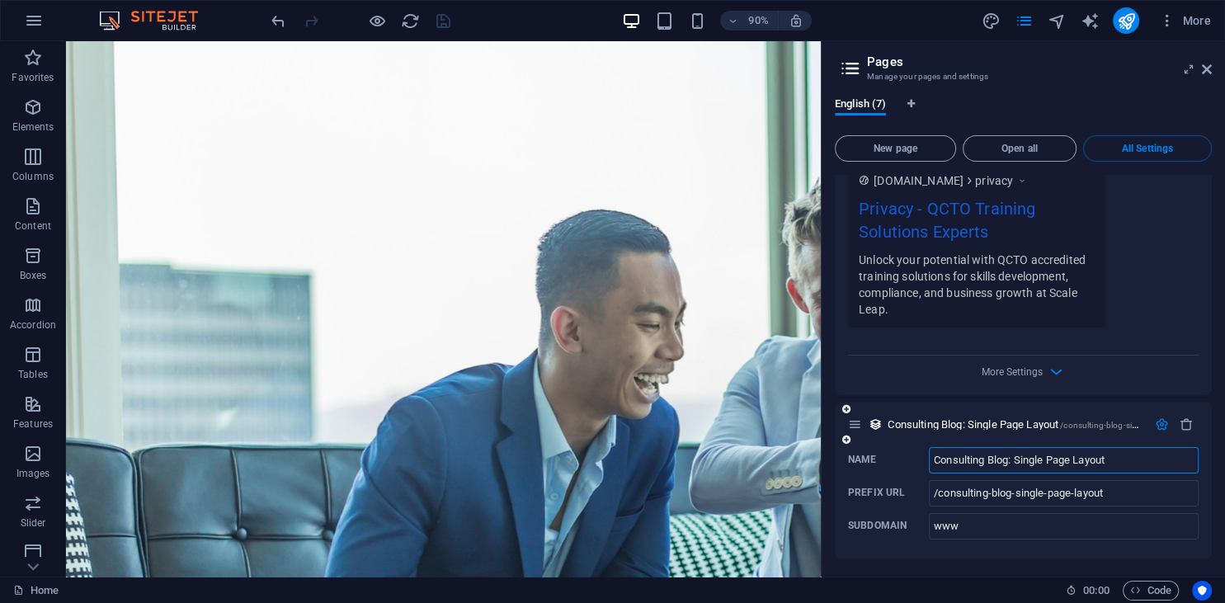
click at [1158, 417] on icon "button" at bounding box center [1161, 424] width 14 height 14
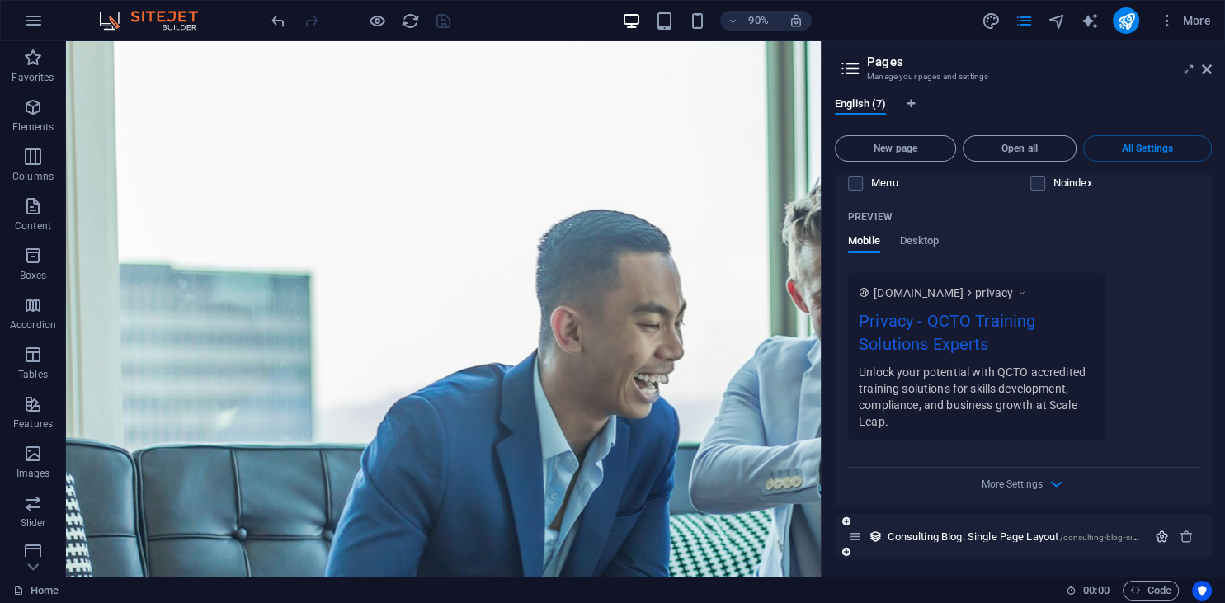
click at [1159, 531] on icon "button" at bounding box center [1161, 536] width 14 height 14
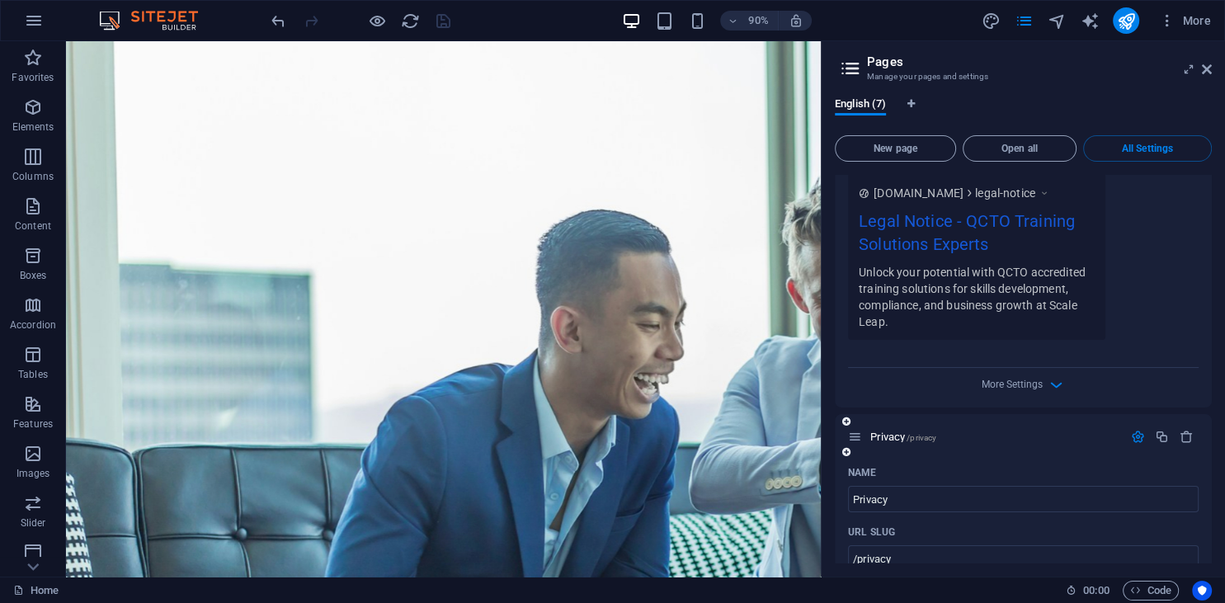
scroll to position [3627, 0]
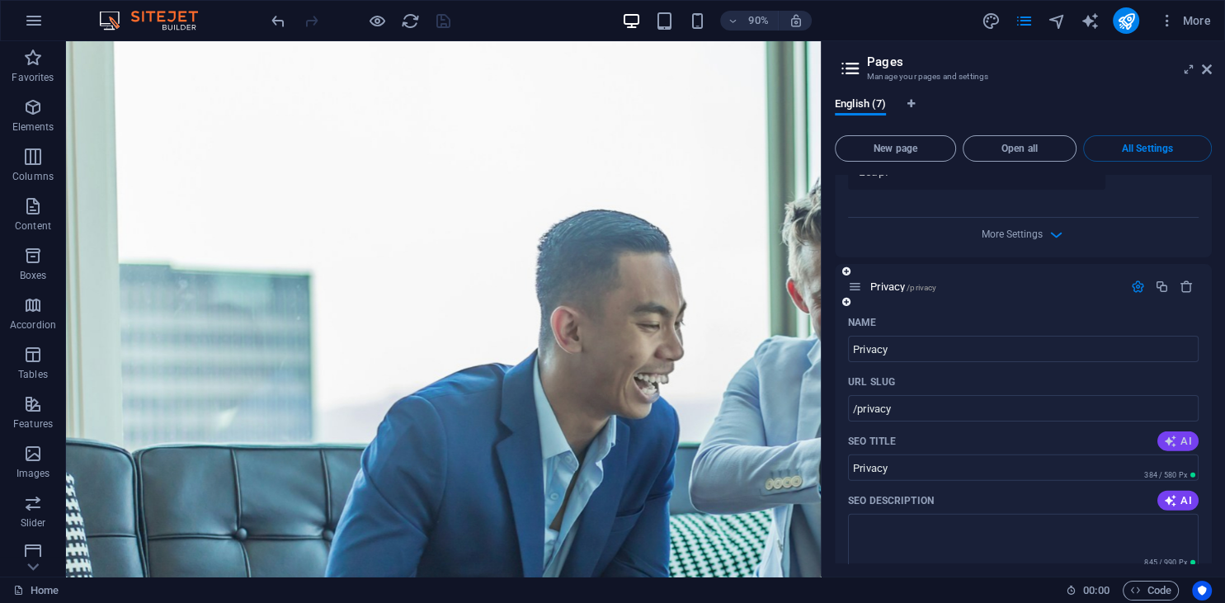
click at [1171, 437] on icon "button" at bounding box center [1170, 441] width 13 height 13
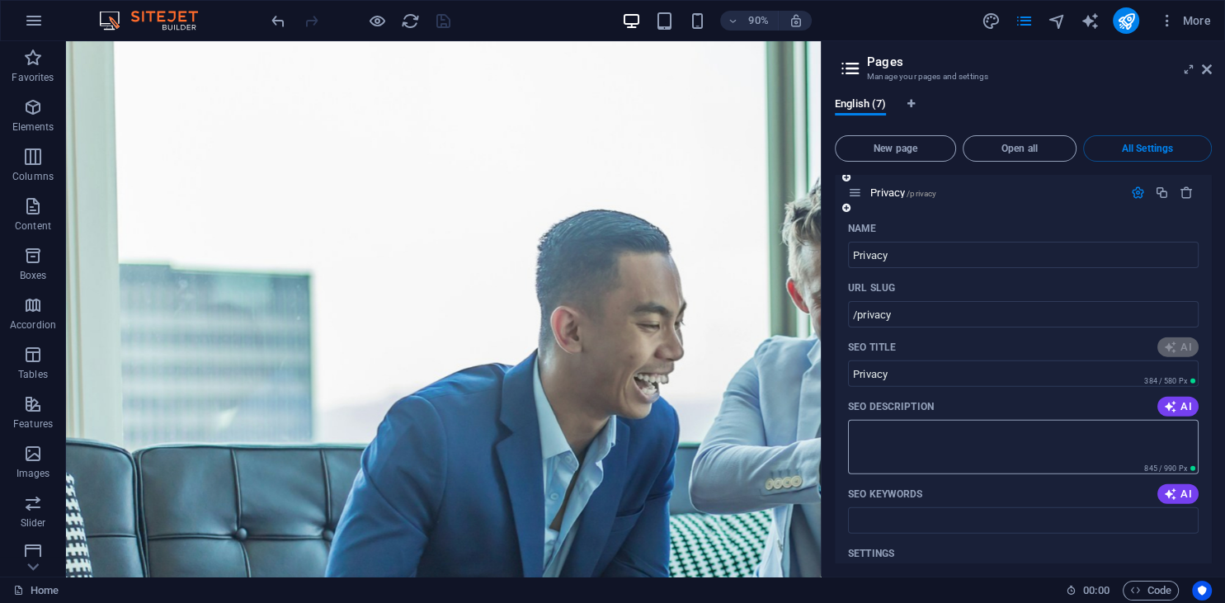
scroll to position [3777, 0]
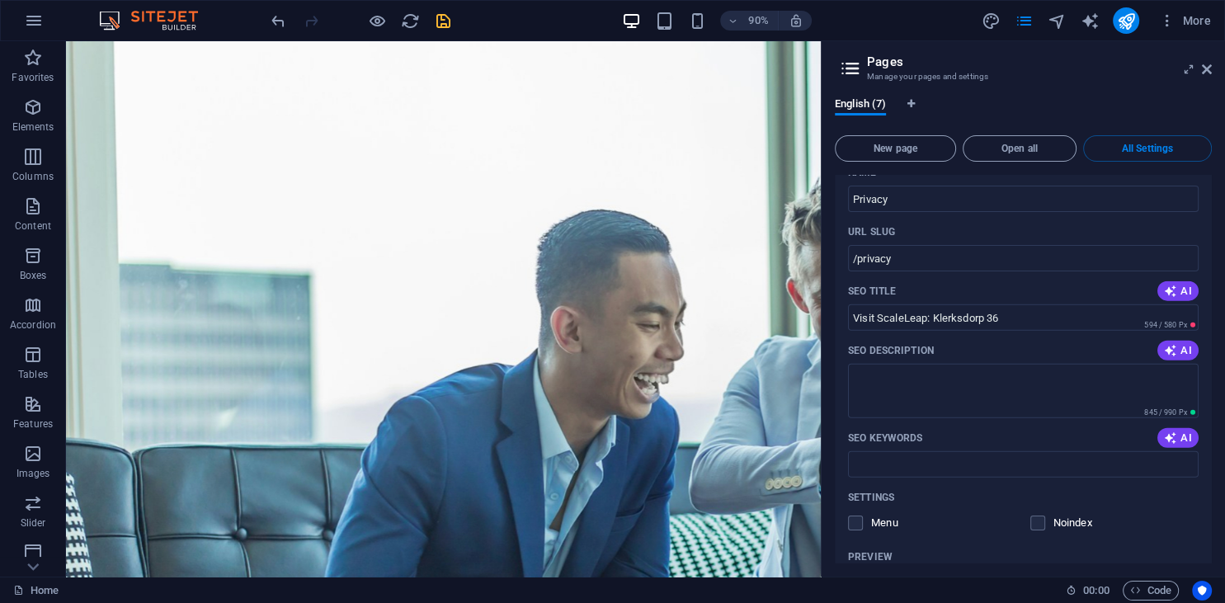
type input "Visit ScaleLeap: Klerksdorp 36"
click at [1177, 350] on icon "button" at bounding box center [1170, 350] width 13 height 13
type textarea "Discover Scale Leap in Klerksdorp for expert legal solutions. Visit us at 36 Le…"
click at [1191, 435] on span "AI" at bounding box center [1178, 437] width 28 height 13
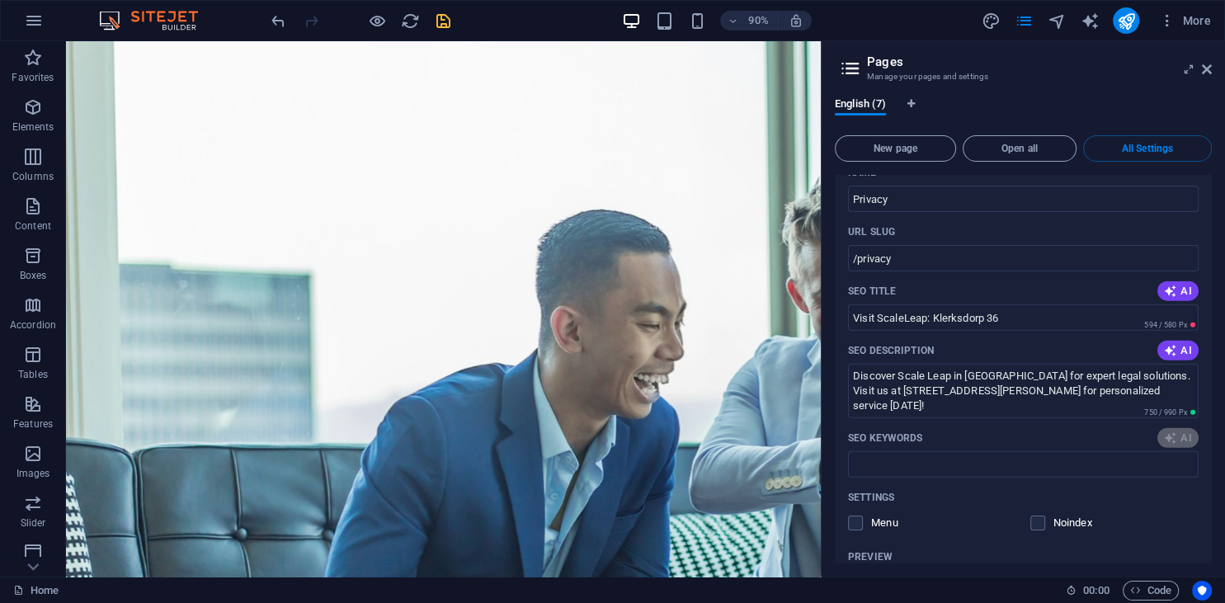
type input "Klerksdorp legal services, scale leap, law firm Klerksdorp, legal notice Klerks…"
click at [1057, 310] on input "Visit ScaleLeap: Klerksdorp 36" at bounding box center [1023, 317] width 350 height 26
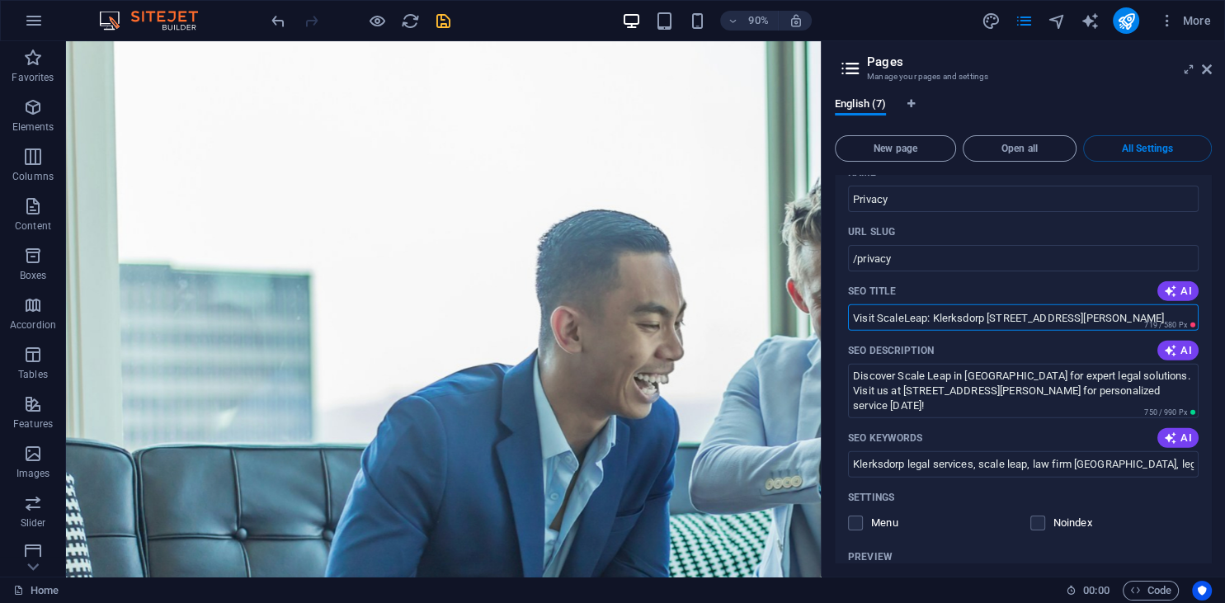
type input "Visit ScaleLeap: Klerksdorp 36 Leask Street"
drag, startPoint x: 449, startPoint y: 22, endPoint x: 492, endPoint y: 40, distance: 47.0
click at [449, 22] on icon "save" at bounding box center [443, 21] width 19 height 19
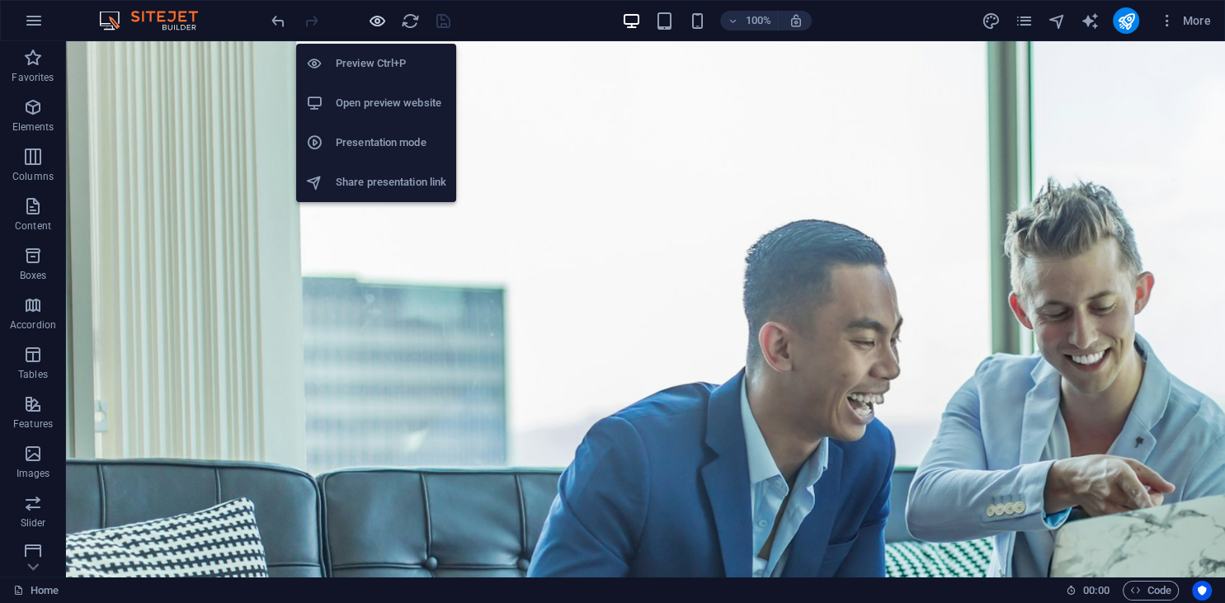
click at [375, 23] on icon "button" at bounding box center [377, 21] width 19 height 19
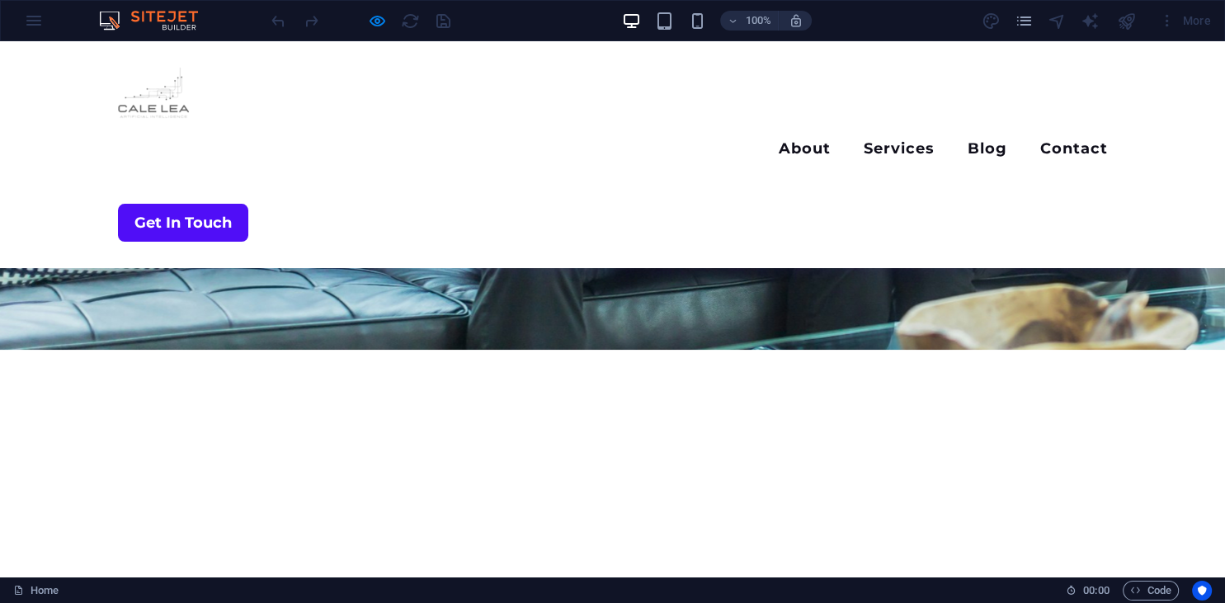
scroll to position [522, 0]
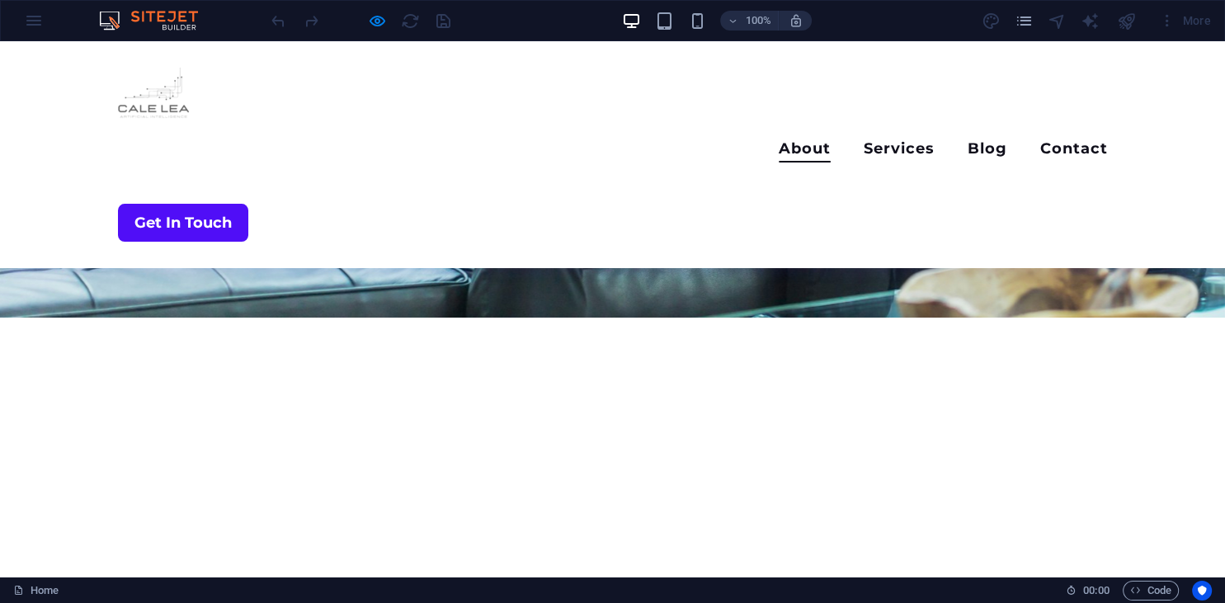
click at [778, 141] on link "About" at bounding box center [804, 151] width 52 height 21
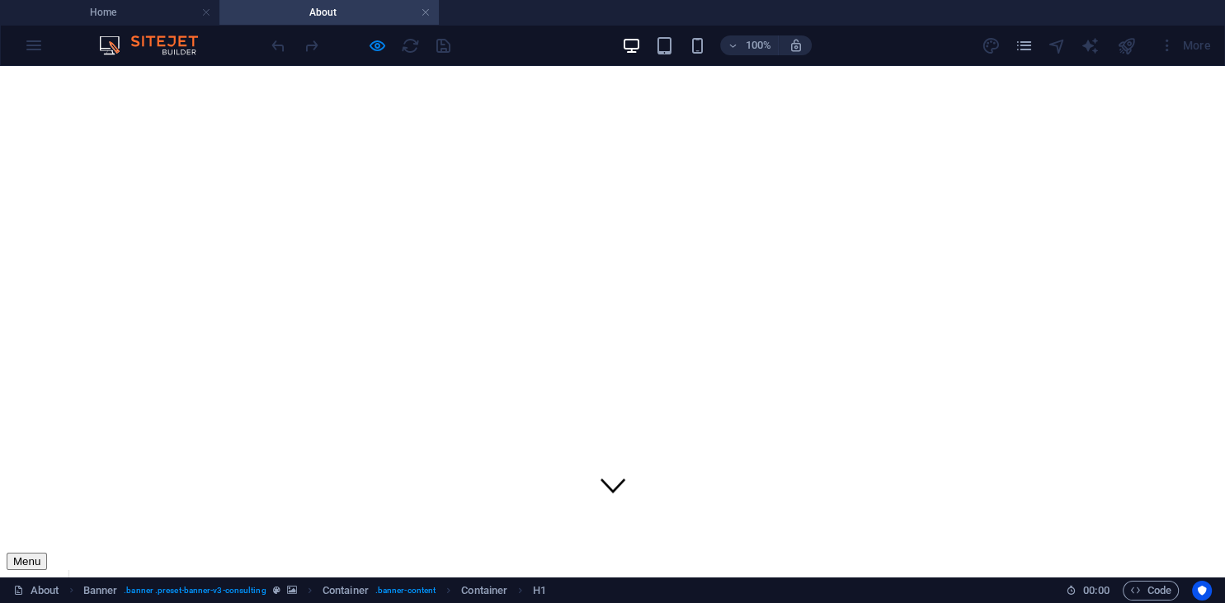
scroll to position [0, 0]
click at [158, 8] on h4 "Home" at bounding box center [109, 12] width 219 height 18
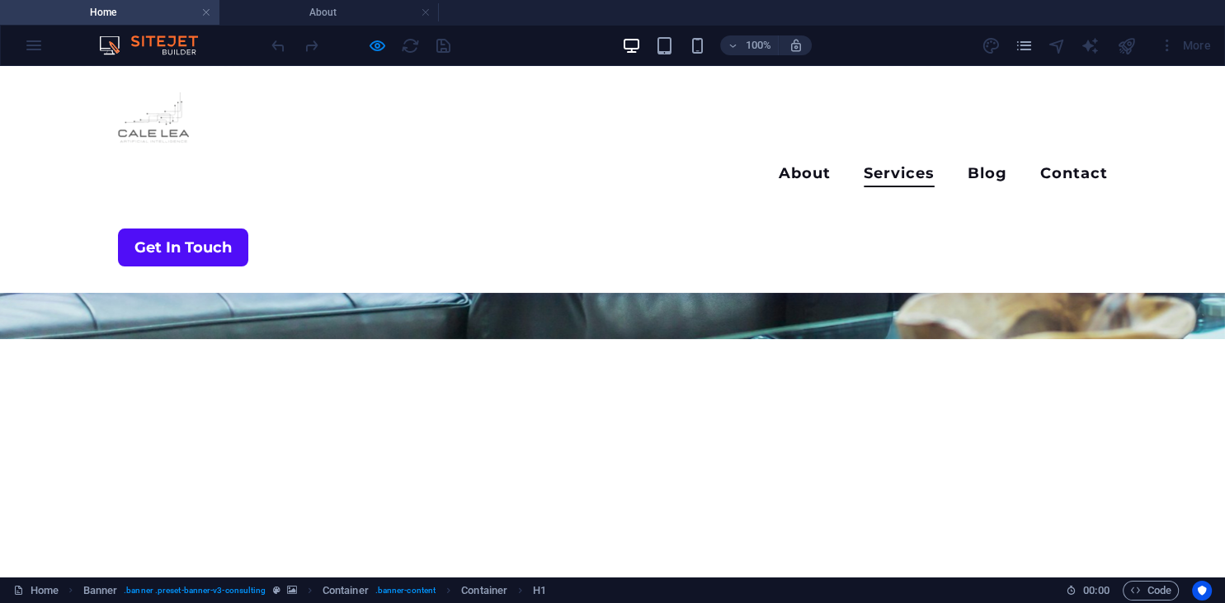
click at [863, 166] on link "Services" at bounding box center [898, 176] width 71 height 21
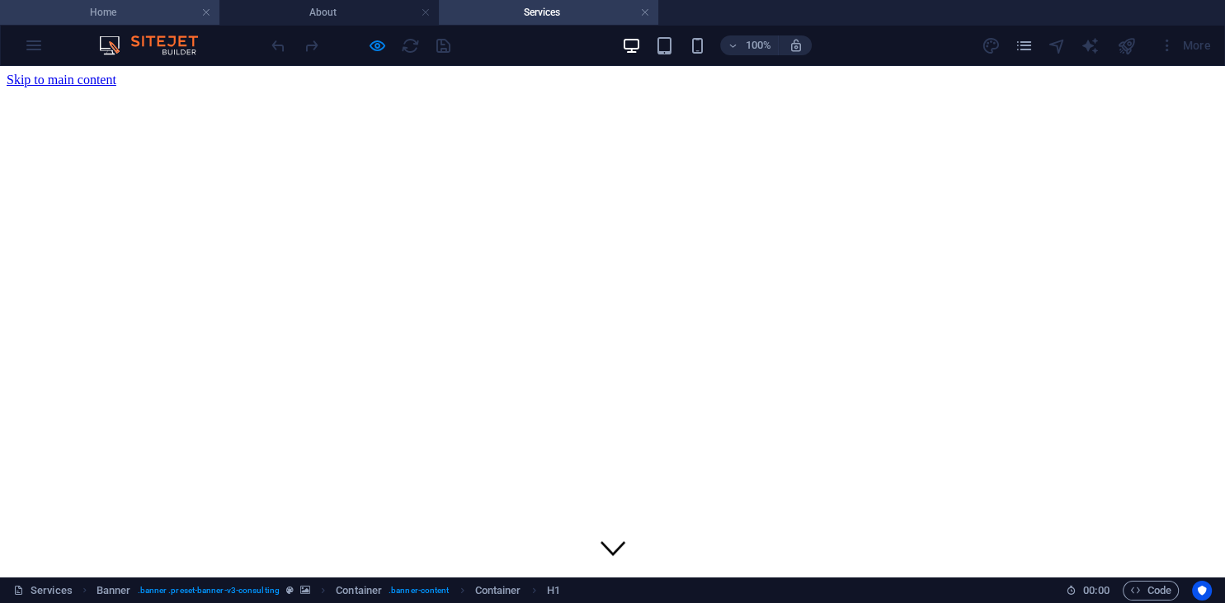
click at [172, 16] on h4 "Home" at bounding box center [109, 12] width 219 height 18
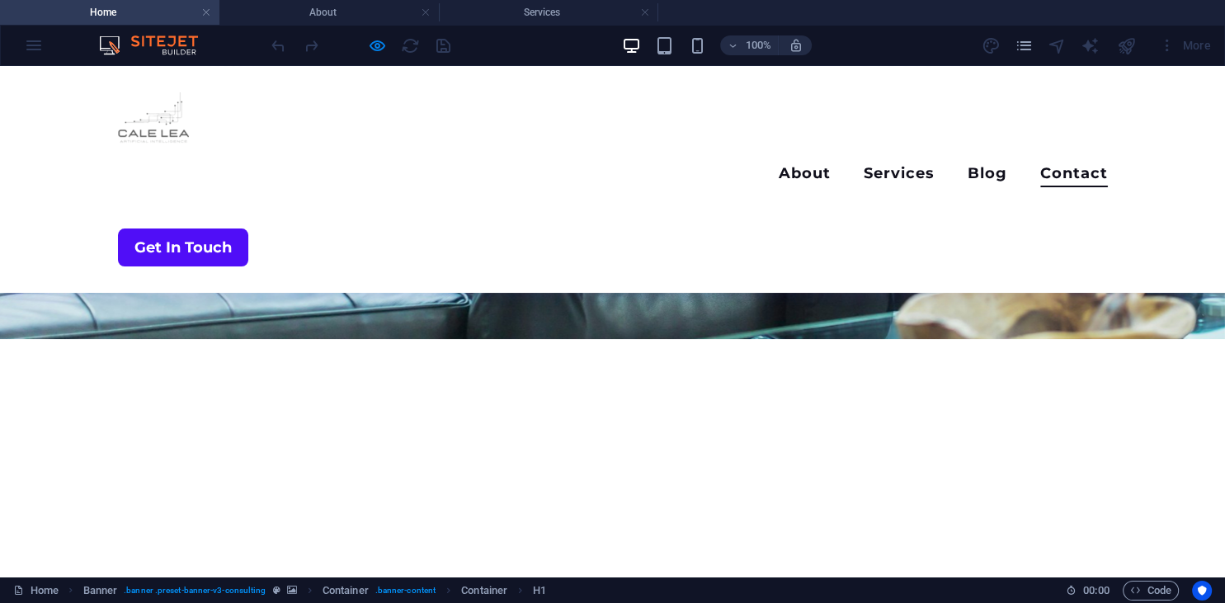
click at [1040, 166] on link "Contact" at bounding box center [1074, 176] width 68 height 21
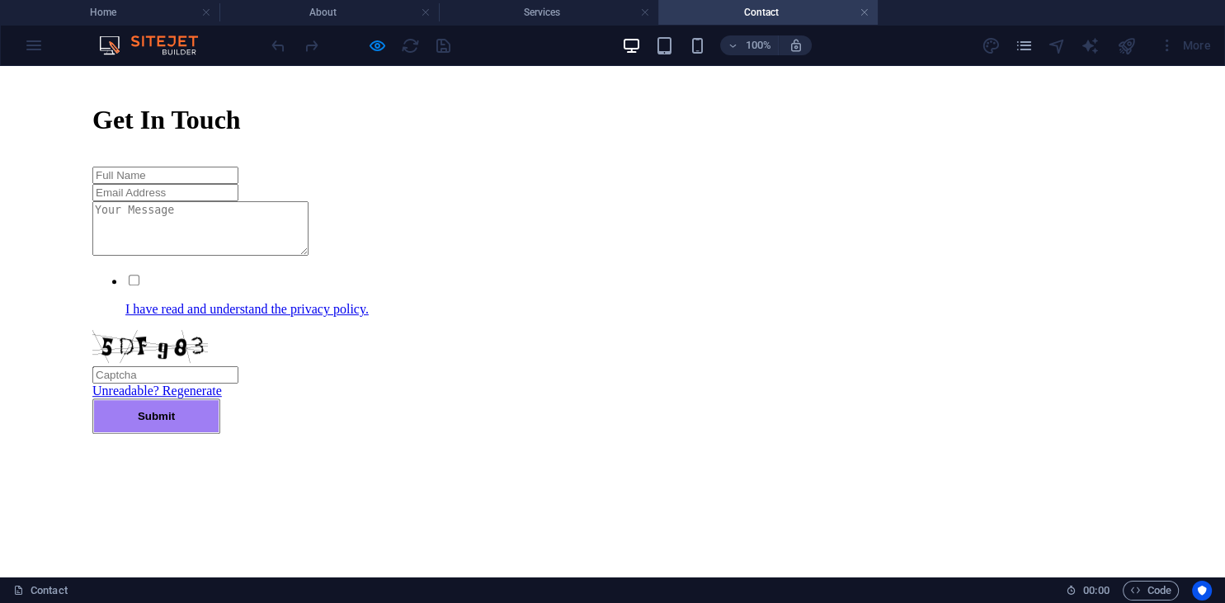
scroll to position [830, 0]
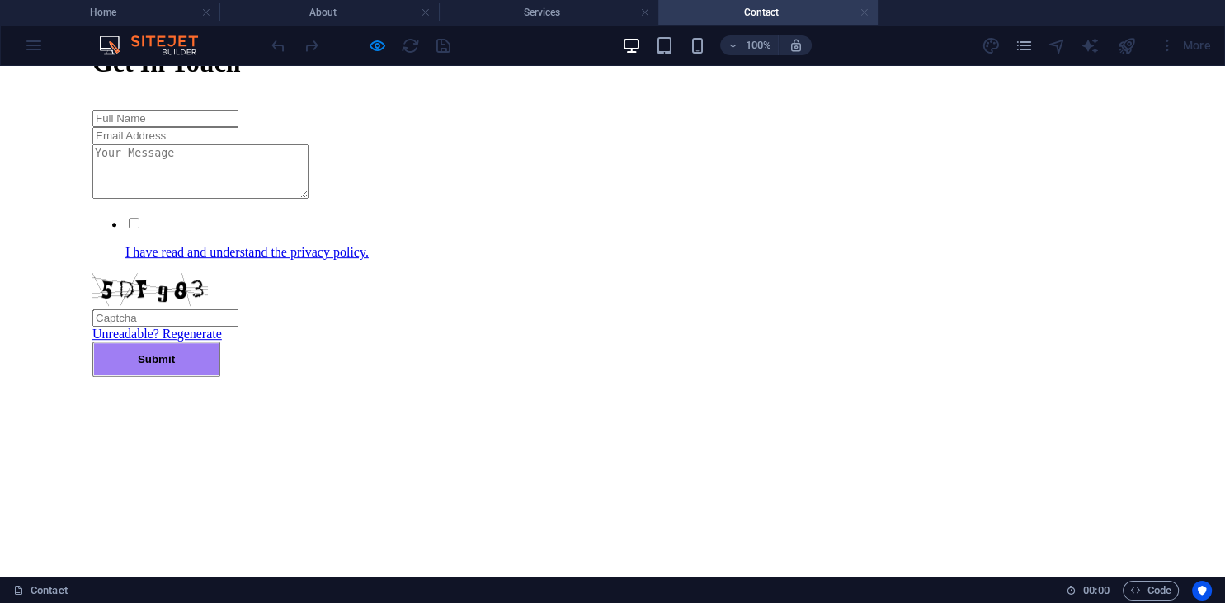
click at [862, 10] on link at bounding box center [864, 13] width 10 height 16
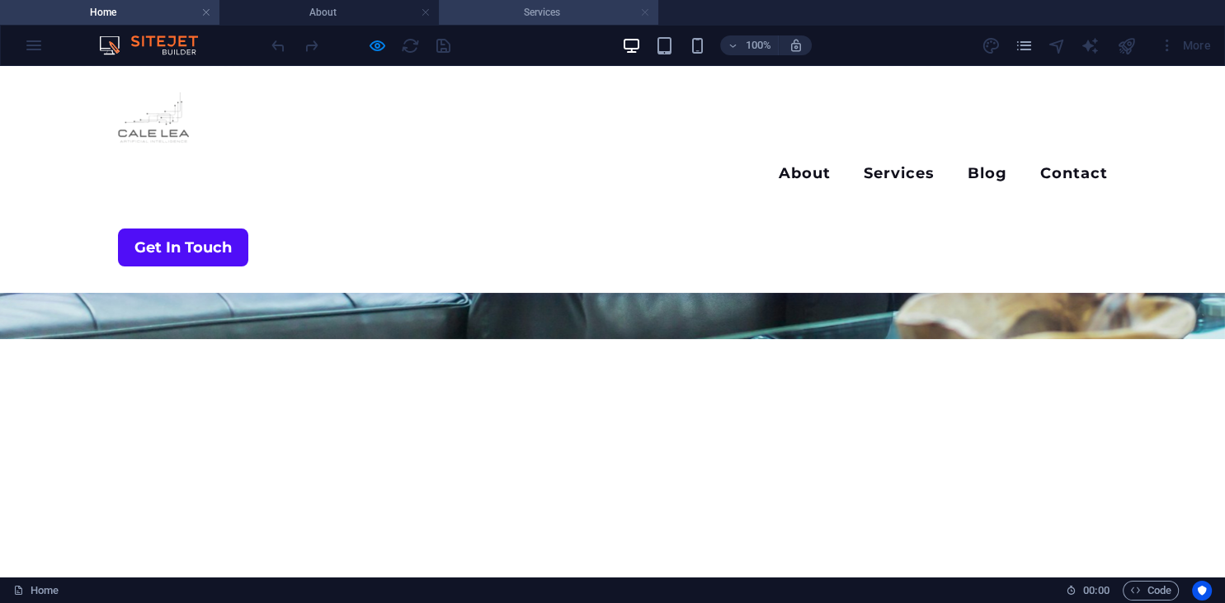
click at [645, 13] on link at bounding box center [645, 13] width 10 height 16
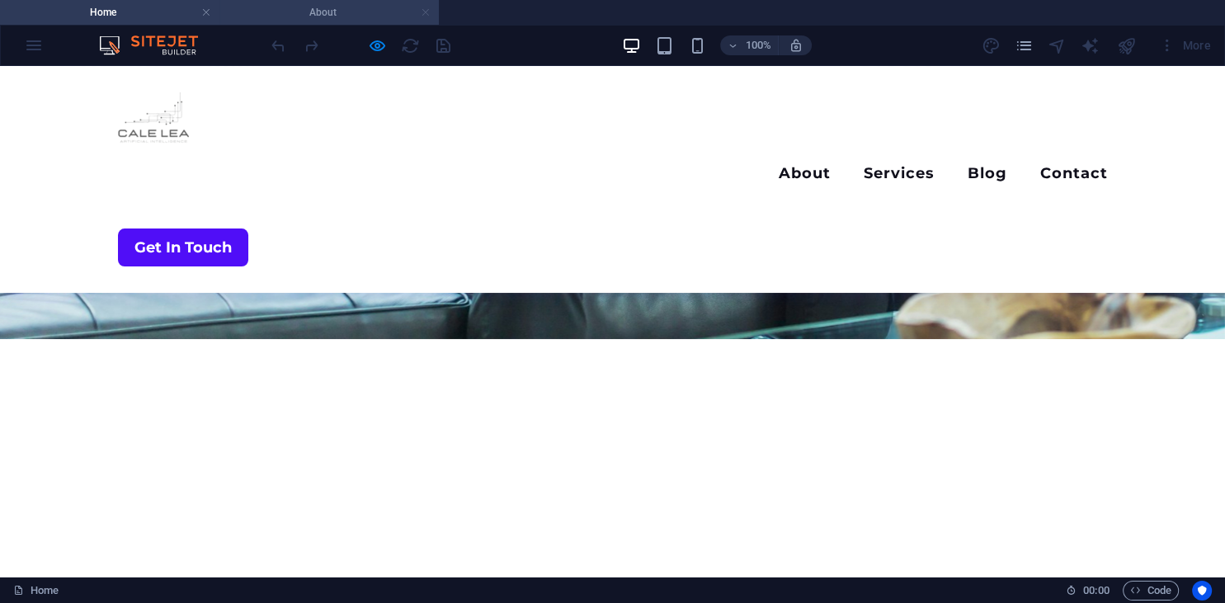
click at [426, 10] on link at bounding box center [426, 13] width 10 height 16
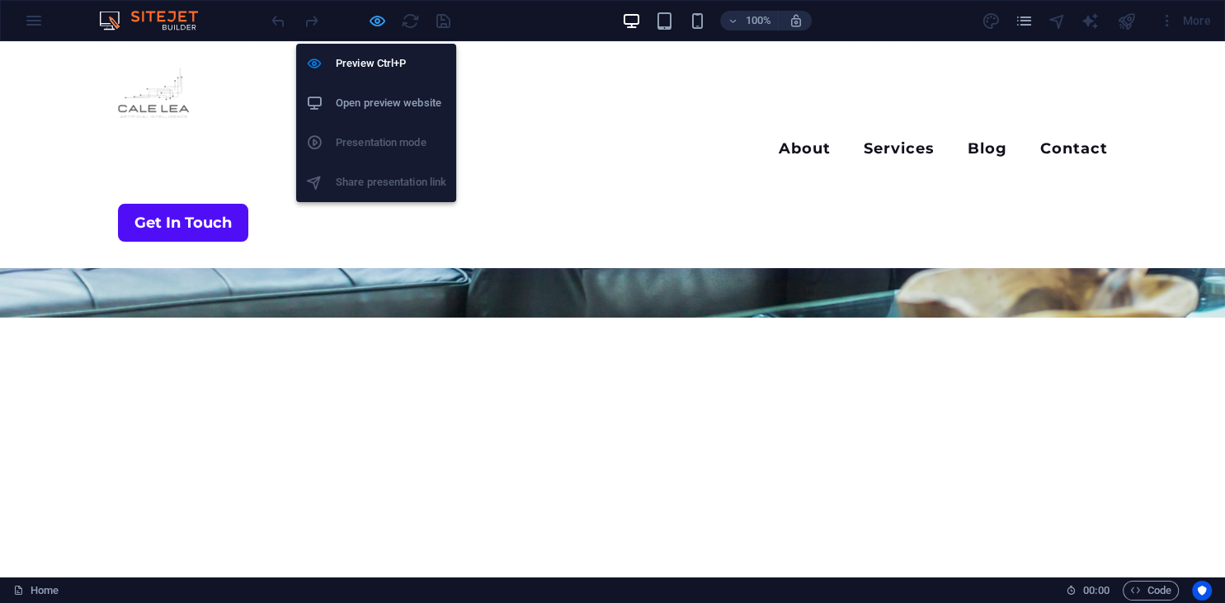
click at [379, 23] on icon "button" at bounding box center [377, 21] width 19 height 19
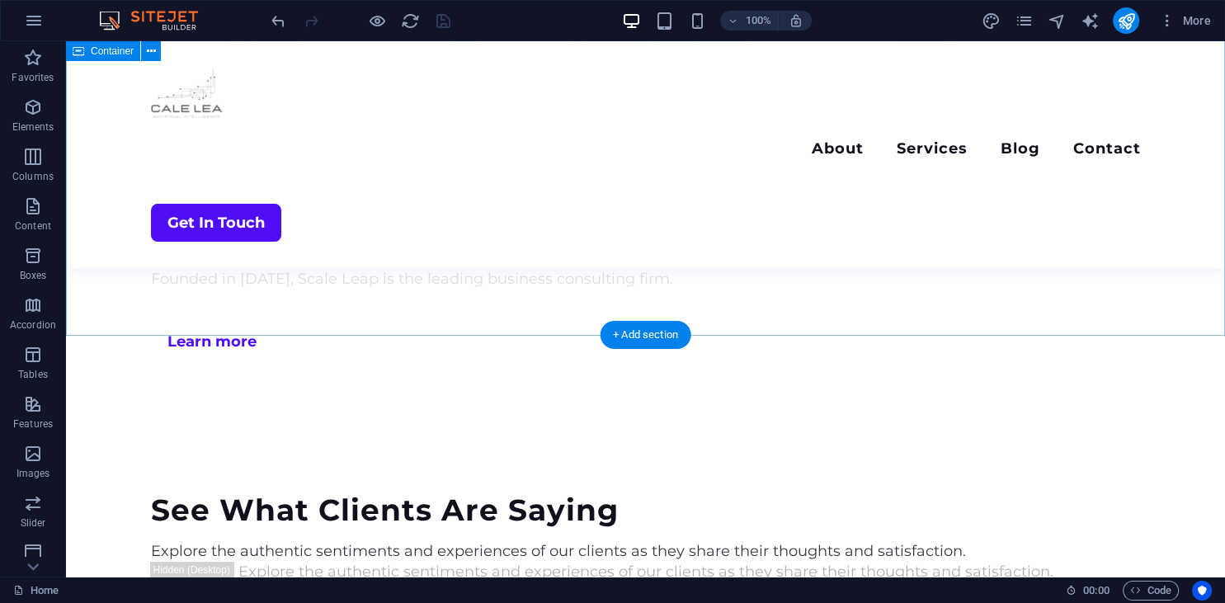
scroll to position [3838, 0]
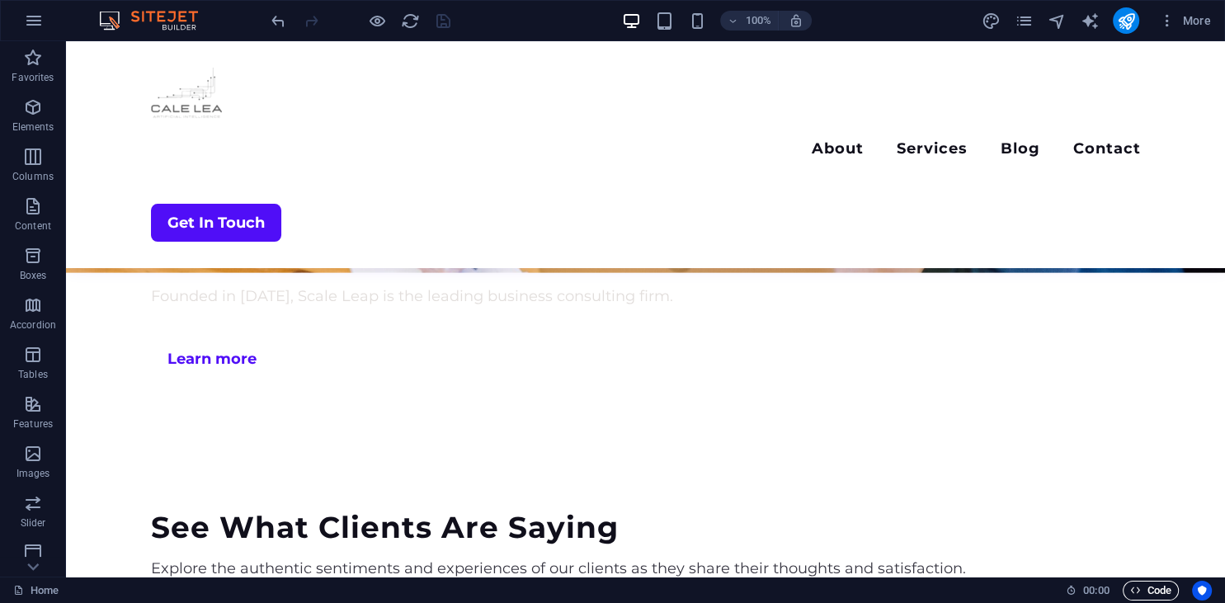
click at [1159, 595] on span "Code" at bounding box center [1150, 591] width 41 height 20
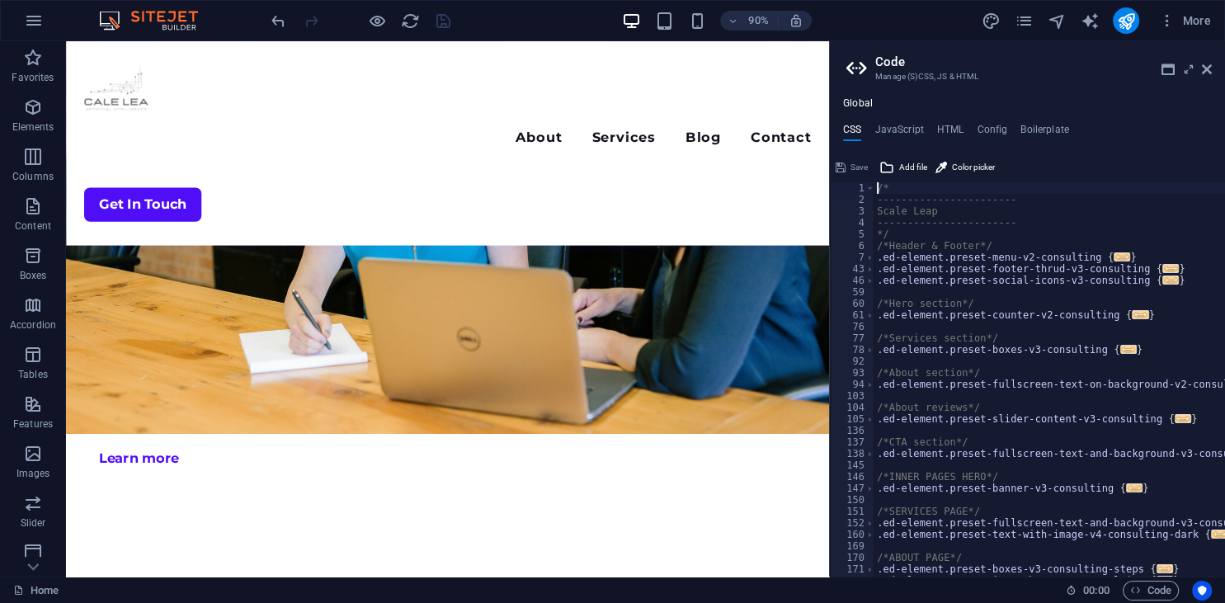
scroll to position [182, 0]
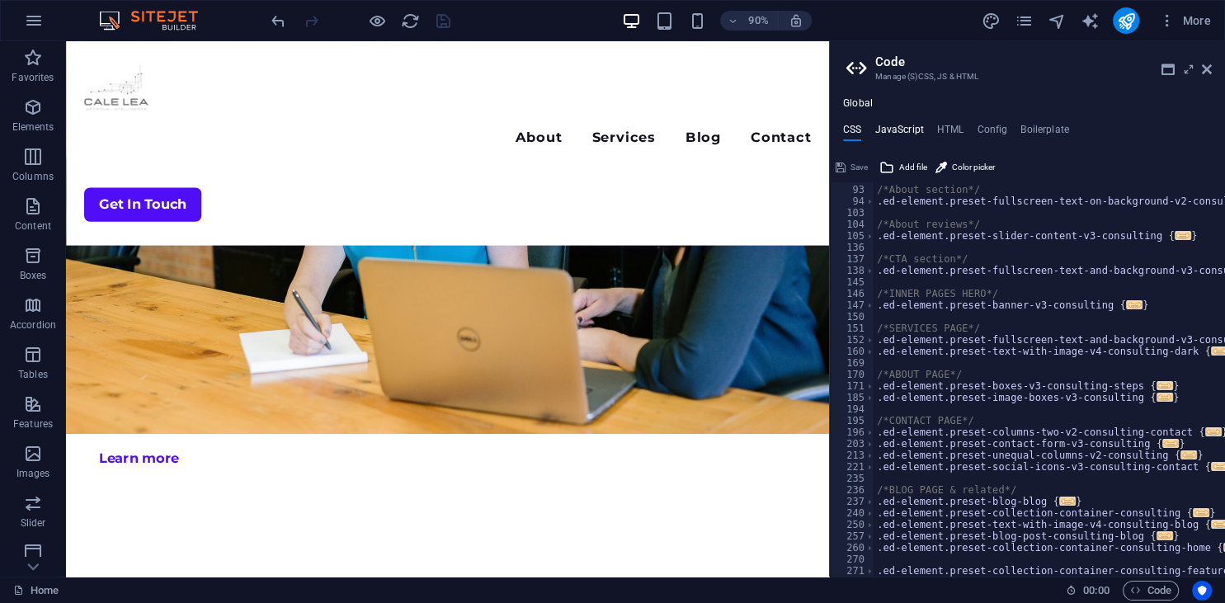
click at [892, 135] on h4 "JavaScript" at bounding box center [898, 133] width 49 height 18
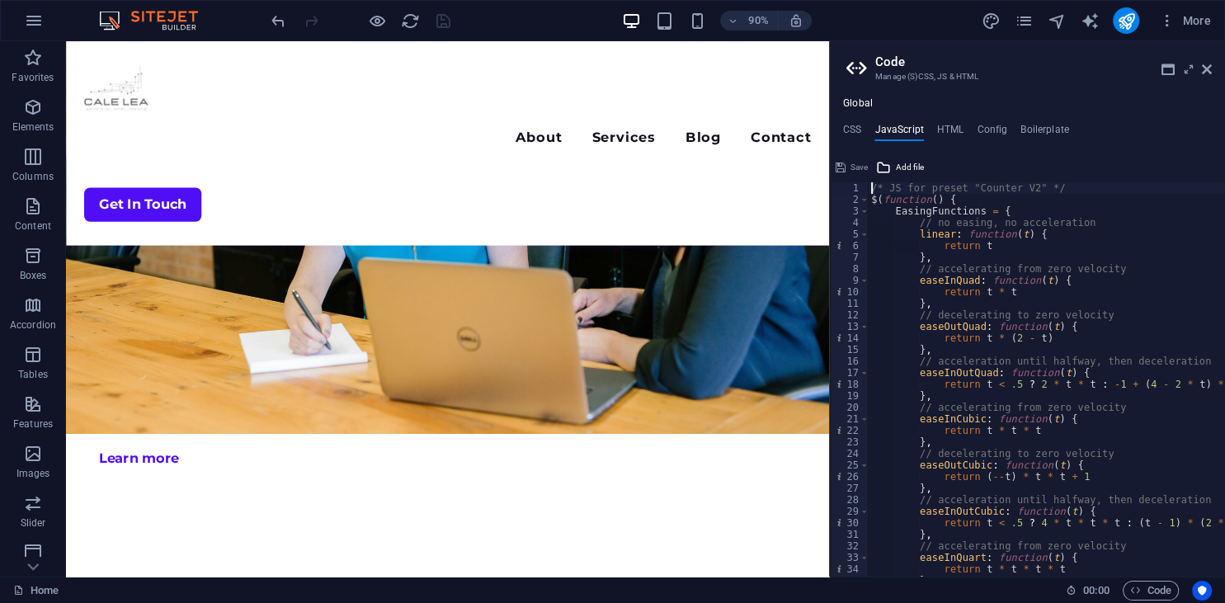
type textarea "/* JS for preset "Counter V2" */"
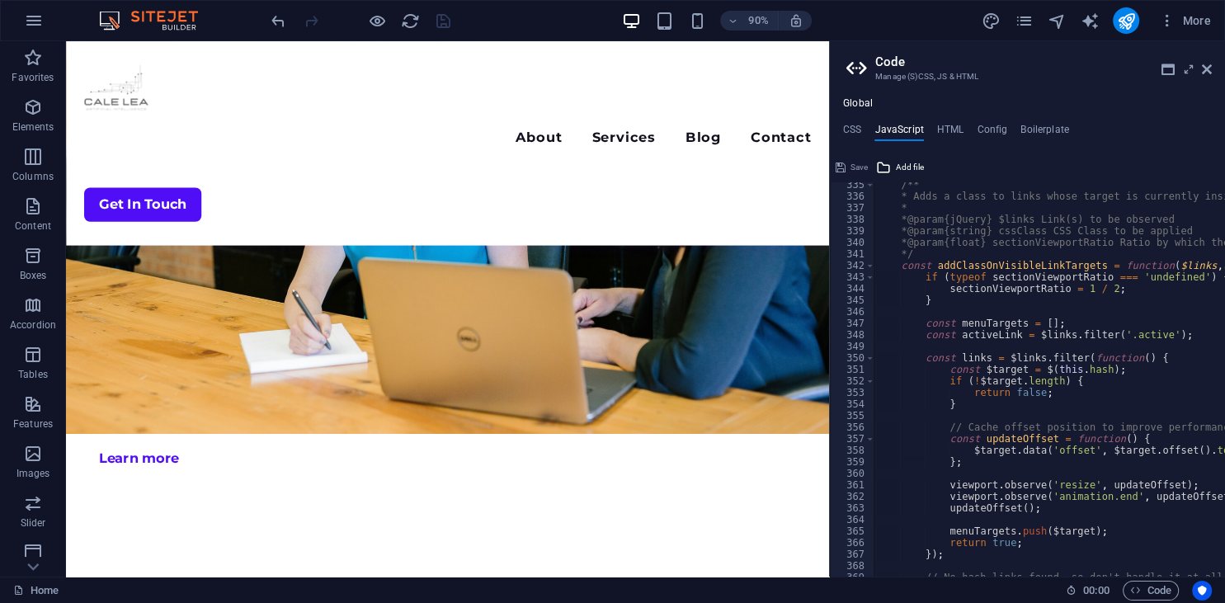
scroll to position [4154, 0]
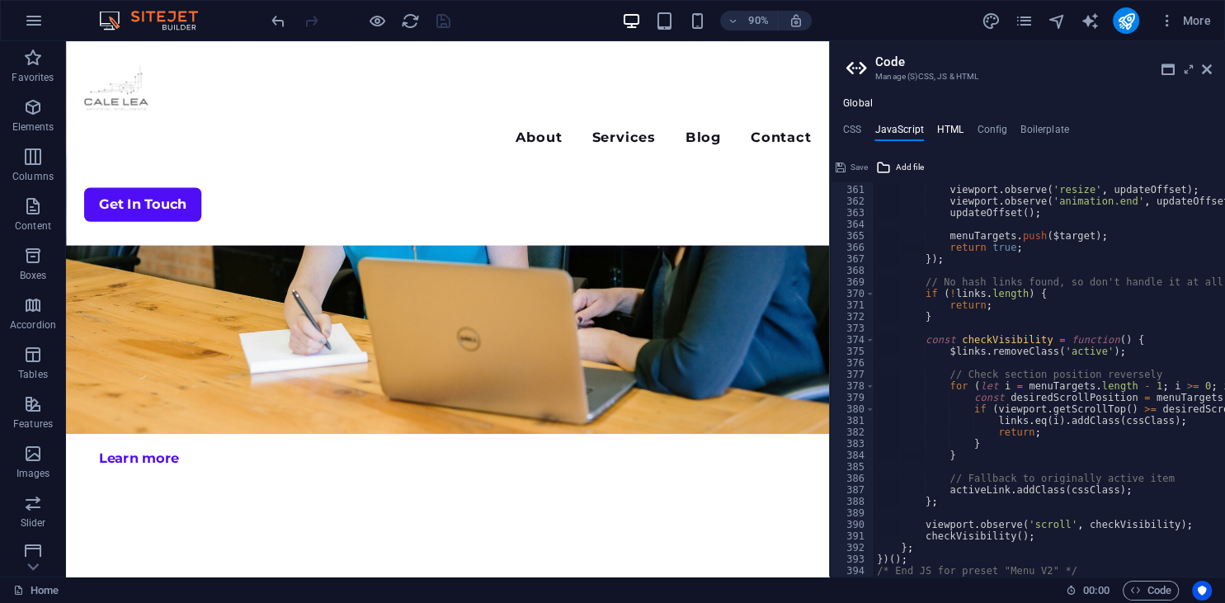
click at [945, 129] on h4 "HTML" at bounding box center [950, 133] width 27 height 18
type textarea "<a href="#main-content" class="wv-link-content button">Skip to main content</a>"
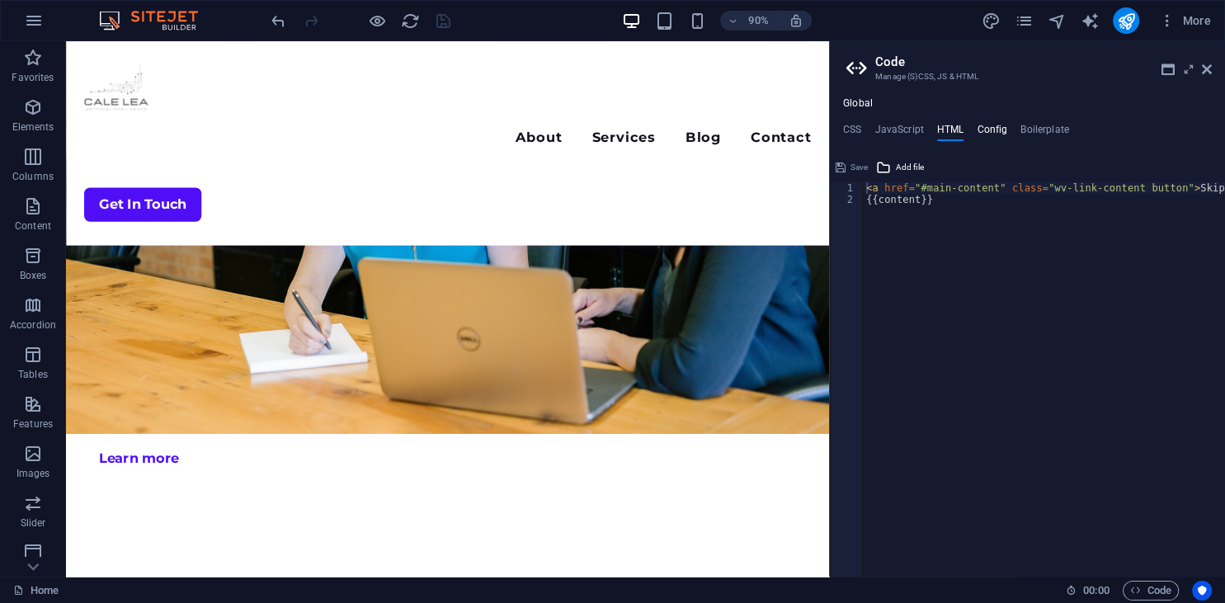
click at [981, 125] on h4 "Config" at bounding box center [991, 133] width 31 height 18
type textarea "$color-background: #ffffff;"
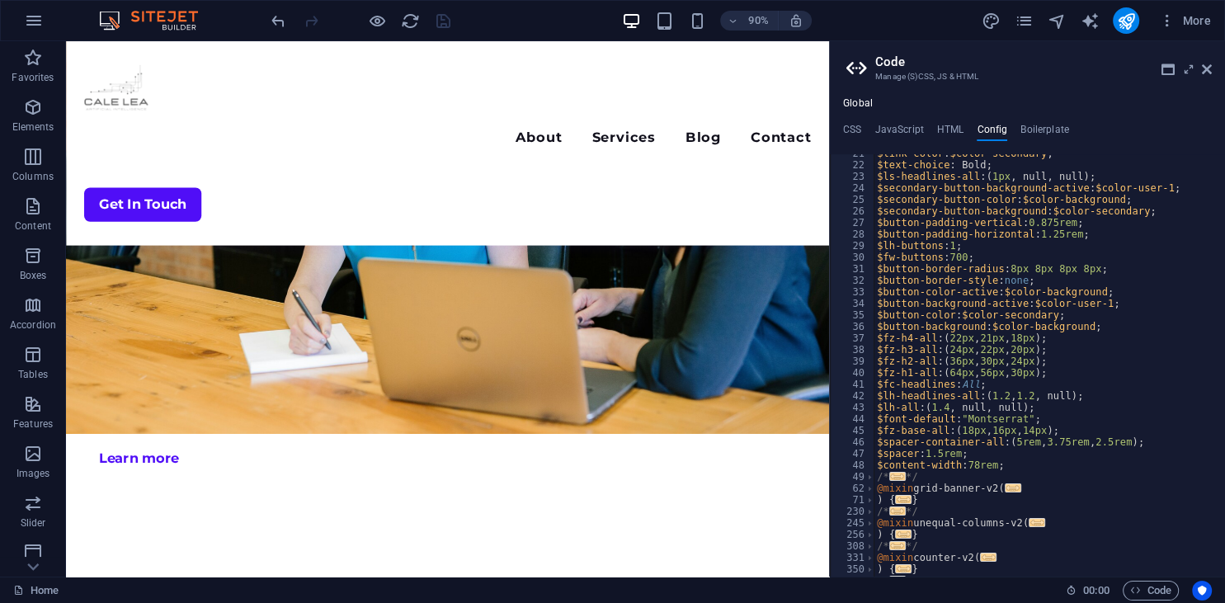
scroll to position [435, 0]
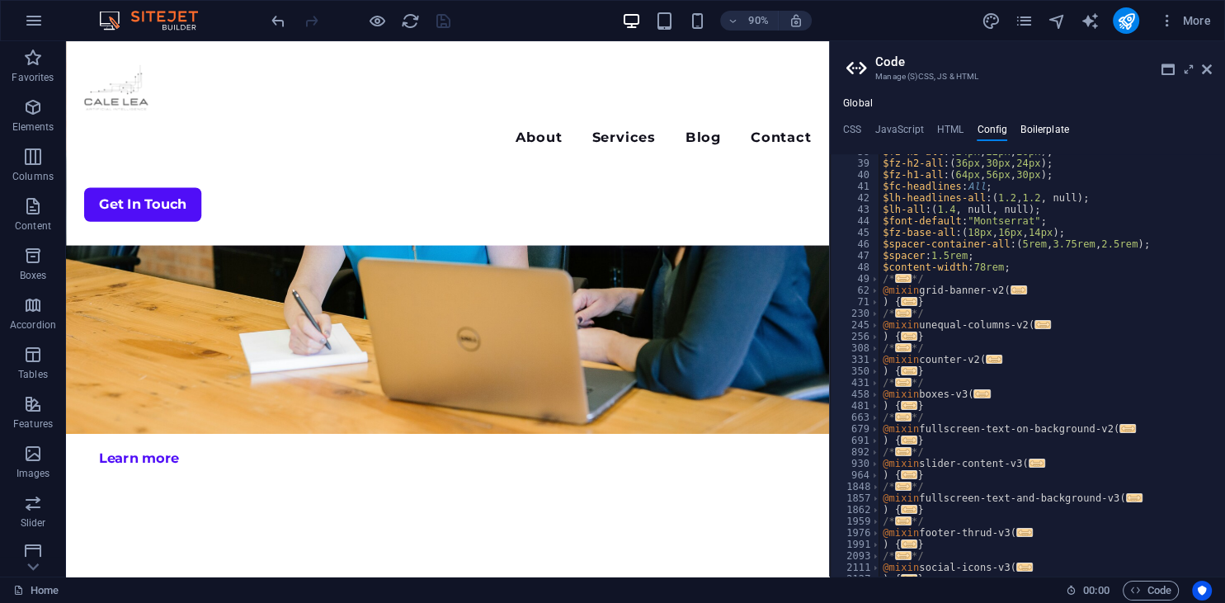
click at [1037, 125] on h4 "Boilerplate" at bounding box center [1044, 133] width 49 height 18
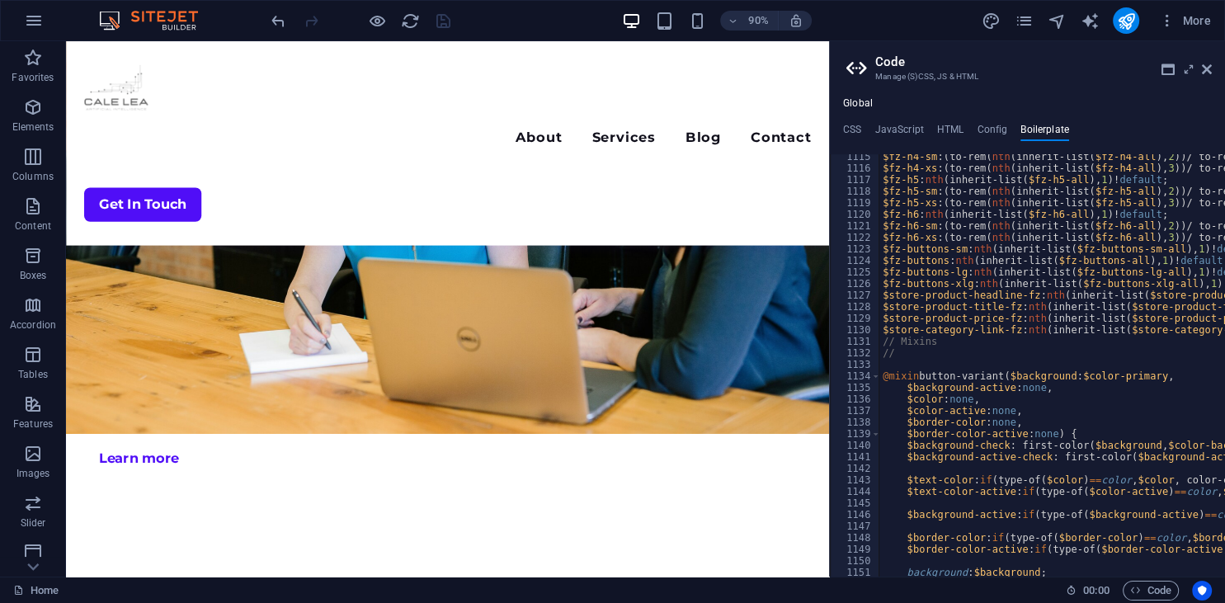
scroll to position [7347, 0]
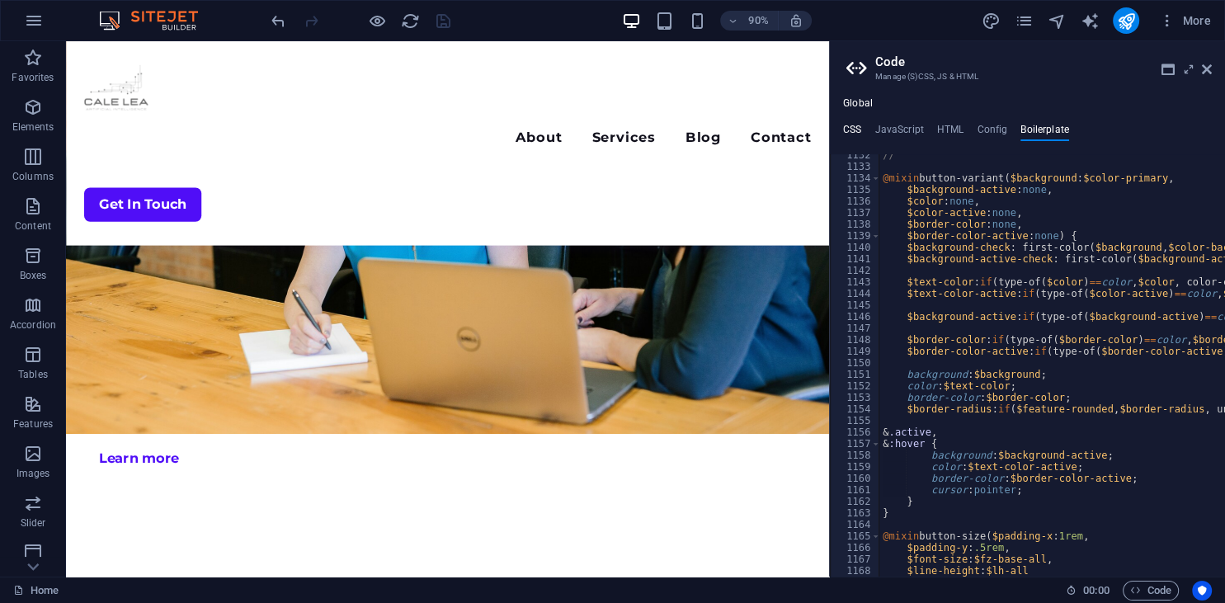
click at [856, 129] on h4 "CSS" at bounding box center [852, 133] width 18 height 18
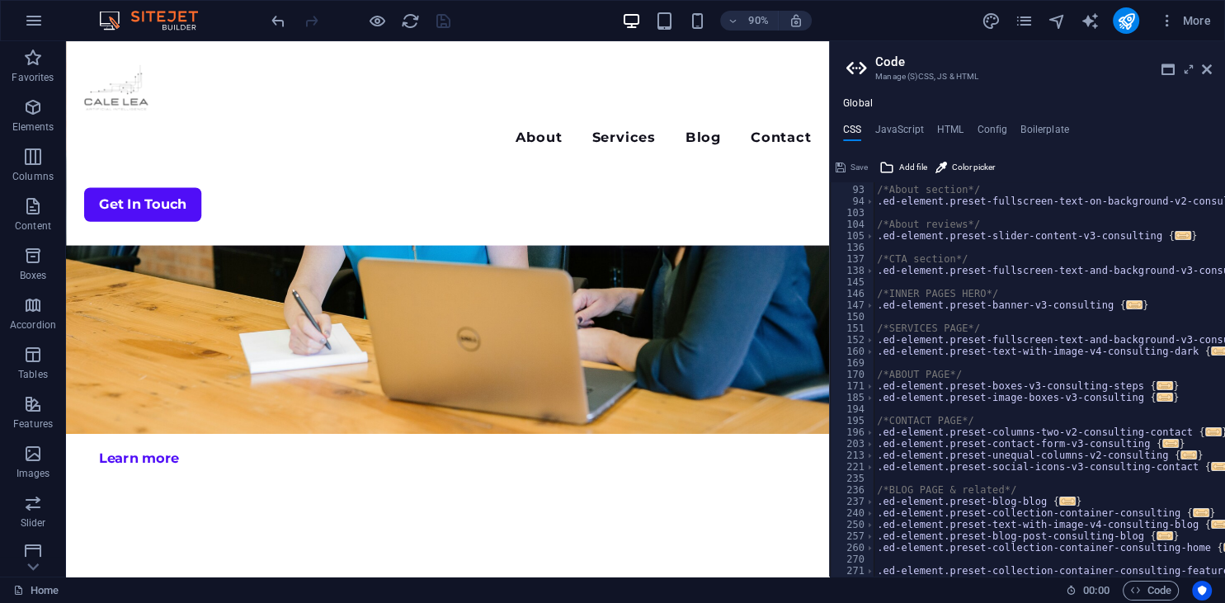
scroll to position [0, 0]
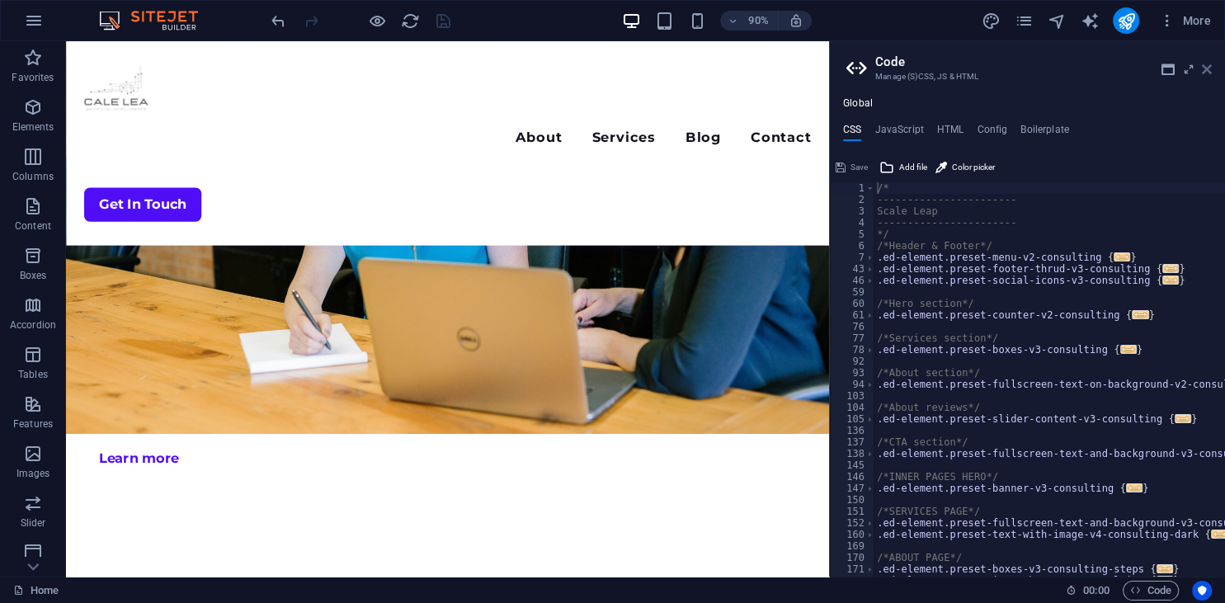
click at [1203, 68] on icon at bounding box center [1206, 69] width 10 height 13
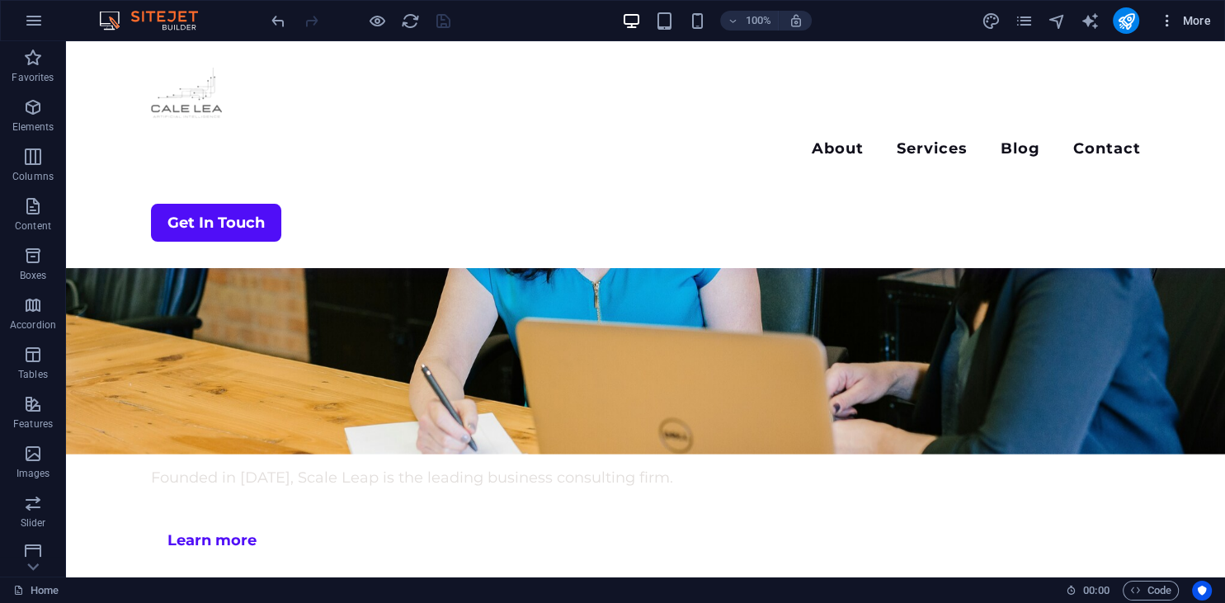
click at [1187, 14] on span "More" at bounding box center [1185, 20] width 52 height 16
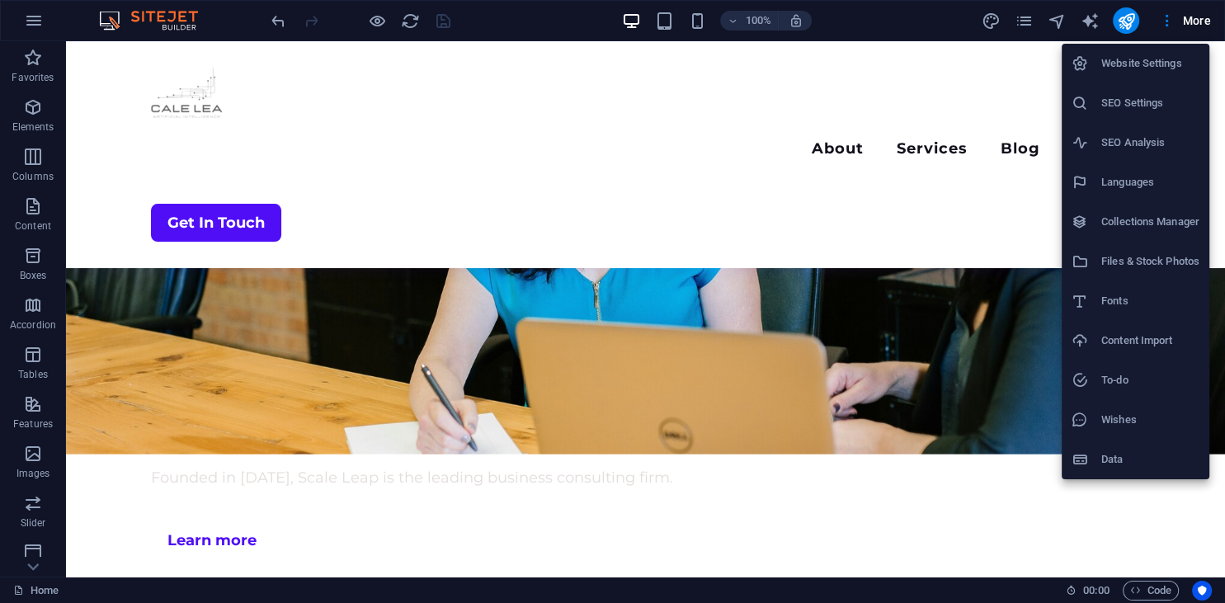
click at [1173, 60] on h6 "Website Settings" at bounding box center [1150, 64] width 98 height 20
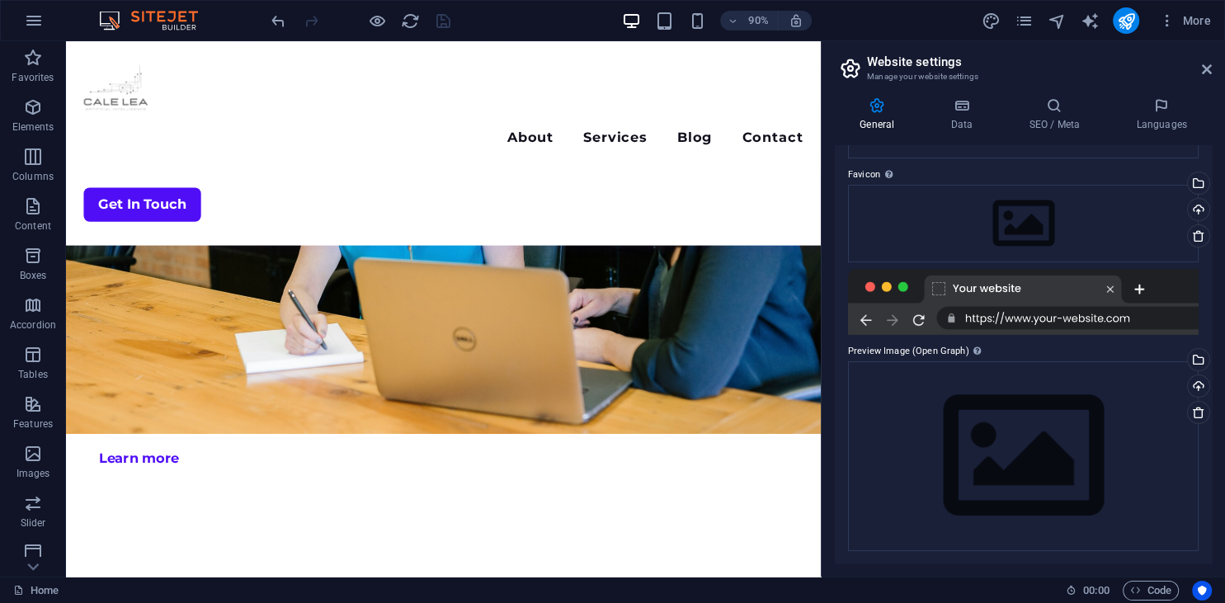
scroll to position [0, 0]
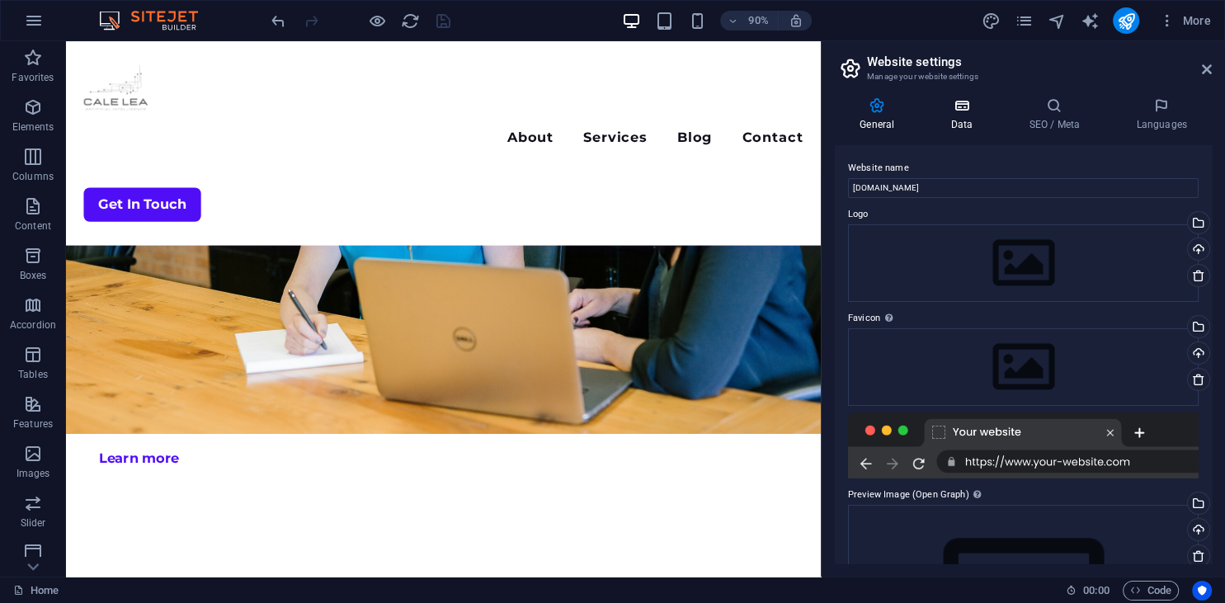
click at [954, 108] on icon at bounding box center [961, 105] width 72 height 16
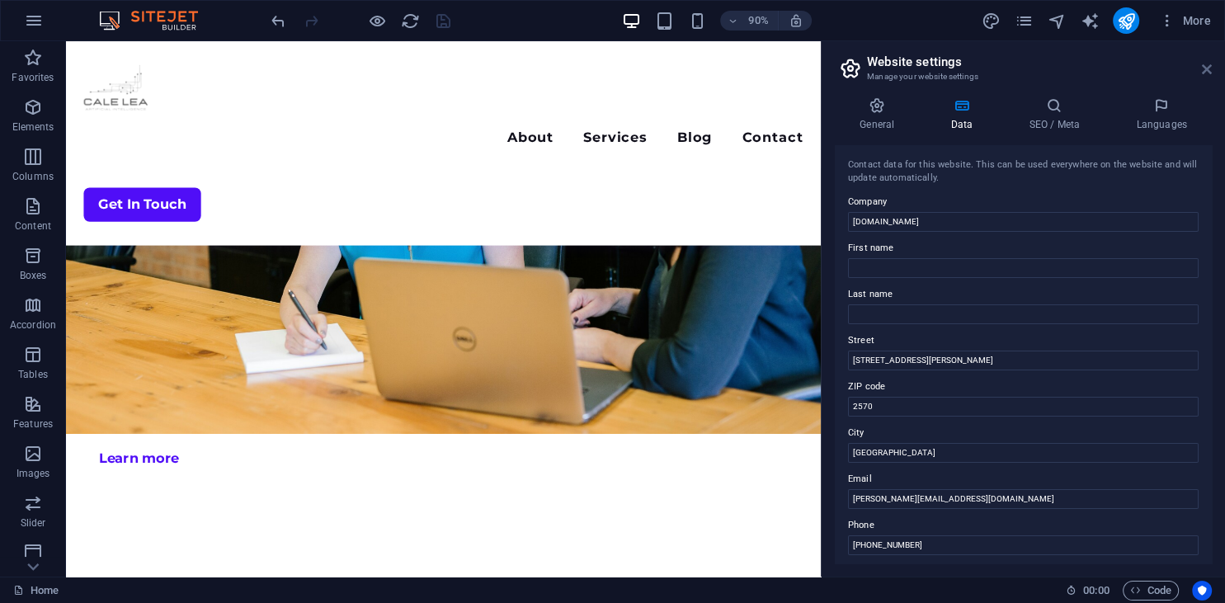
click at [1205, 68] on icon at bounding box center [1206, 69] width 10 height 13
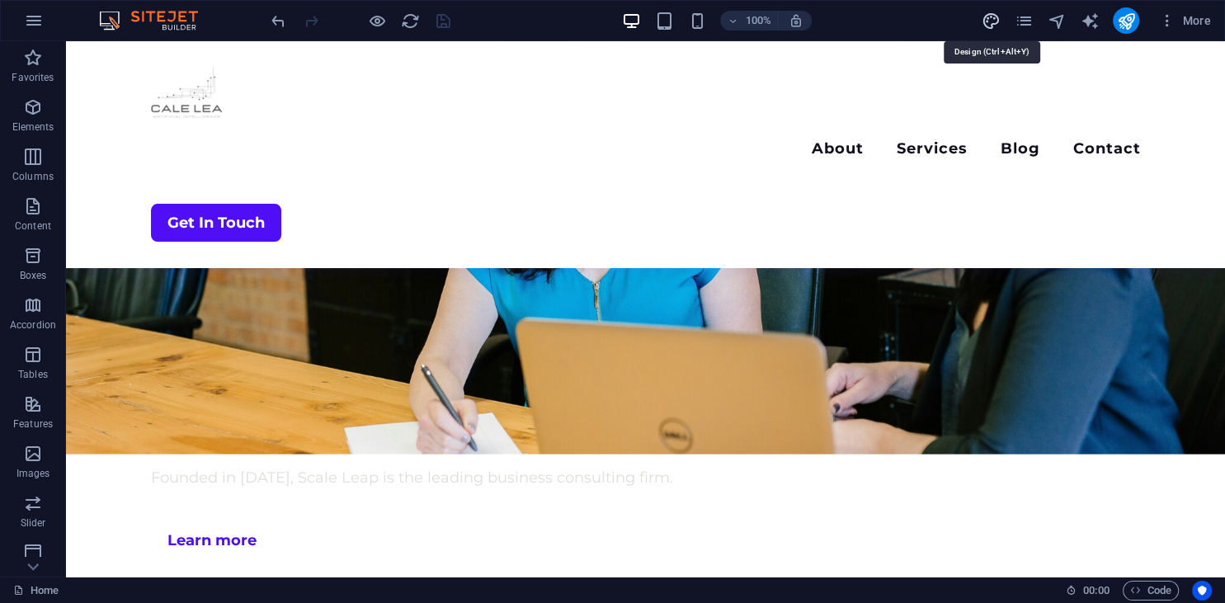
click at [986, 25] on icon "design" at bounding box center [989, 21] width 19 height 19
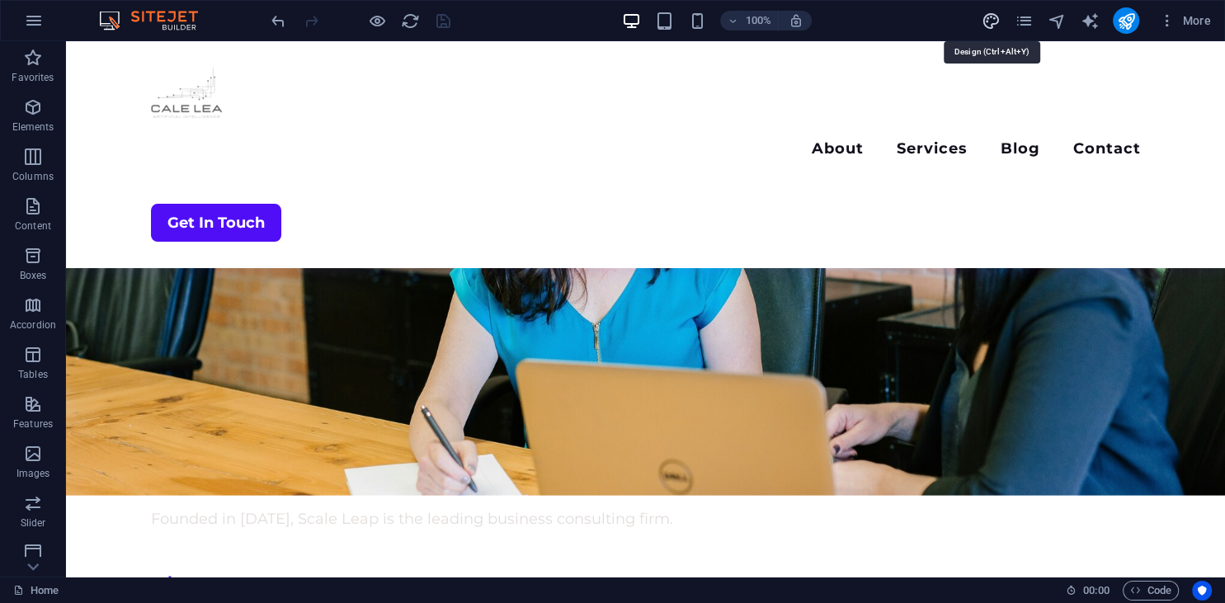
select select "700"
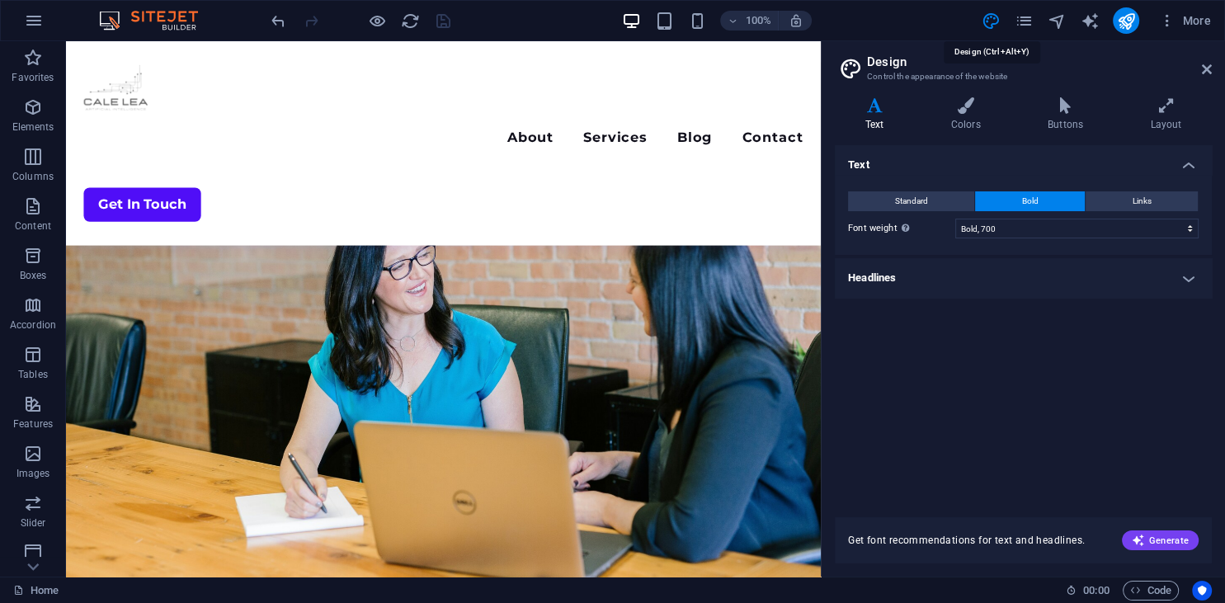
scroll to position [3838, 0]
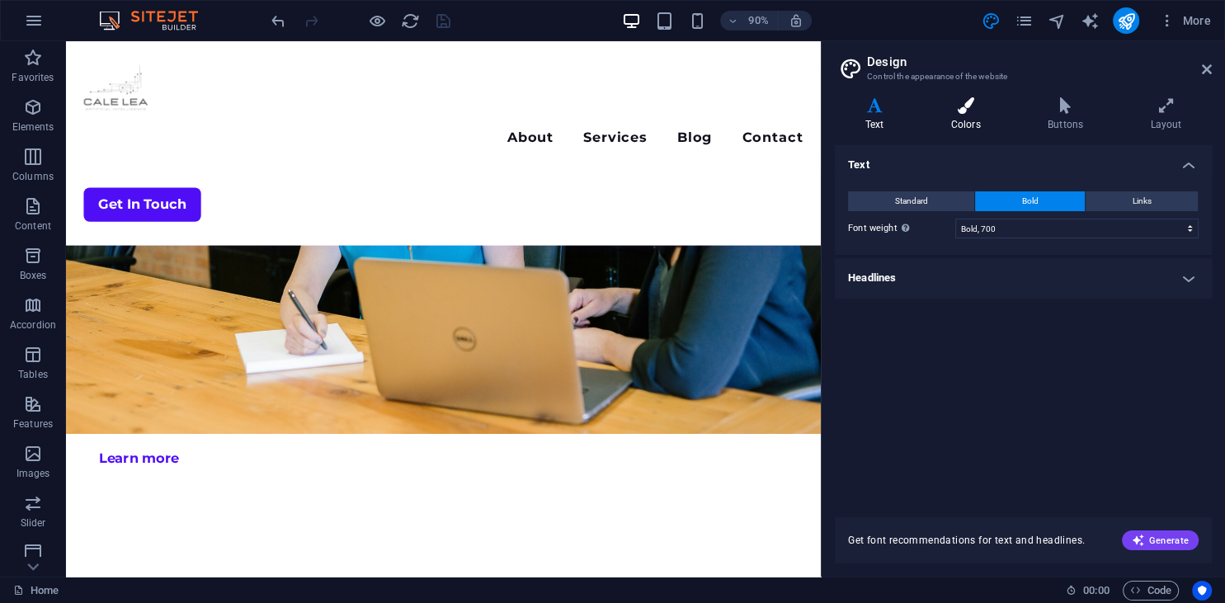
click at [966, 110] on icon at bounding box center [965, 105] width 90 height 16
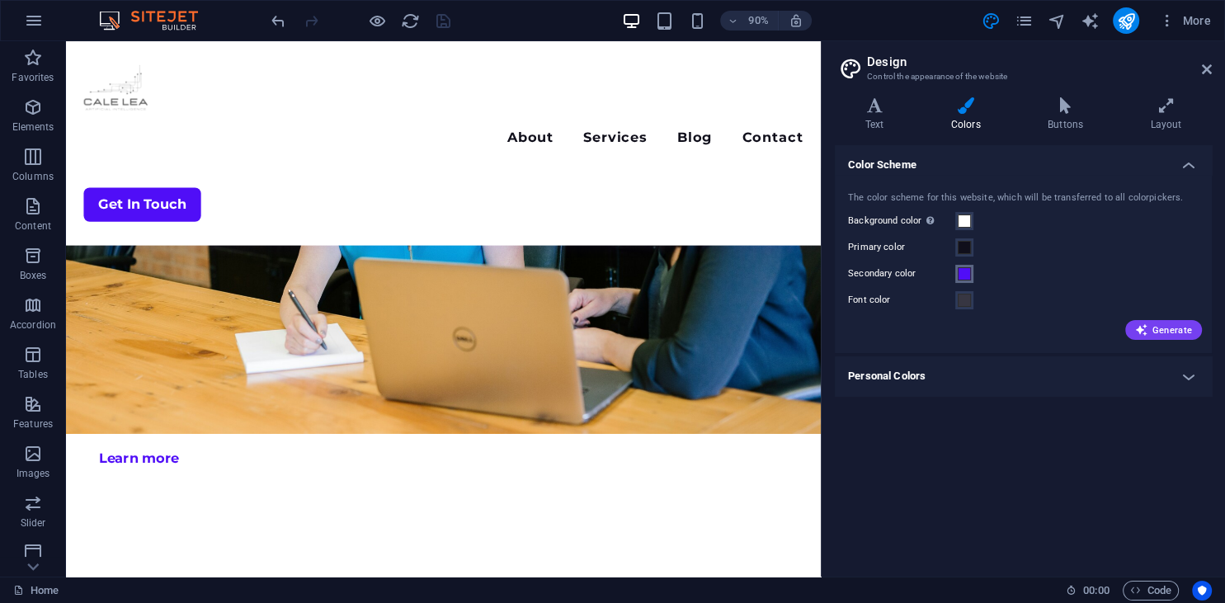
click at [967, 273] on span at bounding box center [963, 273] width 13 height 13
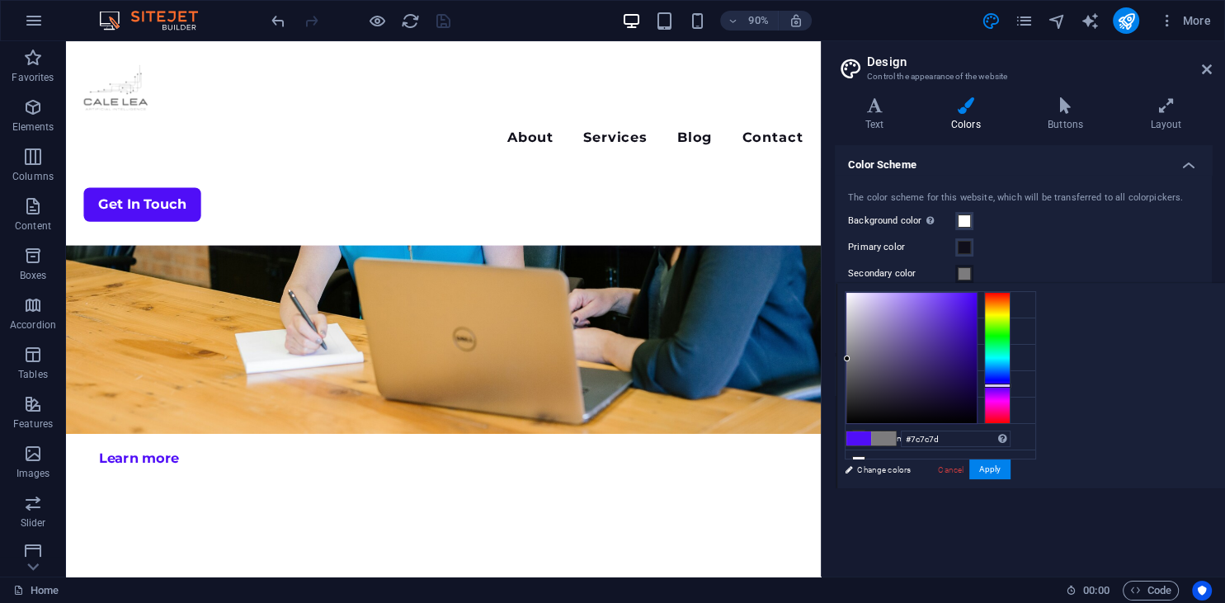
type input "#7d7d7d"
drag, startPoint x: 929, startPoint y: 336, endPoint x: 845, endPoint y: 359, distance: 86.4
click at [846, 359] on div at bounding box center [911, 358] width 130 height 130
click at [998, 473] on button "Apply" at bounding box center [989, 469] width 41 height 20
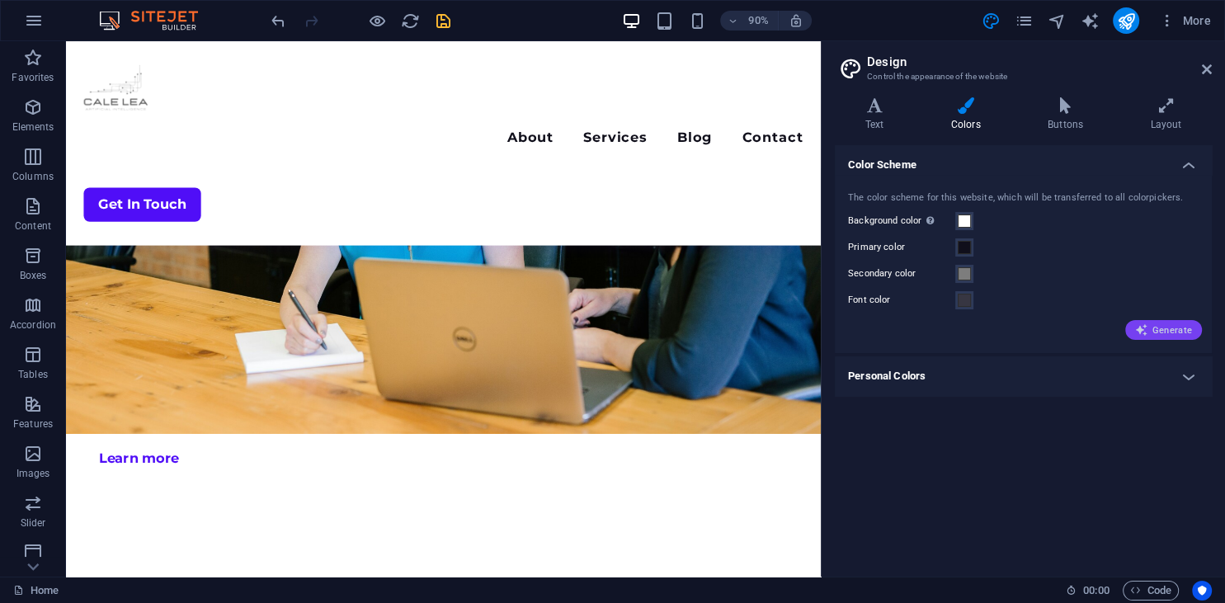
click at [1179, 327] on span "Generate" at bounding box center [1163, 329] width 57 height 13
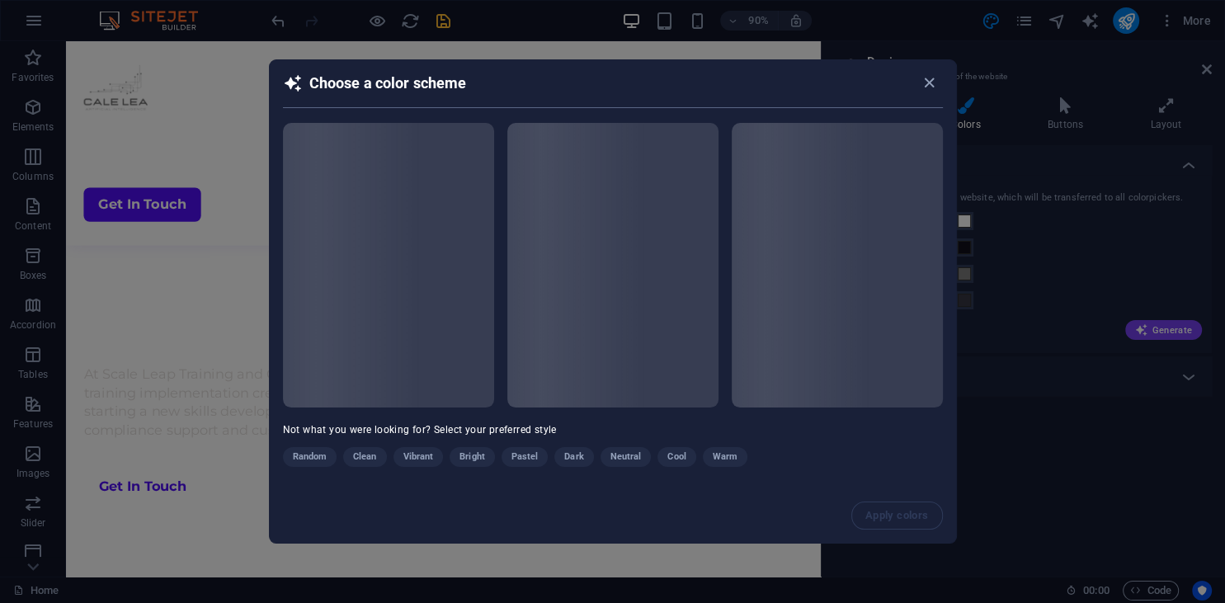
scroll to position [703, 0]
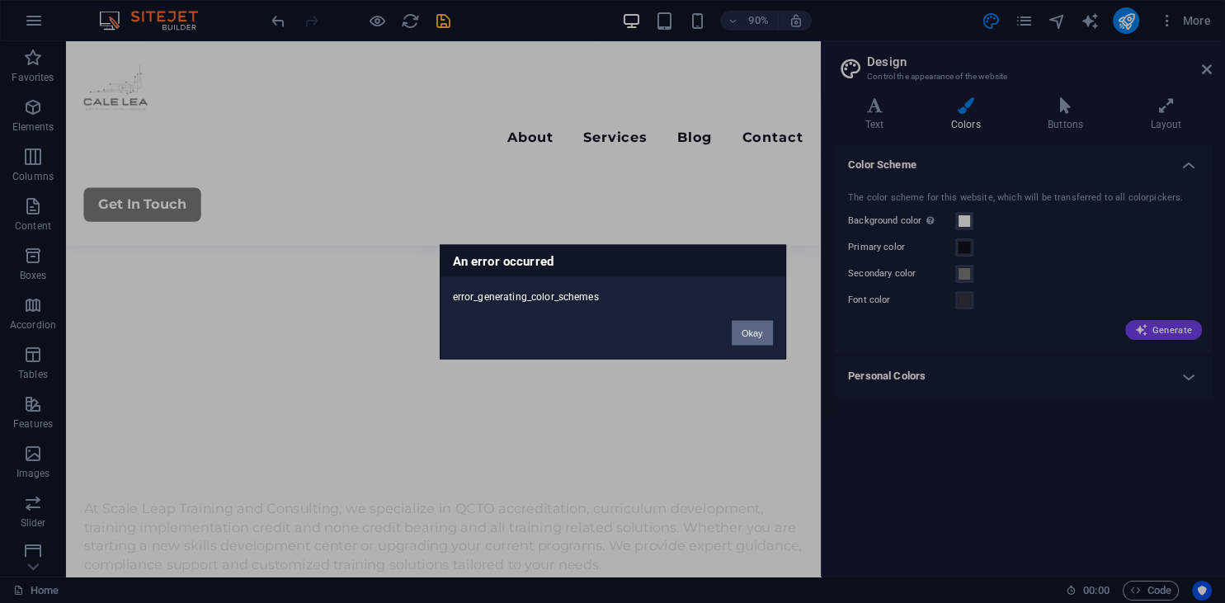
drag, startPoint x: 762, startPoint y: 335, endPoint x: 744, endPoint y: 336, distance: 18.2
click at [762, 335] on button "Okay" at bounding box center [751, 332] width 41 height 25
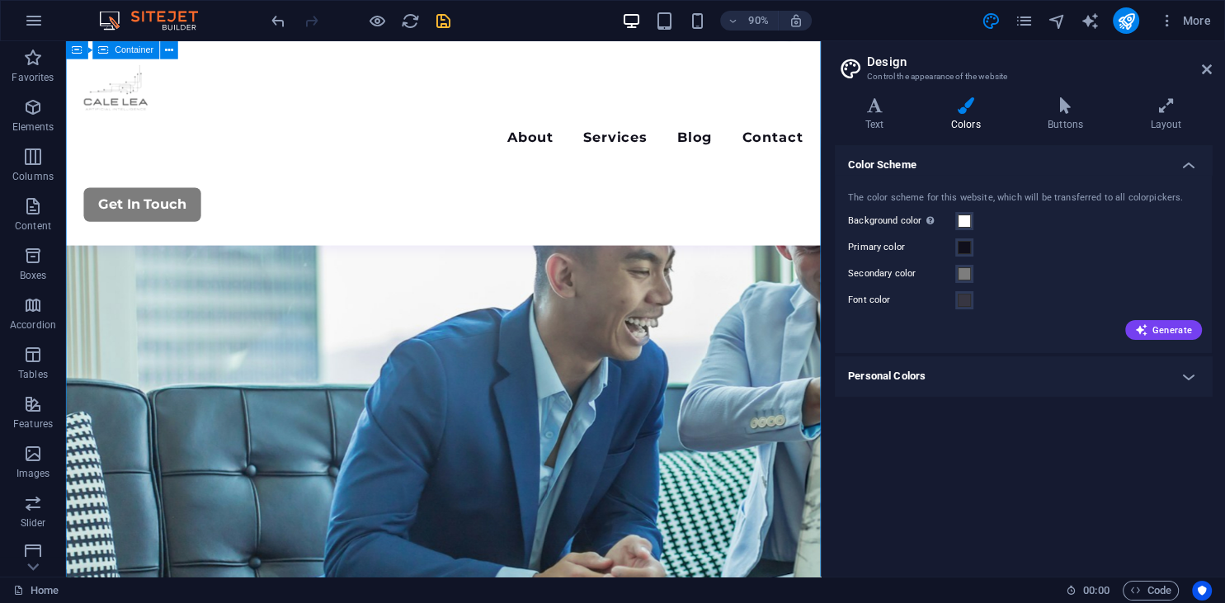
scroll to position [0, 0]
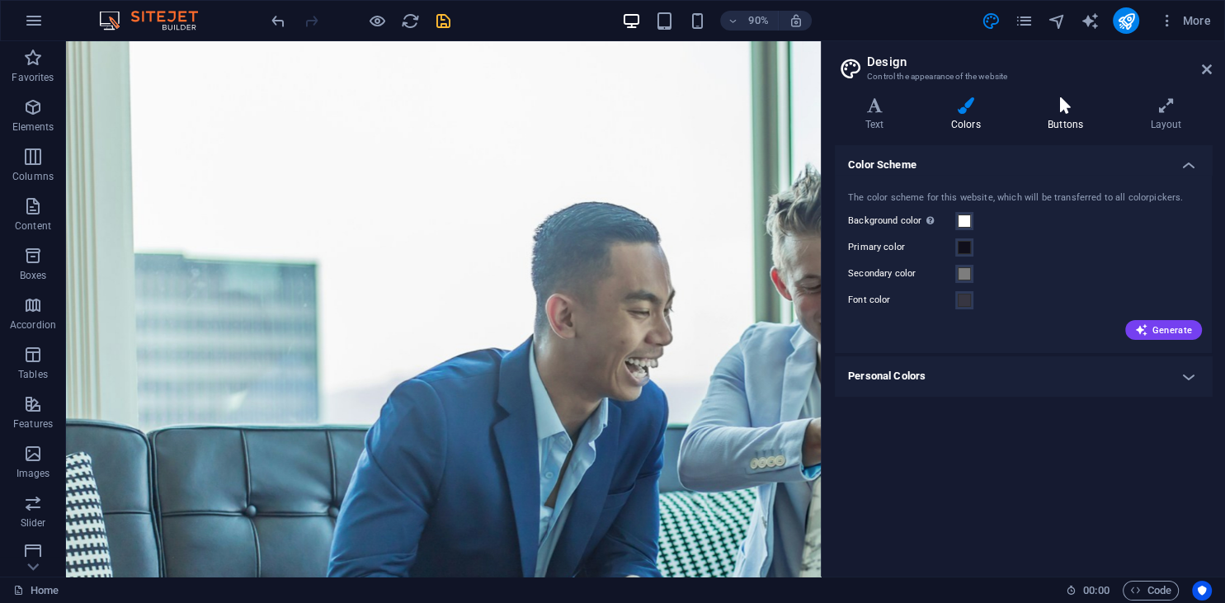
click at [1051, 111] on icon at bounding box center [1065, 105] width 96 height 16
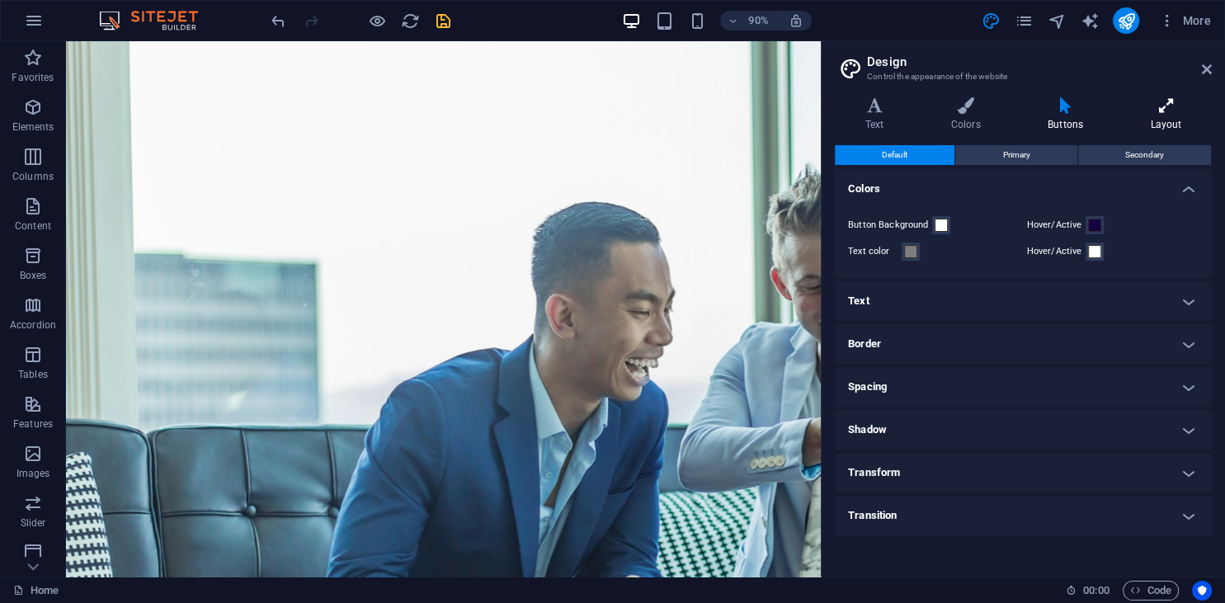
click at [1159, 110] on icon at bounding box center [1166, 105] width 92 height 16
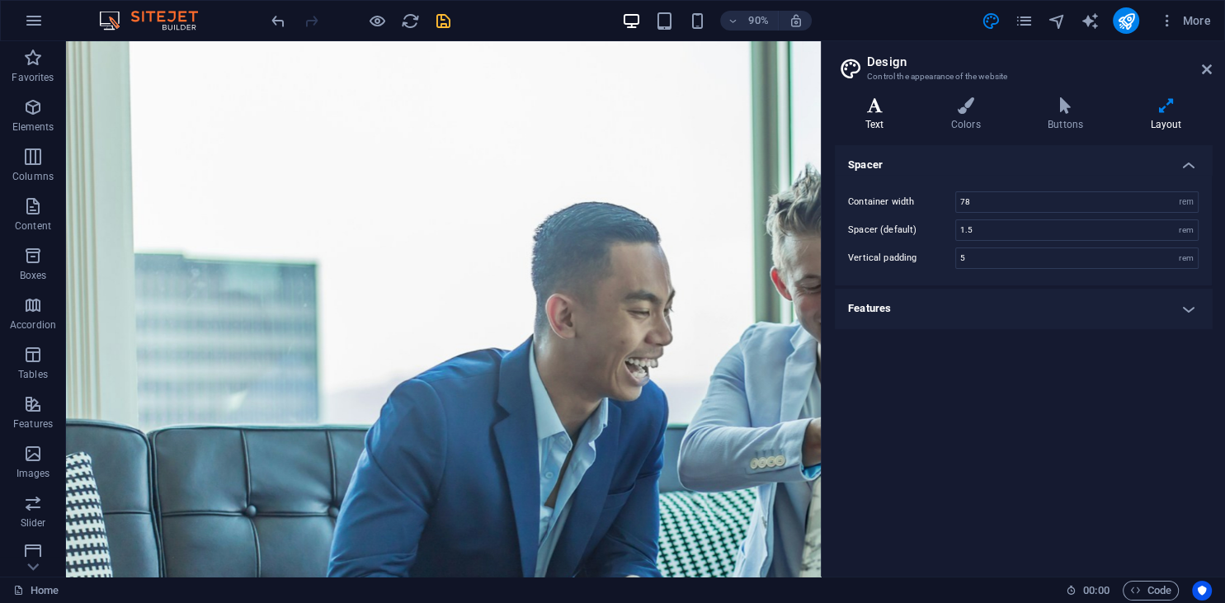
click at [877, 109] on icon at bounding box center [874, 105] width 79 height 16
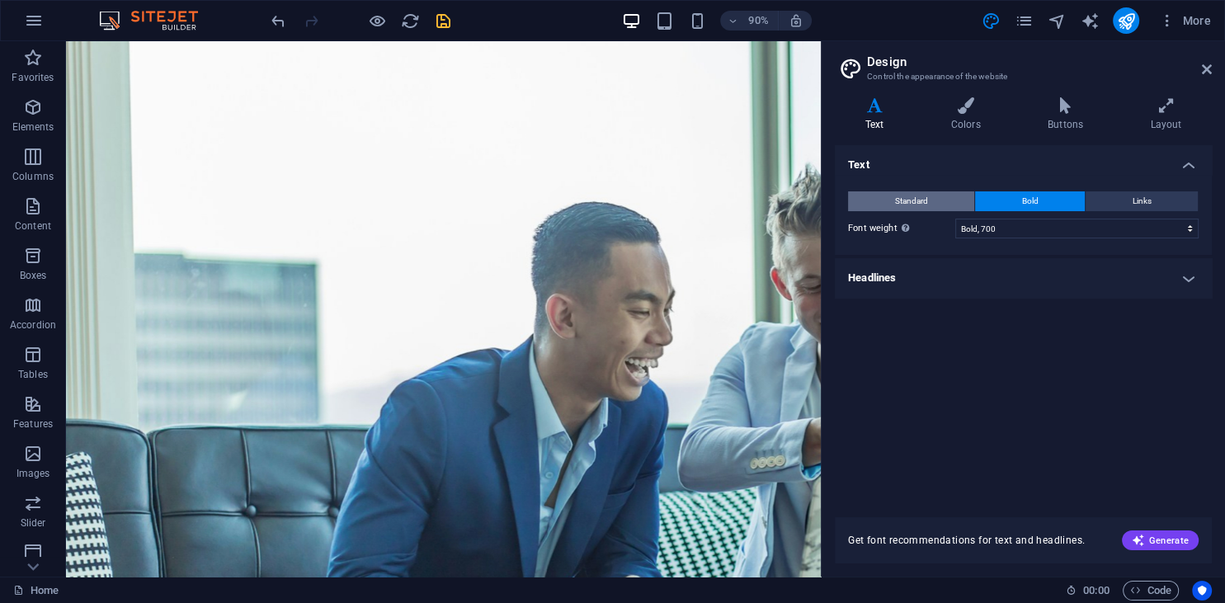
drag, startPoint x: 942, startPoint y: 199, endPoint x: 999, endPoint y: 187, distance: 58.1
click at [942, 197] on button "Standard" at bounding box center [911, 201] width 126 height 20
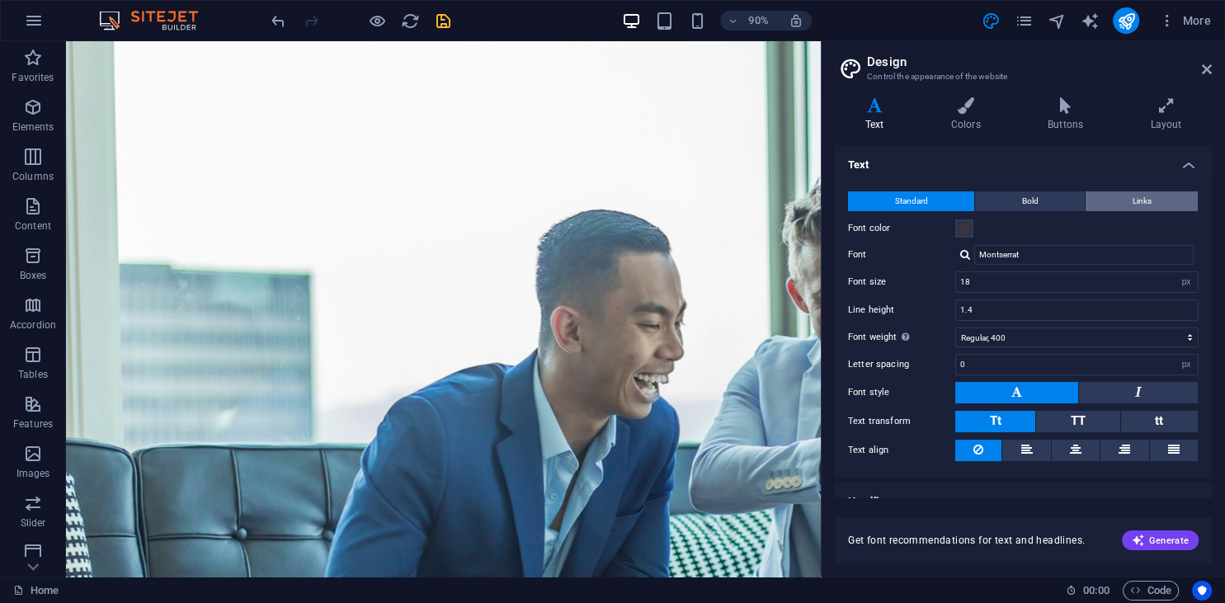
click at [1134, 193] on span "Links" at bounding box center [1141, 201] width 19 height 20
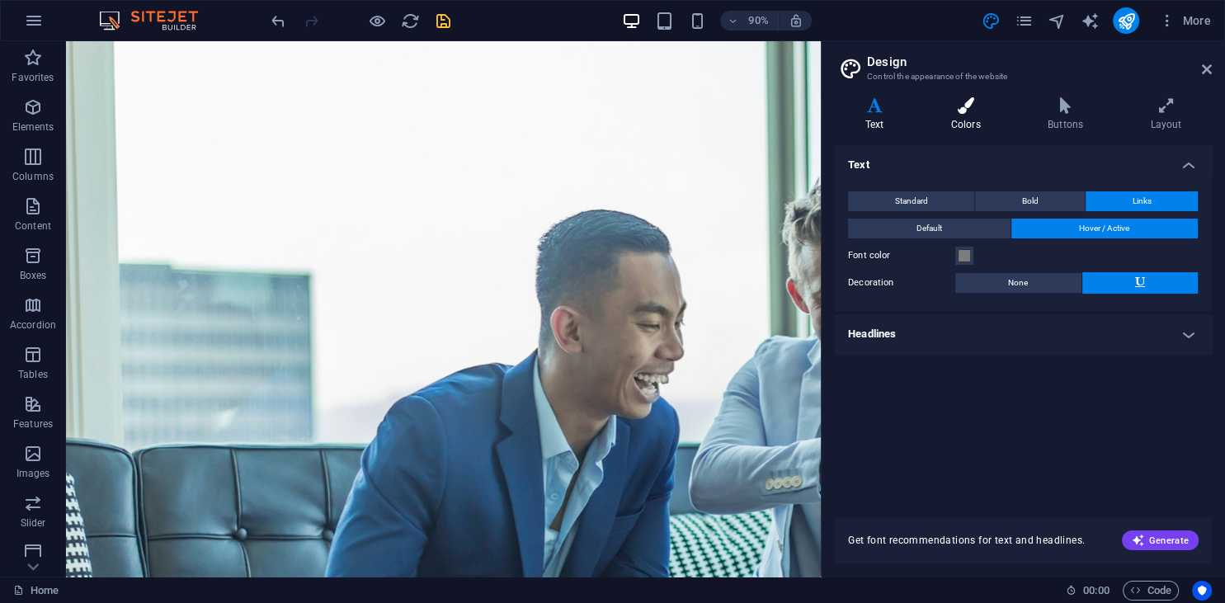
click at [965, 116] on h4 "Colors" at bounding box center [968, 114] width 96 height 35
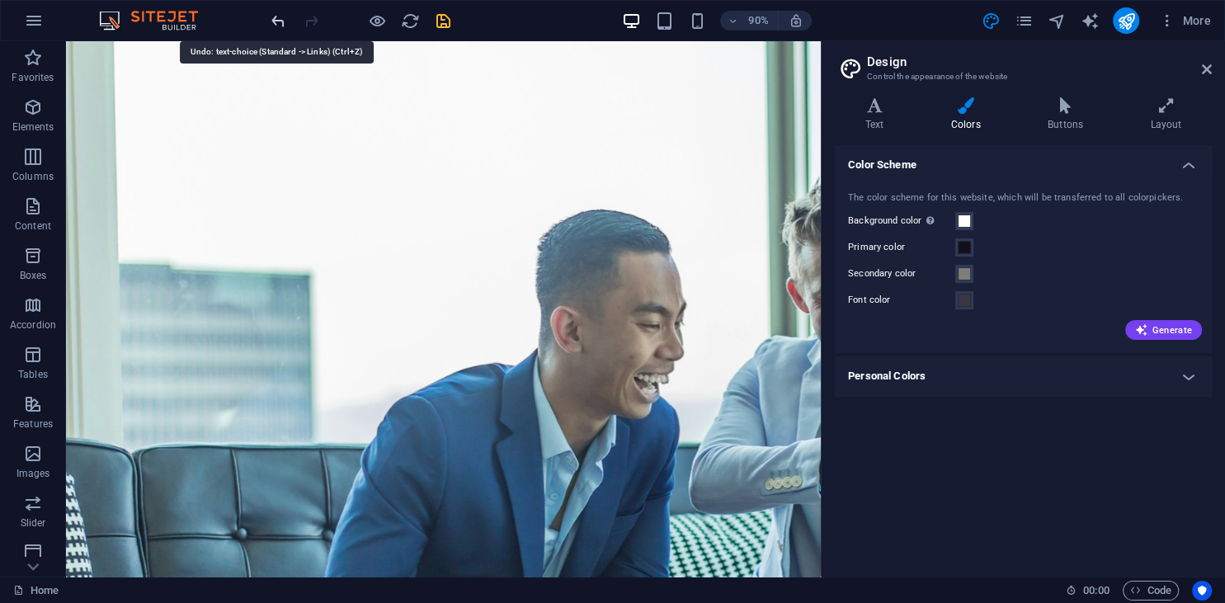
click at [273, 22] on icon "undo" at bounding box center [278, 21] width 19 height 19
click at [276, 21] on icon "undo" at bounding box center [278, 21] width 19 height 19
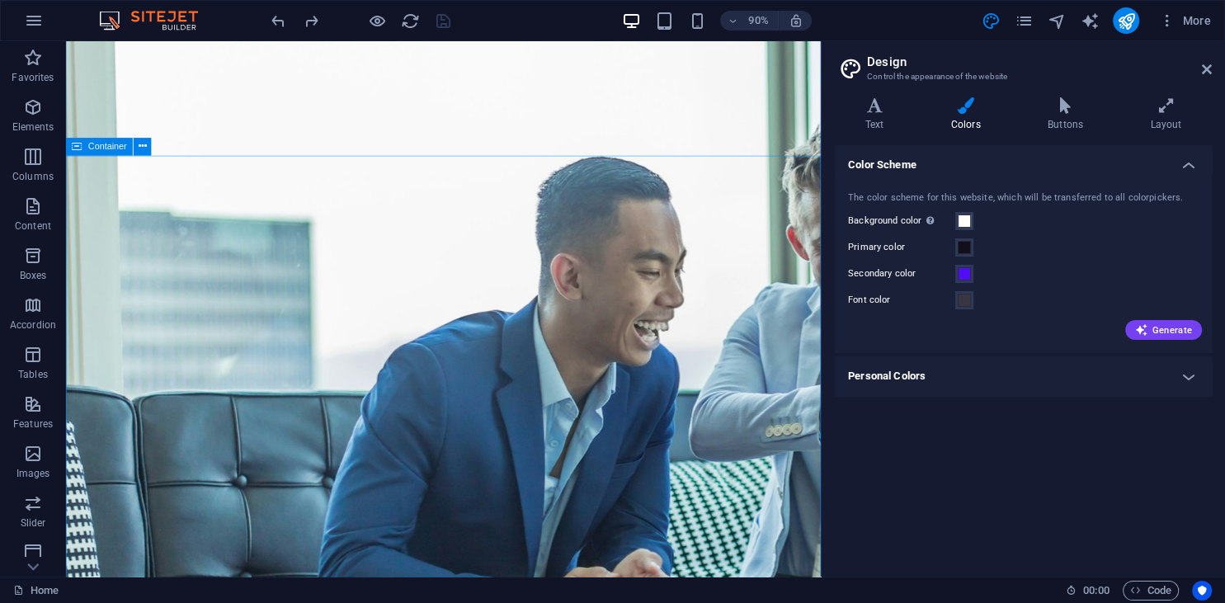
scroll to position [87, 0]
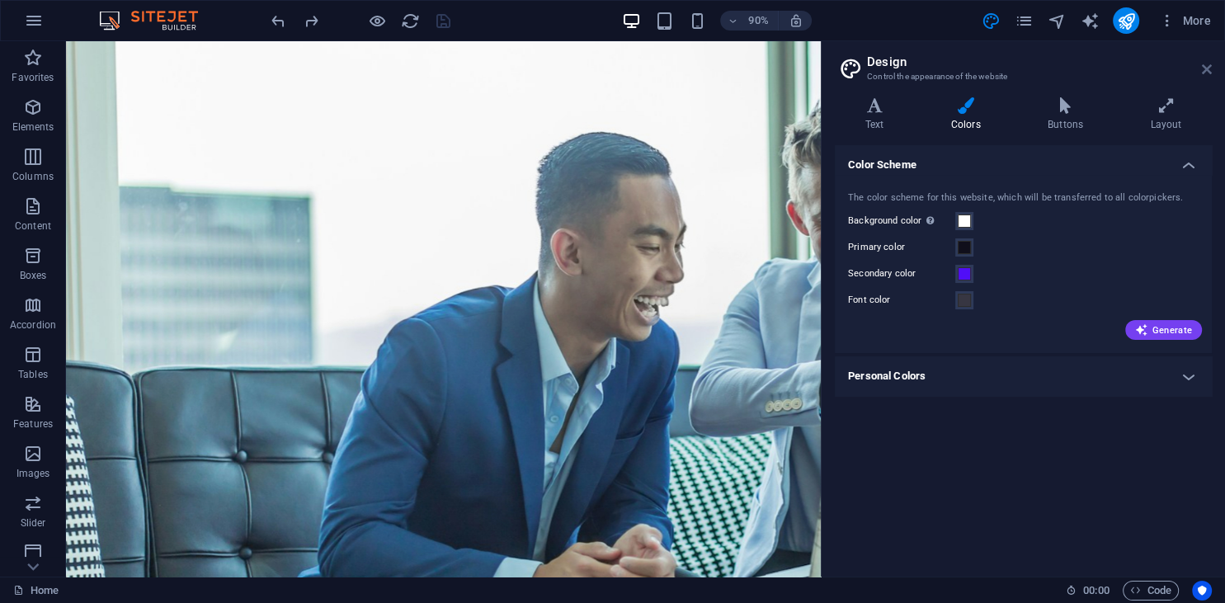
click at [1206, 68] on icon at bounding box center [1206, 69] width 10 height 13
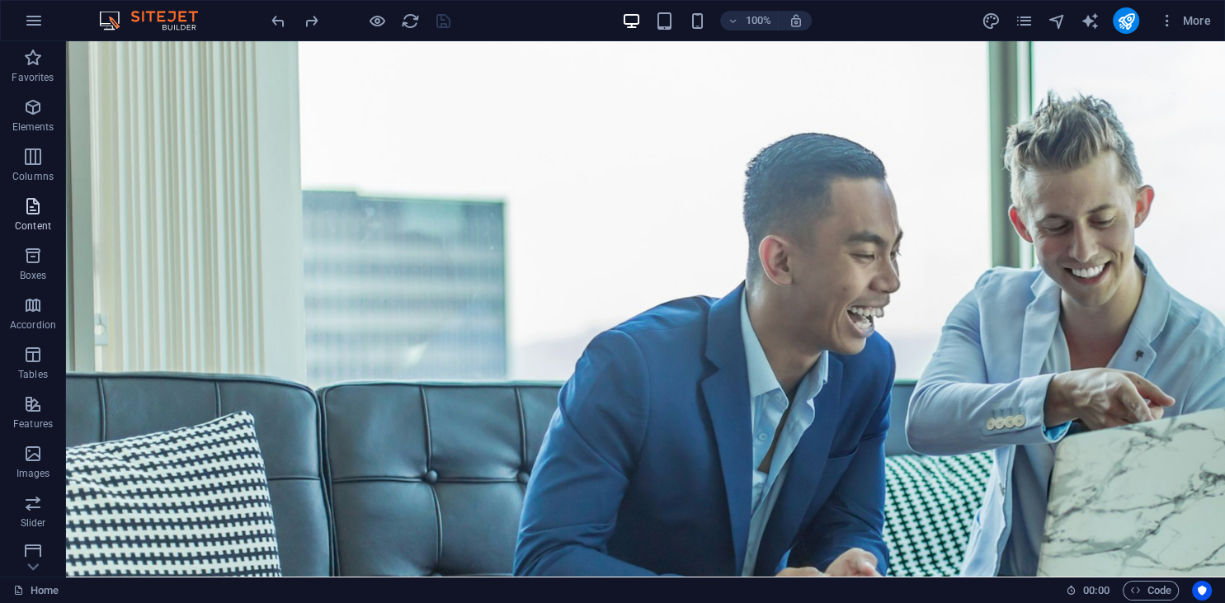
click at [35, 200] on icon "button" at bounding box center [33, 206] width 20 height 20
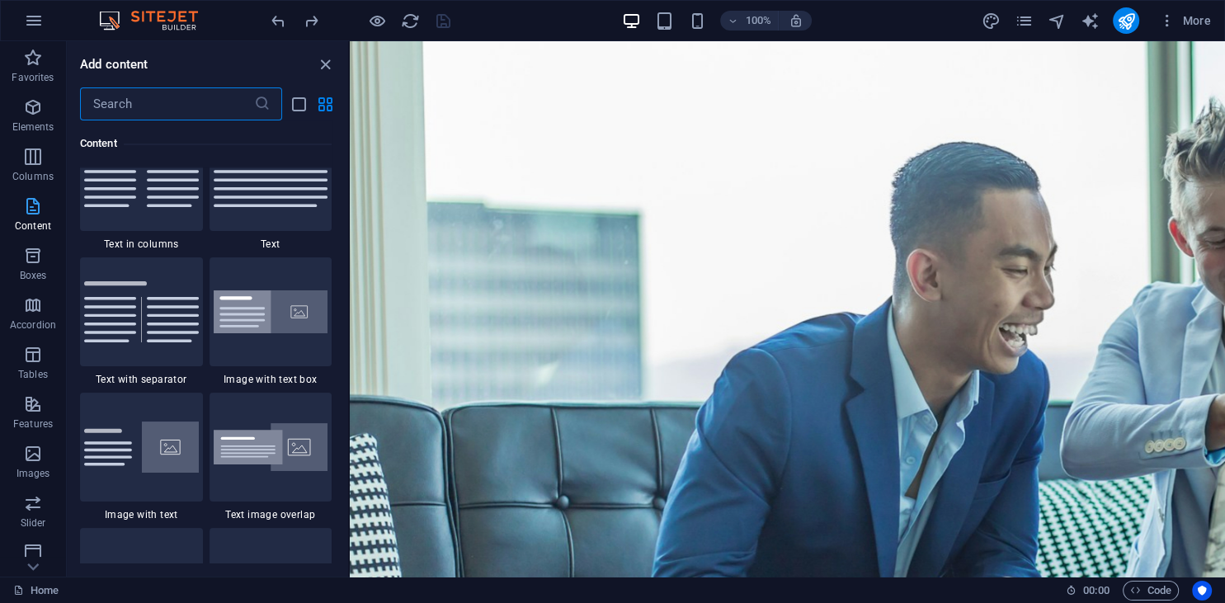
scroll to position [3007, 0]
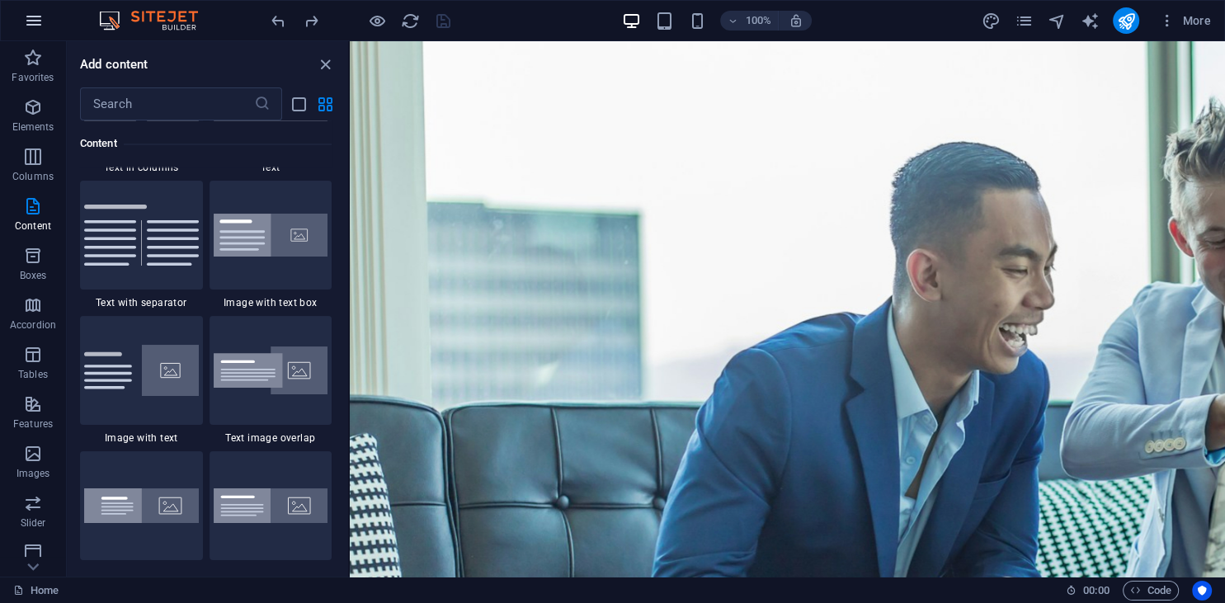
click at [28, 22] on icon "button" at bounding box center [34, 21] width 20 height 20
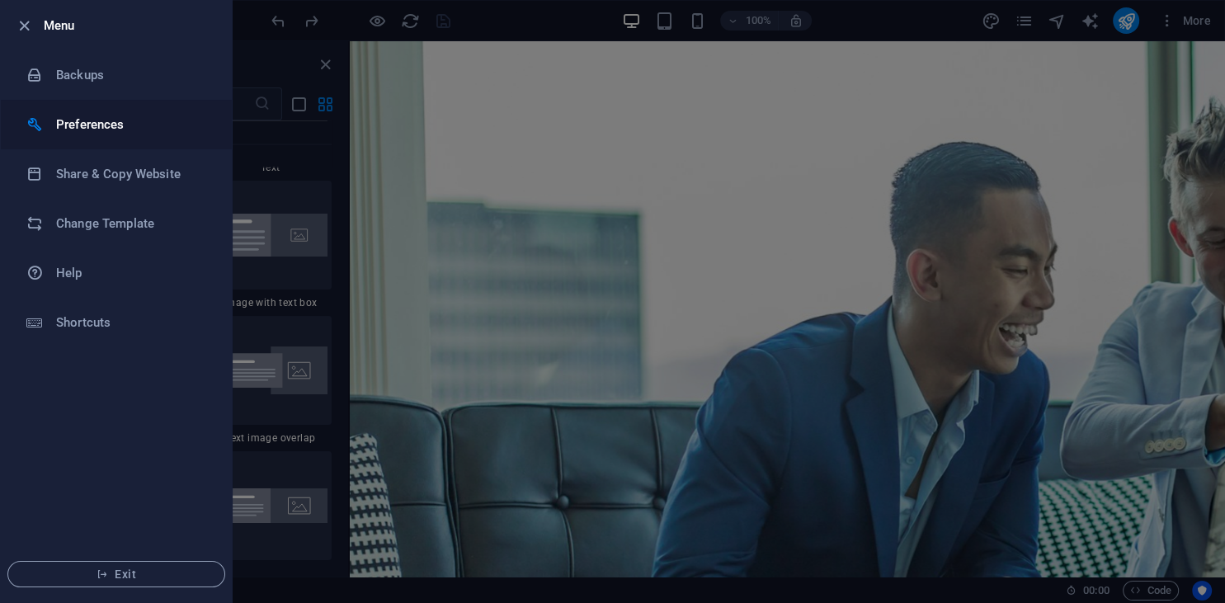
click at [89, 130] on h6 "Preferences" at bounding box center [132, 125] width 153 height 20
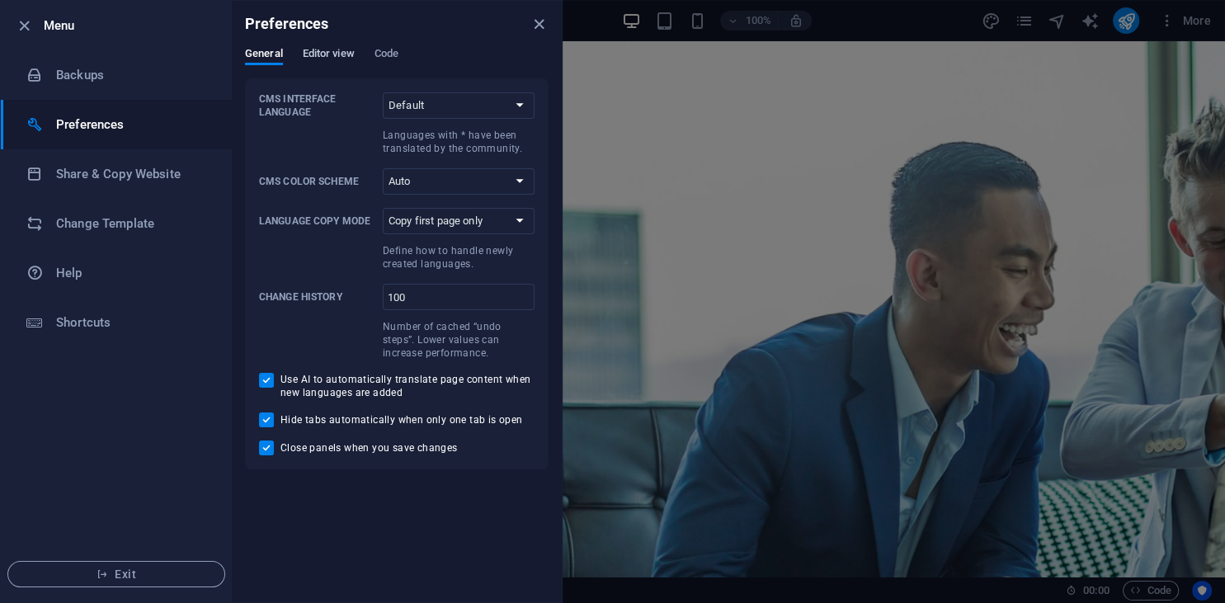
click at [323, 59] on span "Editor view" at bounding box center [329, 55] width 52 height 23
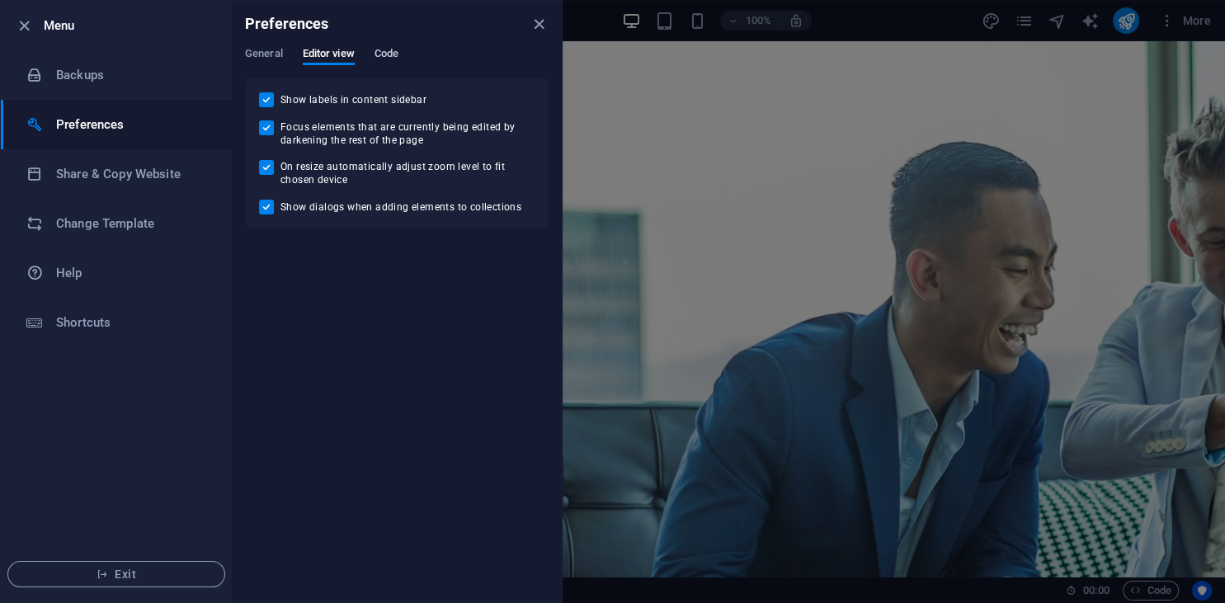
click at [391, 51] on span "Code" at bounding box center [386, 55] width 24 height 23
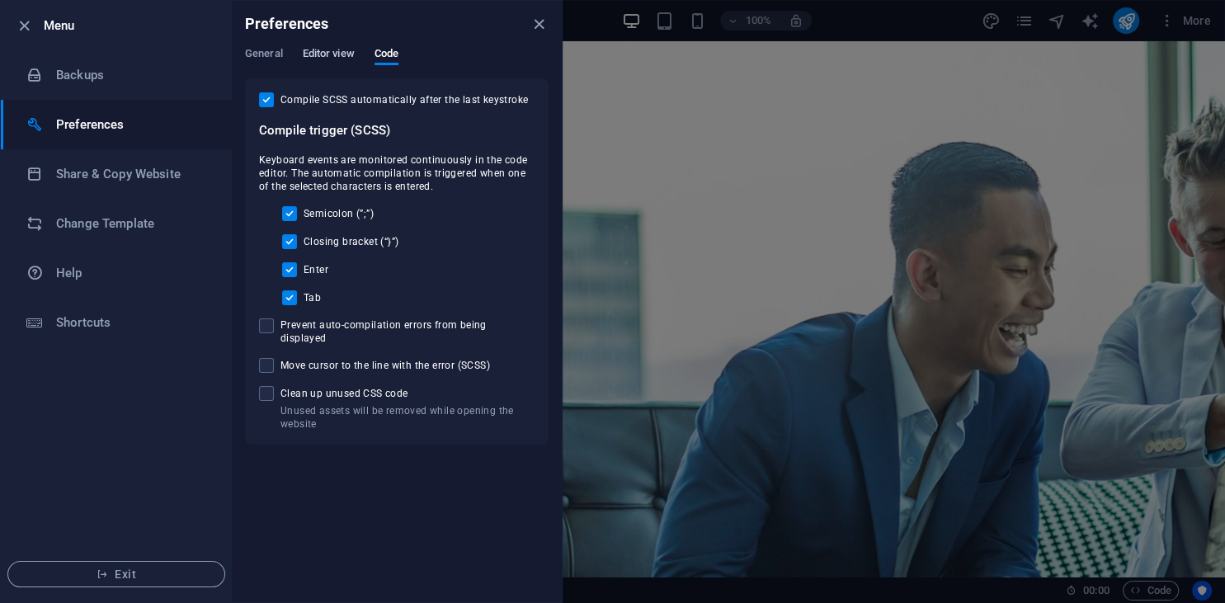
click at [342, 54] on span "Editor view" at bounding box center [329, 55] width 52 height 23
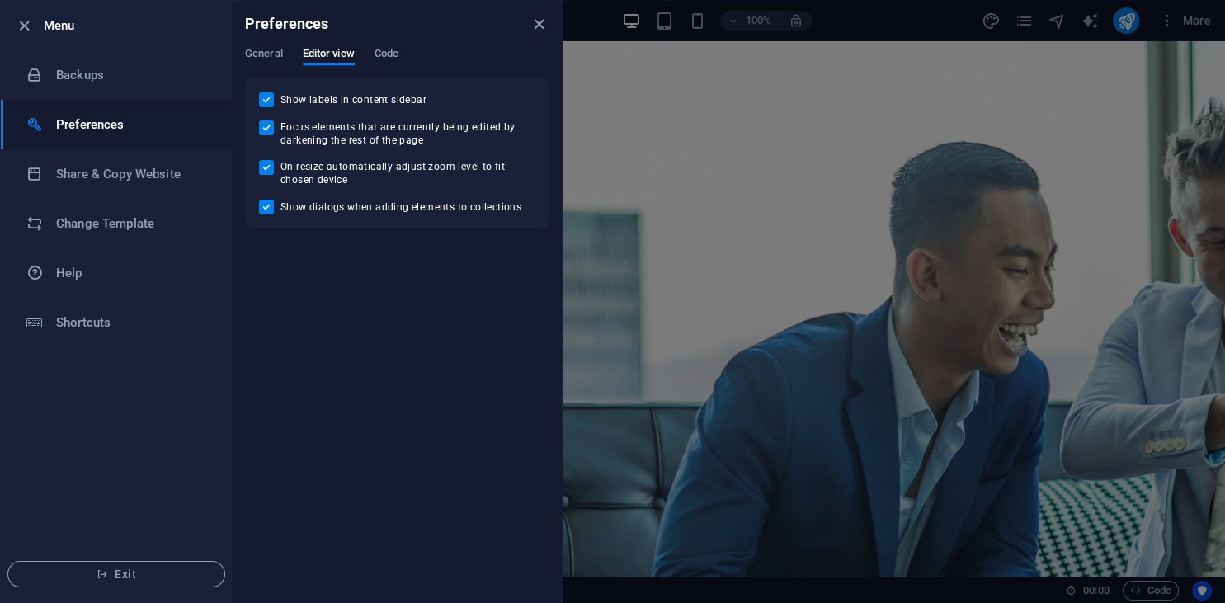
click at [830, 31] on div at bounding box center [612, 301] width 1225 height 603
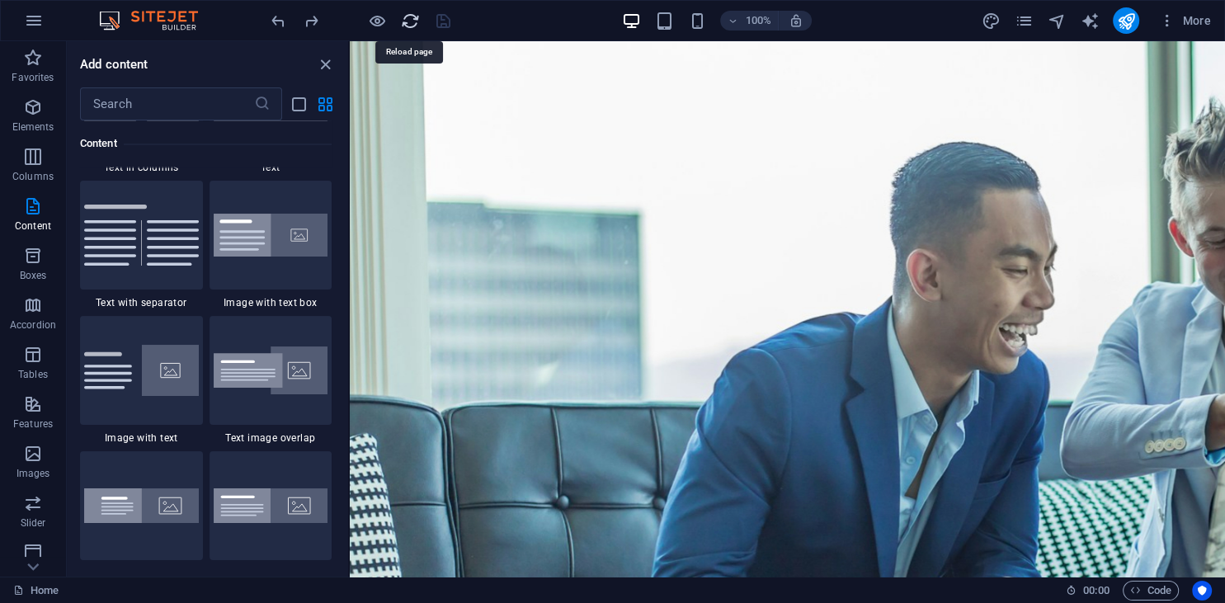
click at [414, 18] on icon "reload" at bounding box center [410, 21] width 19 height 19
drag, startPoint x: 322, startPoint y: 68, endPoint x: 556, endPoint y: 76, distance: 234.3
click at [322, 68] on icon "close panel" at bounding box center [325, 64] width 19 height 19
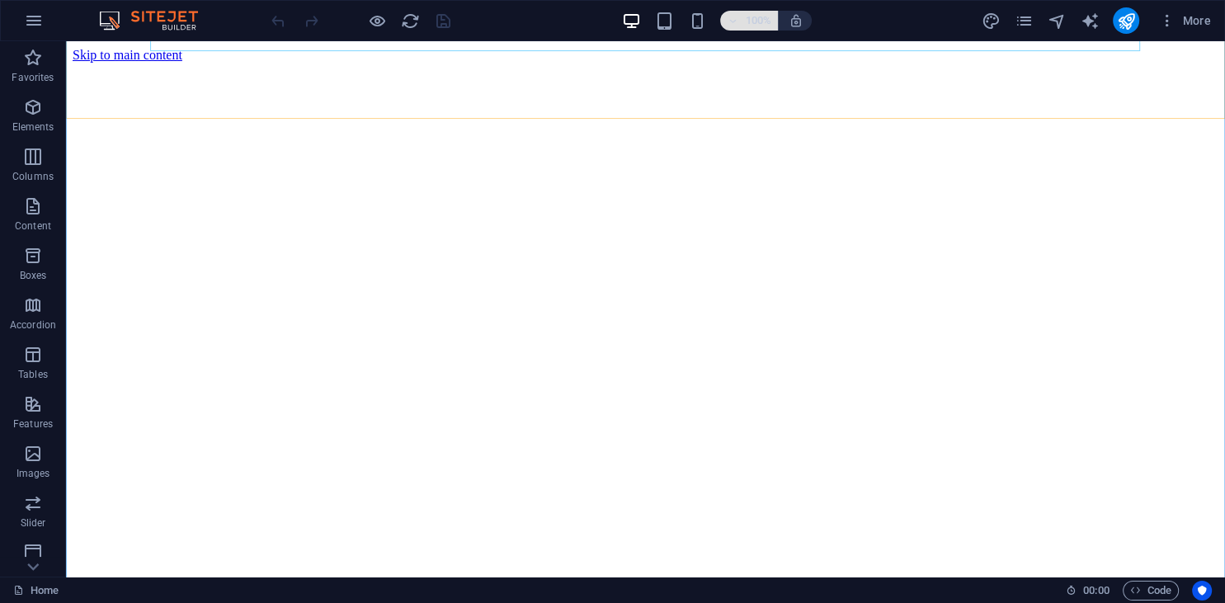
scroll to position [0, 0]
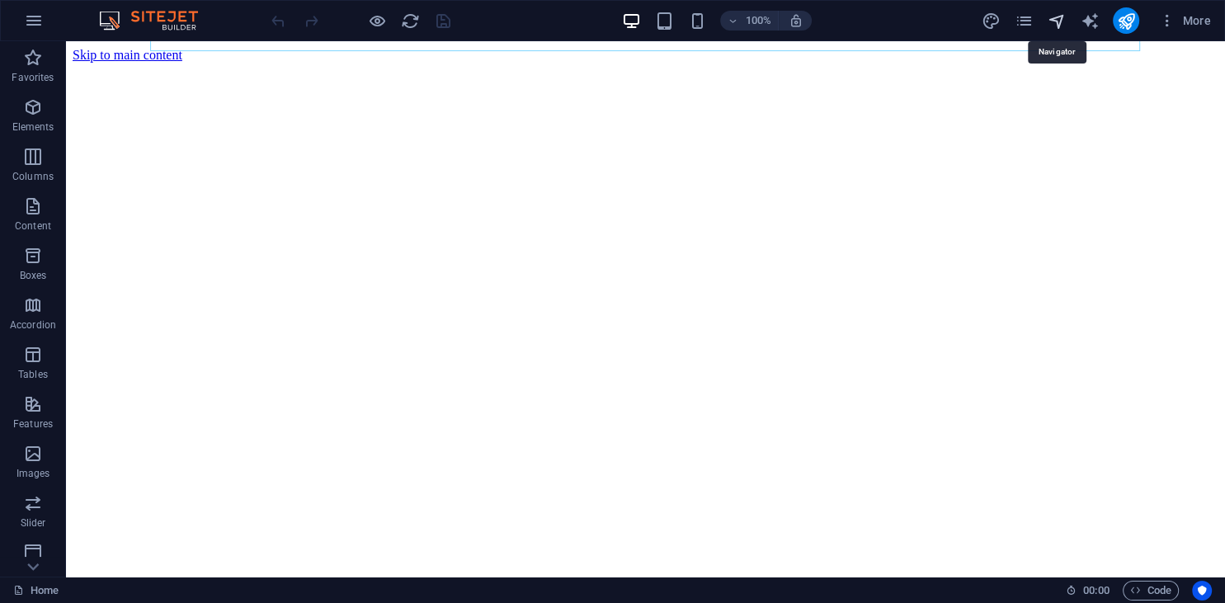
click at [1058, 18] on icon "navigator" at bounding box center [1055, 21] width 19 height 19
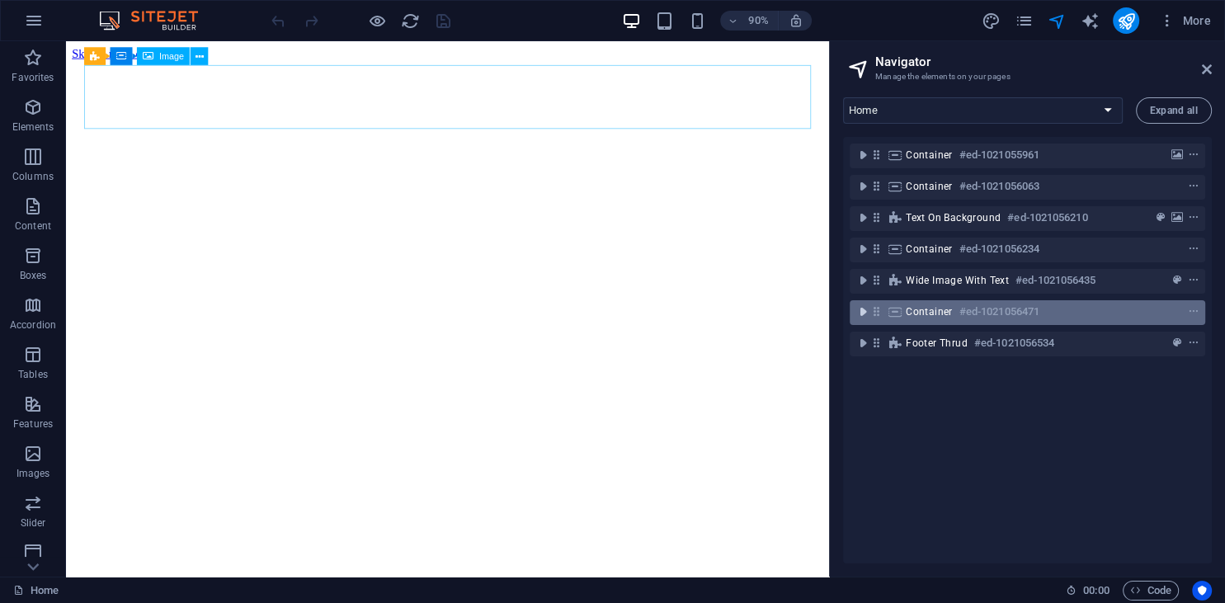
click at [863, 316] on icon "toggle-expand" at bounding box center [862, 311] width 16 height 16
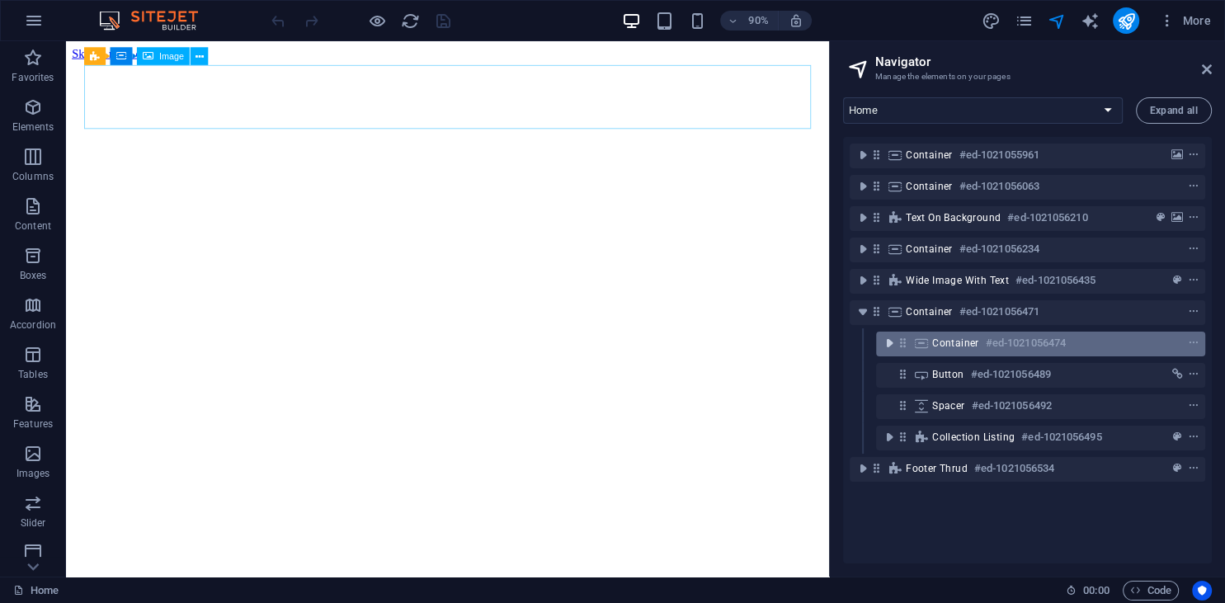
click at [890, 344] on icon "toggle-expand" at bounding box center [889, 343] width 16 height 16
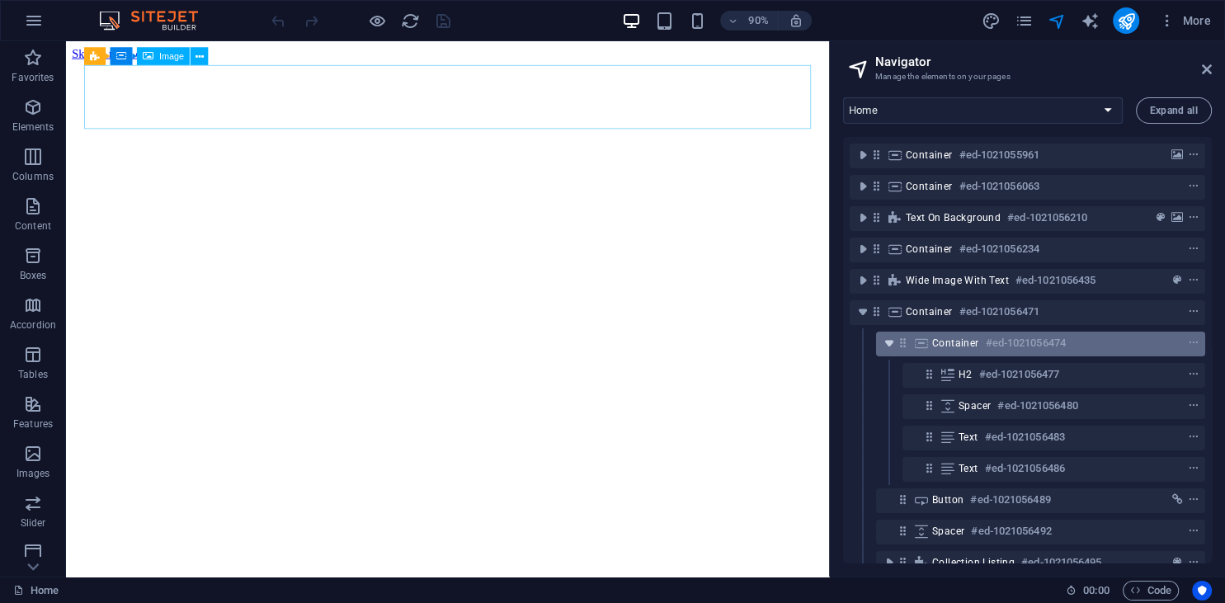
click at [890, 344] on icon "toggle-expand" at bounding box center [889, 343] width 16 height 16
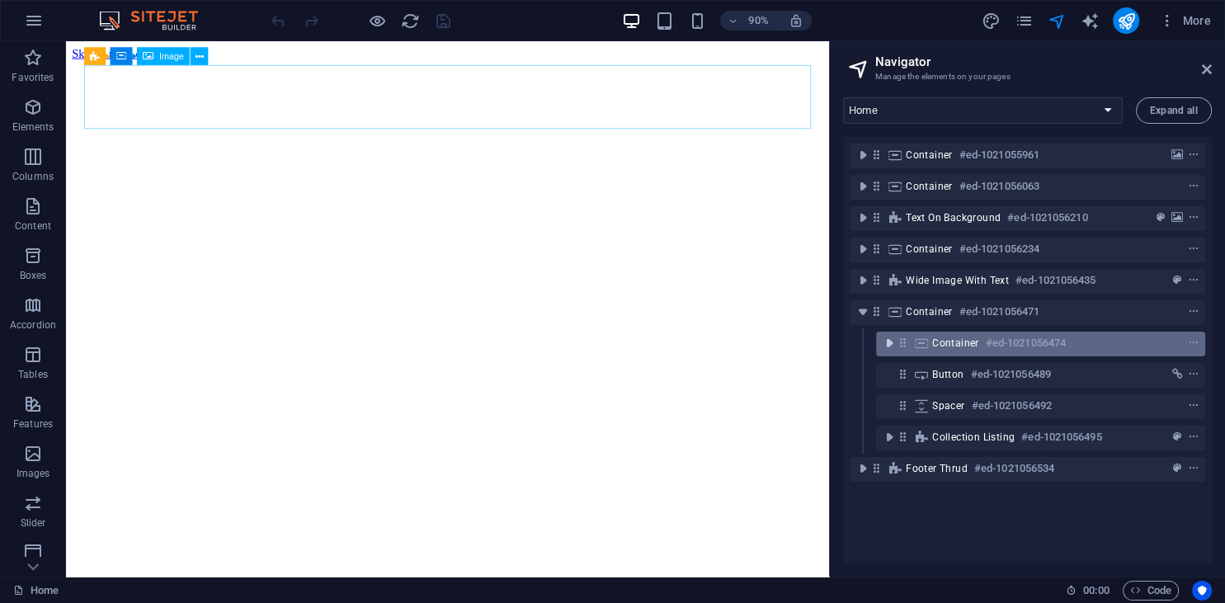
click at [890, 344] on icon "toggle-expand" at bounding box center [889, 343] width 16 height 16
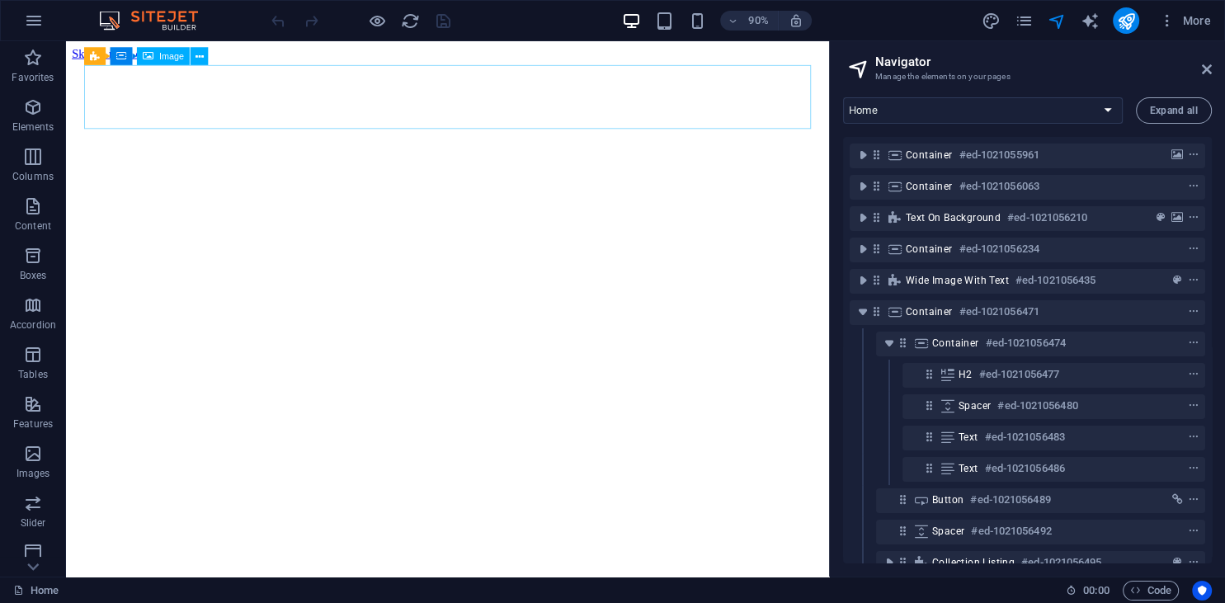
scroll to position [49, 0]
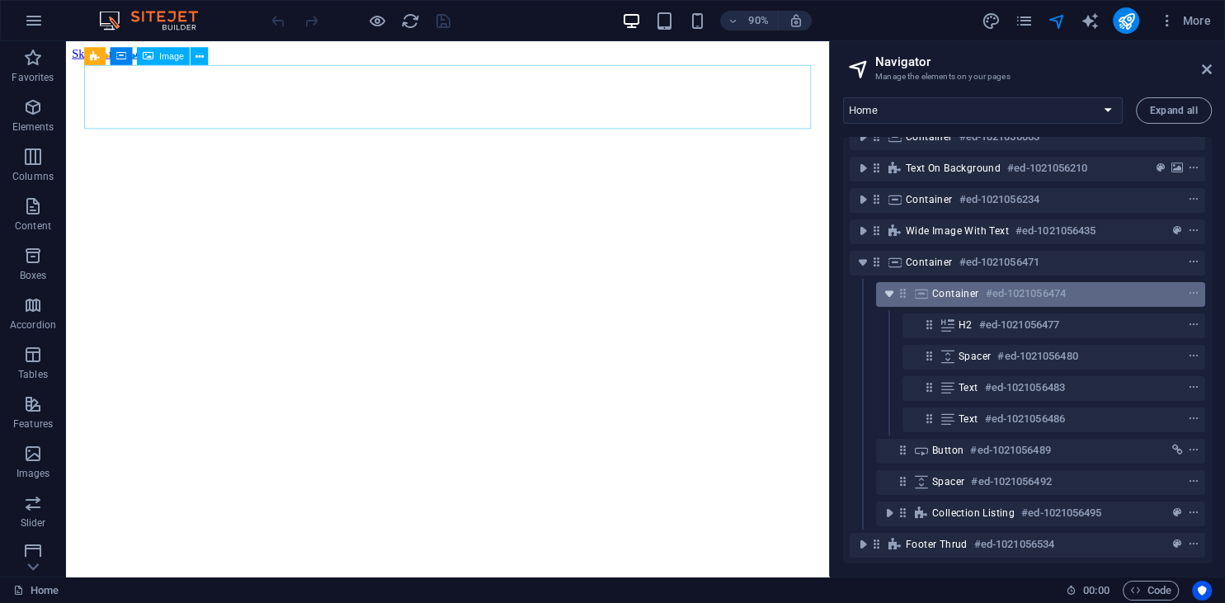
click at [887, 294] on icon "toggle-expand" at bounding box center [889, 293] width 16 height 16
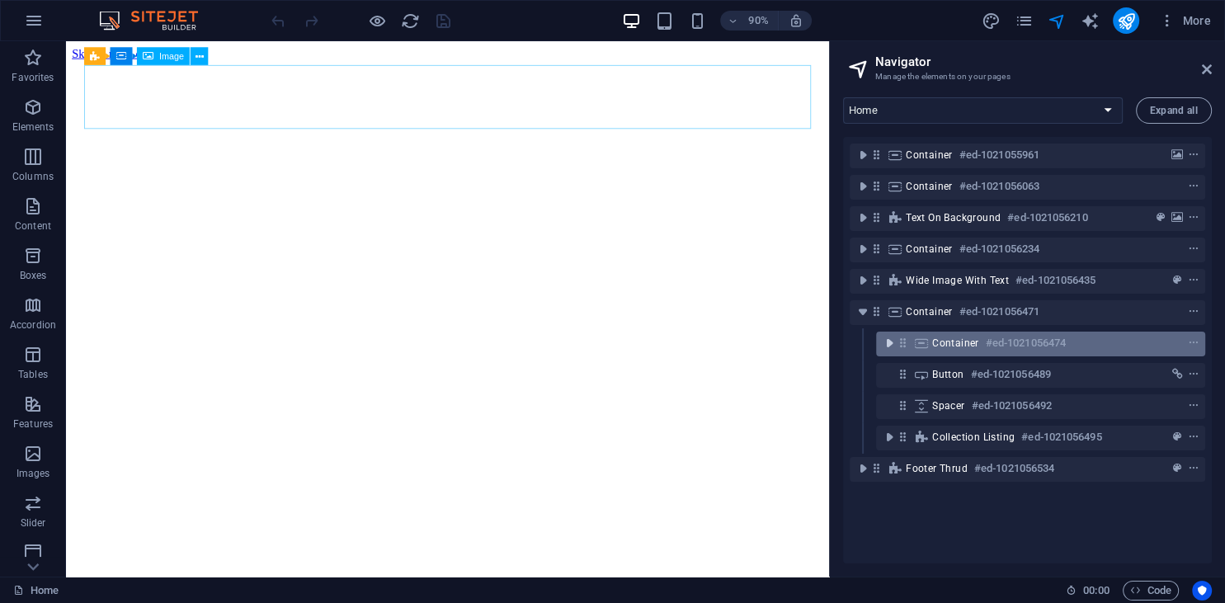
scroll to position [0, 0]
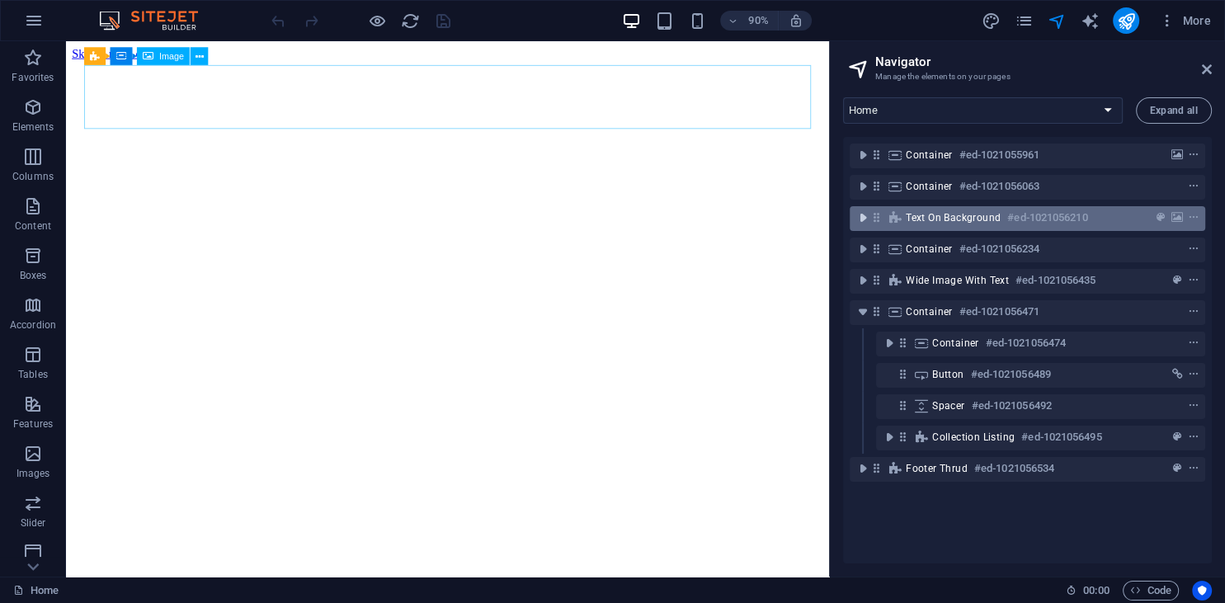
click at [858, 216] on icon "toggle-expand" at bounding box center [862, 217] width 16 height 16
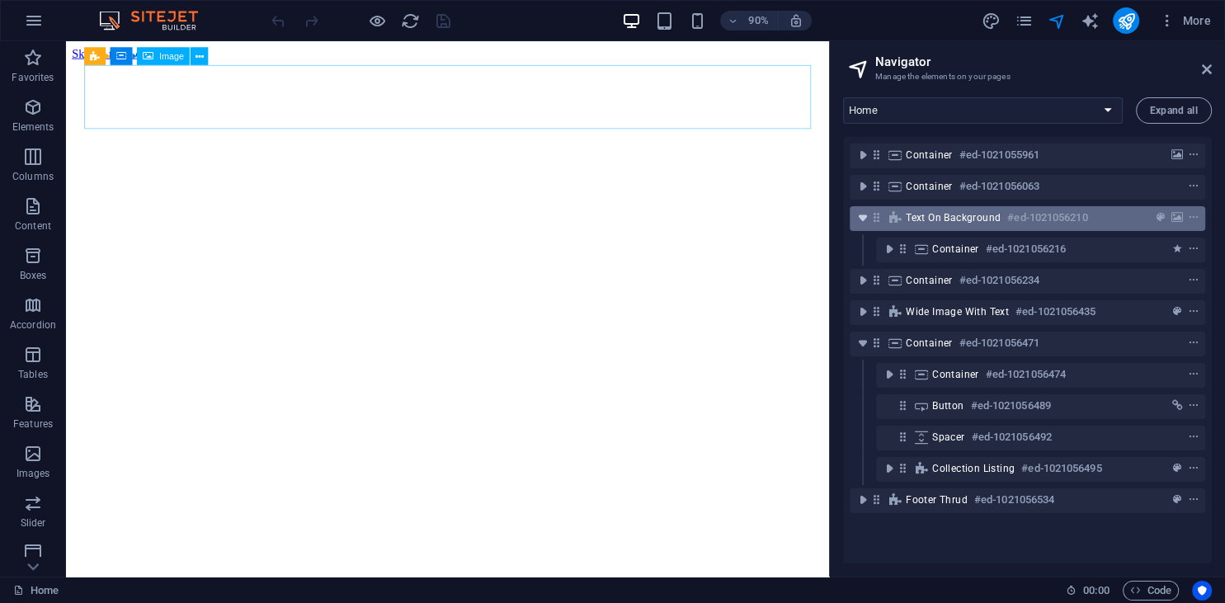
click at [858, 216] on icon "toggle-expand" at bounding box center [862, 217] width 16 height 16
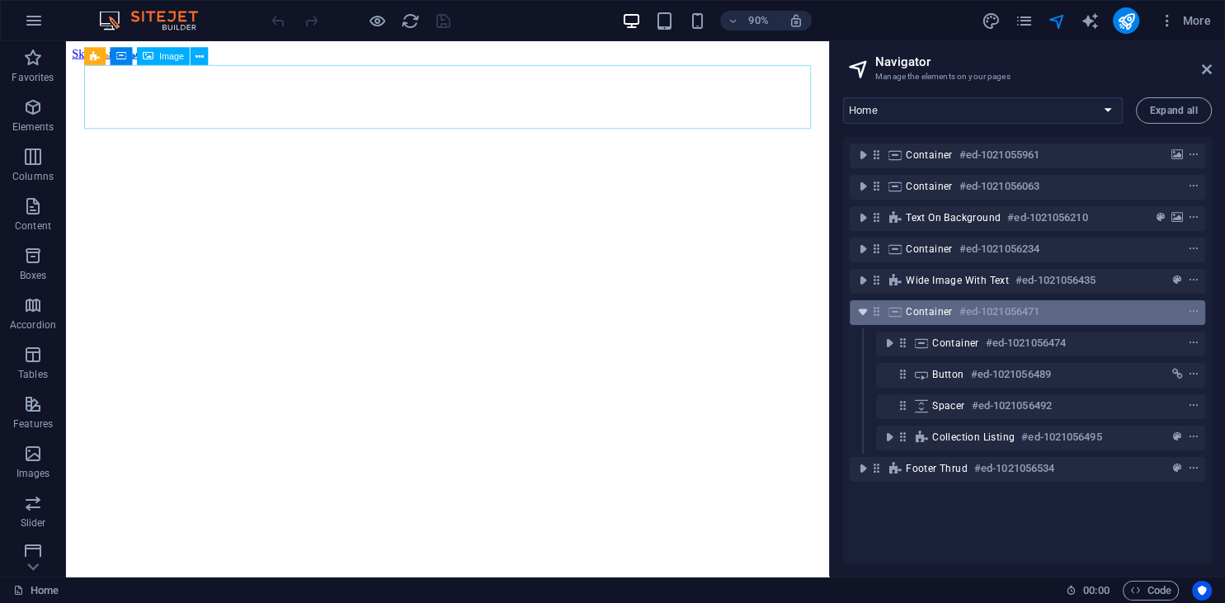
click at [864, 312] on icon "toggle-expand" at bounding box center [862, 311] width 16 height 16
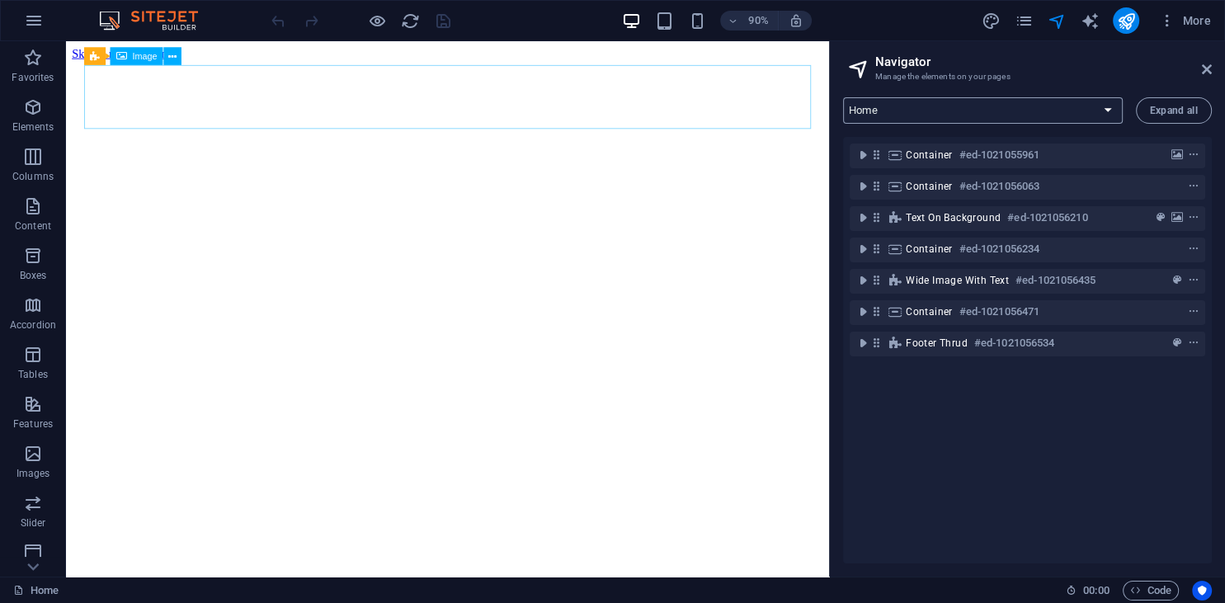
click at [843, 97] on select "Home About Services Contact Legal Notice Privacy Consulting Blog: Single Page L…" at bounding box center [983, 110] width 280 height 26
click option "About" at bounding box center [0, 0] width 0 height 0
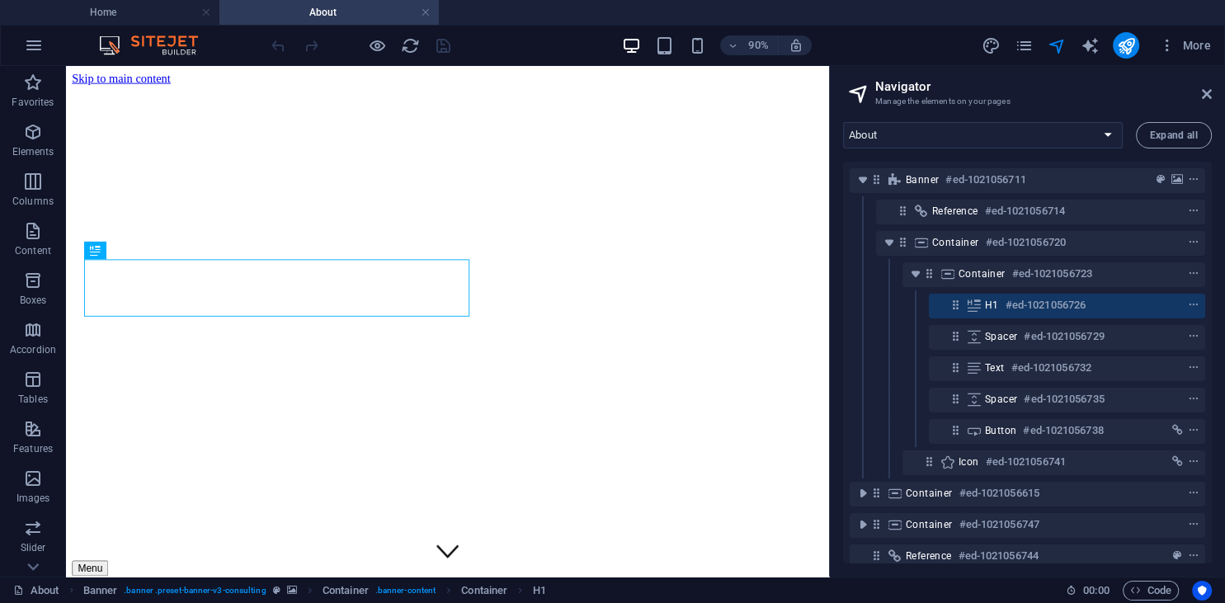
scroll to position [43, 0]
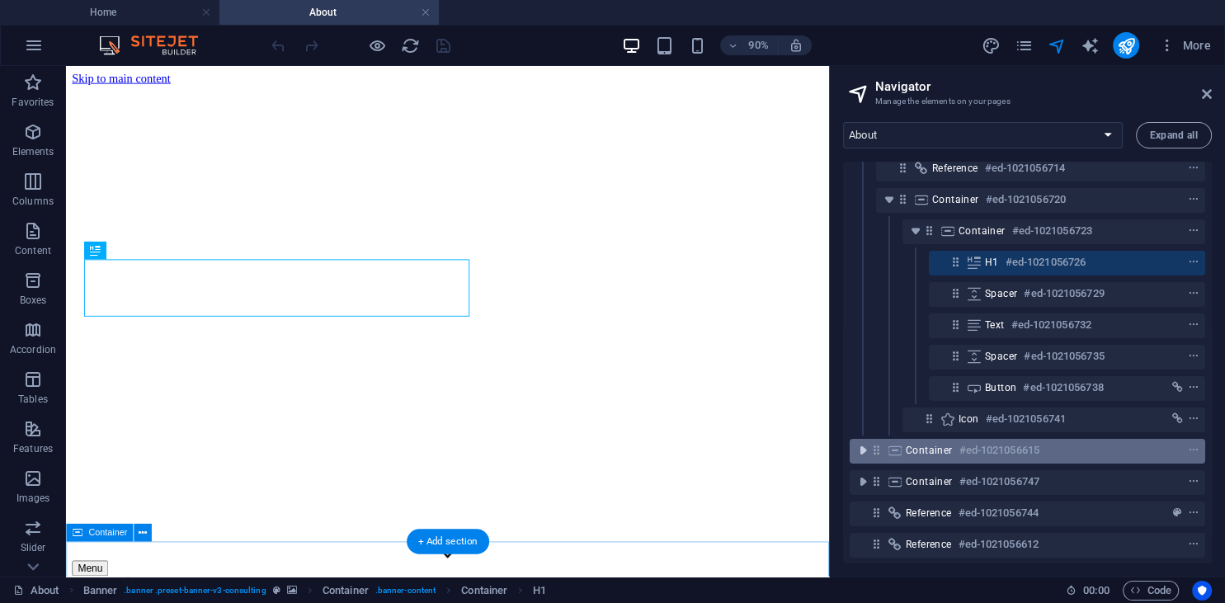
click at [863, 449] on icon "toggle-expand" at bounding box center [862, 450] width 16 height 16
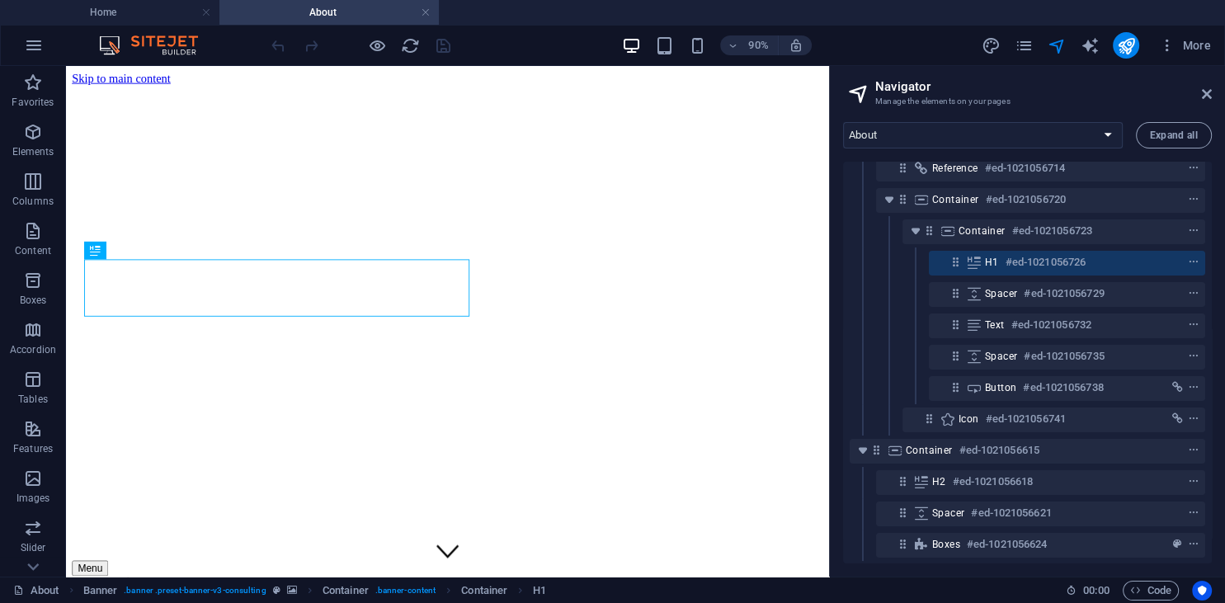
scroll to position [138, 0]
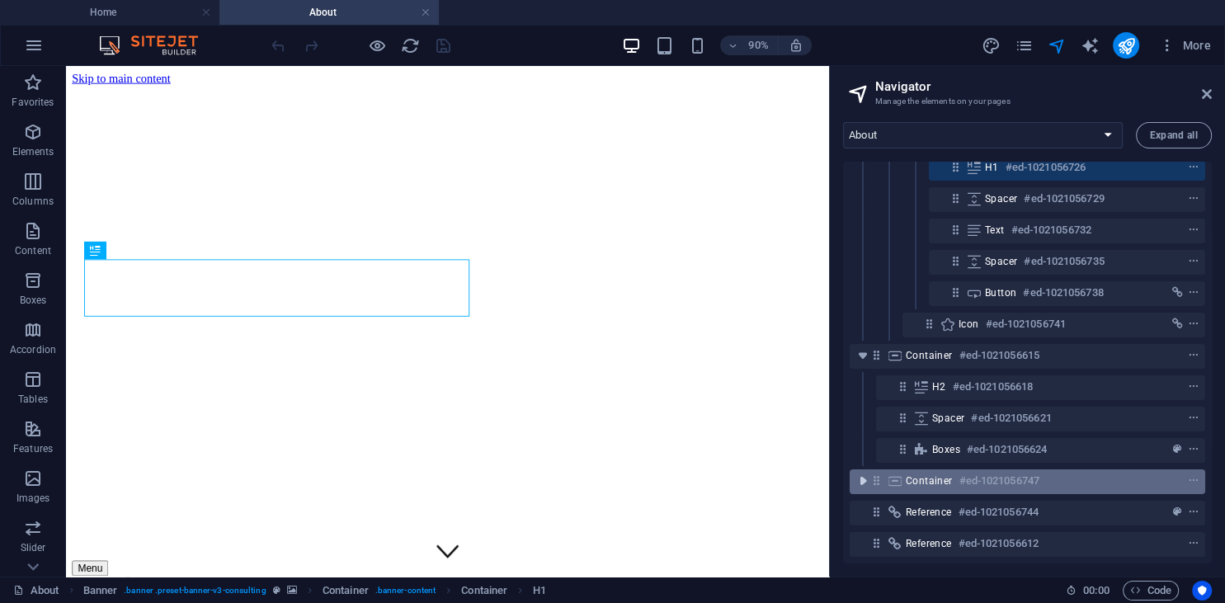
click at [866, 486] on icon "toggle-expand" at bounding box center [862, 481] width 16 height 16
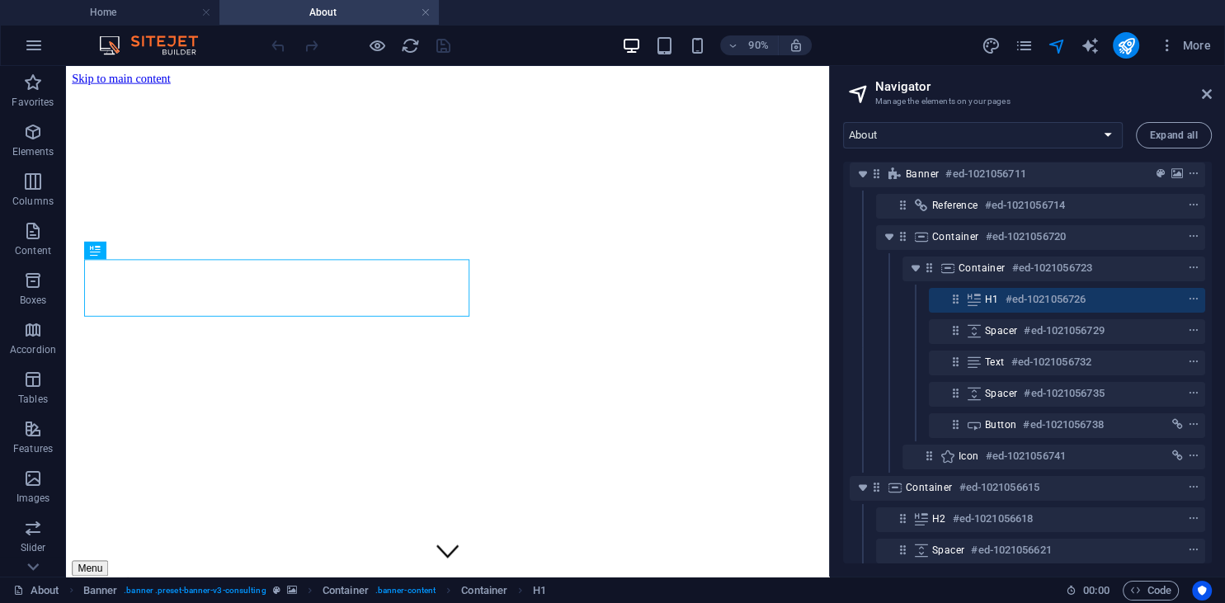
scroll to position [0, 0]
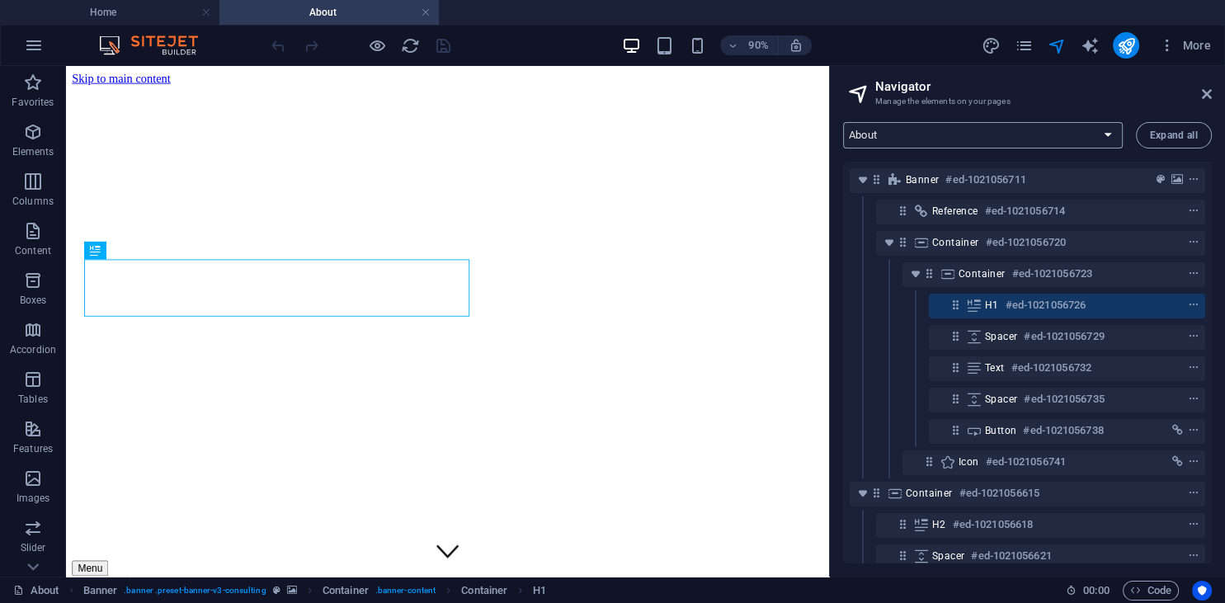
click at [843, 122] on select "Home About Services Contact Legal Notice Privacy Consulting Blog: Single Page L…" at bounding box center [983, 135] width 280 height 26
select select "18313206-en"
click option "Contact" at bounding box center [0, 0] width 0 height 0
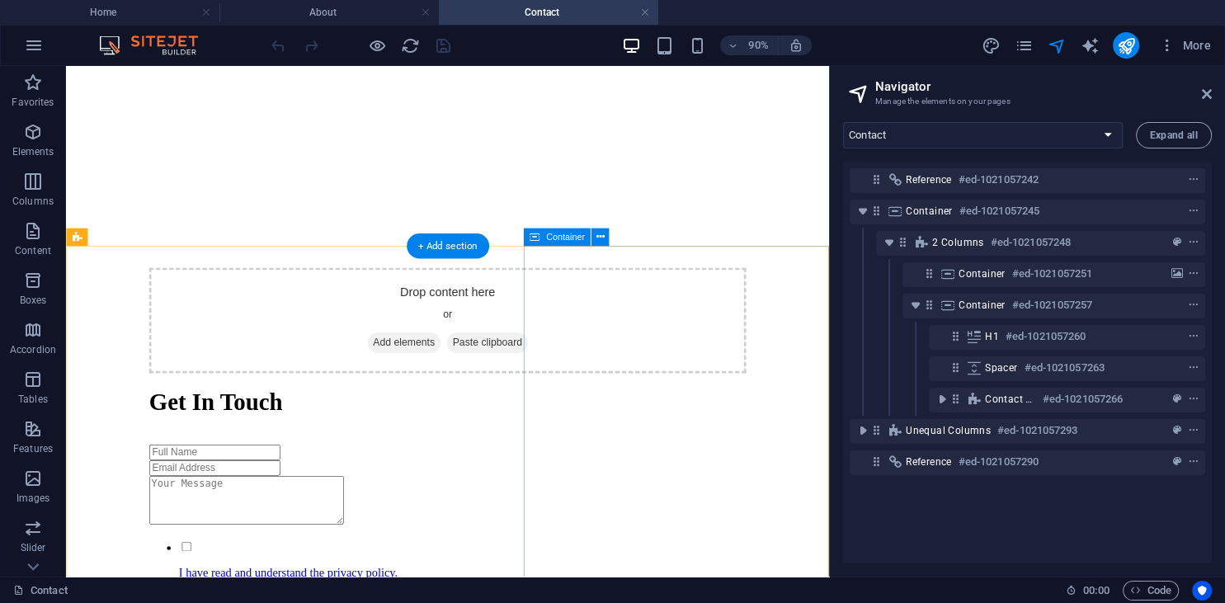
scroll to position [830, 0]
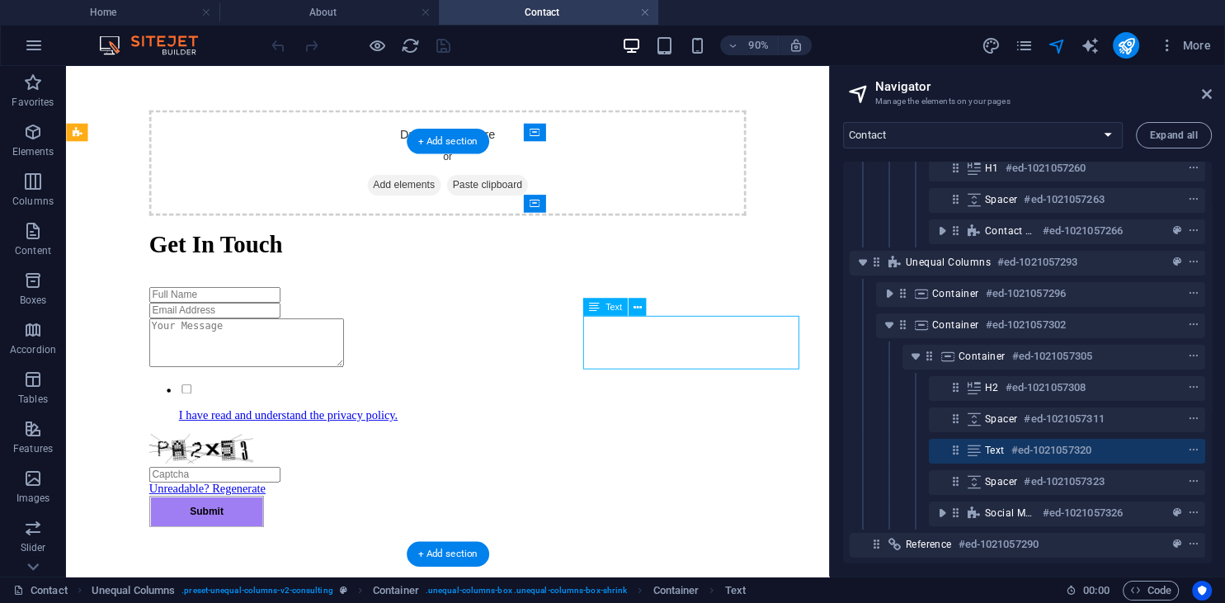
scroll to position [168, 0]
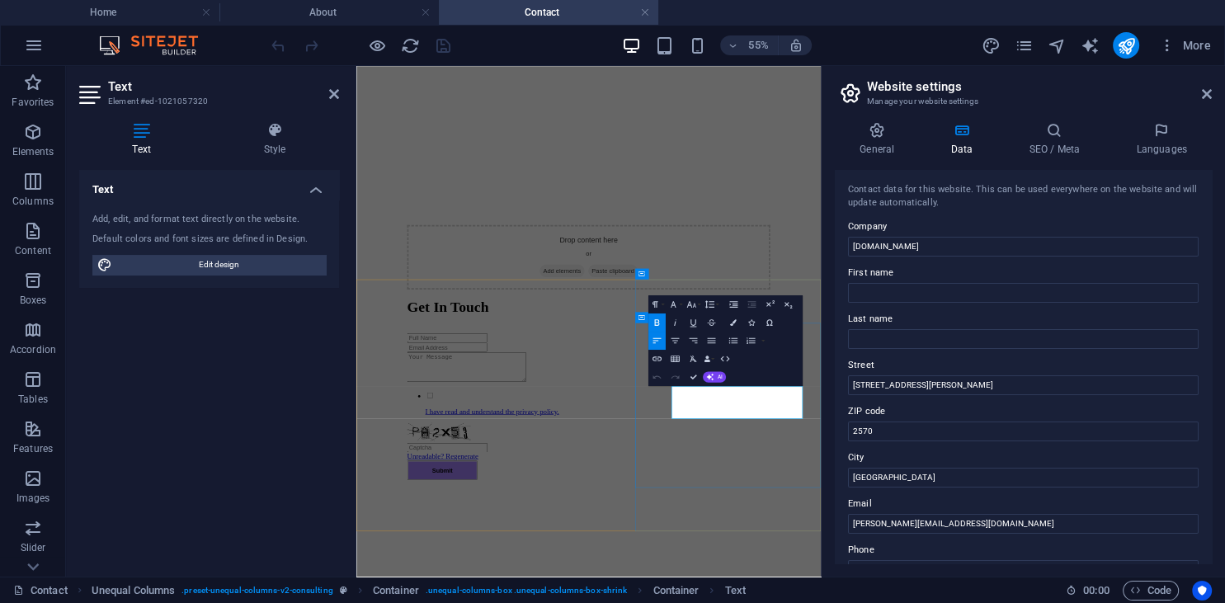
scroll to position [611, 0]
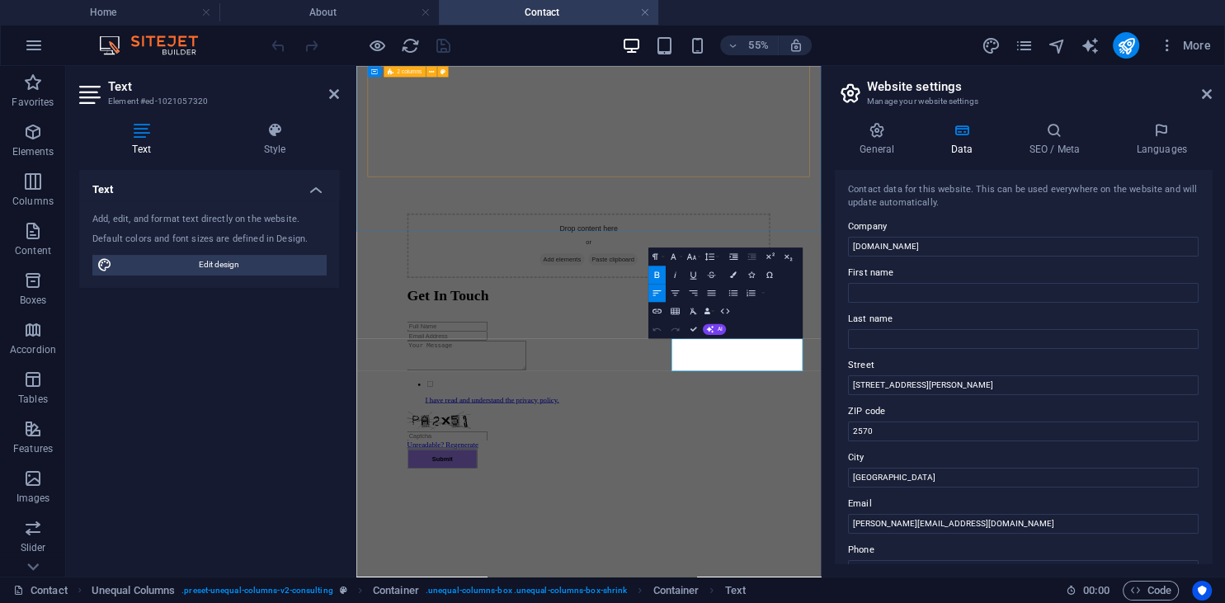
click at [1111, 253] on div "Drop content here or Add elements Paste clipboard Get In Touch I have read and …" at bounding box center [779, 298] width 792 height 1130
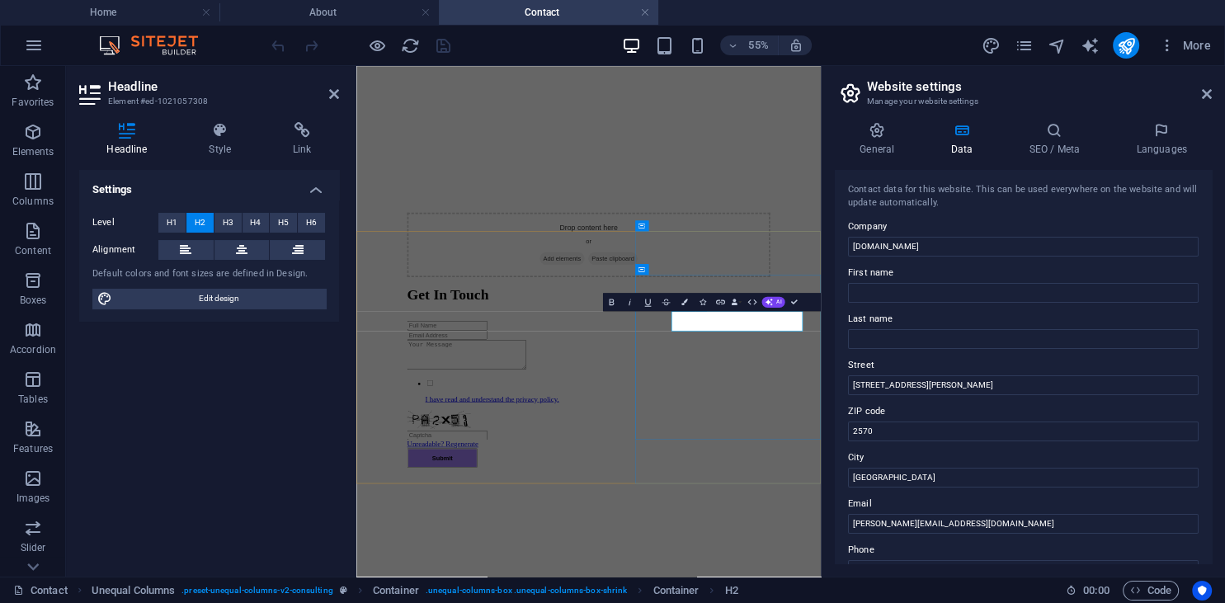
drag, startPoint x: 847, startPoint y: 518, endPoint x: 834, endPoint y: 518, distance: 13.2
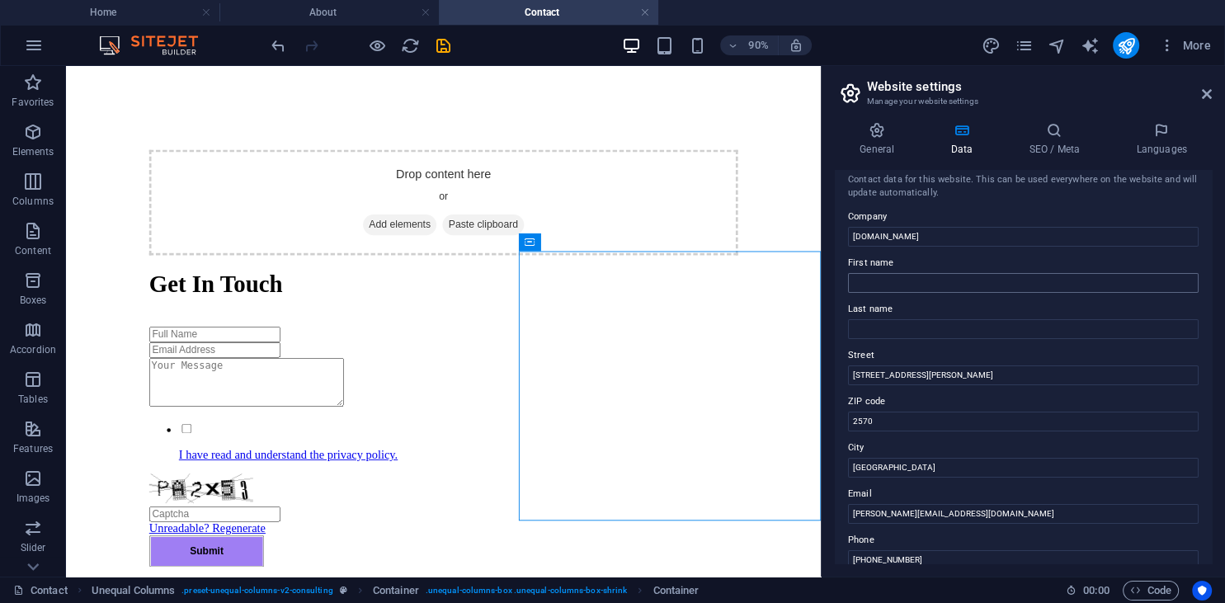
scroll to position [0, 0]
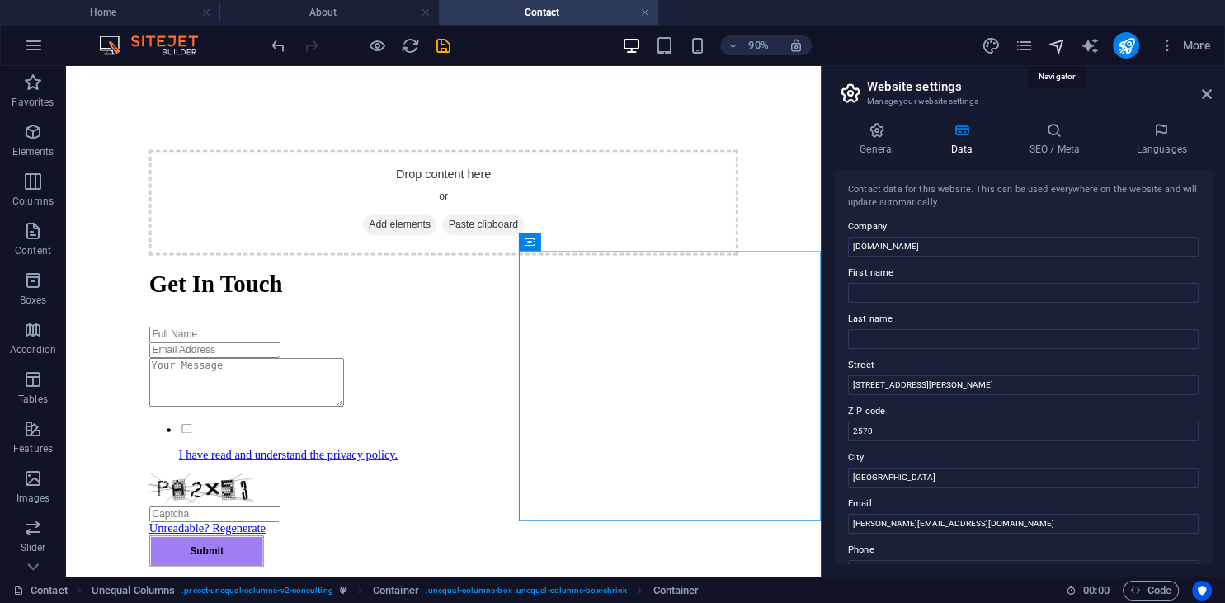
click at [1059, 49] on icon "navigator" at bounding box center [1055, 45] width 19 height 19
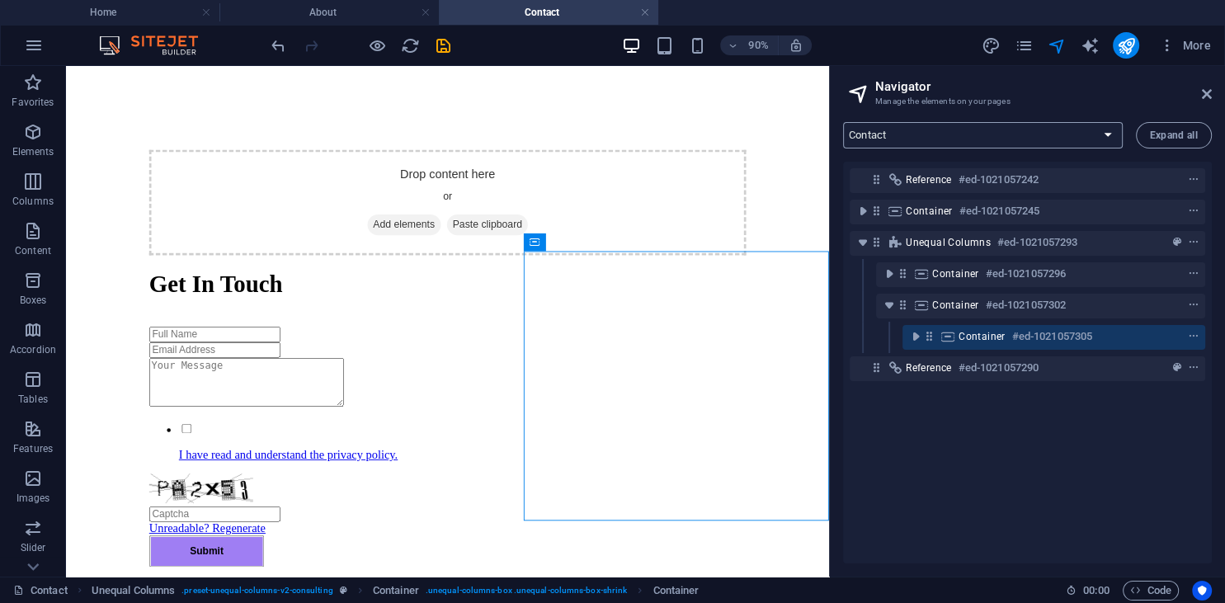
click at [843, 122] on select "Home About Services Contact Legal Notice Privacy Consulting Blog: Single Page L…" at bounding box center [983, 135] width 280 height 26
select select "18313215-en"
click option "Consulting Blog: Single Page Layout" at bounding box center [0, 0] width 0 height 0
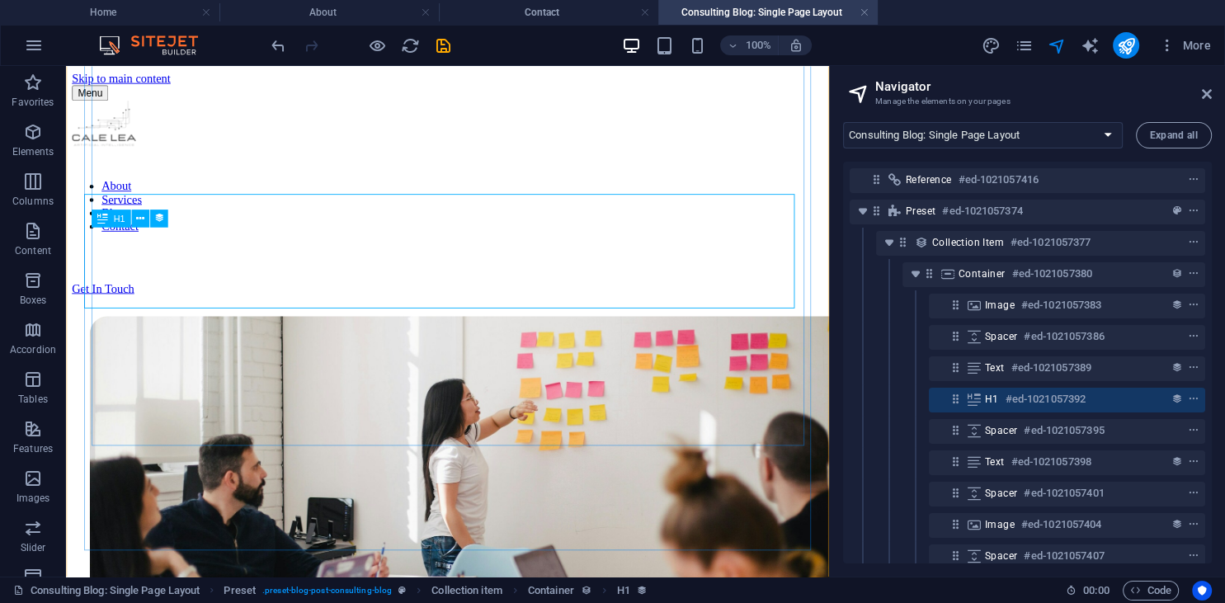
scroll to position [379, 0]
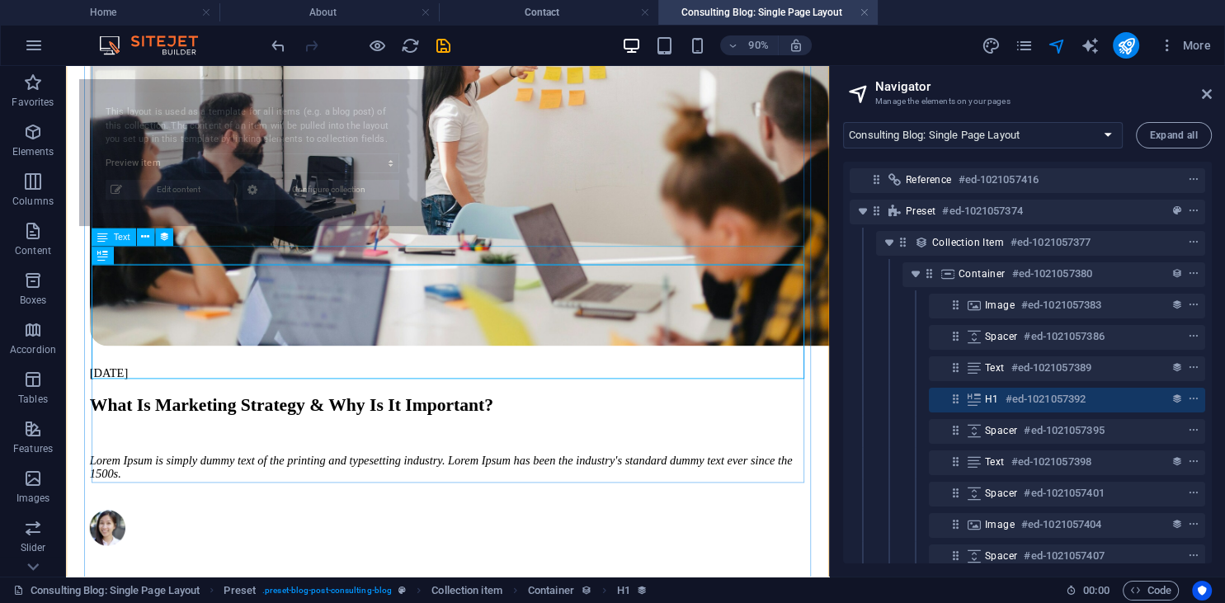
select select "68e42823bdeaccad0505d9dd"
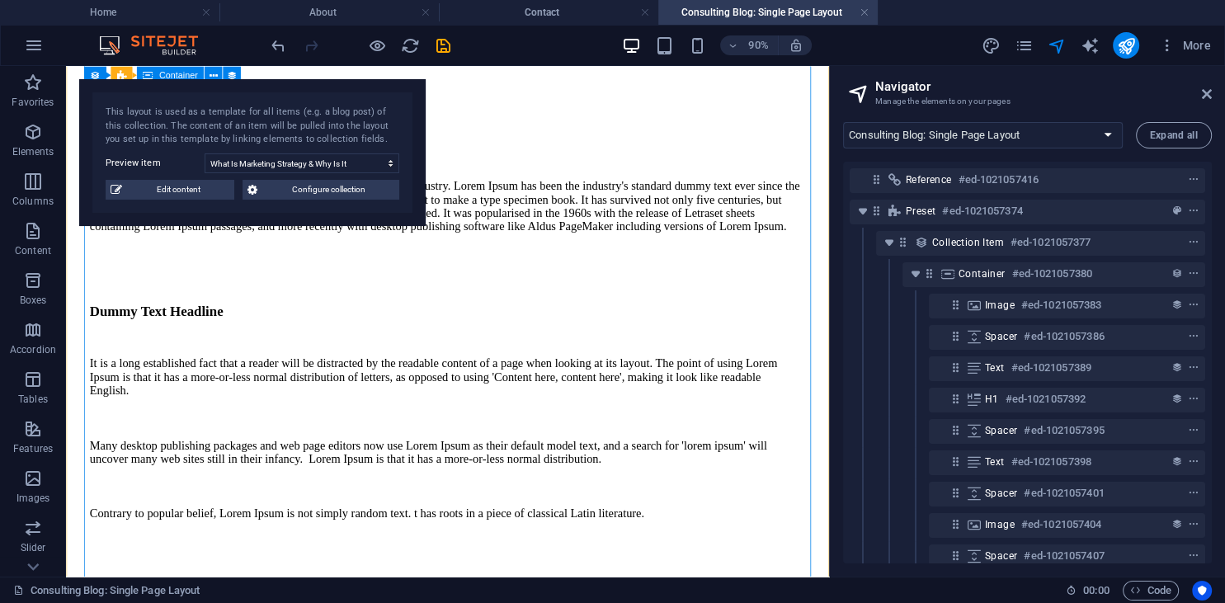
scroll to position [904, 0]
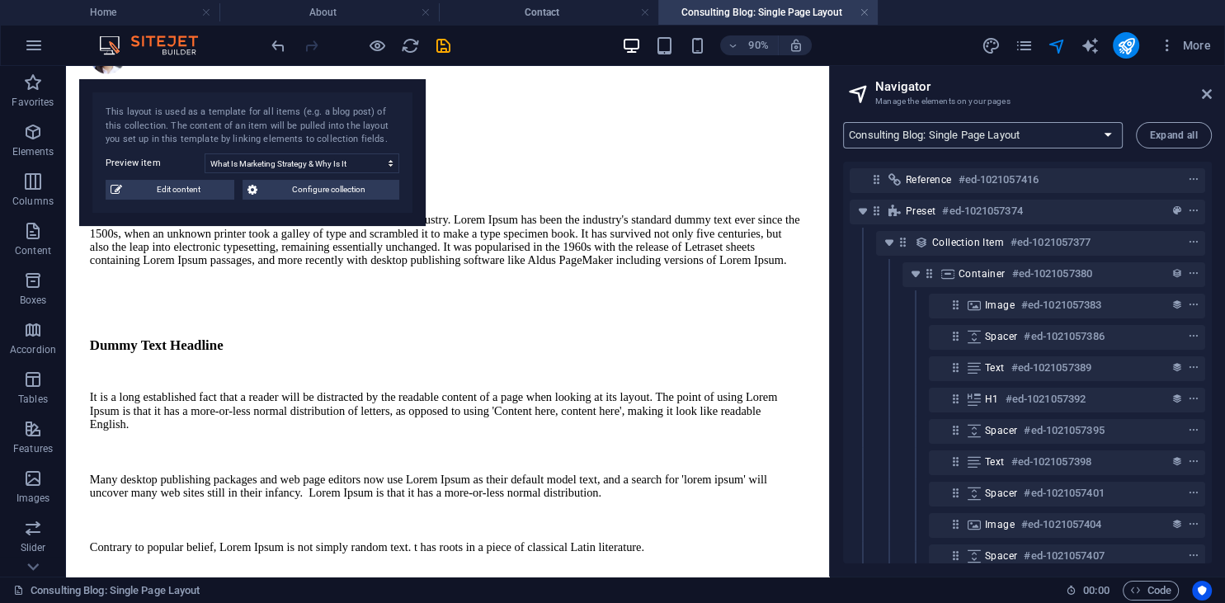
click at [843, 122] on select "Home About Services Contact Legal Notice Privacy Consulting Blog: Single Page L…" at bounding box center [983, 135] width 280 height 26
click option "Home" at bounding box center [0, 0] width 0 height 0
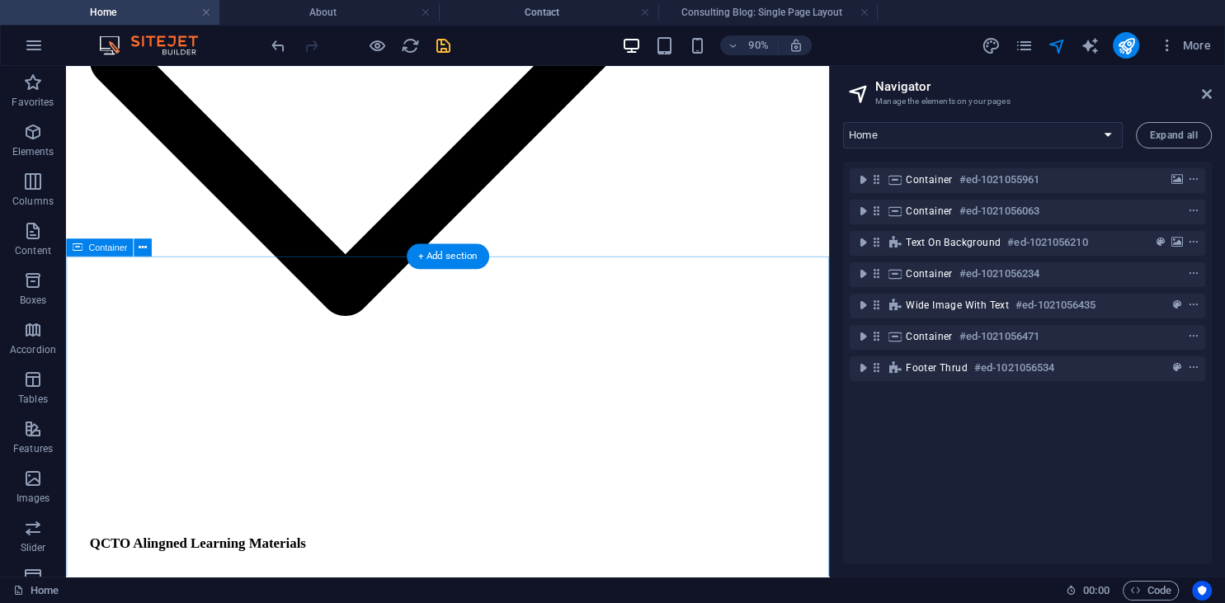
scroll to position [3570, 0]
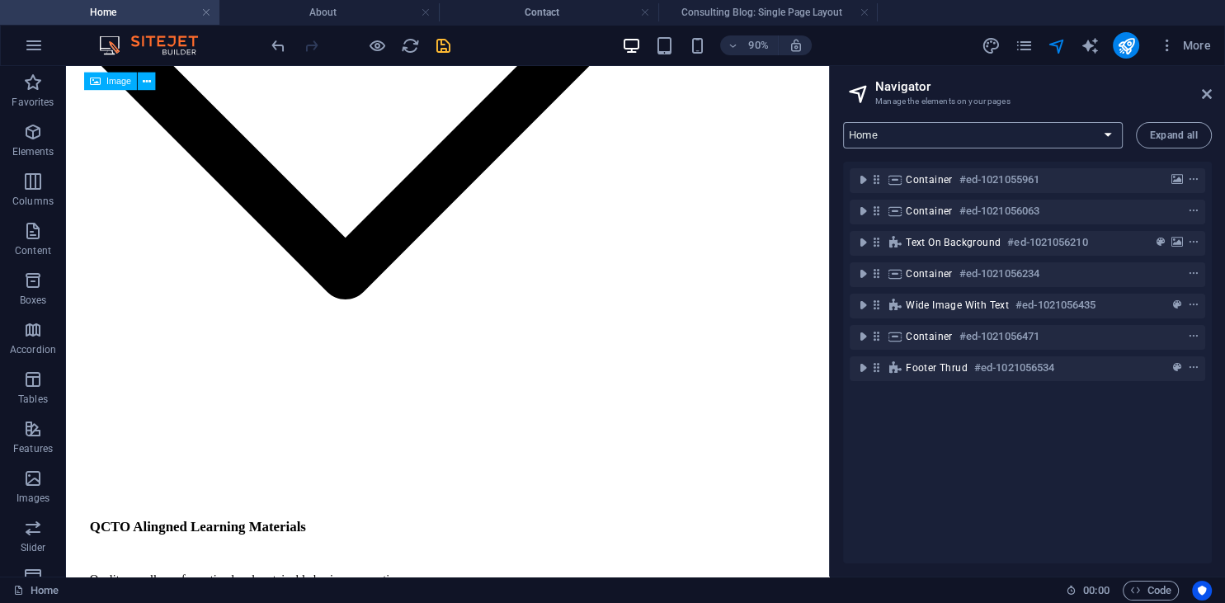
click at [843, 122] on select "Home About Services Contact Legal Notice Privacy Consulting Blog: Single Page L…" at bounding box center [983, 135] width 280 height 26
click option "About" at bounding box center [0, 0] width 0 height 0
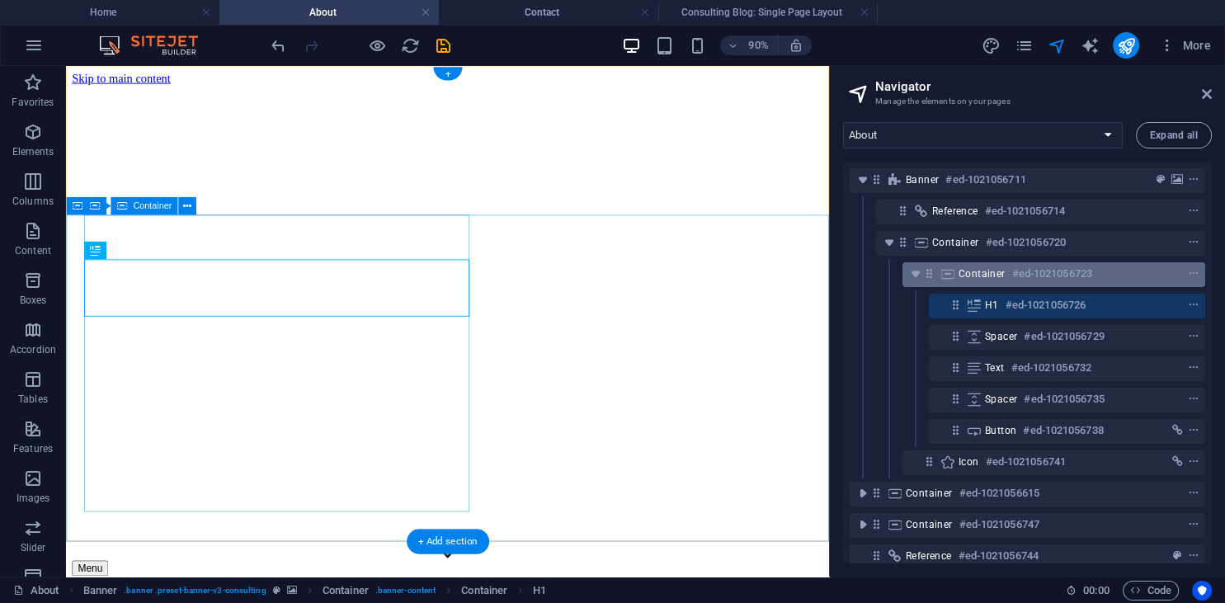
click at [929, 271] on icon at bounding box center [929, 273] width 14 height 14
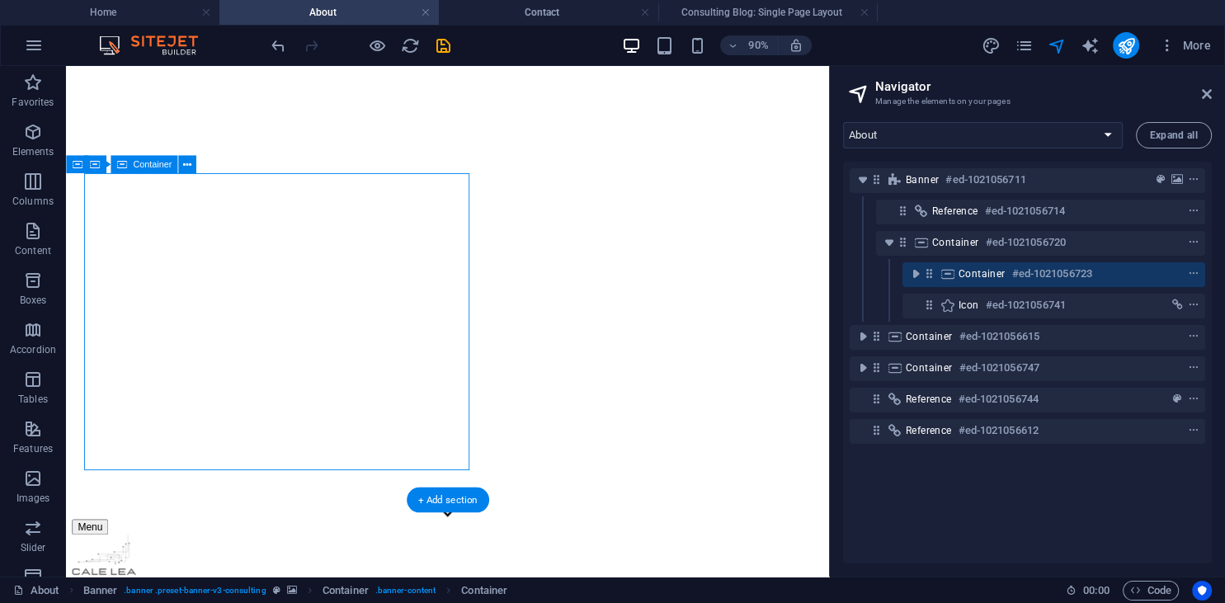
click at [929, 272] on icon at bounding box center [929, 273] width 14 height 14
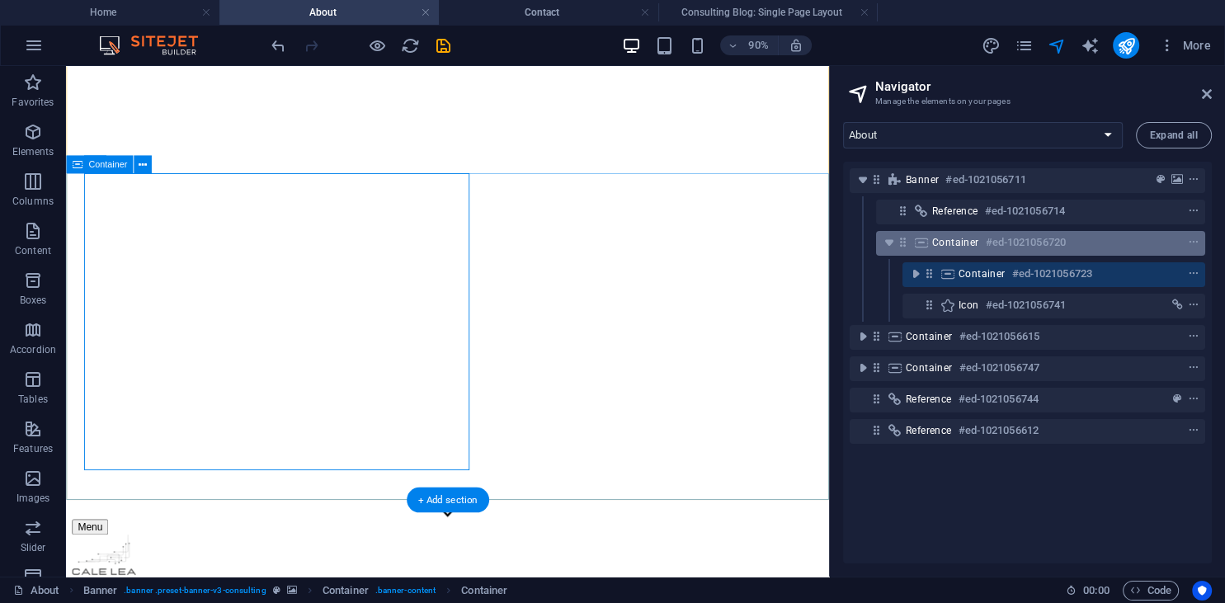
click at [905, 244] on icon at bounding box center [903, 242] width 14 height 14
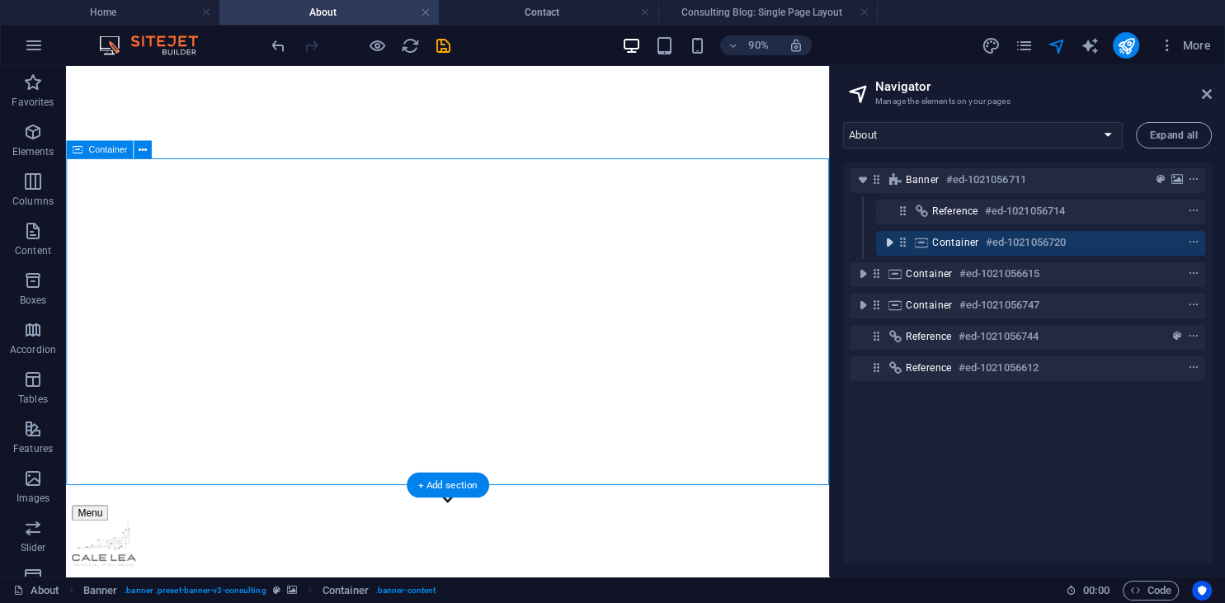
click at [889, 242] on icon "toggle-expand" at bounding box center [889, 242] width 16 height 16
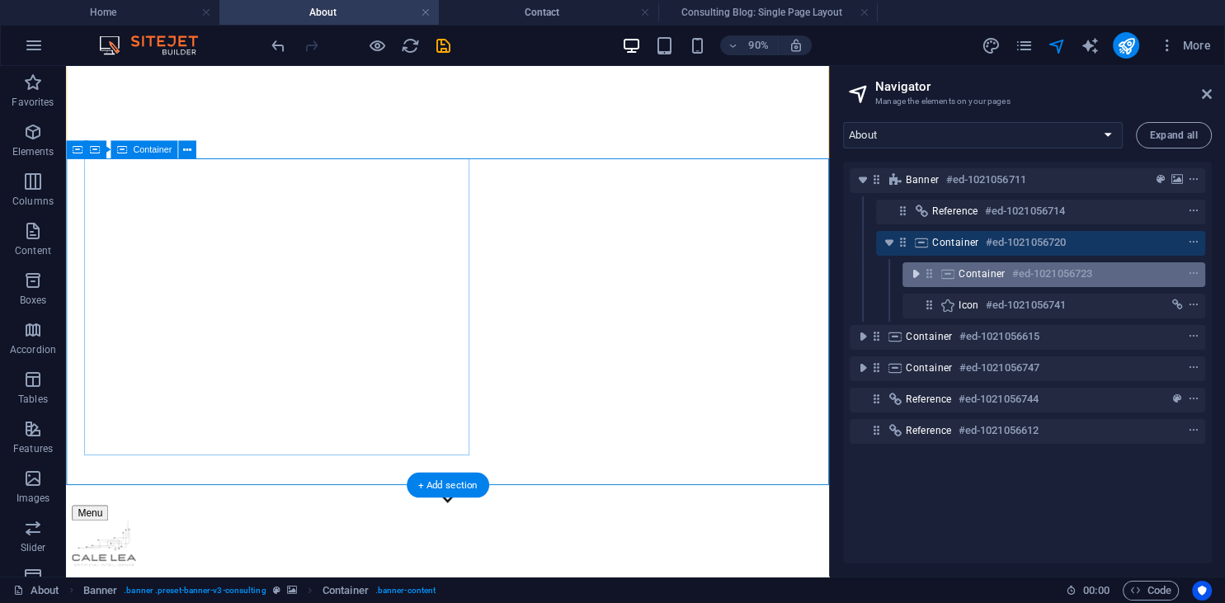
click at [913, 270] on icon "toggle-expand" at bounding box center [915, 274] width 16 height 16
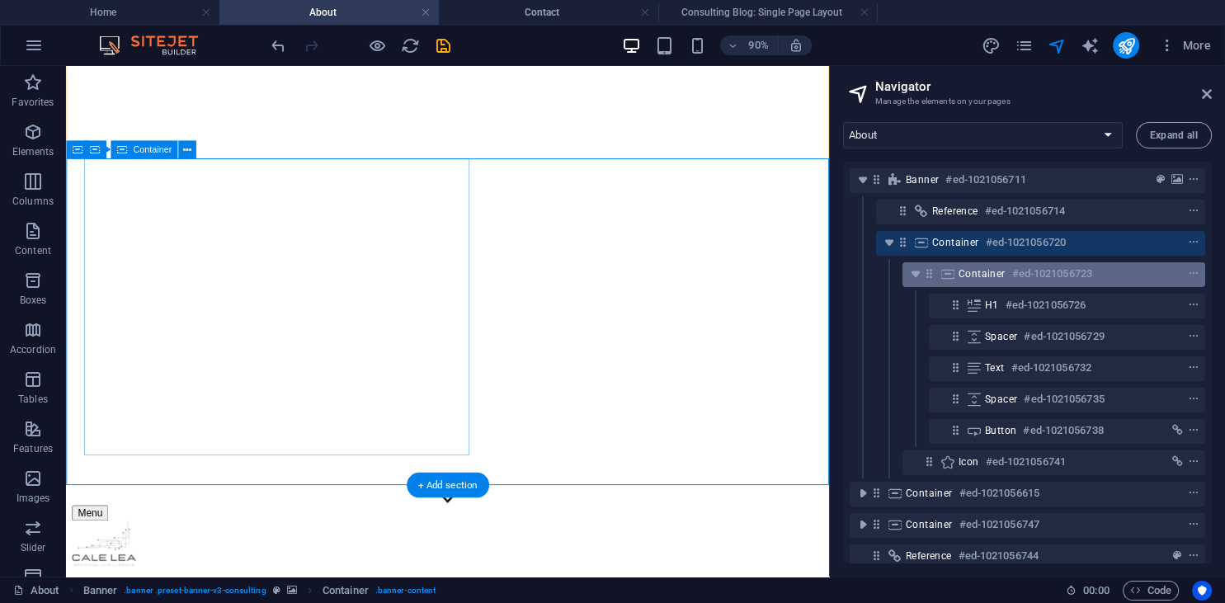
click at [933, 270] on icon at bounding box center [929, 273] width 14 height 14
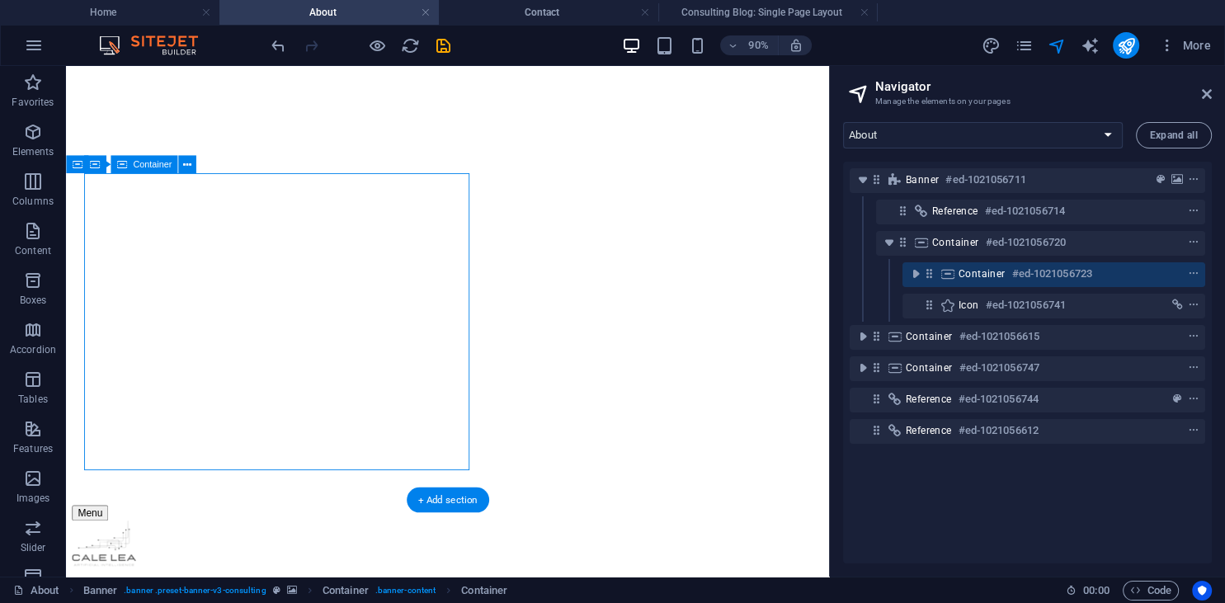
scroll to position [46, 0]
click at [918, 272] on icon "toggle-expand" at bounding box center [915, 274] width 16 height 16
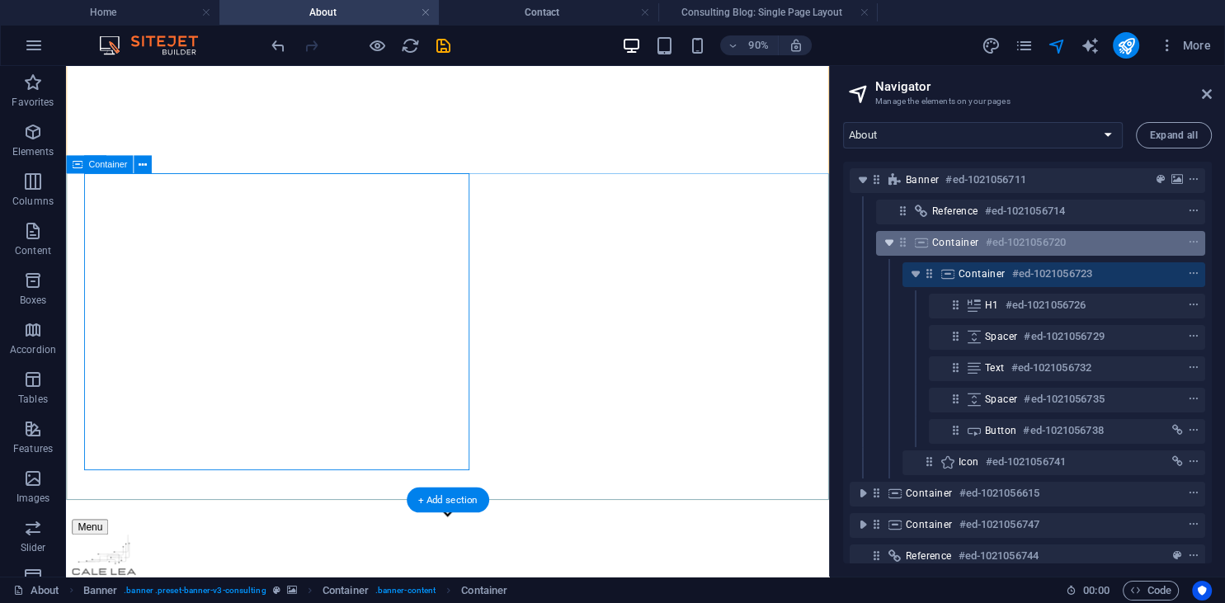
click at [884, 242] on icon "toggle-expand" at bounding box center [889, 242] width 16 height 16
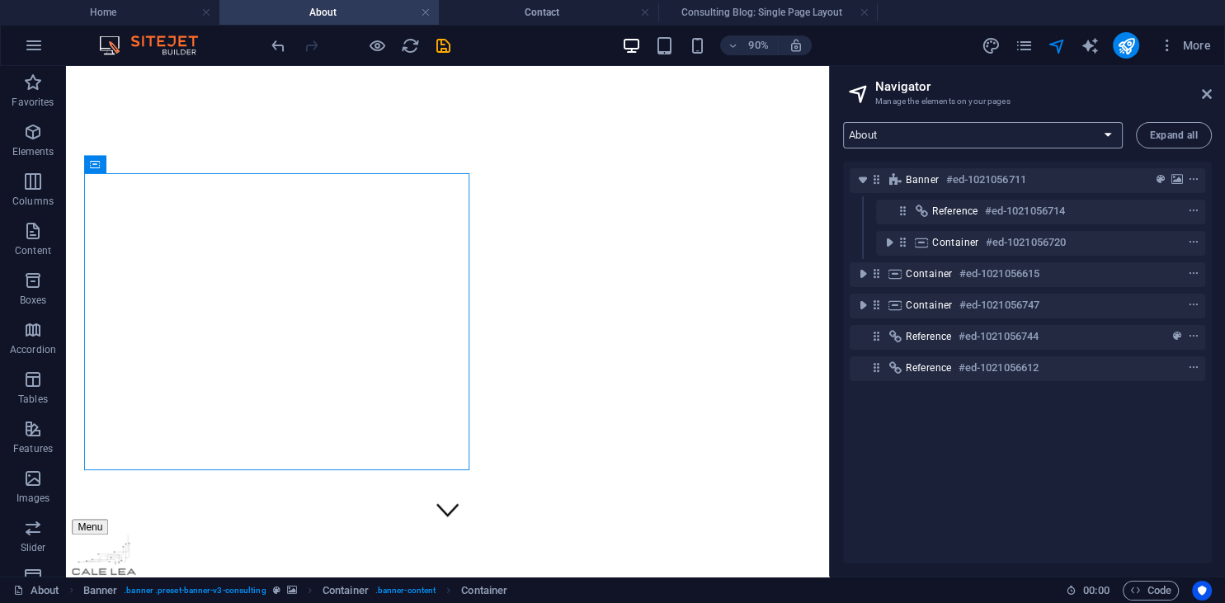
click at [843, 122] on select "Home About Services Contact Legal Notice Privacy Consulting Blog: Single Page L…" at bounding box center [983, 135] width 280 height 26
select select "18313206-en"
click option "Contact" at bounding box center [0, 0] width 0 height 0
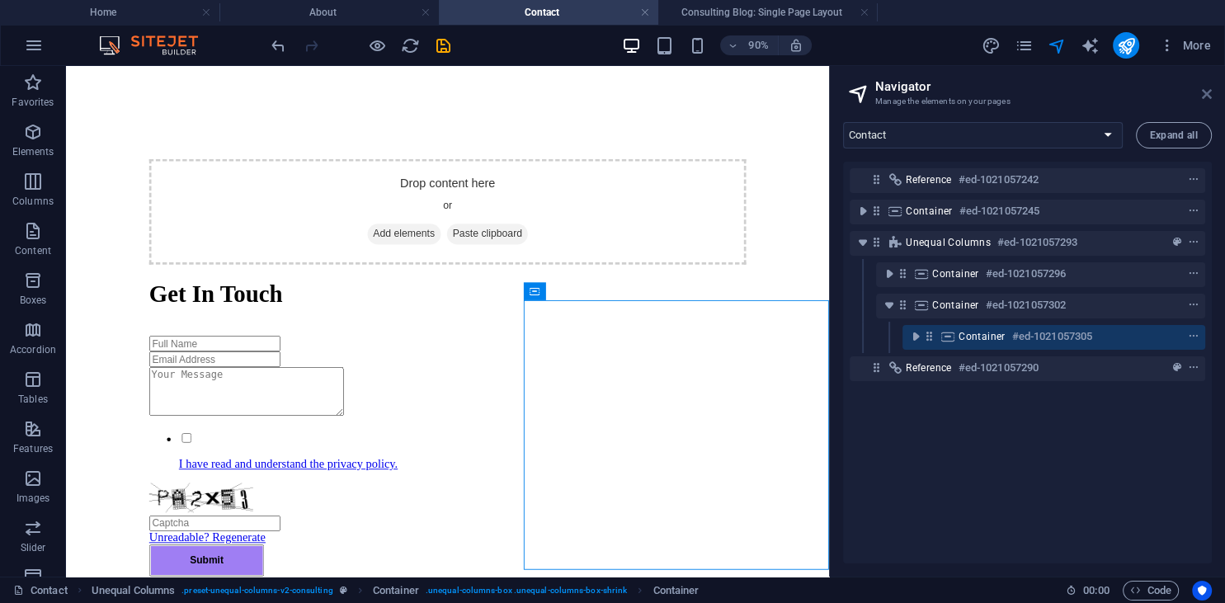
drag, startPoint x: 1209, startPoint y: 89, endPoint x: 1141, endPoint y: 25, distance: 93.3
click at [1209, 89] on icon at bounding box center [1206, 93] width 10 height 13
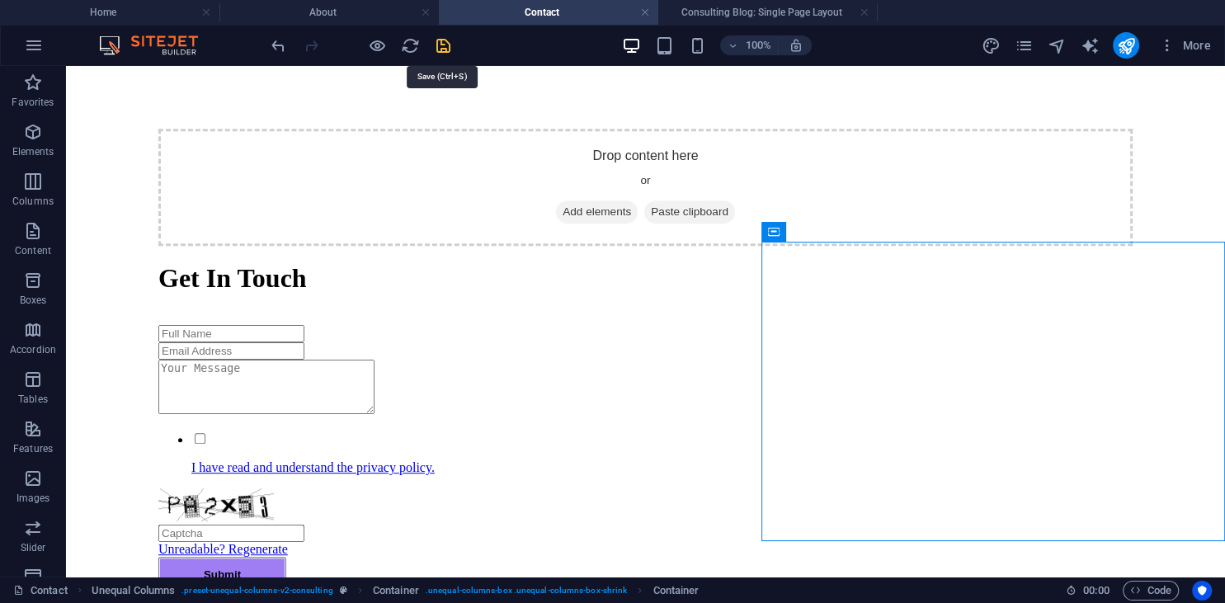
click at [439, 44] on icon "save" at bounding box center [443, 45] width 19 height 19
checkbox input "false"
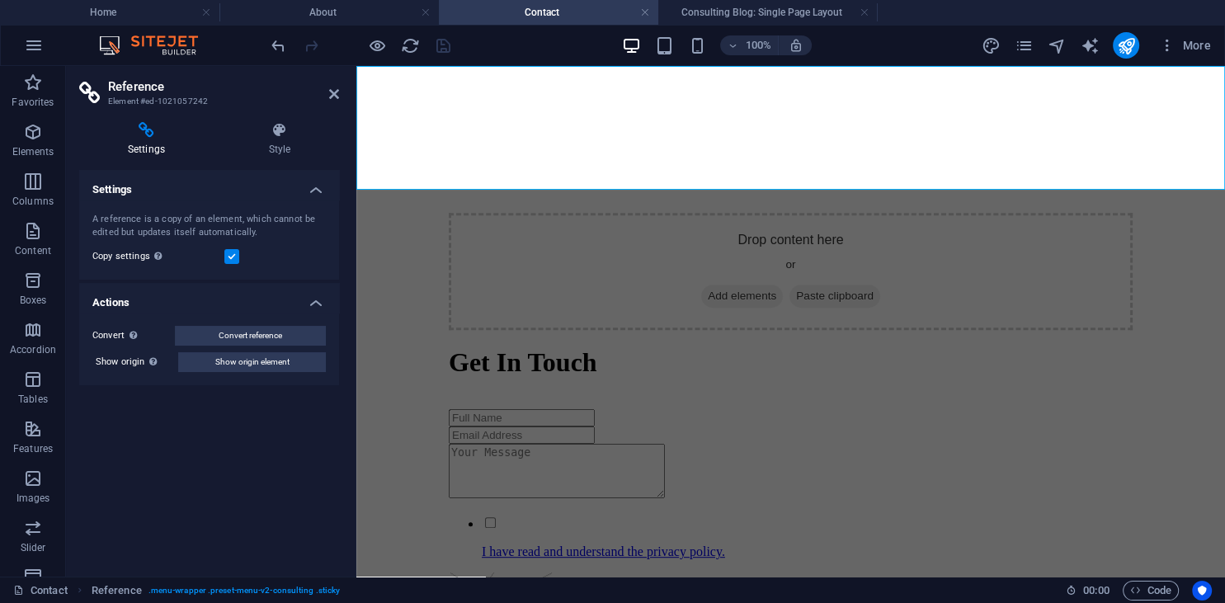
click at [322, 92] on h2 "Reference" at bounding box center [223, 86] width 231 height 15
click at [336, 92] on icon at bounding box center [334, 93] width 10 height 13
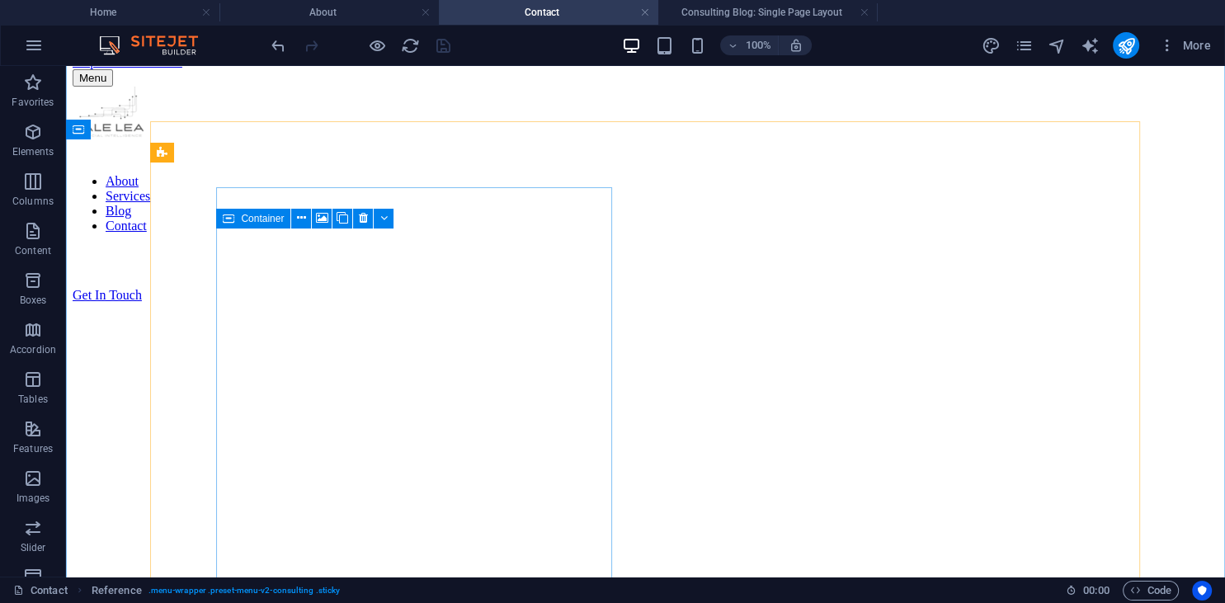
scroll to position [0, 0]
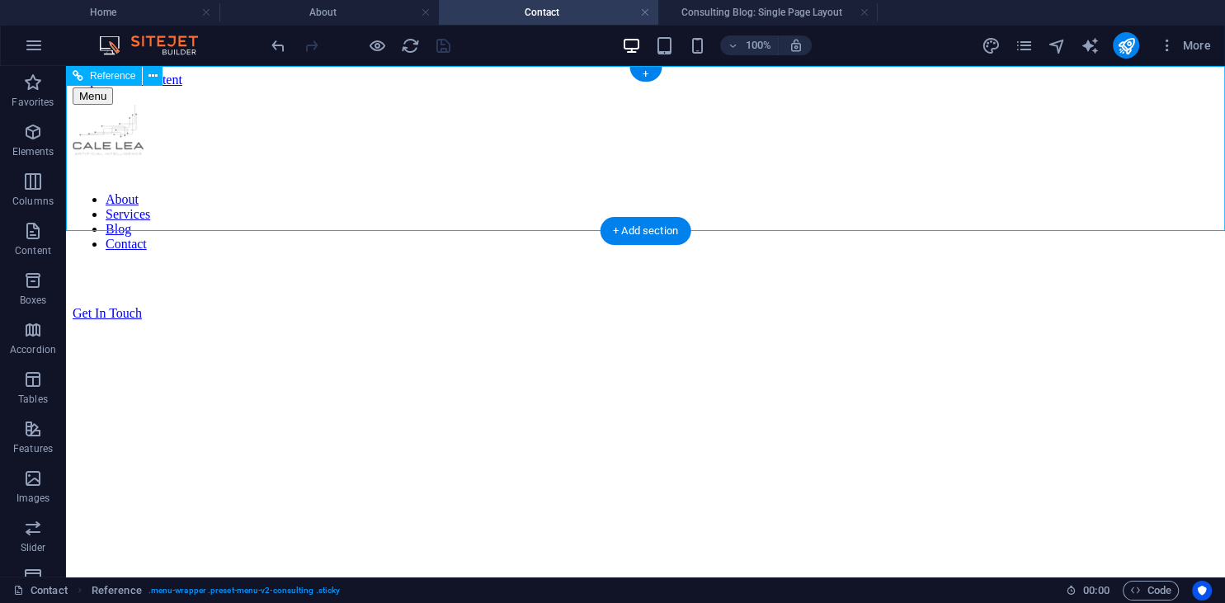
click at [208, 134] on figure at bounding box center [645, 142] width 1145 height 74
click at [190, 135] on figure at bounding box center [645, 142] width 1145 height 74
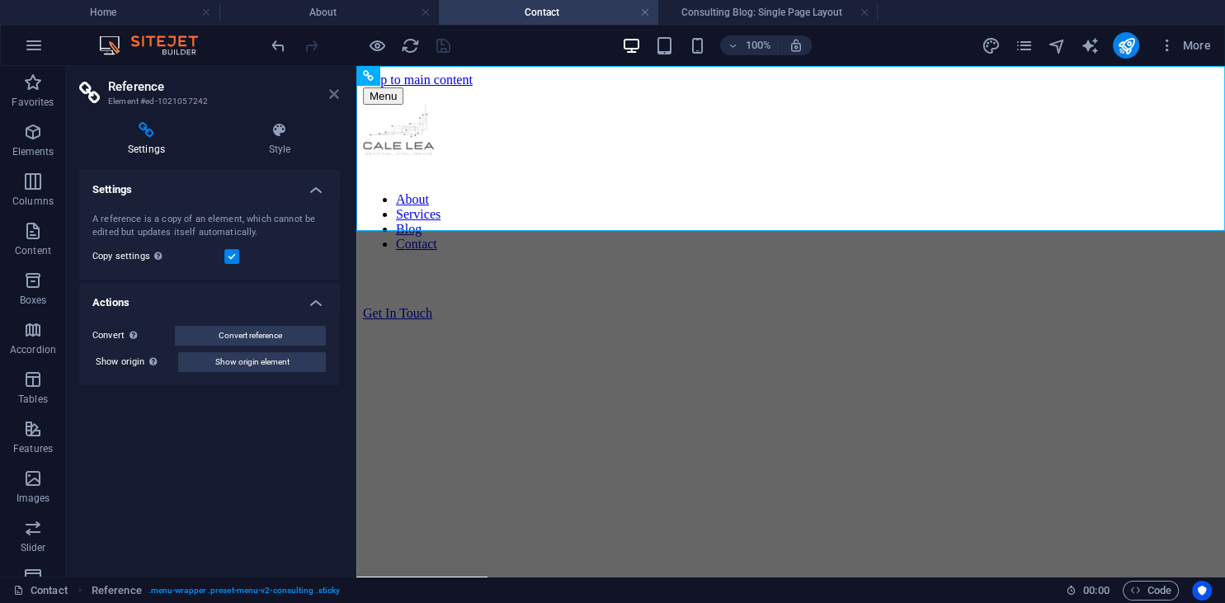
drag, startPoint x: 335, startPoint y: 91, endPoint x: 493, endPoint y: 90, distance: 158.3
click at [335, 91] on icon at bounding box center [334, 93] width 10 height 13
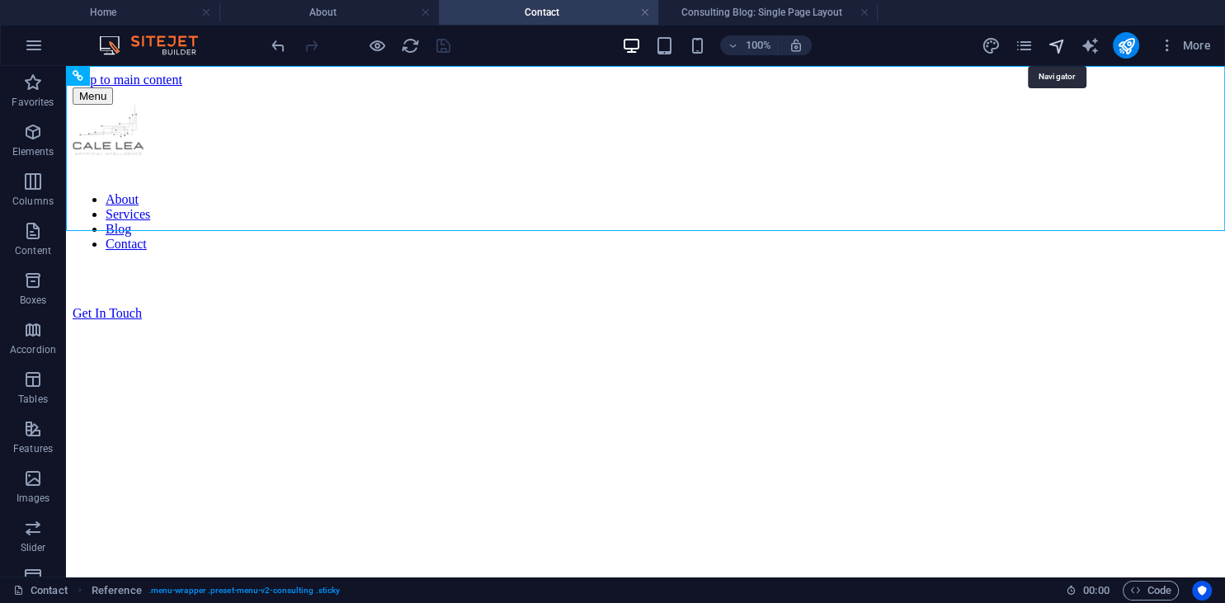
click at [1055, 51] on icon "navigator" at bounding box center [1055, 45] width 19 height 19
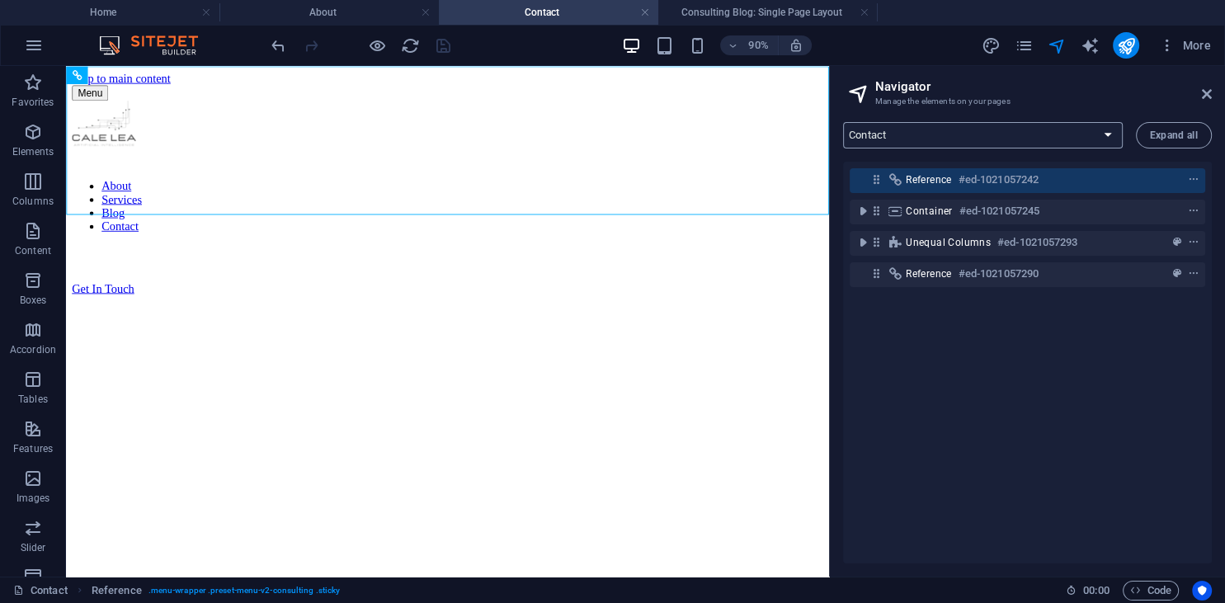
click at [843, 122] on select "Home About Services Contact Legal Notice Privacy Consulting Blog: Single Page L…" at bounding box center [983, 135] width 280 height 26
select select "18313194-en"
click option "Home" at bounding box center [0, 0] width 0 height 0
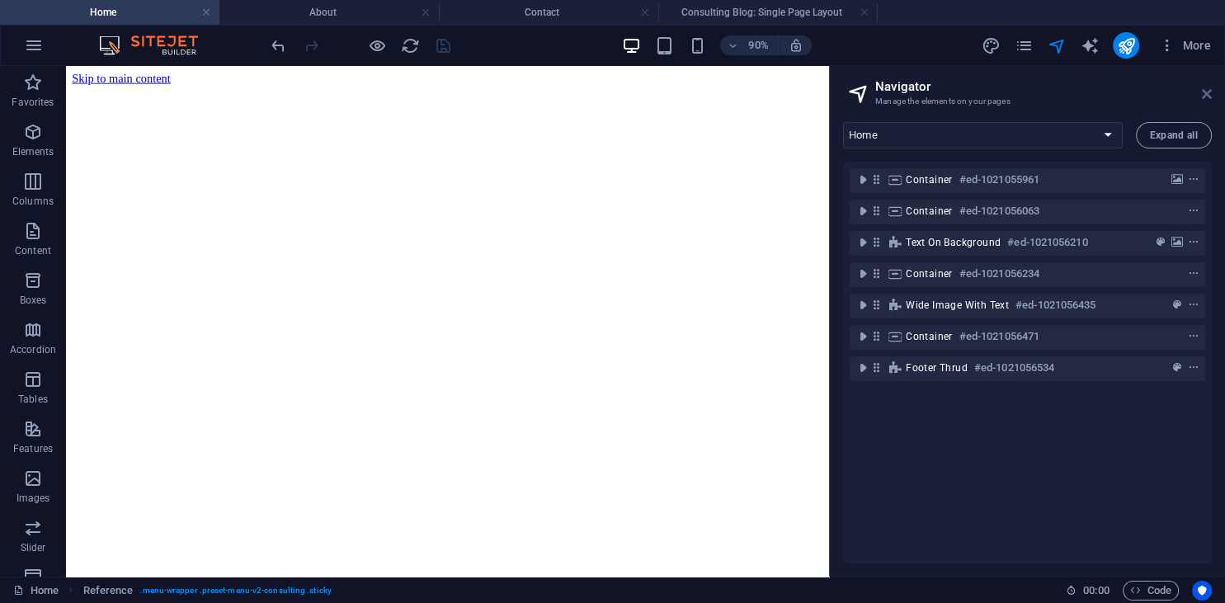
click at [1206, 88] on icon at bounding box center [1206, 93] width 10 height 13
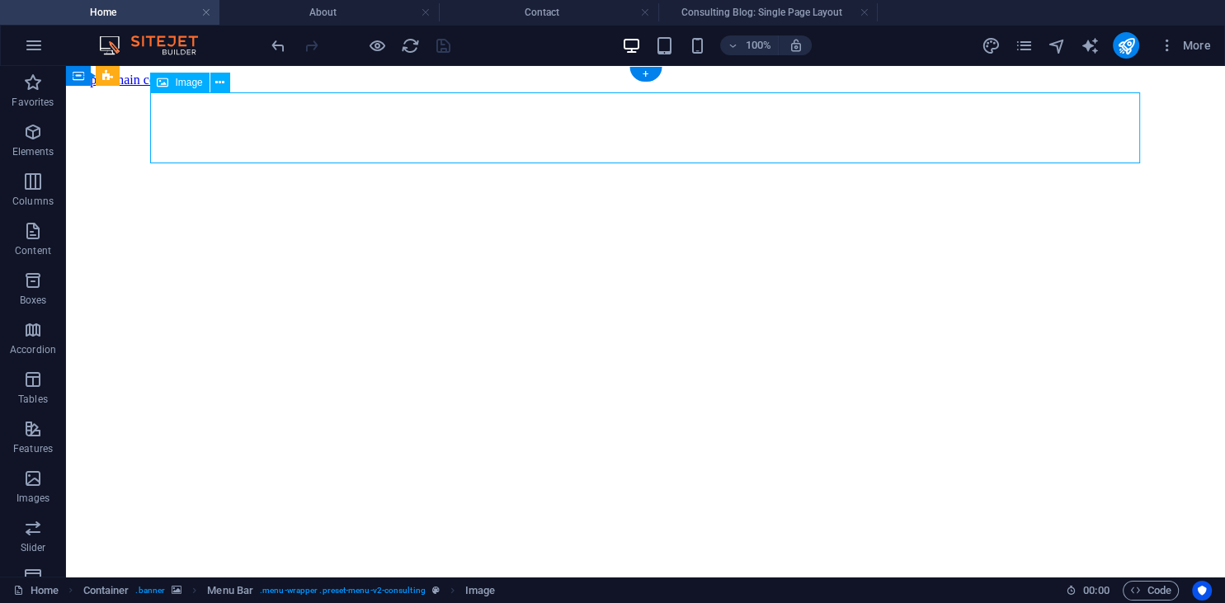
select select "px"
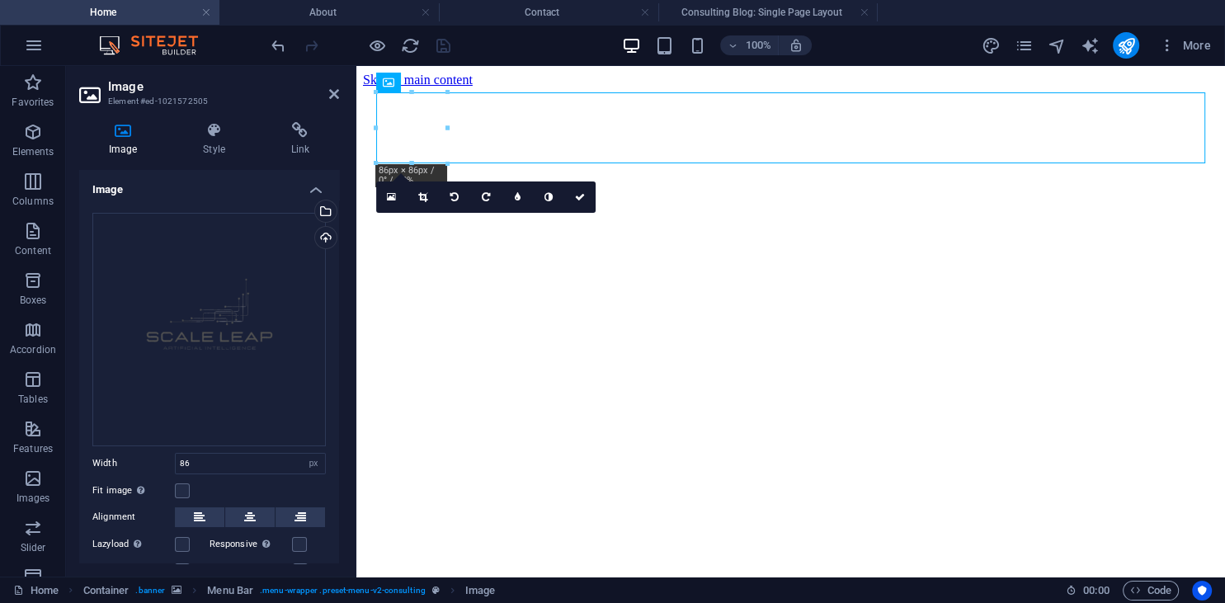
click at [447, 161] on div at bounding box center [448, 164] width 10 height 10
click at [420, 198] on icon at bounding box center [422, 197] width 9 height 10
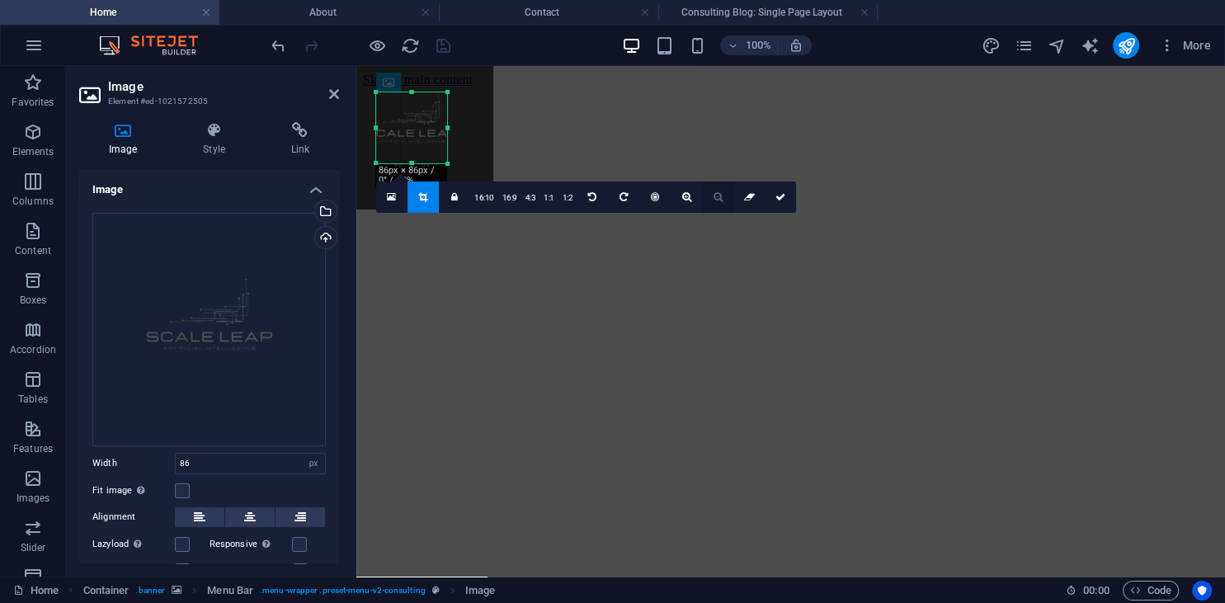
click at [708, 196] on link at bounding box center [717, 196] width 31 height 31
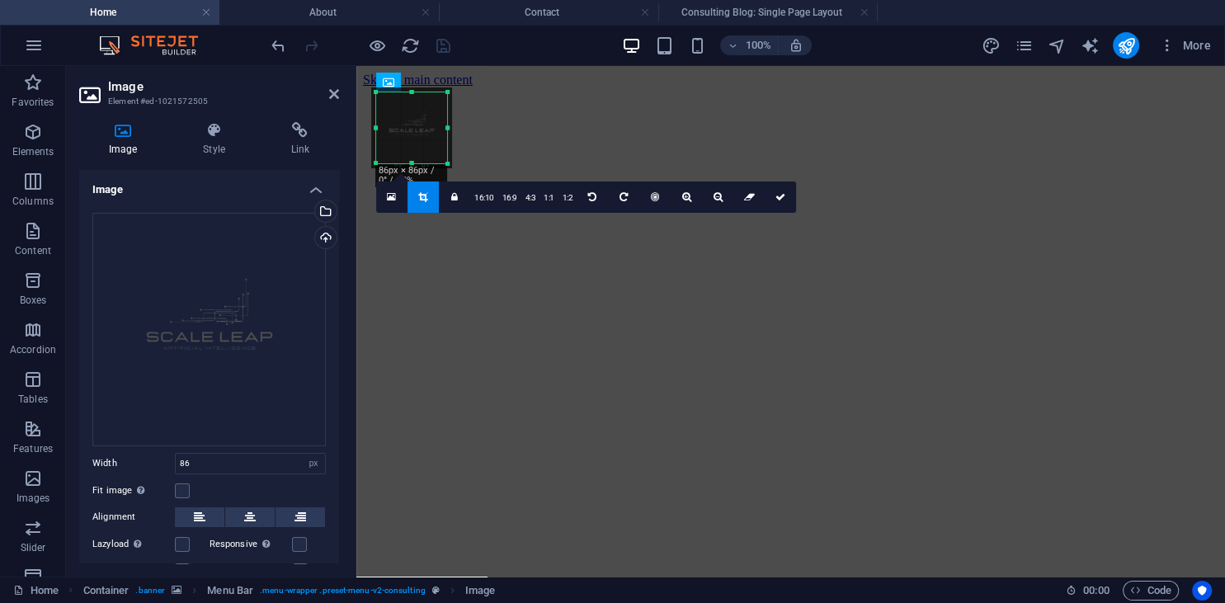
click at [435, 140] on div at bounding box center [411, 127] width 81 height 81
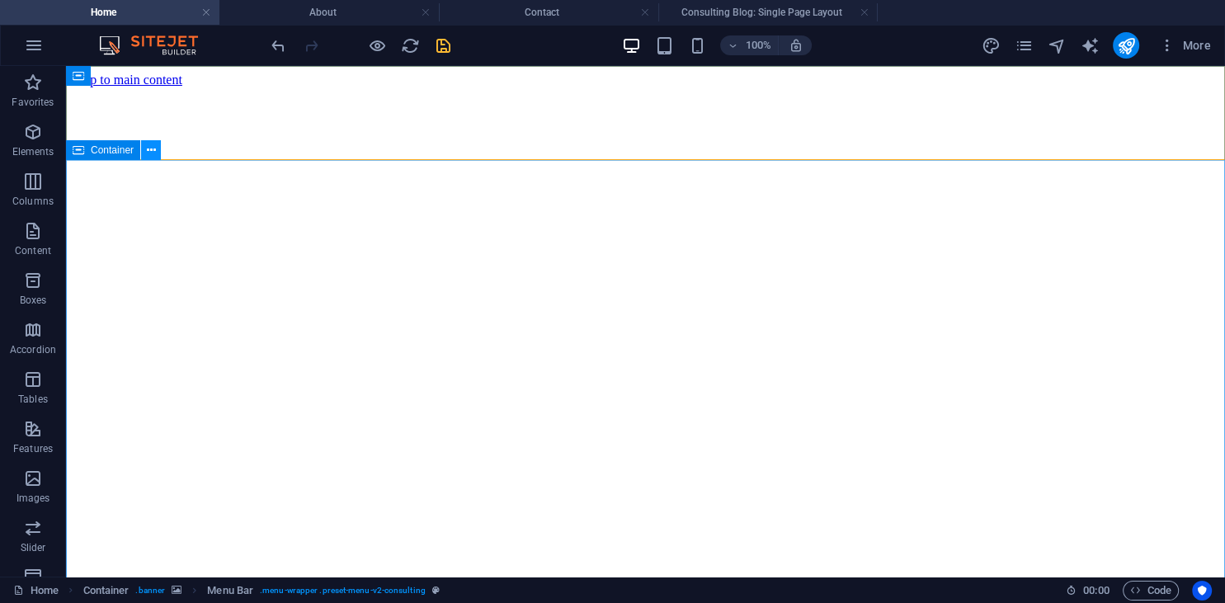
click at [148, 150] on icon at bounding box center [151, 150] width 9 height 17
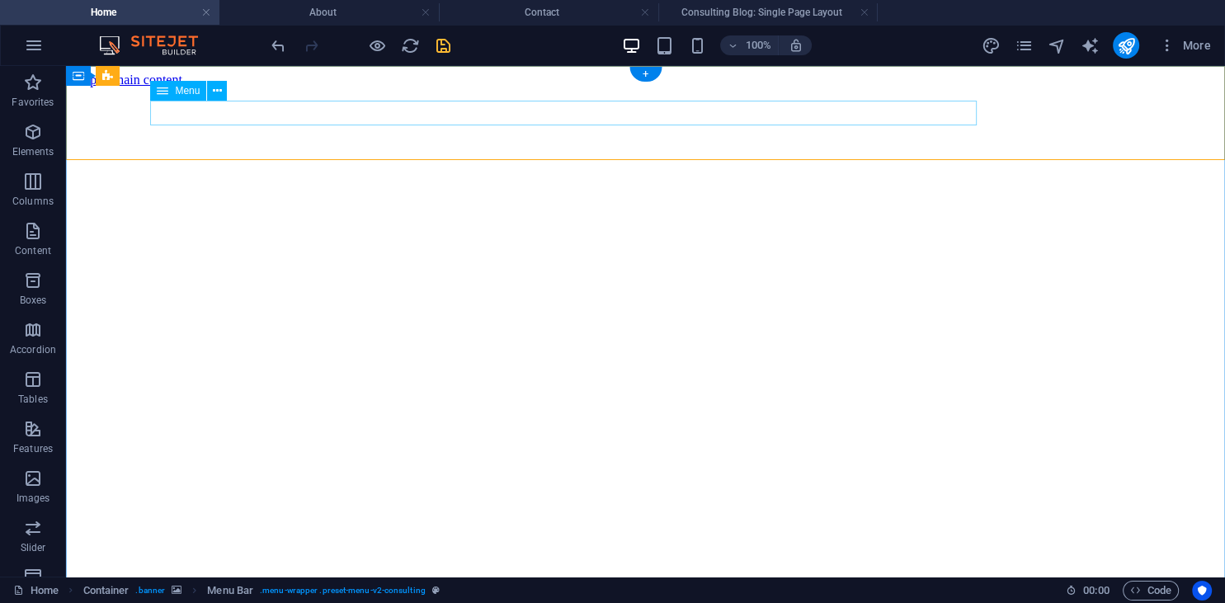
click at [214, 93] on icon at bounding box center [217, 90] width 9 height 17
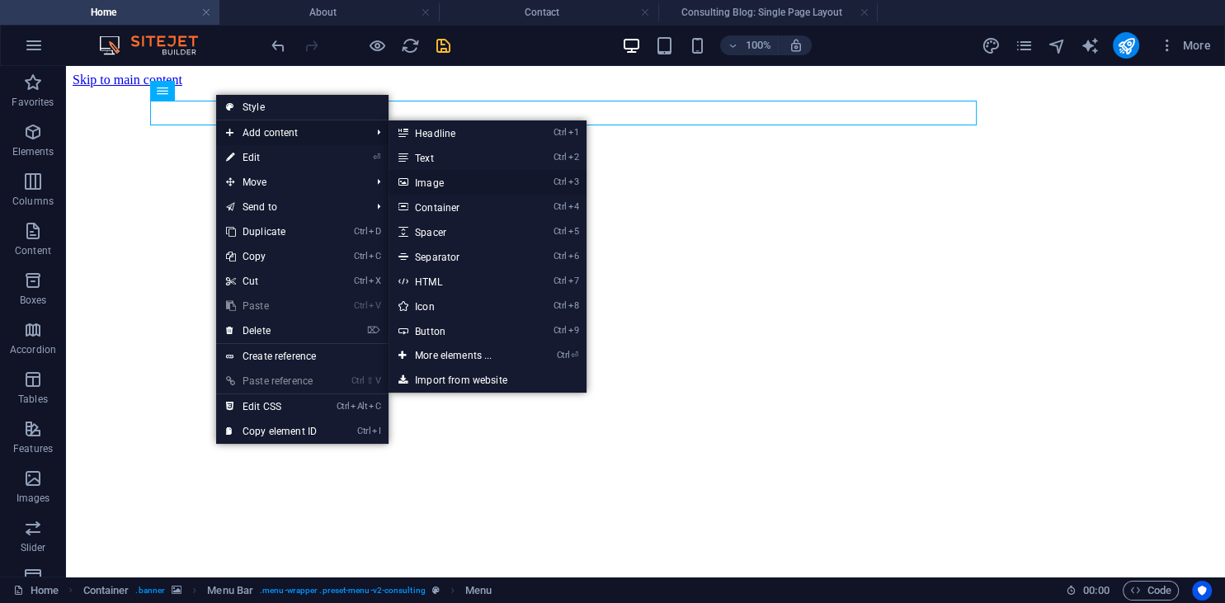
click at [447, 181] on link "Ctrl 3 Image" at bounding box center [456, 182] width 136 height 25
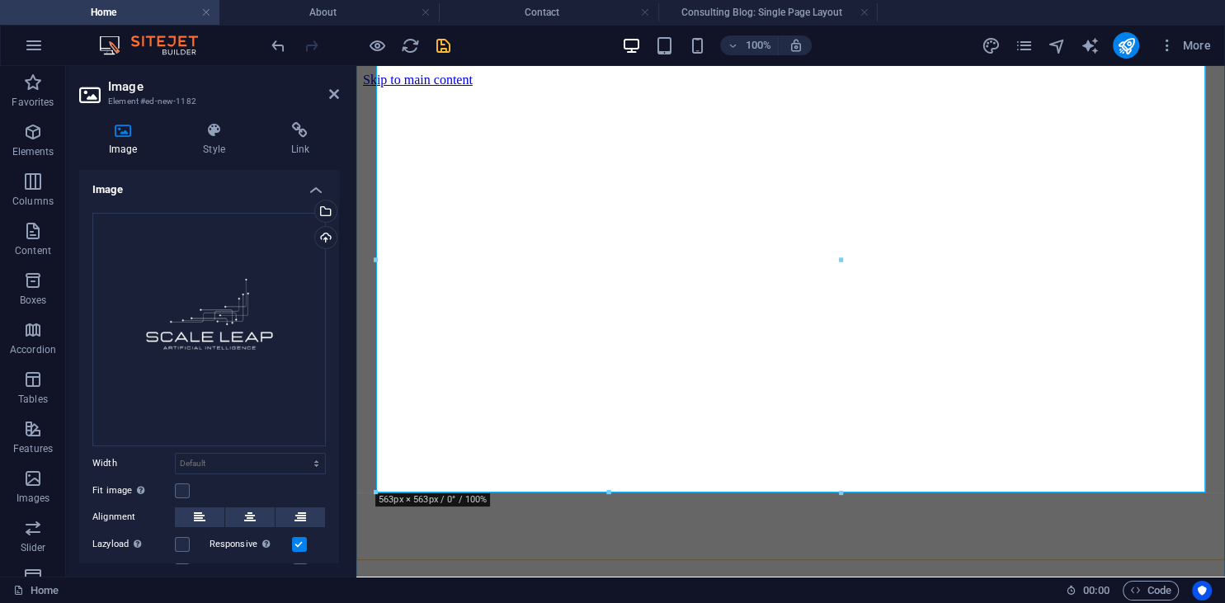
scroll to position [174, 0]
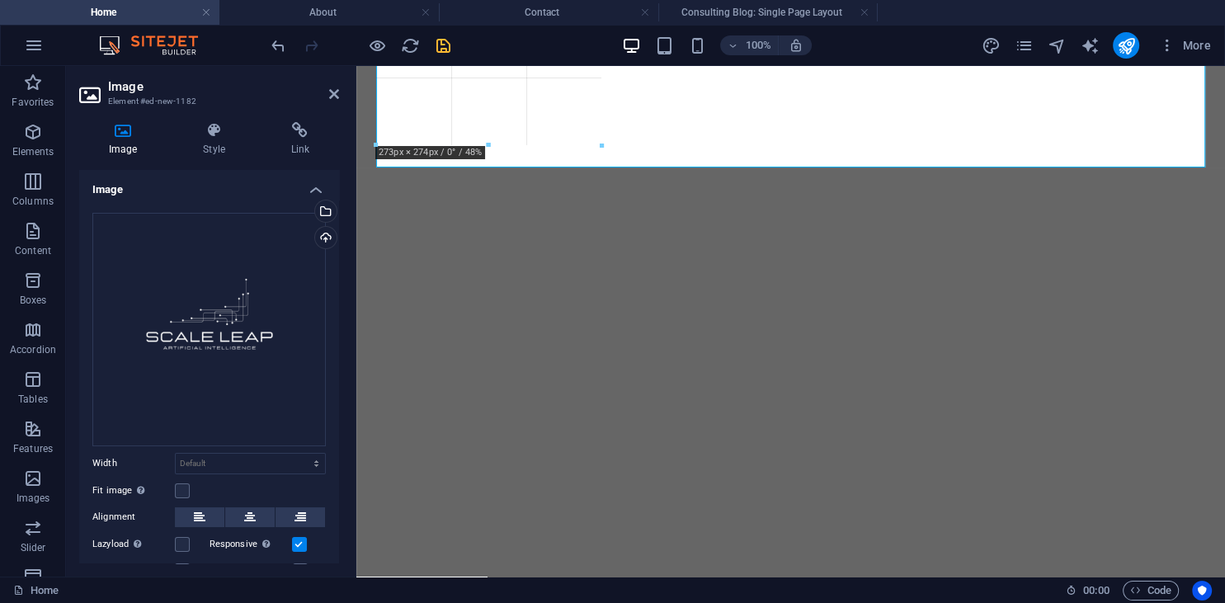
drag, startPoint x: 838, startPoint y: 404, endPoint x: 574, endPoint y: 125, distance: 384.4
type input "257"
select select "px"
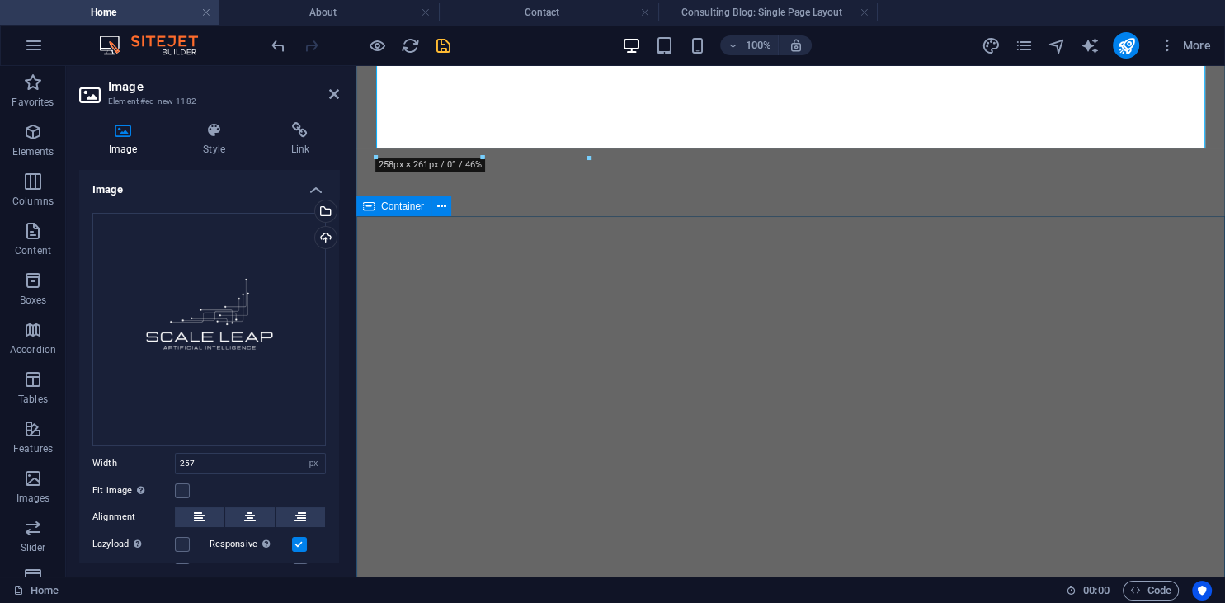
scroll to position [0, 0]
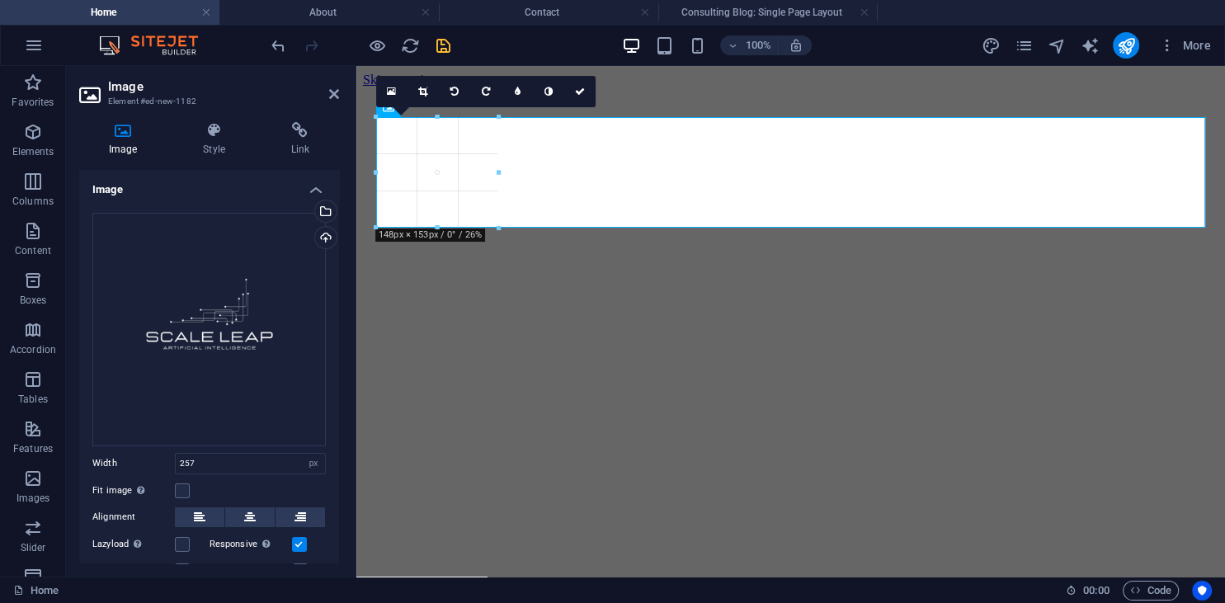
drag, startPoint x: 585, startPoint y: 327, endPoint x: 134, endPoint y: 144, distance: 487.6
type input "130"
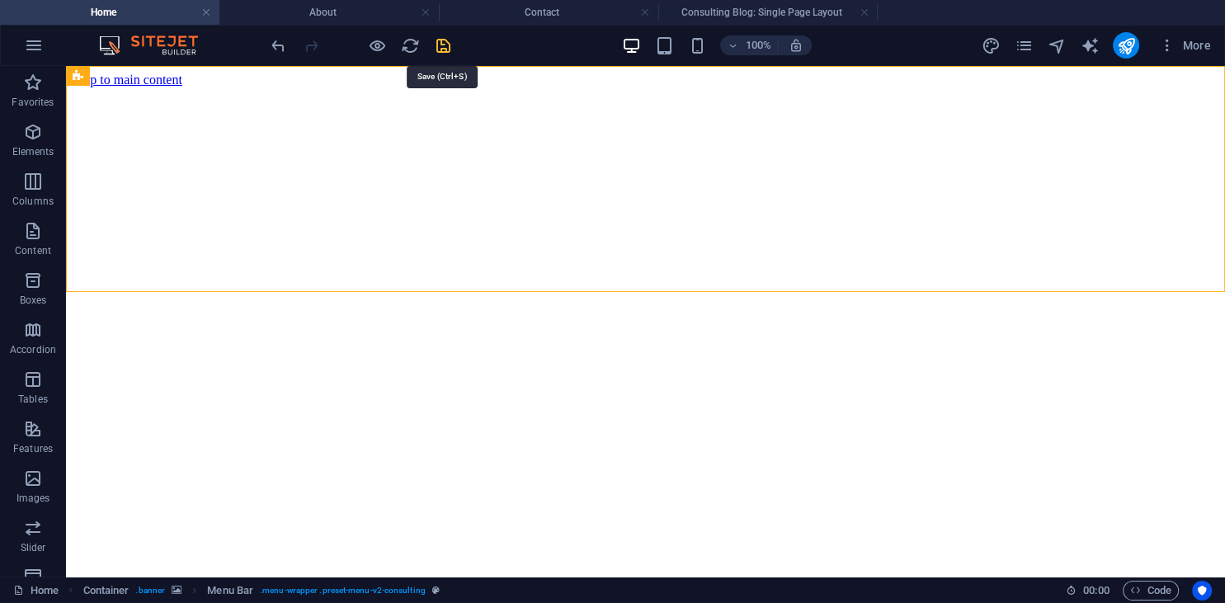
click at [447, 48] on icon "save" at bounding box center [443, 45] width 19 height 19
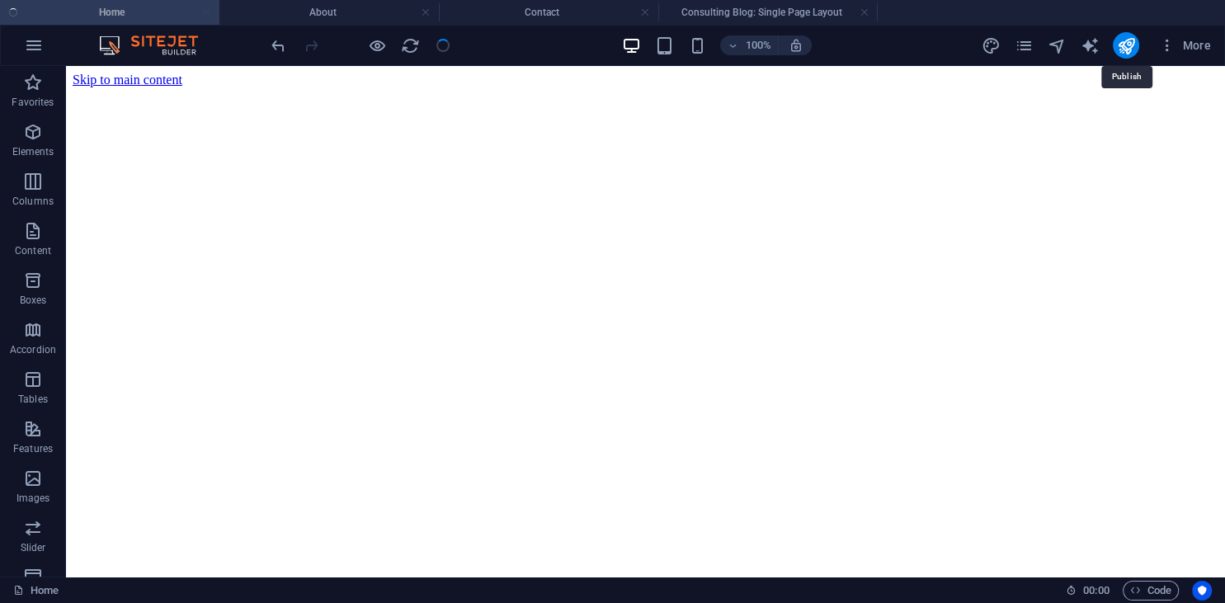
drag, startPoint x: 1133, startPoint y: 48, endPoint x: 1113, endPoint y: 60, distance: 23.3
click at [1133, 46] on icon "publish" at bounding box center [1125, 45] width 19 height 19
